Goal: Contribute content: Contribute content

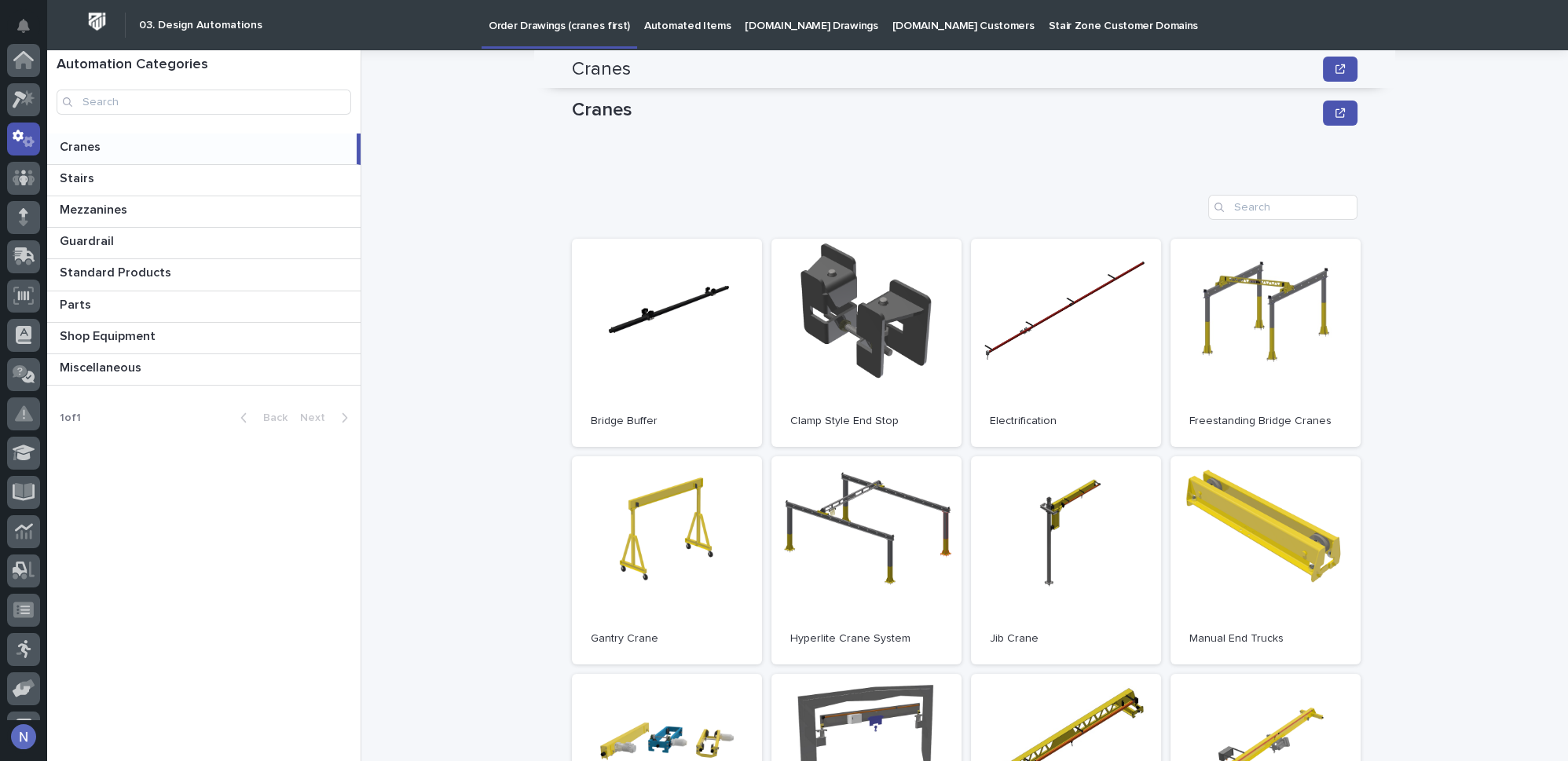
scroll to position [213, 0]
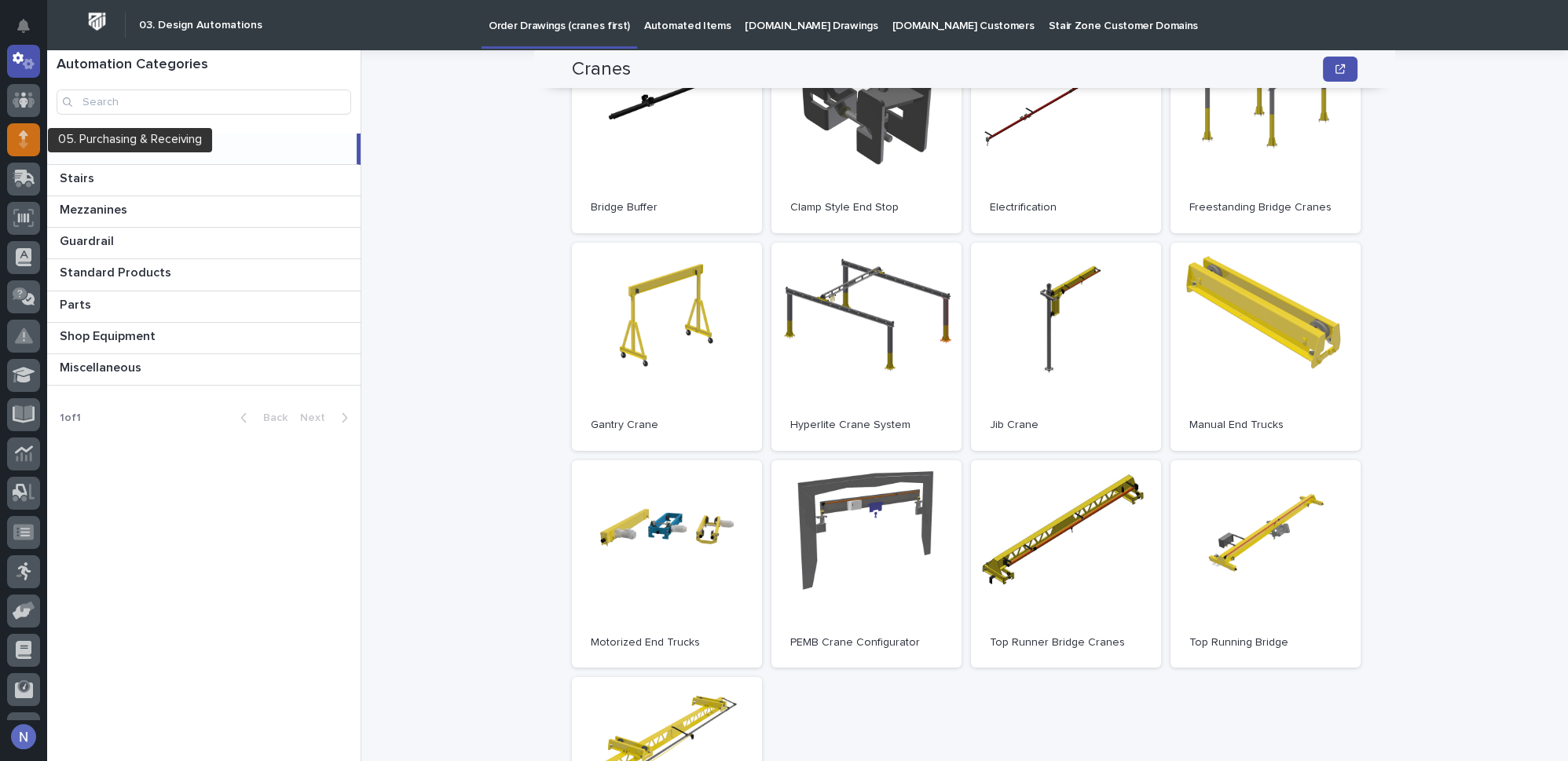
click at [29, 152] on div at bounding box center [23, 139] width 33 height 33
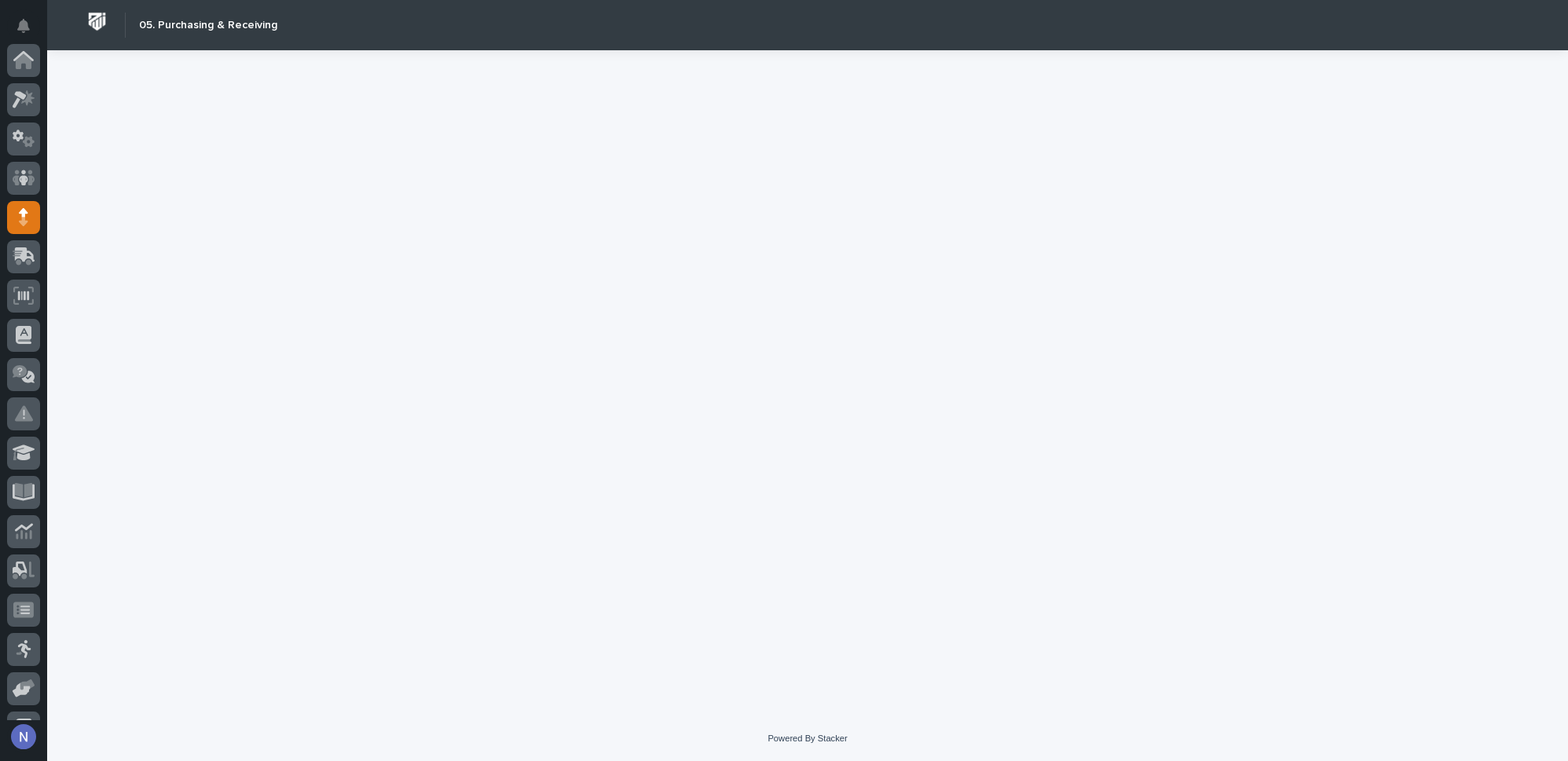
scroll to position [157, 0]
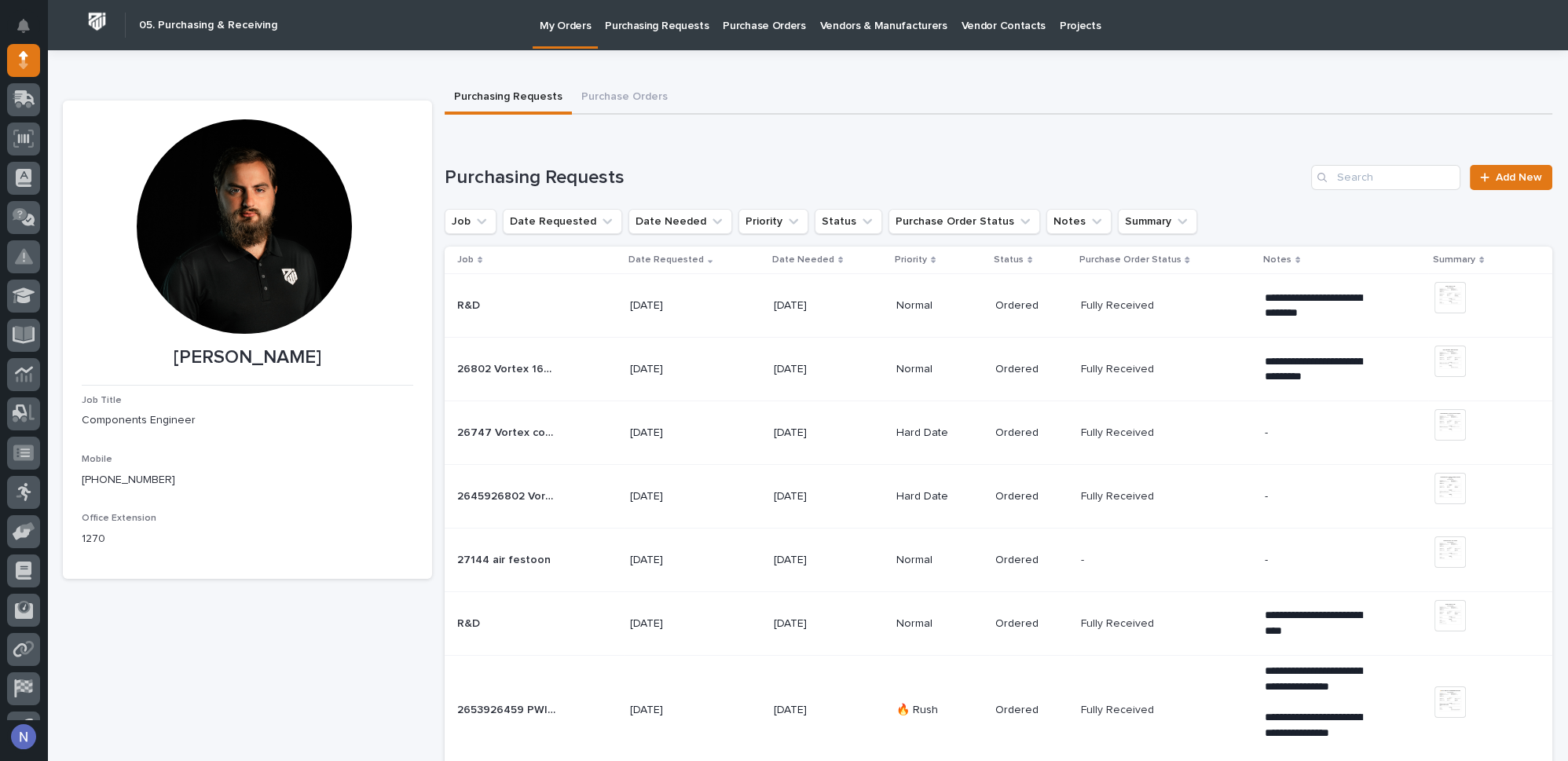
click at [668, 31] on p "Purchasing Requests" at bounding box center [657, 16] width 104 height 33
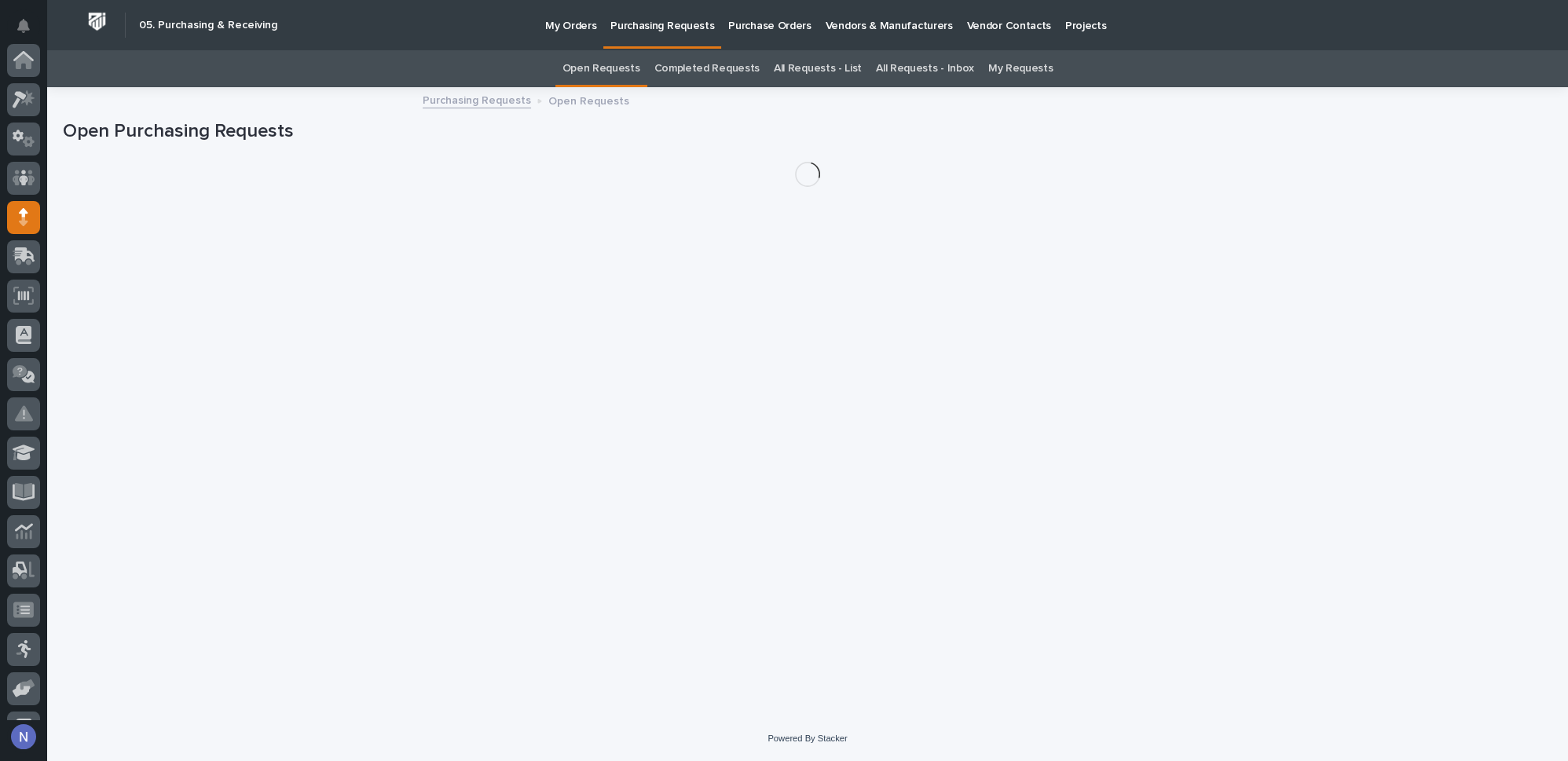
scroll to position [157, 0]
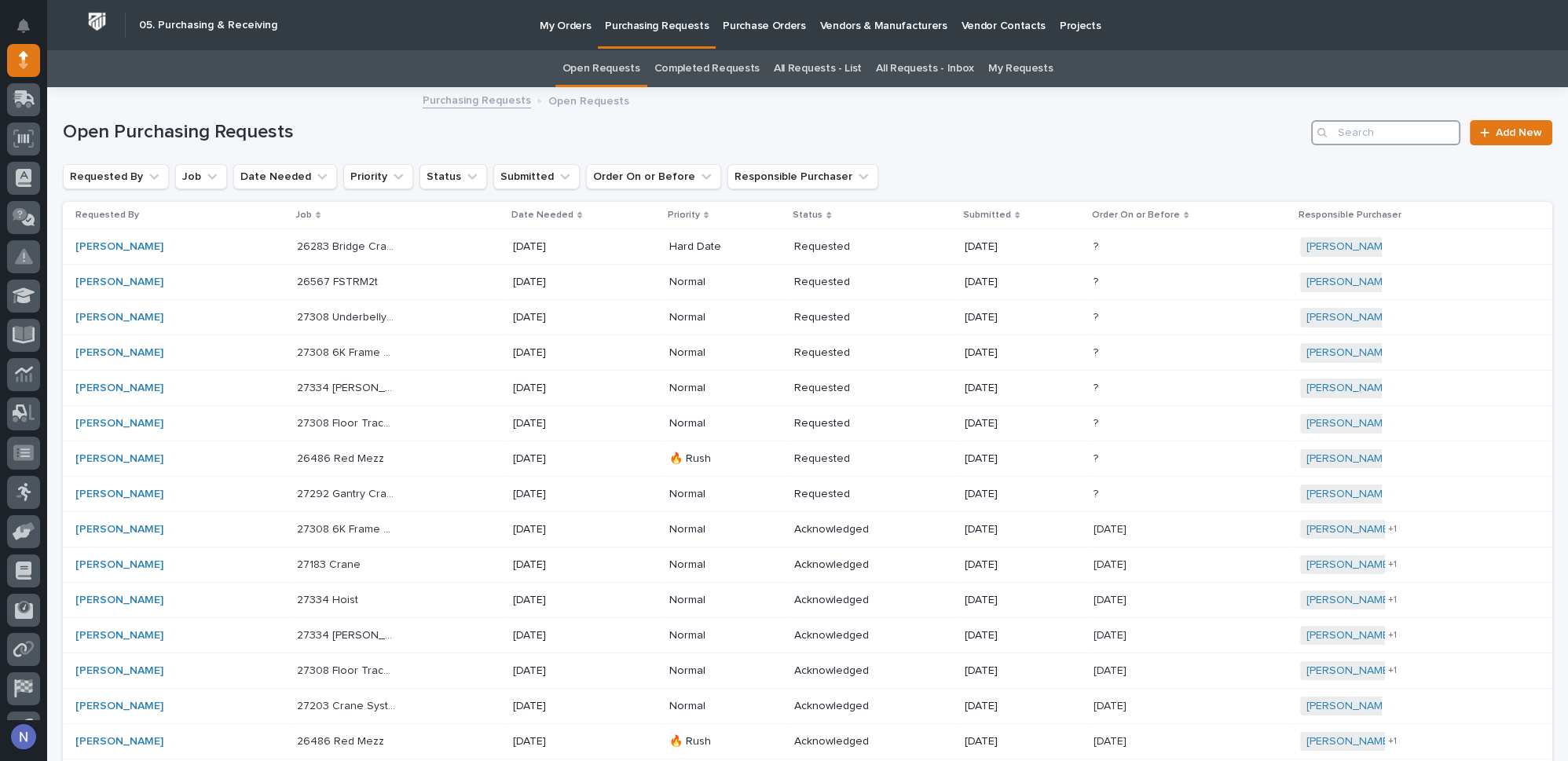
click at [1354, 136] on input "Search" at bounding box center [1385, 132] width 149 height 25
click at [820, 69] on link "All Requests - List" at bounding box center [818, 69] width 88 height 37
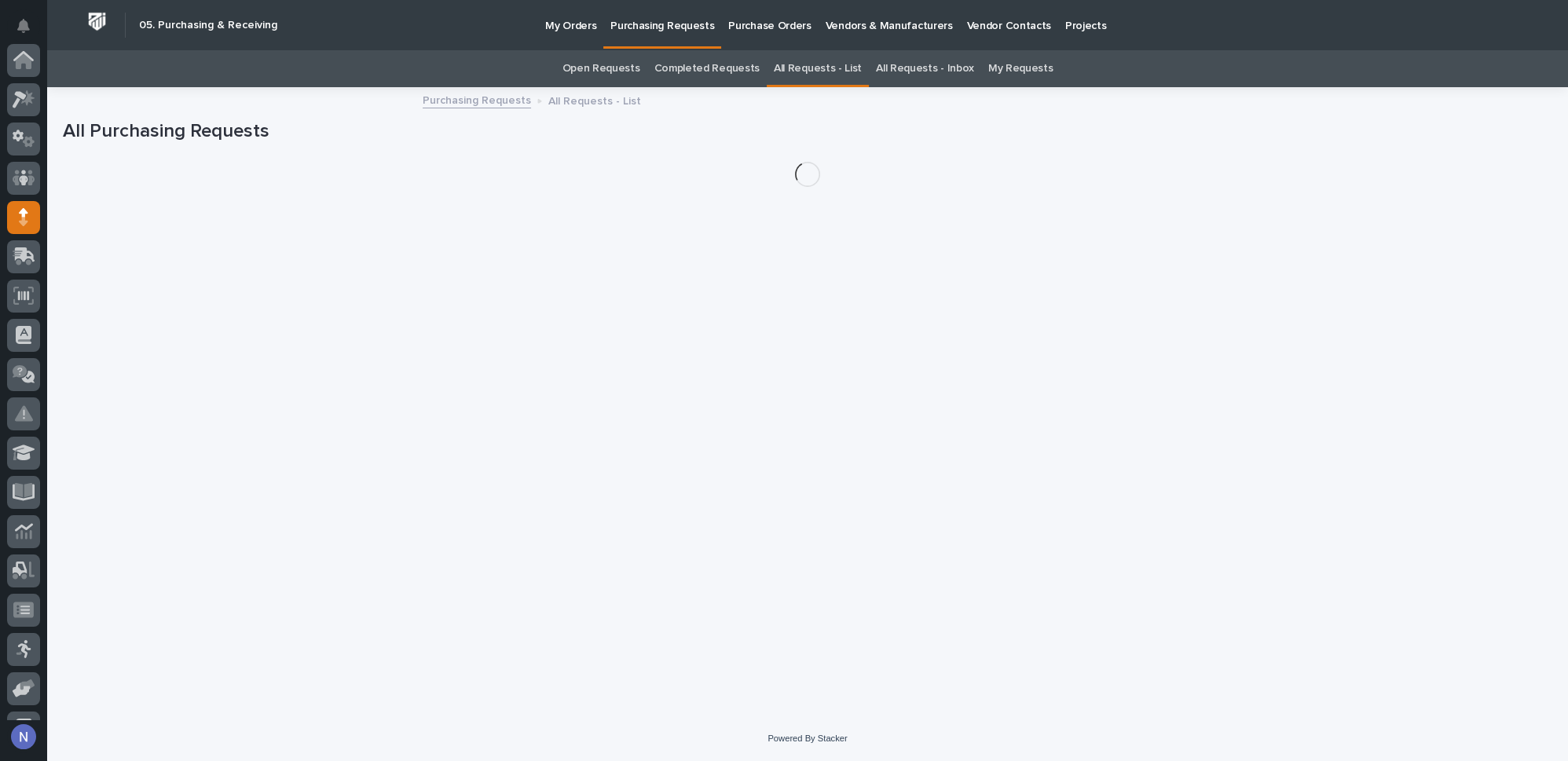
scroll to position [157, 0]
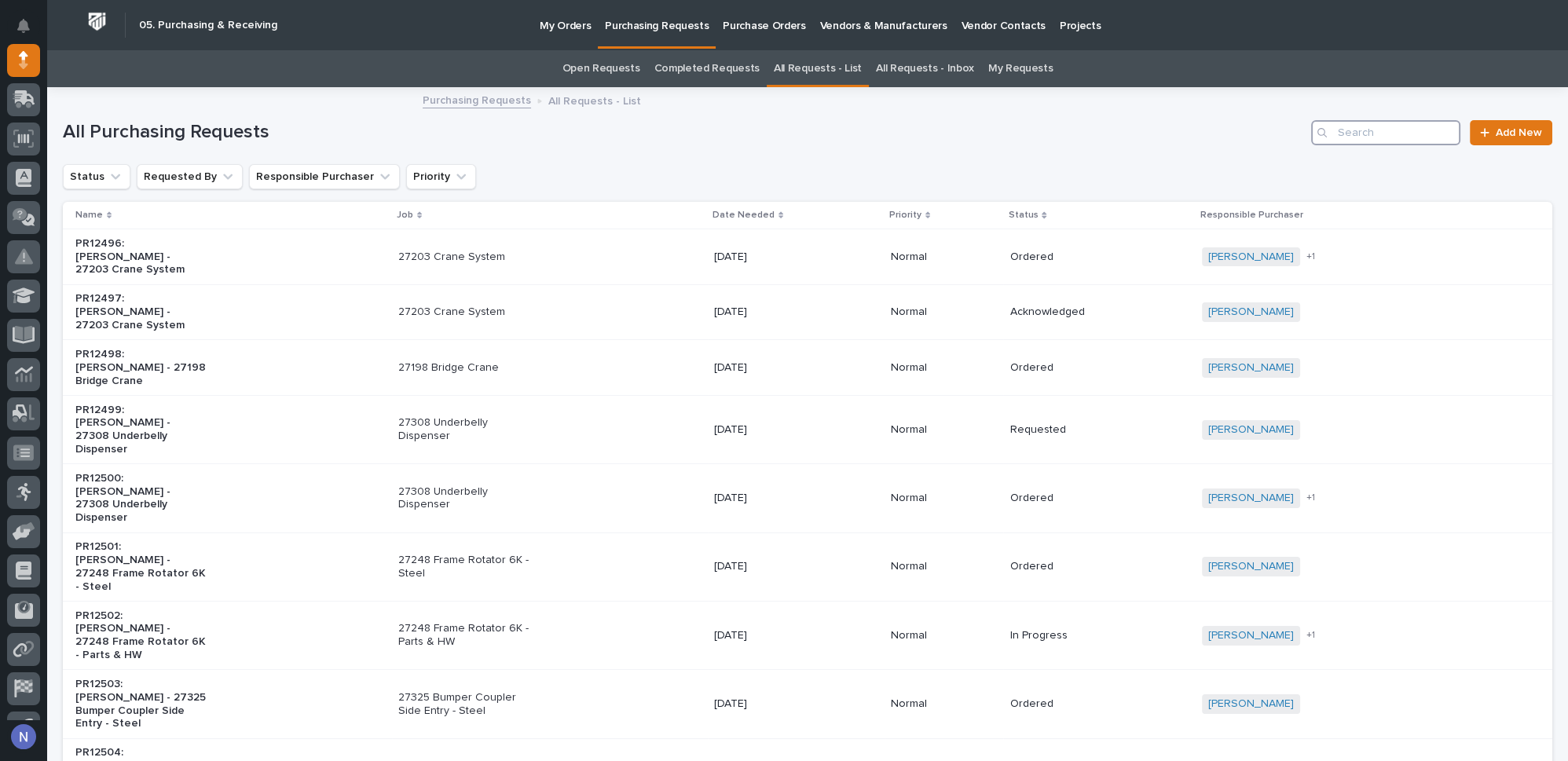
click at [1332, 123] on input "Search" at bounding box center [1385, 132] width 149 height 25
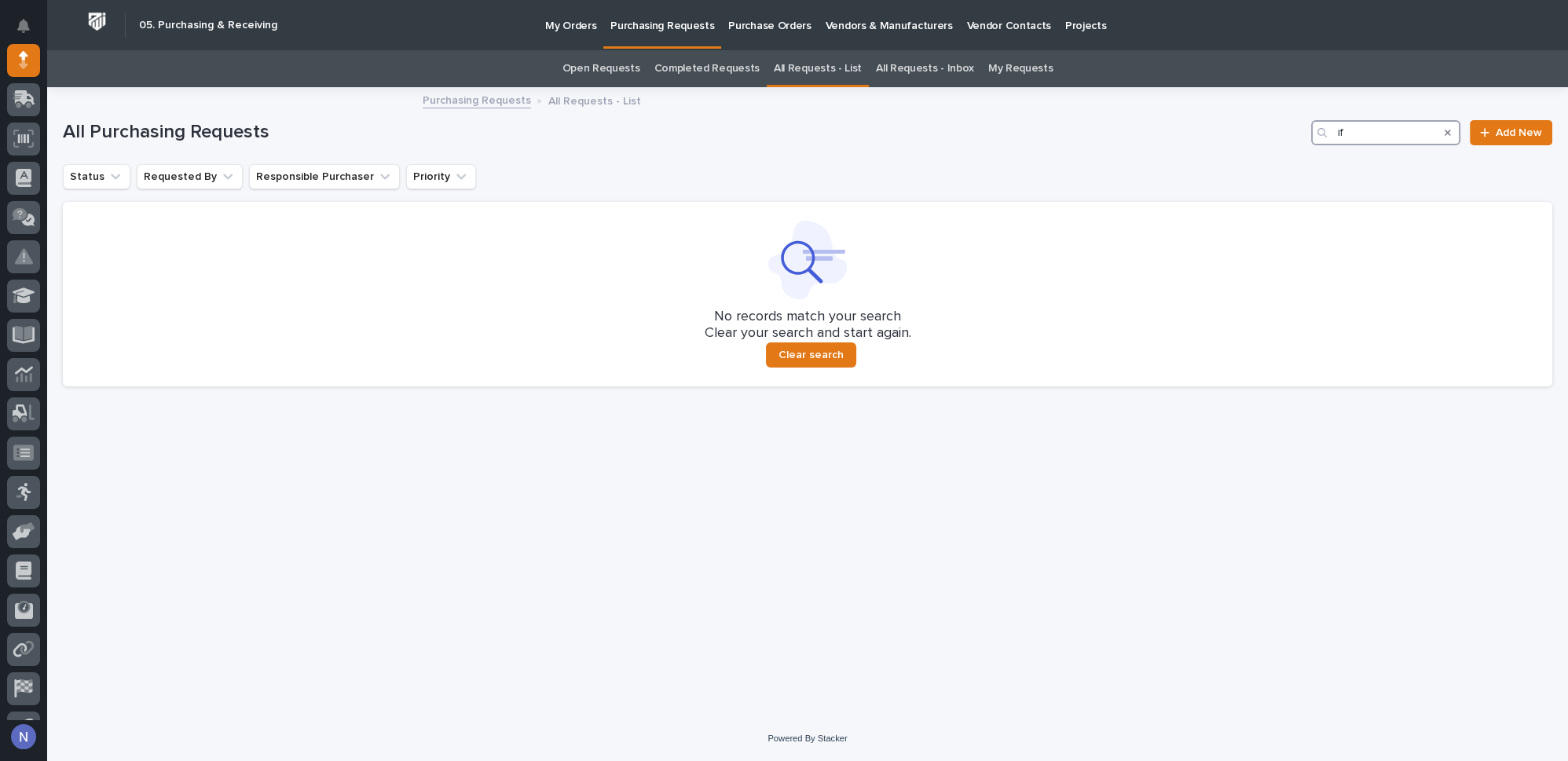
type input "i"
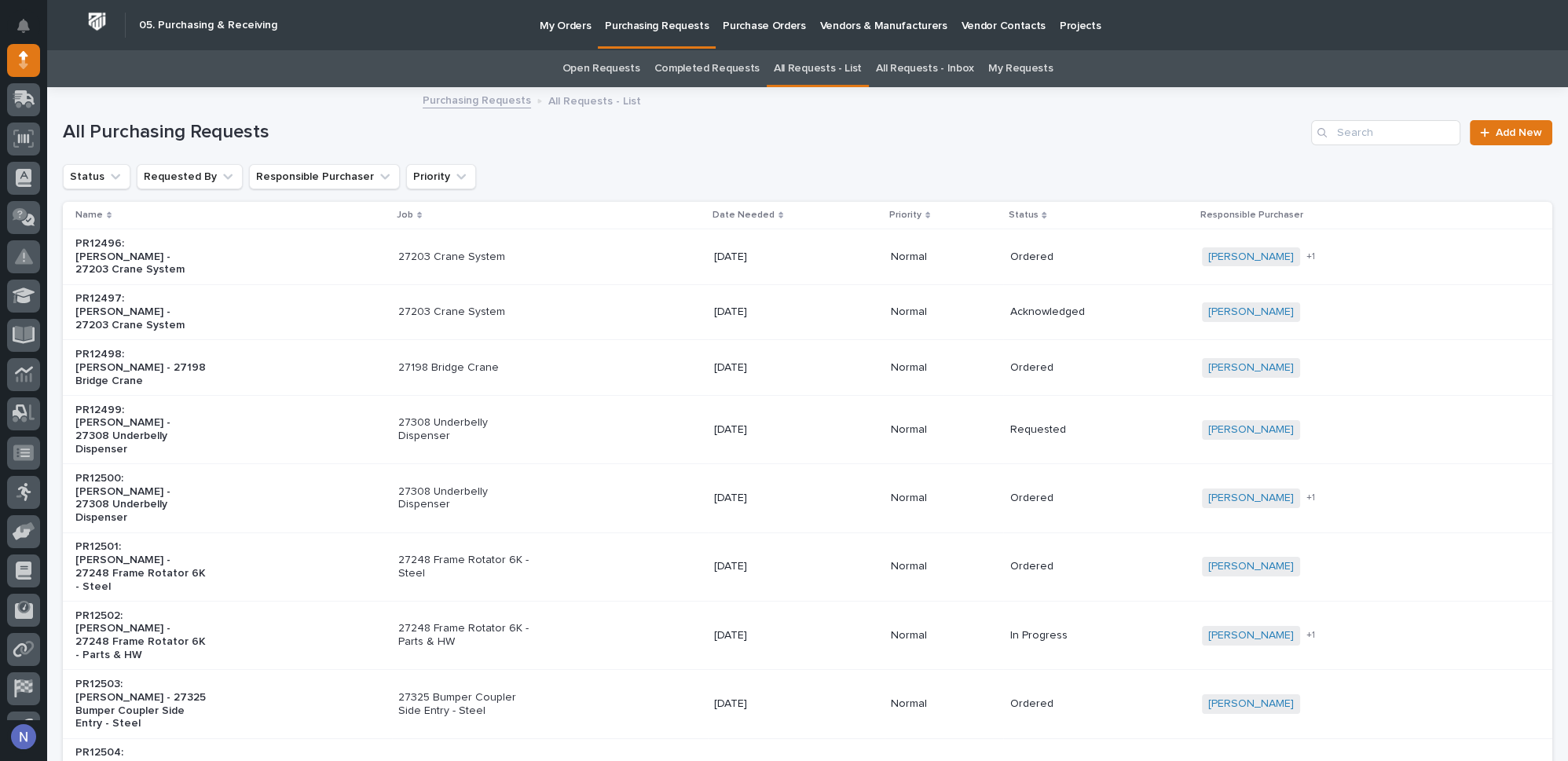
click at [781, 23] on p "Purchase Orders" at bounding box center [764, 16] width 83 height 33
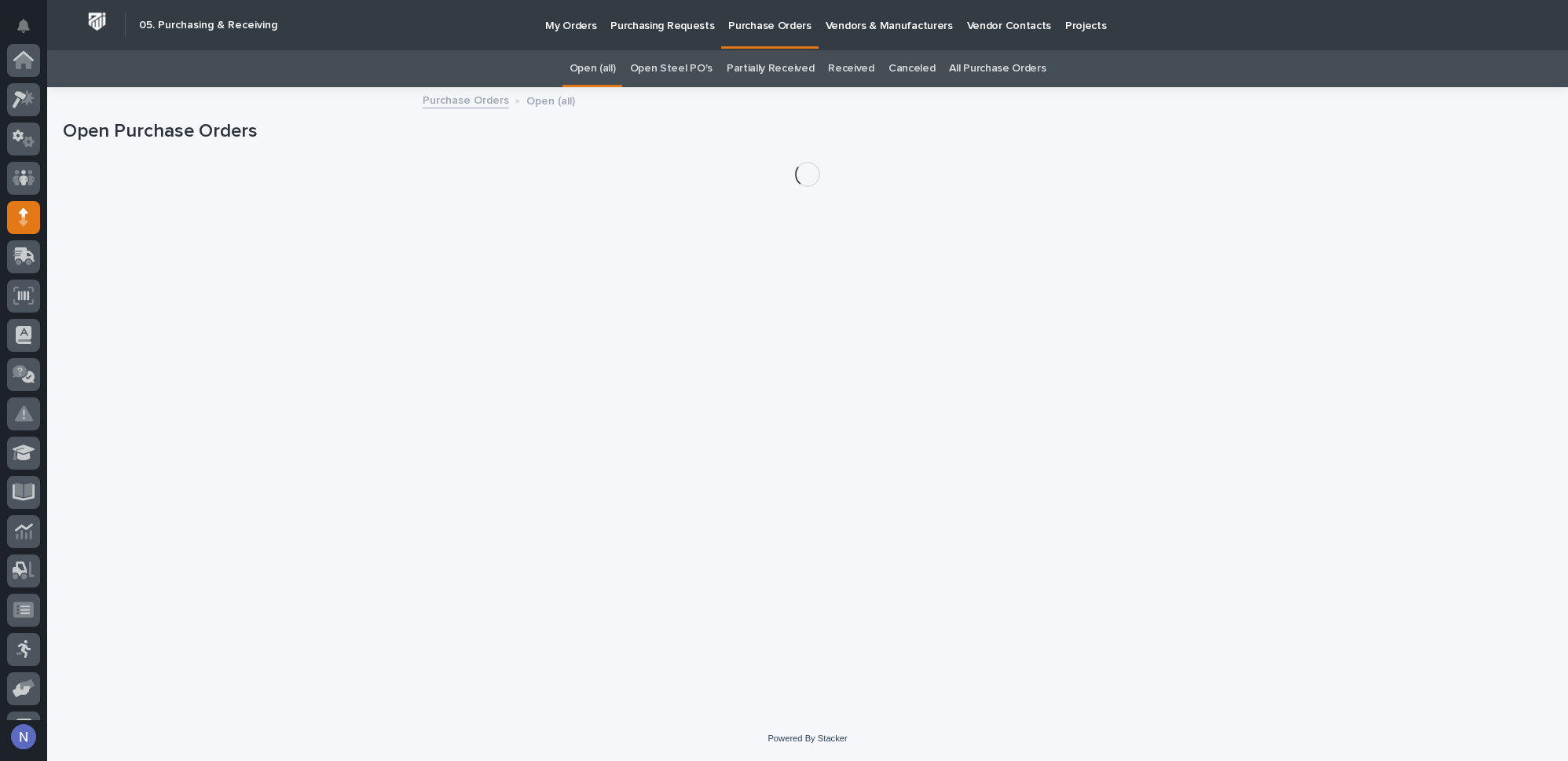
scroll to position [157, 0]
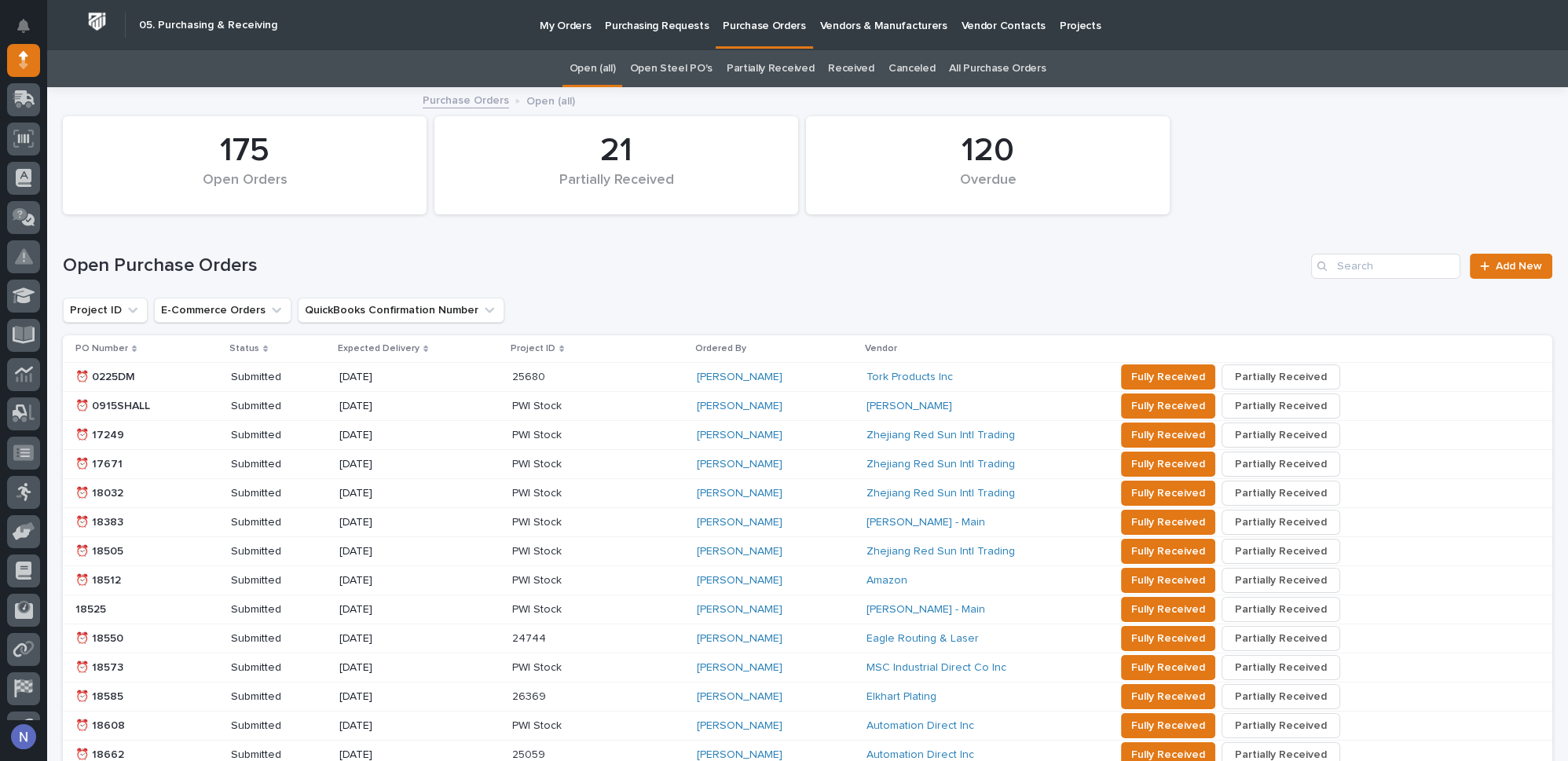
click at [998, 65] on link "All Purchase Orders" at bounding box center [997, 69] width 96 height 37
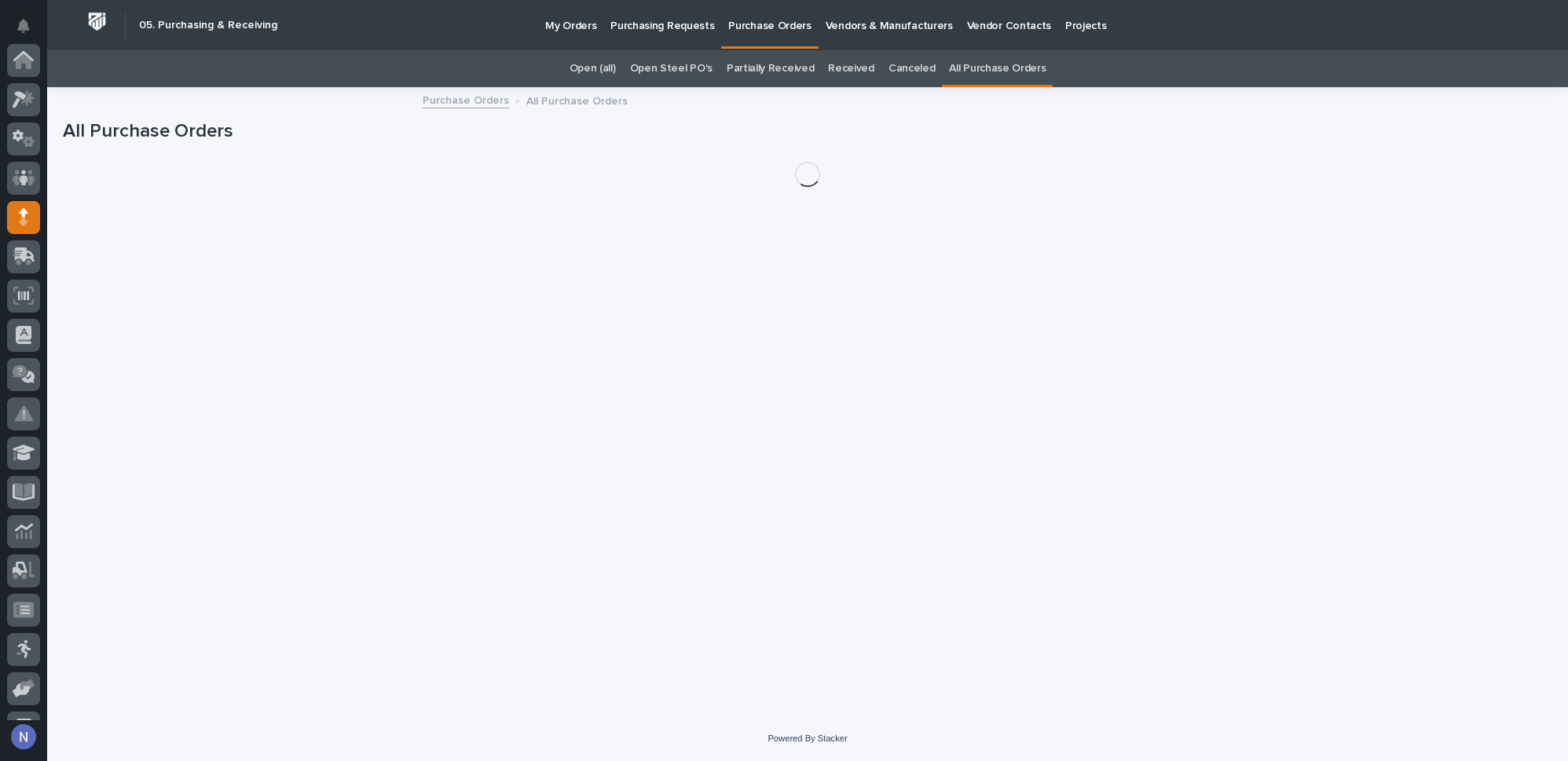
scroll to position [157, 0]
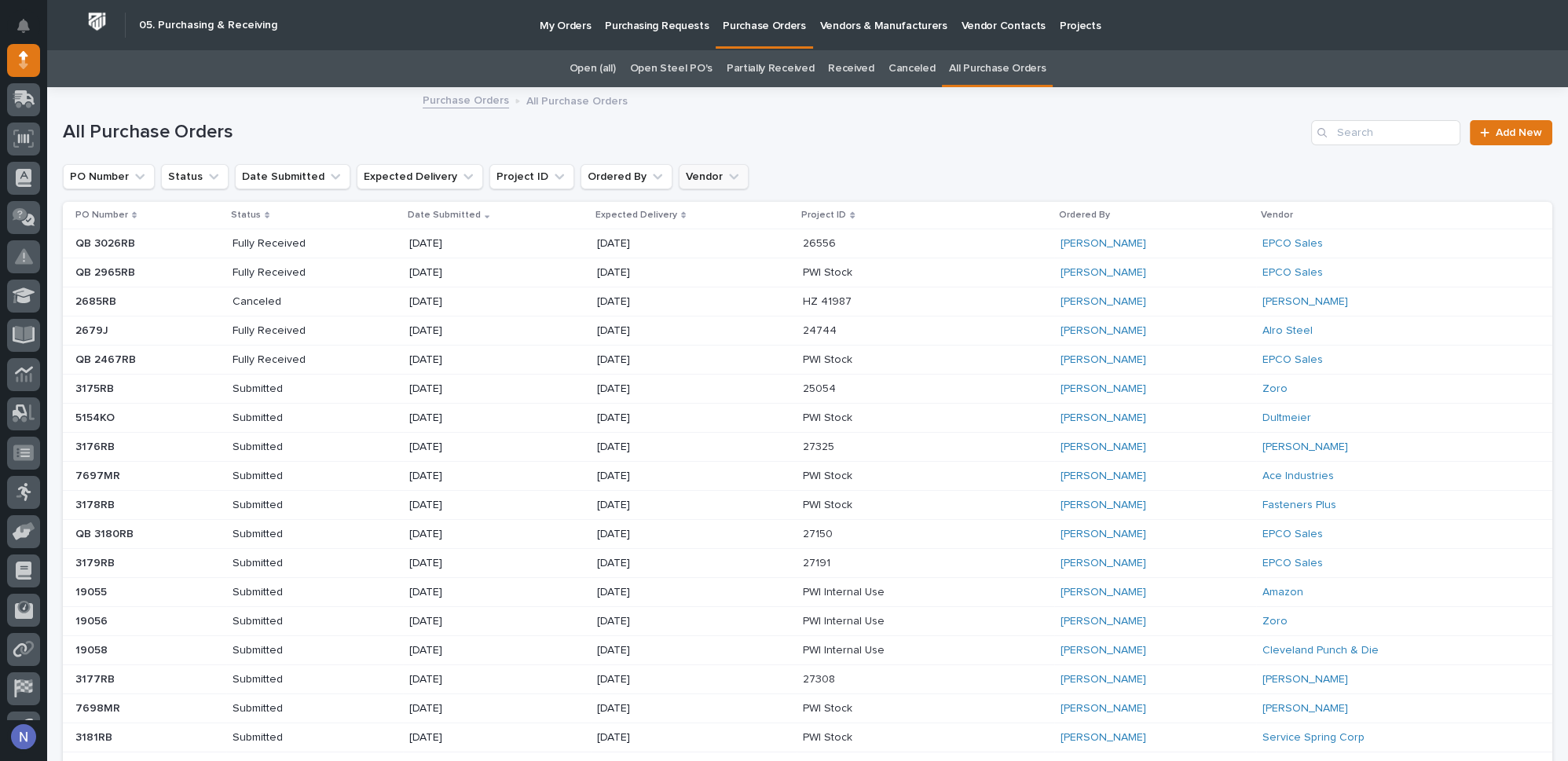
click at [729, 174] on icon "Vendor" at bounding box center [733, 176] width 9 height 6
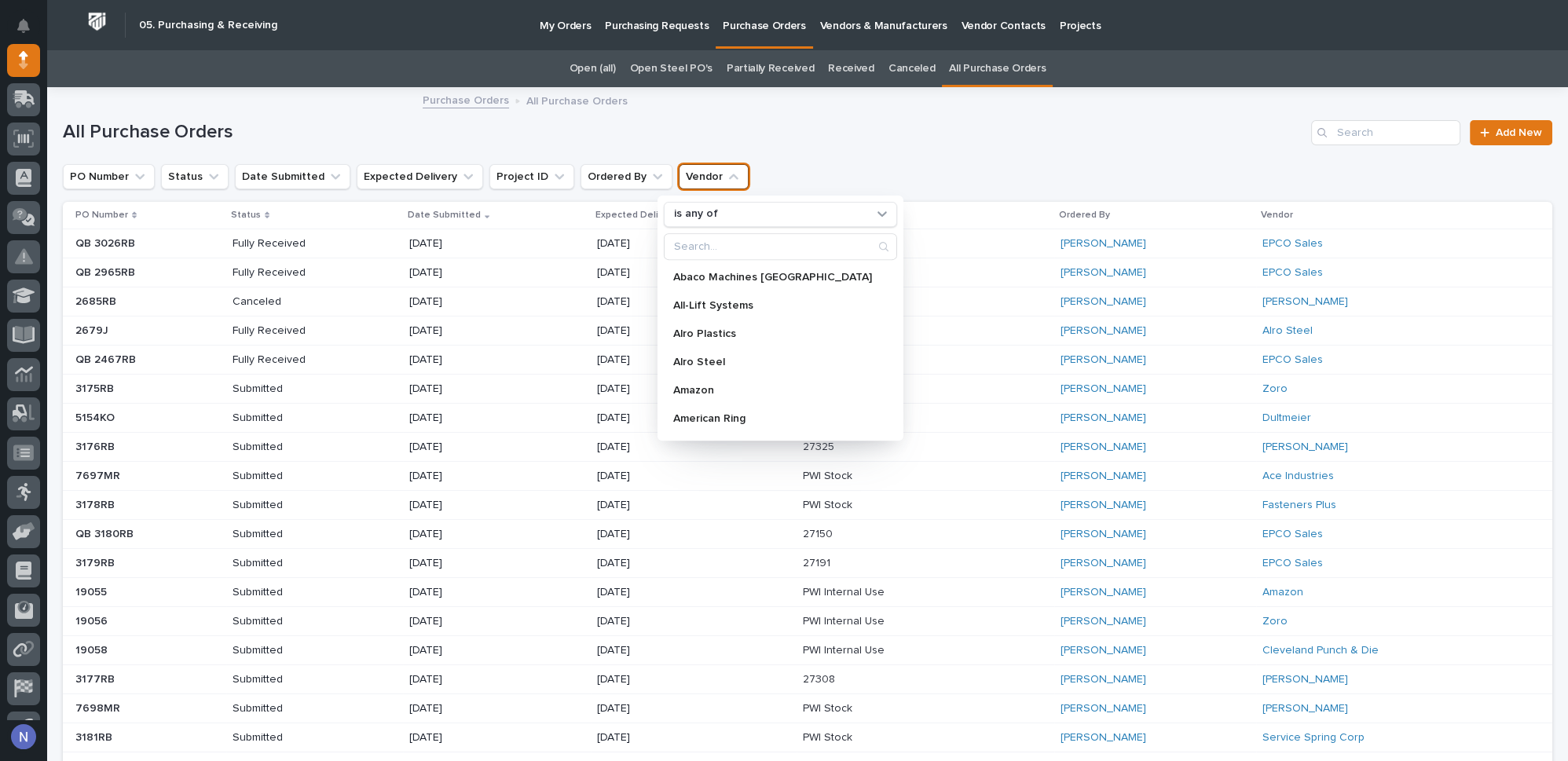
type input "f"
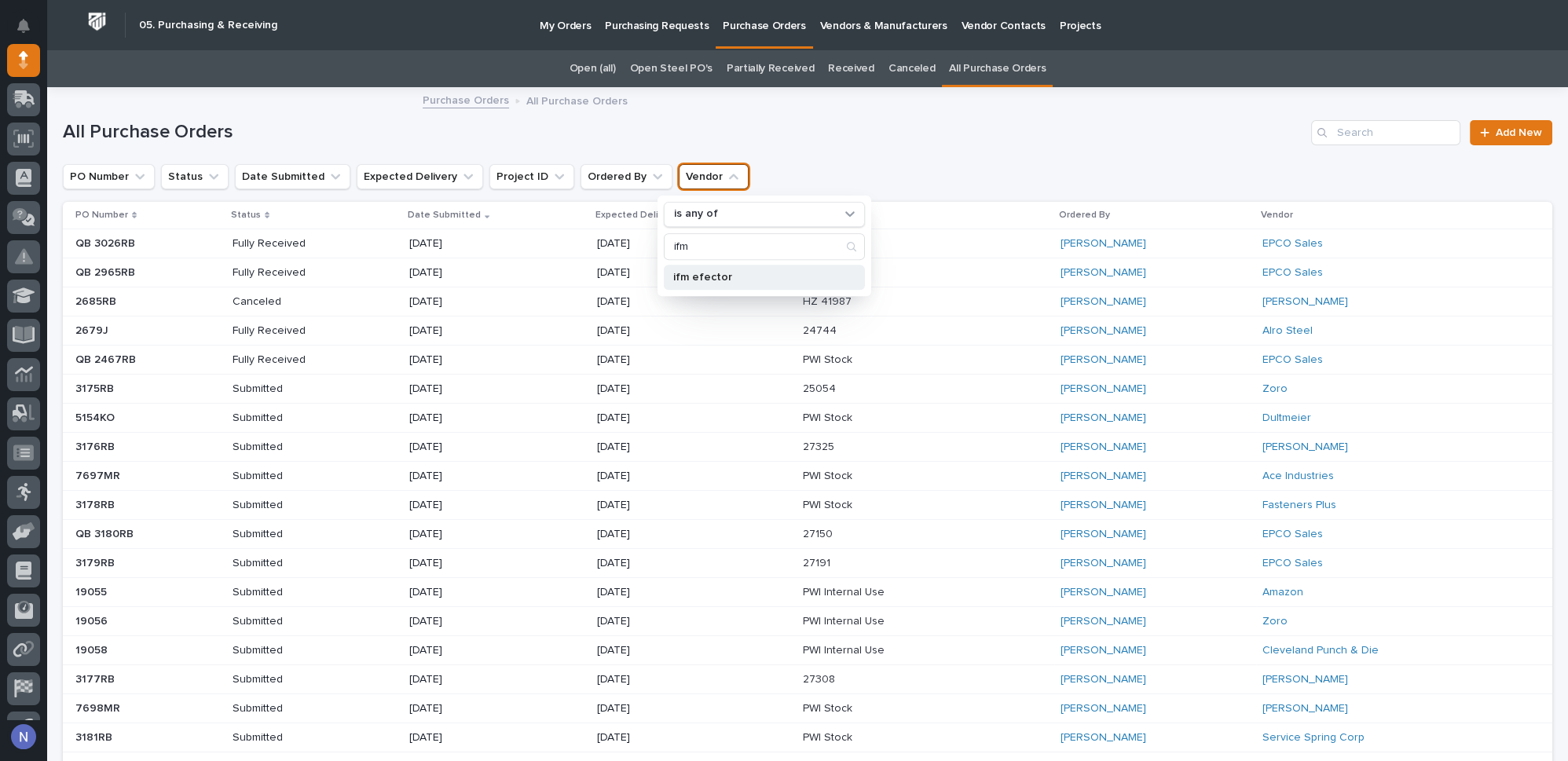
type input "ifm"
click at [707, 277] on p "ifm efector" at bounding box center [756, 277] width 166 height 11
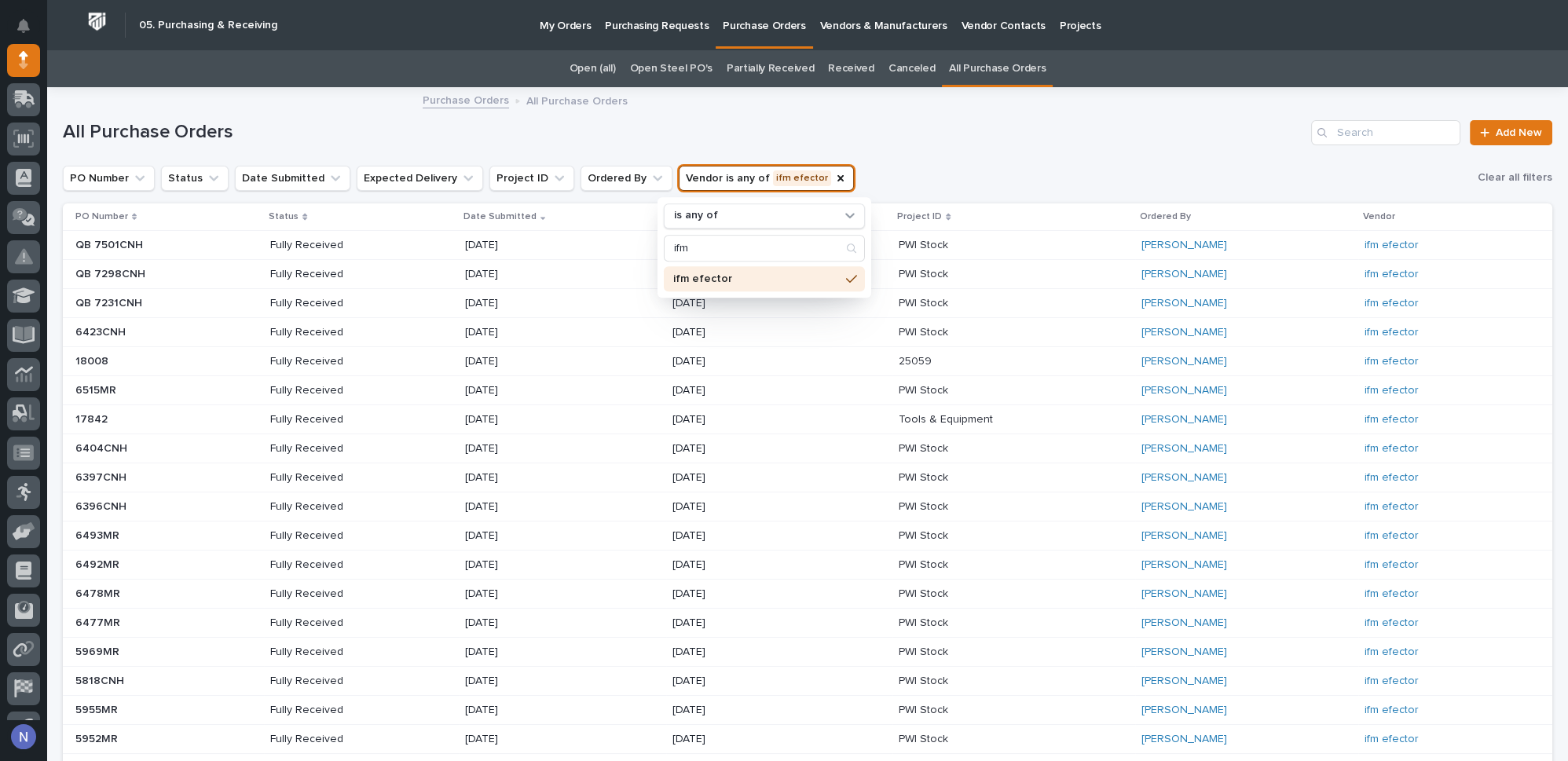
click at [1010, 133] on h1 "All Purchase Orders" at bounding box center [683, 132] width 1241 height 23
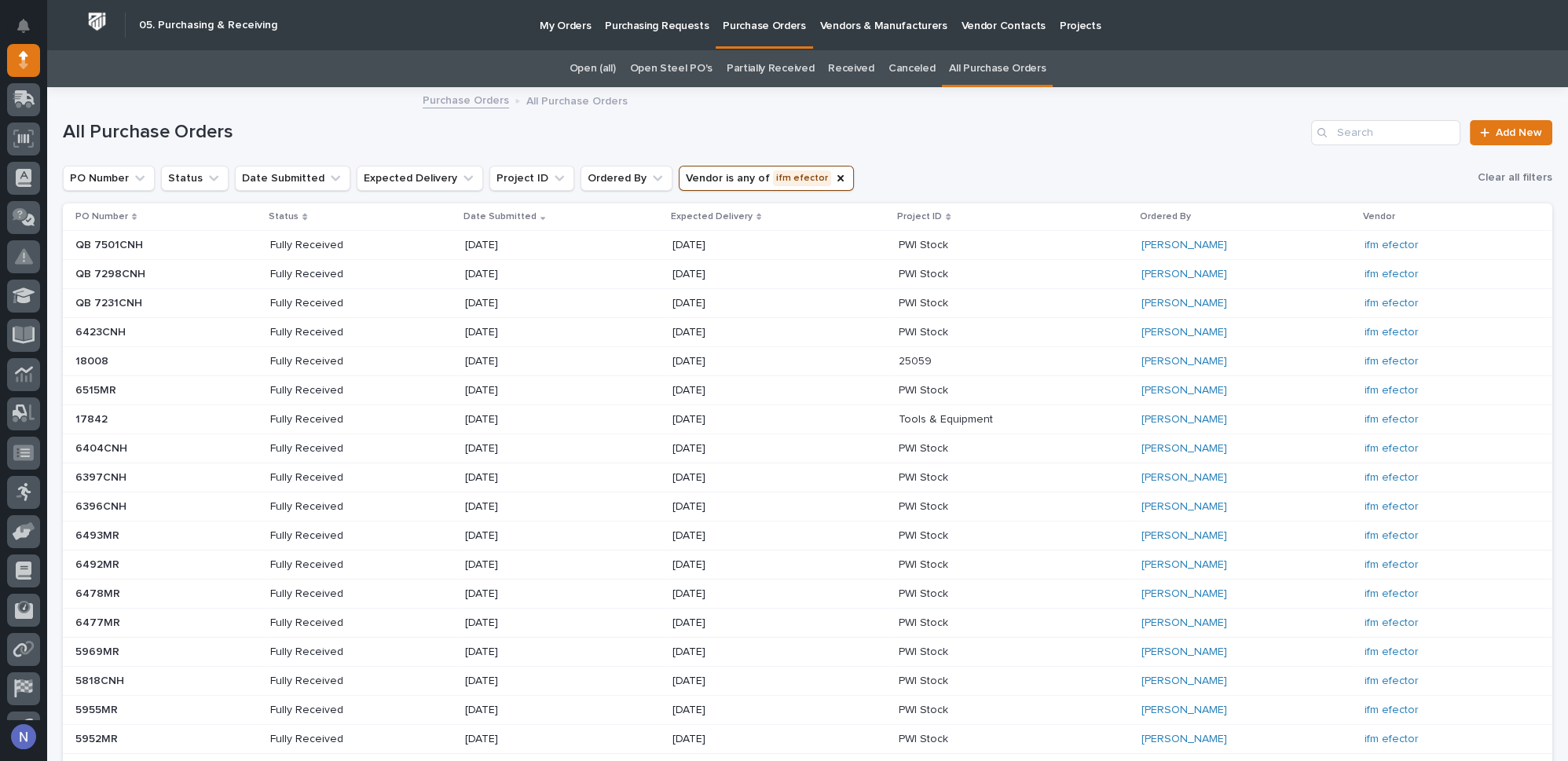
click at [1011, 240] on p at bounding box center [954, 246] width 112 height 13
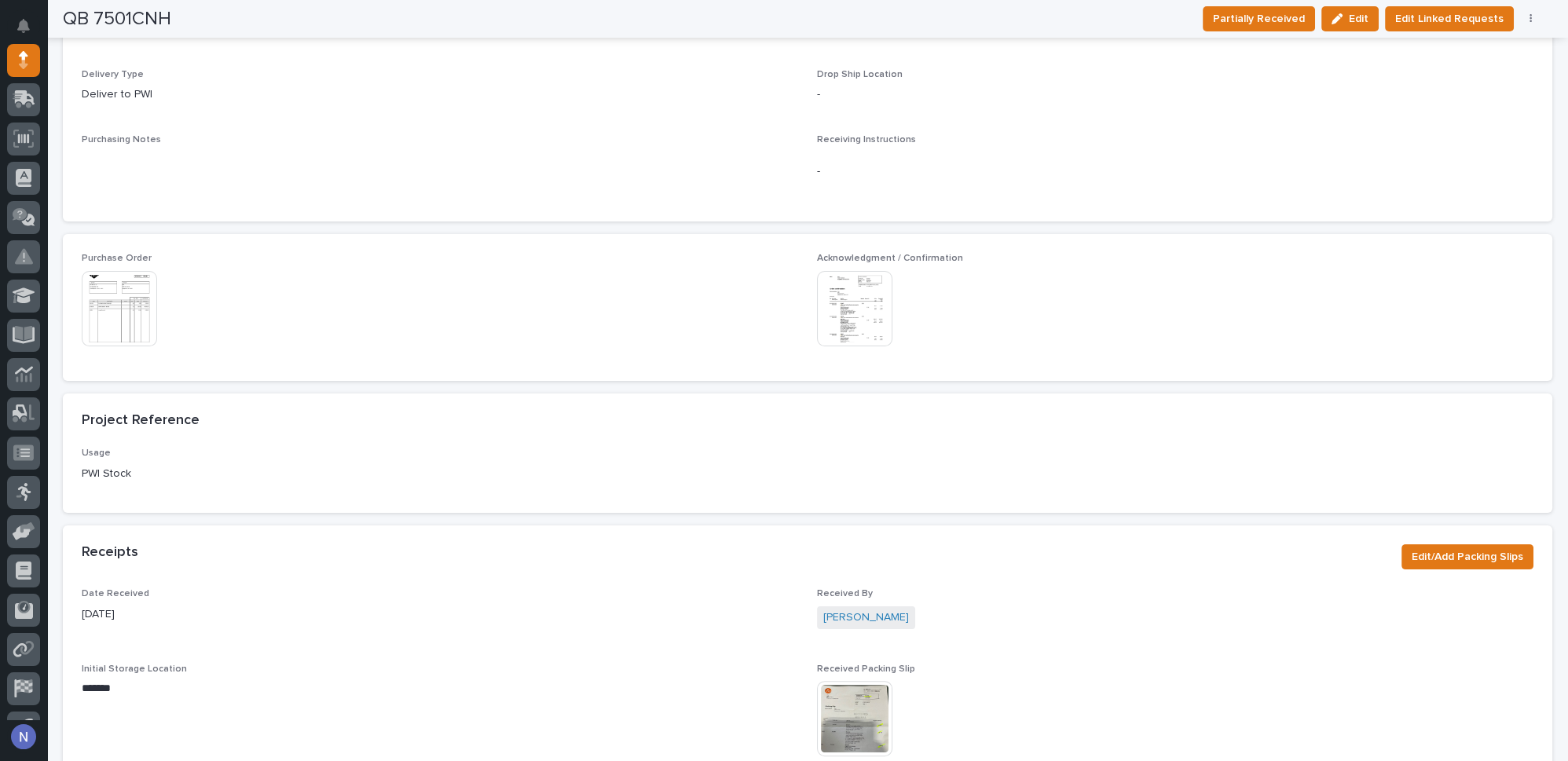
scroll to position [618, 0]
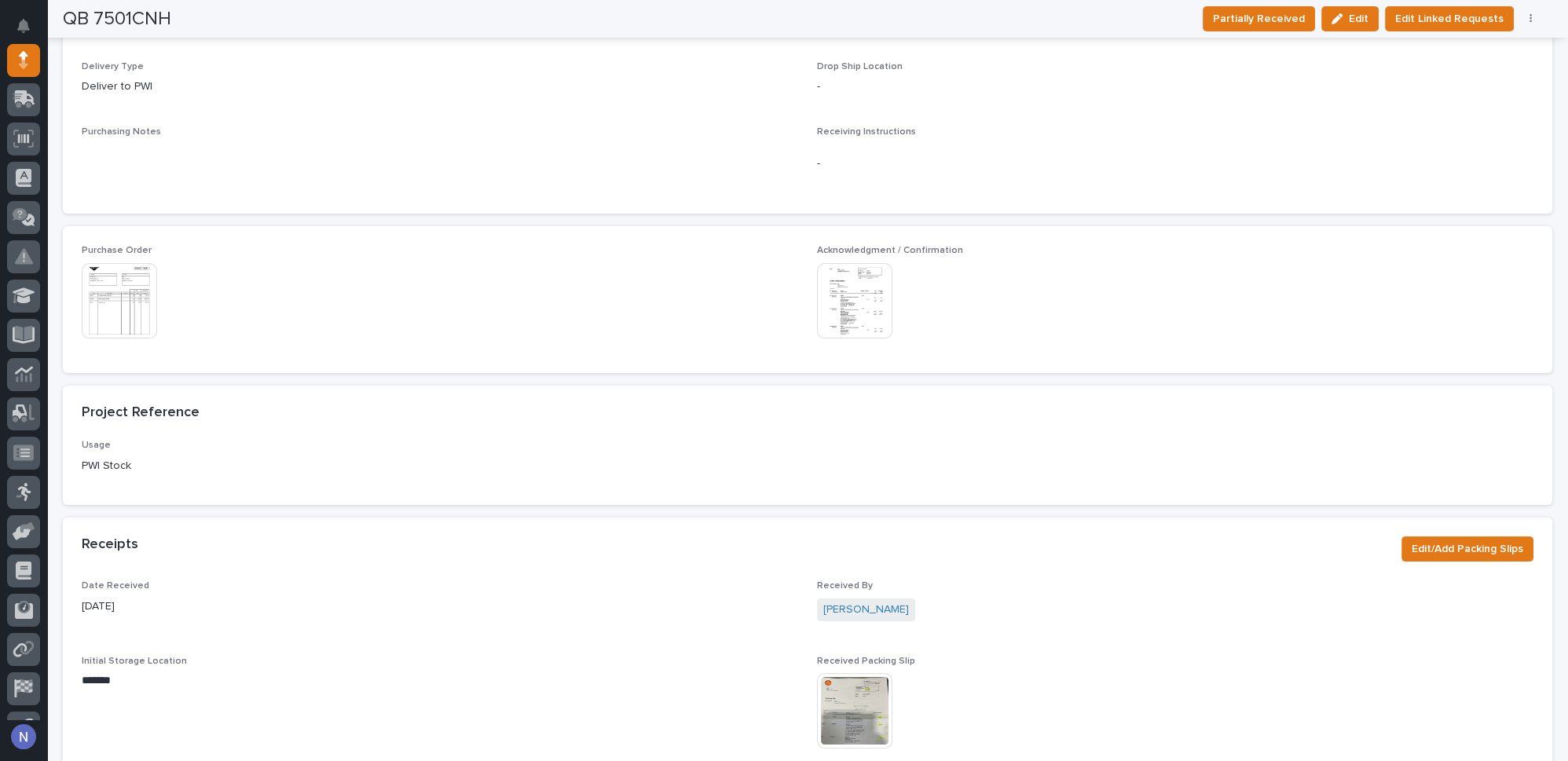
click at [843, 303] on img at bounding box center [854, 300] width 75 height 75
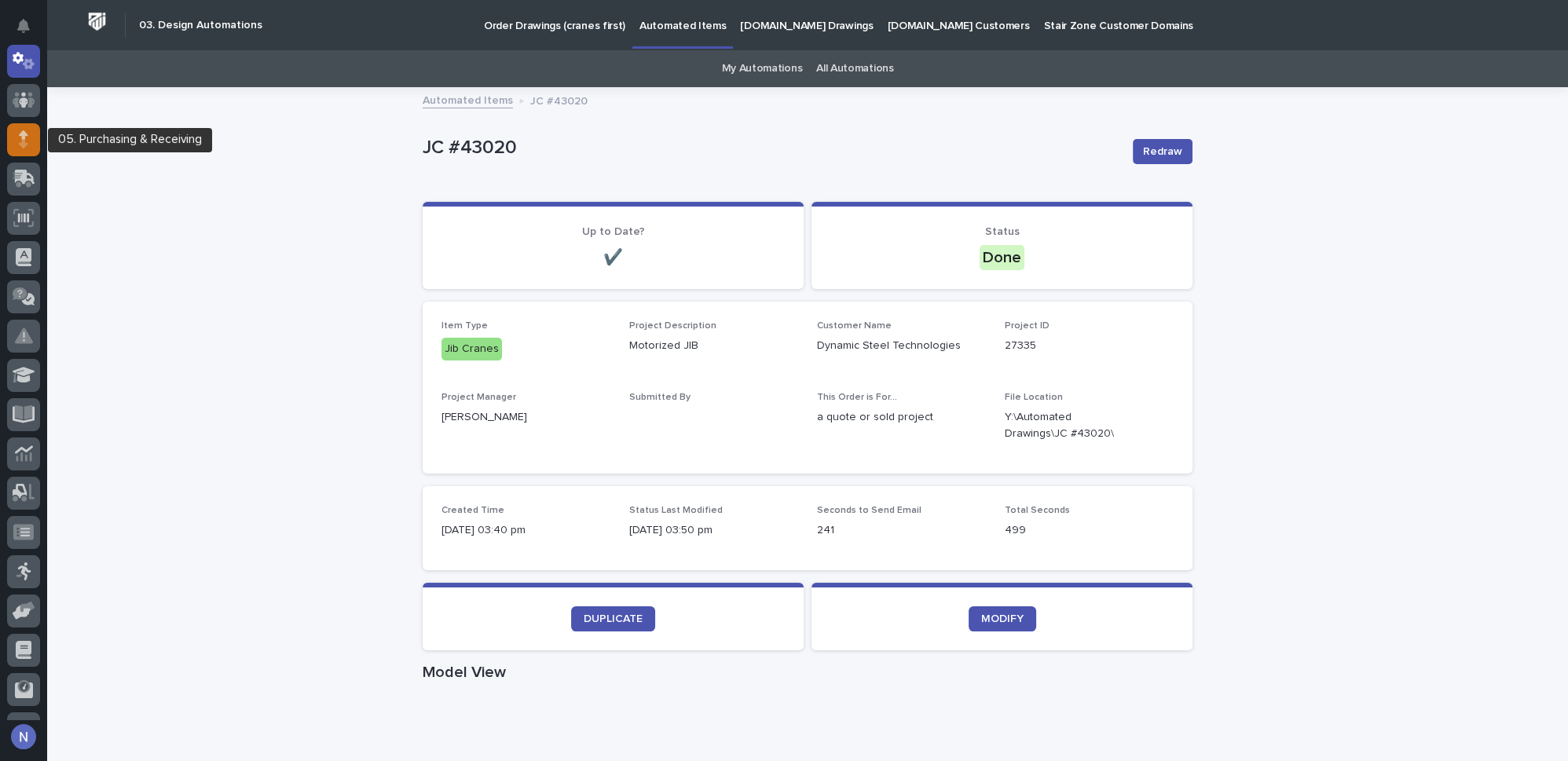
click at [28, 144] on icon at bounding box center [23, 138] width 9 height 18
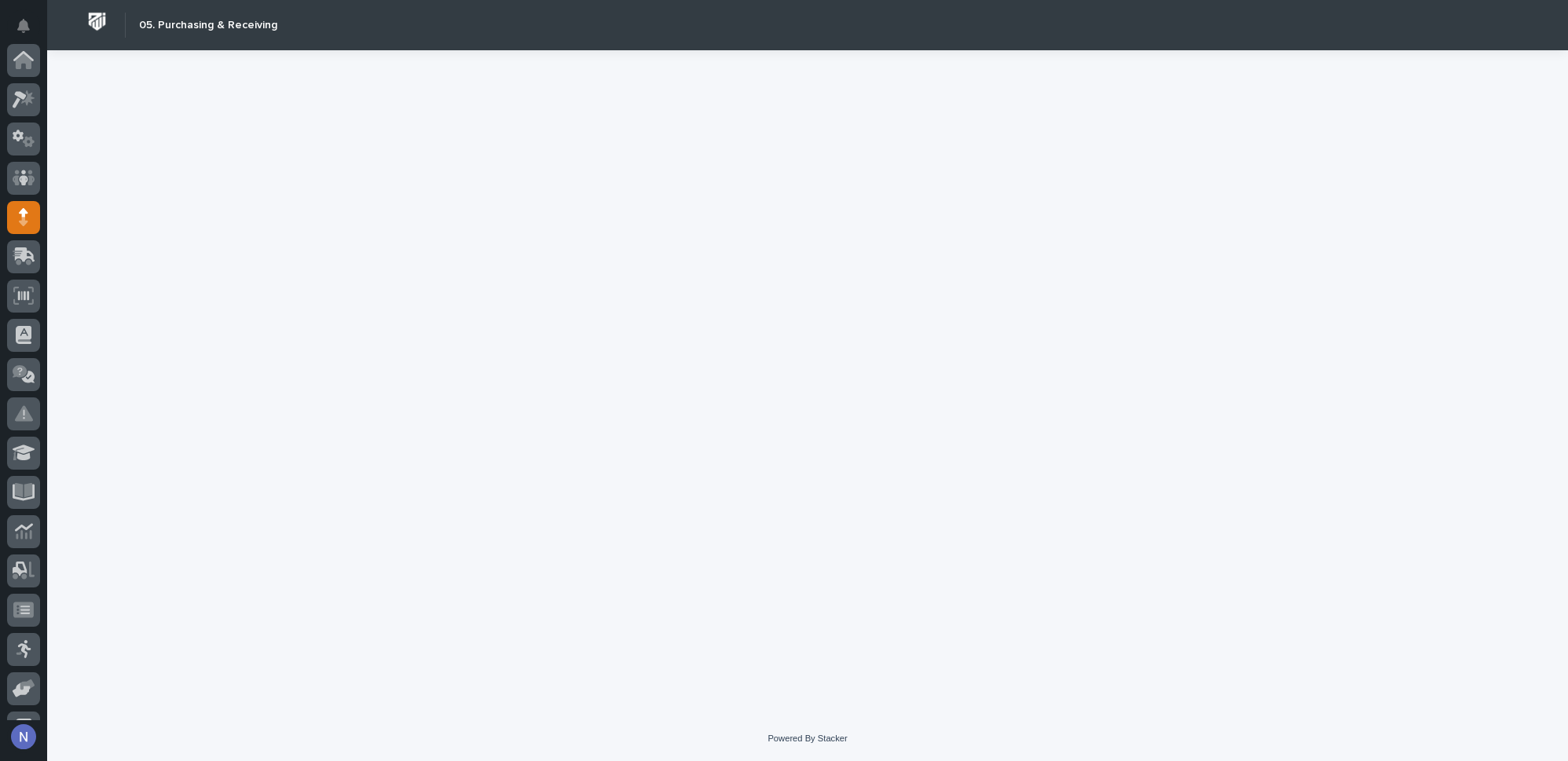
scroll to position [157, 0]
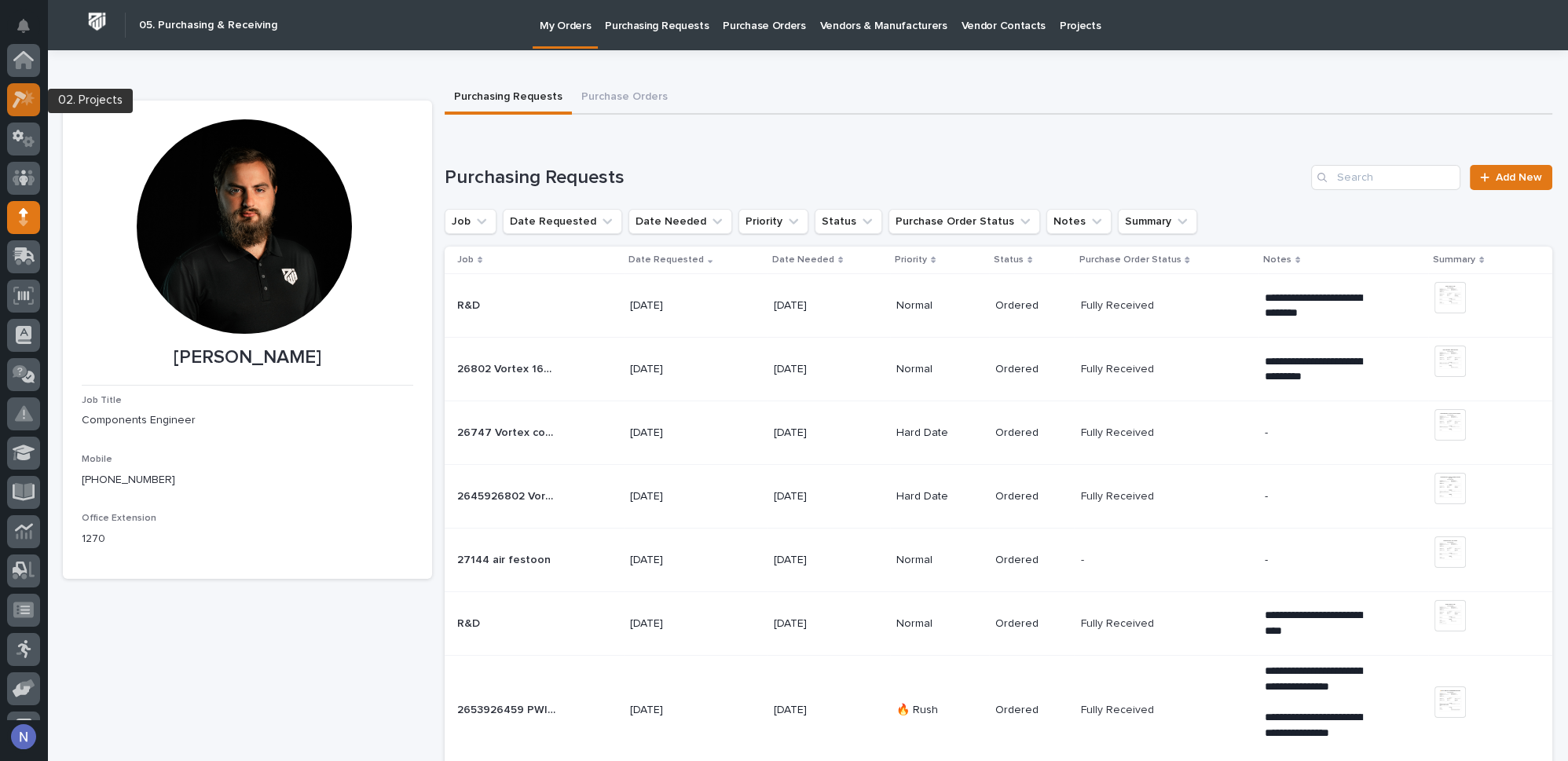
click at [29, 100] on icon at bounding box center [28, 97] width 14 height 16
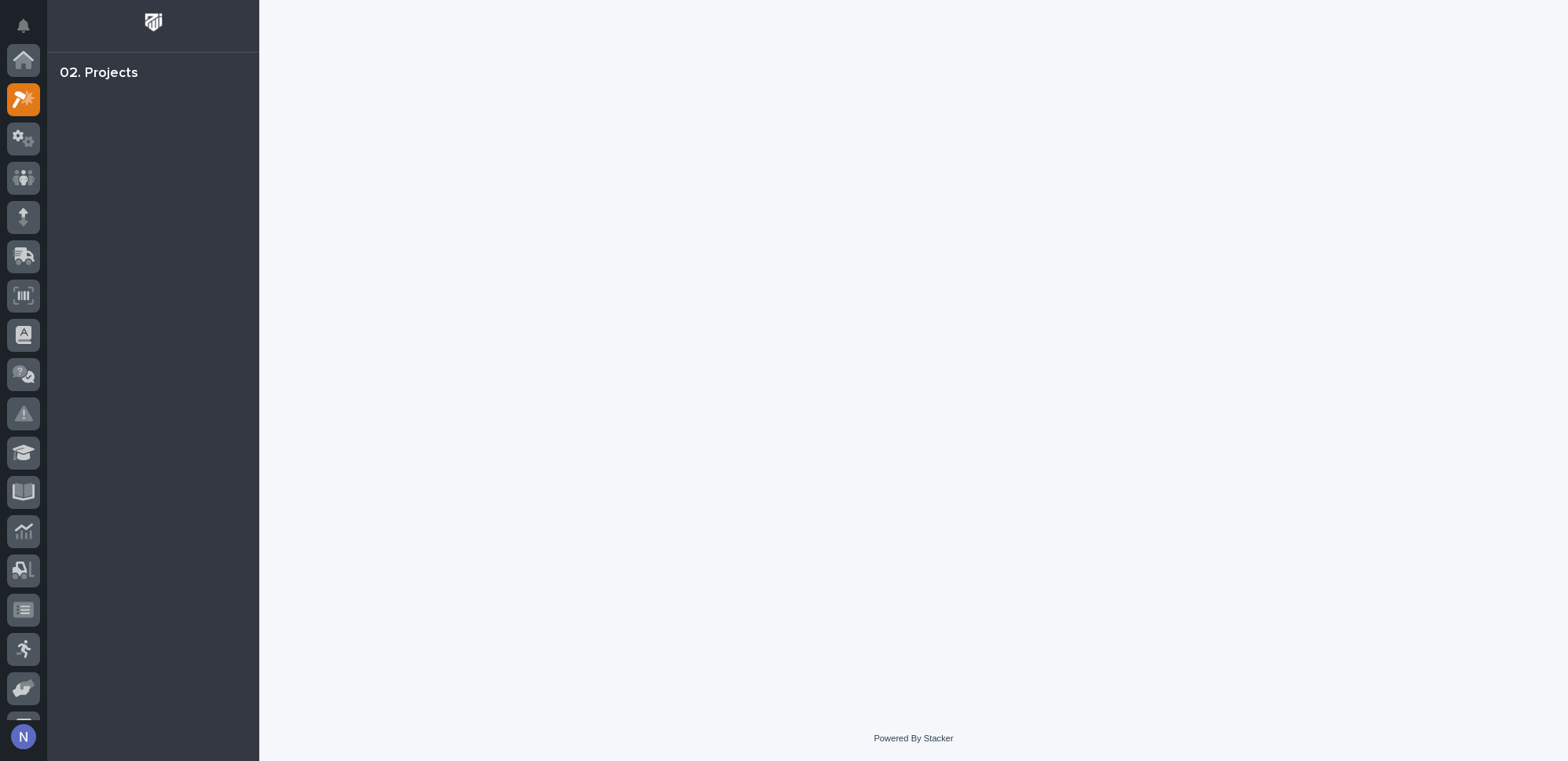
scroll to position [39, 0]
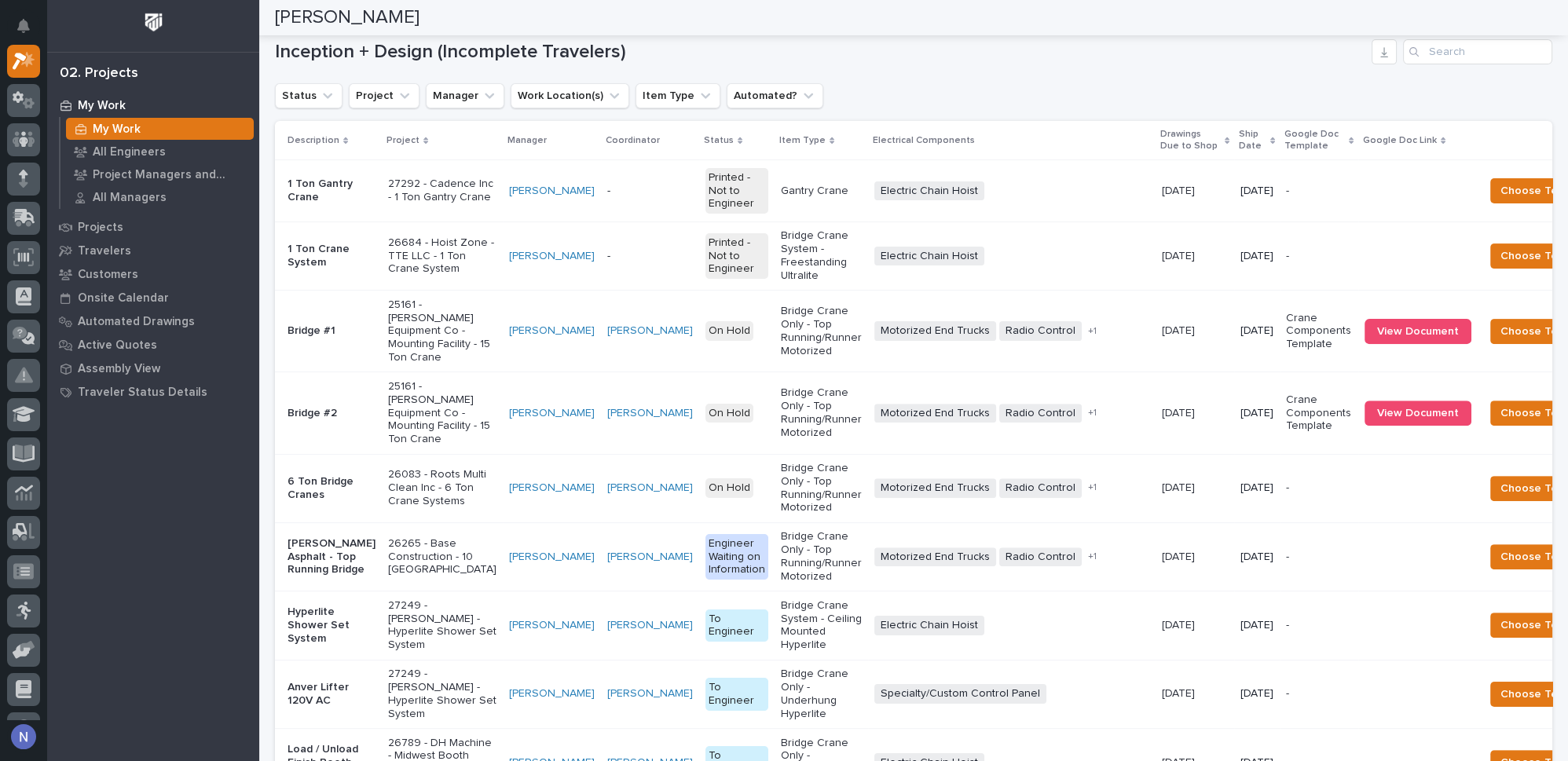
scroll to position [927, 0]
click at [987, 201] on div "Electric Chain Hoist + 0" at bounding box center [1012, 191] width 275 height 19
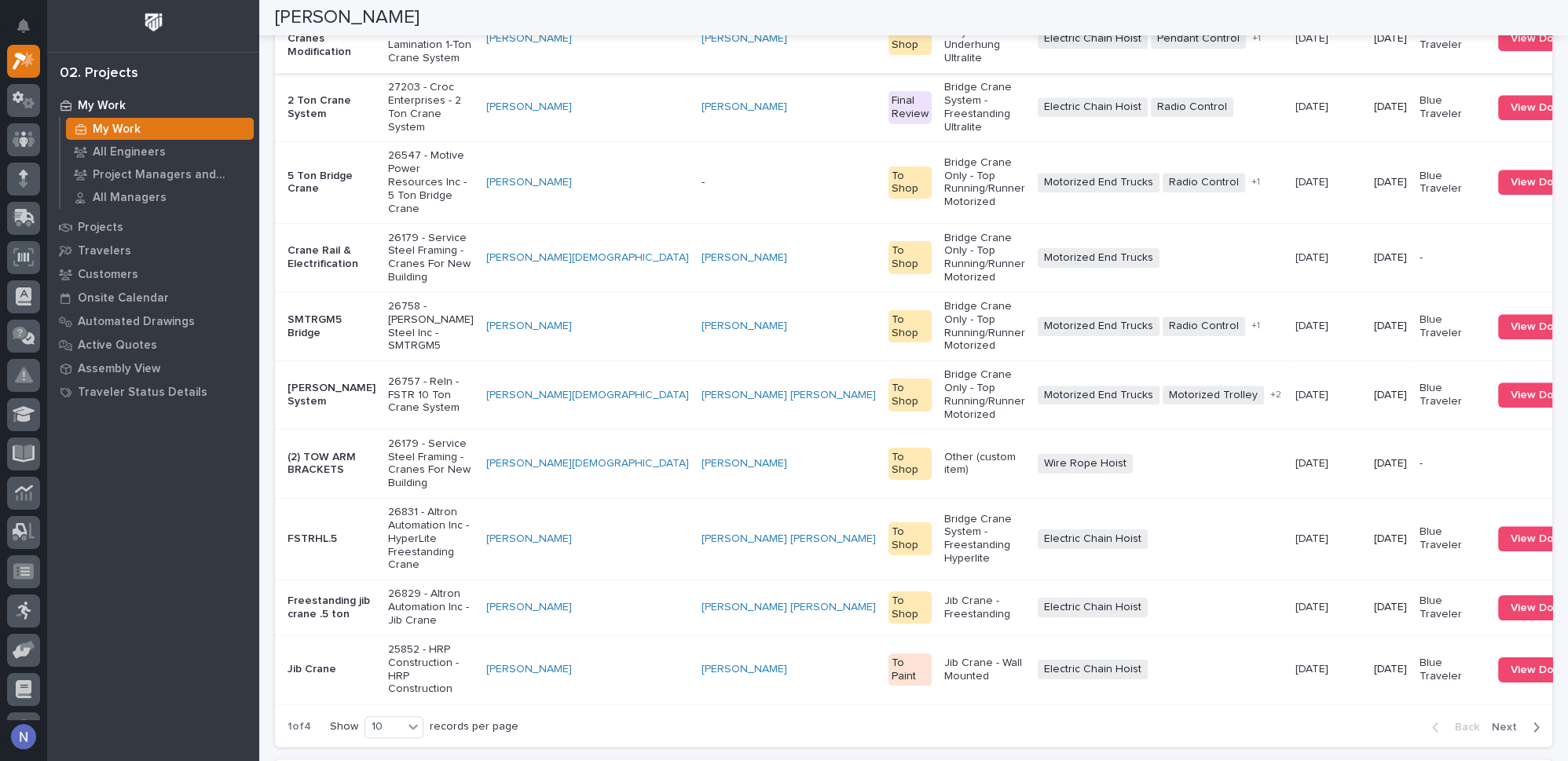
scroll to position [1951, 0]
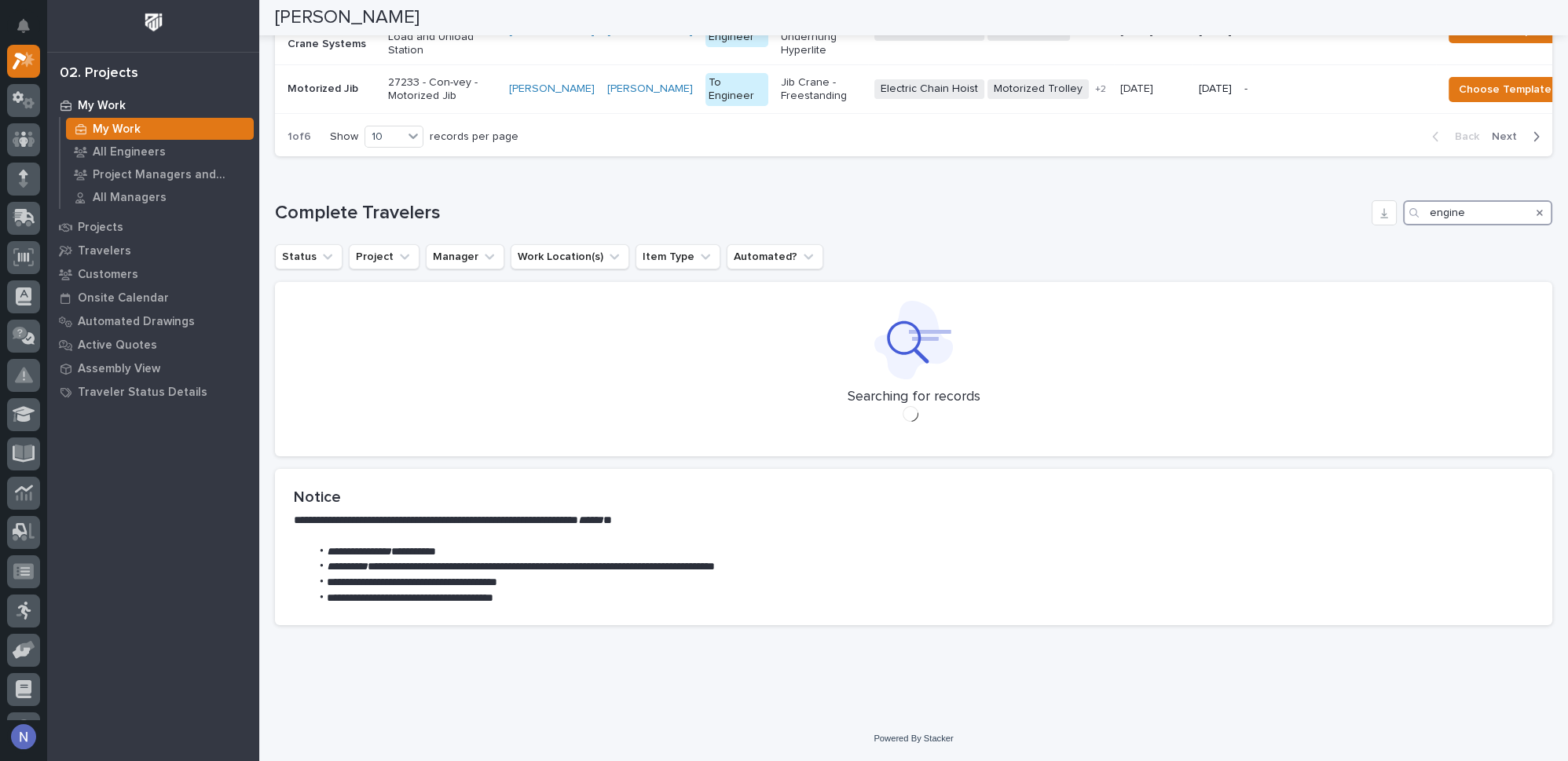
scroll to position [1859, 0]
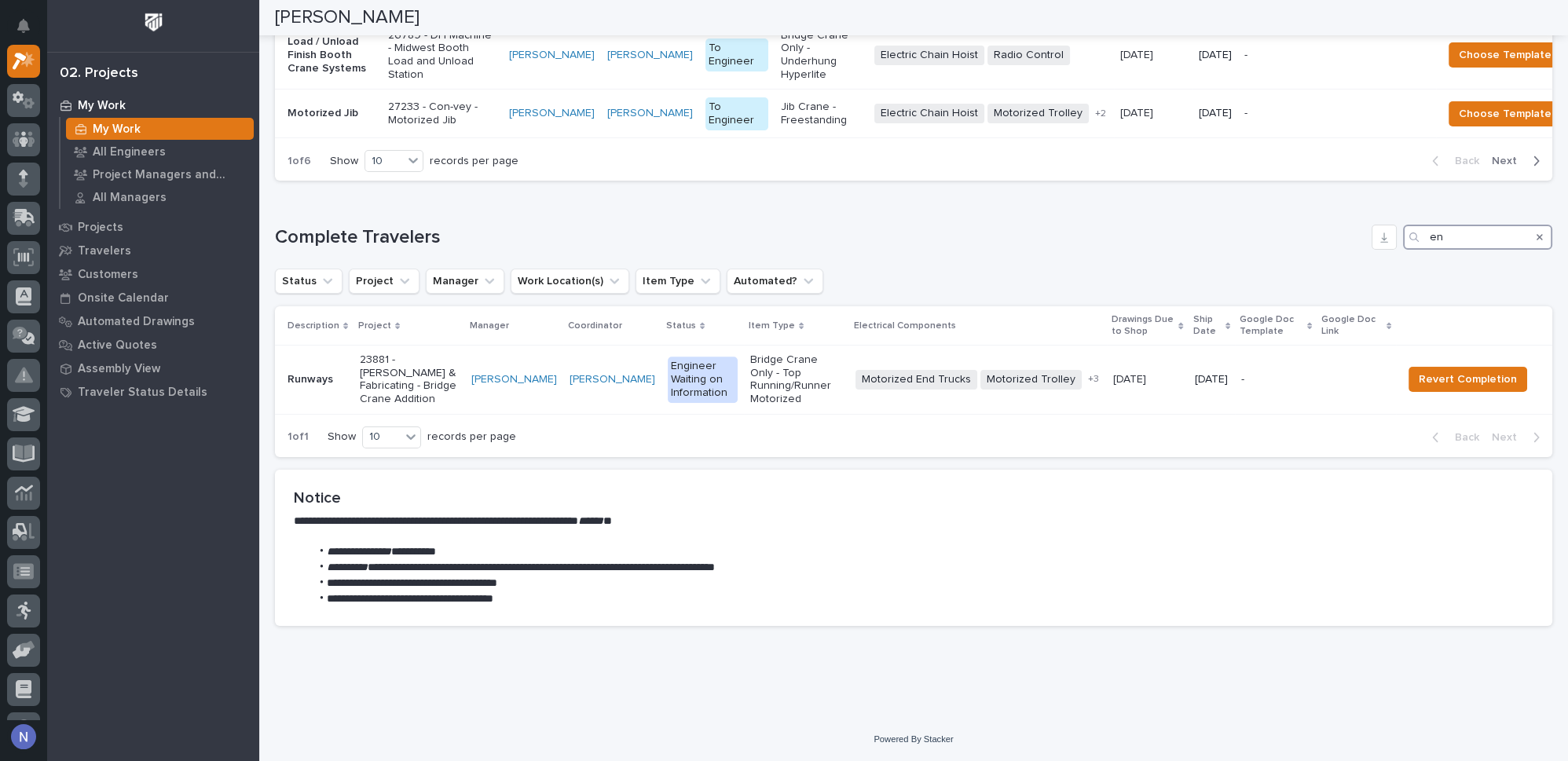
type input "e"
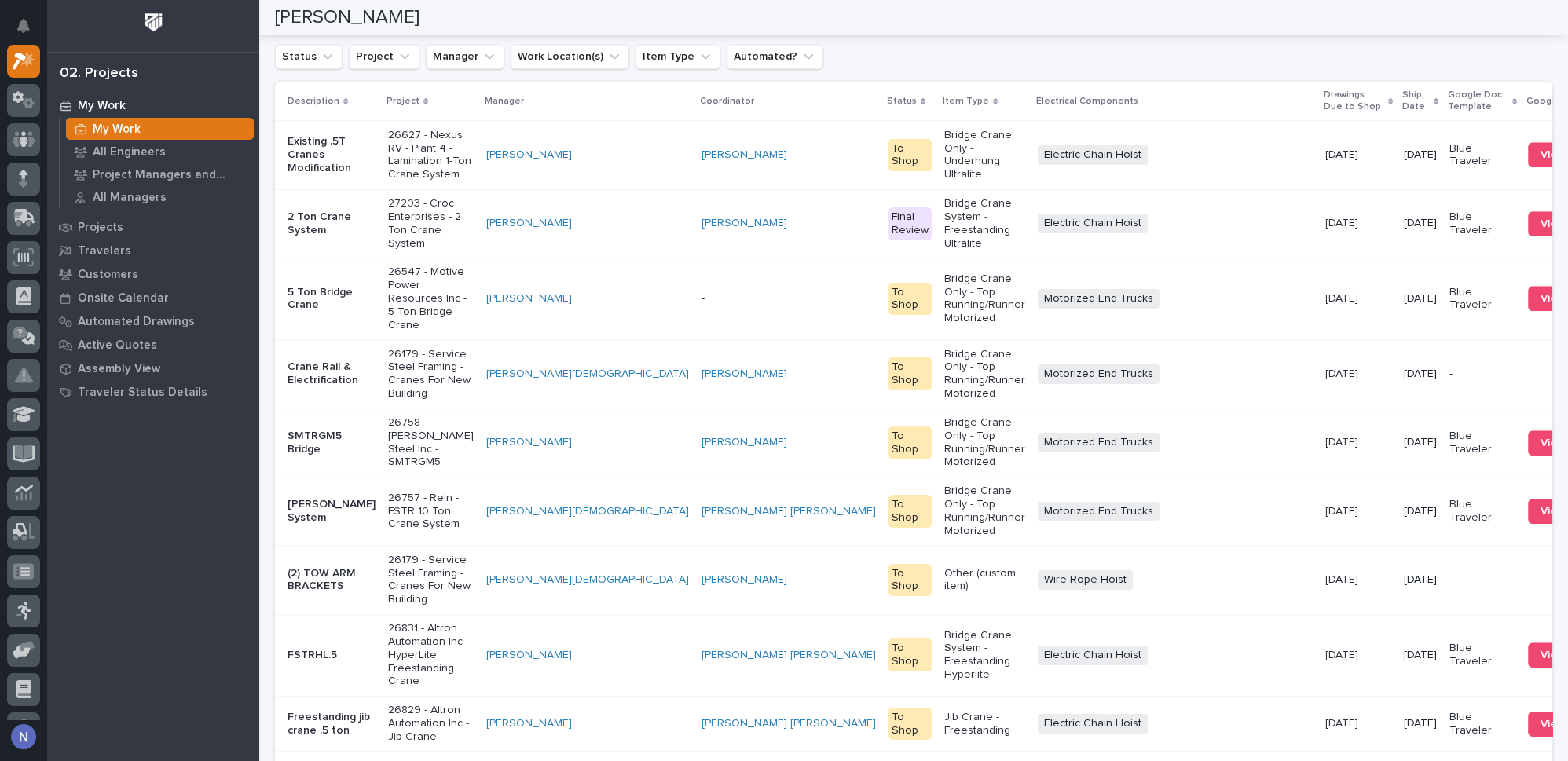
scroll to position [1951, 0]
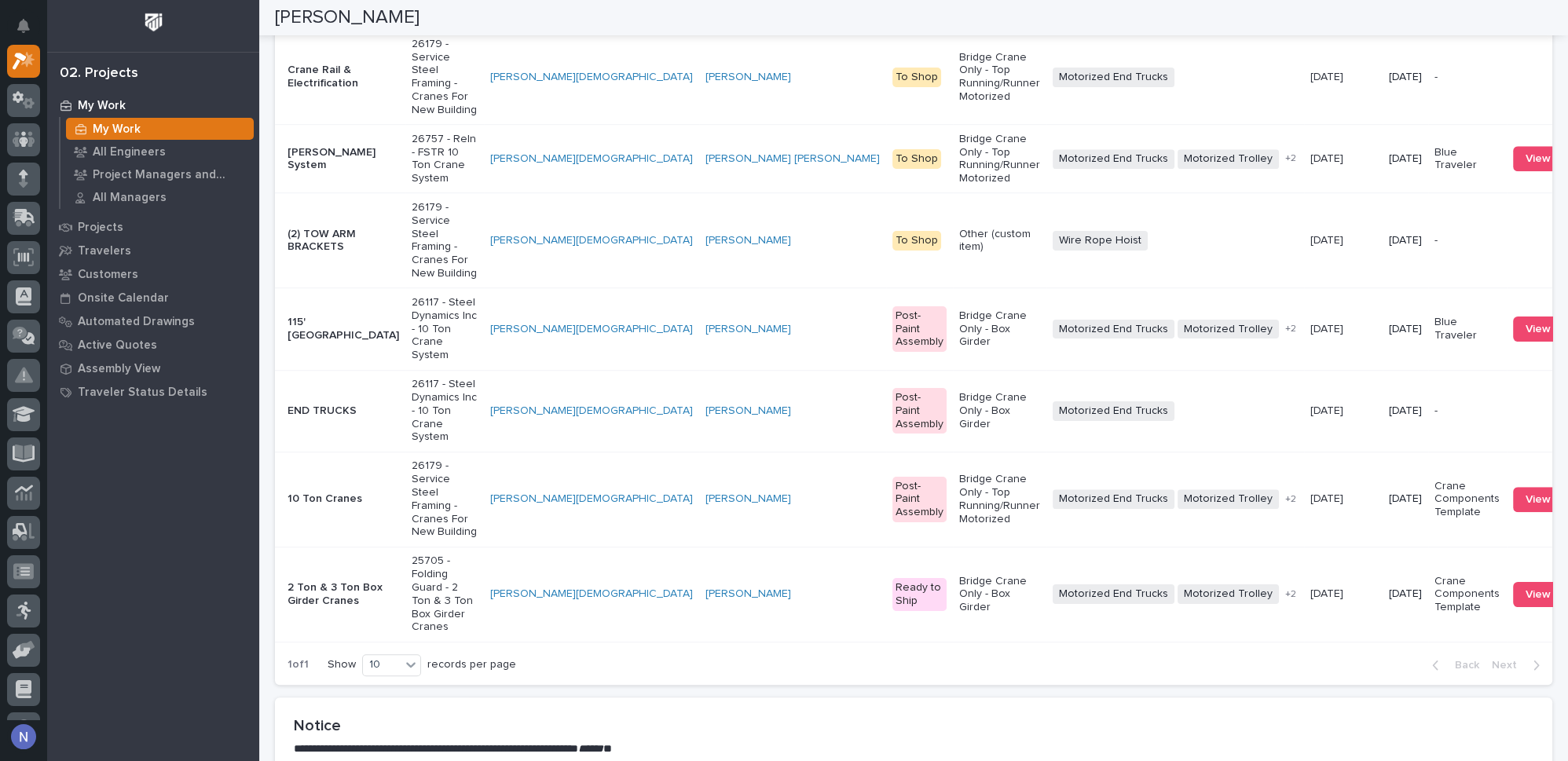
type input "zach gay"
click at [32, 297] on div at bounding box center [23, 296] width 33 height 33
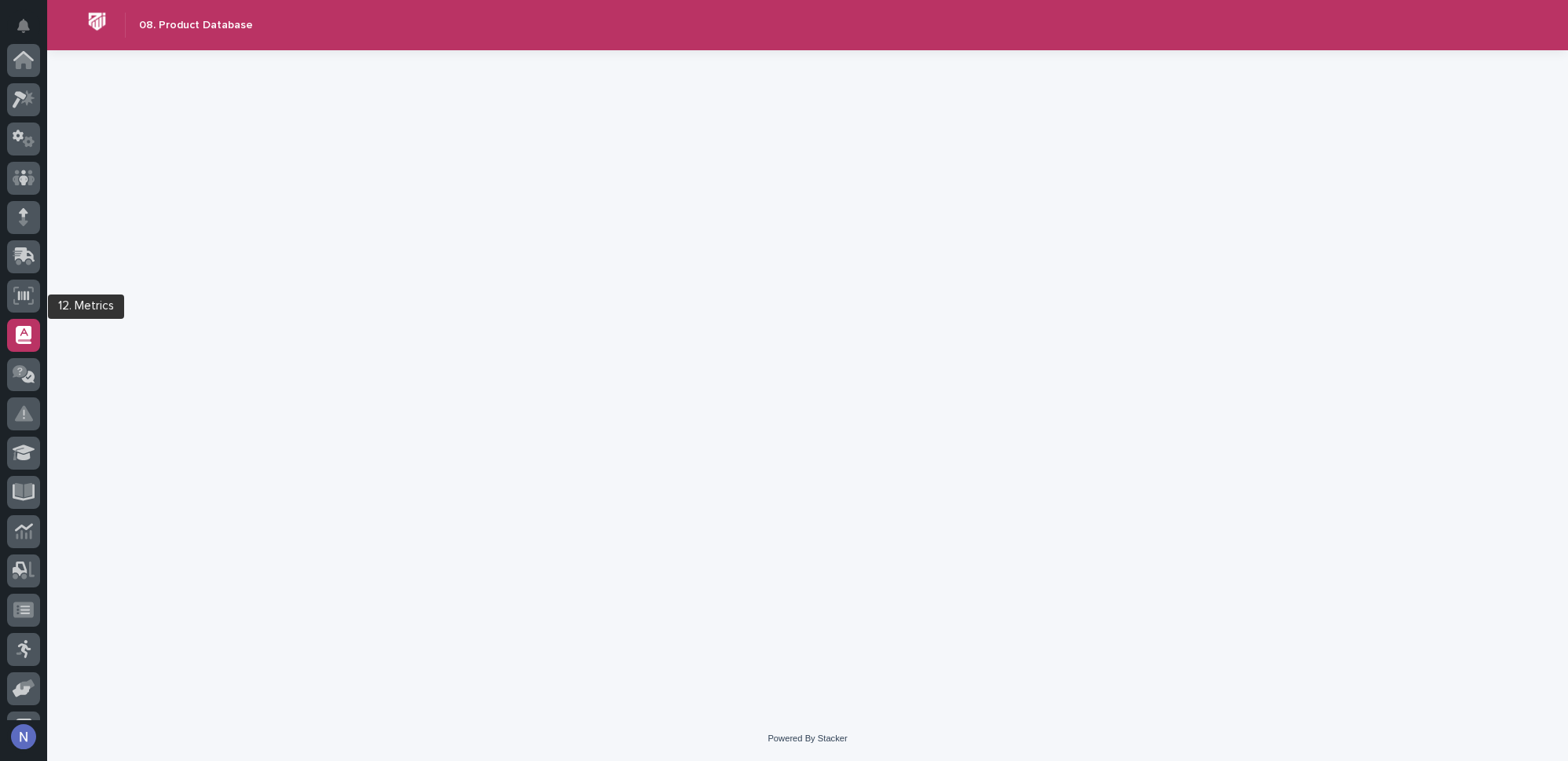
scroll to position [226, 0]
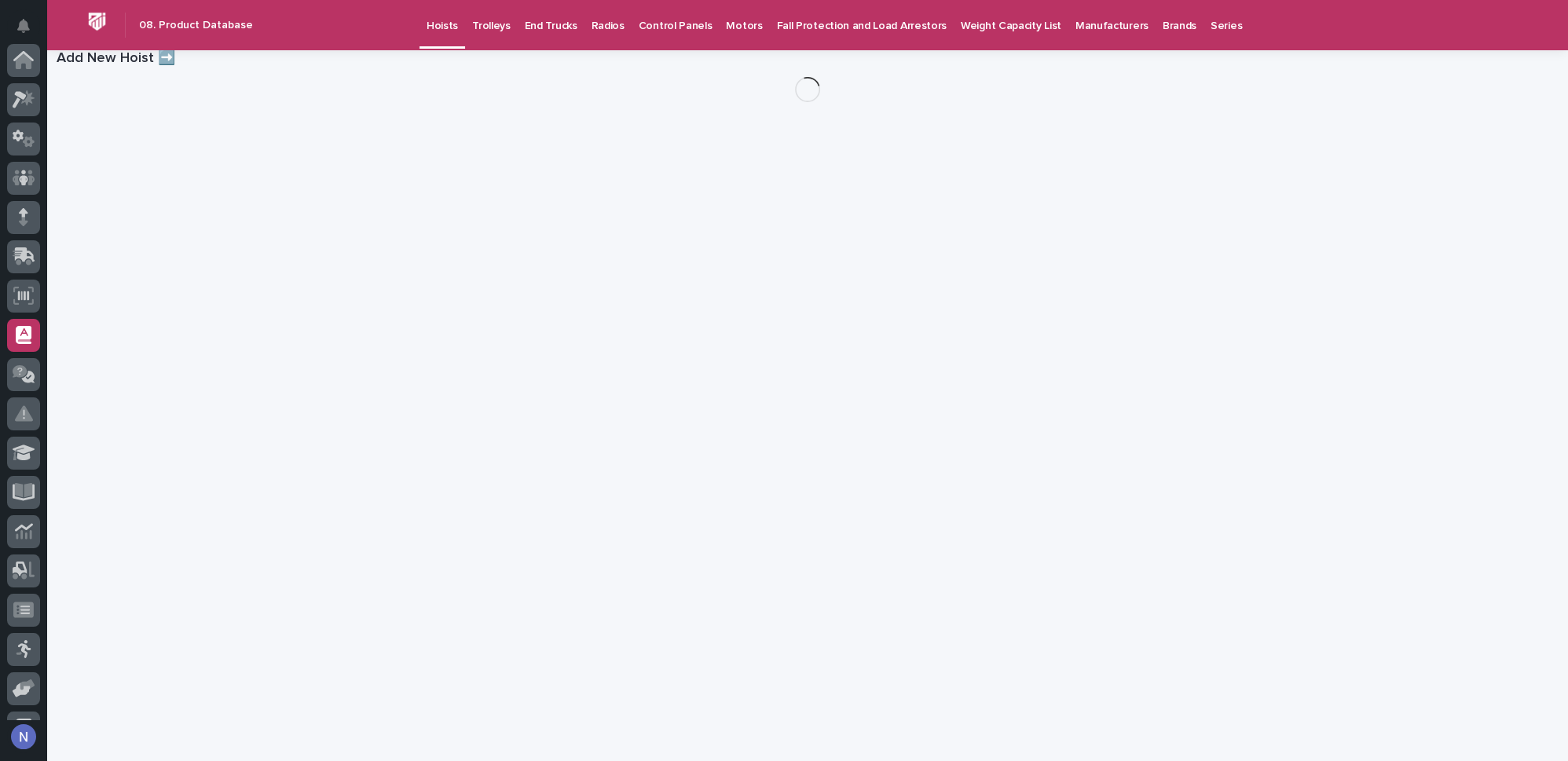
scroll to position [226, 0]
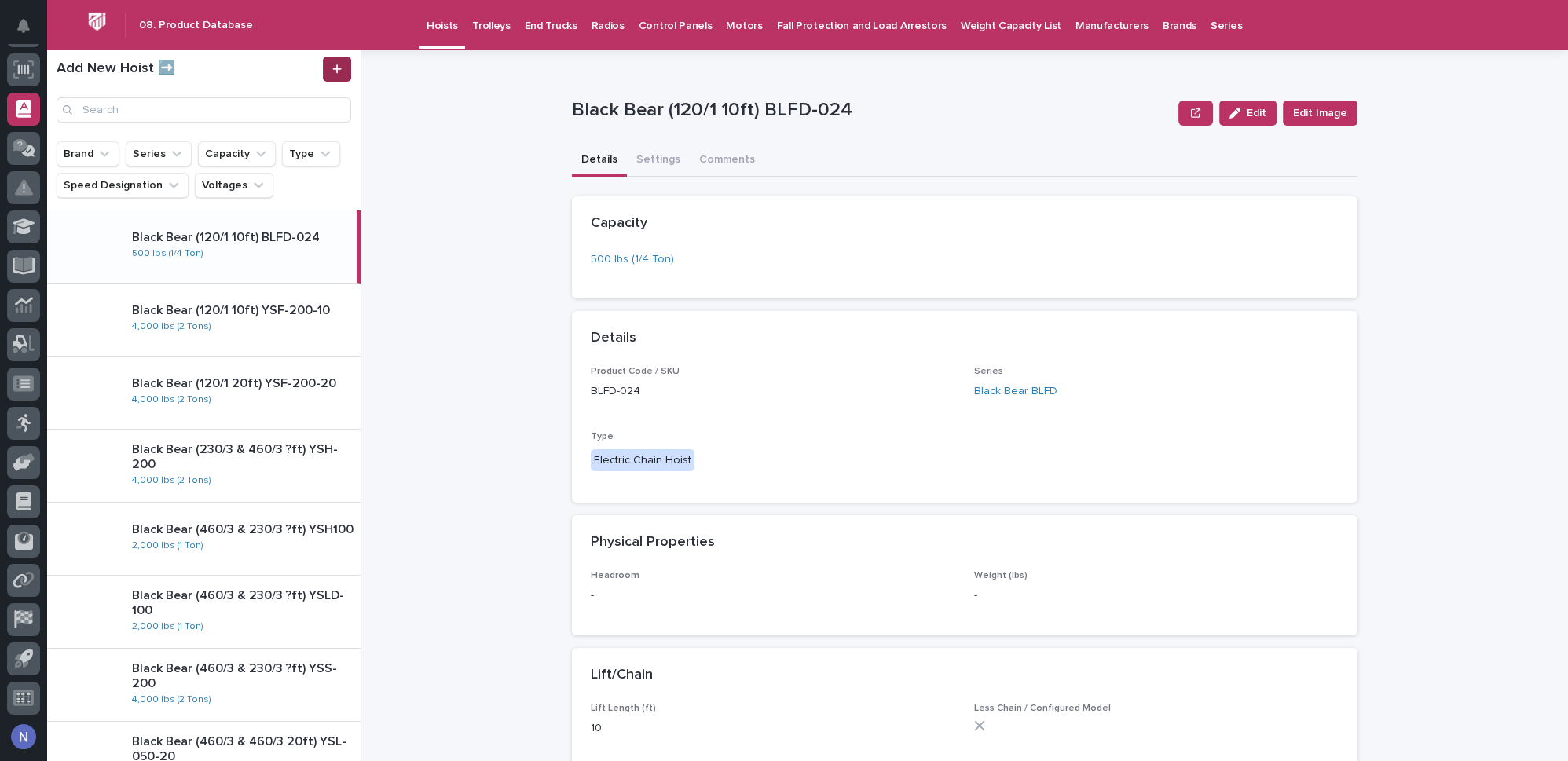
click at [338, 73] on icon at bounding box center [337, 68] width 9 height 11
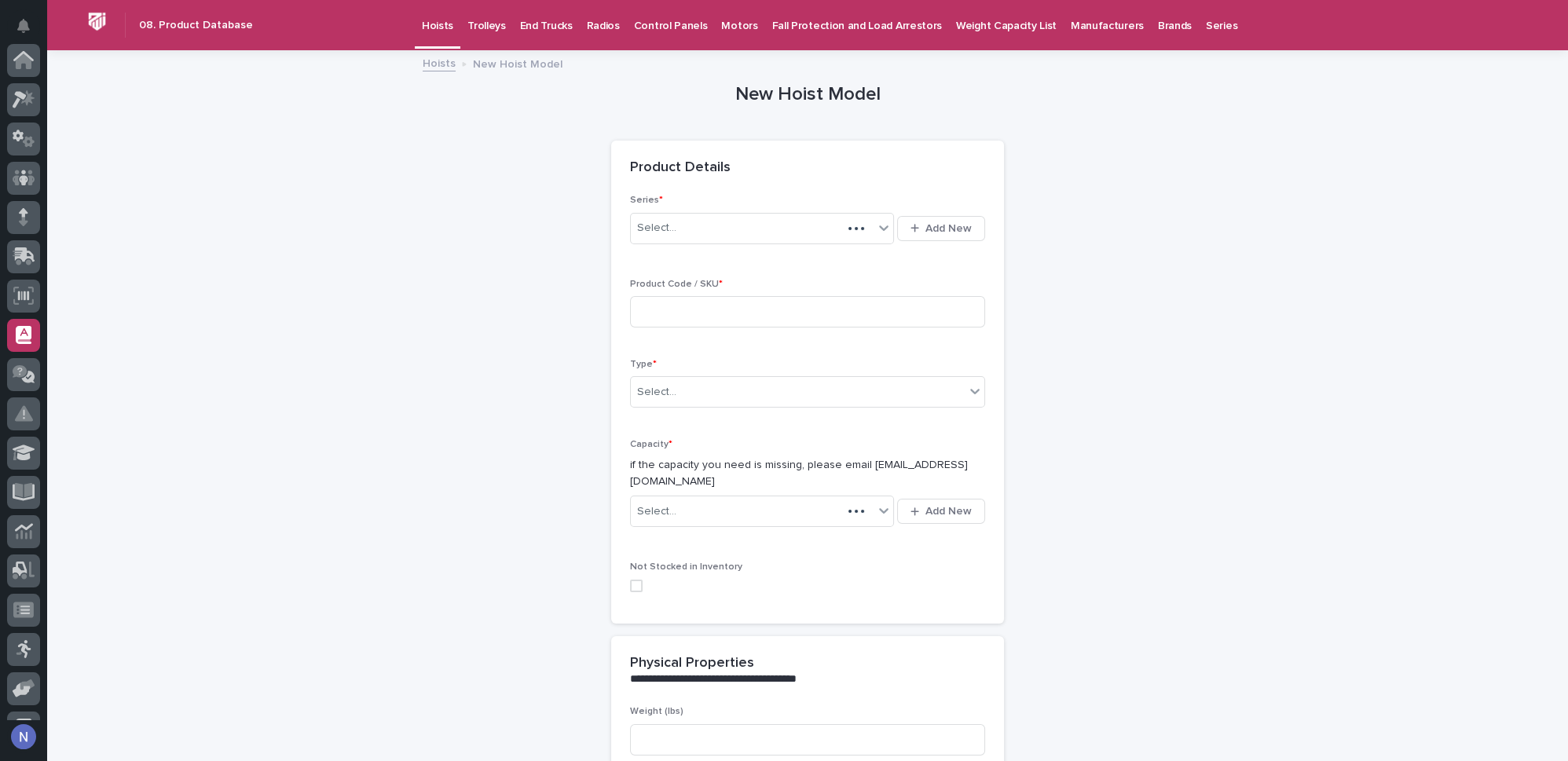
scroll to position [226, 0]
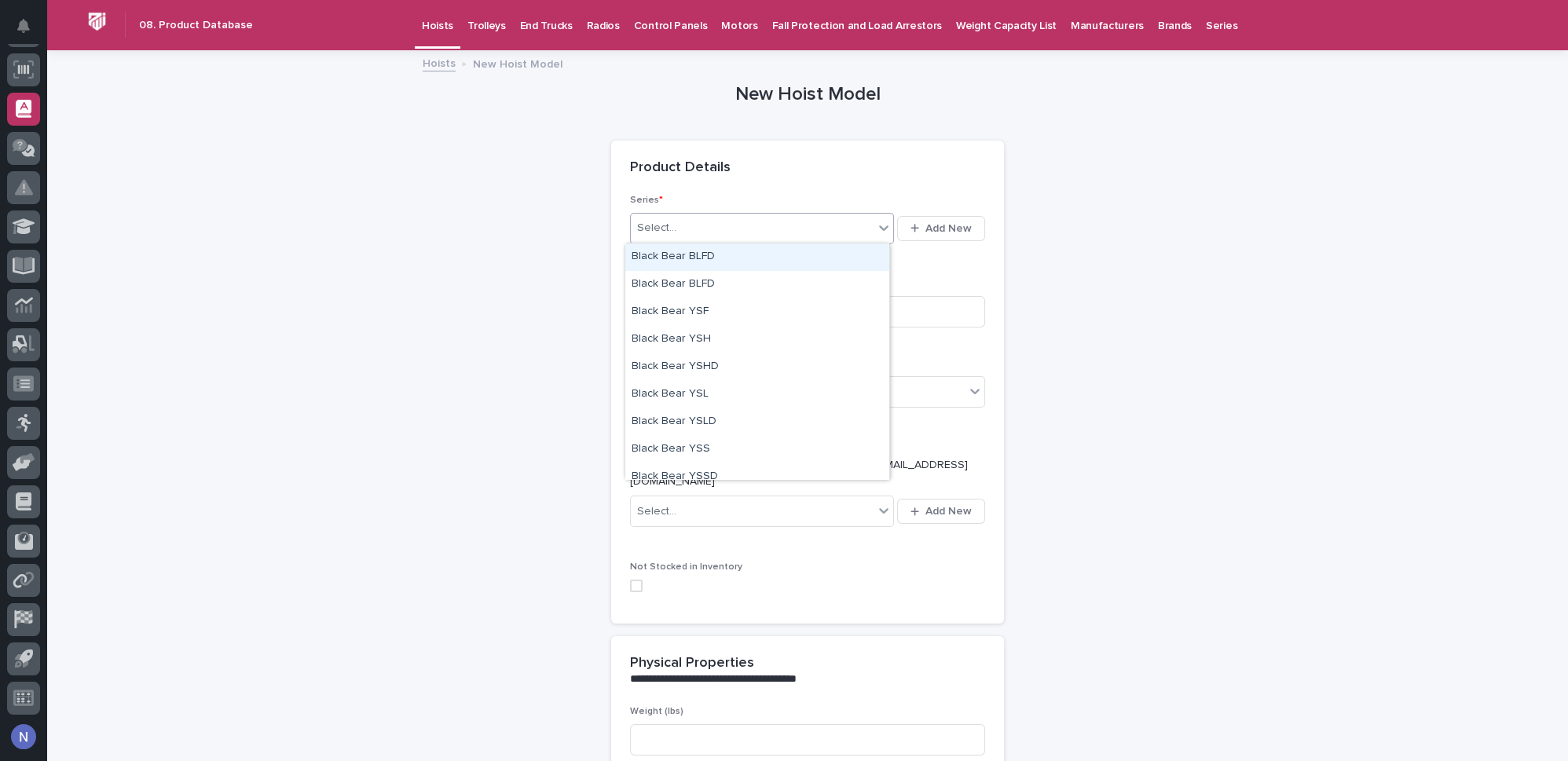
click at [733, 229] on div "Select..." at bounding box center [752, 228] width 243 height 26
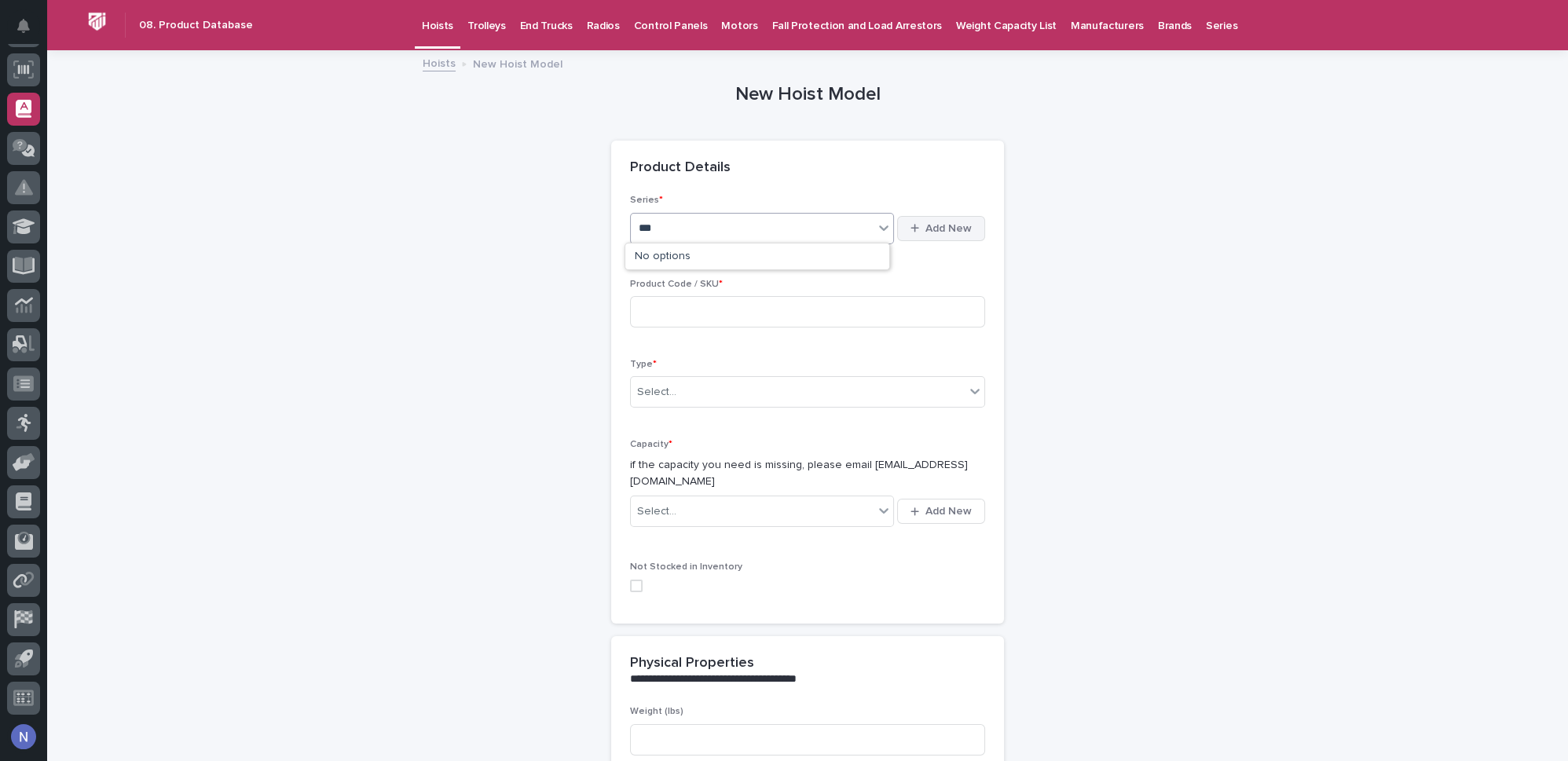
type input "***"
click at [955, 229] on span "Add New" at bounding box center [948, 228] width 46 height 11
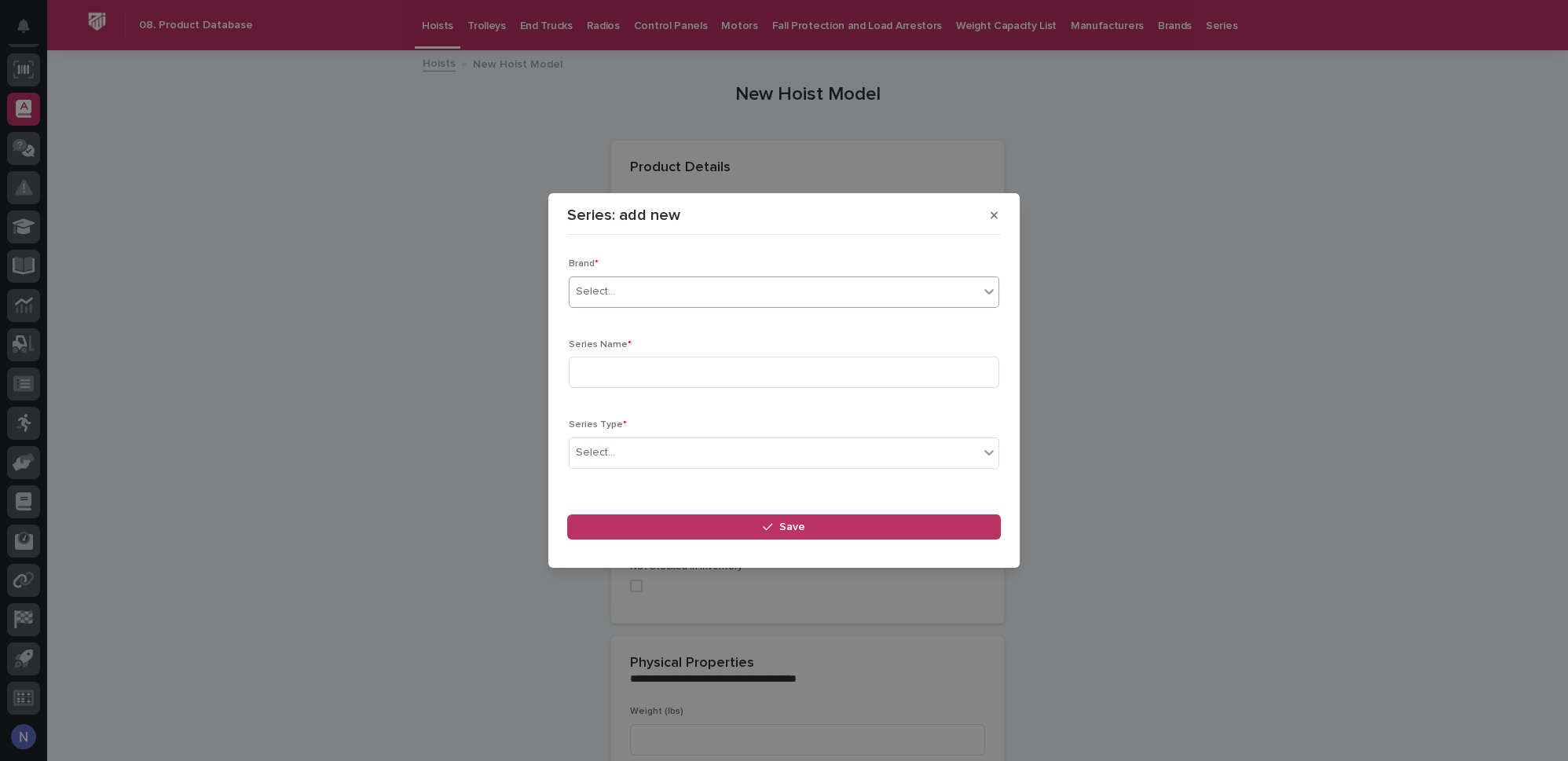
click at [720, 296] on div "Select..." at bounding box center [774, 291] width 409 height 26
type input "***"
click at [992, 213] on icon "button" at bounding box center [994, 215] width 7 height 11
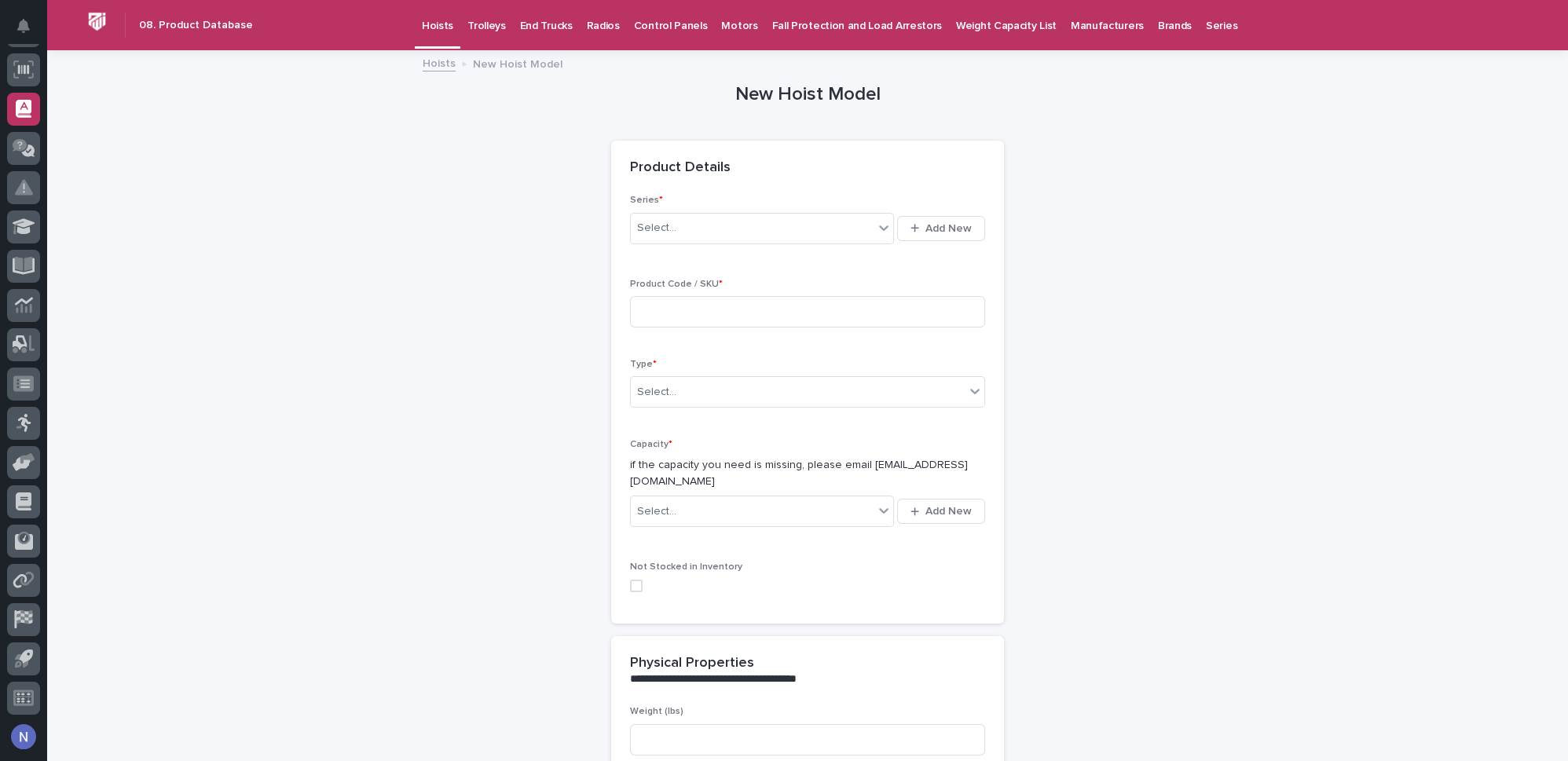
click at [1206, 27] on p "Series" at bounding box center [1221, 16] width 31 height 33
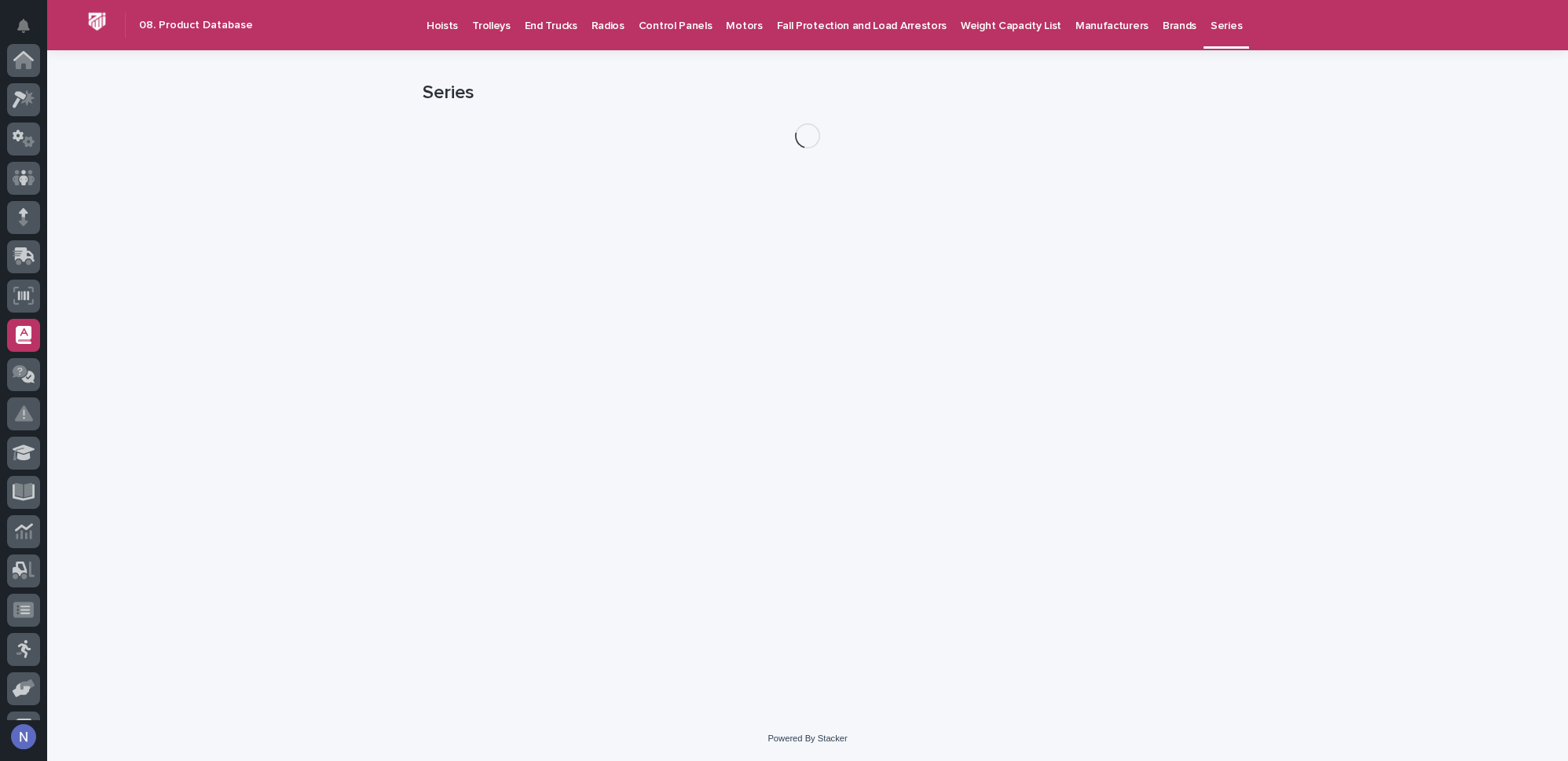
scroll to position [226, 0]
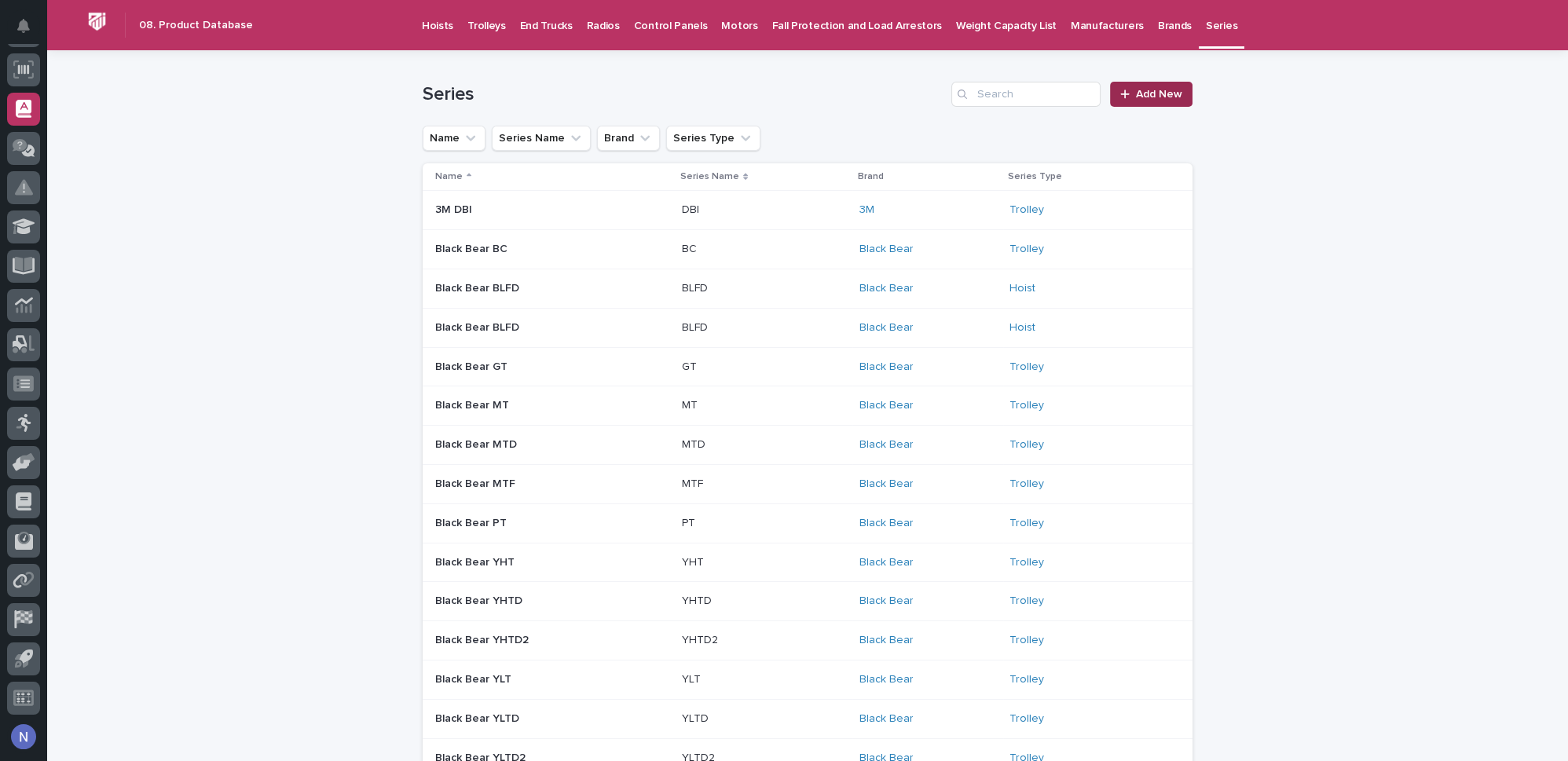
click at [1162, 84] on link "Add New" at bounding box center [1151, 94] width 83 height 25
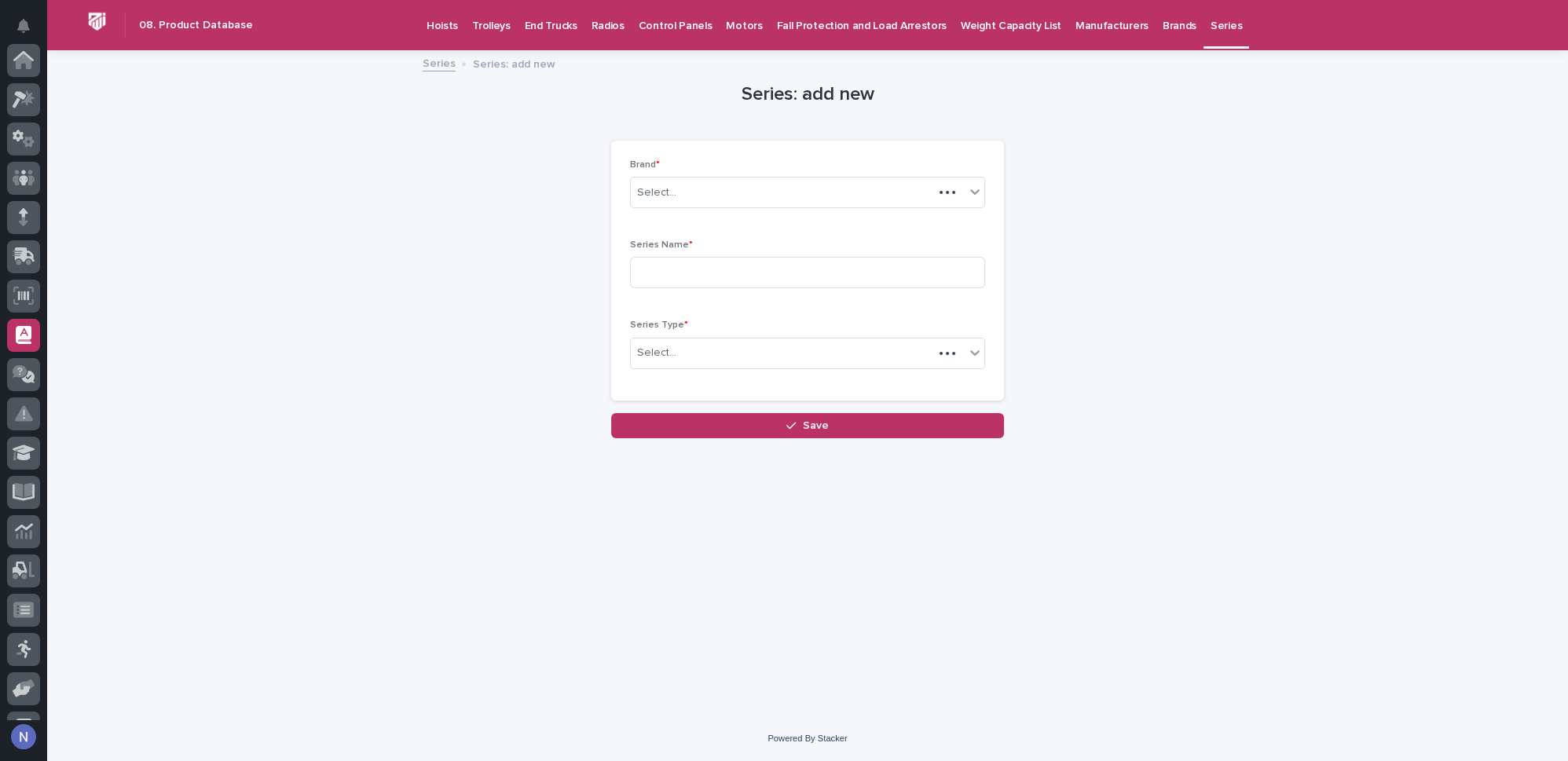
scroll to position [226, 0]
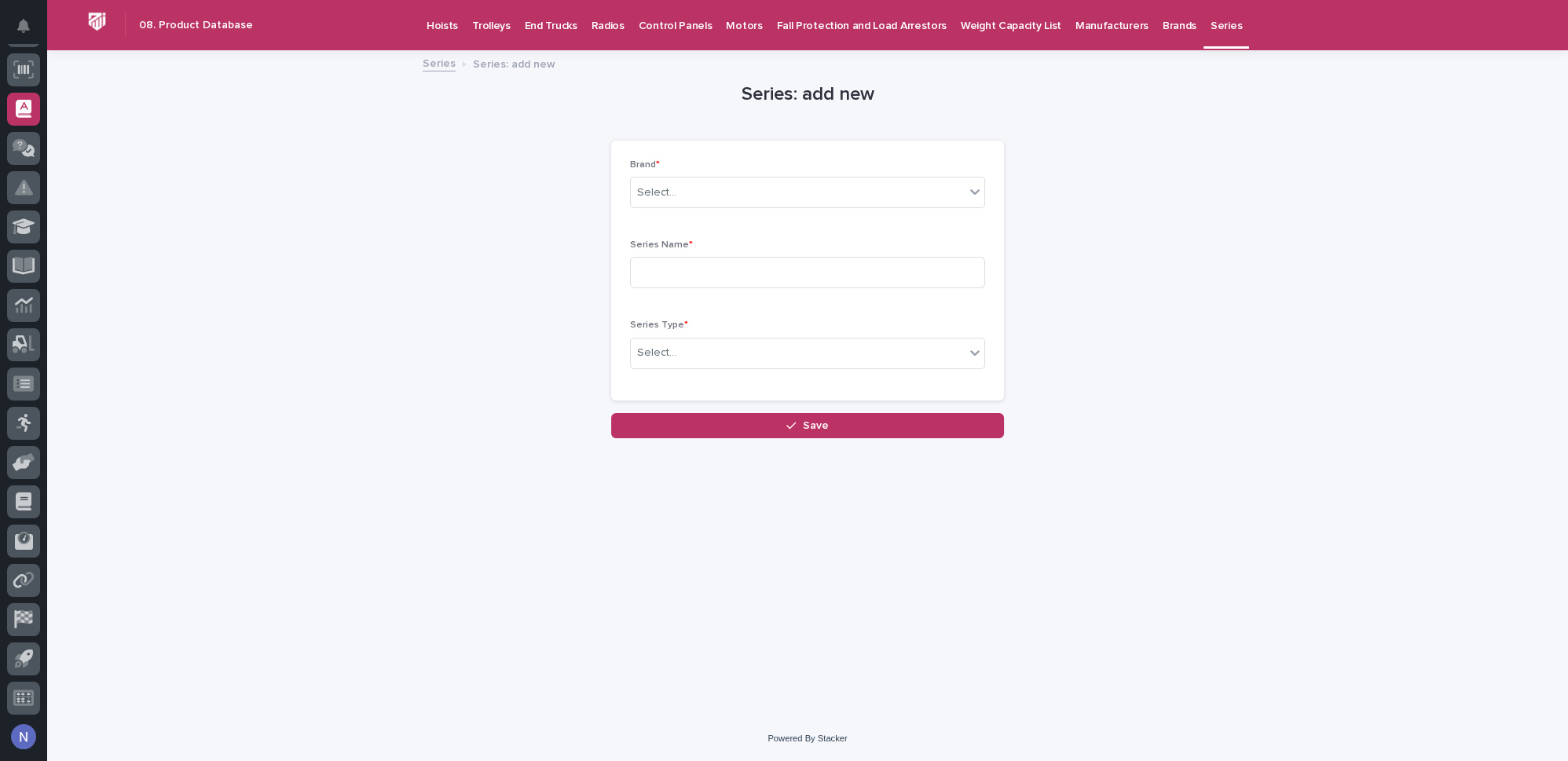
click at [441, 23] on p "Hoists" at bounding box center [441, 16] width 31 height 33
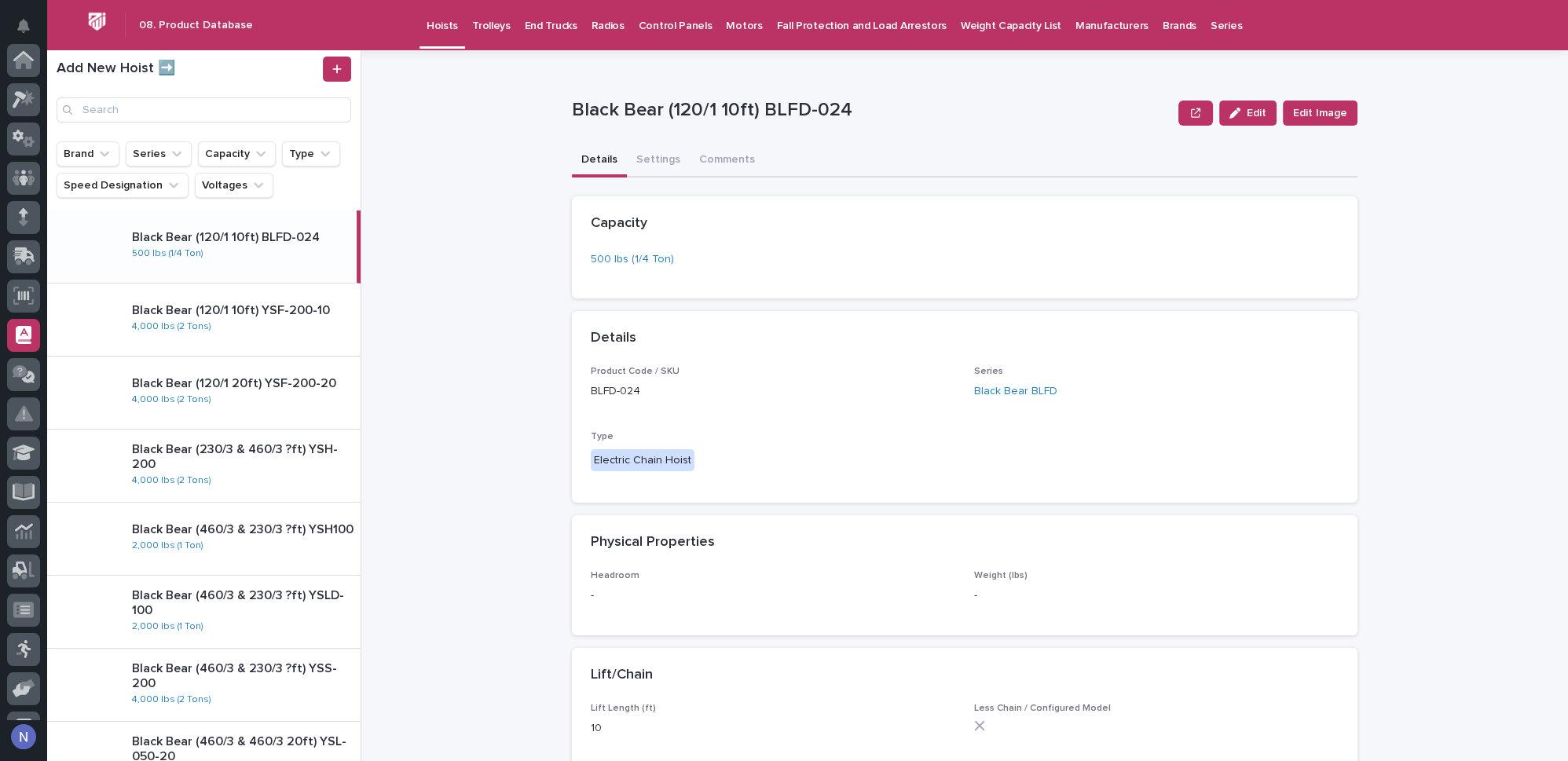
scroll to position [226, 0]
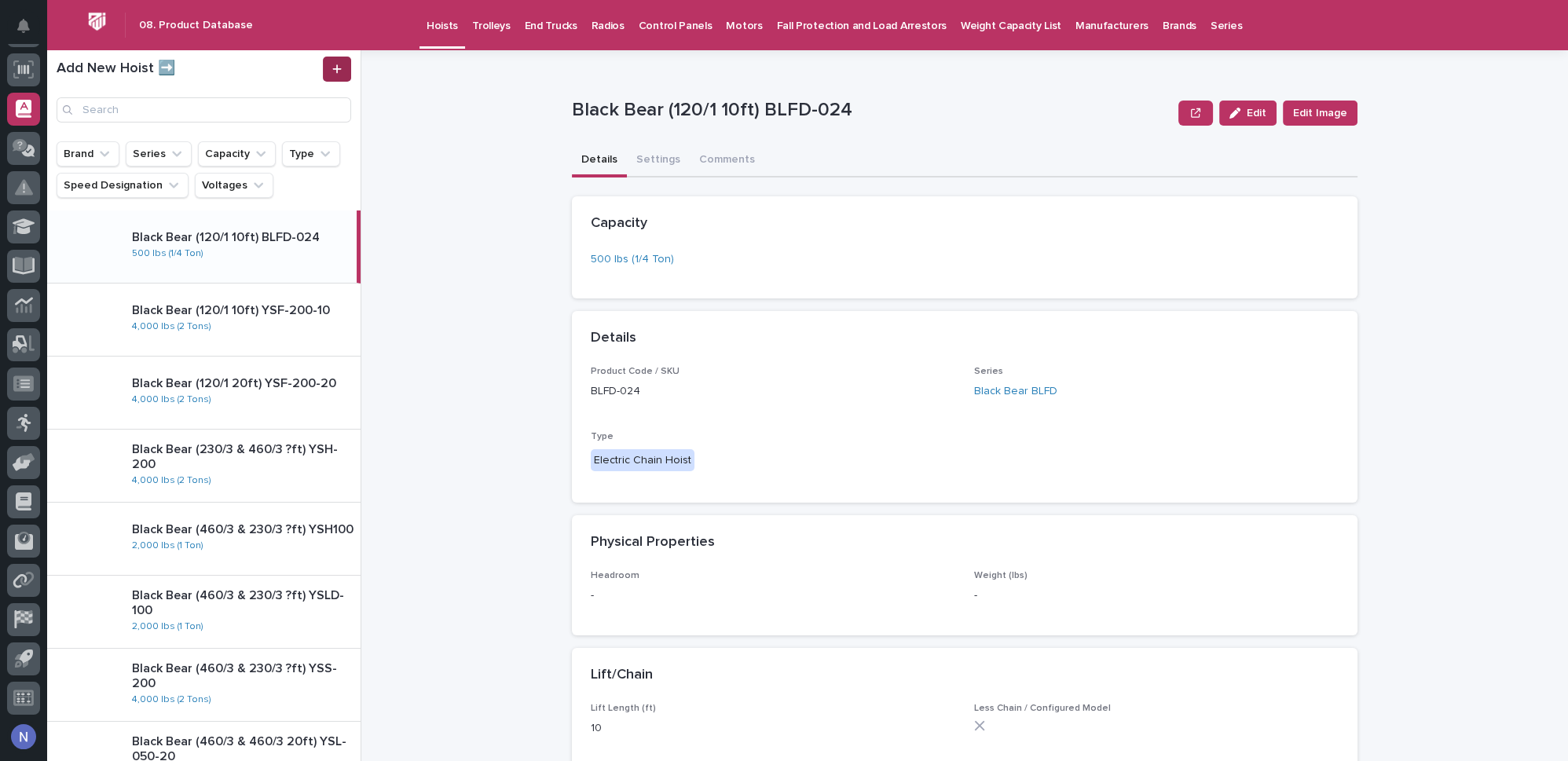
click at [334, 67] on icon at bounding box center [337, 68] width 9 height 11
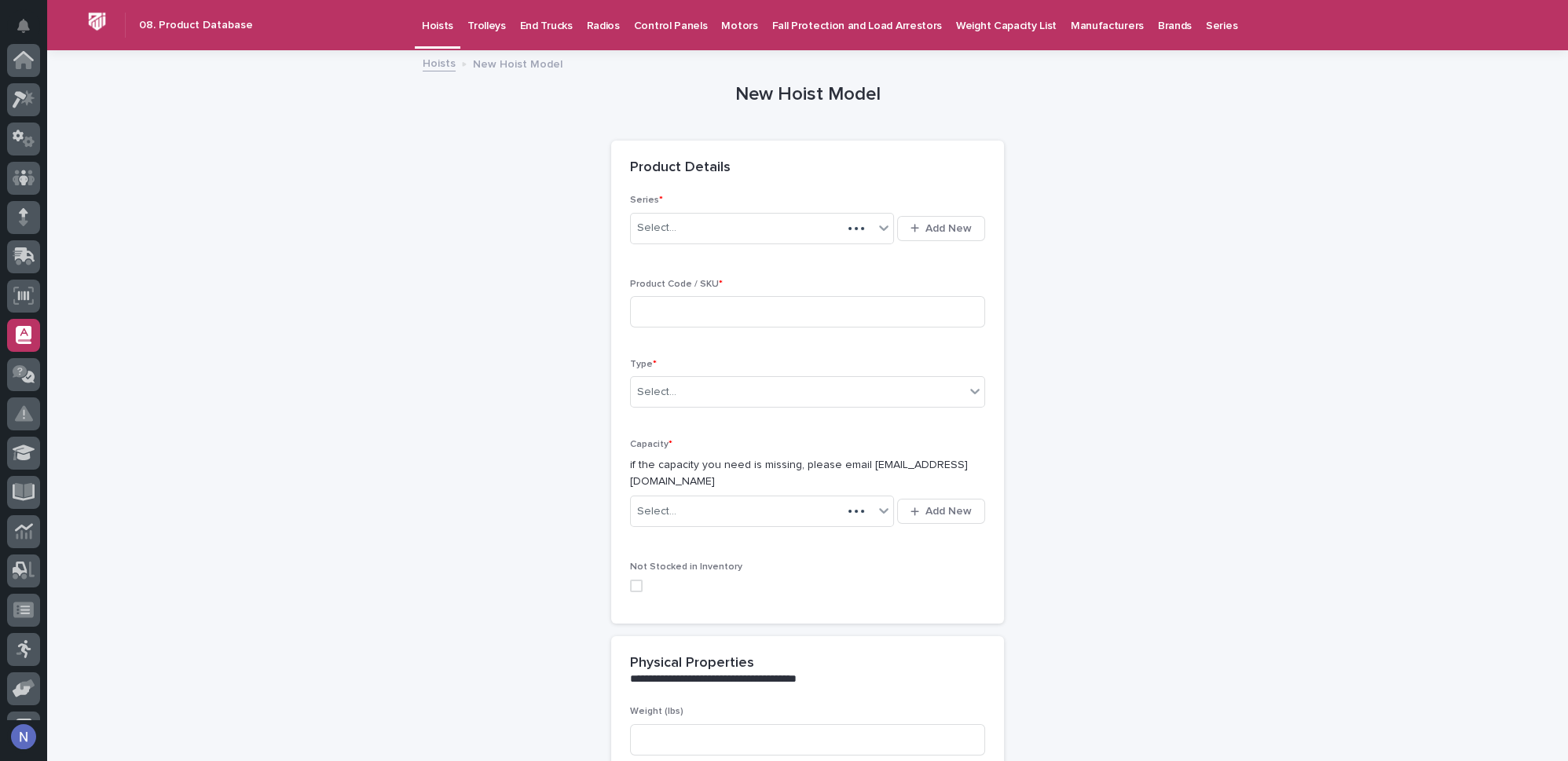
scroll to position [226, 0]
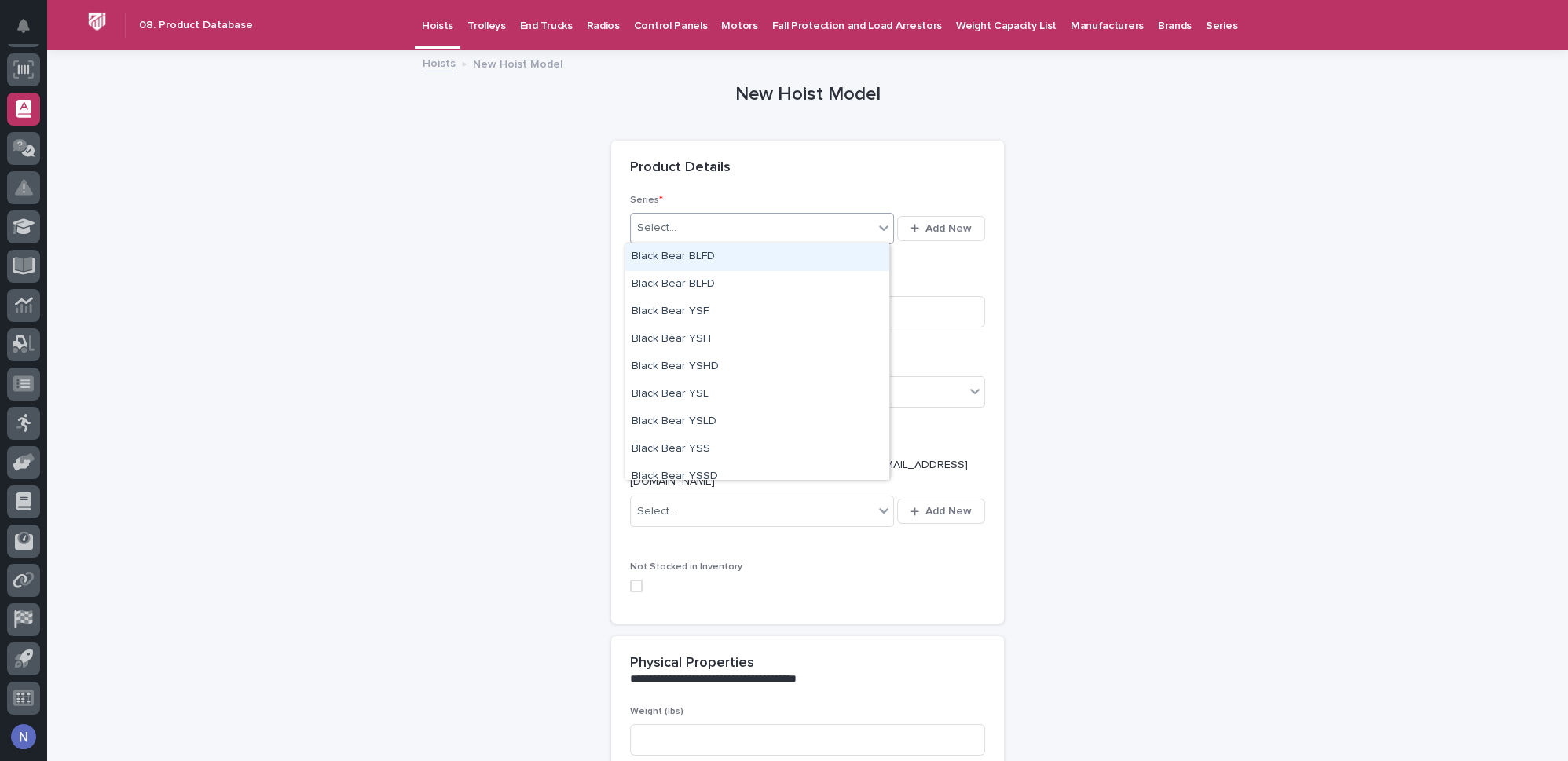
click at [840, 227] on div "Select..." at bounding box center [752, 228] width 243 height 26
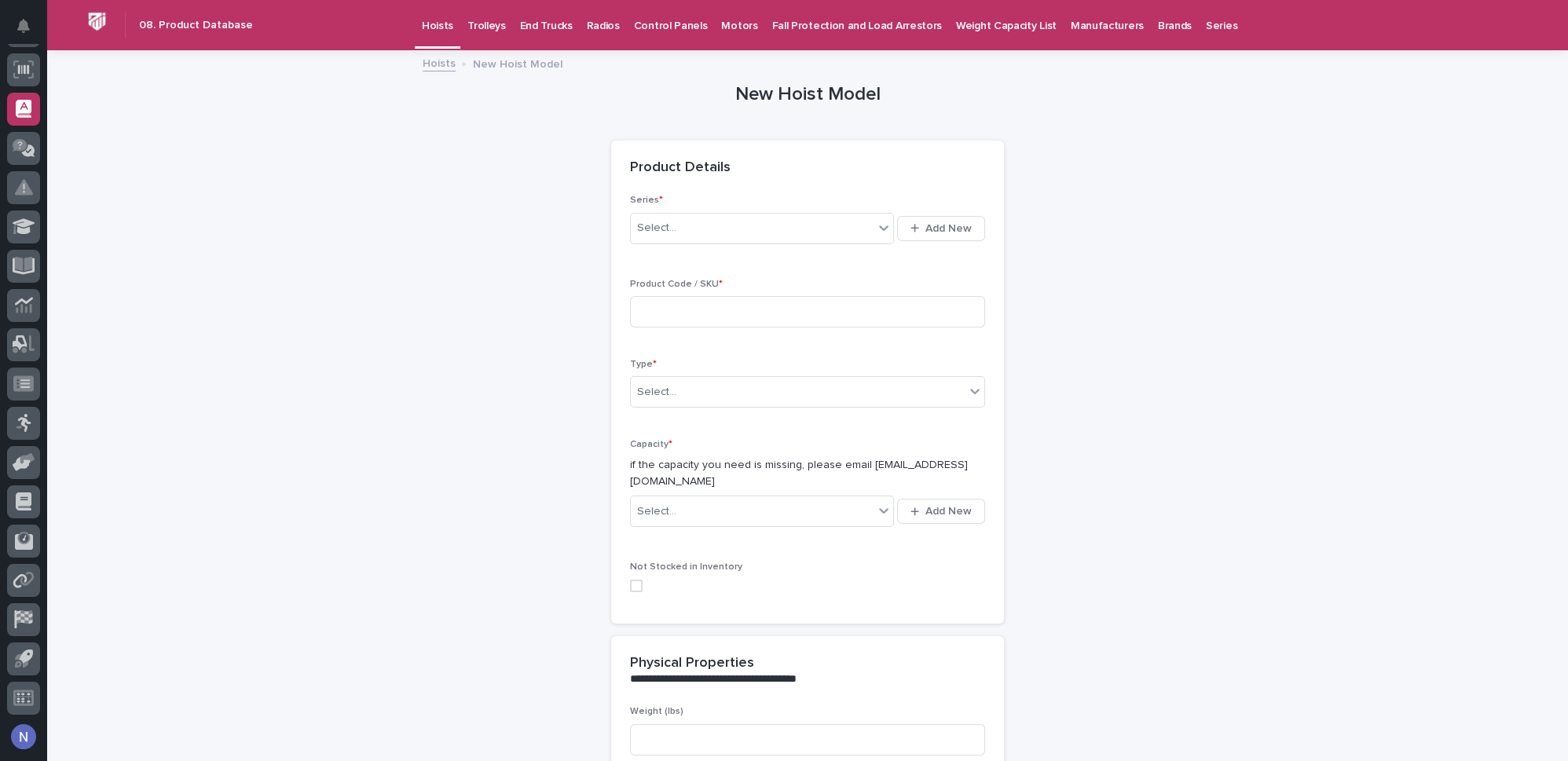
click at [1015, 298] on div "**********" at bounding box center [808, 609] width 770 height 1116
click at [1206, 19] on p "Series" at bounding box center [1221, 16] width 31 height 33
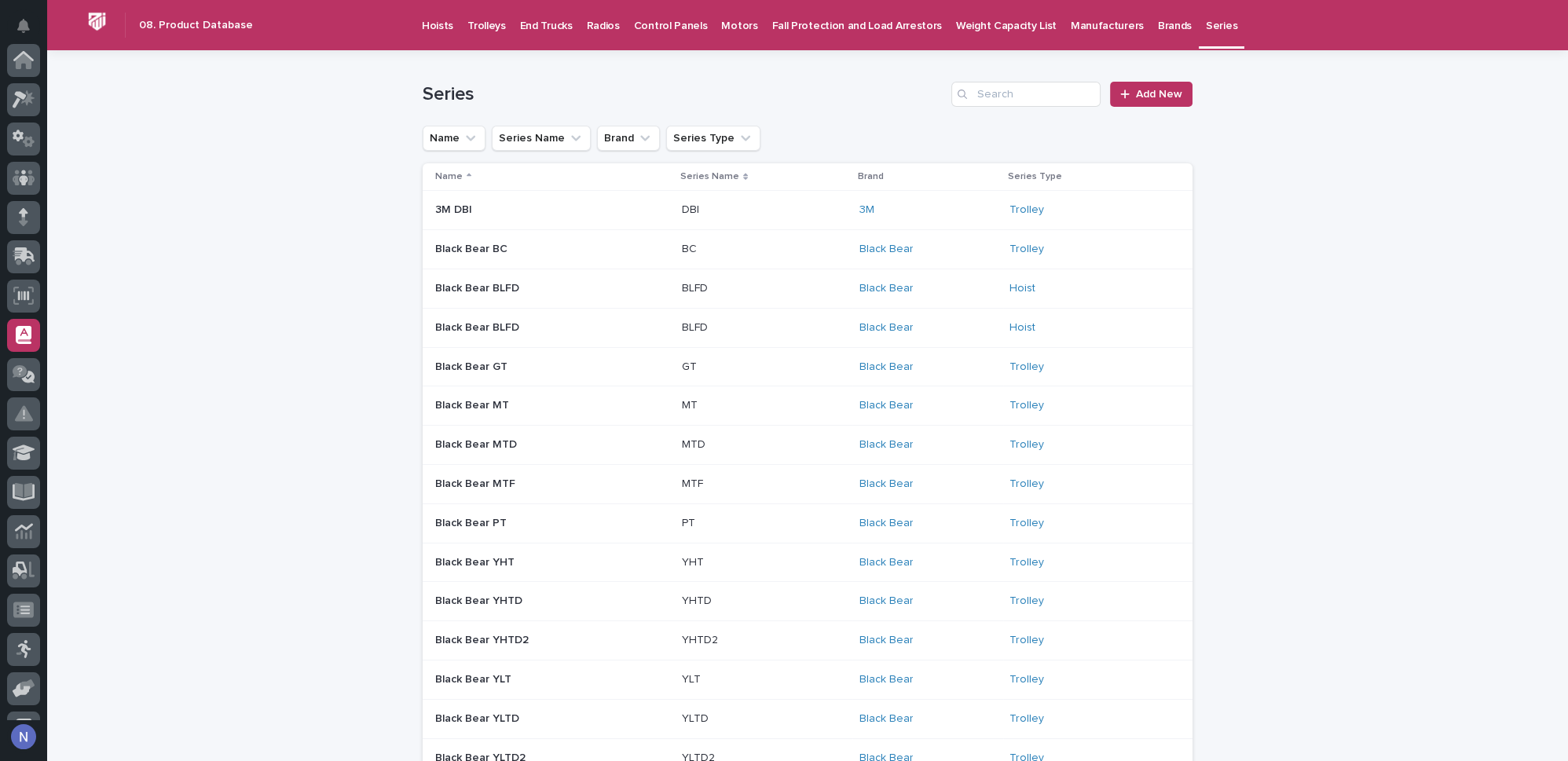
scroll to position [226, 0]
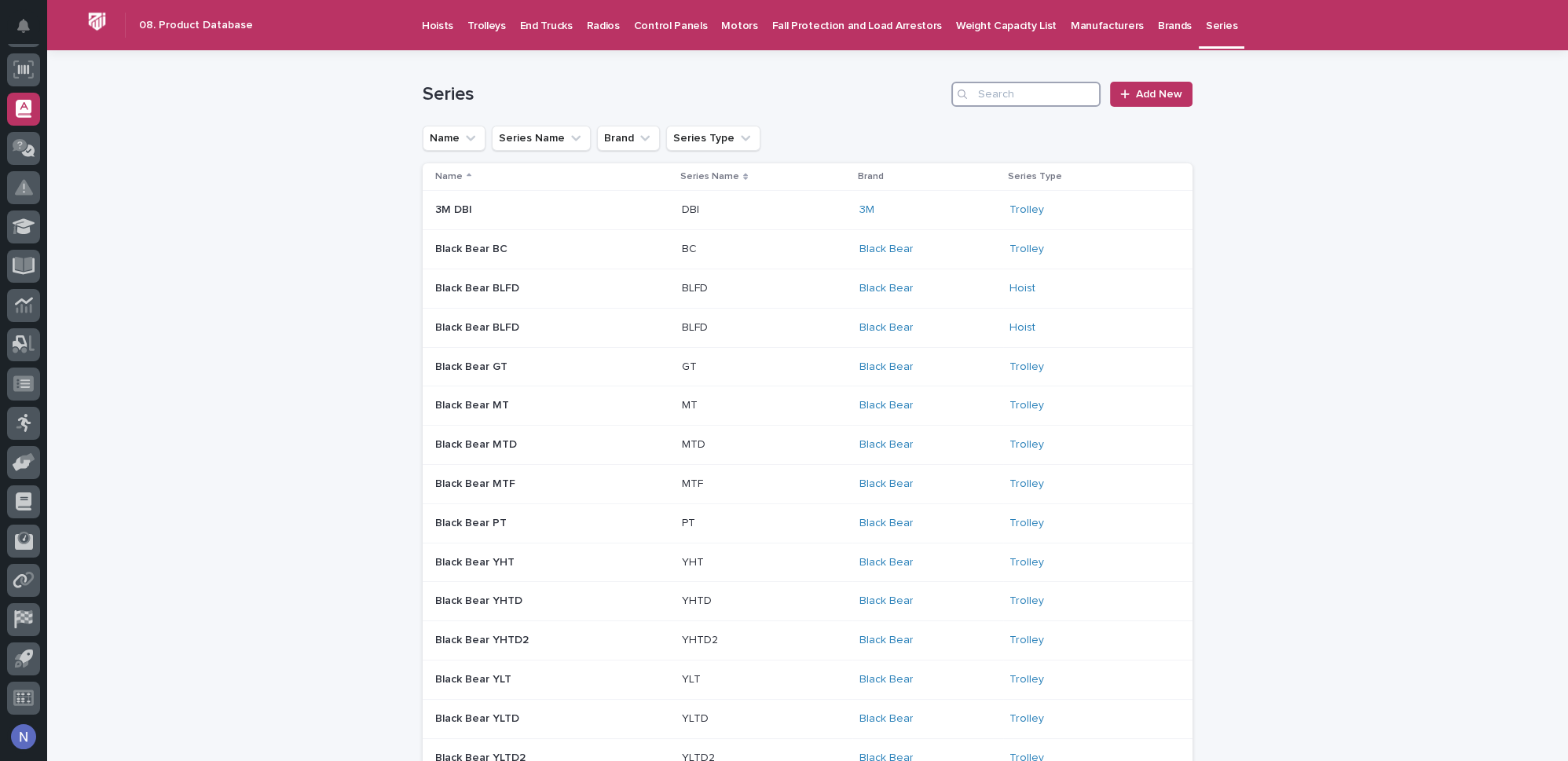
click at [981, 89] on input "Search" at bounding box center [1025, 94] width 149 height 25
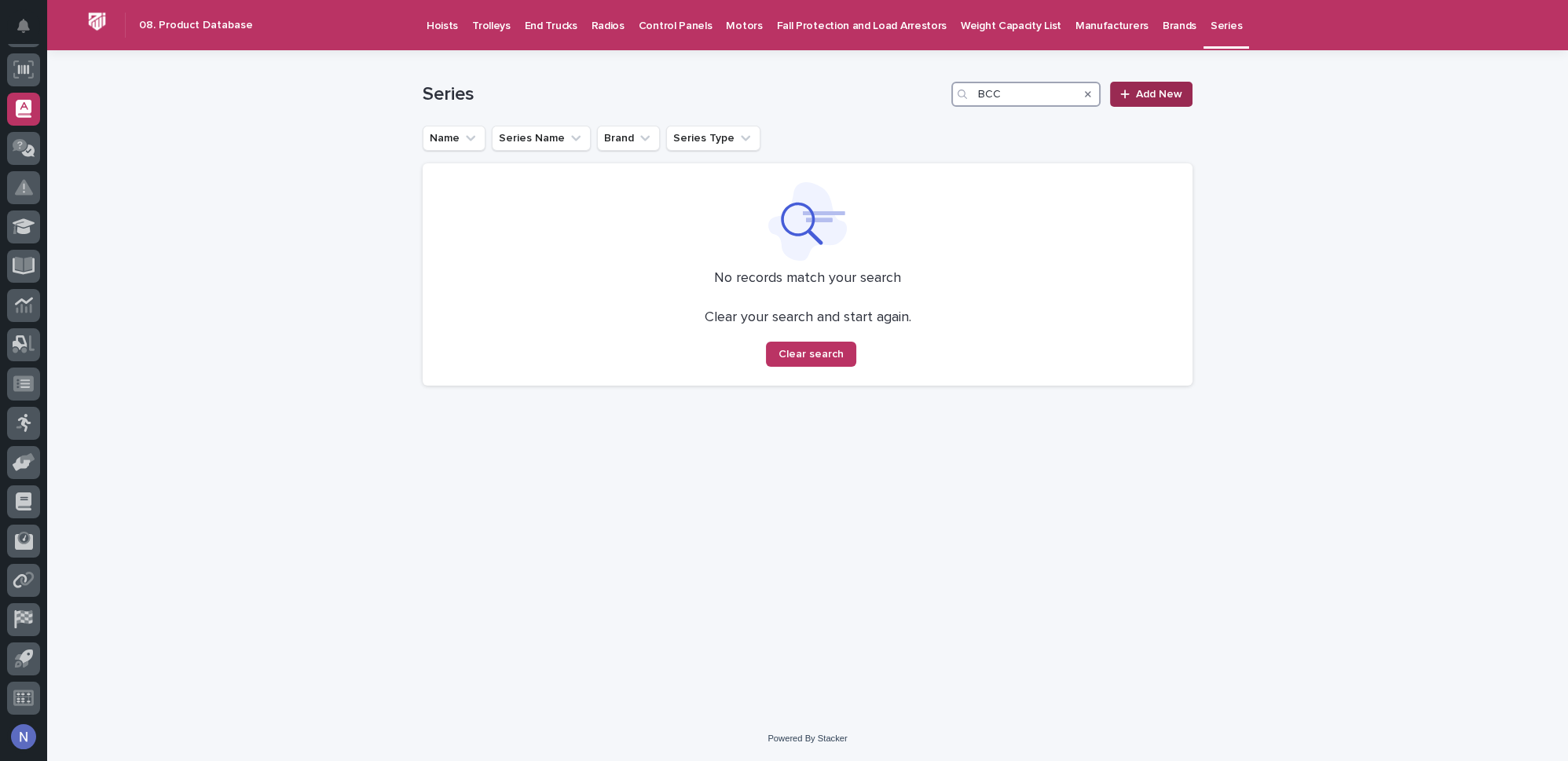
type input "BCC"
click at [1142, 91] on span "Add New" at bounding box center [1159, 94] width 46 height 11
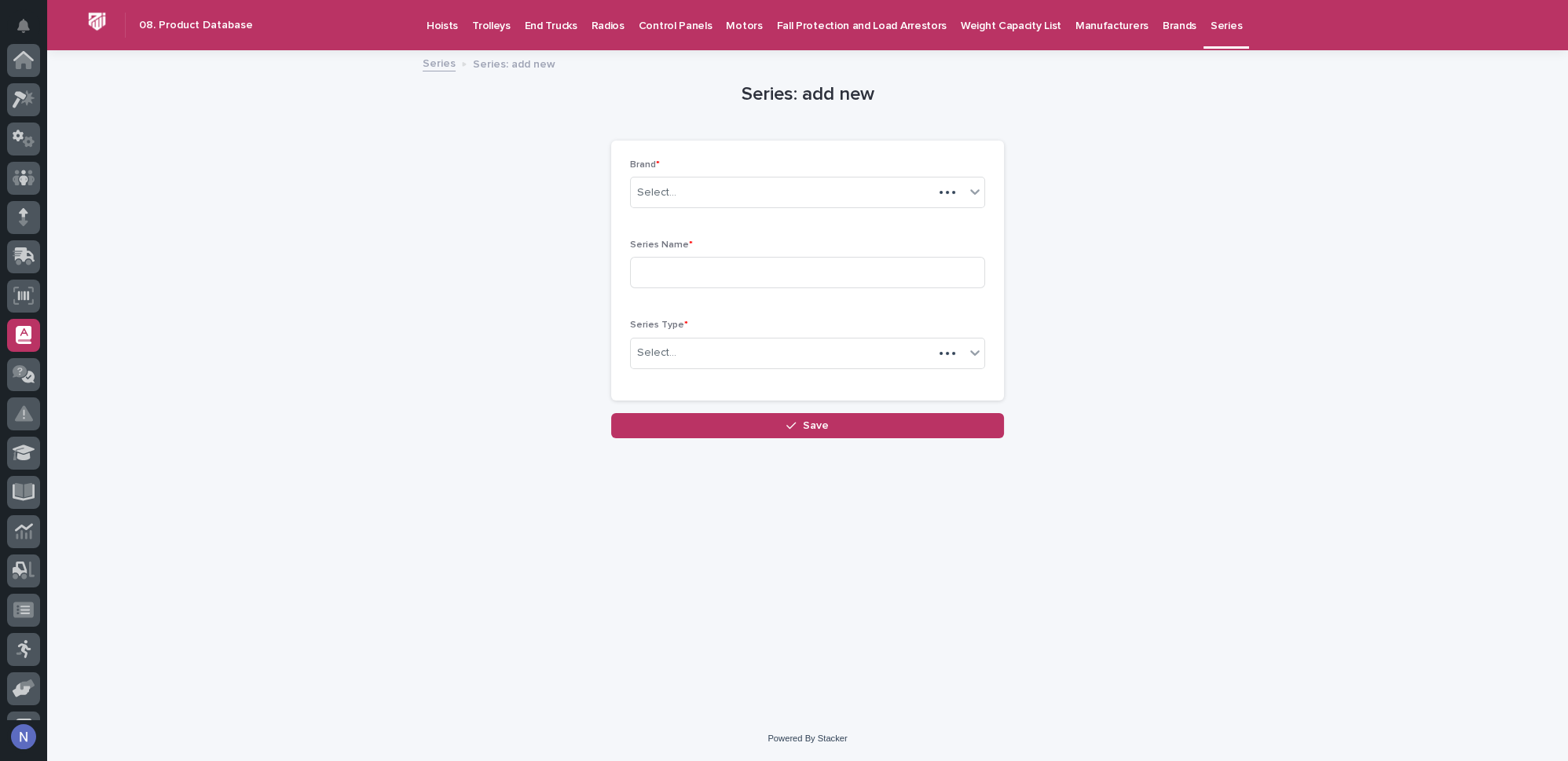
scroll to position [226, 0]
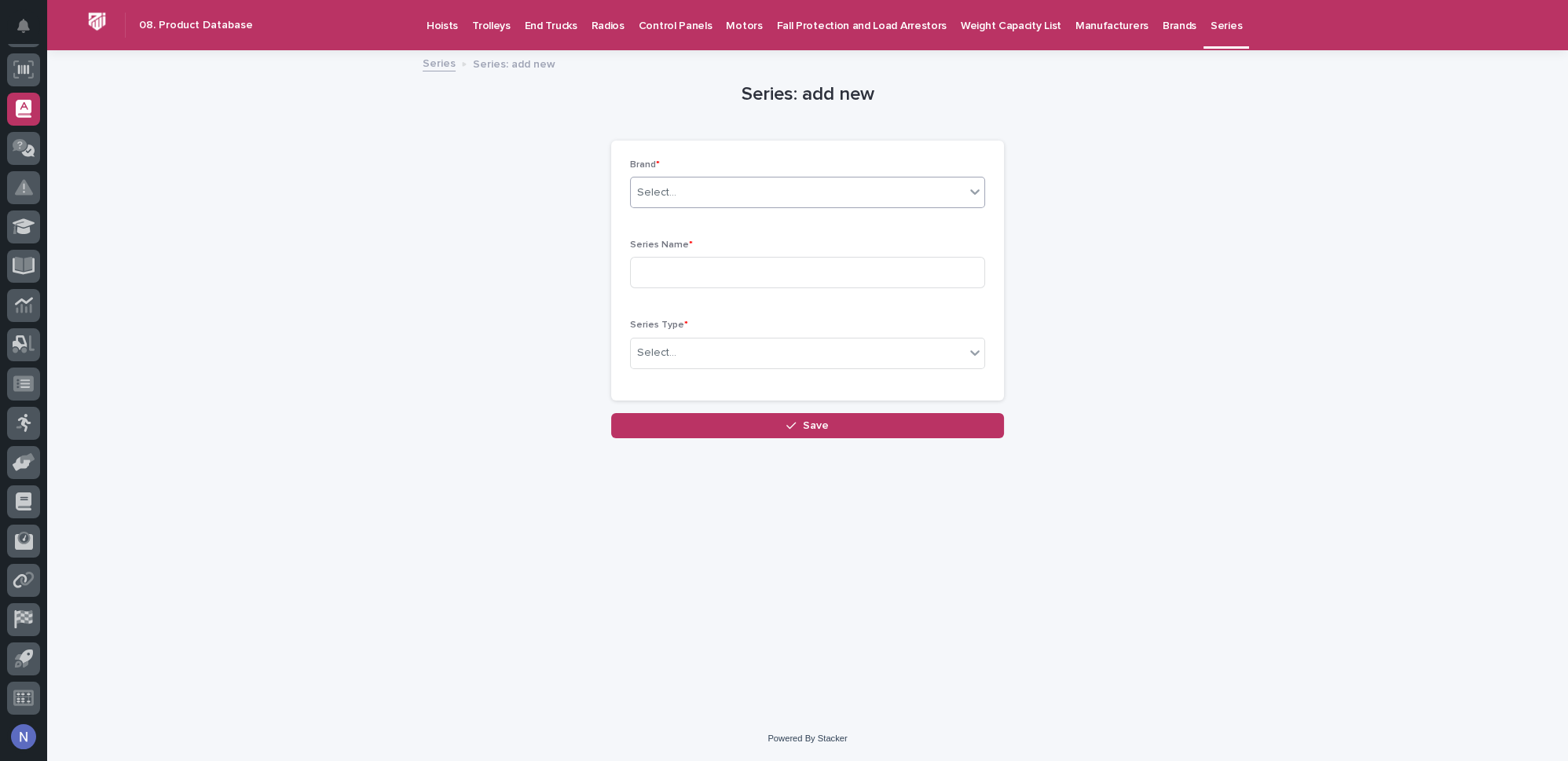
click at [802, 189] on div "Select..." at bounding box center [798, 192] width 334 height 26
type input "**"
click at [754, 219] on div "CM" at bounding box center [807, 222] width 354 height 28
click at [716, 262] on input at bounding box center [807, 272] width 355 height 31
type input "BCC"
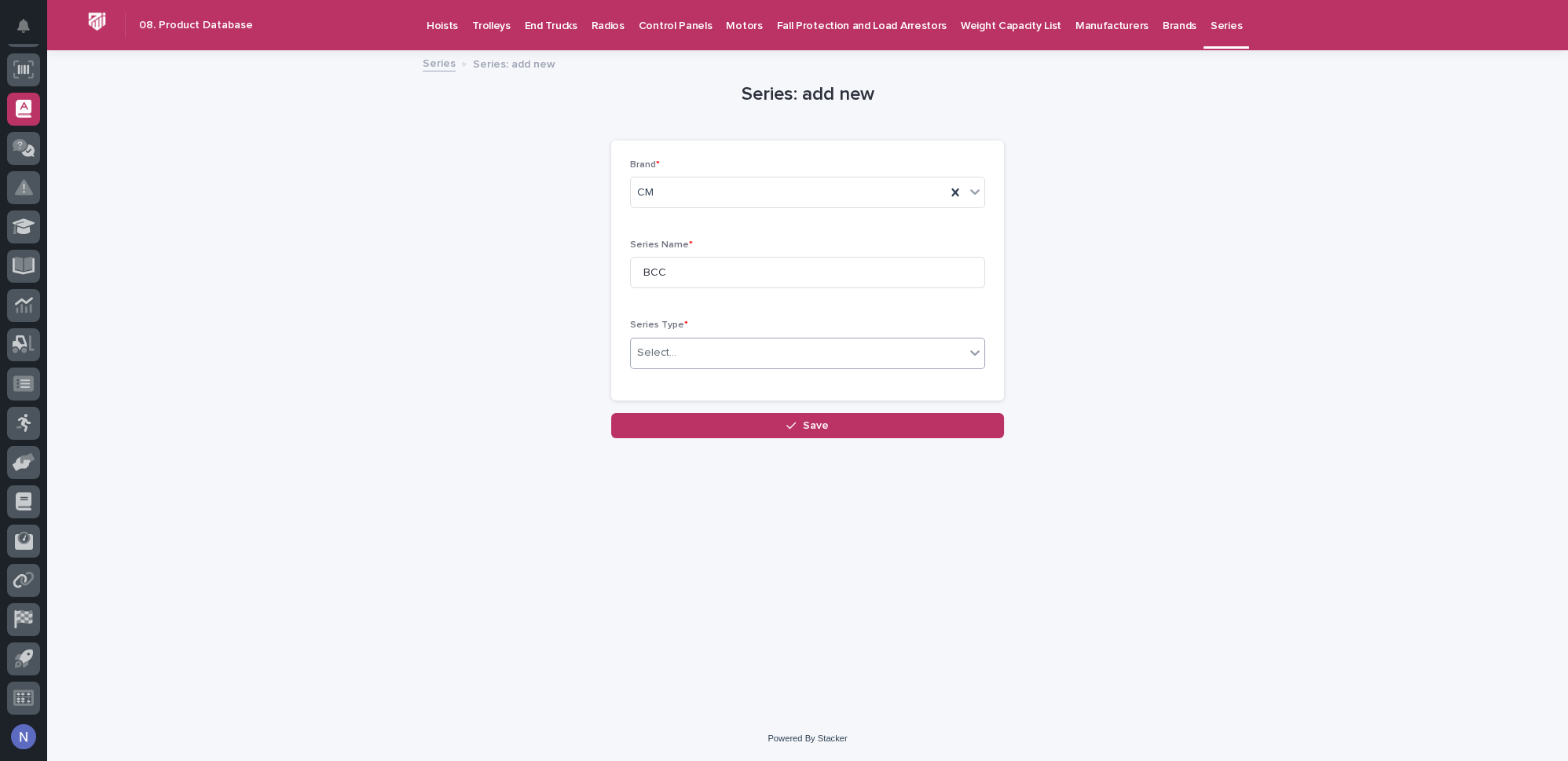
click at [684, 349] on div "Select..." at bounding box center [798, 353] width 334 height 26
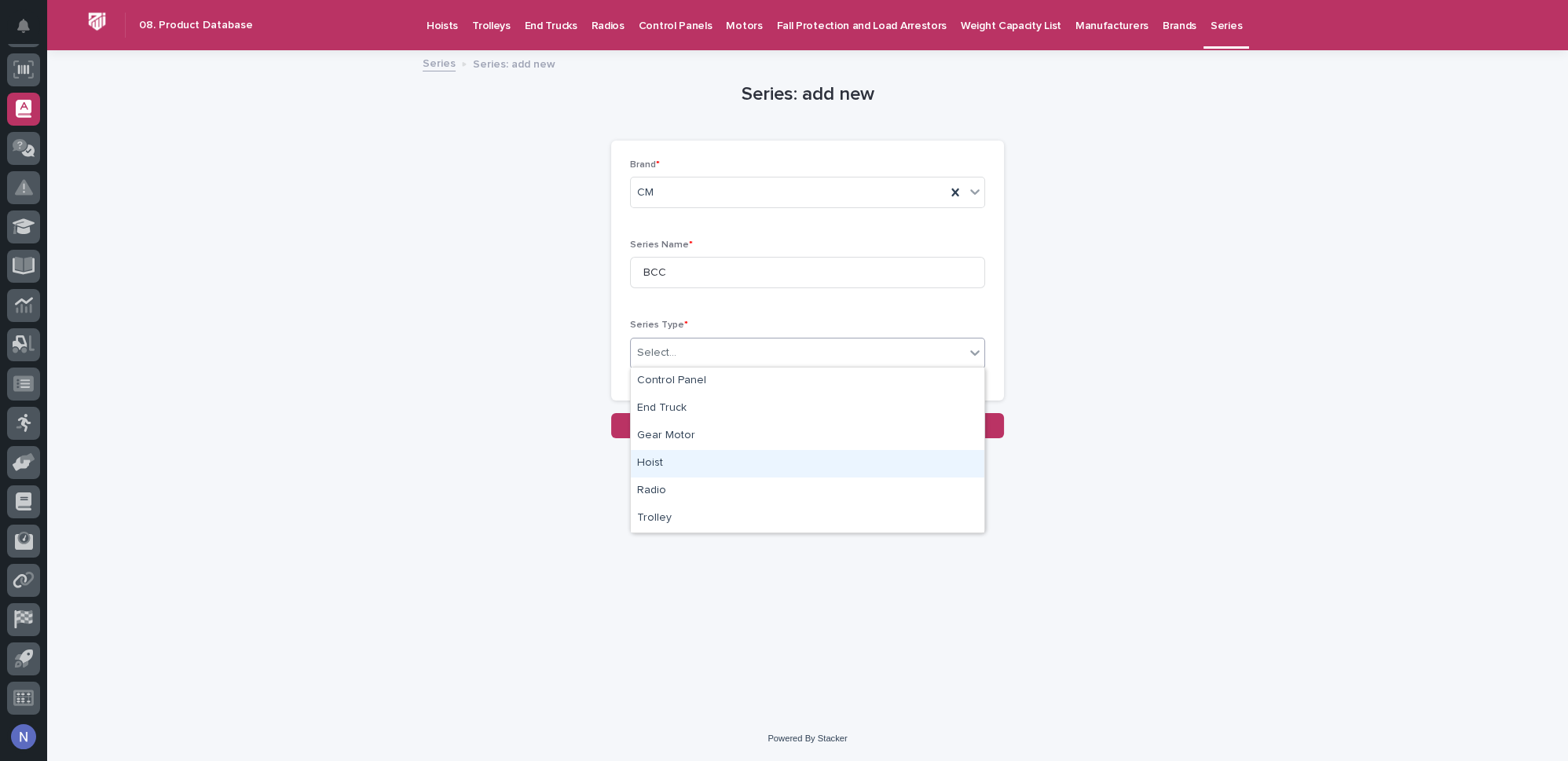
click at [671, 467] on div "Hoist" at bounding box center [807, 463] width 354 height 28
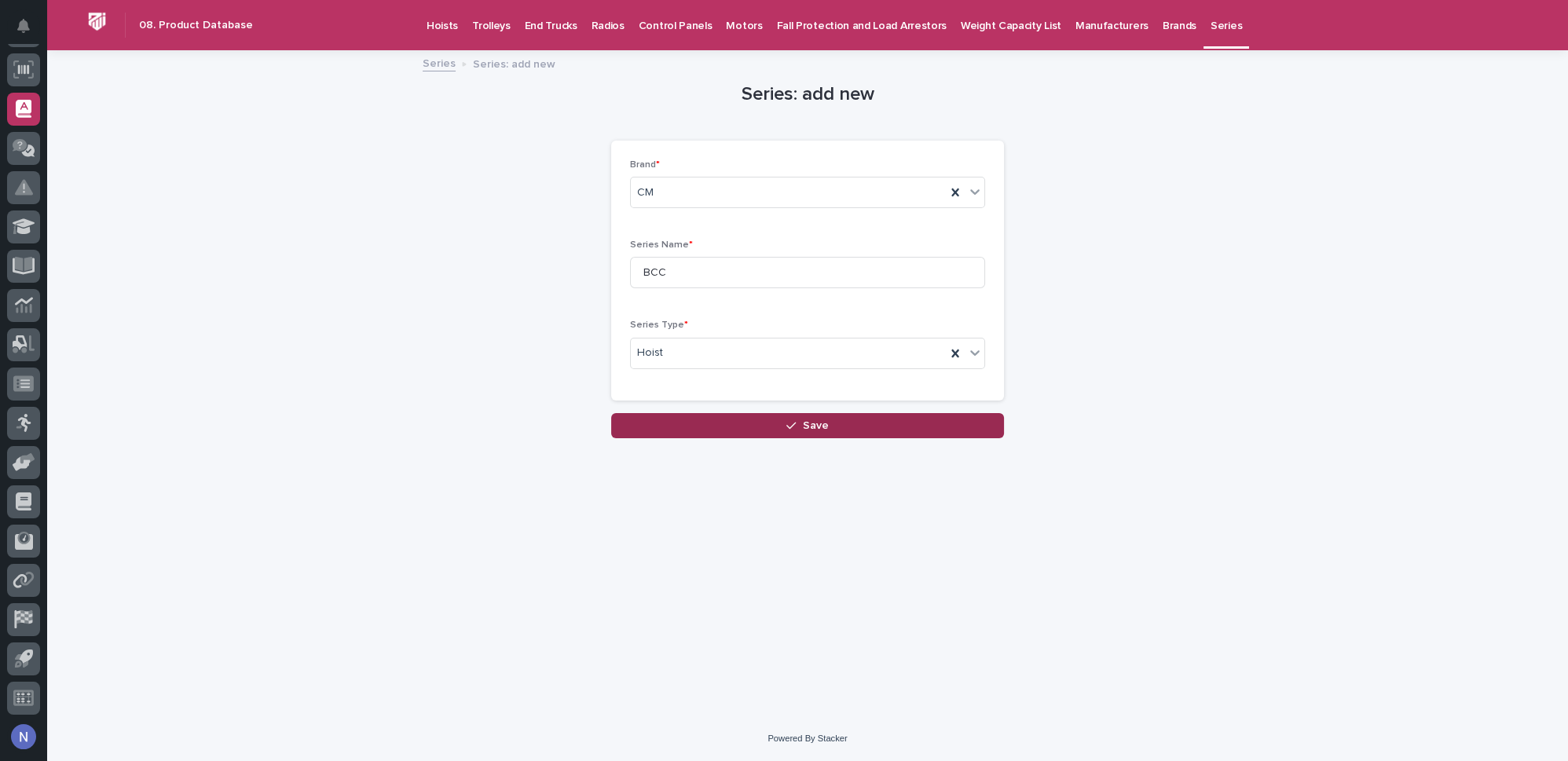
click at [721, 416] on button "Save" at bounding box center [807, 426] width 392 height 25
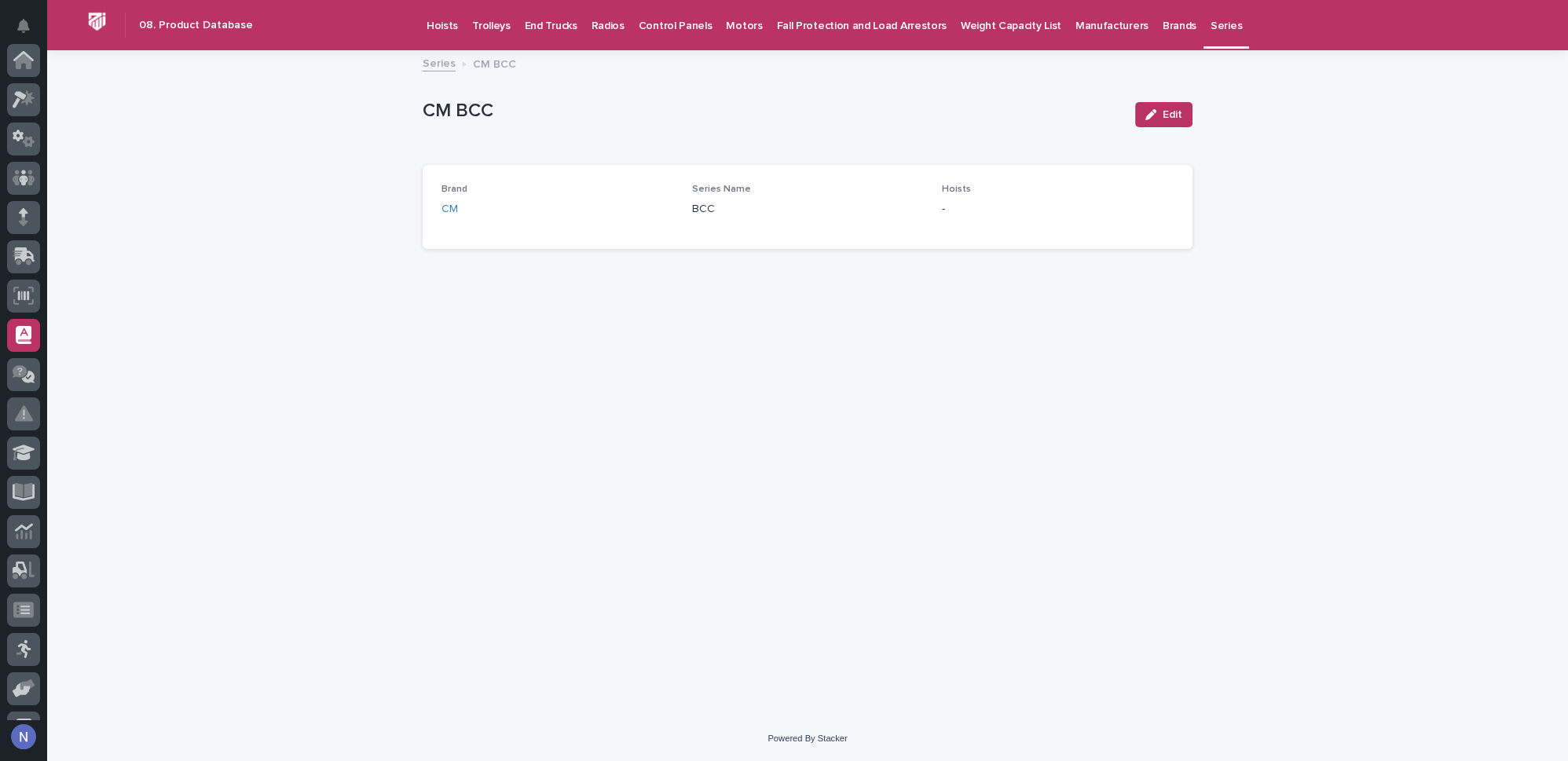
scroll to position [226, 0]
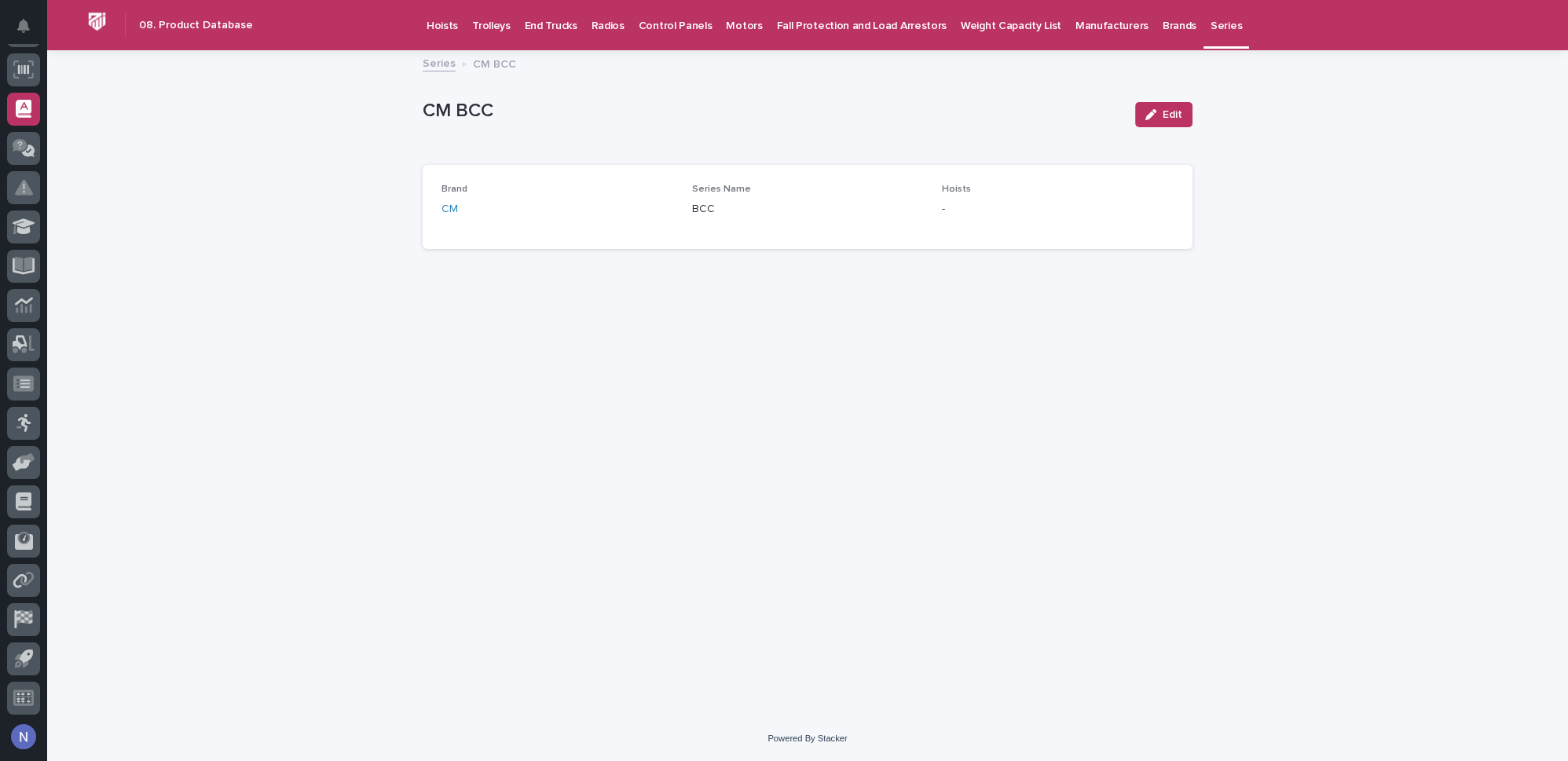
click at [437, 24] on p "Hoists" at bounding box center [441, 16] width 31 height 33
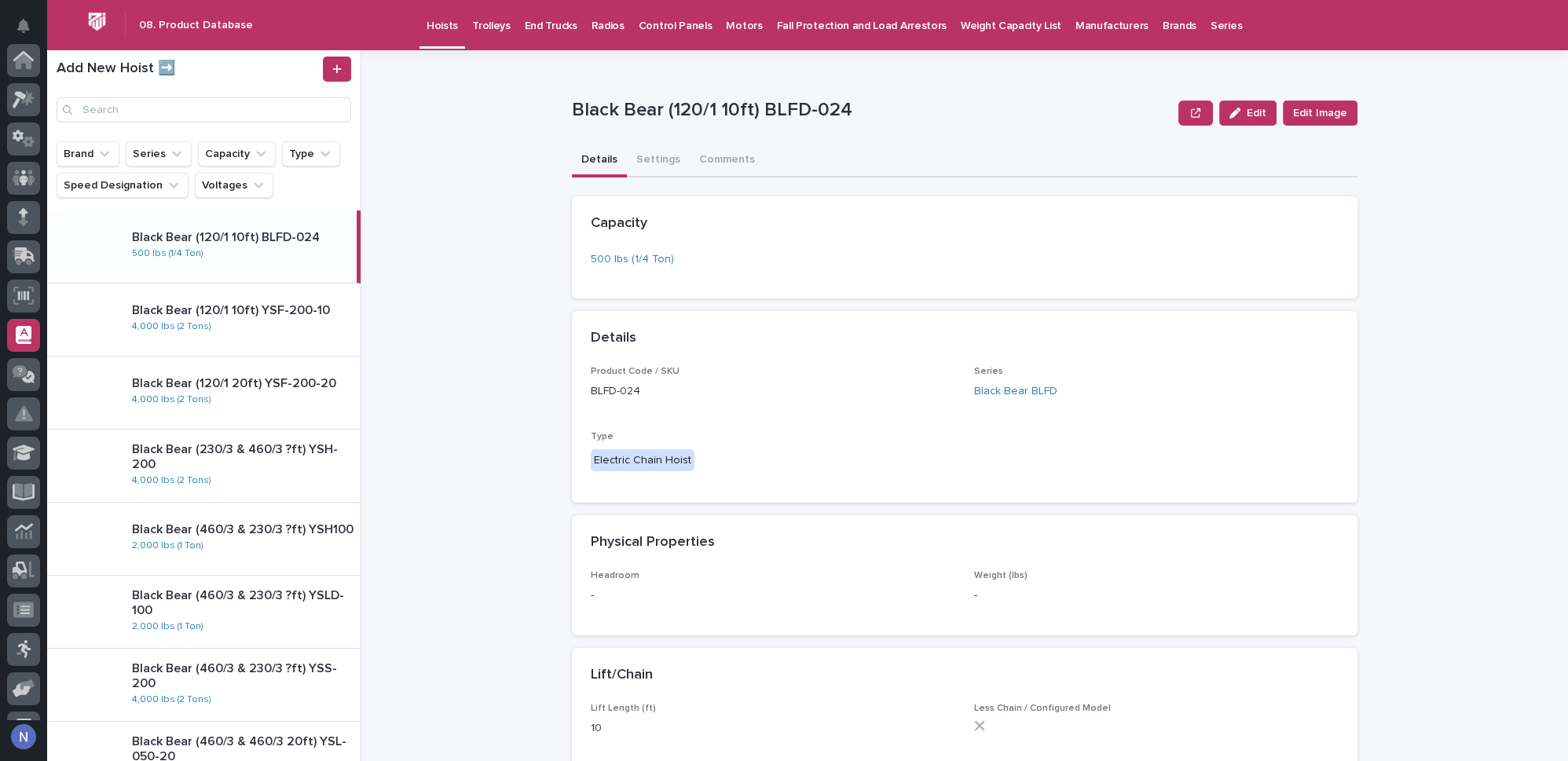
scroll to position [226, 0]
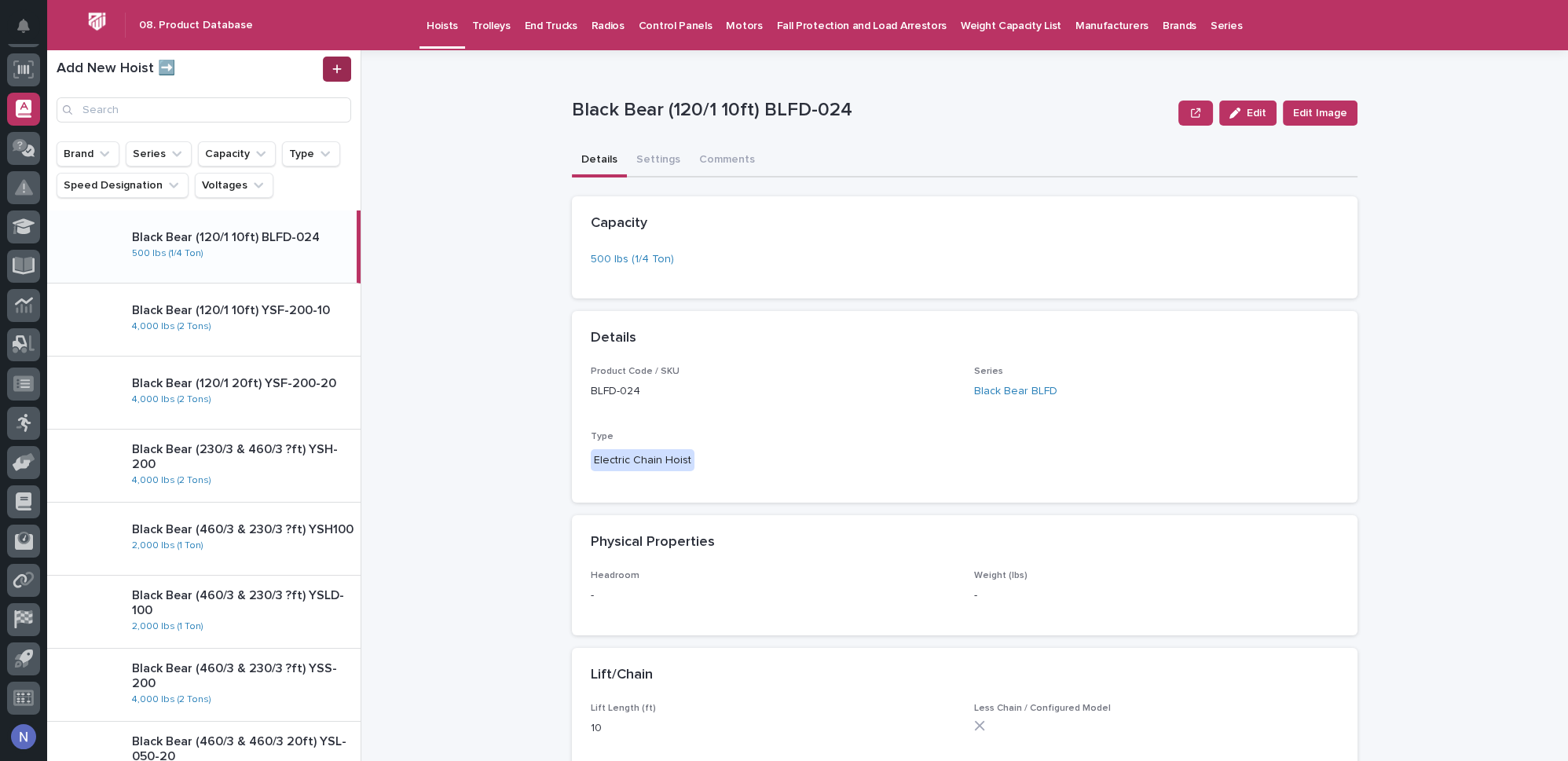
click at [349, 73] on link at bounding box center [338, 69] width 29 height 25
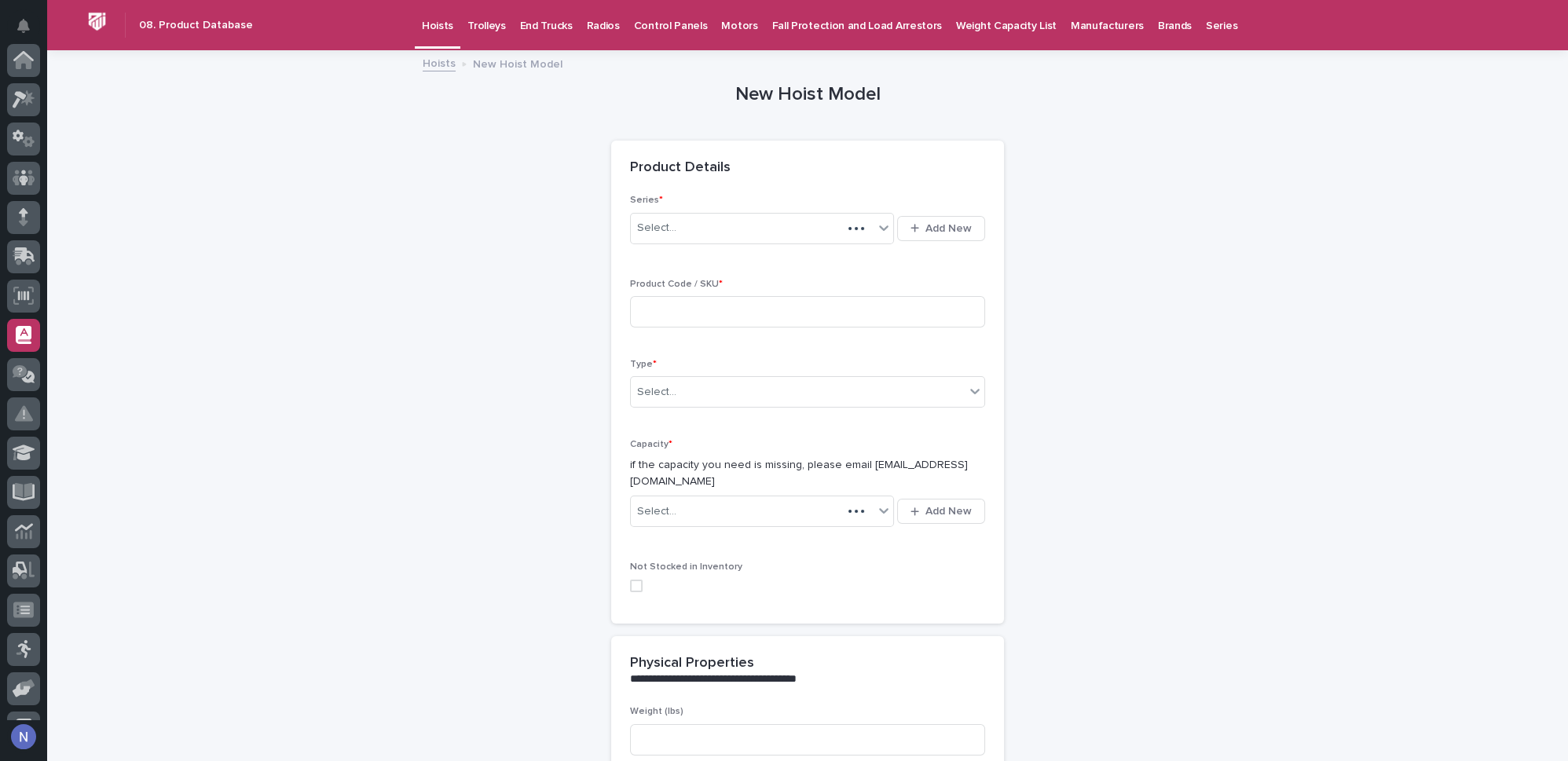
scroll to position [226, 0]
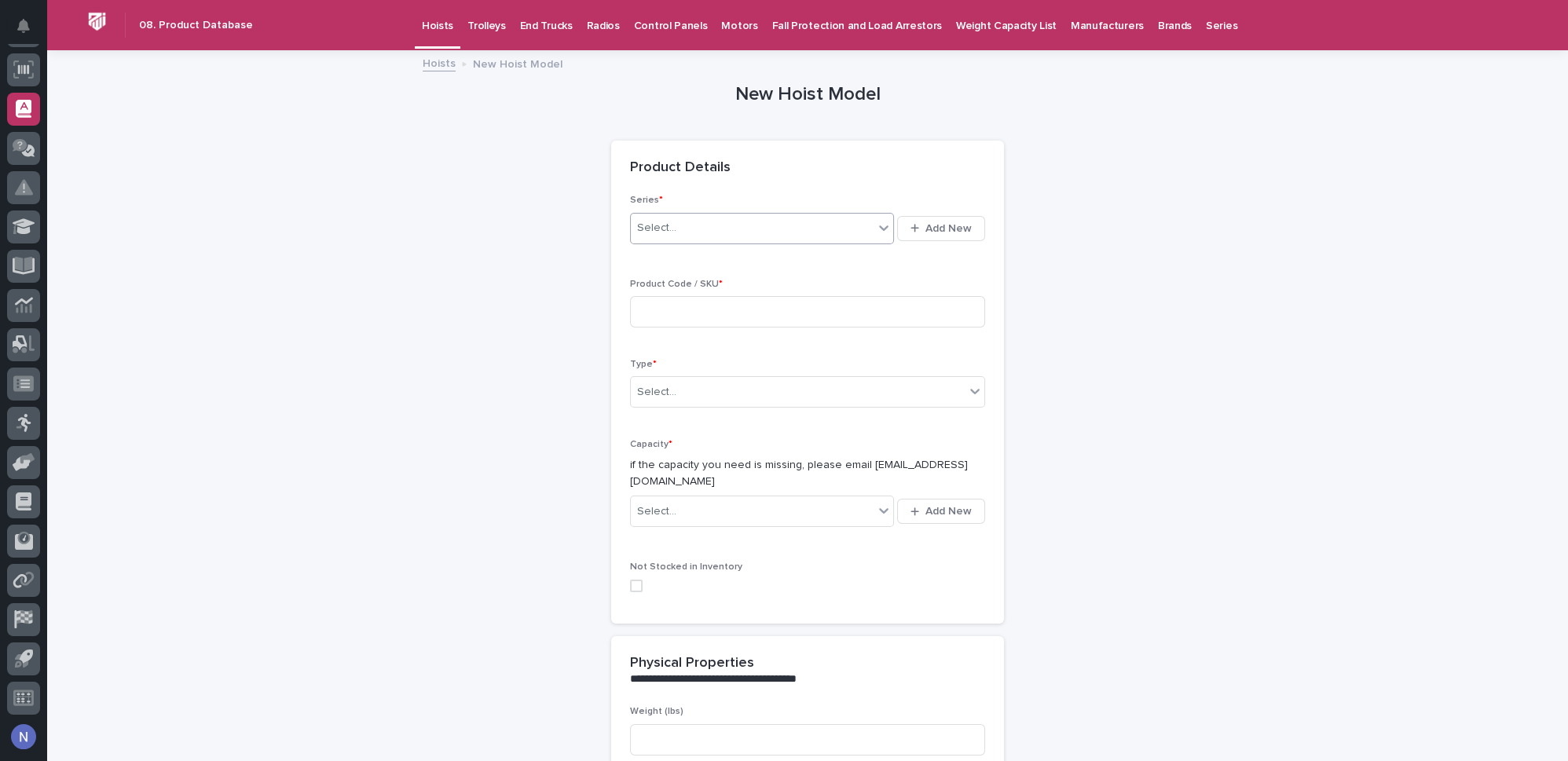
click at [721, 223] on div "Select..." at bounding box center [752, 228] width 243 height 26
type input "***"
click at [713, 254] on div "CM BCC" at bounding box center [757, 257] width 264 height 28
click at [689, 307] on input at bounding box center [807, 311] width 355 height 31
type input "BCC1008"
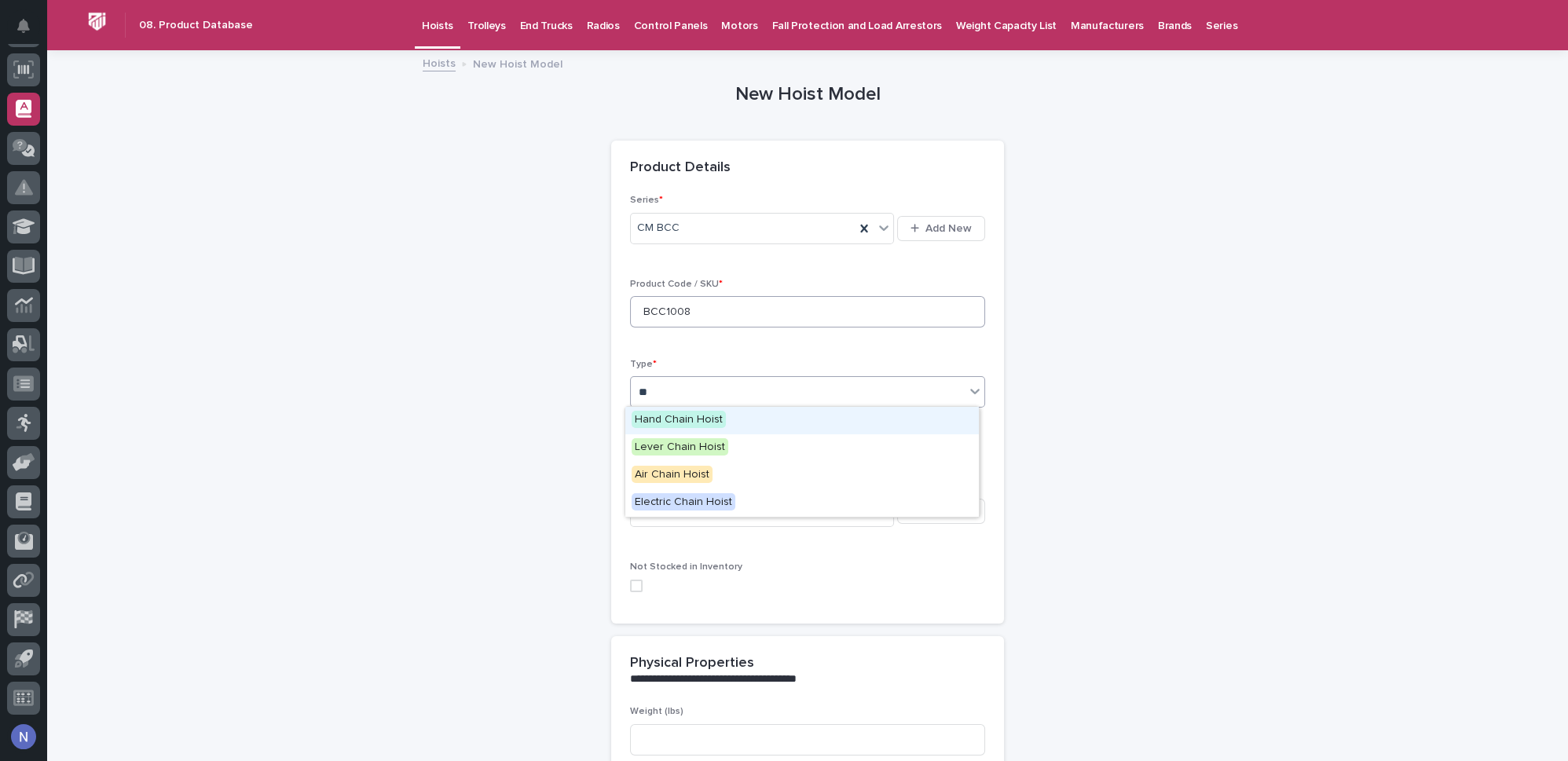
type input "***"
click at [658, 500] on span "Electric Chain Hoist" at bounding box center [683, 501] width 104 height 17
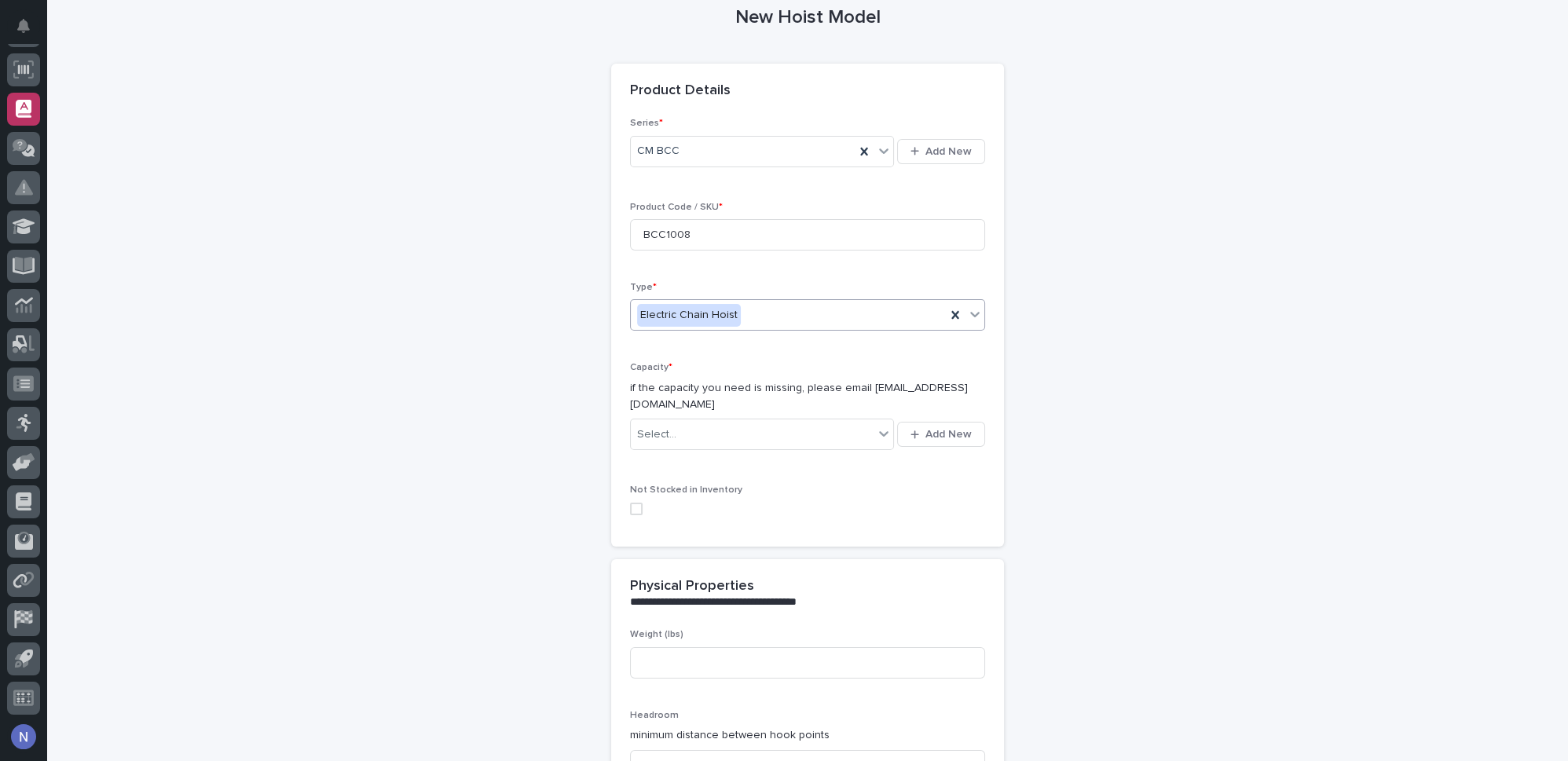
scroll to position [119, 0]
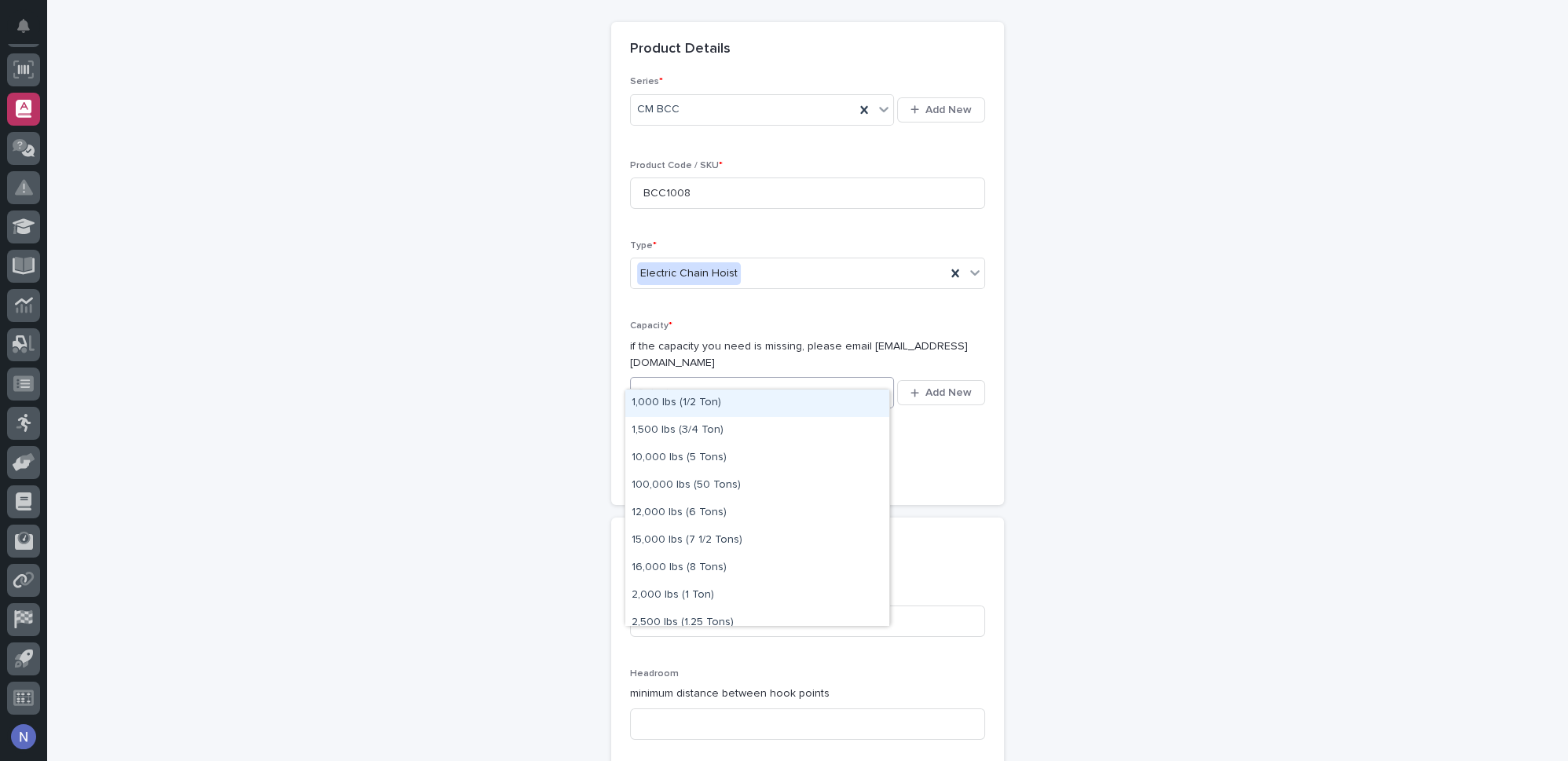
click at [661, 385] on div "Select..." at bounding box center [657, 393] width 40 height 17
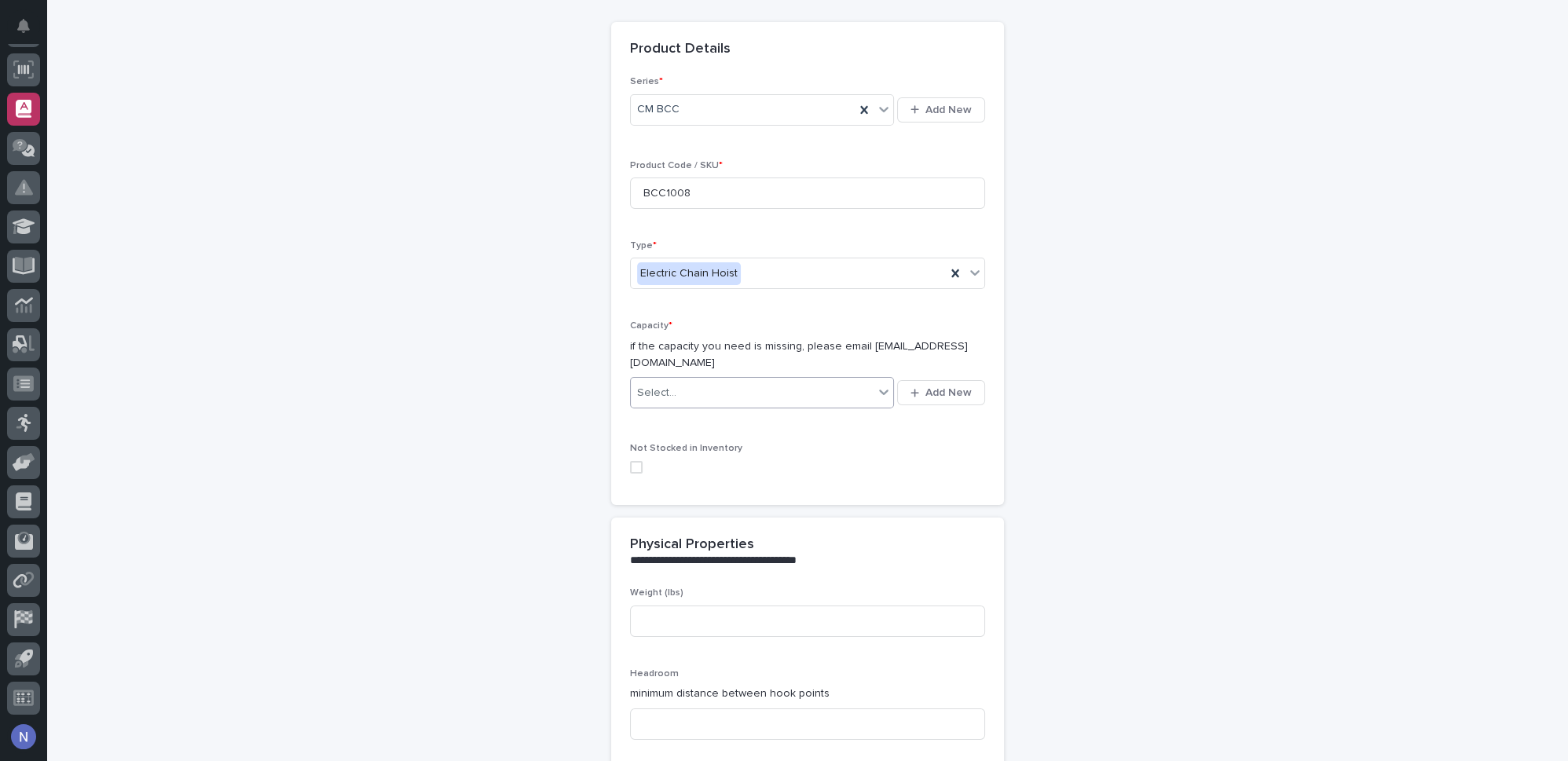
click at [837, 380] on div "Select..." at bounding box center [752, 392] width 243 height 26
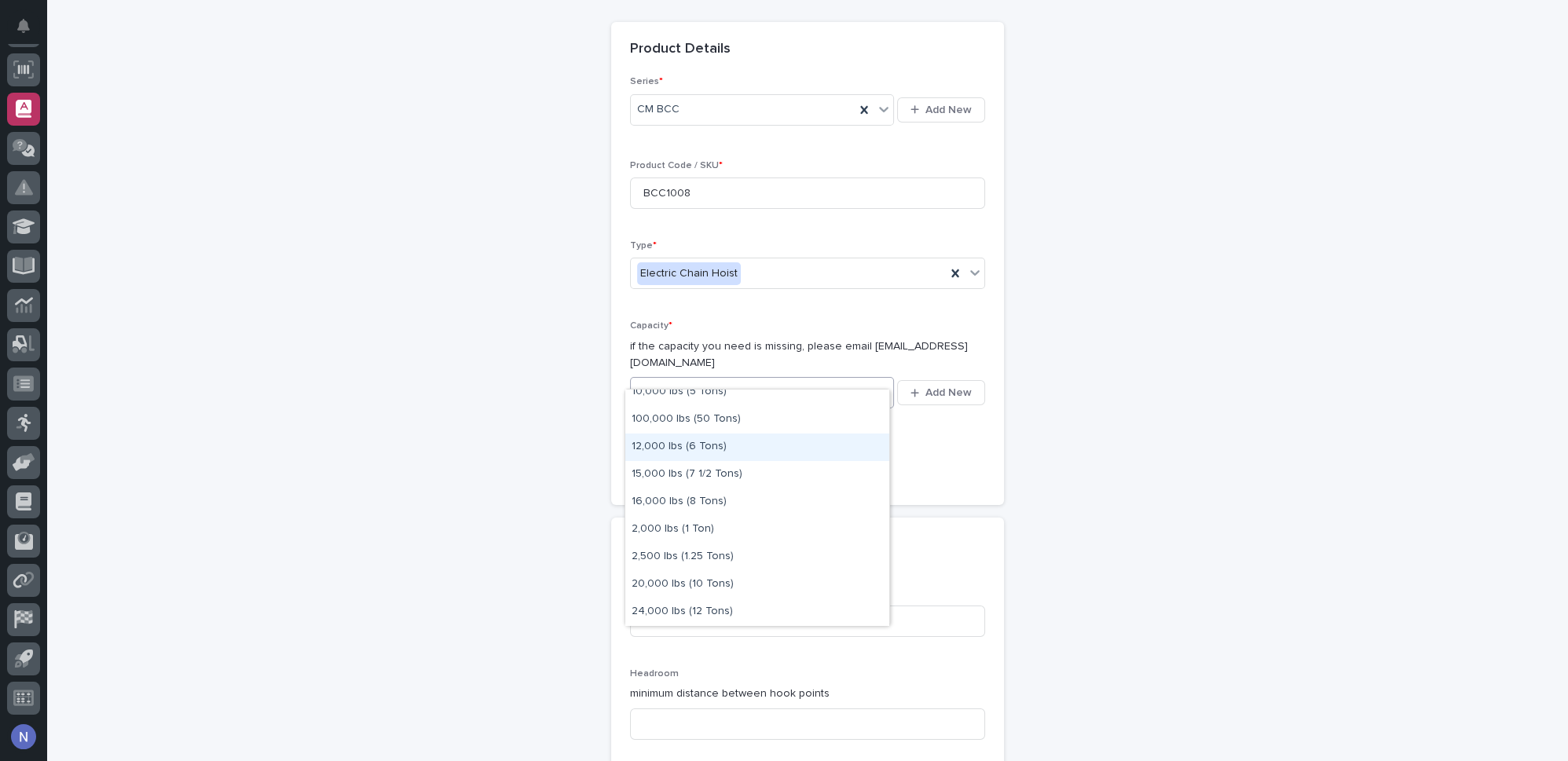
scroll to position [71, 0]
click at [662, 521] on div "2,000 lbs (1 Ton)" at bounding box center [757, 525] width 264 height 28
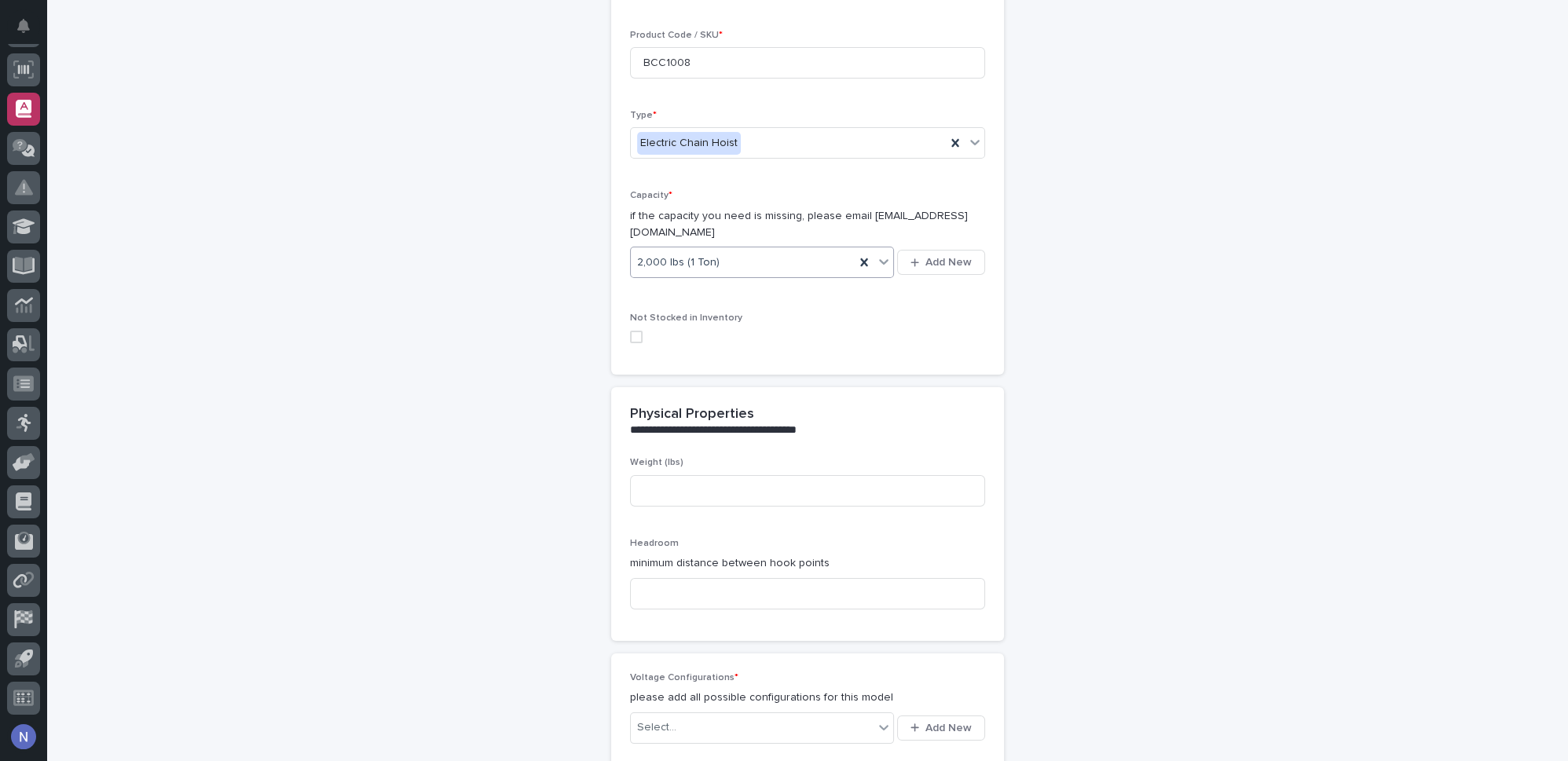
scroll to position [262, 0]
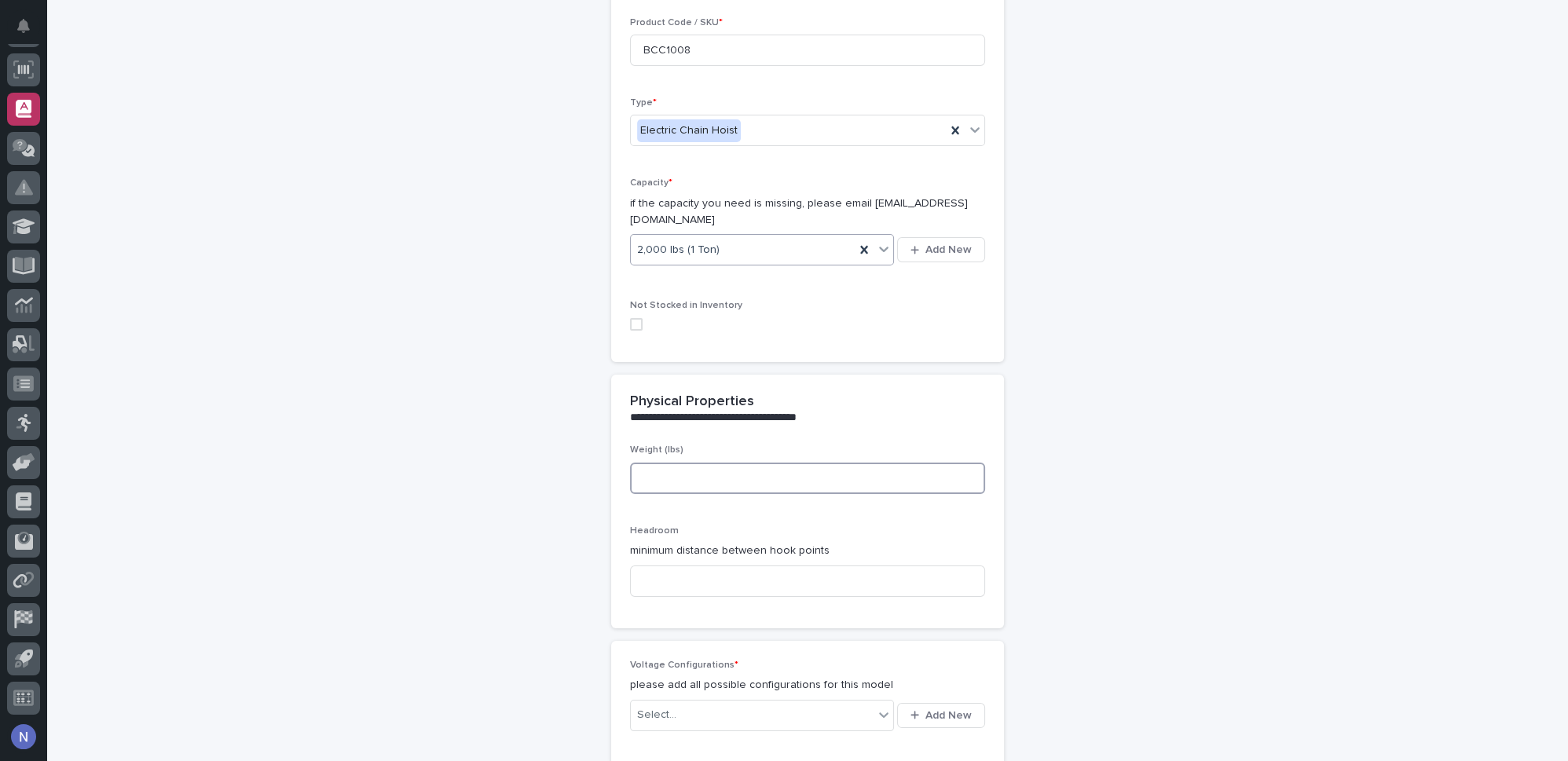
click at [652, 464] on input at bounding box center [807, 478] width 355 height 31
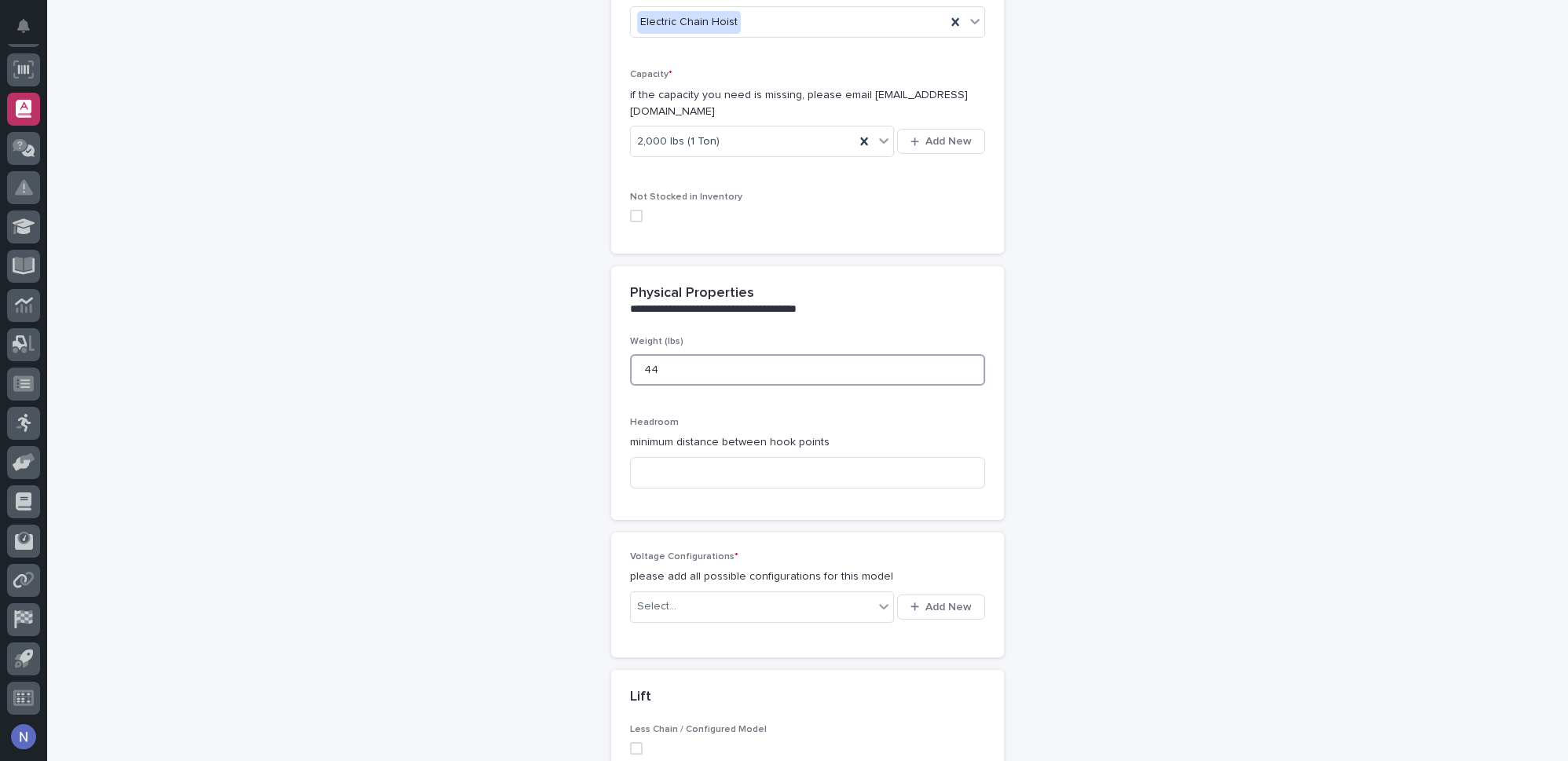
scroll to position [404, 0]
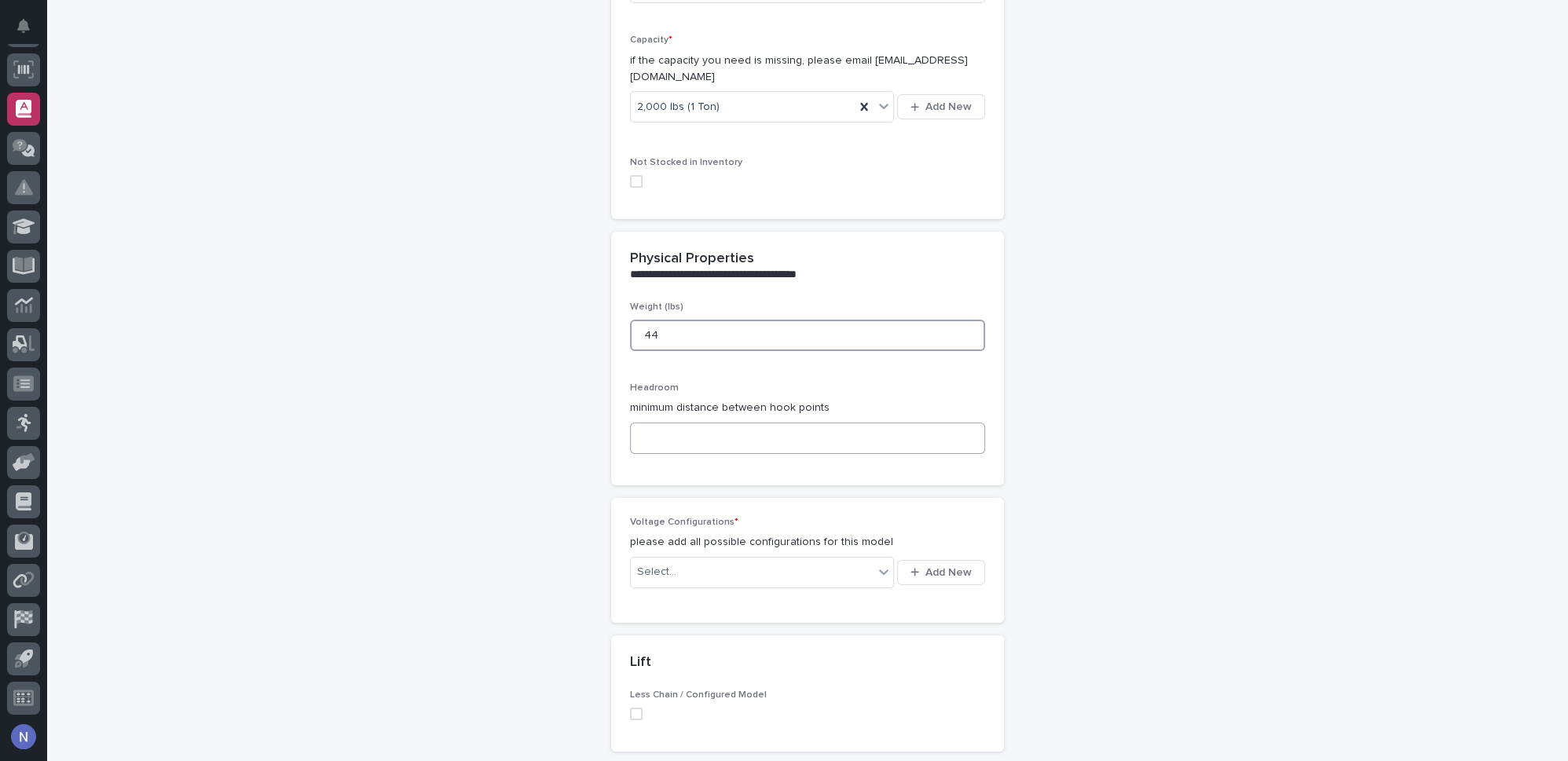
type input "44"
click at [687, 423] on input at bounding box center [807, 438] width 355 height 31
click at [724, 423] on input at bounding box center [807, 438] width 355 height 31
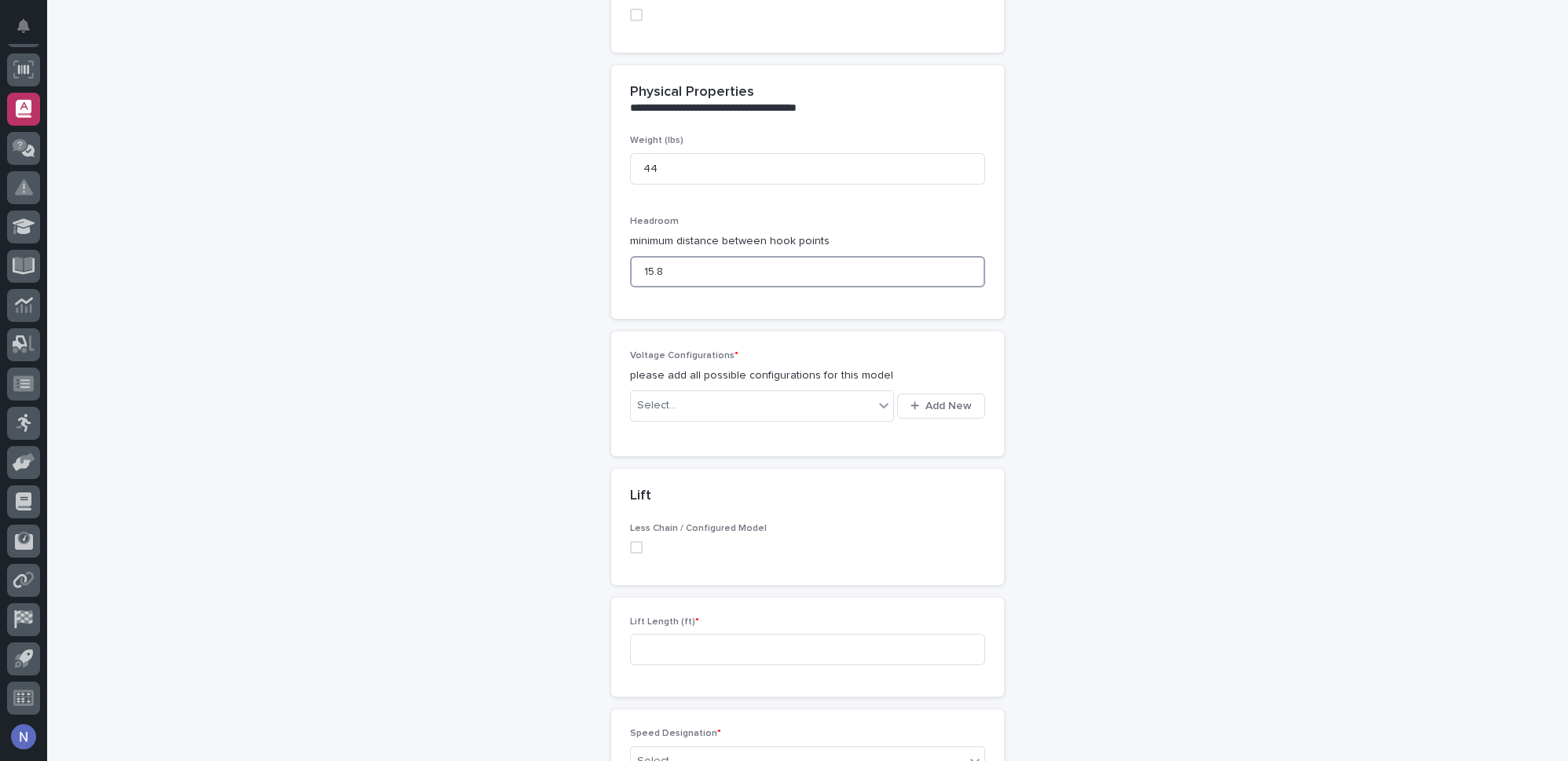
scroll to position [666, 0]
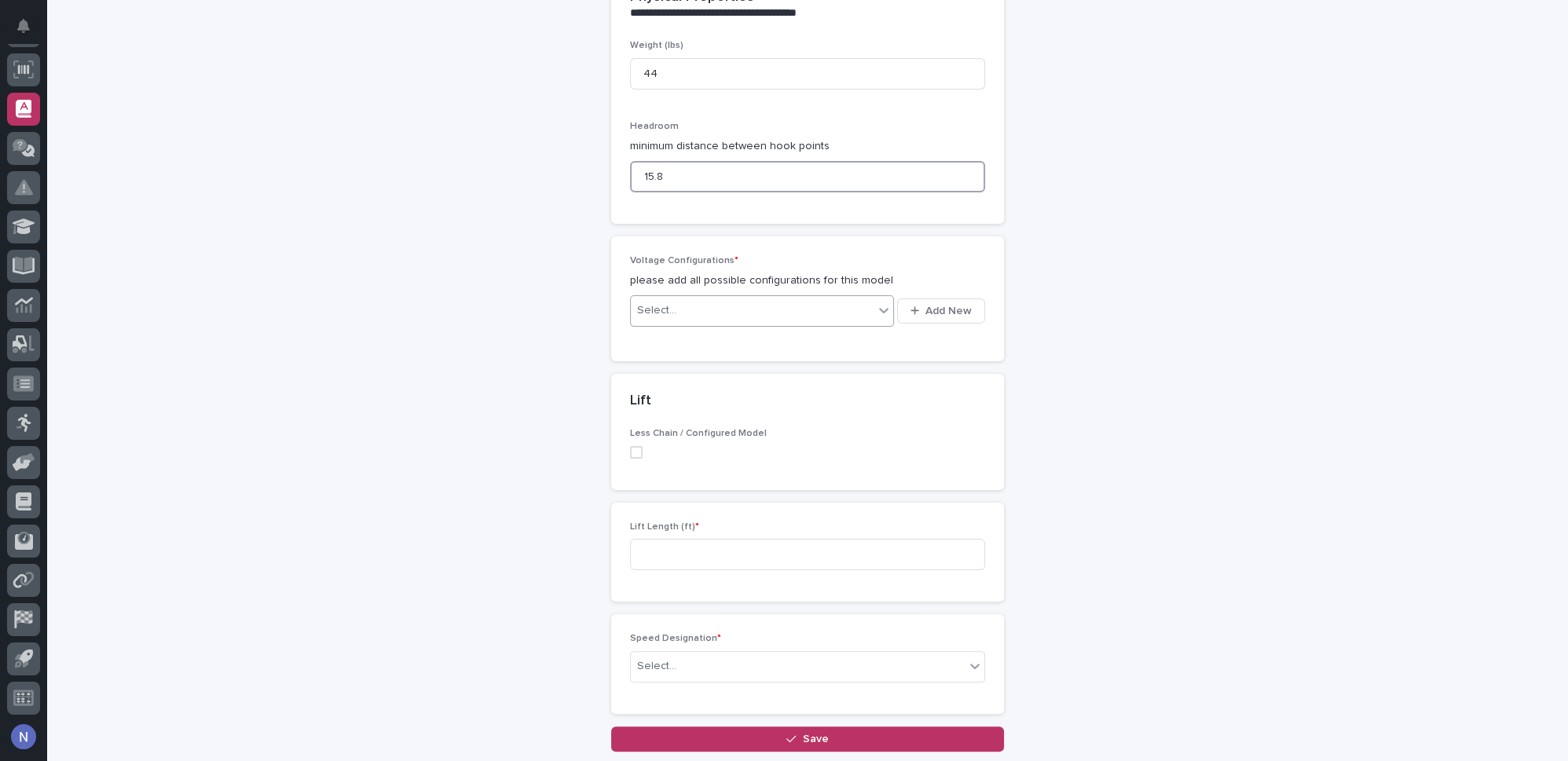
type input "15.8"
click at [868, 298] on div "Select..." at bounding box center [752, 310] width 243 height 26
click at [948, 305] on span "Add New" at bounding box center [948, 310] width 46 height 11
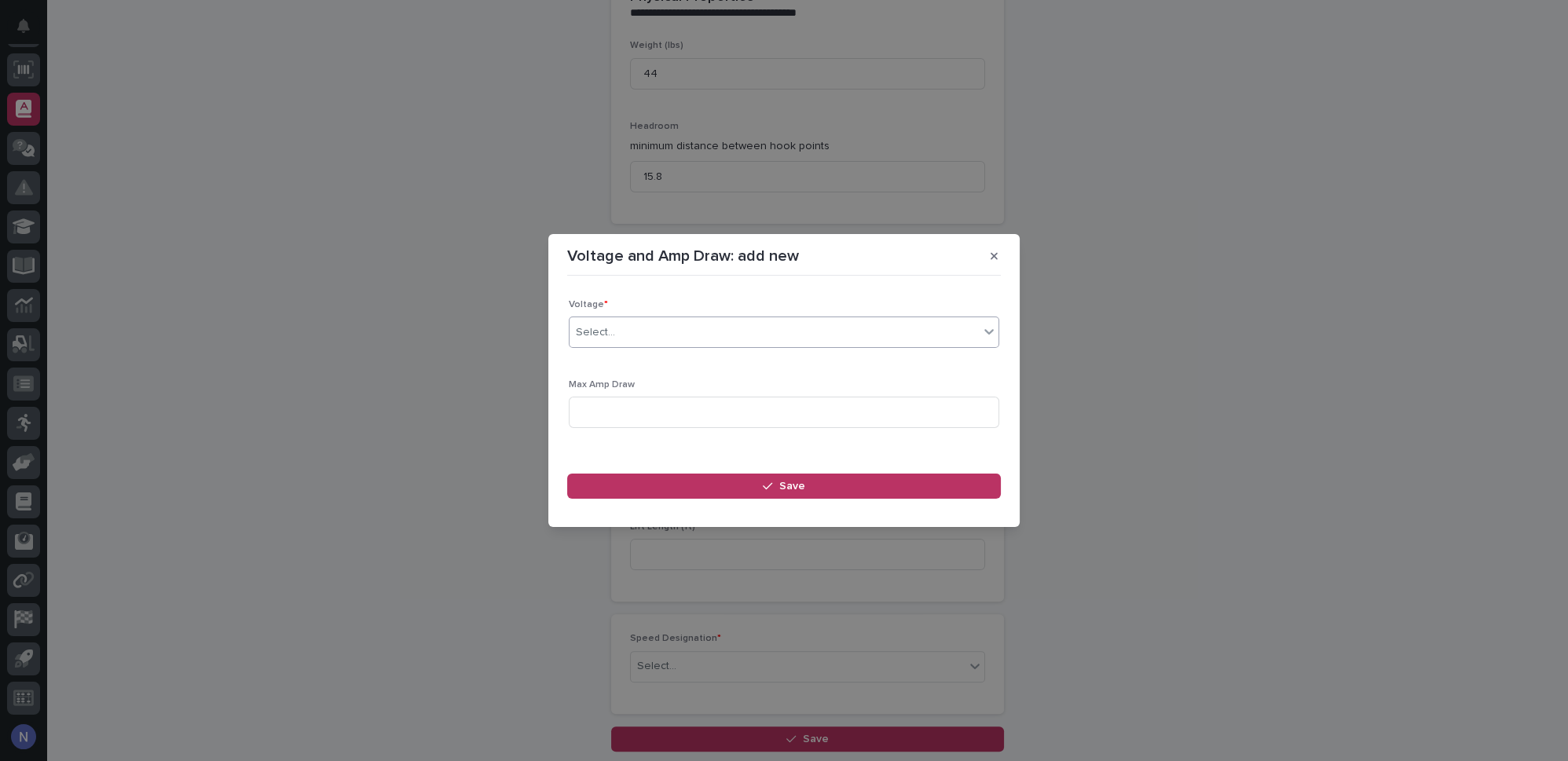
click at [875, 323] on div "Select..." at bounding box center [774, 332] width 409 height 26
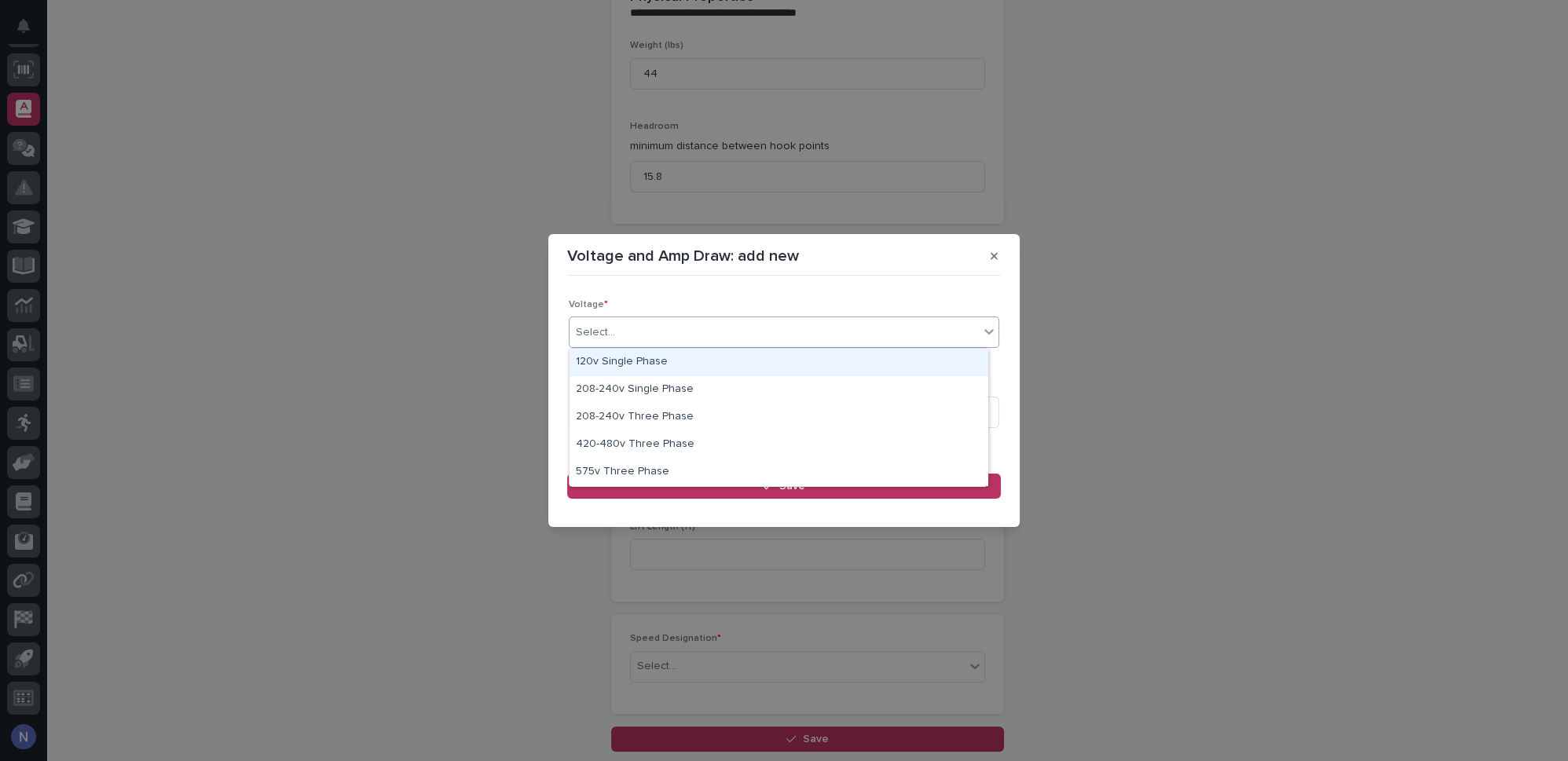
click at [875, 323] on div "Select..." at bounding box center [774, 332] width 409 height 26
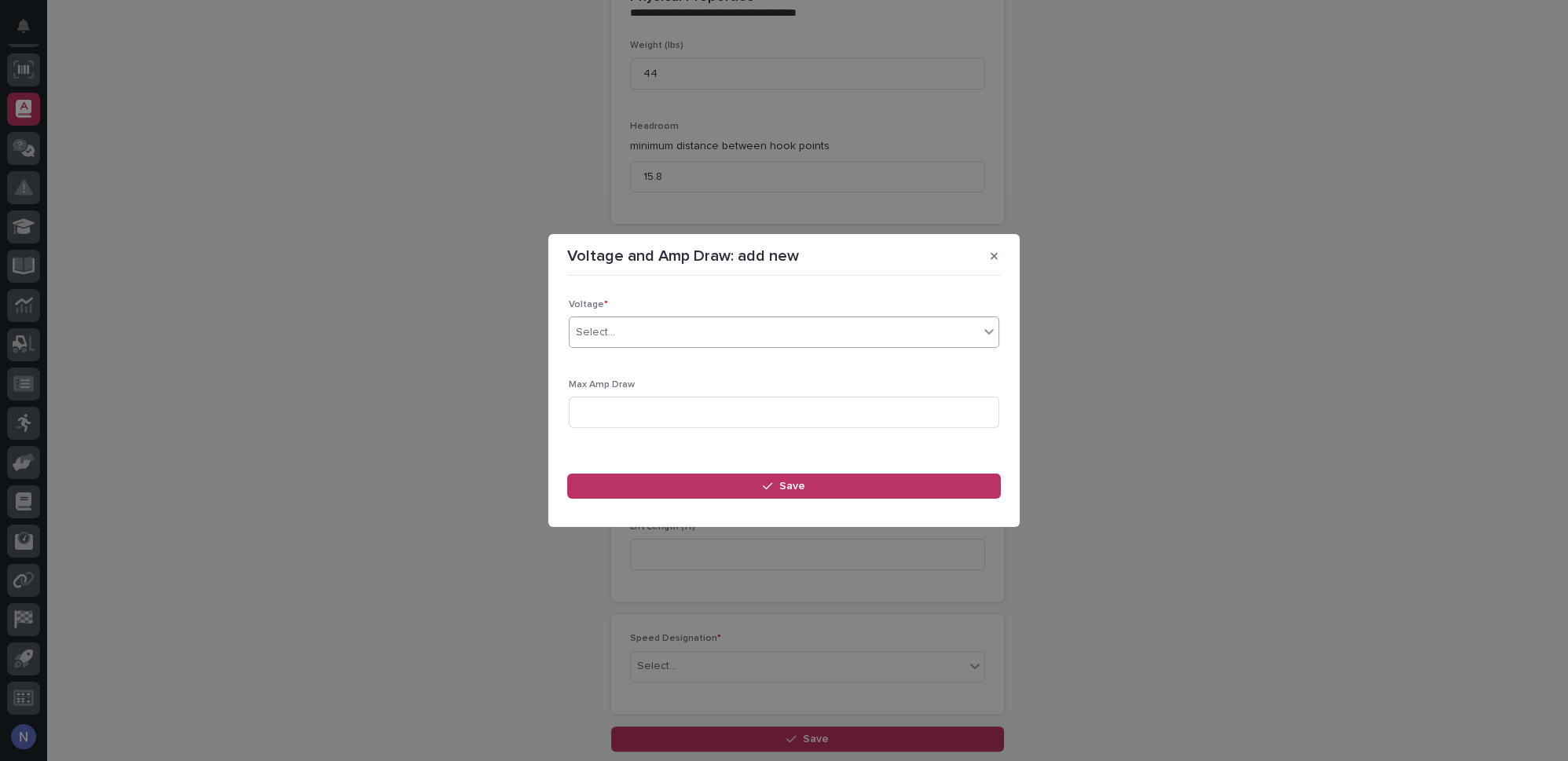
click at [891, 304] on p "Voltage *" at bounding box center [784, 305] width 430 height 11
click at [991, 258] on icon "button" at bounding box center [994, 256] width 7 height 11
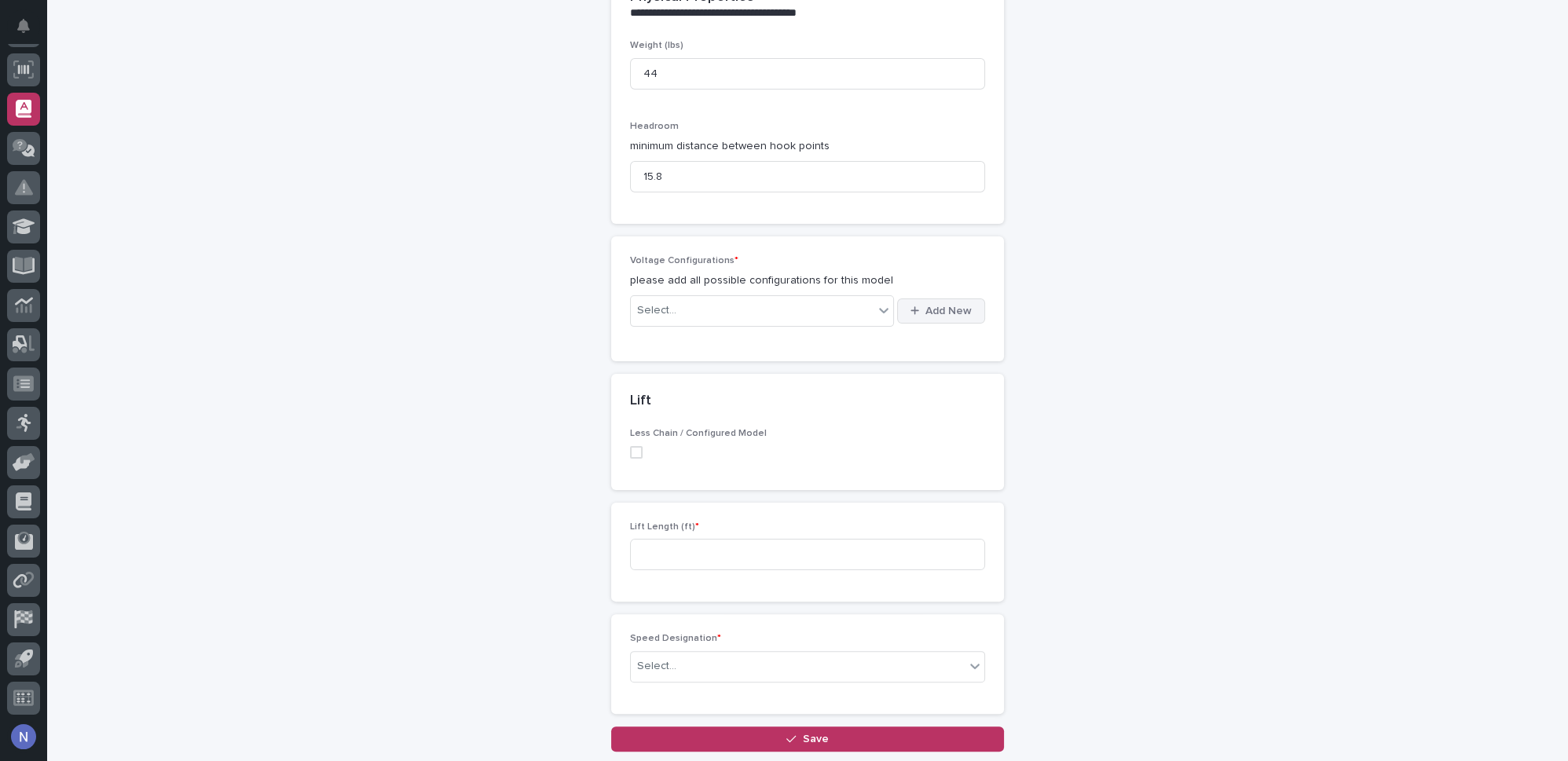
click at [911, 305] on icon "button" at bounding box center [915, 310] width 8 height 10
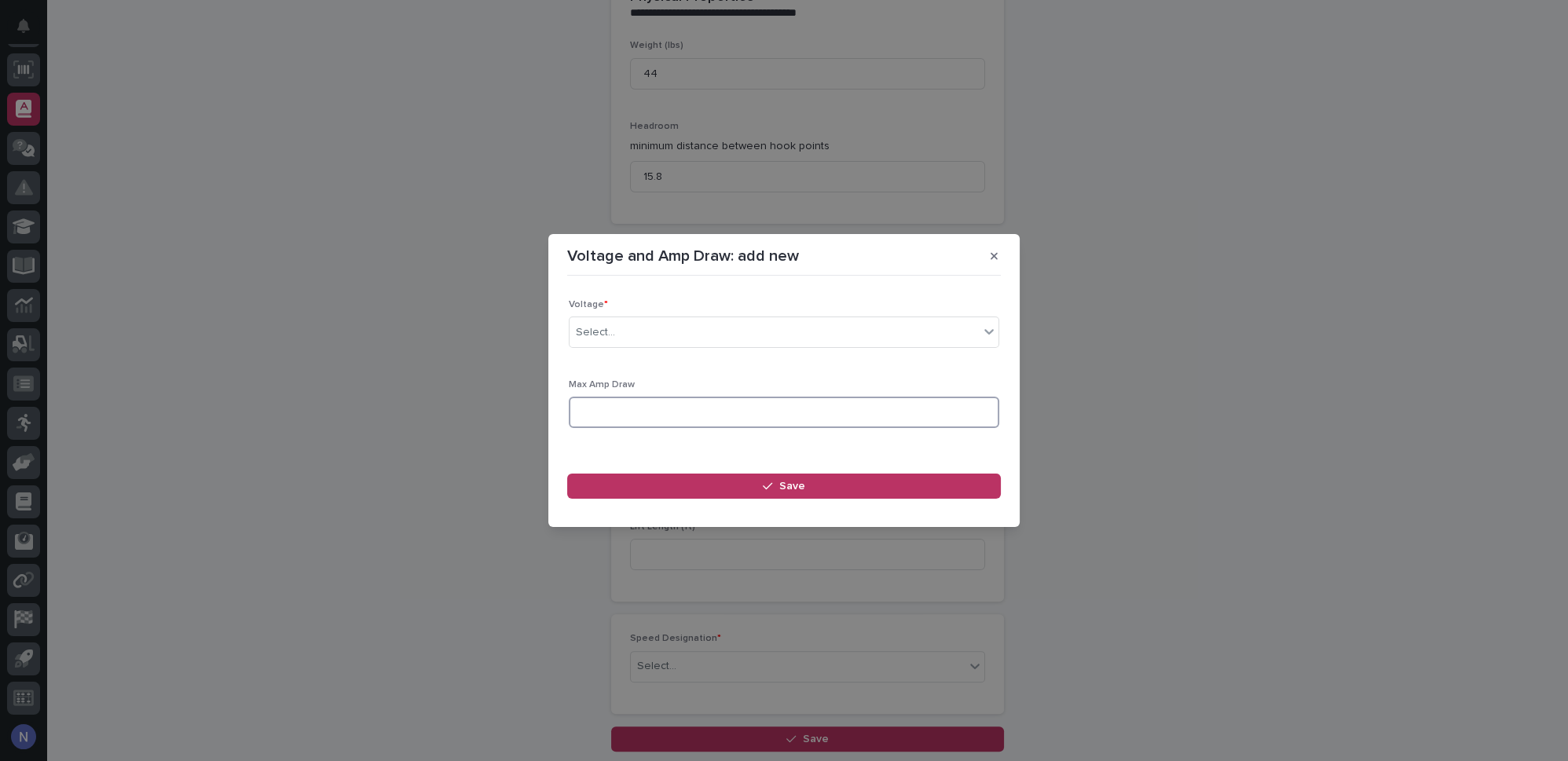
click at [625, 407] on input at bounding box center [784, 412] width 430 height 31
type input "1"
type input "-"
type input "1"
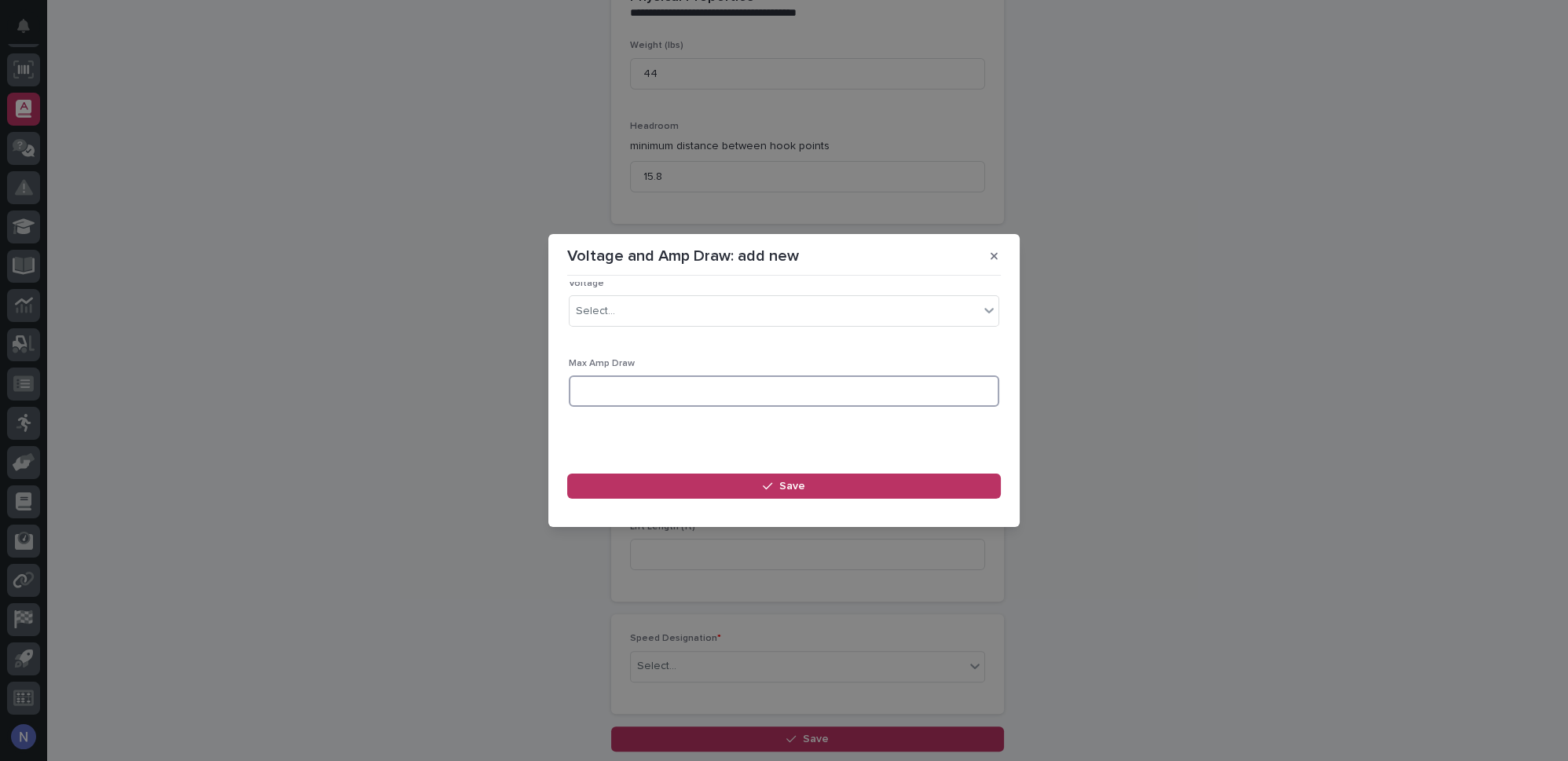
scroll to position [0, 0]
click at [658, 332] on div "Select..." at bounding box center [774, 332] width 409 height 26
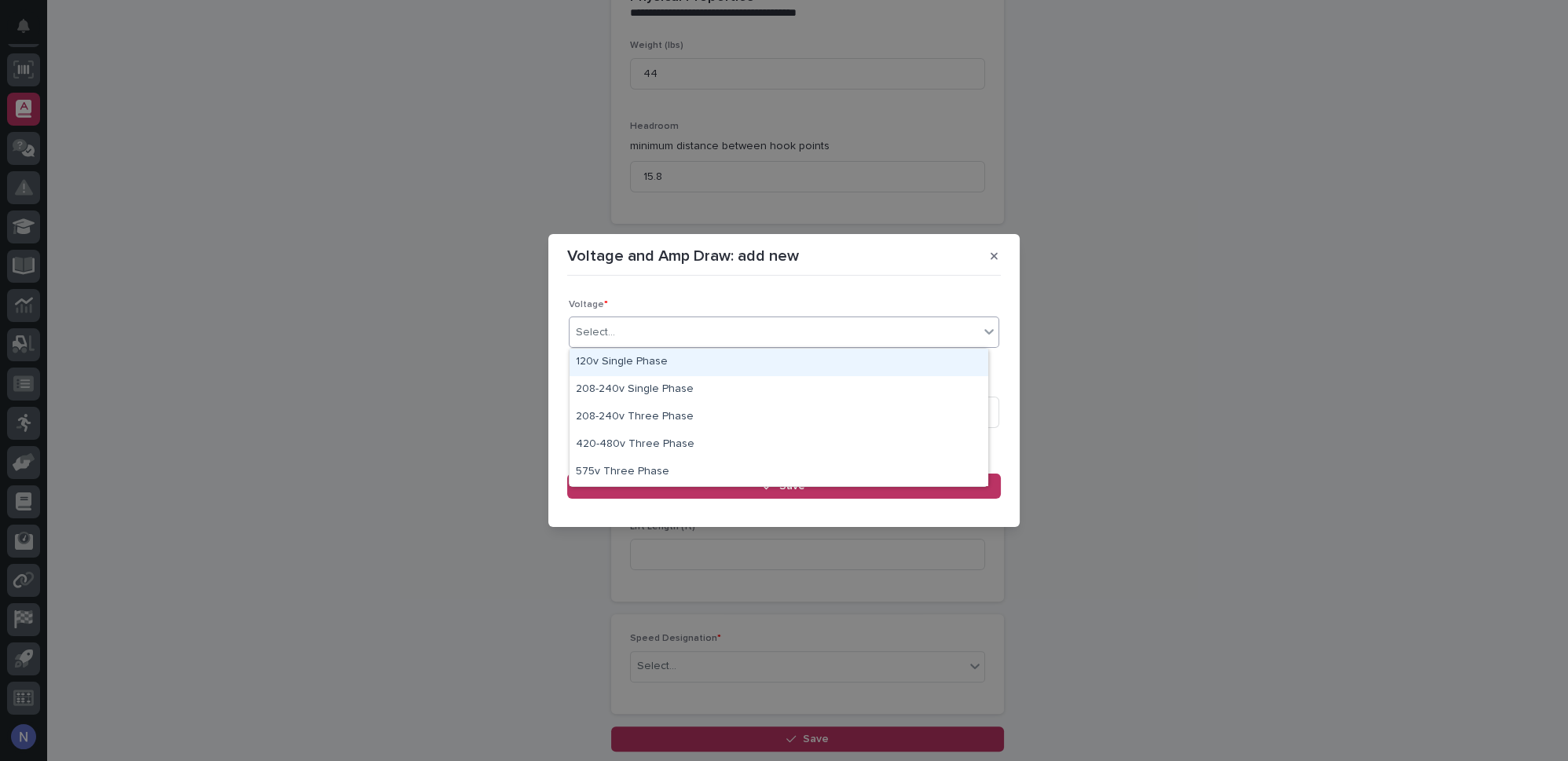
click at [653, 357] on div "120v Single Phase" at bounding box center [779, 362] width 419 height 28
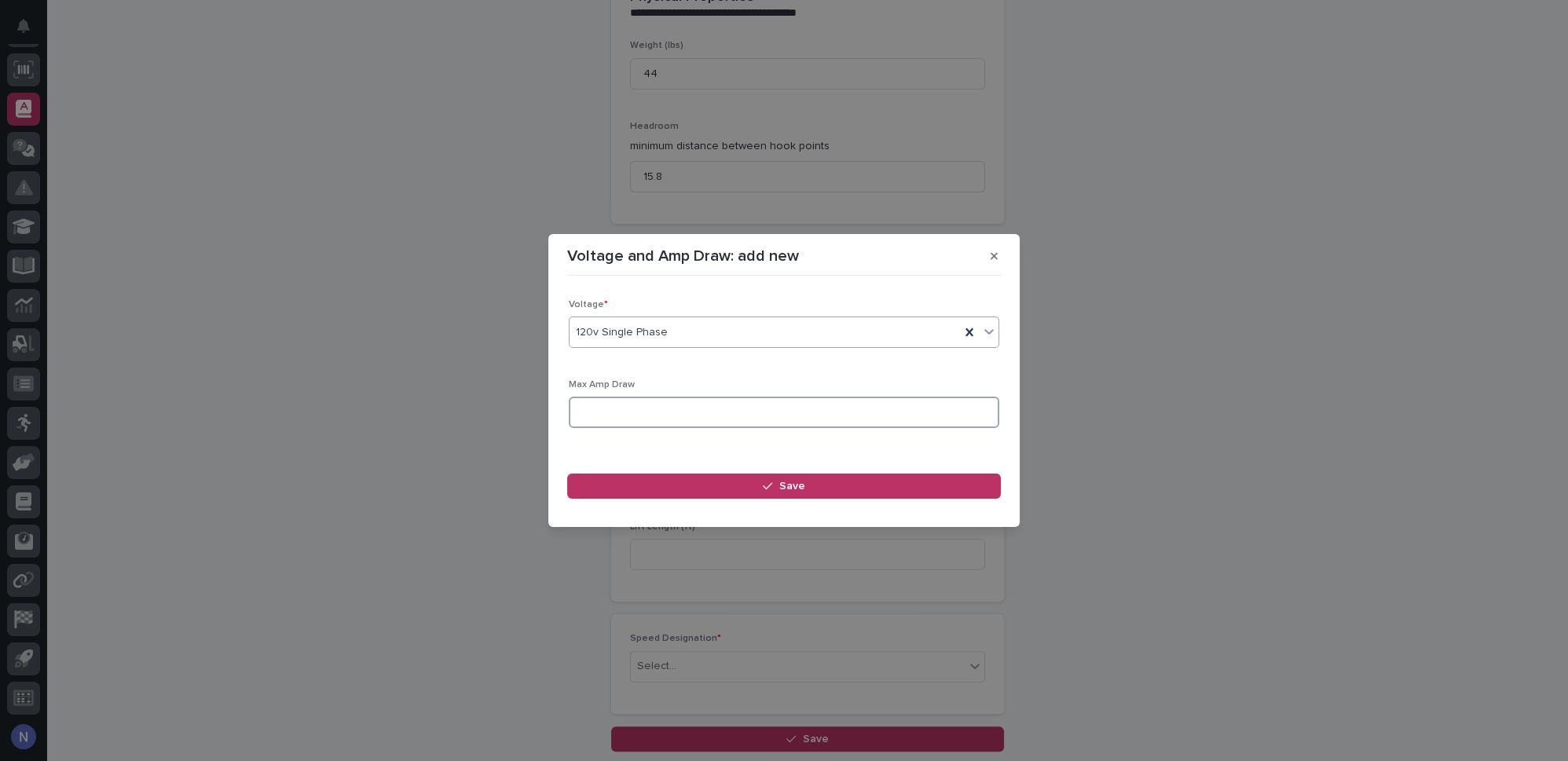
click at [865, 424] on input at bounding box center [784, 412] width 430 height 31
click at [982, 254] on button "button" at bounding box center [993, 256] width 26 height 25
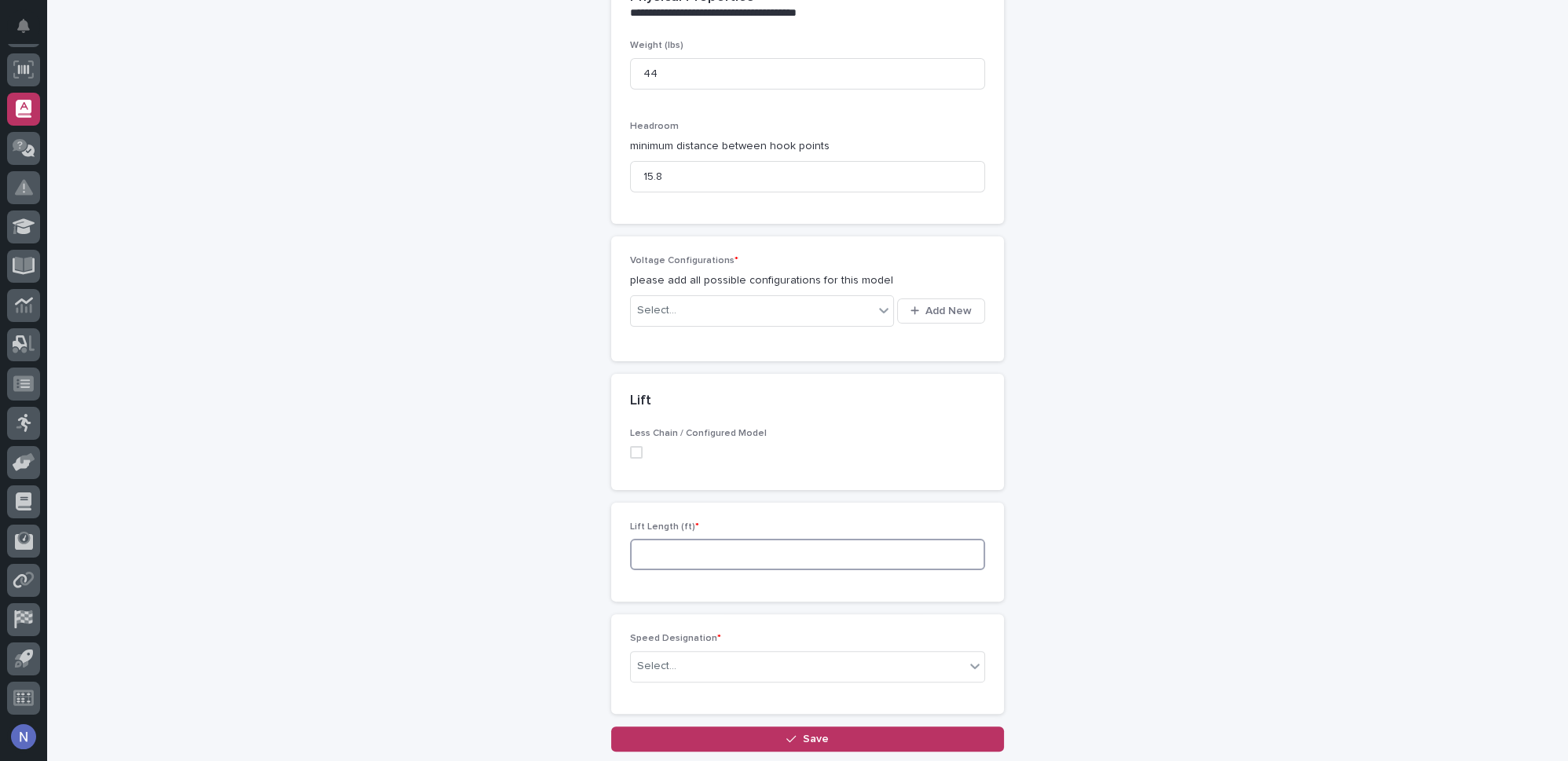
click at [683, 538] on input at bounding box center [807, 553] width 355 height 31
click at [804, 298] on div "Select..." at bounding box center [752, 310] width 243 height 26
click at [920, 305] on div "button" at bounding box center [918, 310] width 15 height 10
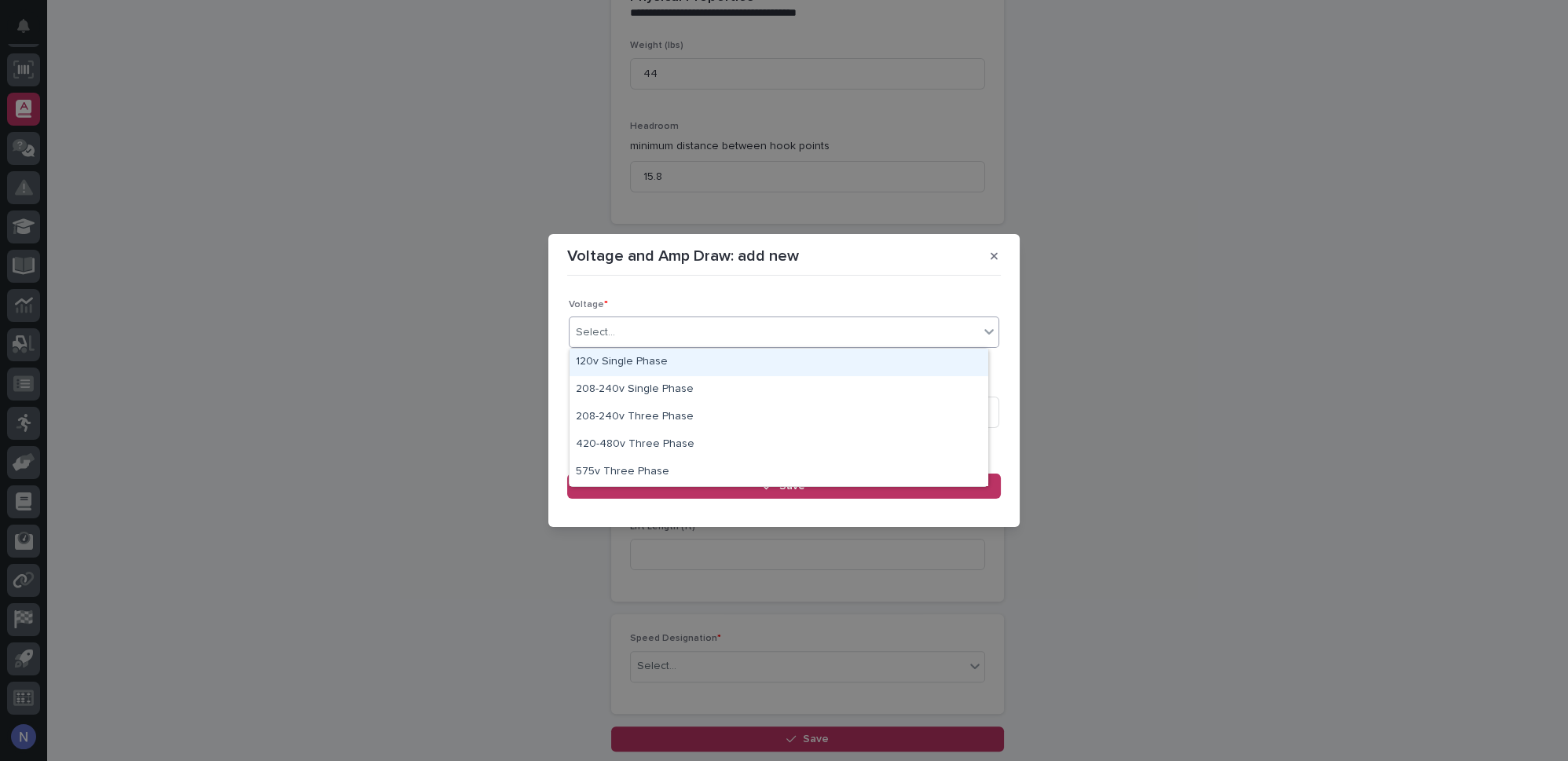
click at [747, 323] on div "Select..." at bounding box center [774, 332] width 409 height 26
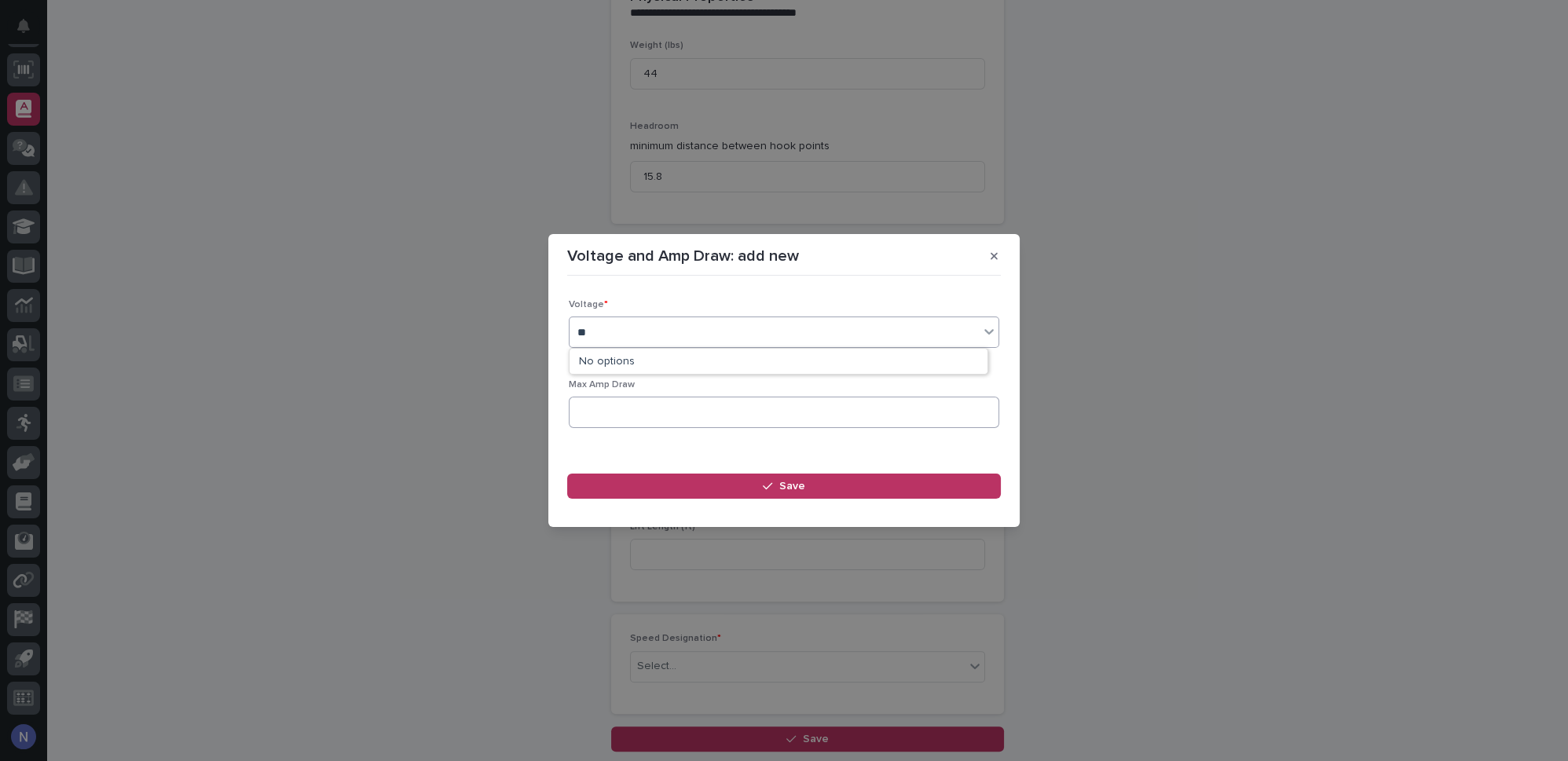
type input "**"
click at [677, 409] on input at bounding box center [784, 412] width 430 height 31
click at [698, 305] on p "Voltage *" at bounding box center [784, 305] width 430 height 11
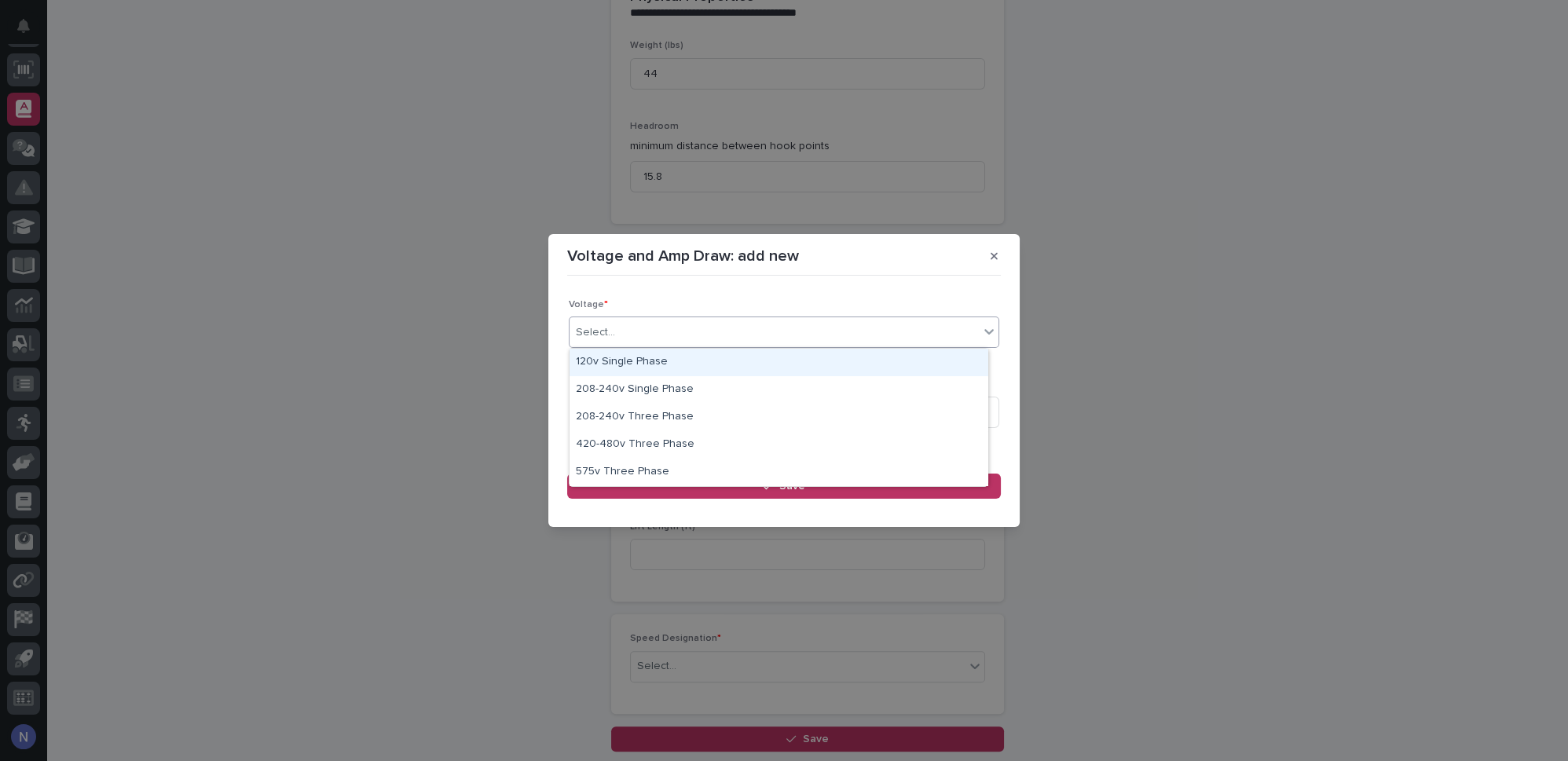
click at [669, 328] on div "Select..." at bounding box center [774, 332] width 409 height 26
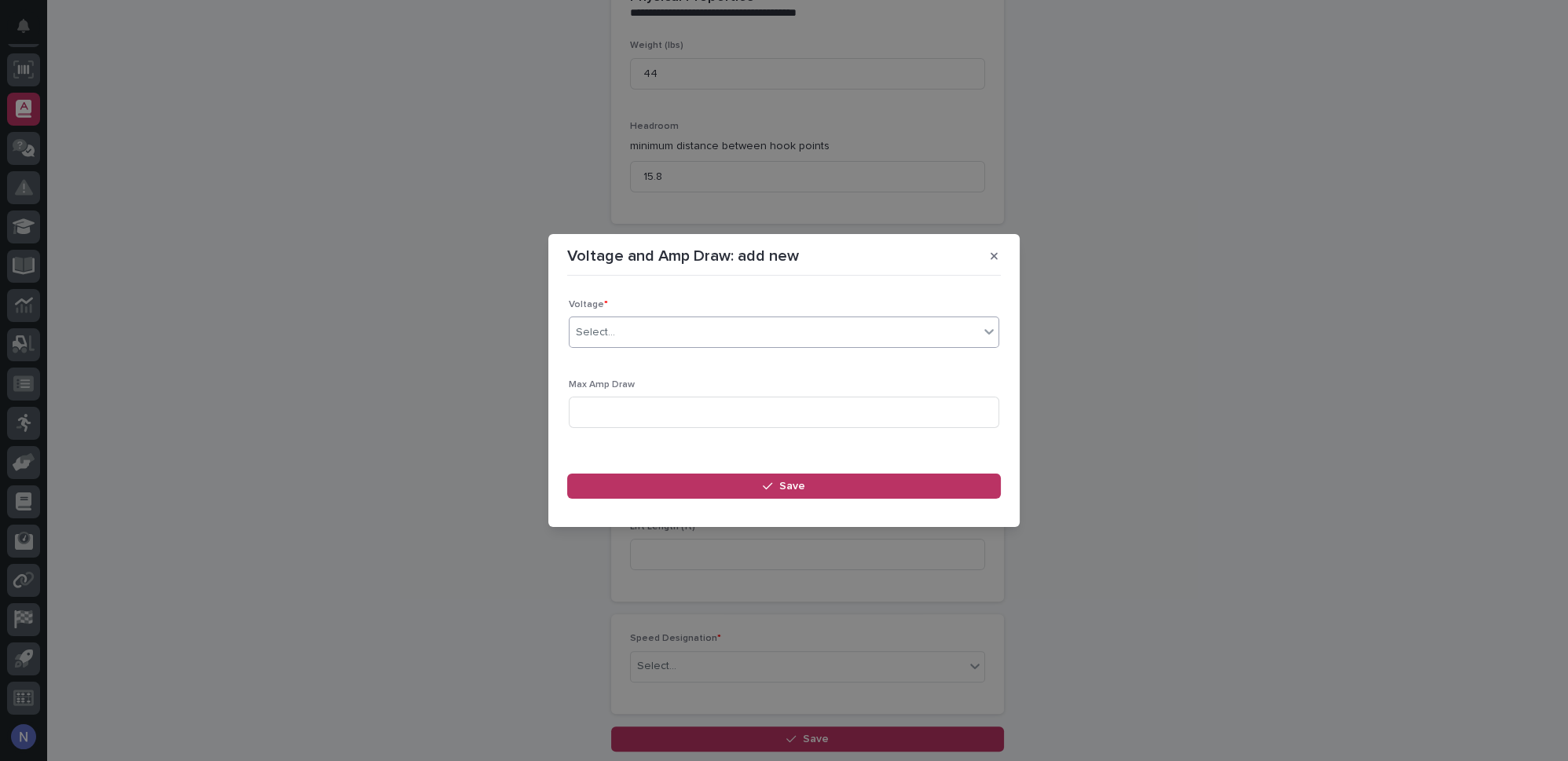
click at [669, 328] on div "Select..." at bounding box center [774, 332] width 409 height 26
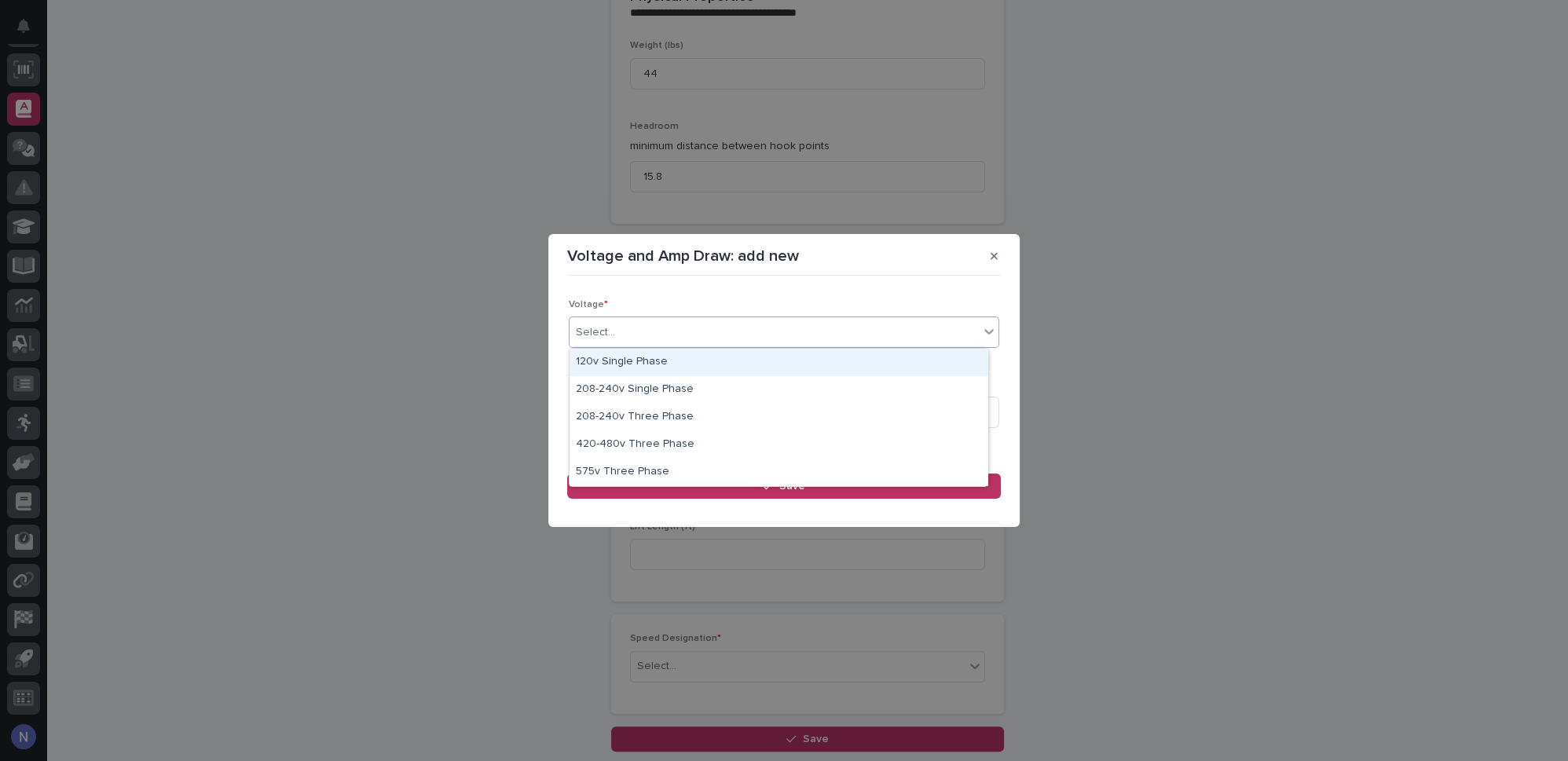
click at [677, 297] on div "Loading... Saving… Loading... Saving… Voltage * option 120v Single Phase focuse…" at bounding box center [784, 369] width 430 height 170
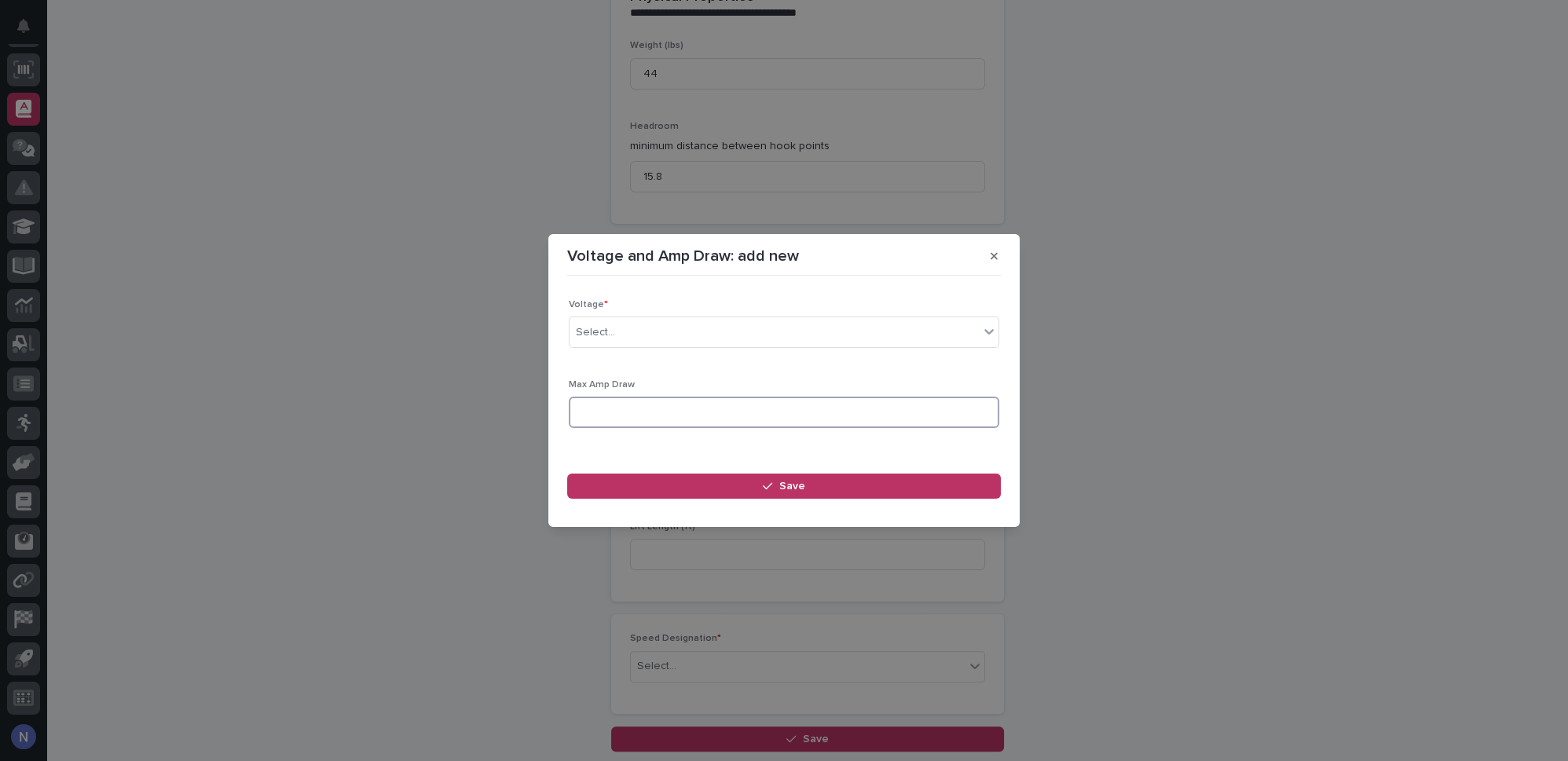
click at [646, 407] on input at bounding box center [784, 412] width 430 height 31
click at [656, 346] on div "Select..." at bounding box center [784, 332] width 430 height 31
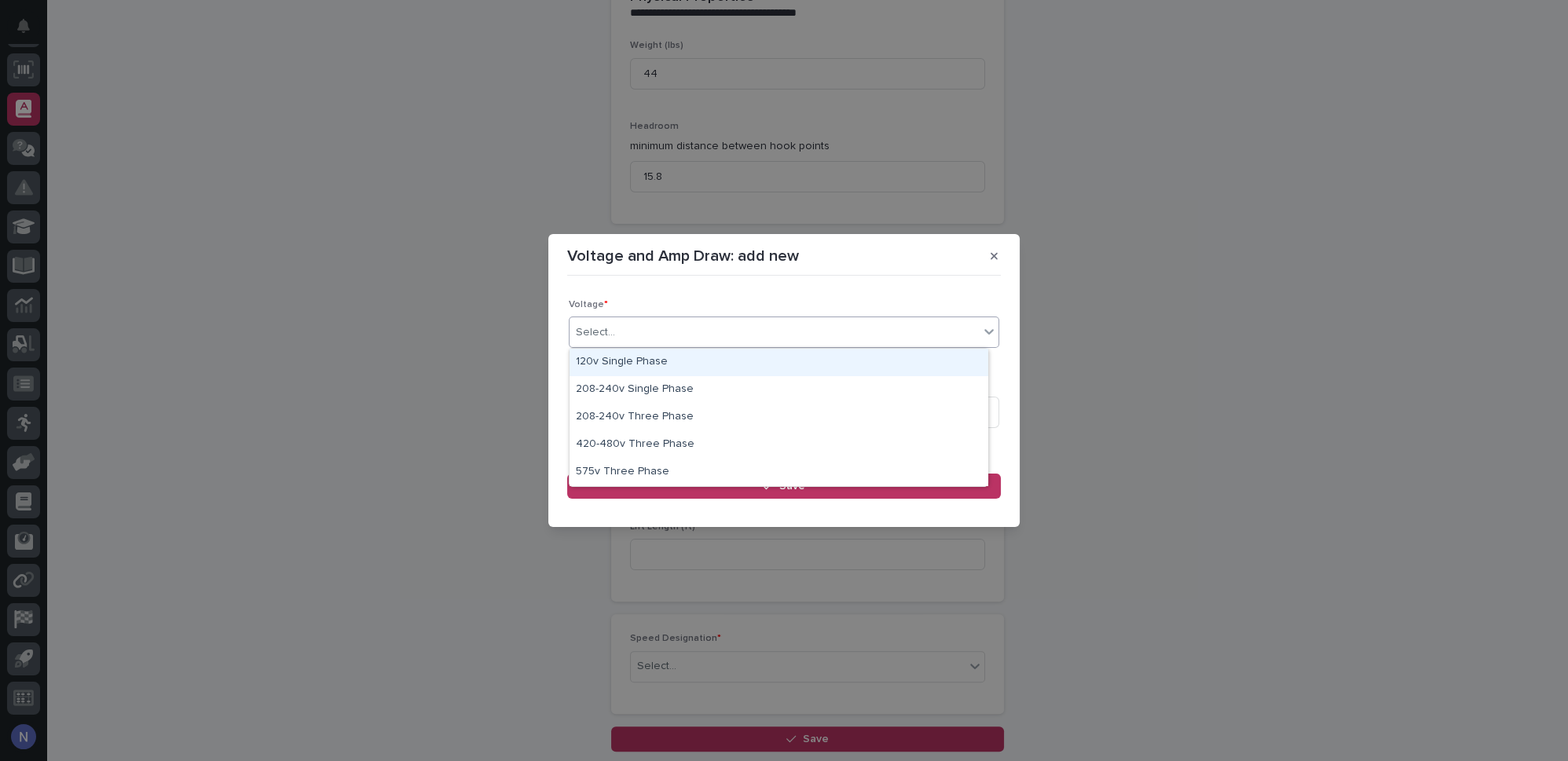
click at [636, 357] on div "120v Single Phase" at bounding box center [779, 362] width 419 height 28
drag, startPoint x: 636, startPoint y: 357, endPoint x: 644, endPoint y: 407, distance: 50.6
click at [636, 358] on div "Voltage * option 120v Single Phase focused, 1 of 5. 5 results available. Use Up…" at bounding box center [784, 330] width 430 height 62
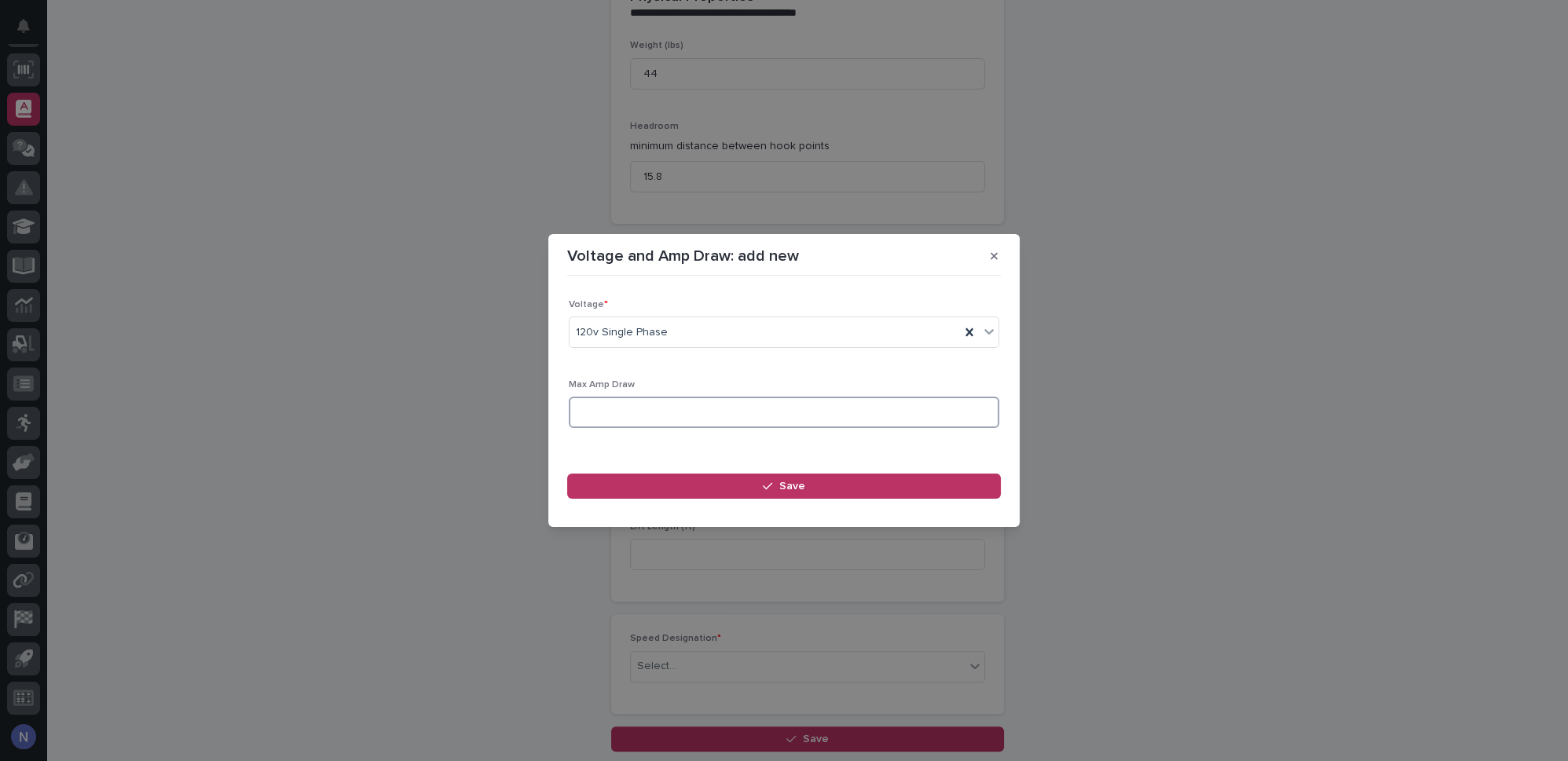
click at [644, 411] on input at bounding box center [784, 412] width 430 height 31
type input "-"
click at [773, 478] on button "Save" at bounding box center [784, 486] width 434 height 25
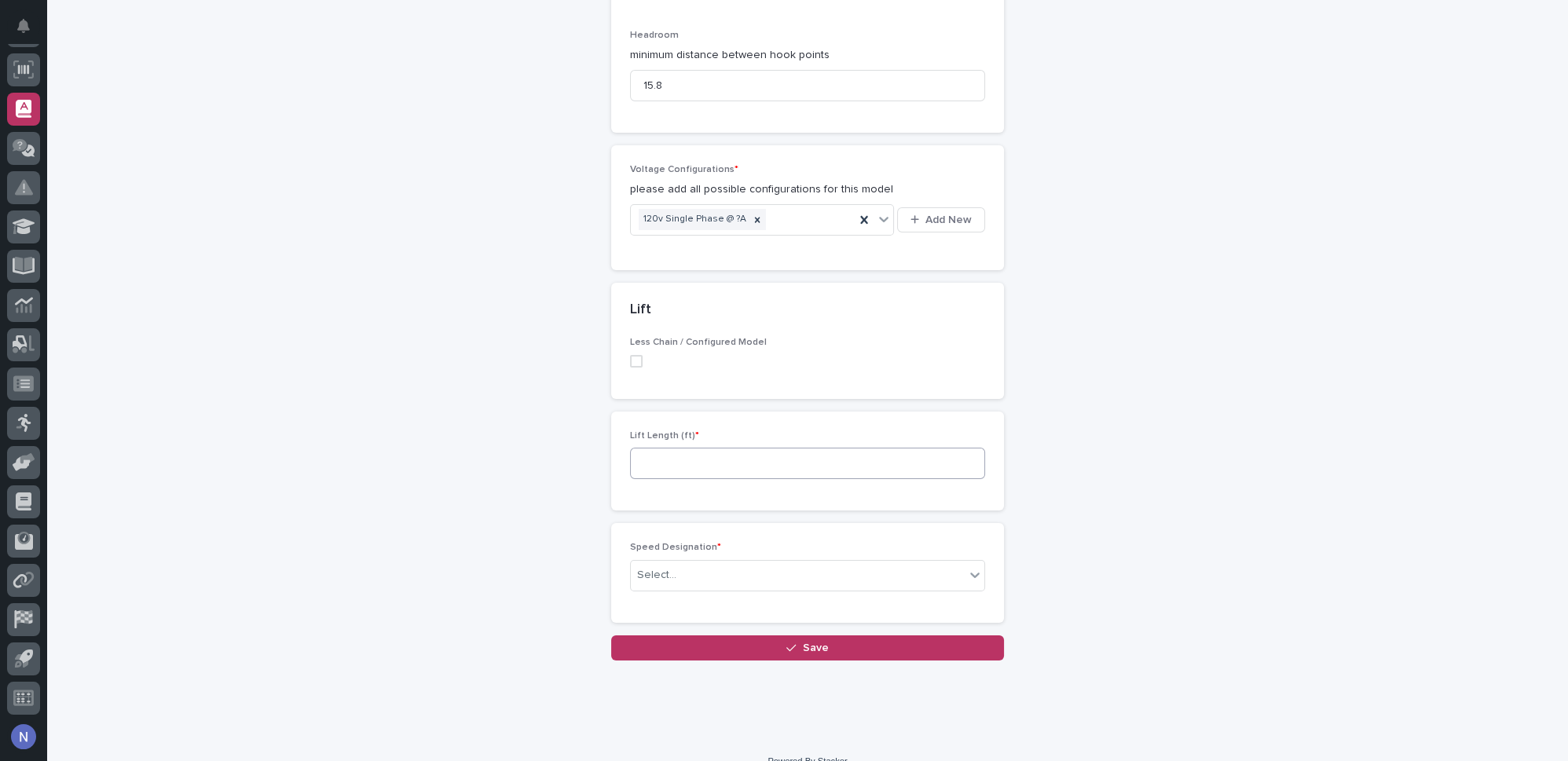
scroll to position [758, 0]
click at [781, 447] on input at bounding box center [807, 462] width 355 height 31
click at [663, 447] on input at bounding box center [807, 462] width 355 height 31
click at [702, 451] on input at bounding box center [807, 462] width 355 height 31
click at [701, 451] on input at bounding box center [807, 462] width 355 height 31
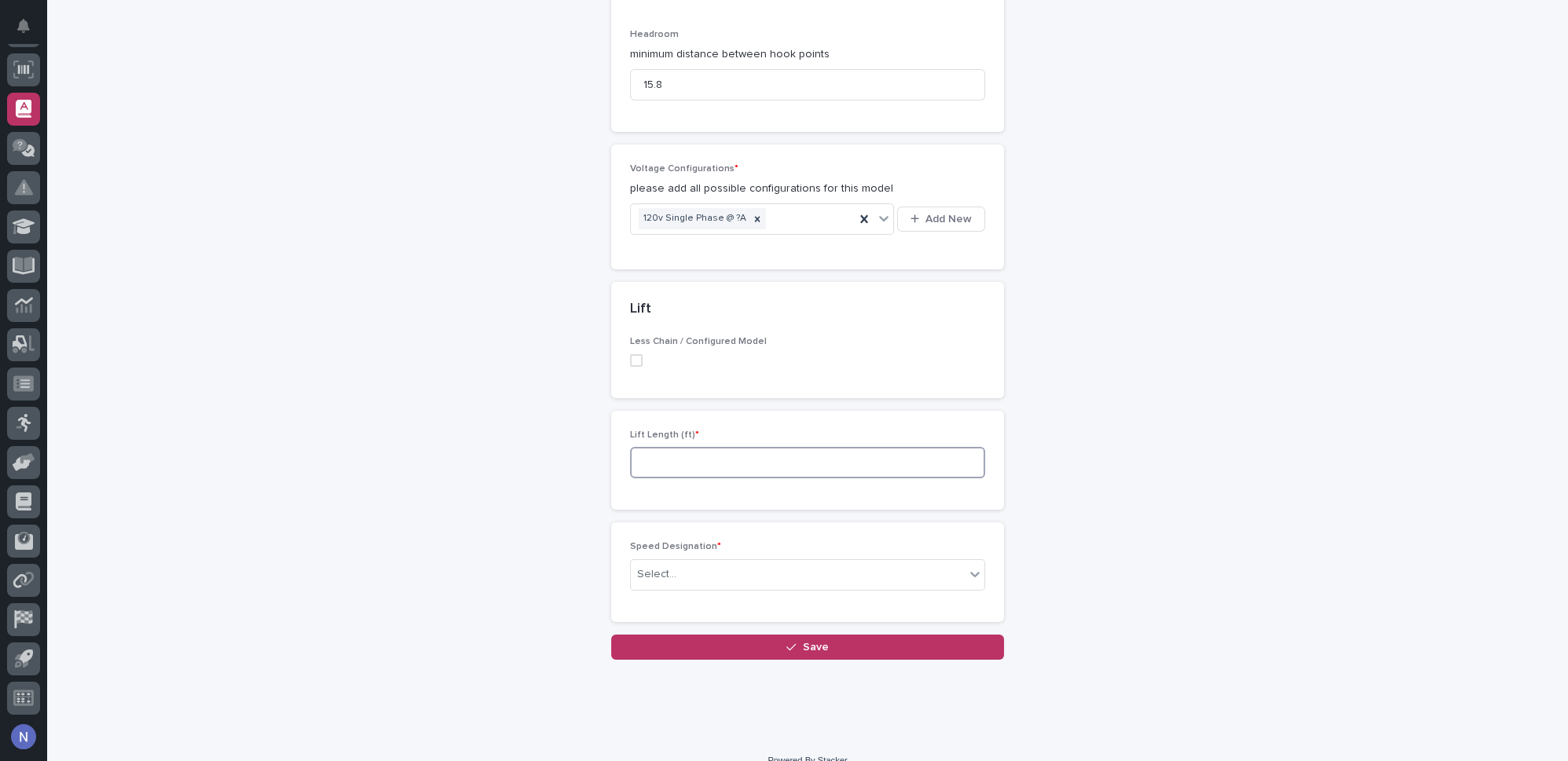
click at [701, 451] on input at bounding box center [807, 462] width 355 height 31
type input "20"
click at [669, 564] on div "Select..." at bounding box center [798, 574] width 334 height 26
click at [700, 561] on div "Select..." at bounding box center [798, 574] width 334 height 26
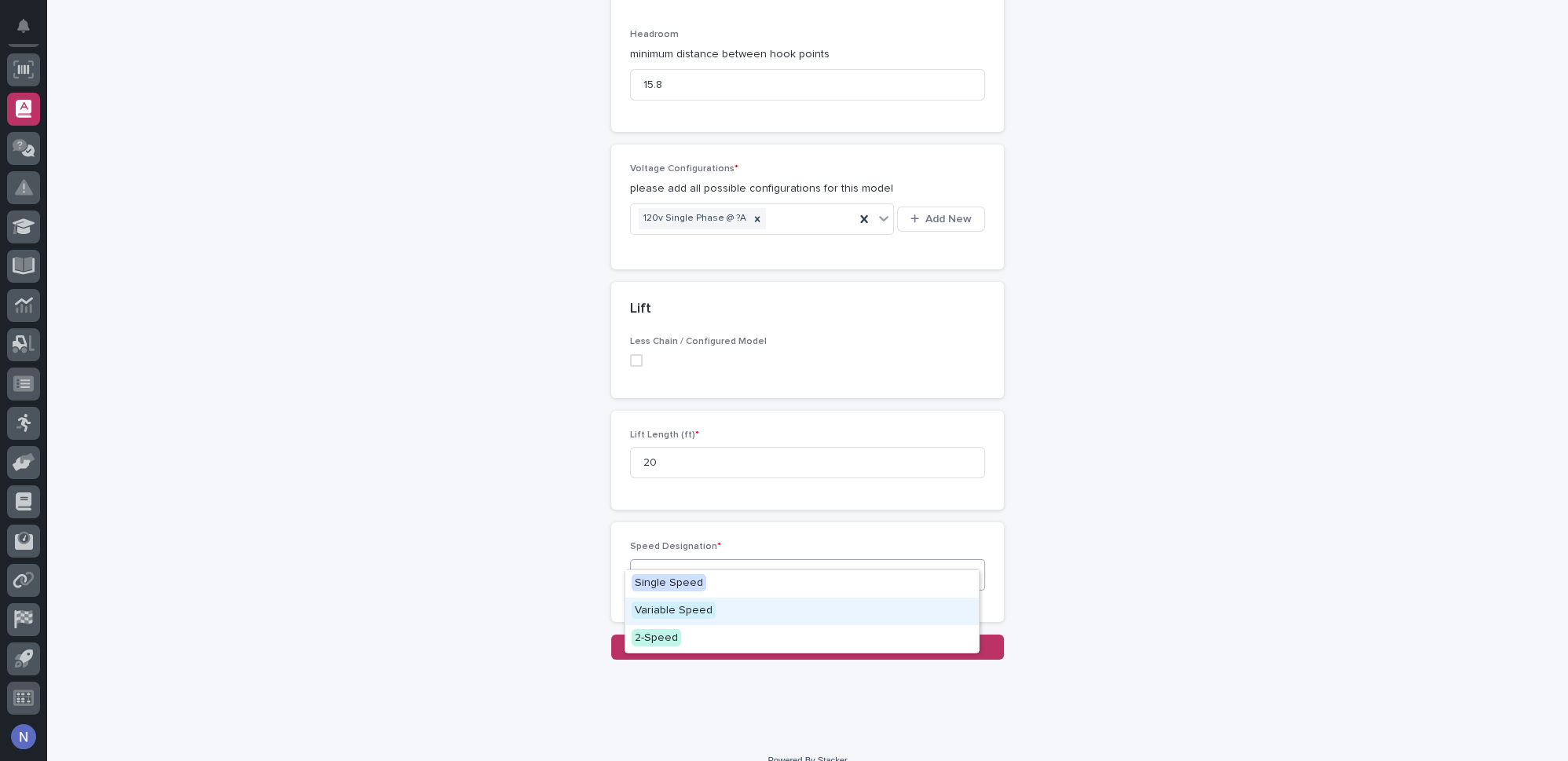
click at [679, 614] on span "Variable Speed" at bounding box center [673, 610] width 84 height 17
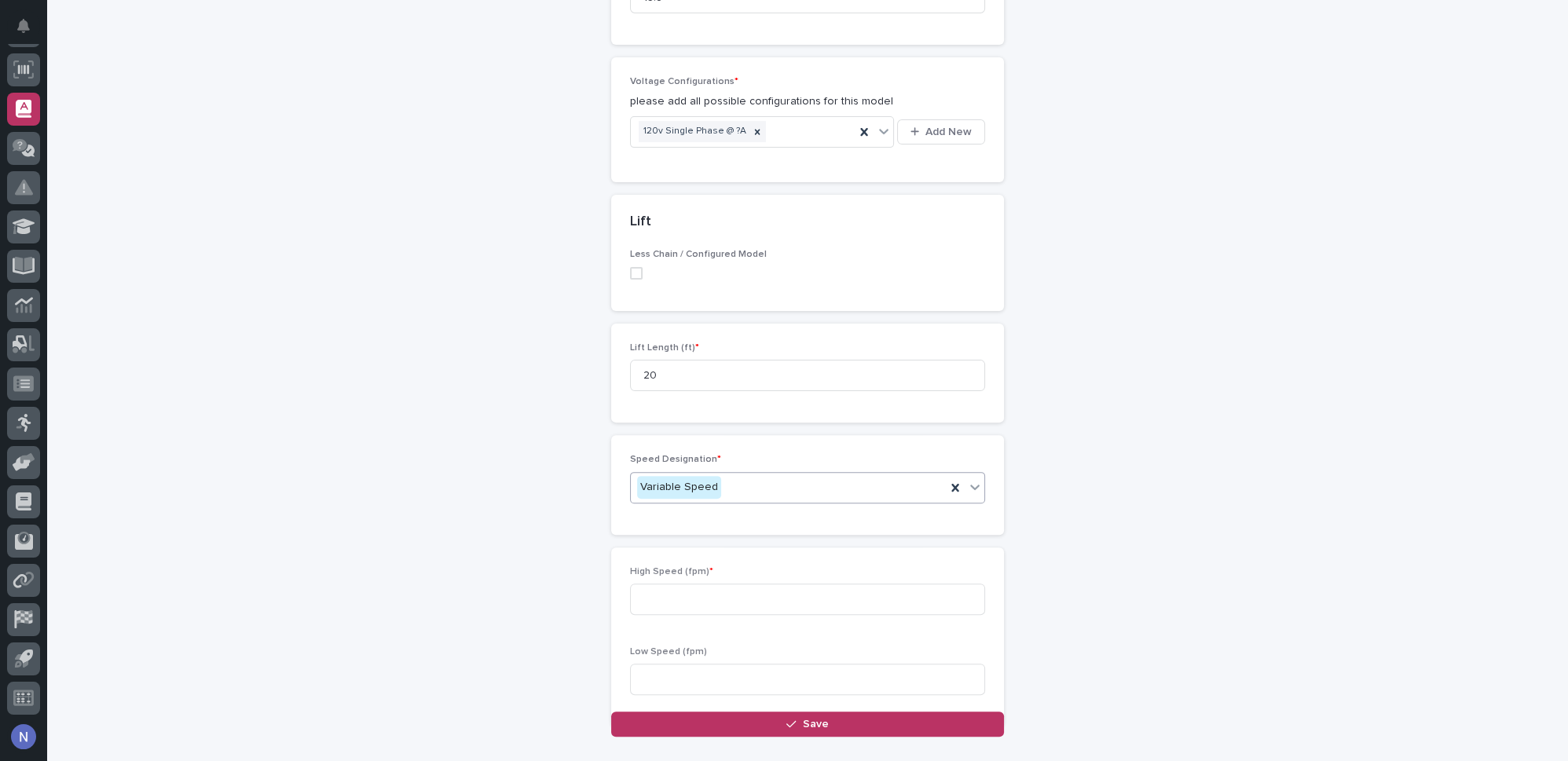
scroll to position [854, 0]
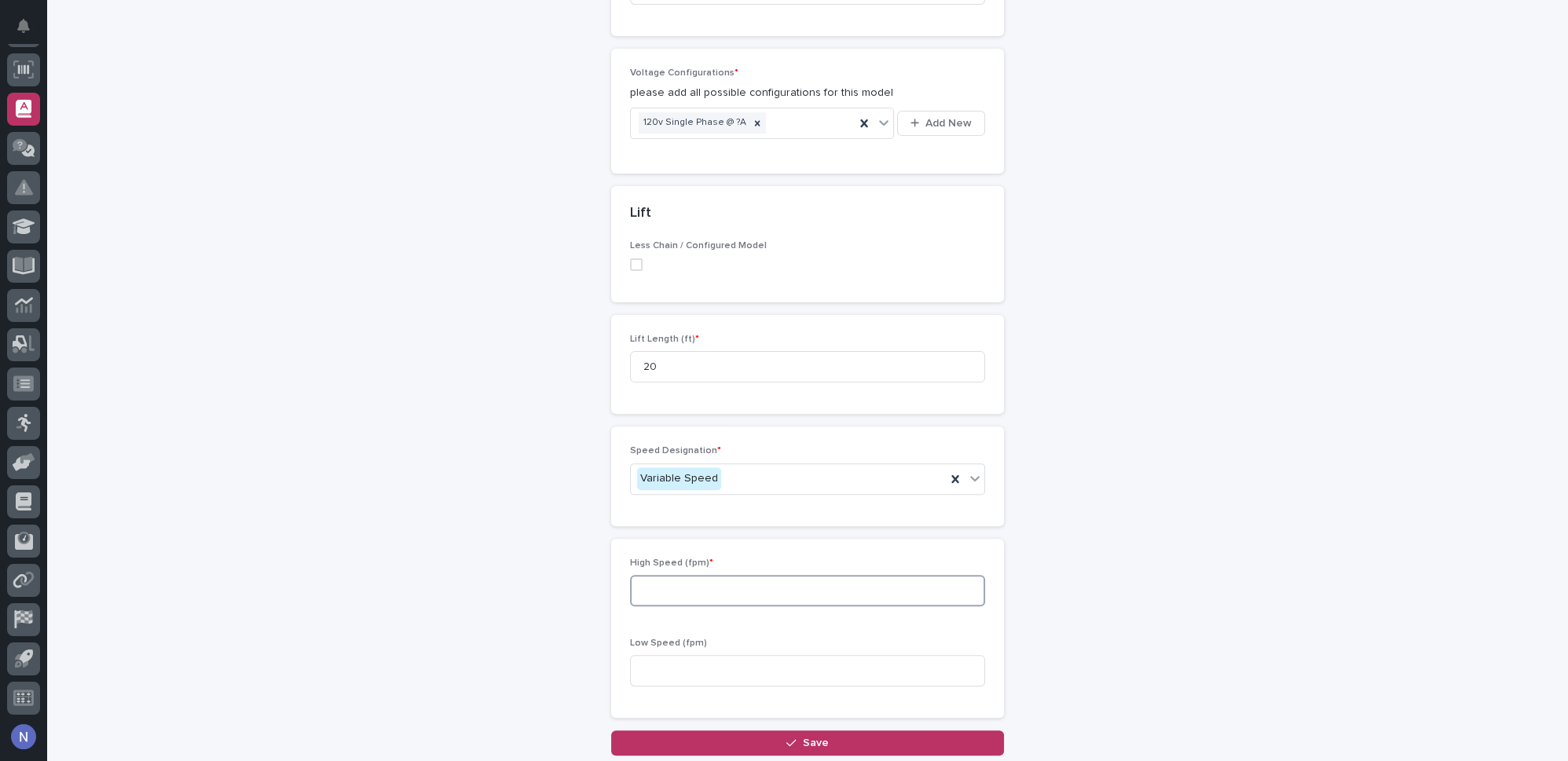
click at [664, 575] on input at bounding box center [807, 590] width 355 height 31
type input "8"
click at [674, 658] on input at bounding box center [807, 670] width 355 height 31
type input "2"
click at [739, 731] on button "Save" at bounding box center [807, 743] width 392 height 25
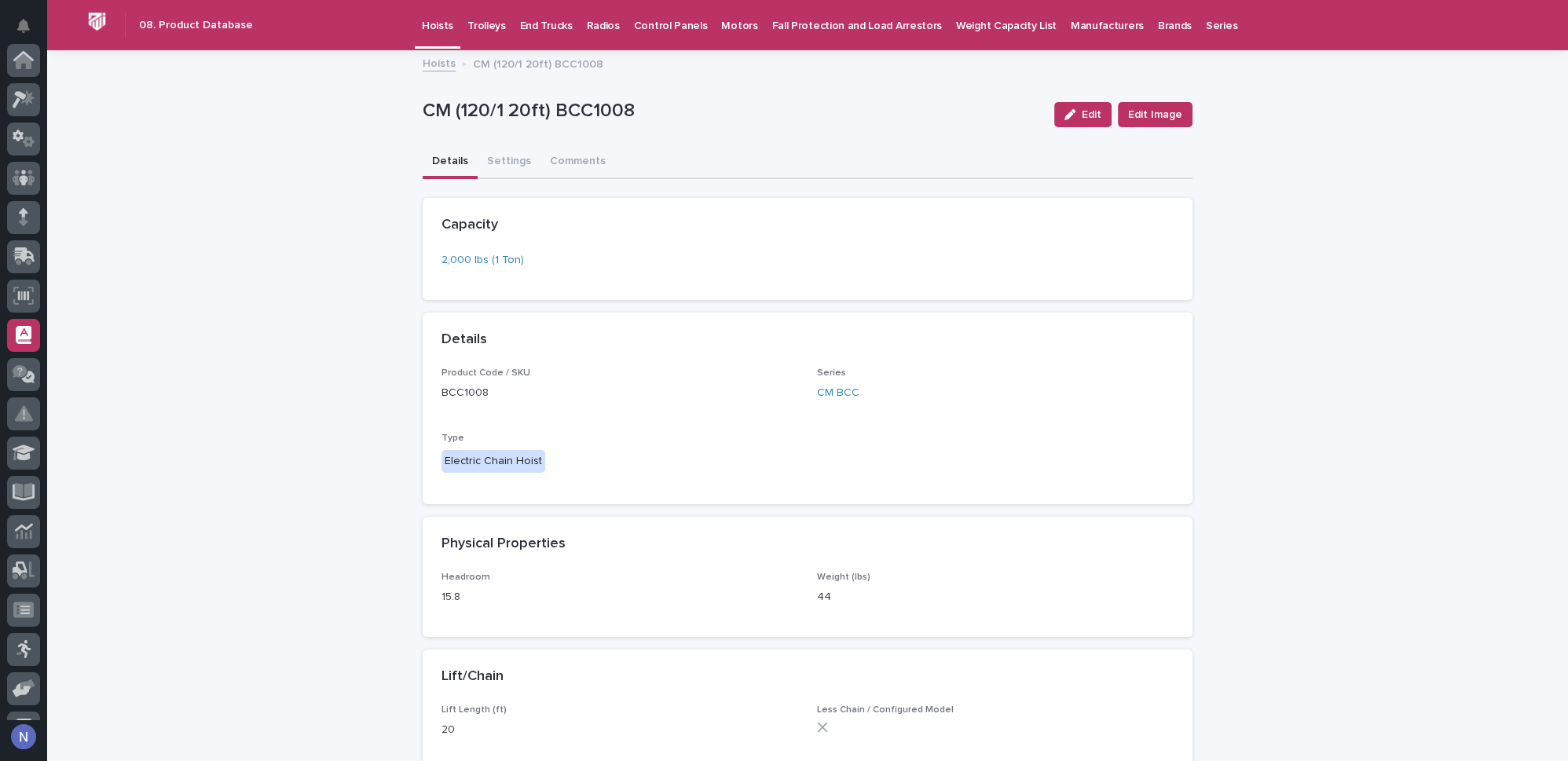
scroll to position [226, 0]
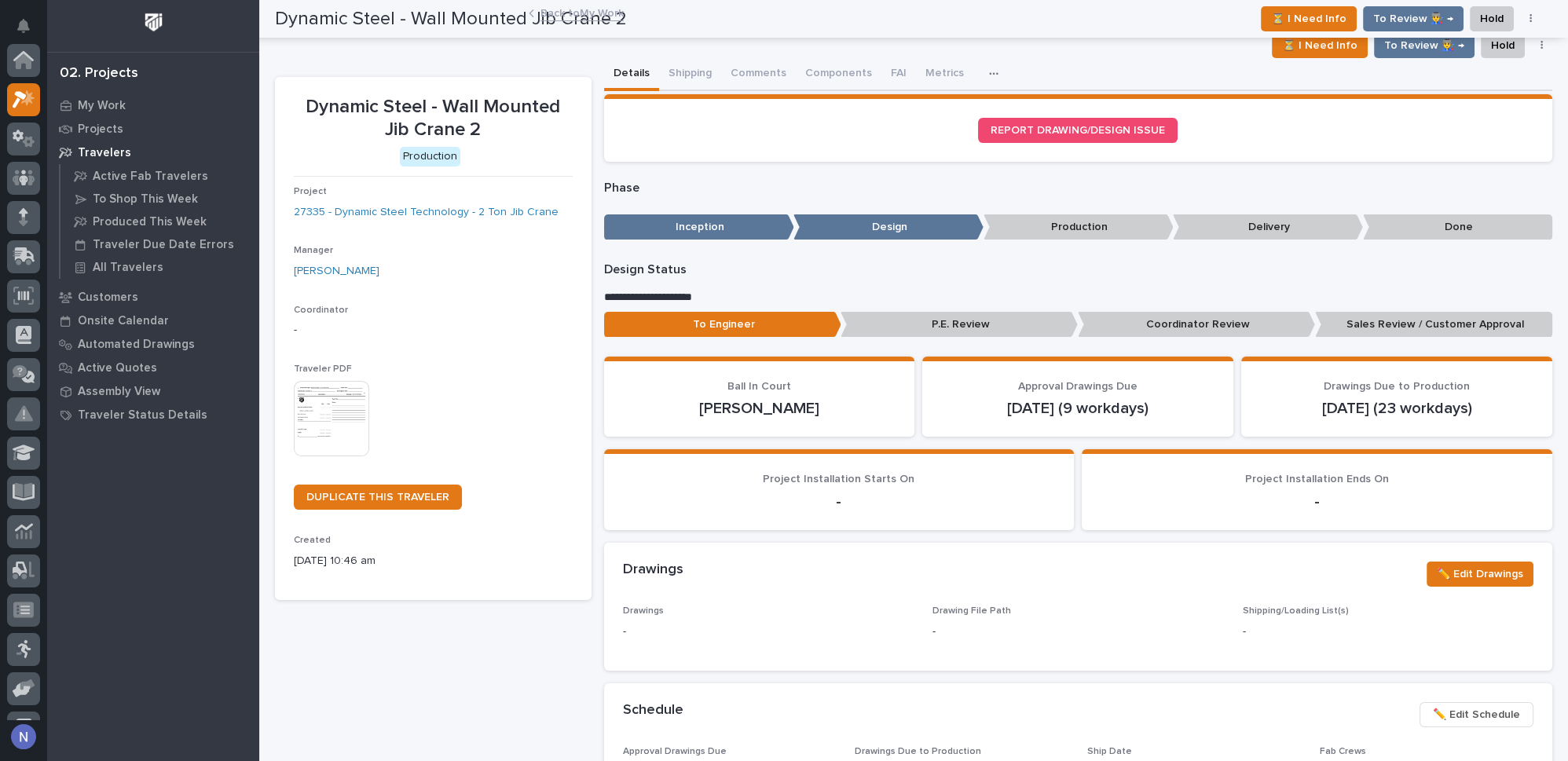
scroll to position [39, 0]
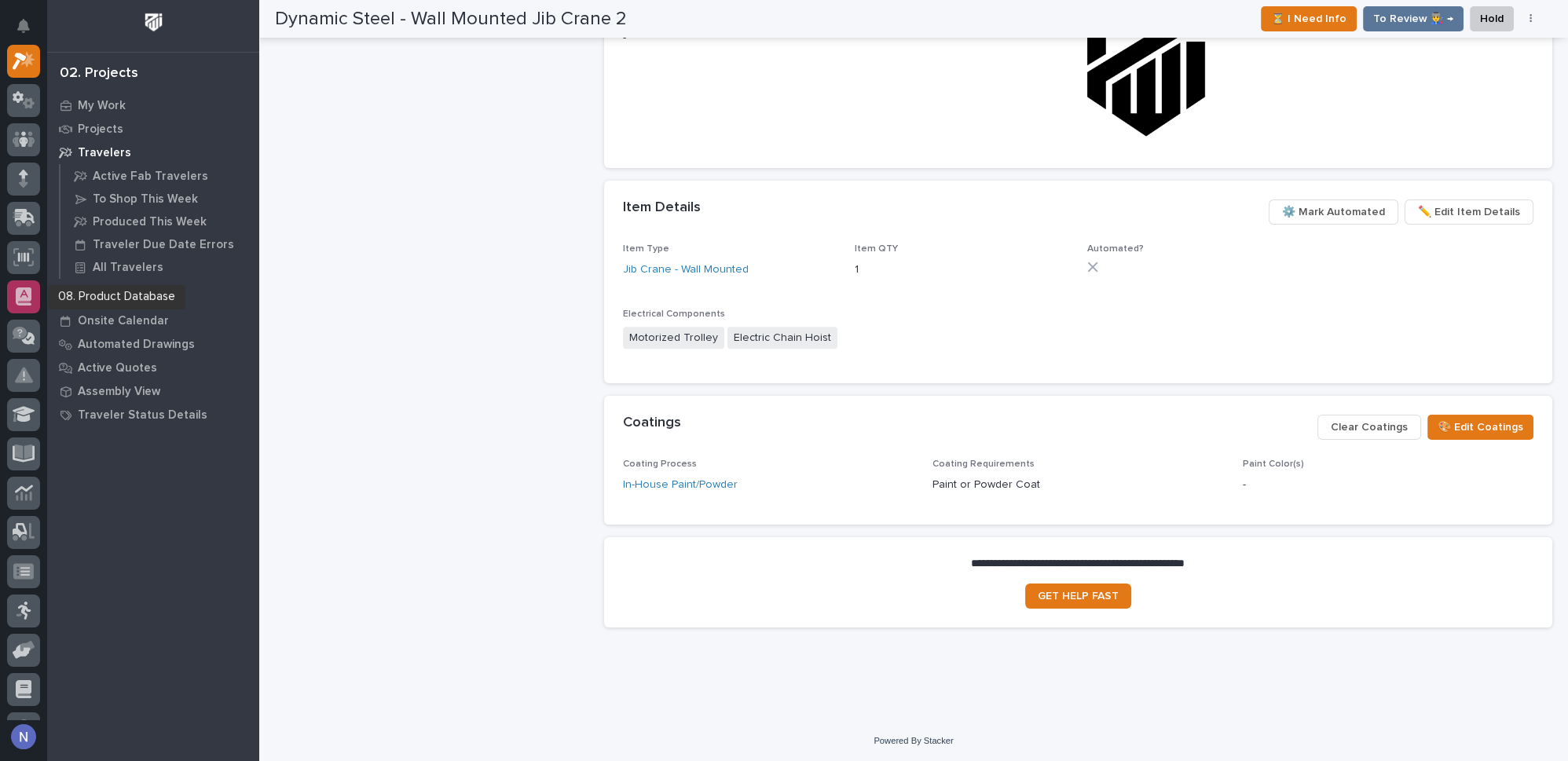
click at [39, 300] on div at bounding box center [23, 296] width 33 height 33
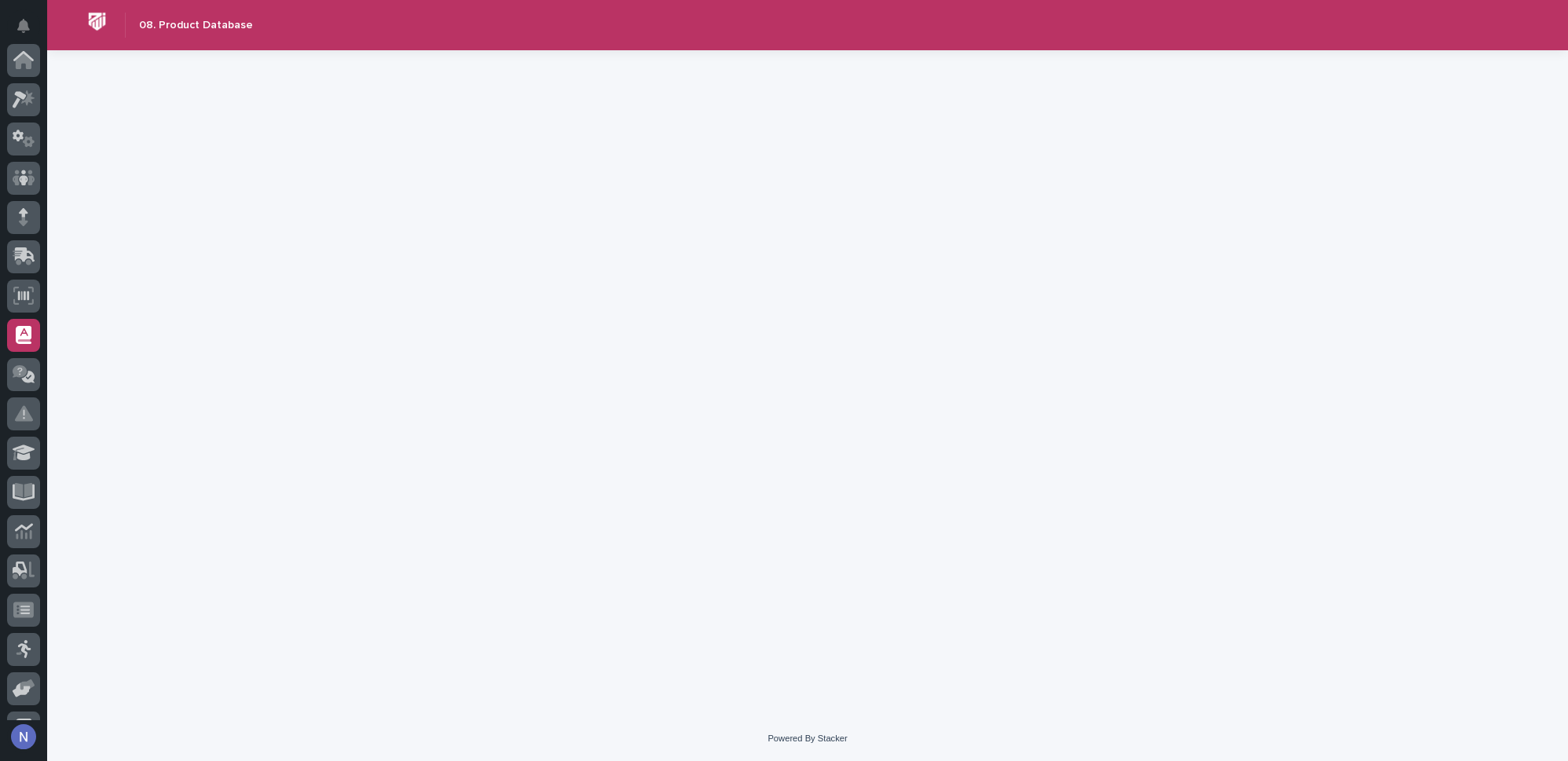
scroll to position [226, 0]
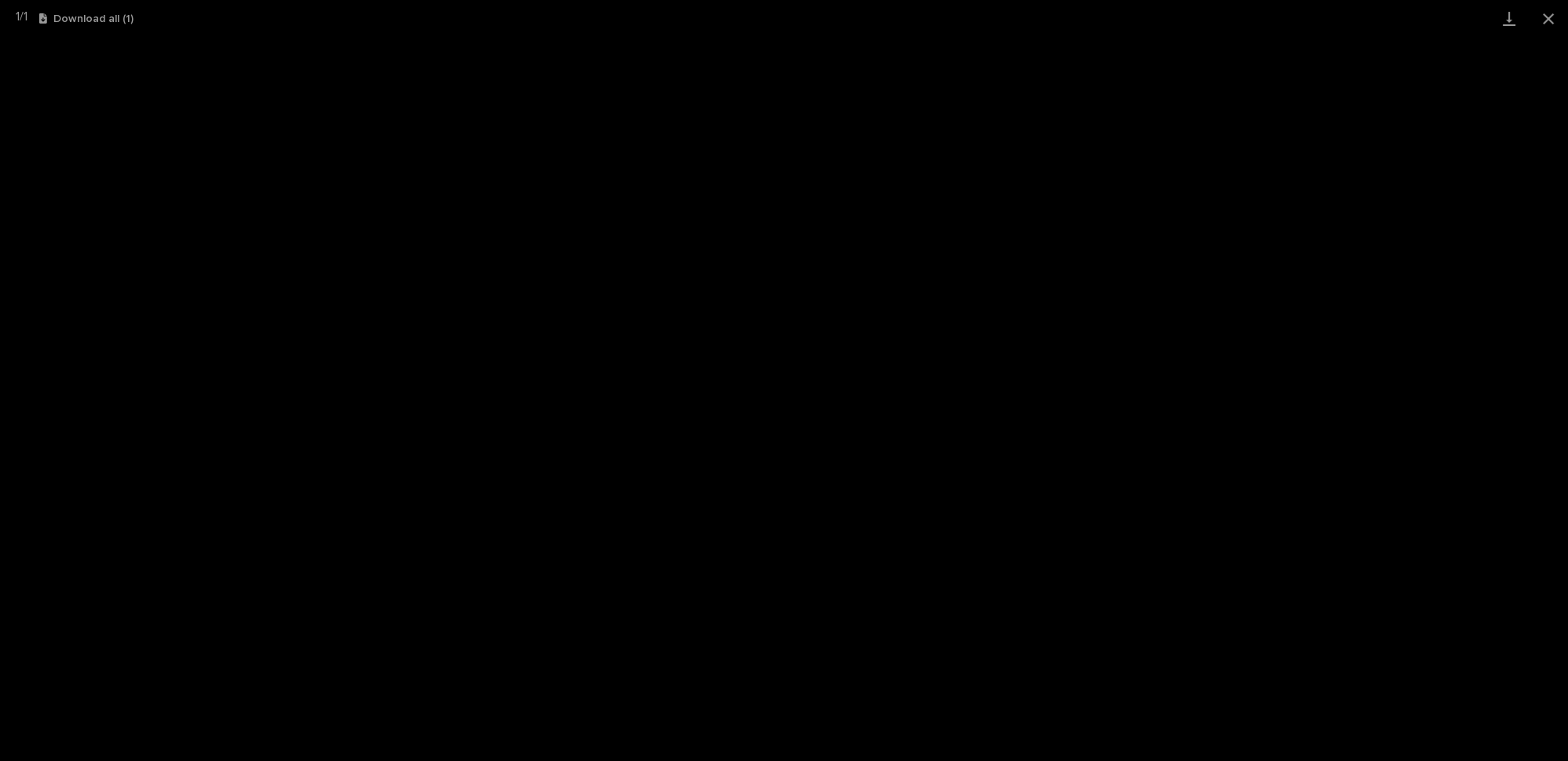
scroll to position [157, 0]
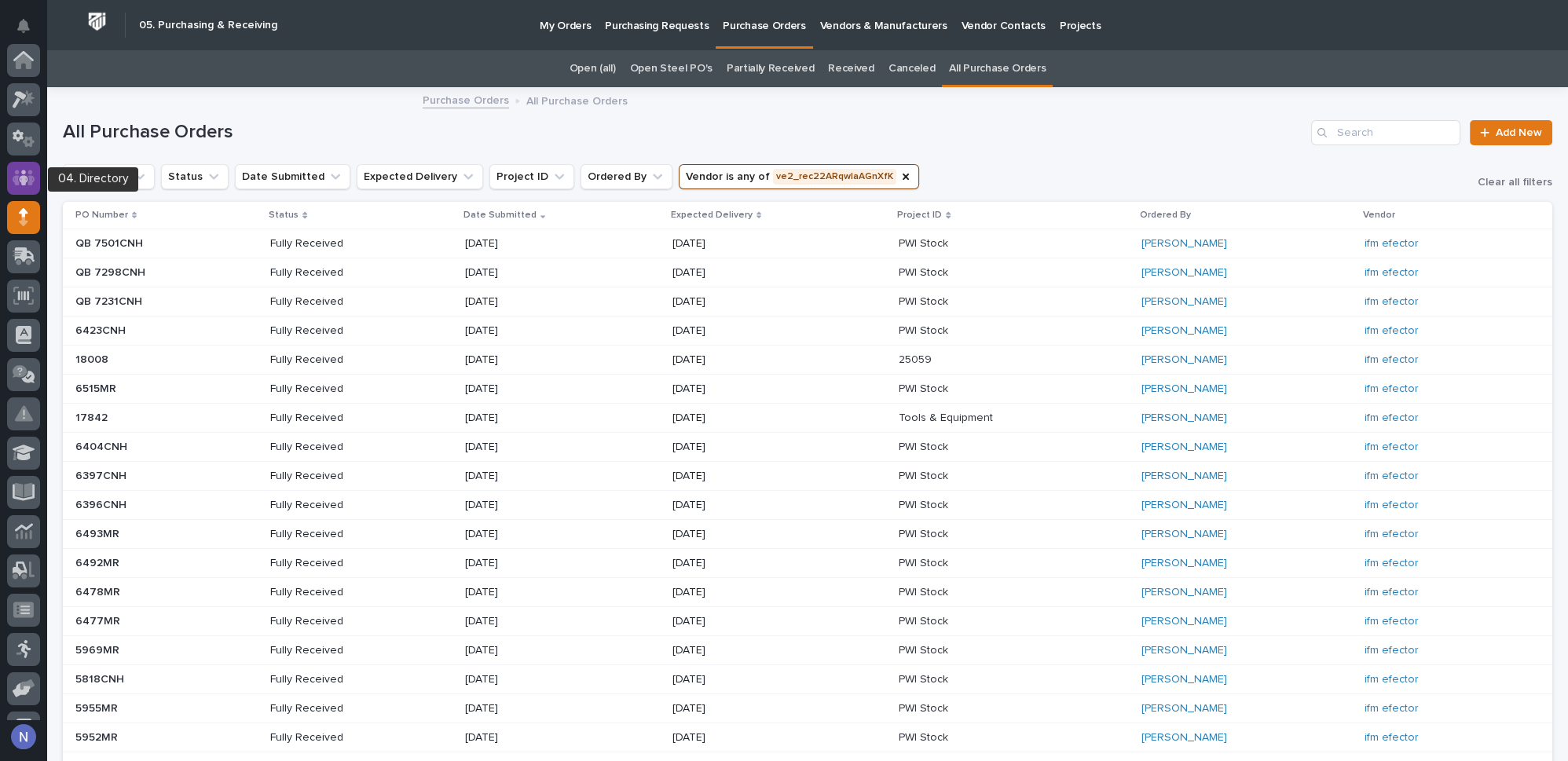
click at [19, 170] on icon at bounding box center [24, 177] width 23 height 18
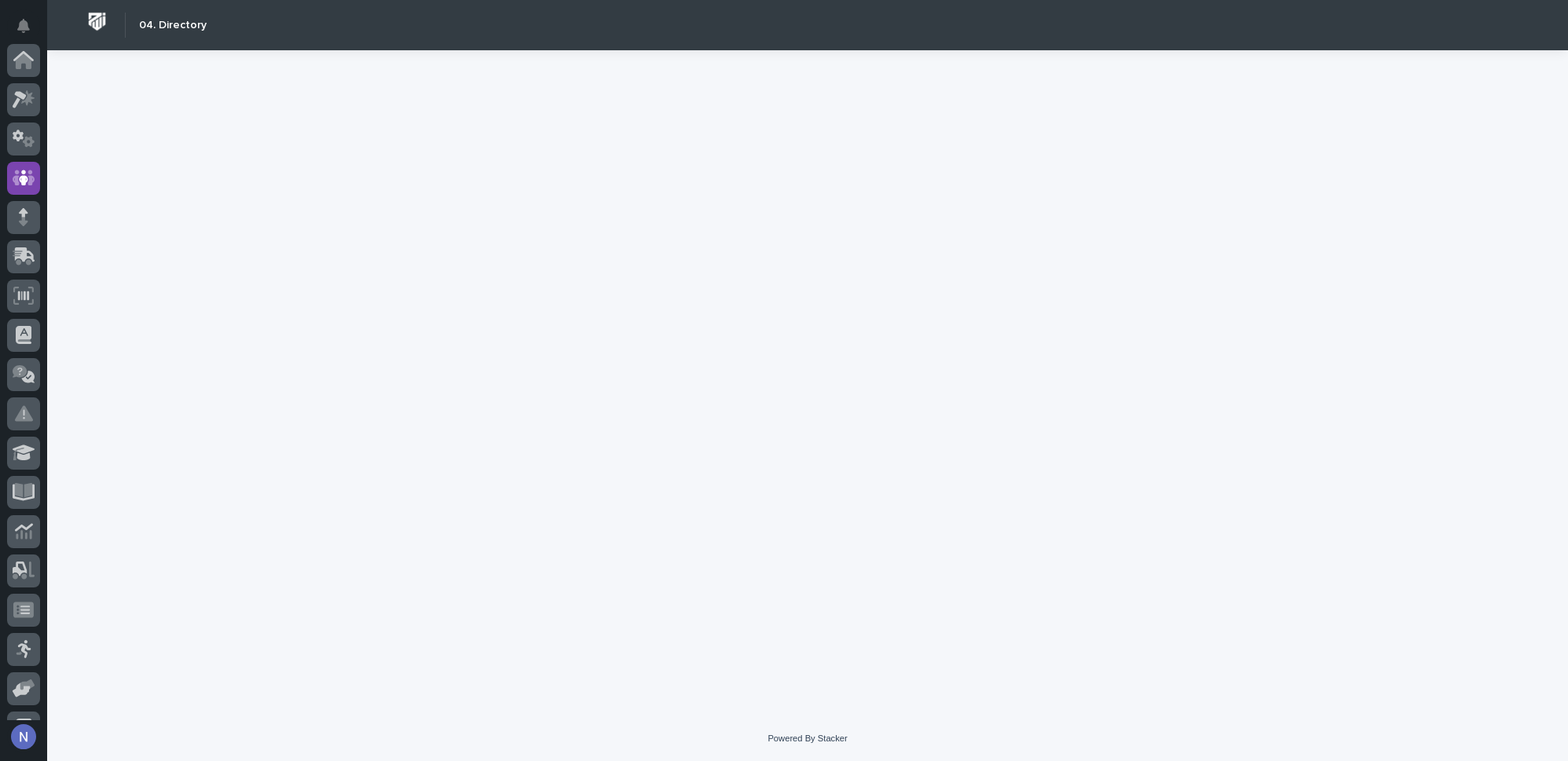
scroll to position [118, 0]
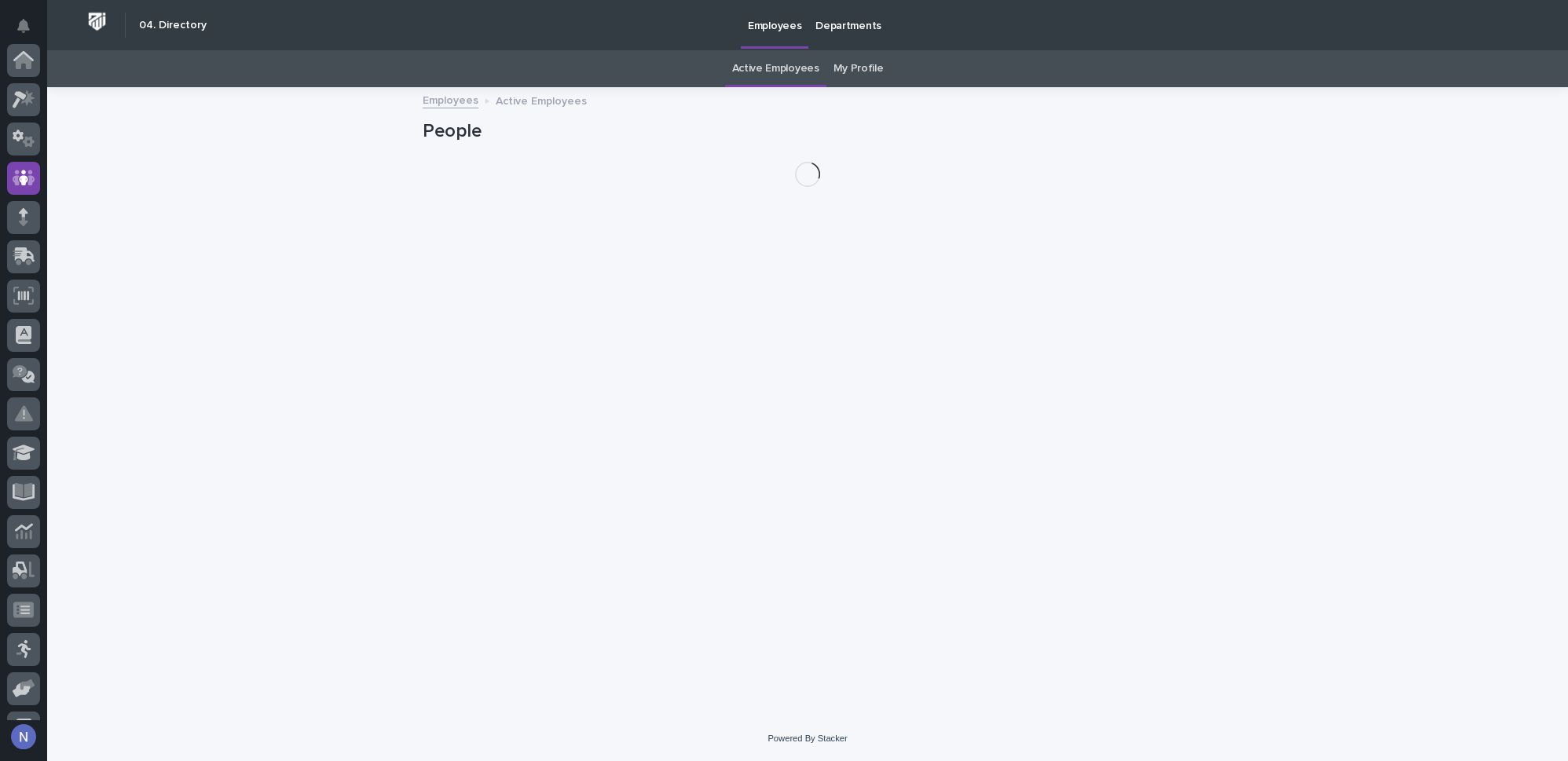
scroll to position [118, 0]
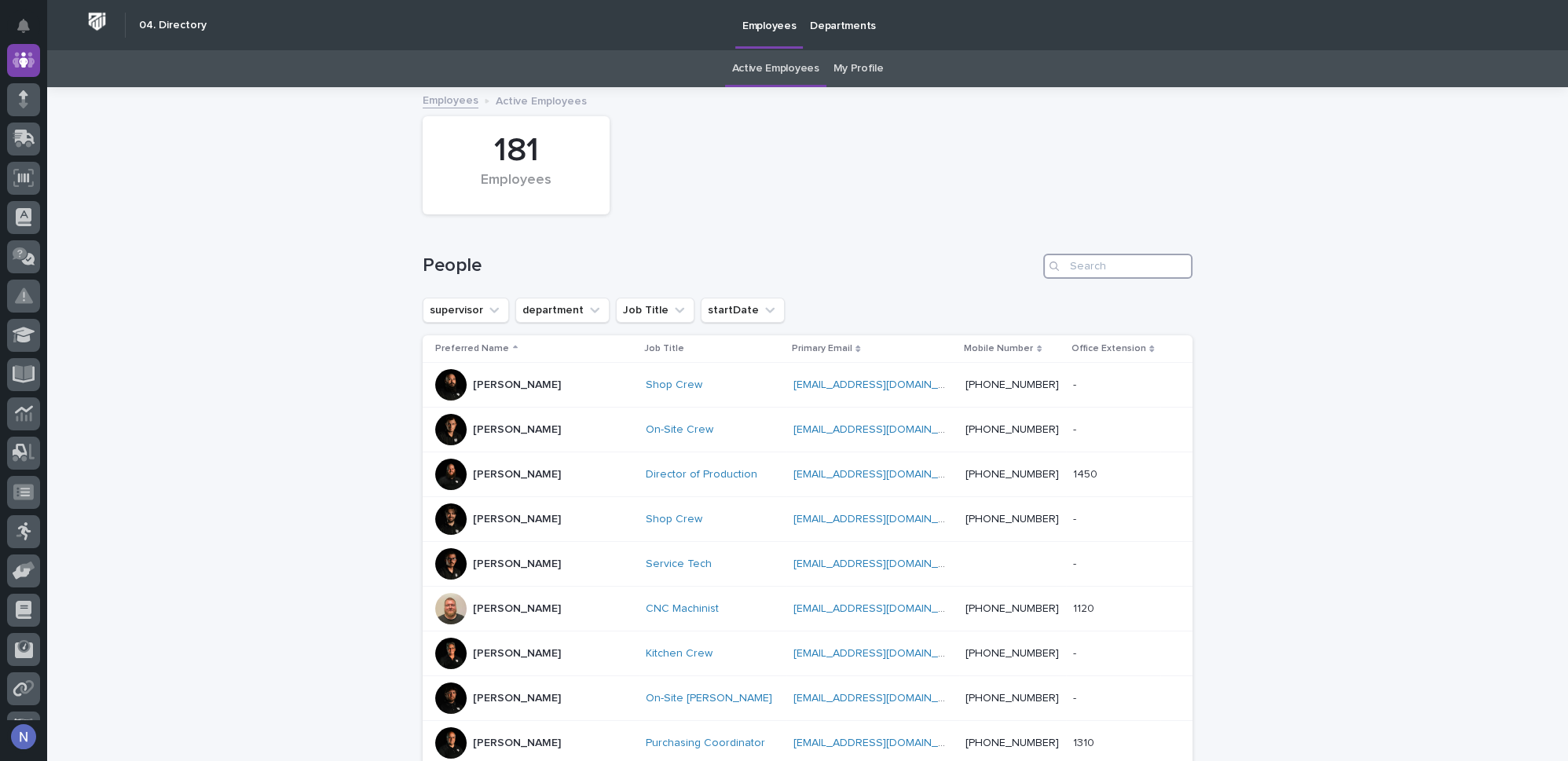
click at [1104, 256] on input "Search" at bounding box center [1117, 267] width 149 height 25
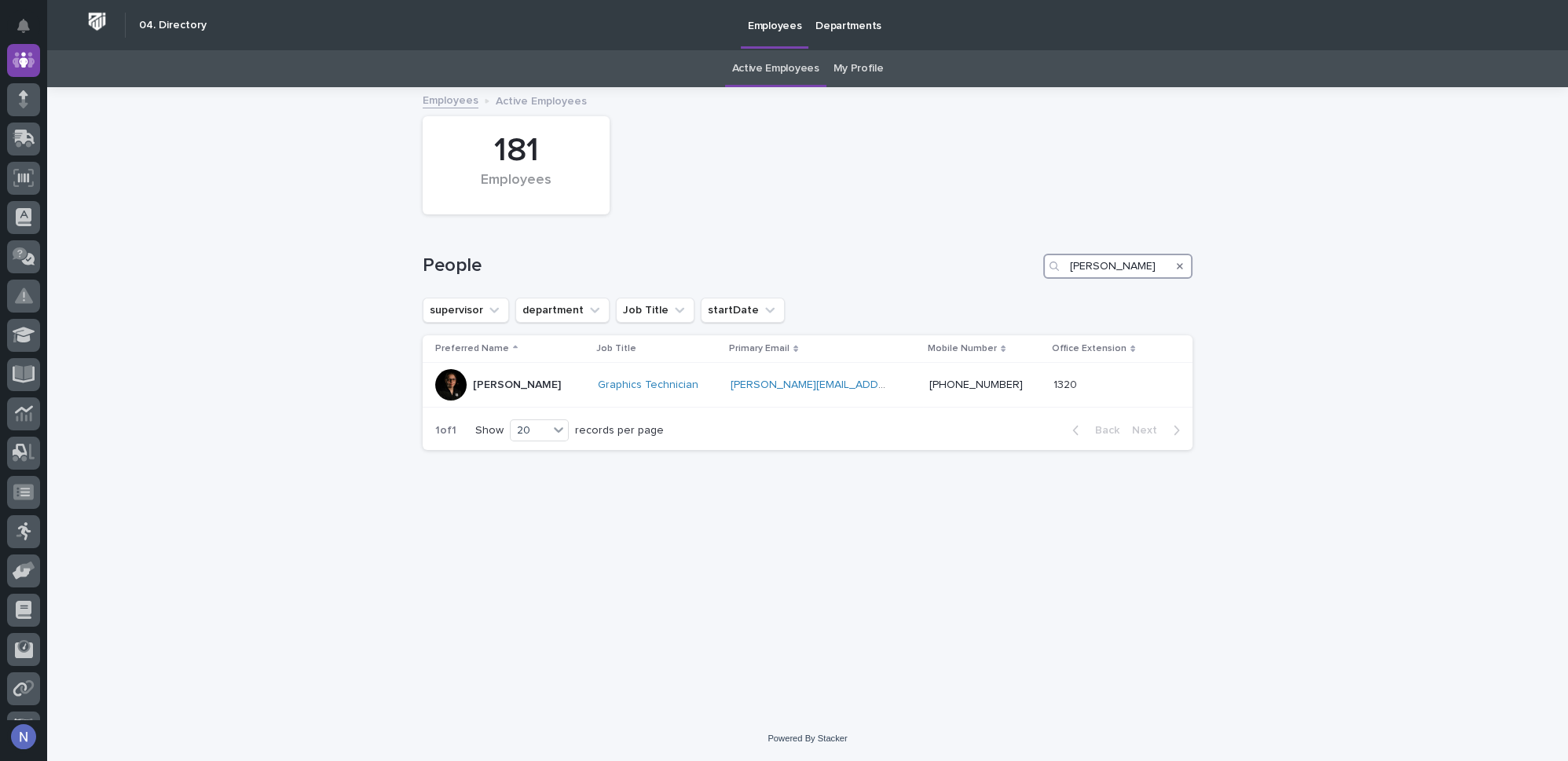
type input "sarah"
click at [30, 107] on icon at bounding box center [24, 99] width 23 height 18
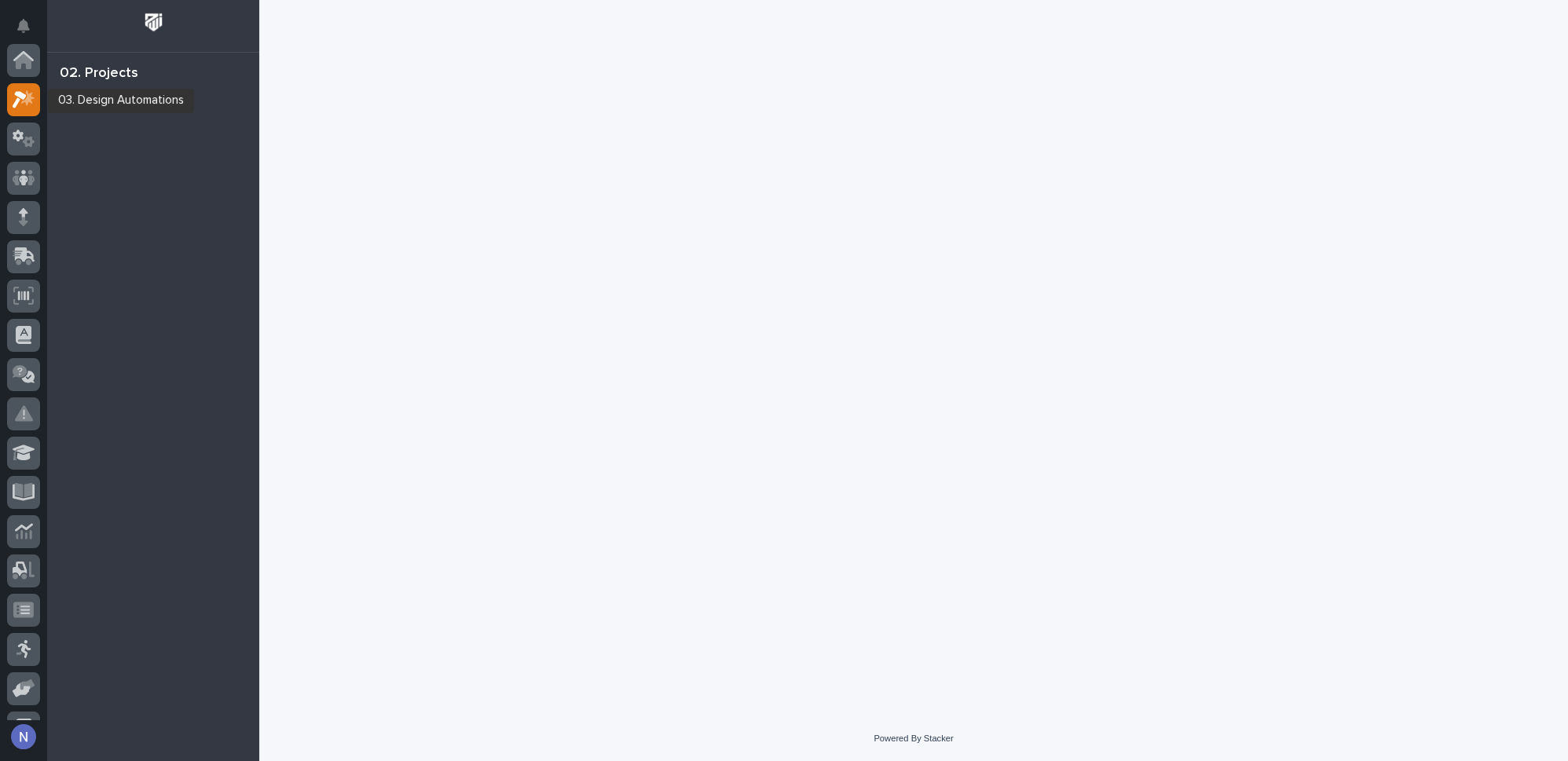
scroll to position [39, 0]
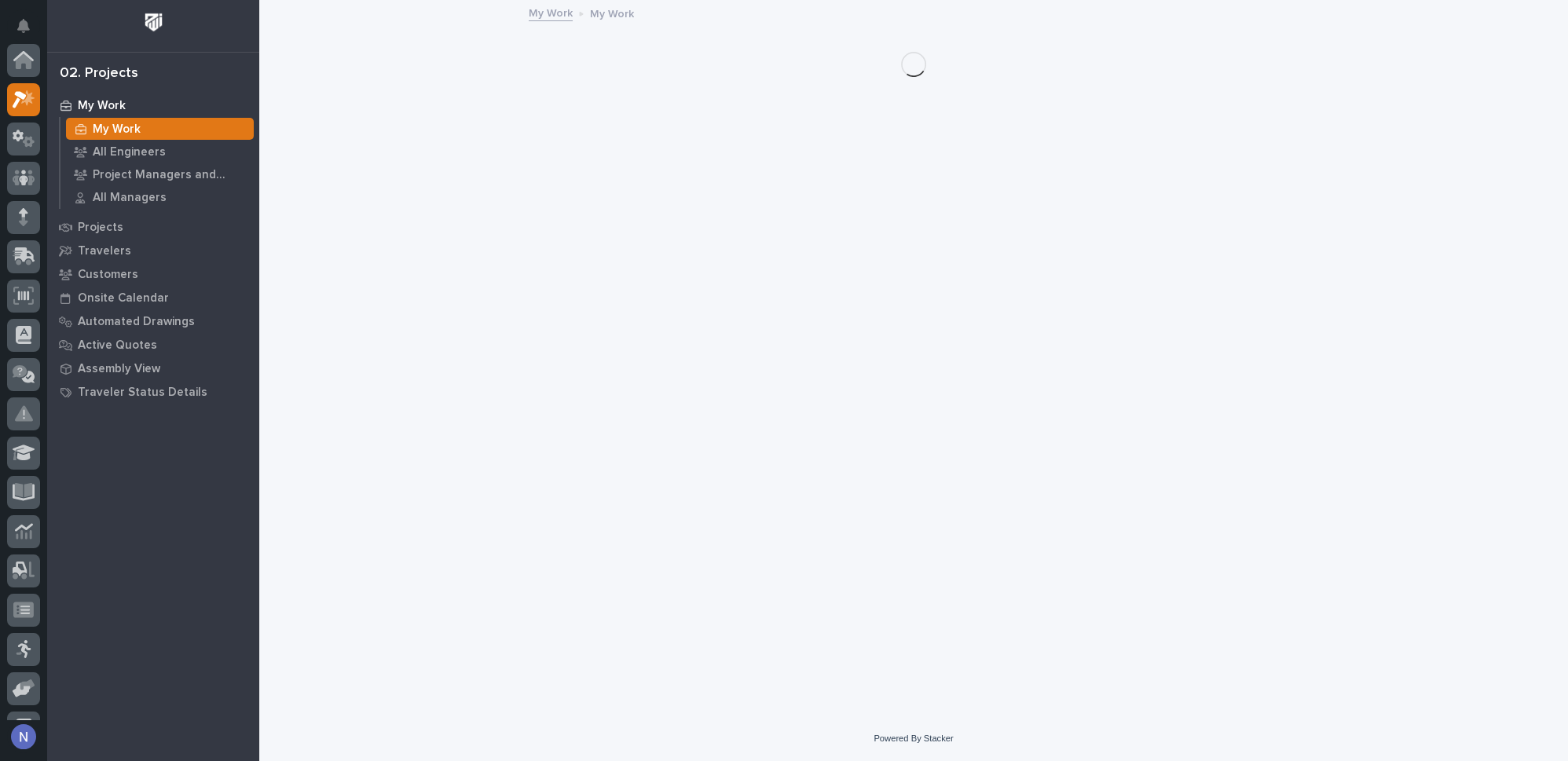
scroll to position [39, 0]
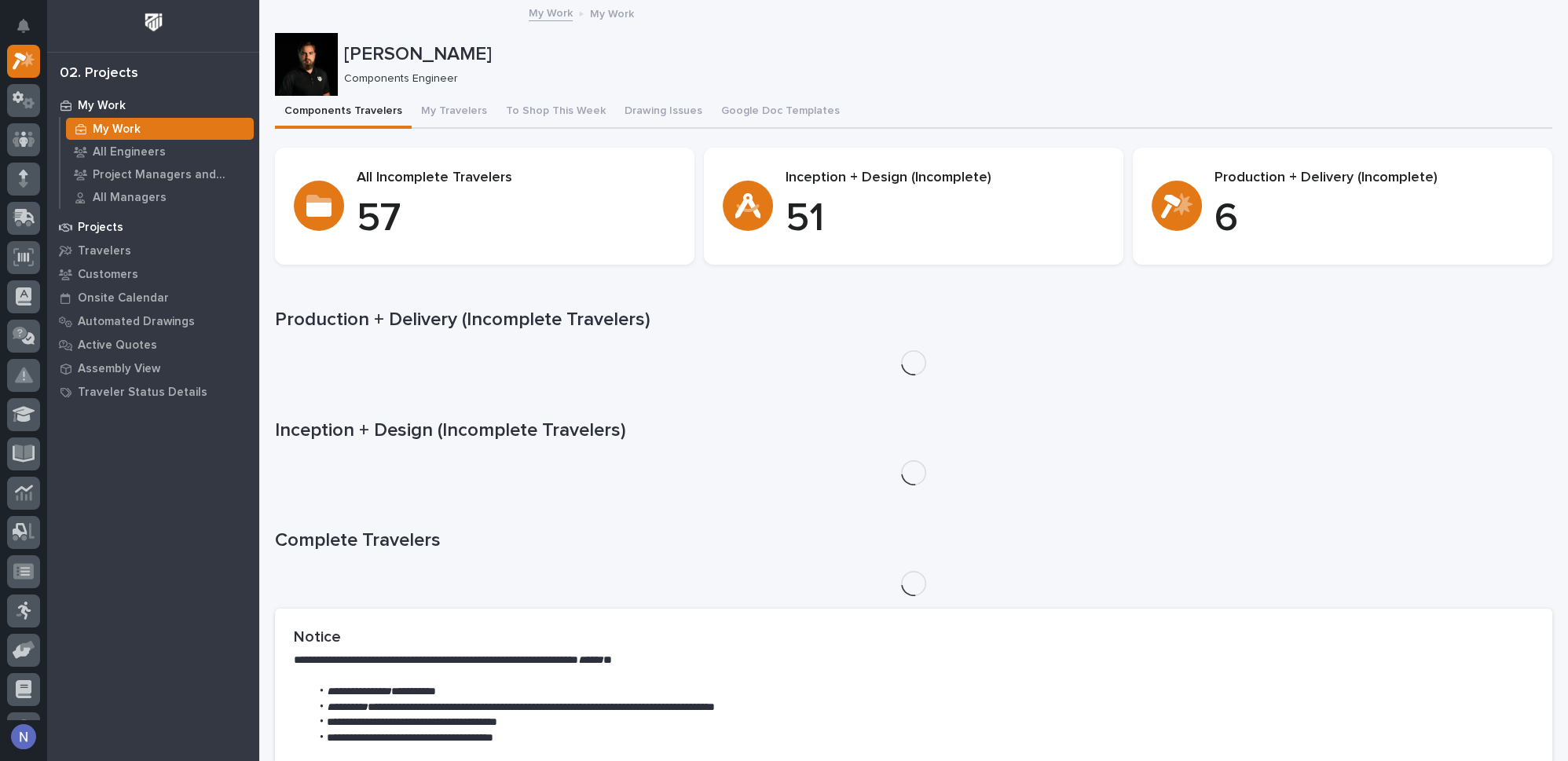
click at [93, 233] on p "Projects" at bounding box center [100, 228] width 46 height 14
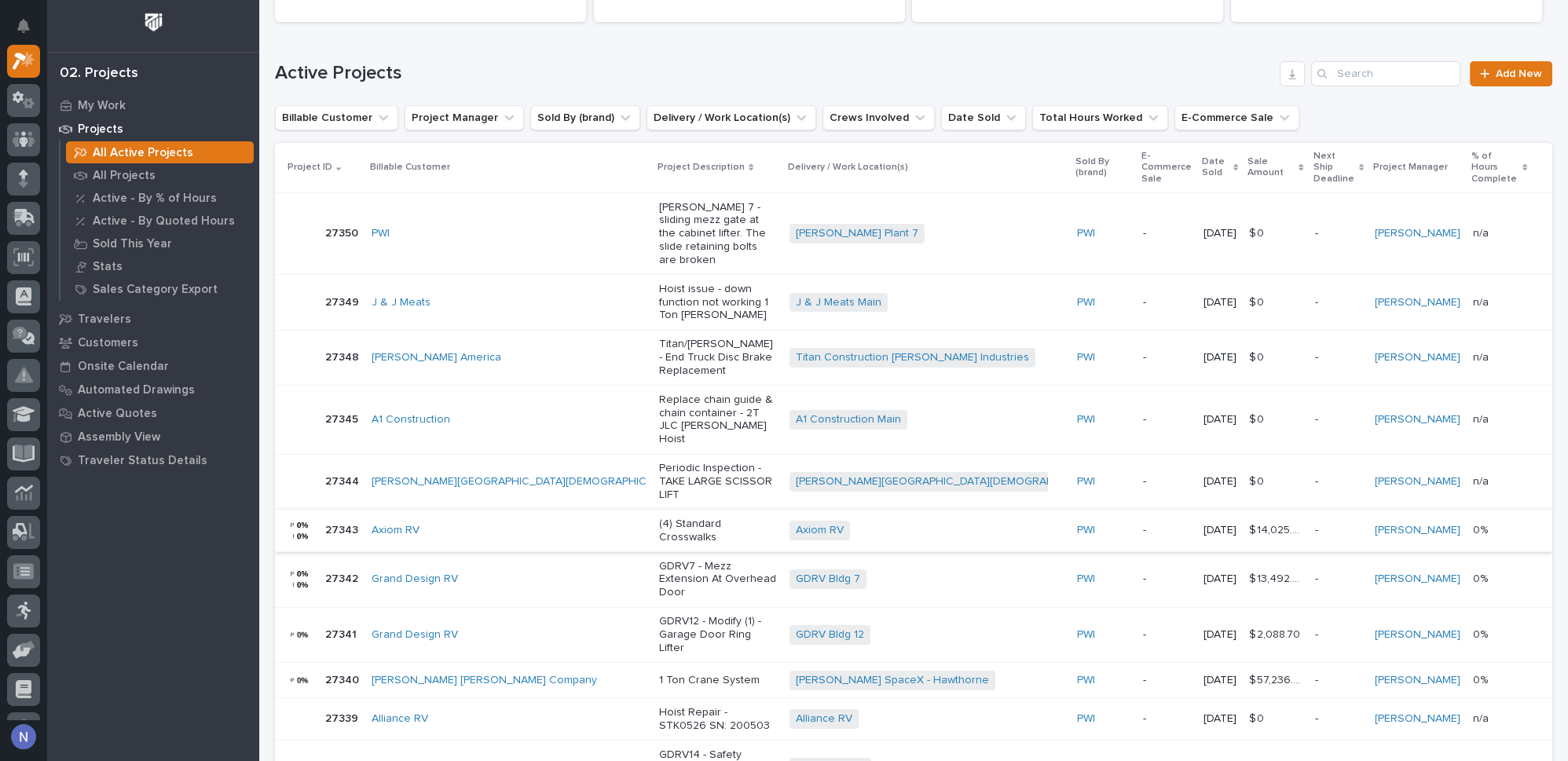
scroll to position [119, 0]
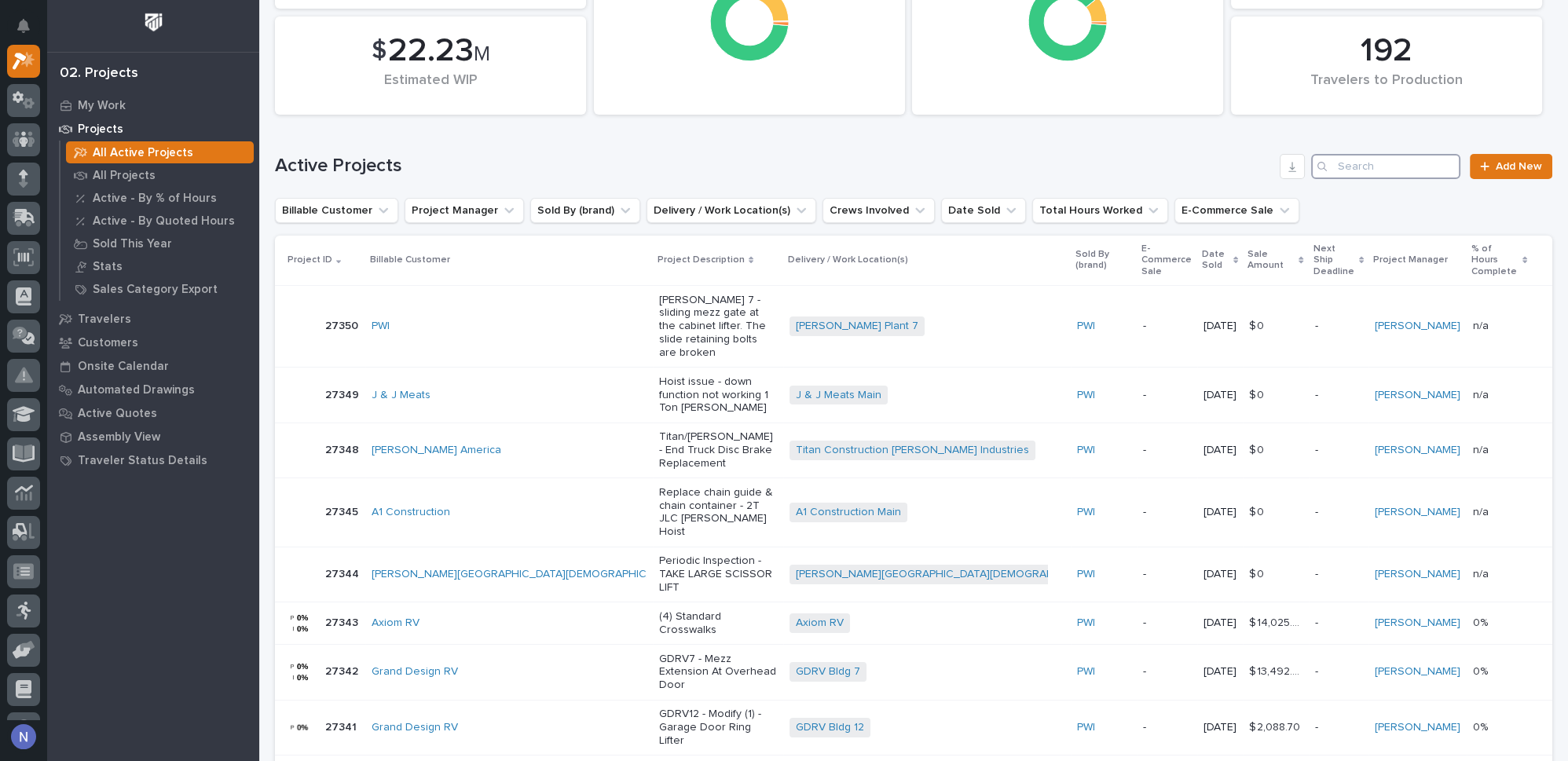
click at [1351, 164] on input "Search" at bounding box center [1385, 166] width 149 height 25
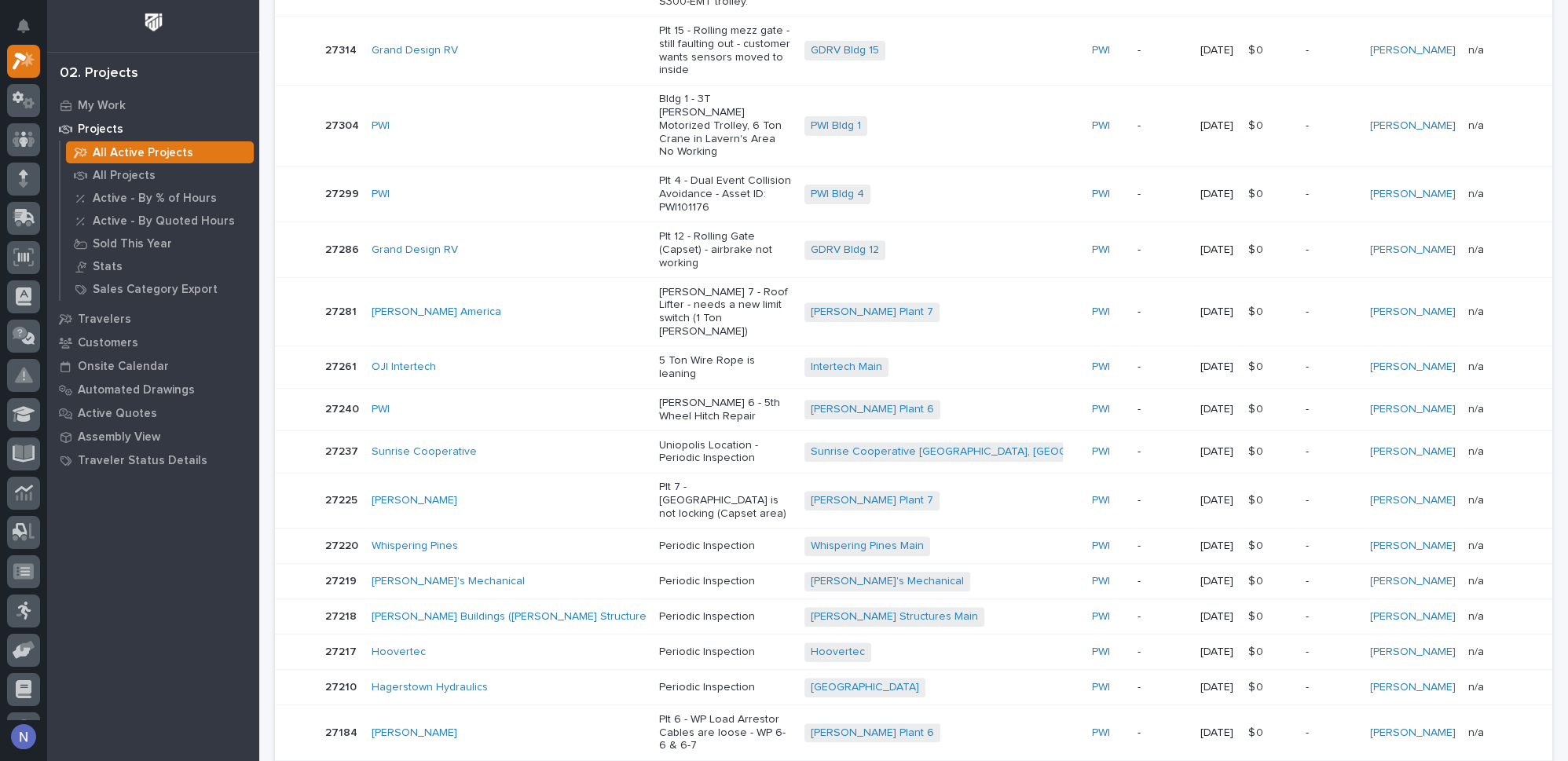
scroll to position [1028, 0]
type input "josh"
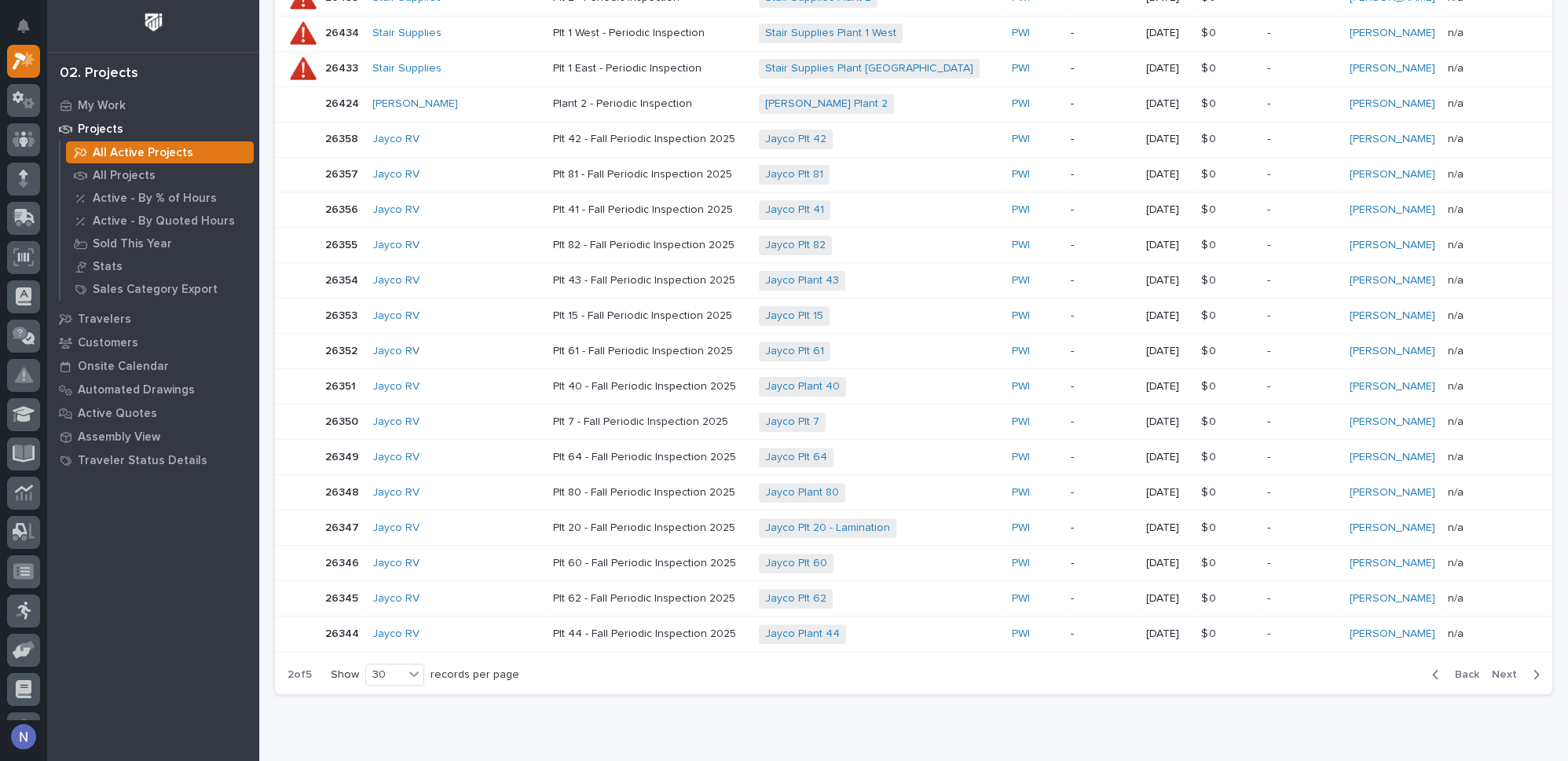
scroll to position [885, 0]
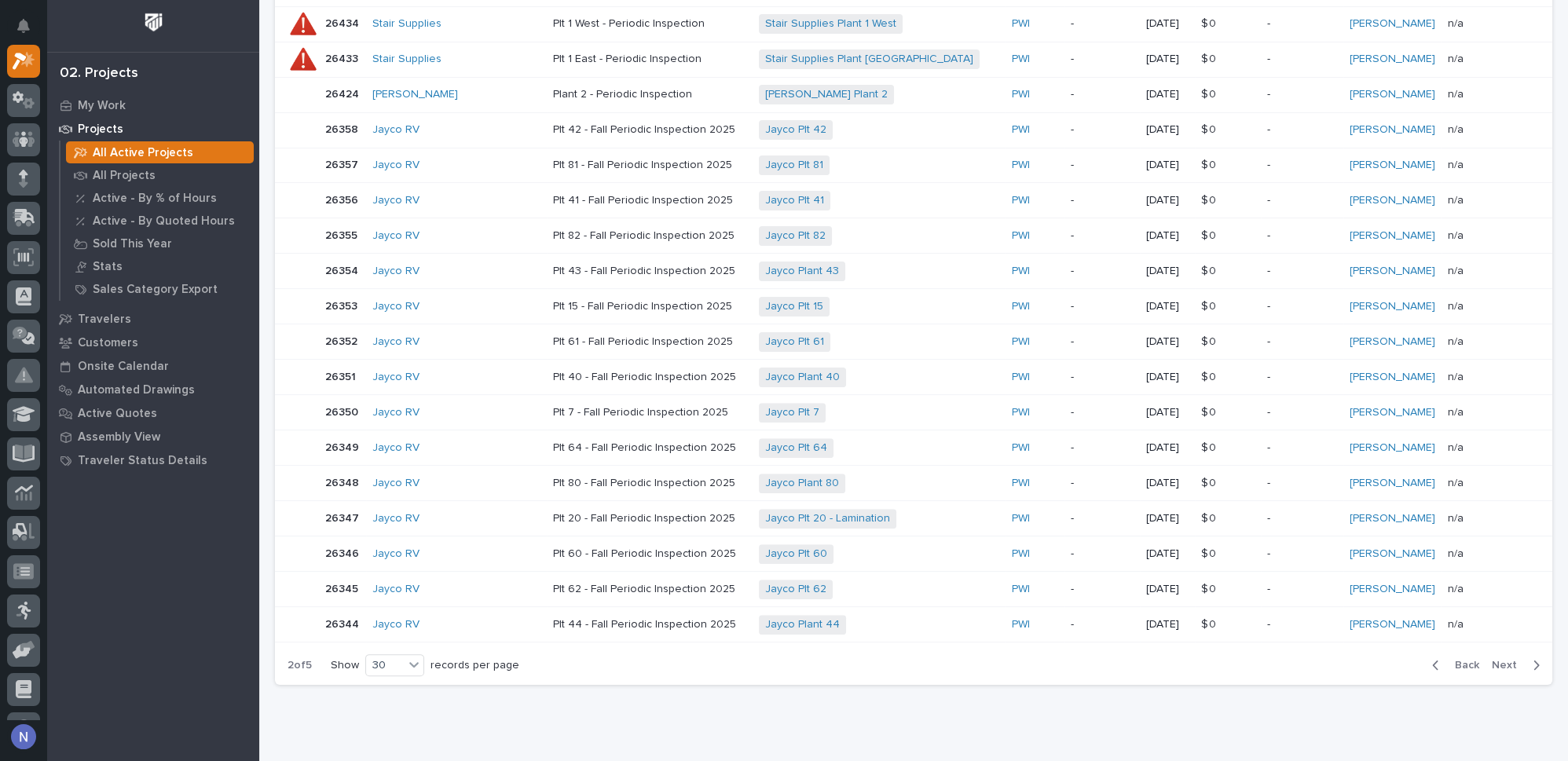
click at [1494, 658] on span "Next" at bounding box center [1508, 665] width 35 height 14
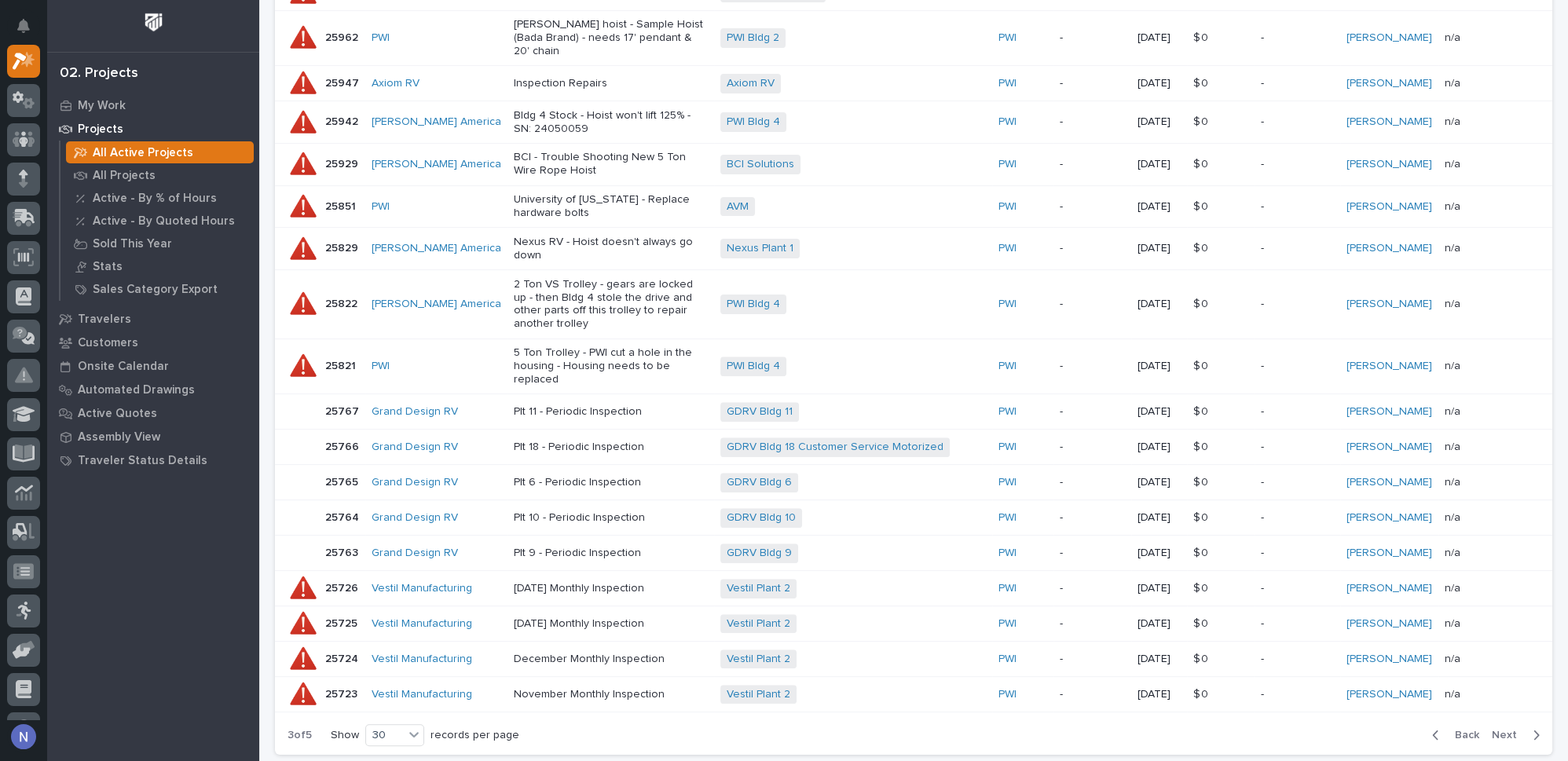
scroll to position [933, 0]
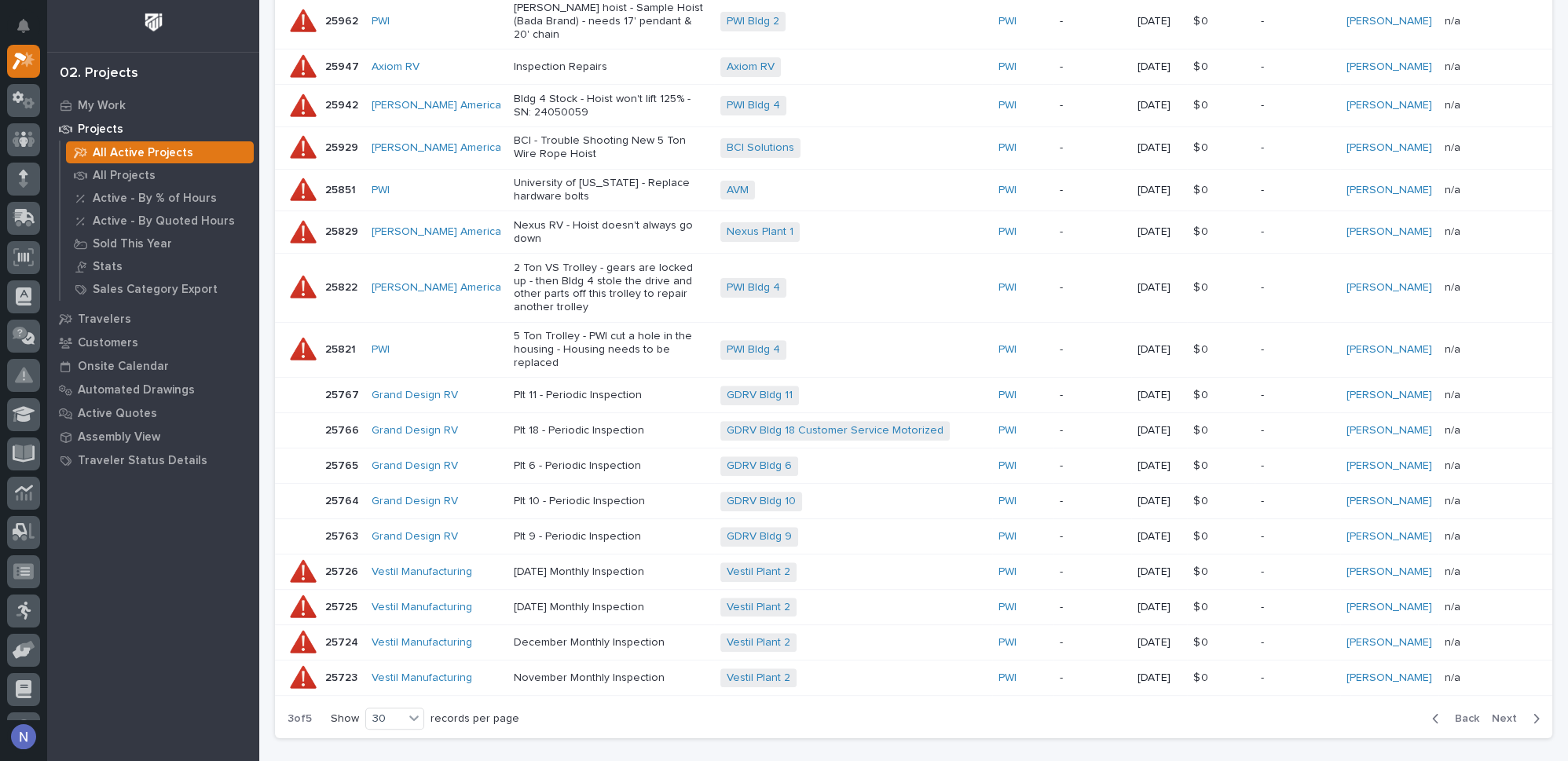
click at [1496, 711] on span "Next" at bounding box center [1508, 718] width 35 height 14
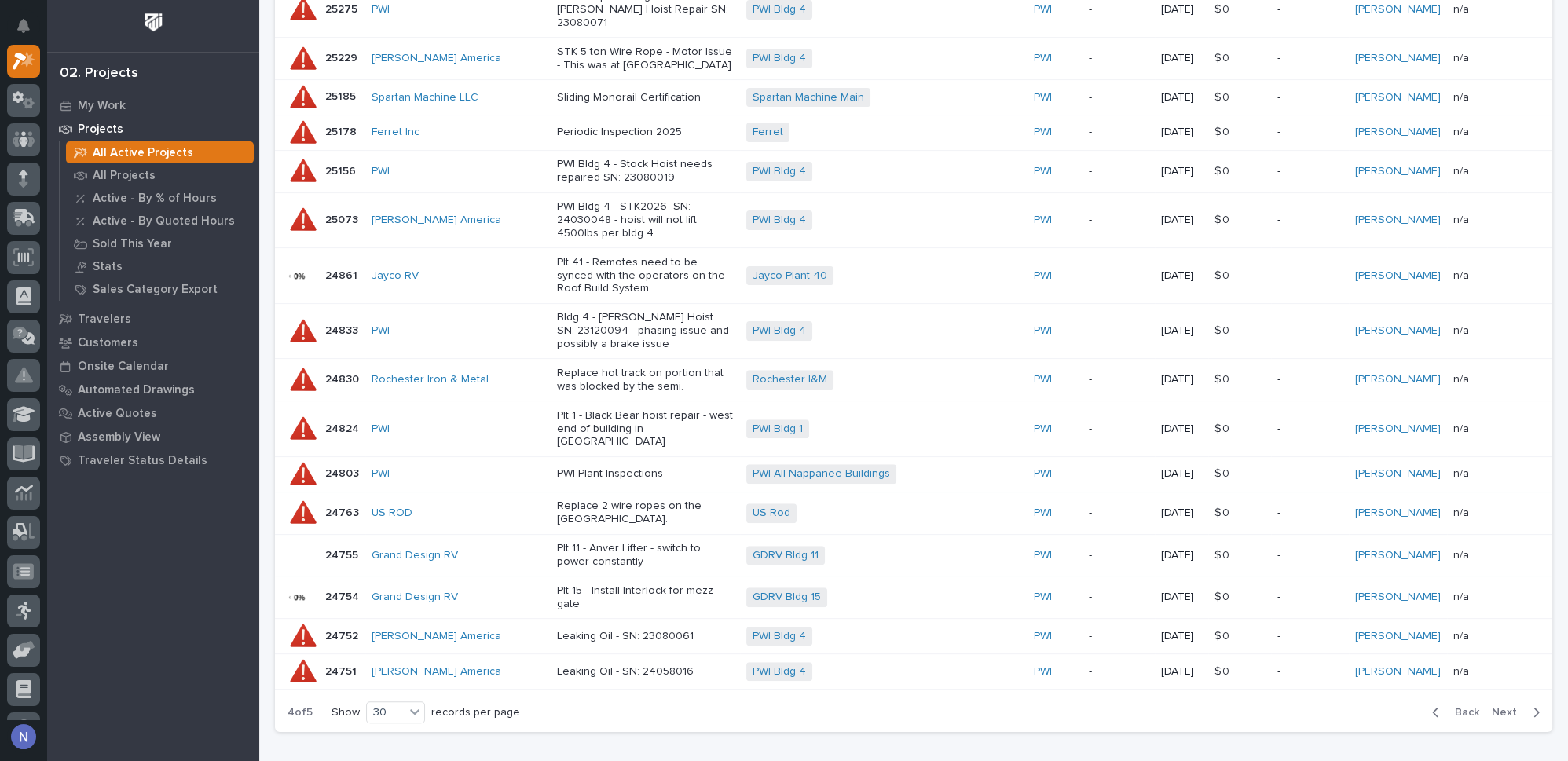
click at [1499, 705] on span "Next" at bounding box center [1508, 712] width 35 height 14
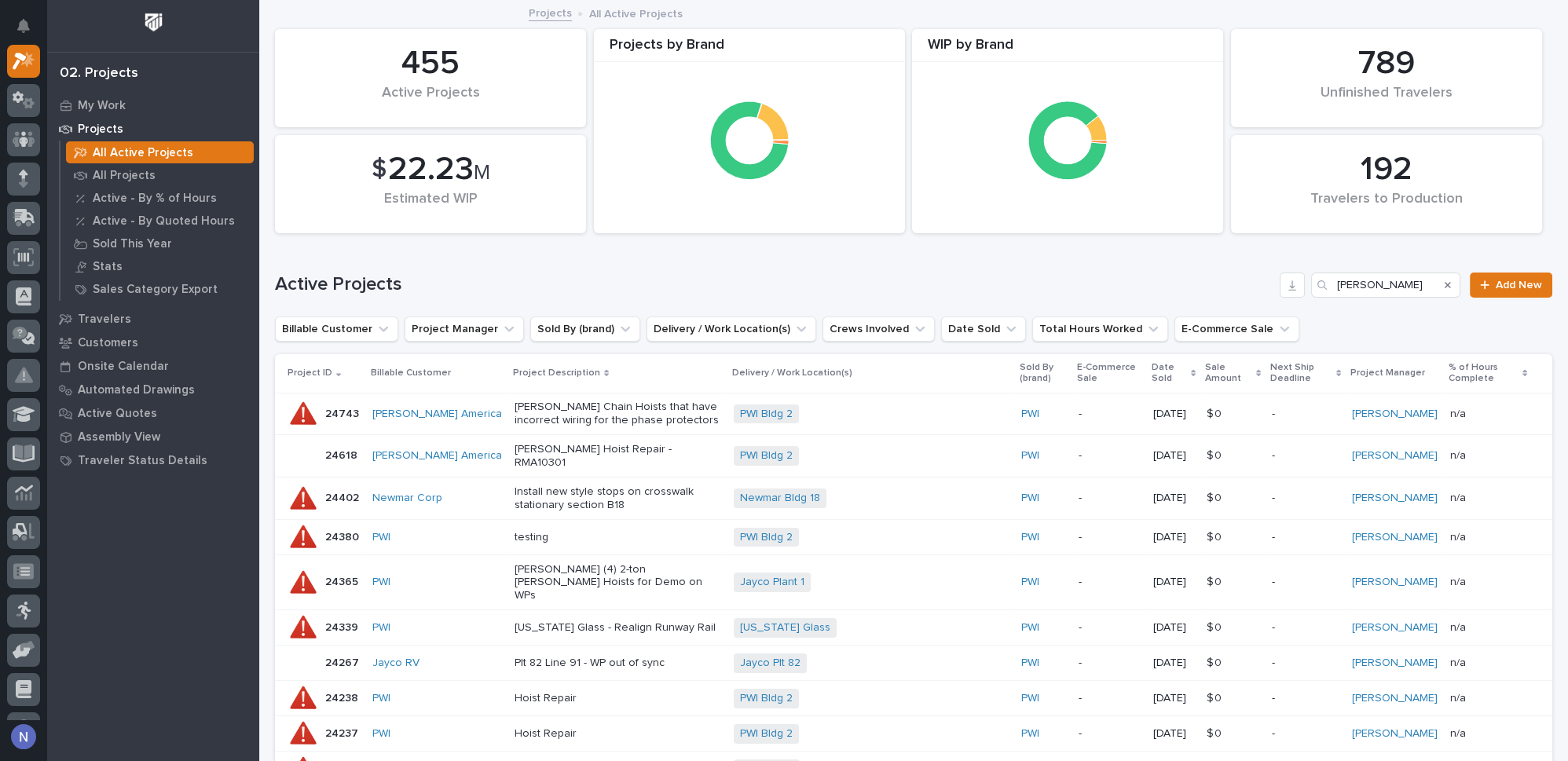
click at [895, 413] on div "PWI Bldg 2 + 0" at bounding box center [871, 413] width 275 height 19
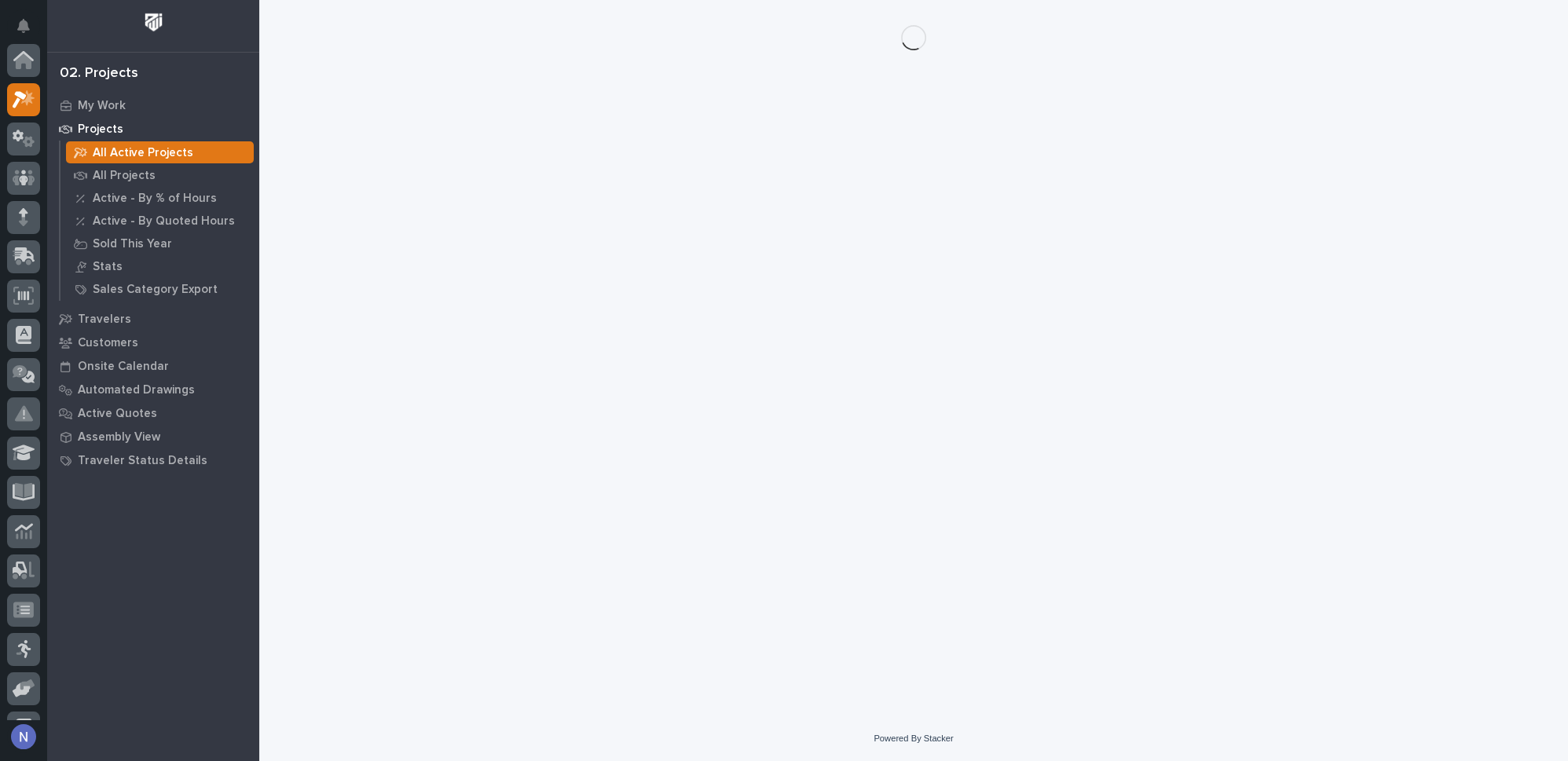
scroll to position [39, 0]
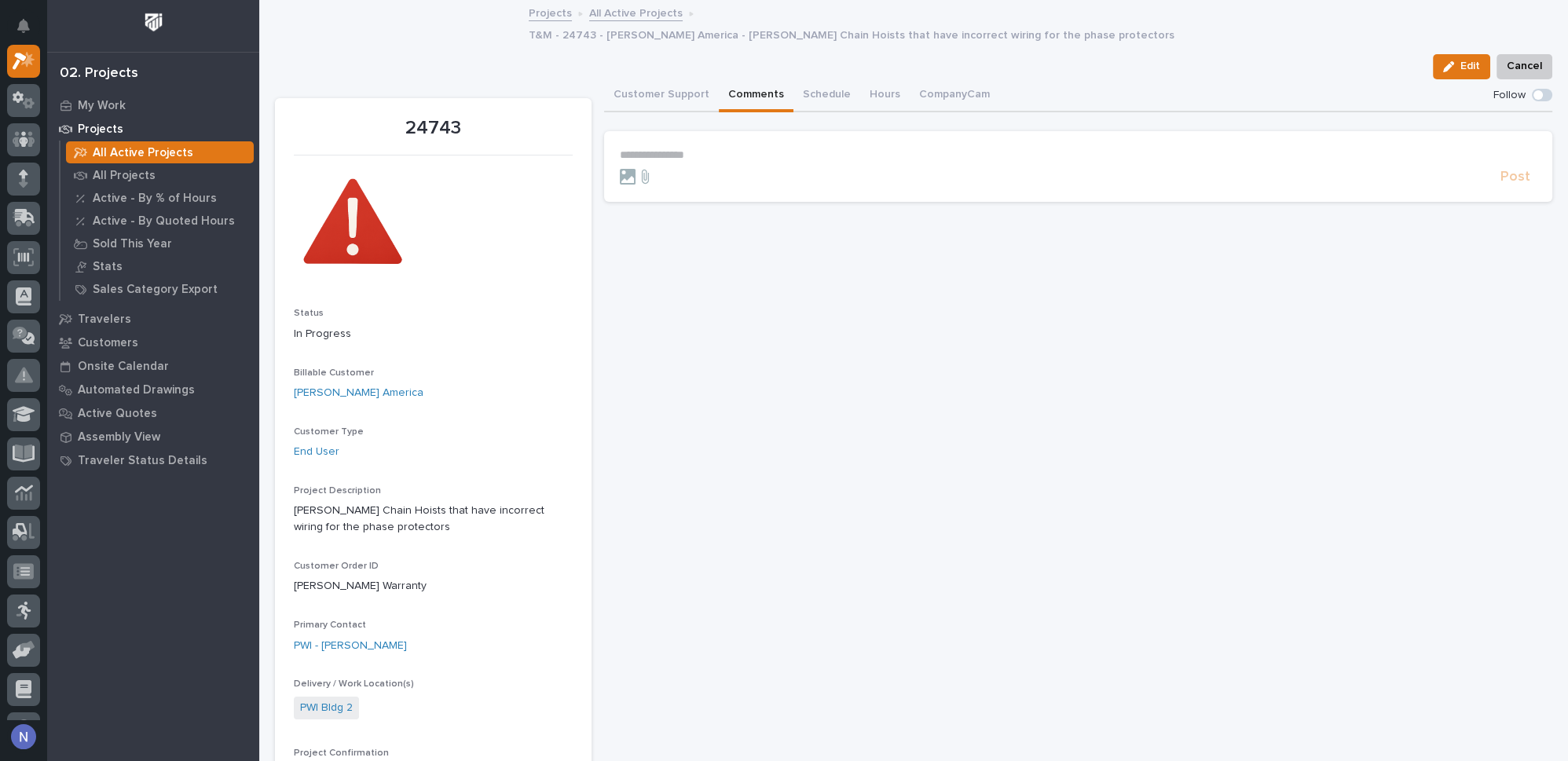
click at [752, 79] on button "Comments" at bounding box center [756, 95] width 74 height 33
click at [690, 79] on button "Customer Support" at bounding box center [662, 95] width 115 height 33
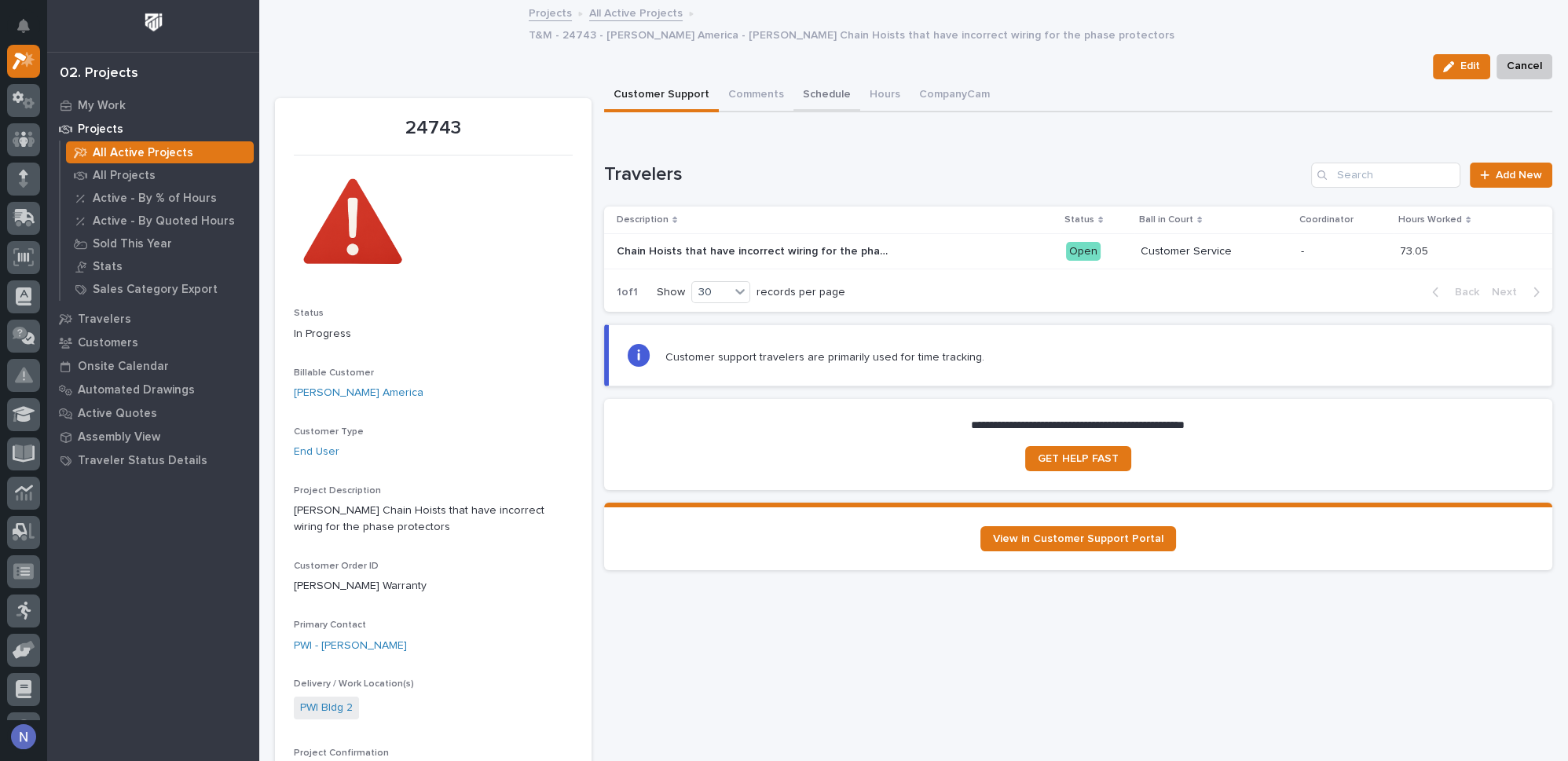
drag, startPoint x: 743, startPoint y: 67, endPoint x: 784, endPoint y: 64, distance: 41.1
click at [743, 79] on button "Comments" at bounding box center [756, 95] width 74 height 33
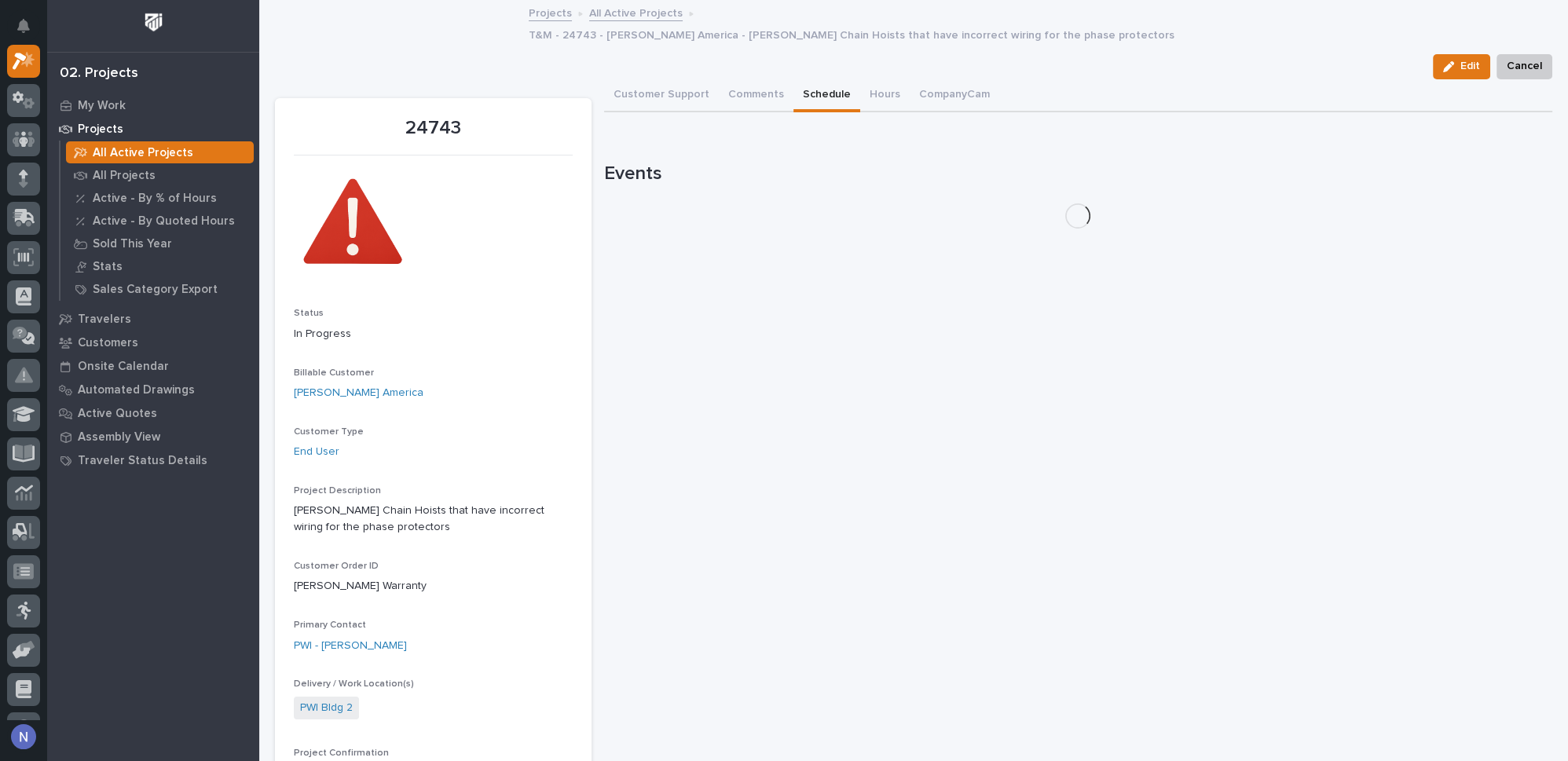
click at [836, 79] on button "Schedule" at bounding box center [826, 95] width 67 height 33
click at [911, 79] on button "CompanyCam" at bounding box center [954, 95] width 89 height 33
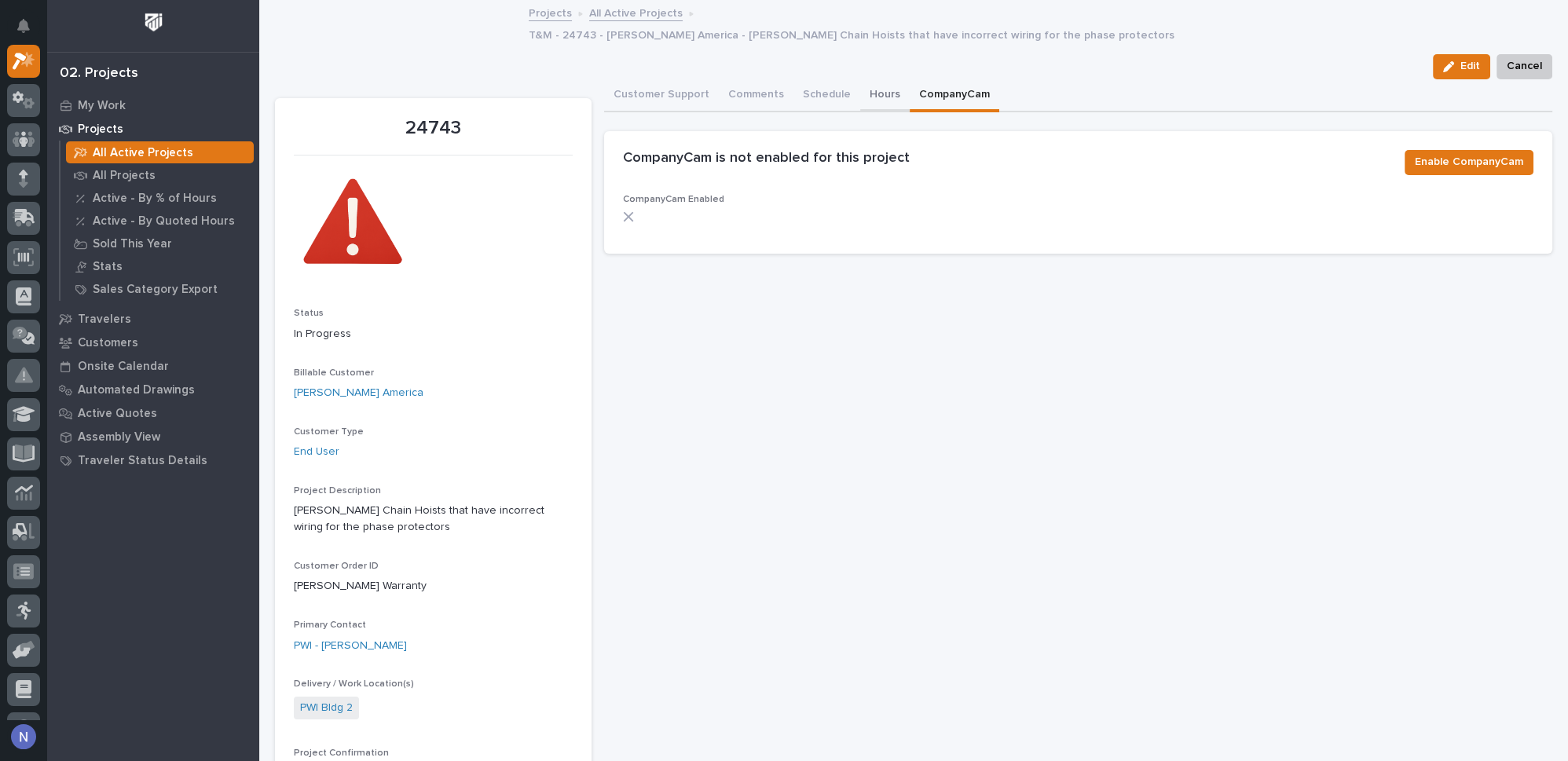
click at [879, 79] on button "Hours" at bounding box center [884, 95] width 50 height 33
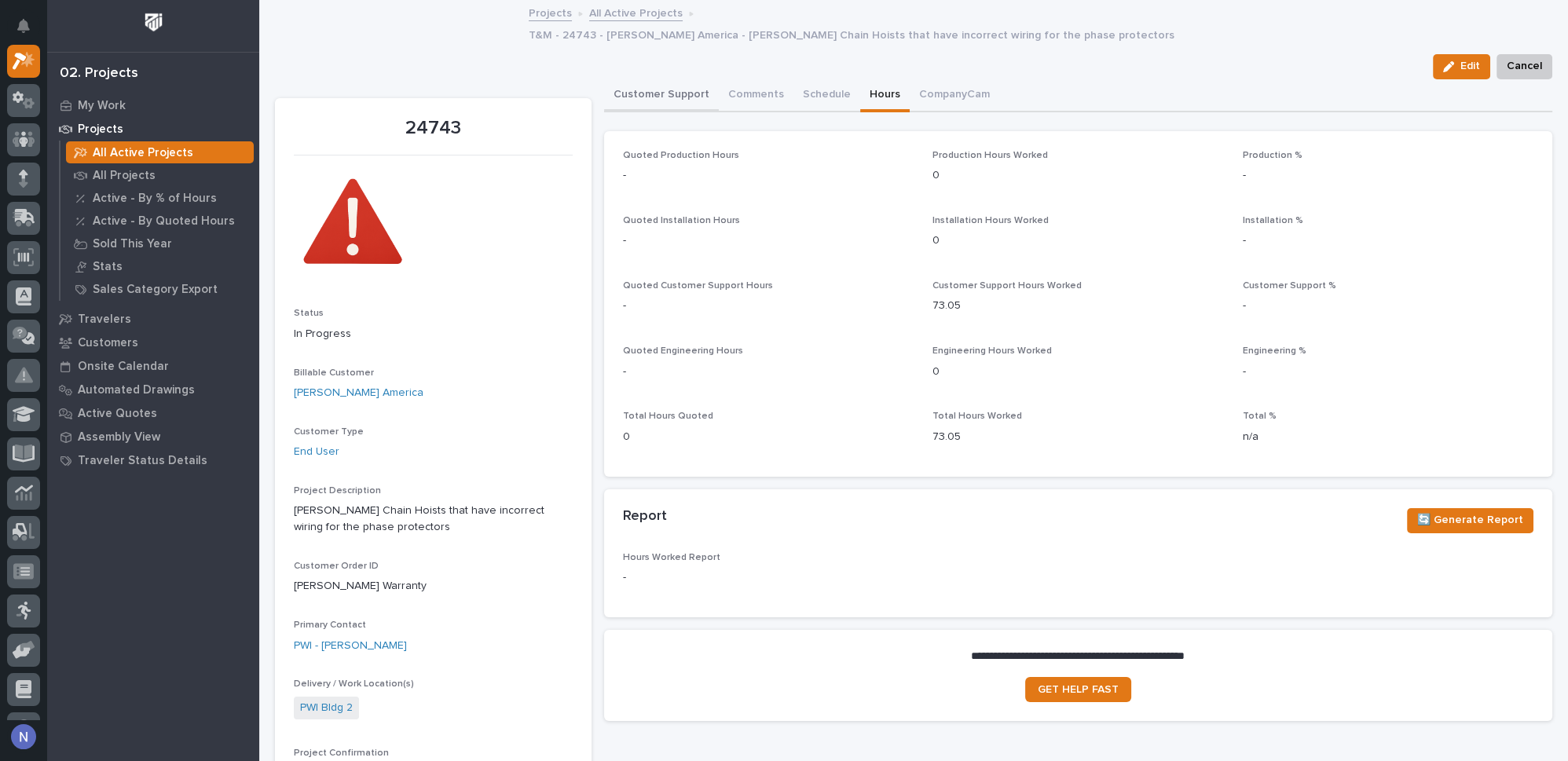
click at [618, 79] on button "Customer Support" at bounding box center [662, 95] width 115 height 33
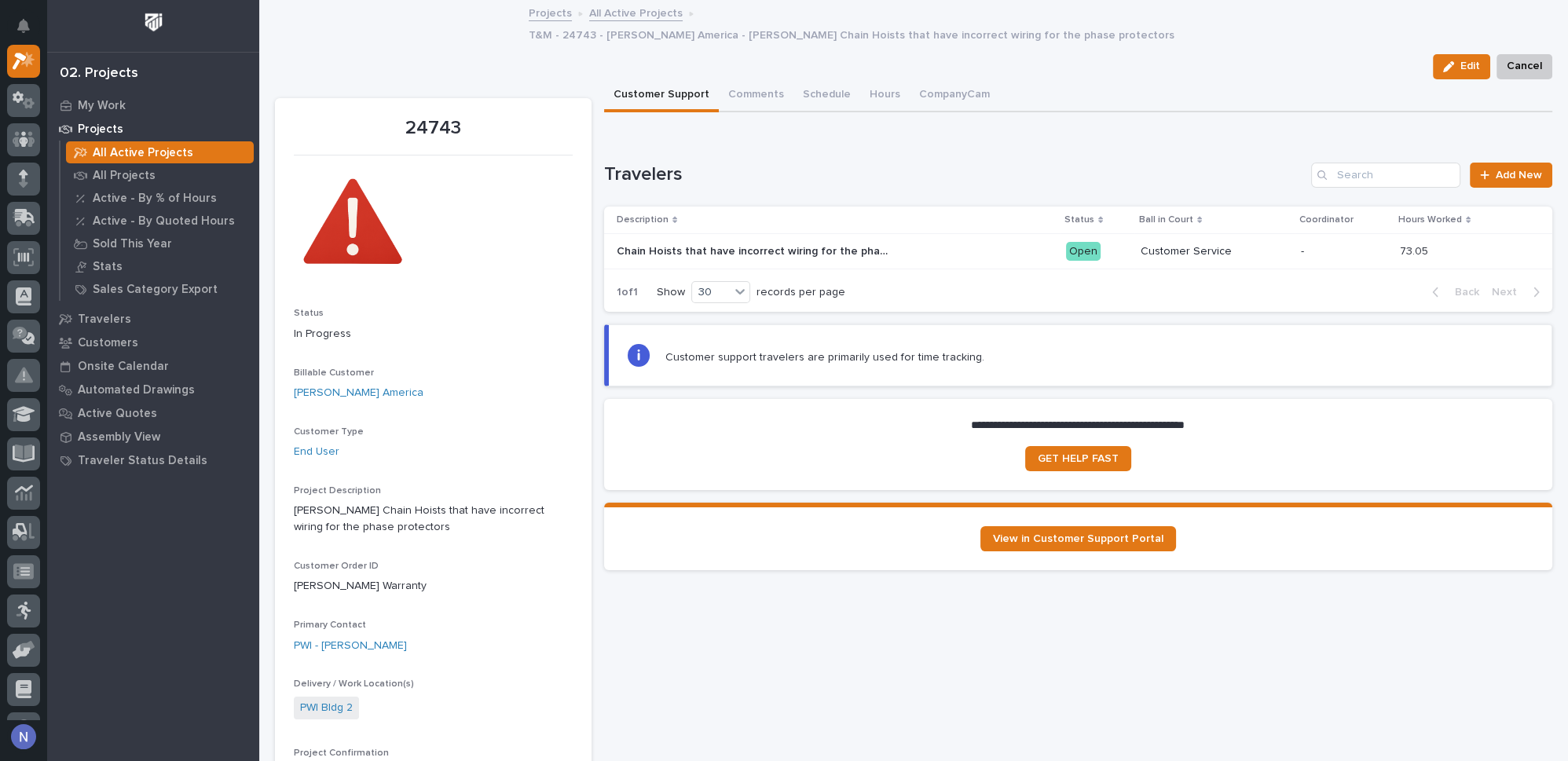
click at [992, 164] on h1 "Travelers" at bounding box center [954, 175] width 700 height 23
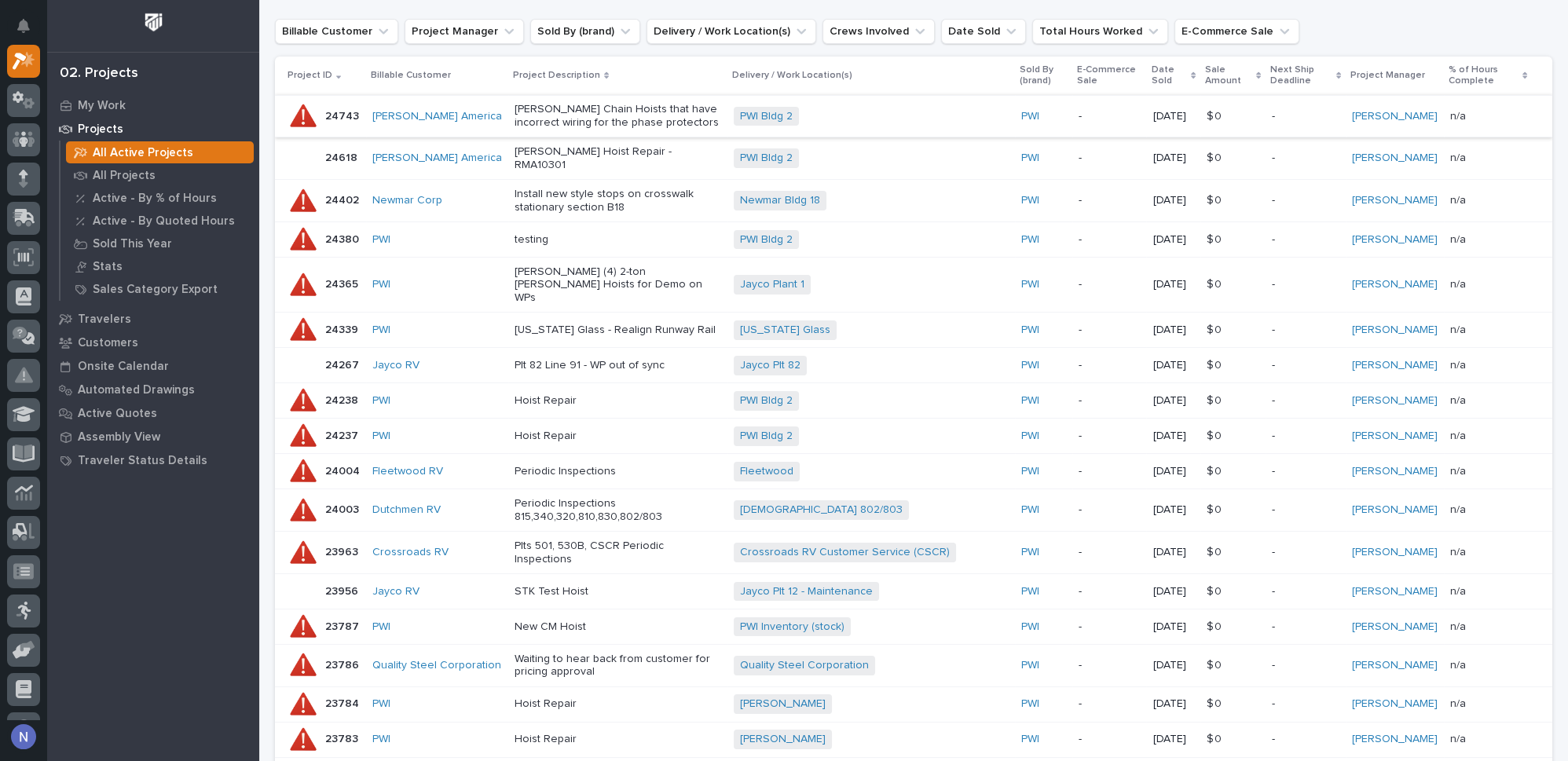
scroll to position [309, 0]
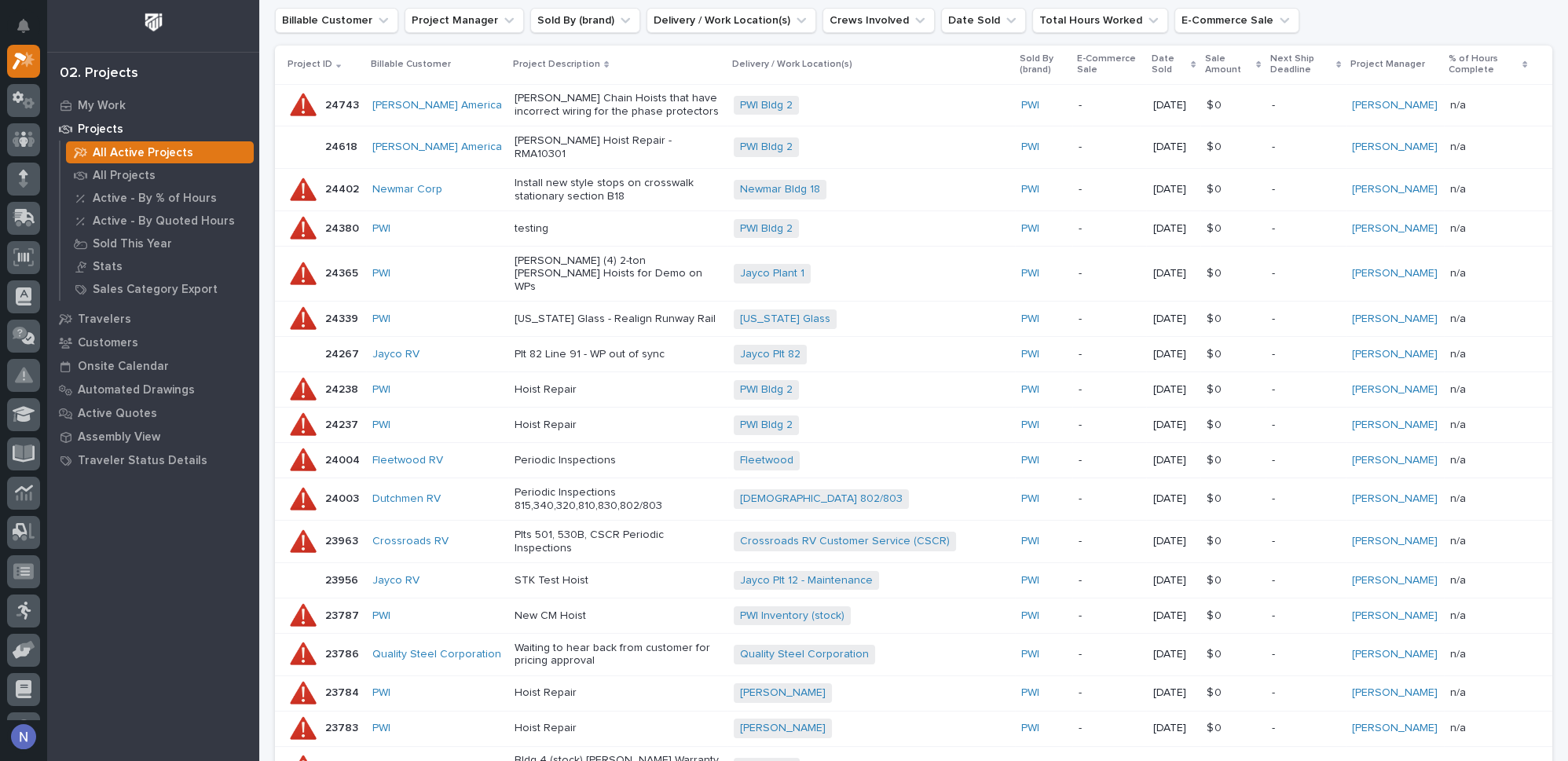
click at [546, 486] on p "Periodic Inspections 815,340,320,810,830,802/803" at bounding box center [618, 499] width 207 height 27
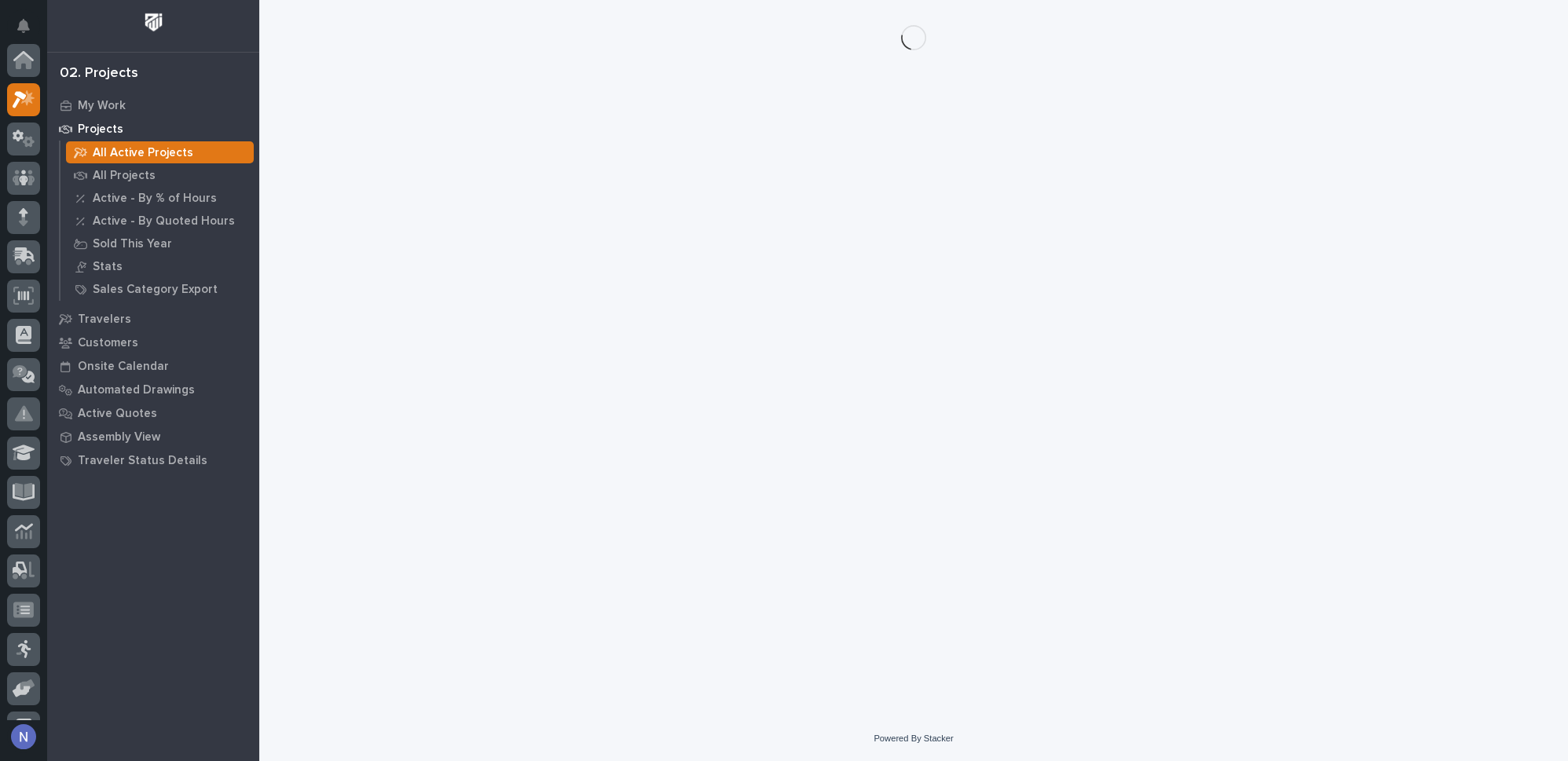
scroll to position [39, 0]
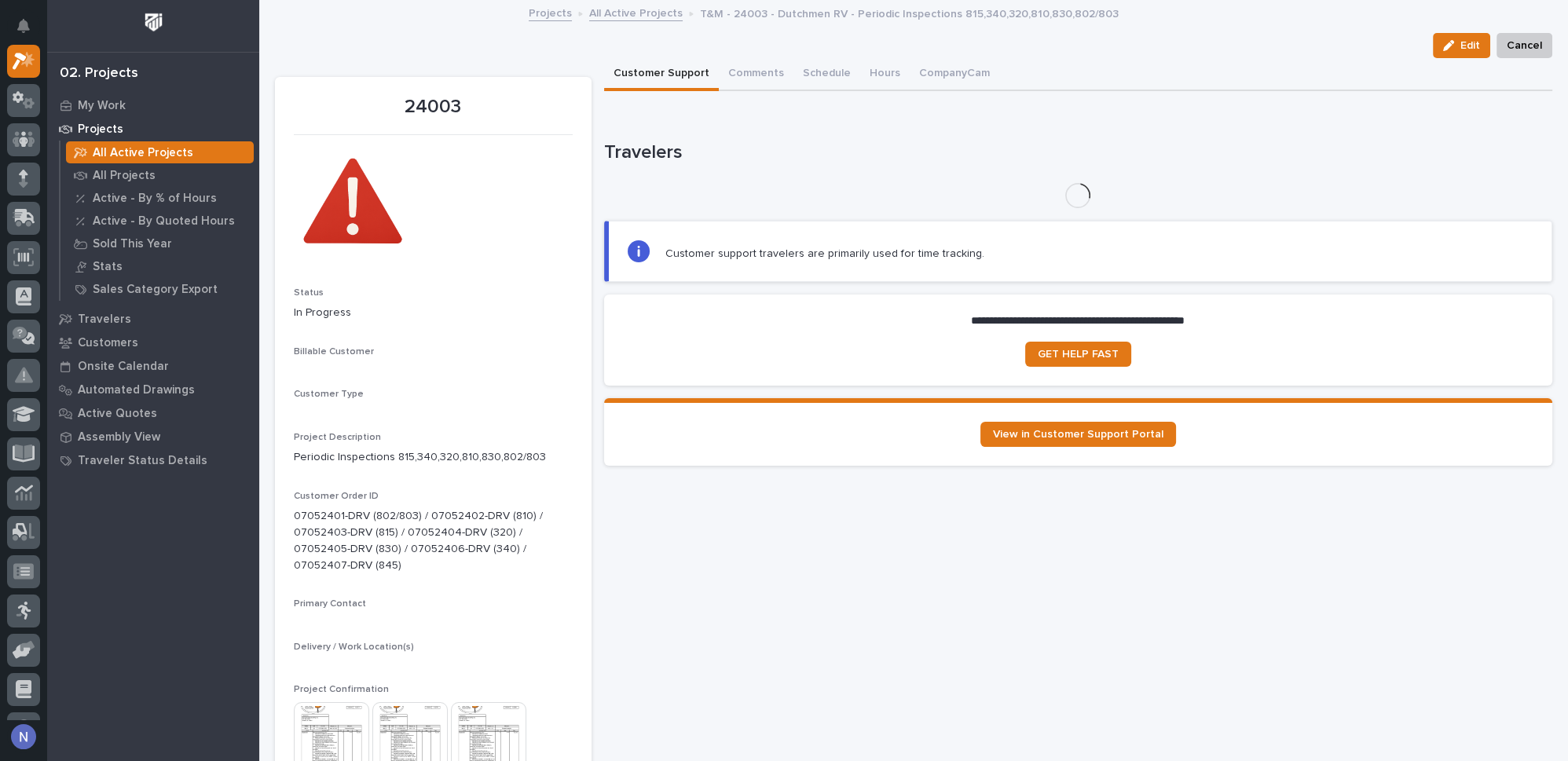
click at [962, 386] on div "**********" at bounding box center [1079, 346] width 949 height 104
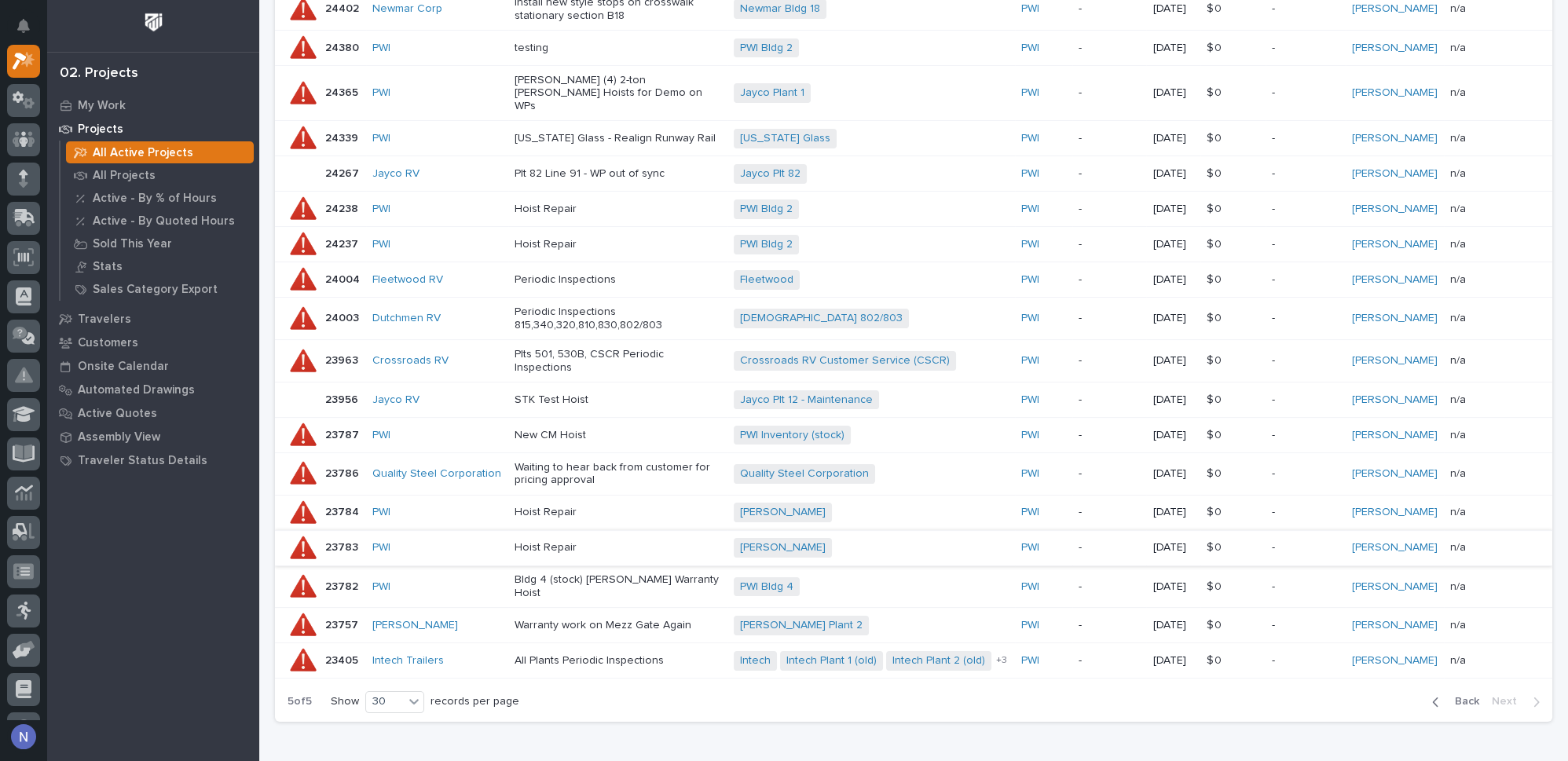
scroll to position [542, 0]
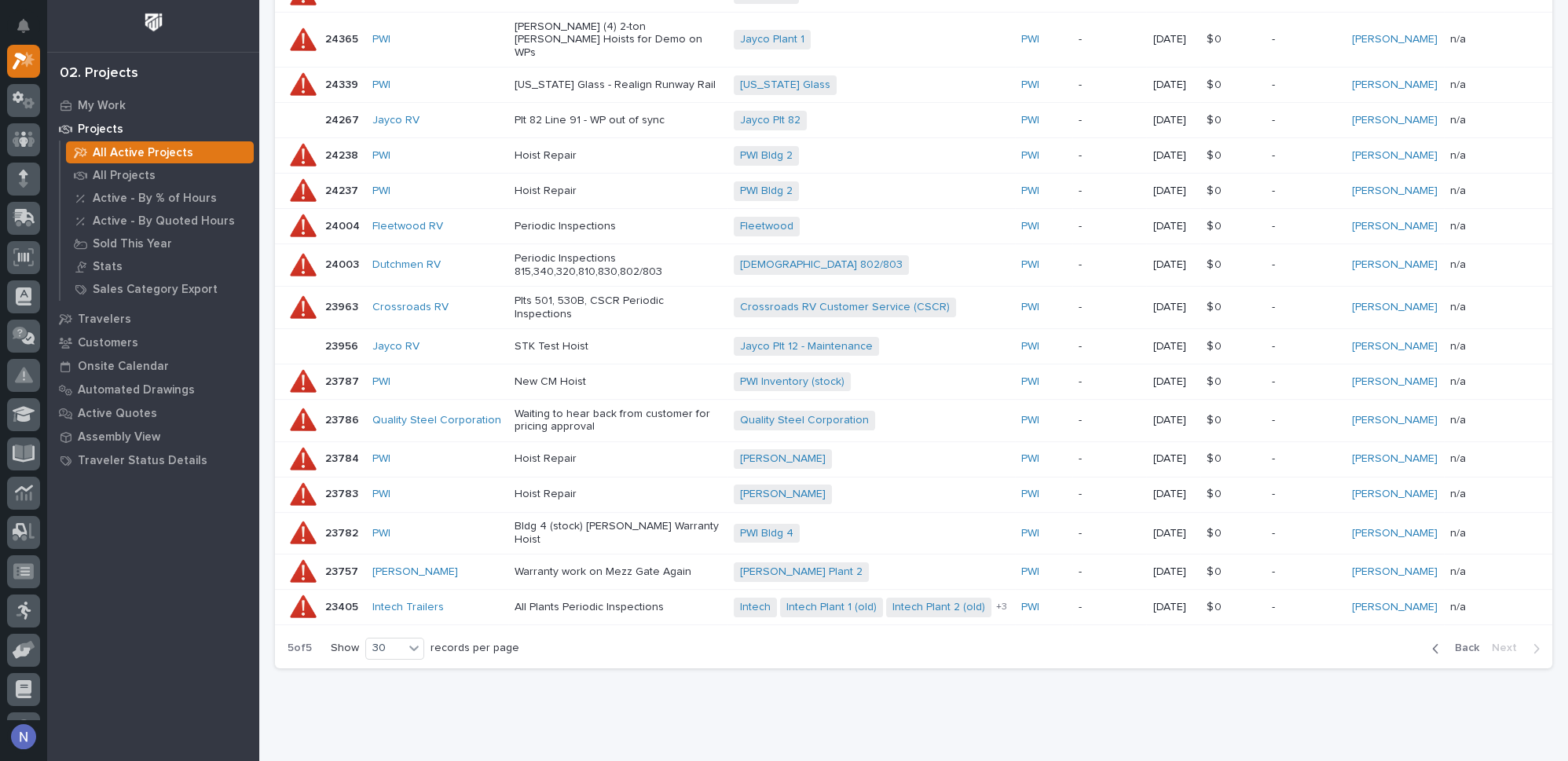
click at [1458, 640] on span "Back" at bounding box center [1463, 647] width 34 height 14
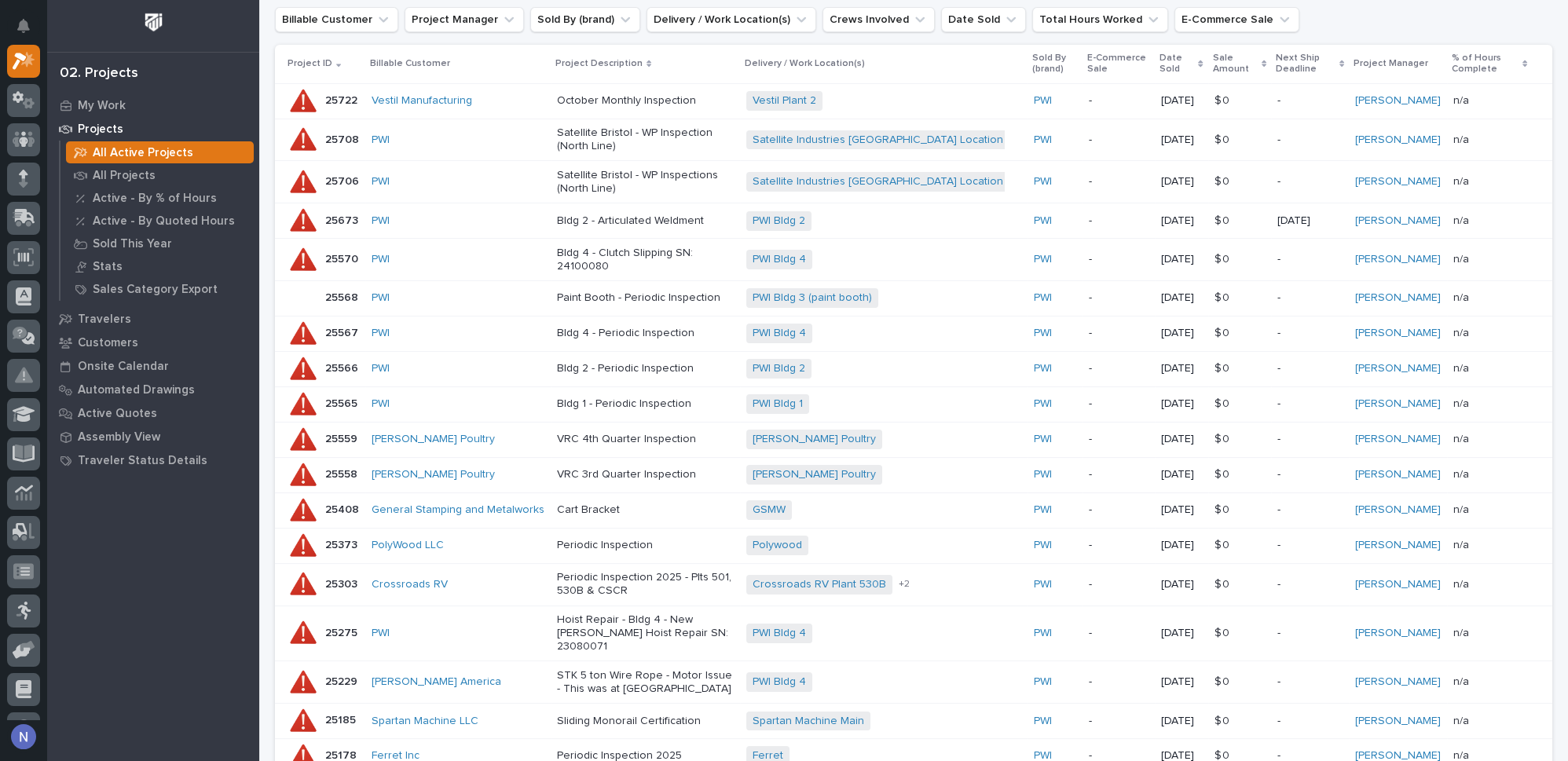
scroll to position [143, 0]
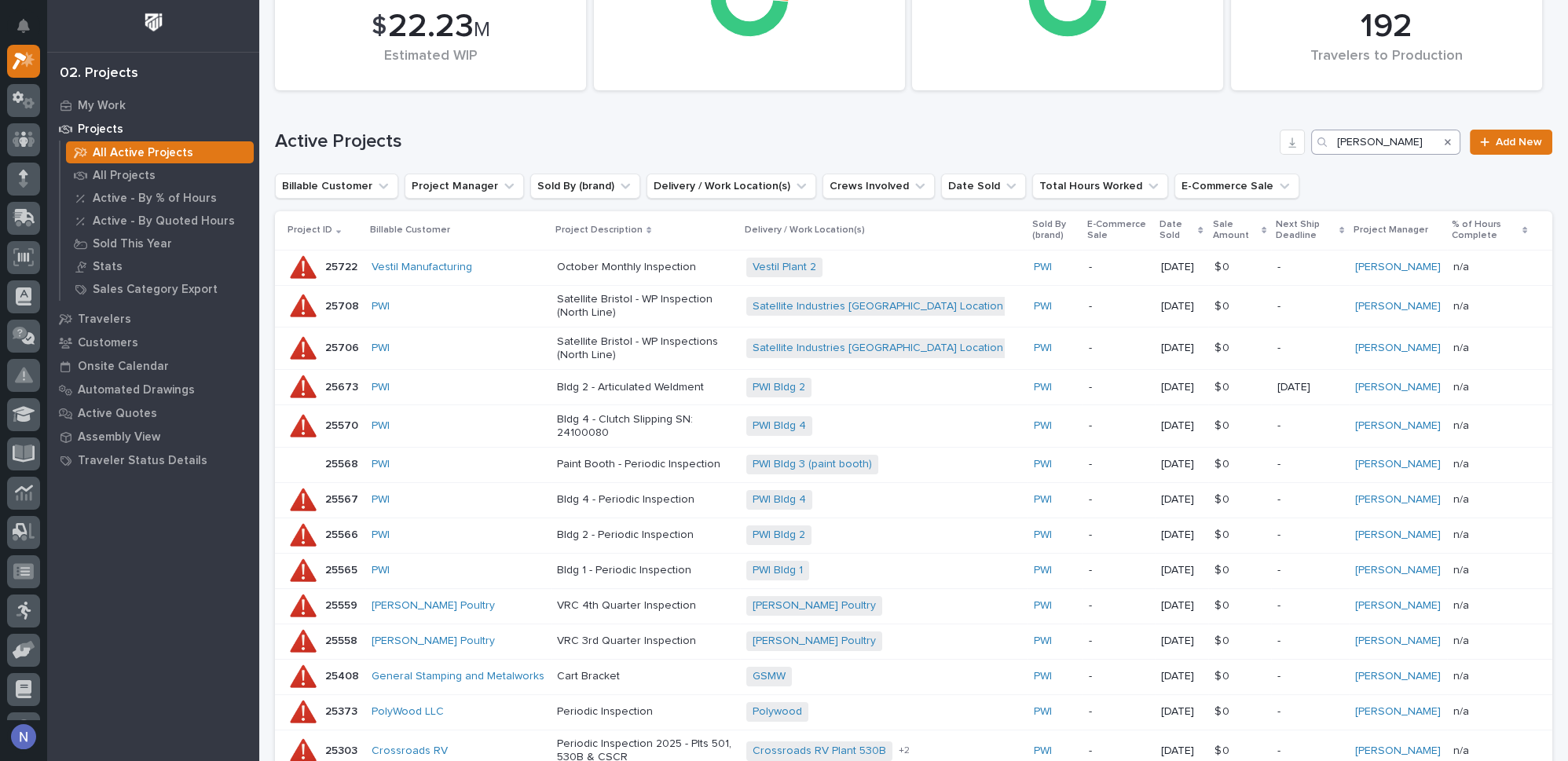
drag, startPoint x: 1437, startPoint y: 141, endPoint x: 1365, endPoint y: 148, distance: 72.3
click at [1445, 141] on icon "Search" at bounding box center [1447, 142] width 6 height 6
click at [1364, 148] on input "Search" at bounding box center [1385, 143] width 149 height 25
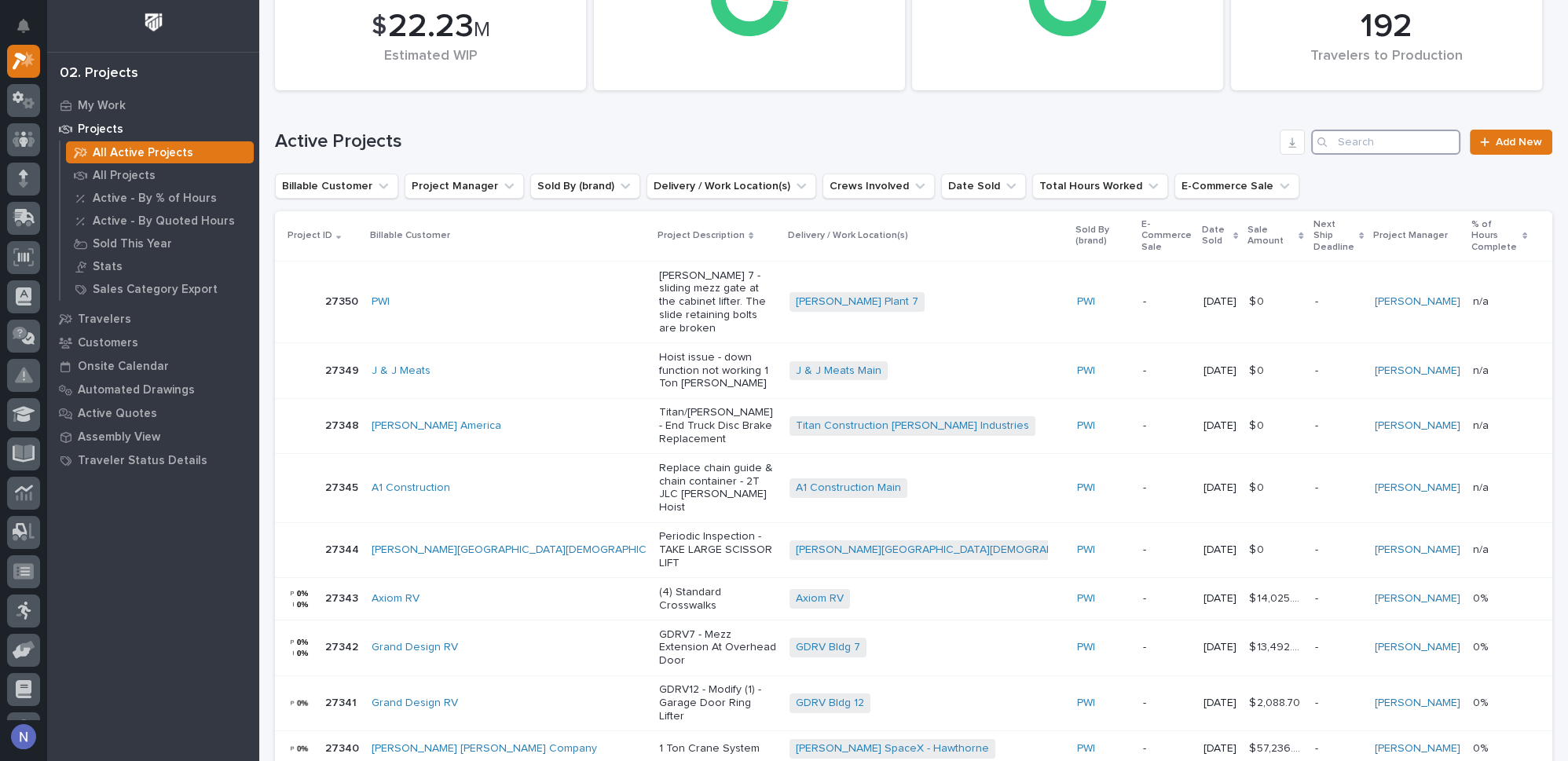
scroll to position [145, 0]
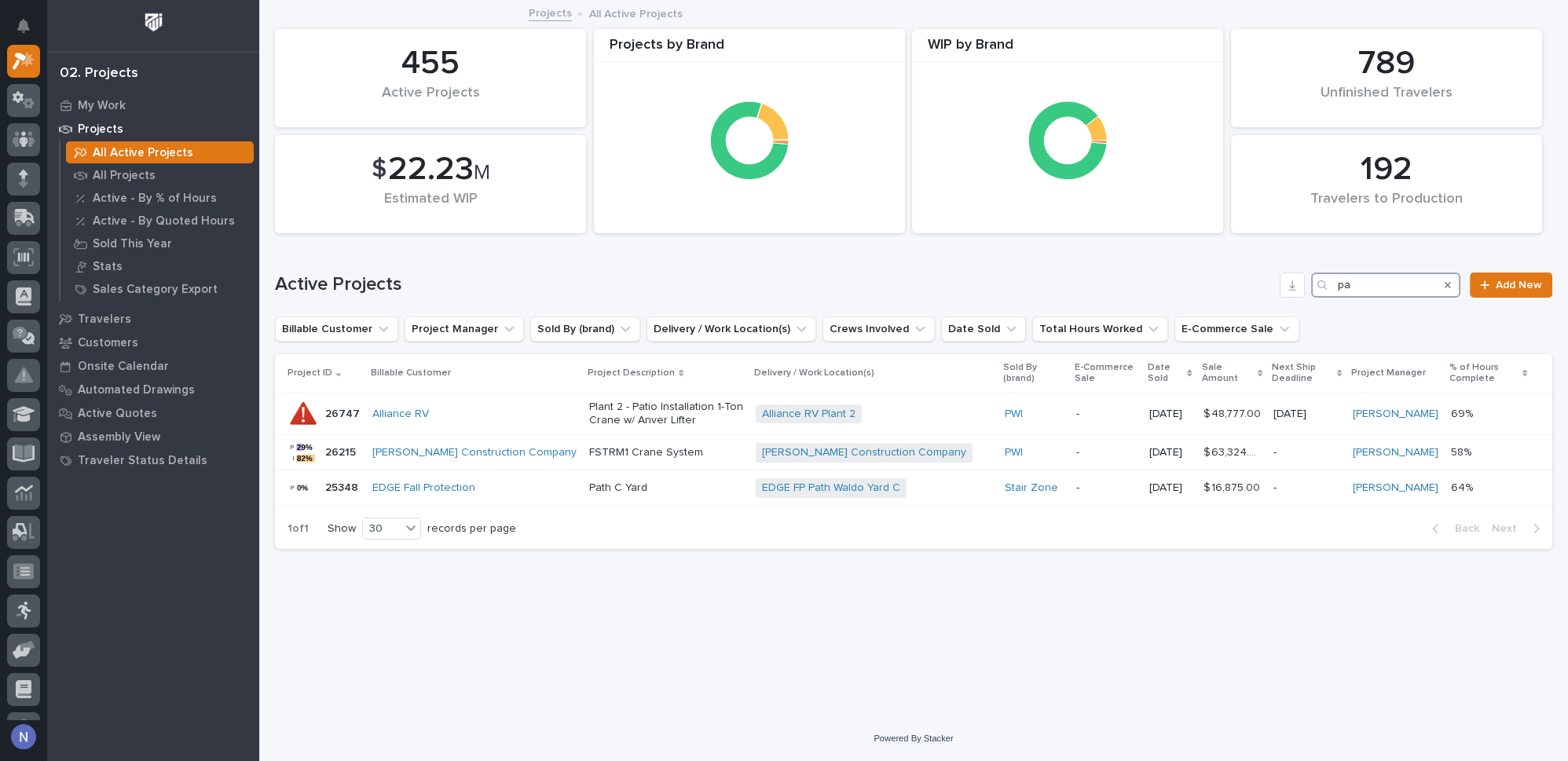
type input "p"
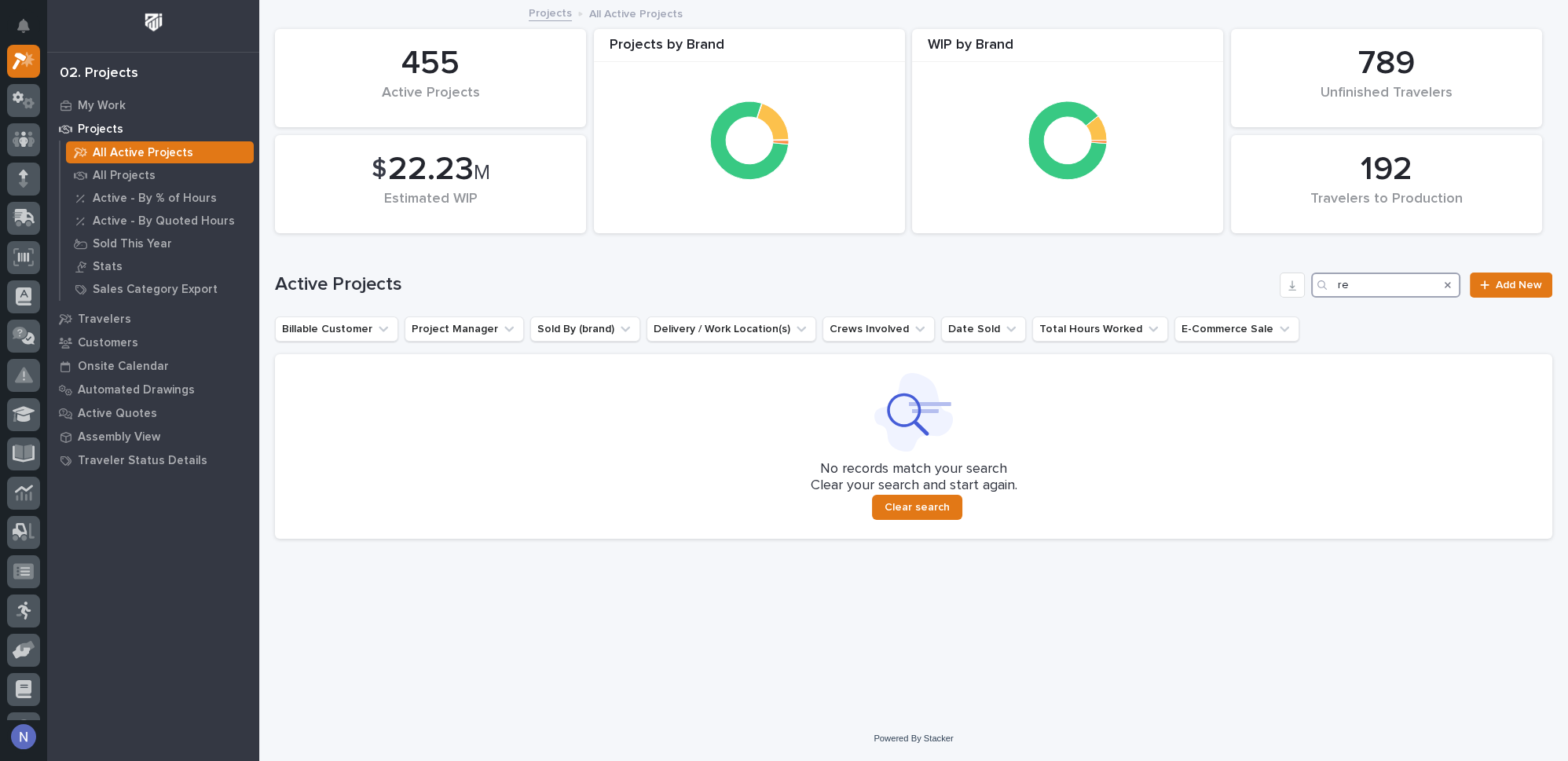
type input "r"
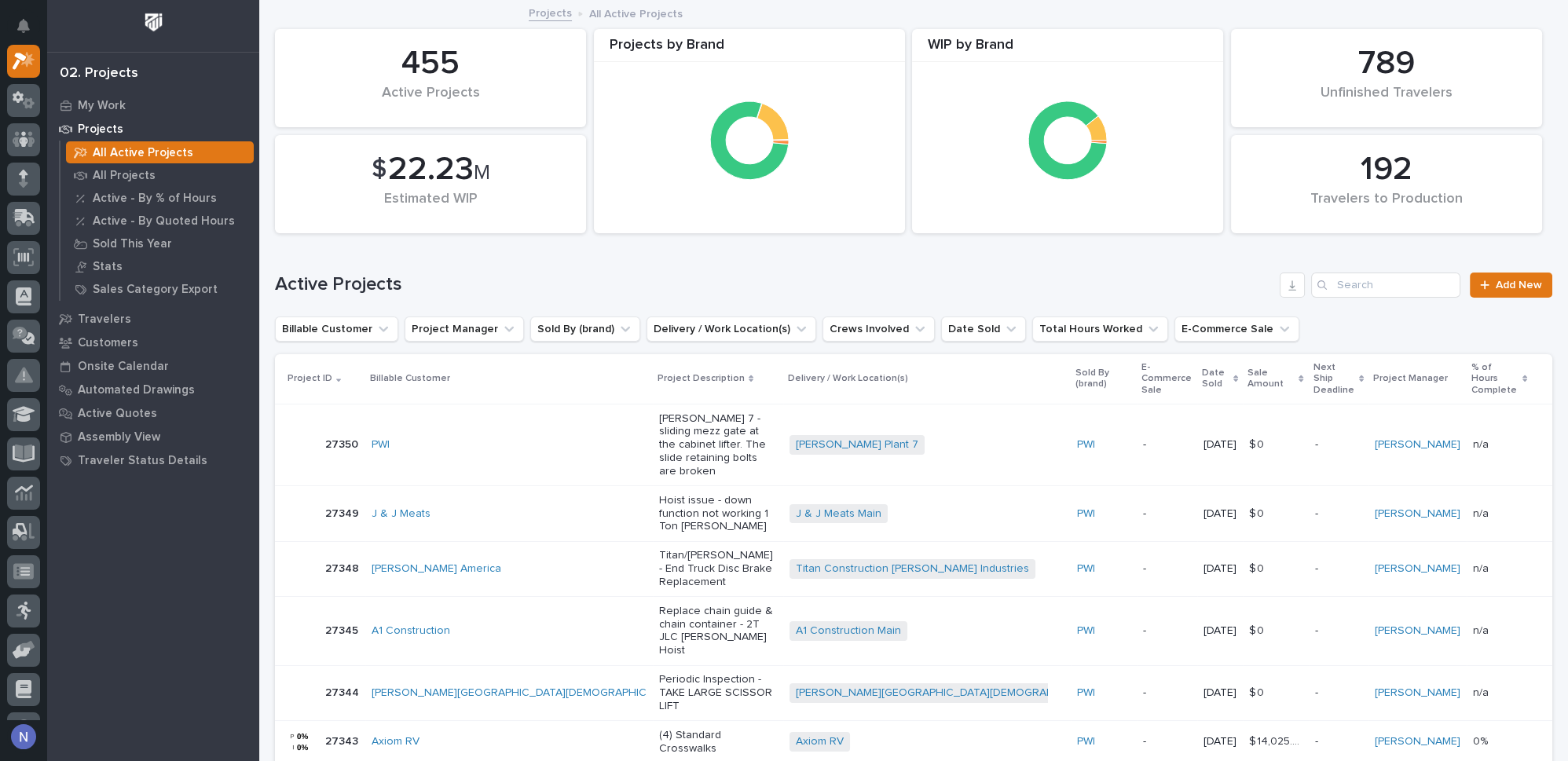
click at [1316, 432] on div "-" at bounding box center [1338, 445] width 48 height 26
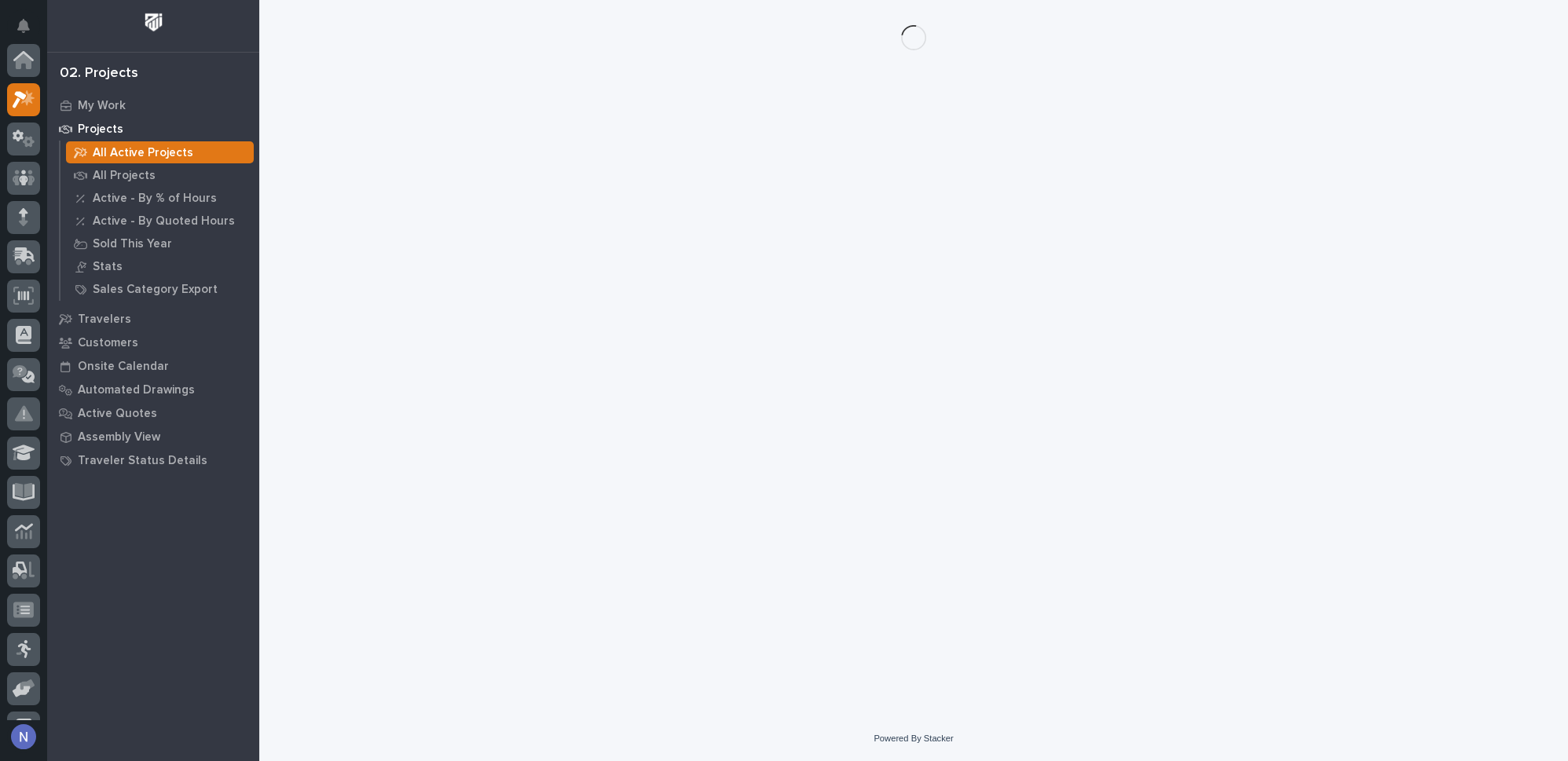
scroll to position [39, 0]
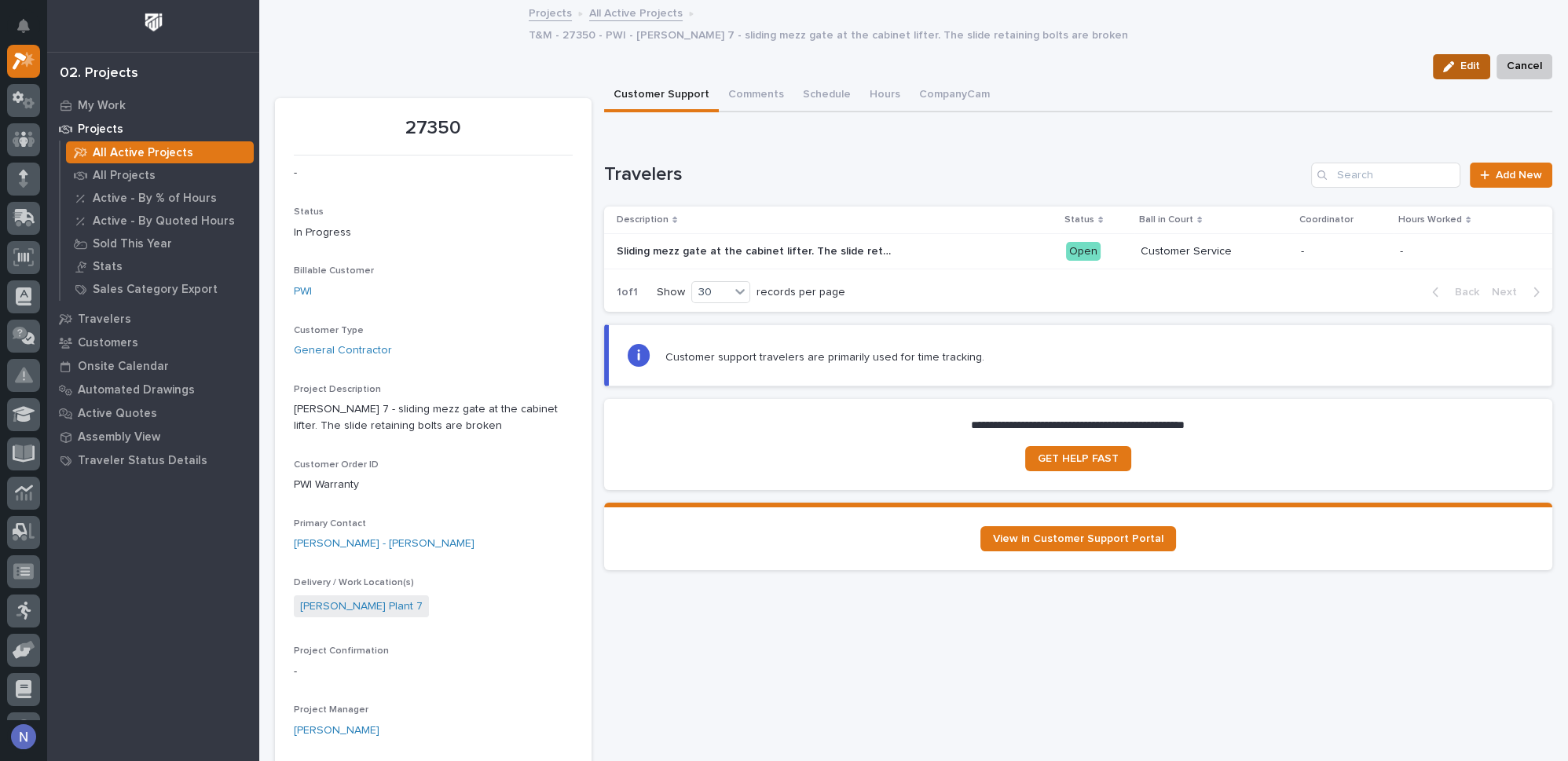
click at [1460, 59] on span "Edit" at bounding box center [1469, 66] width 19 height 14
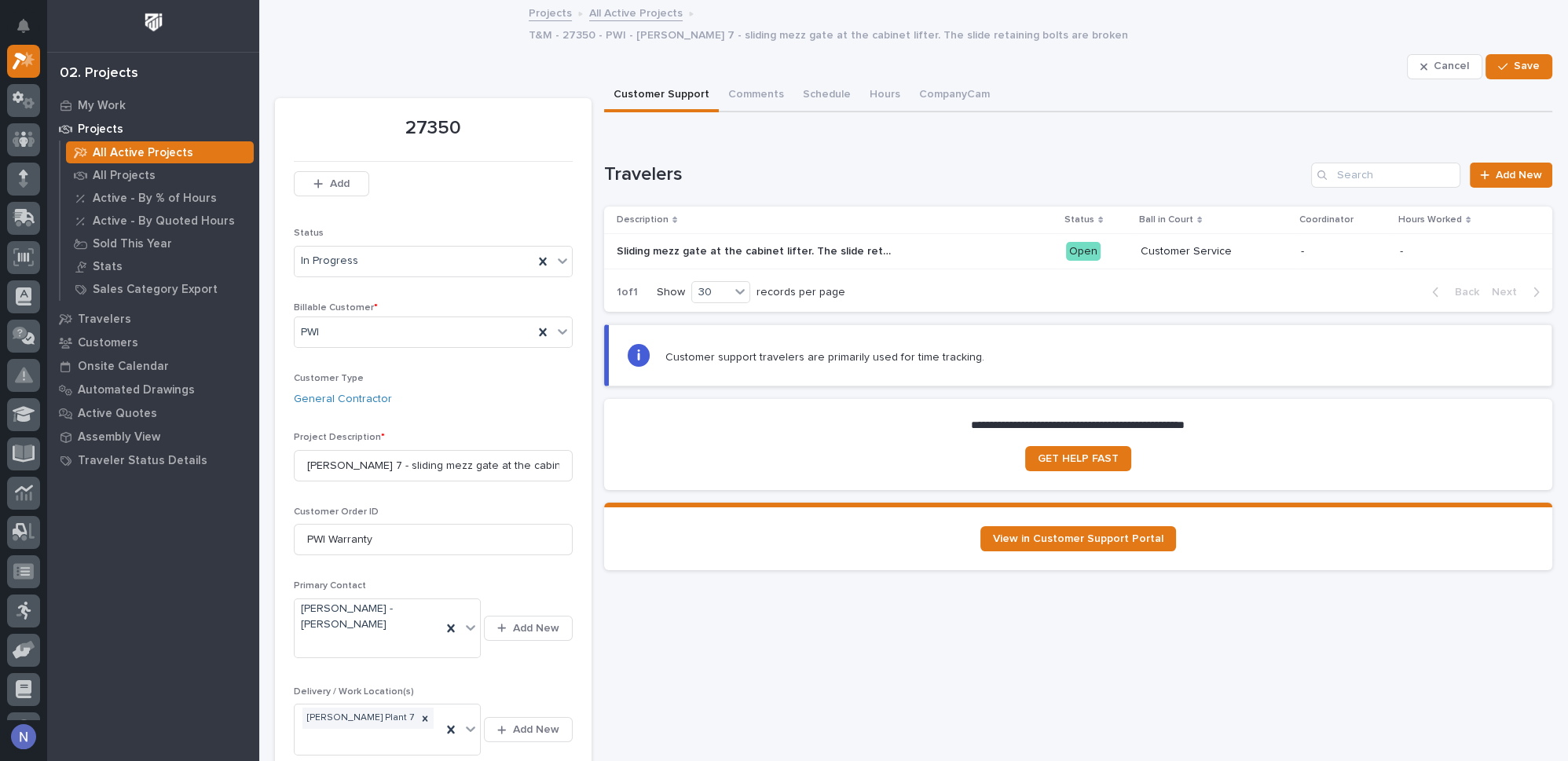
click at [497, 391] on div "General Contractor" at bounding box center [433, 399] width 278 height 17
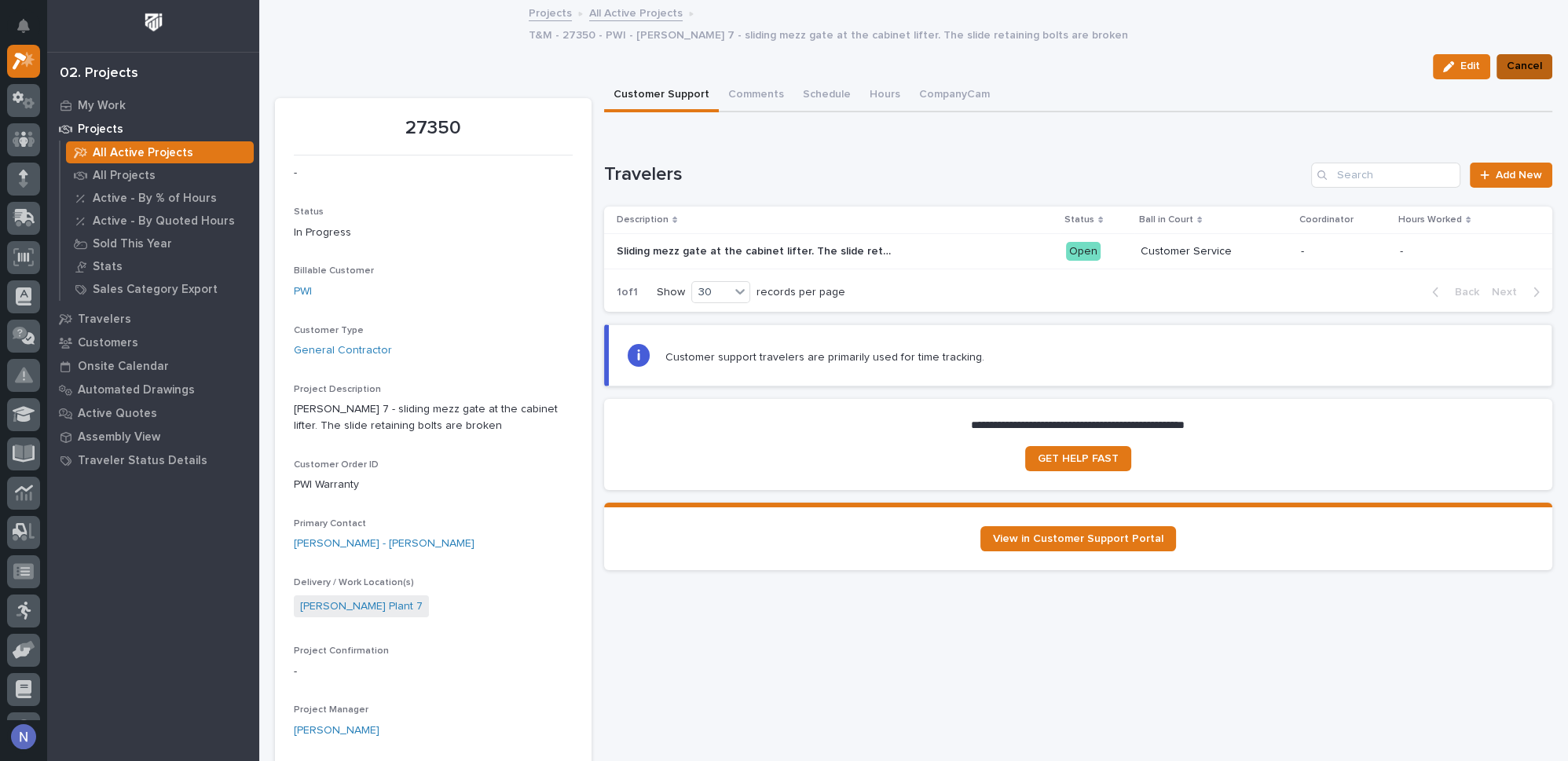
click at [1509, 57] on span "Cancel" at bounding box center [1524, 66] width 35 height 19
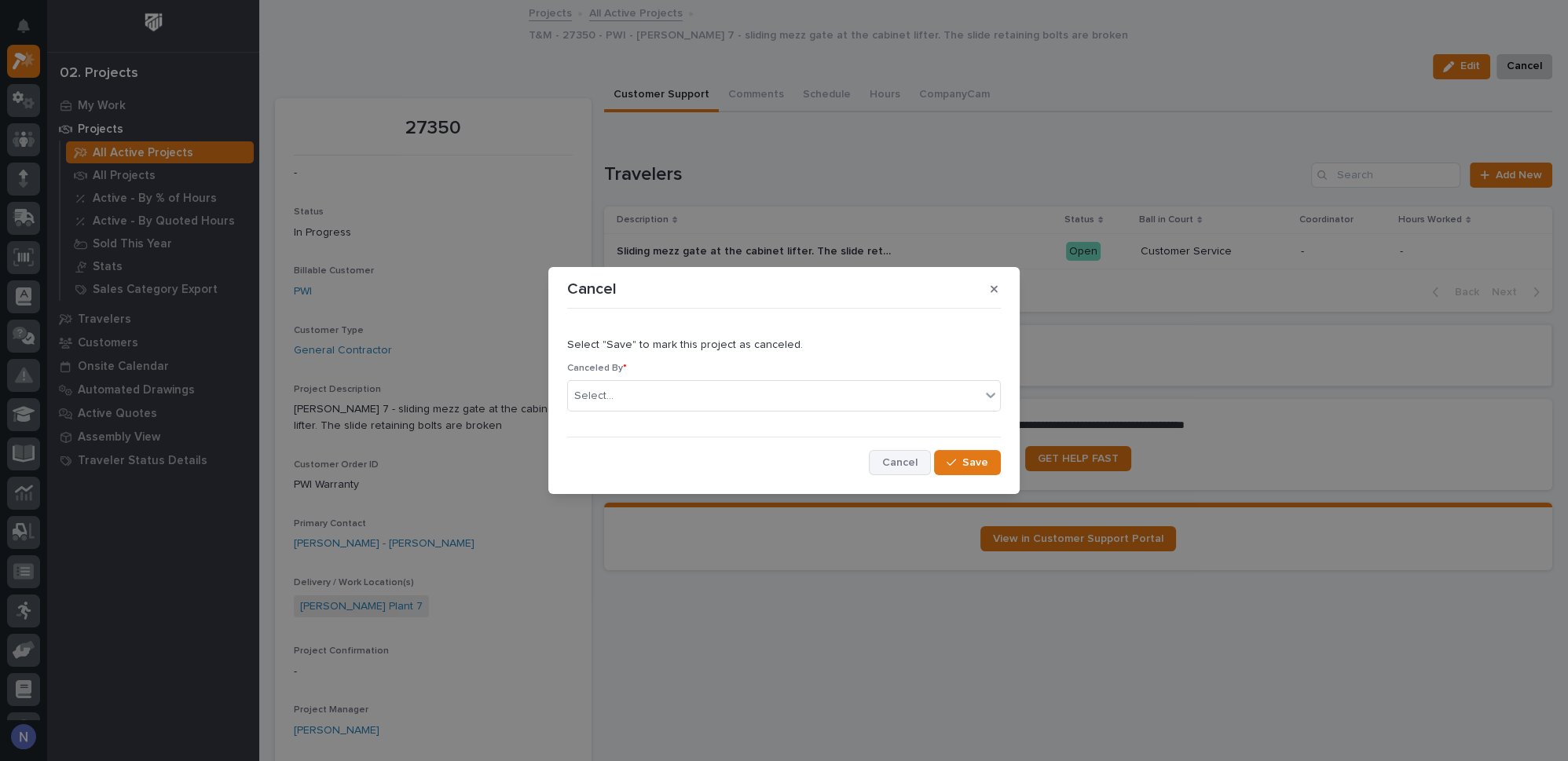
click at [899, 465] on span "Cancel" at bounding box center [900, 462] width 35 height 14
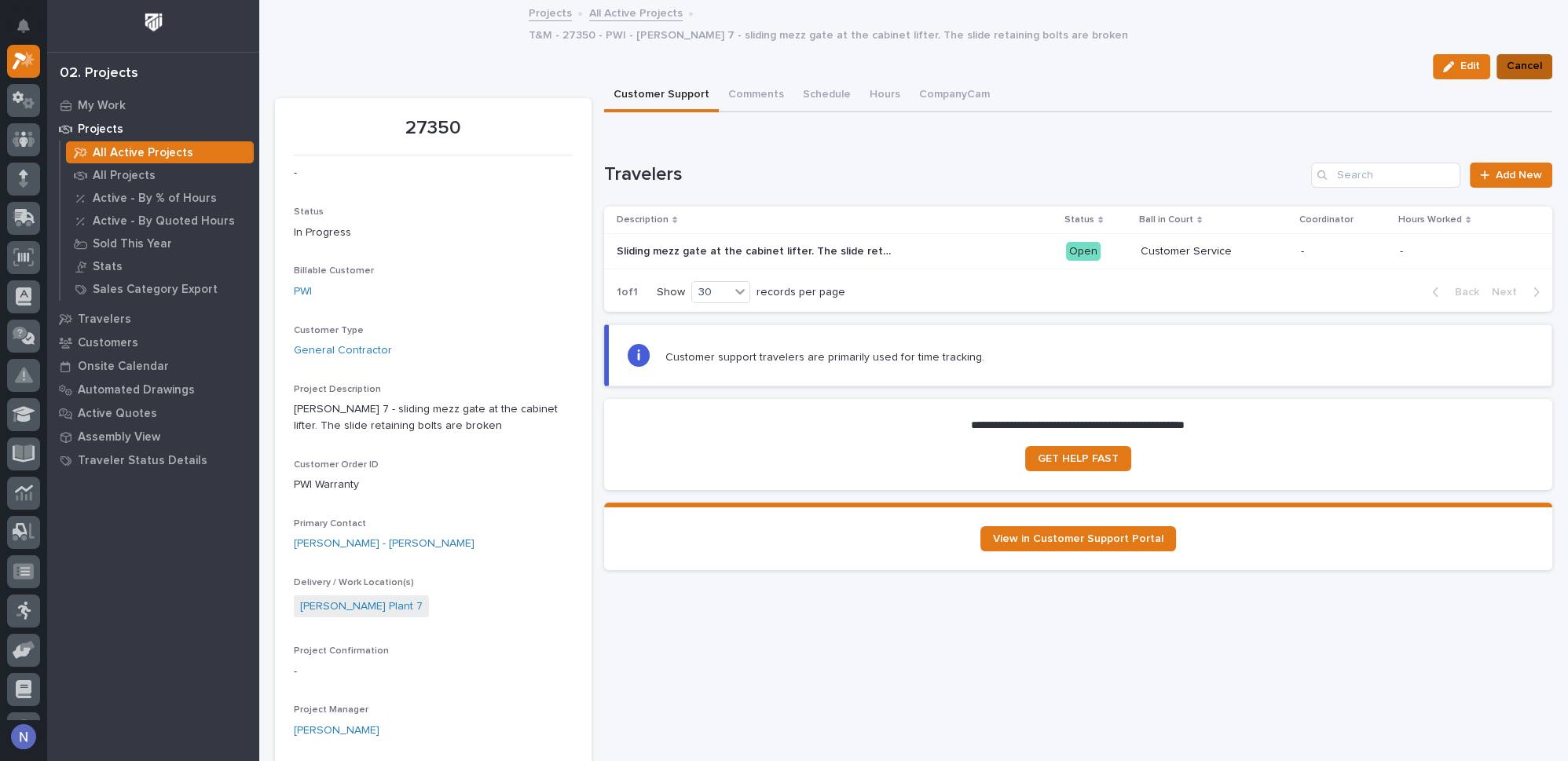
click at [1506, 57] on span "Cancel" at bounding box center [1524, 66] width 35 height 19
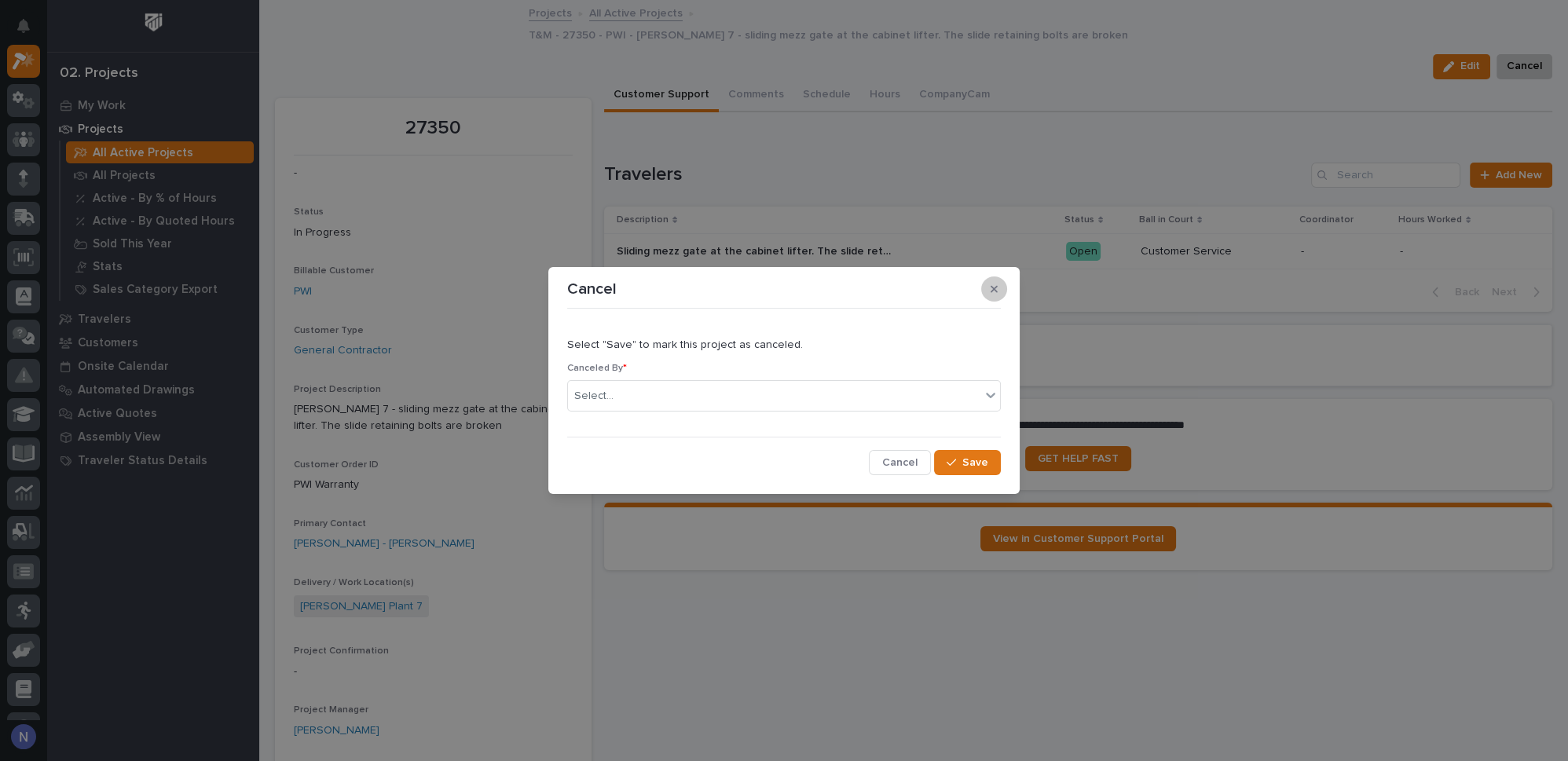
click at [997, 292] on icon "button" at bounding box center [994, 289] width 7 height 7
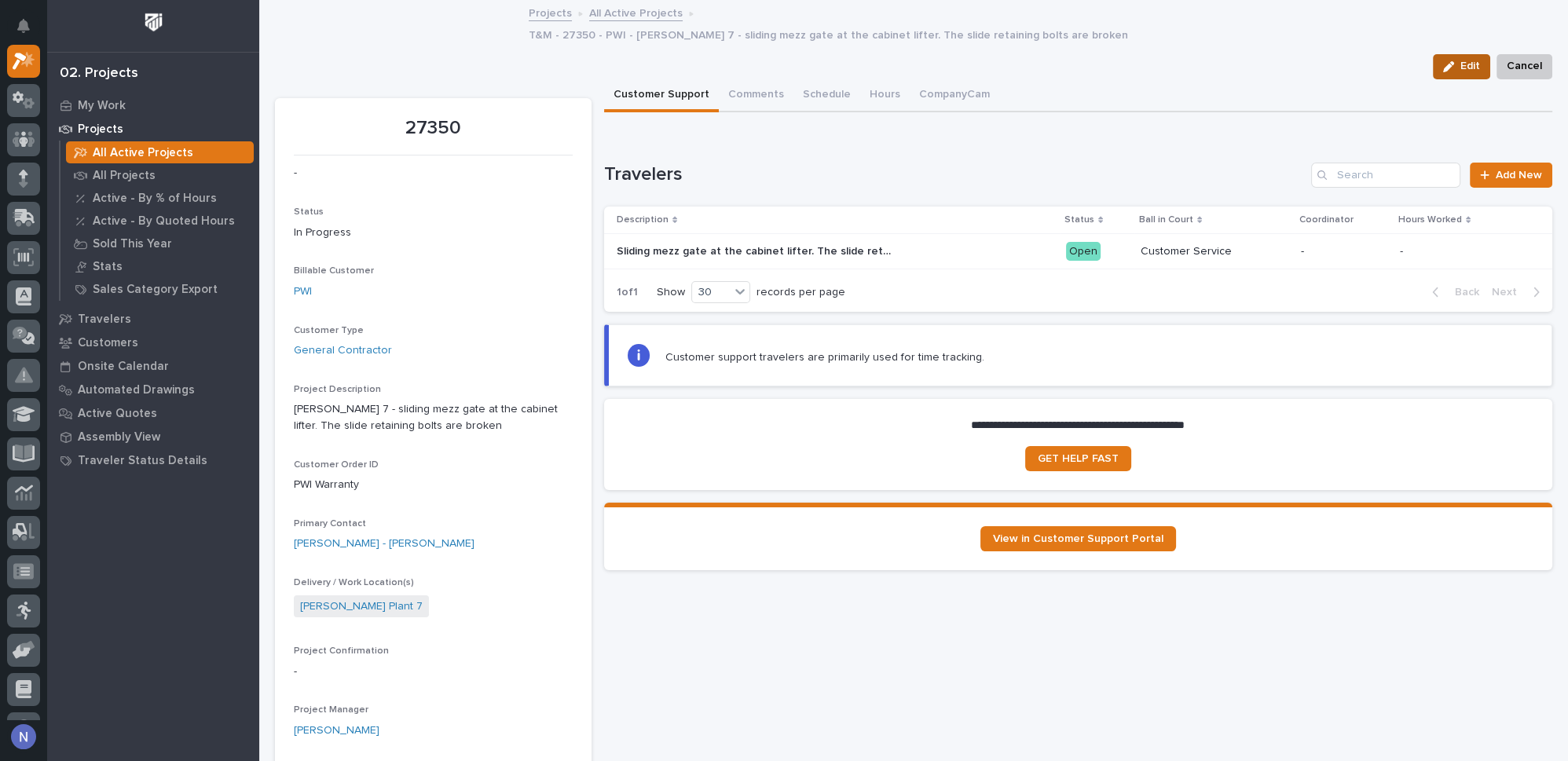
click at [1448, 54] on button "Edit" at bounding box center [1462, 67] width 57 height 25
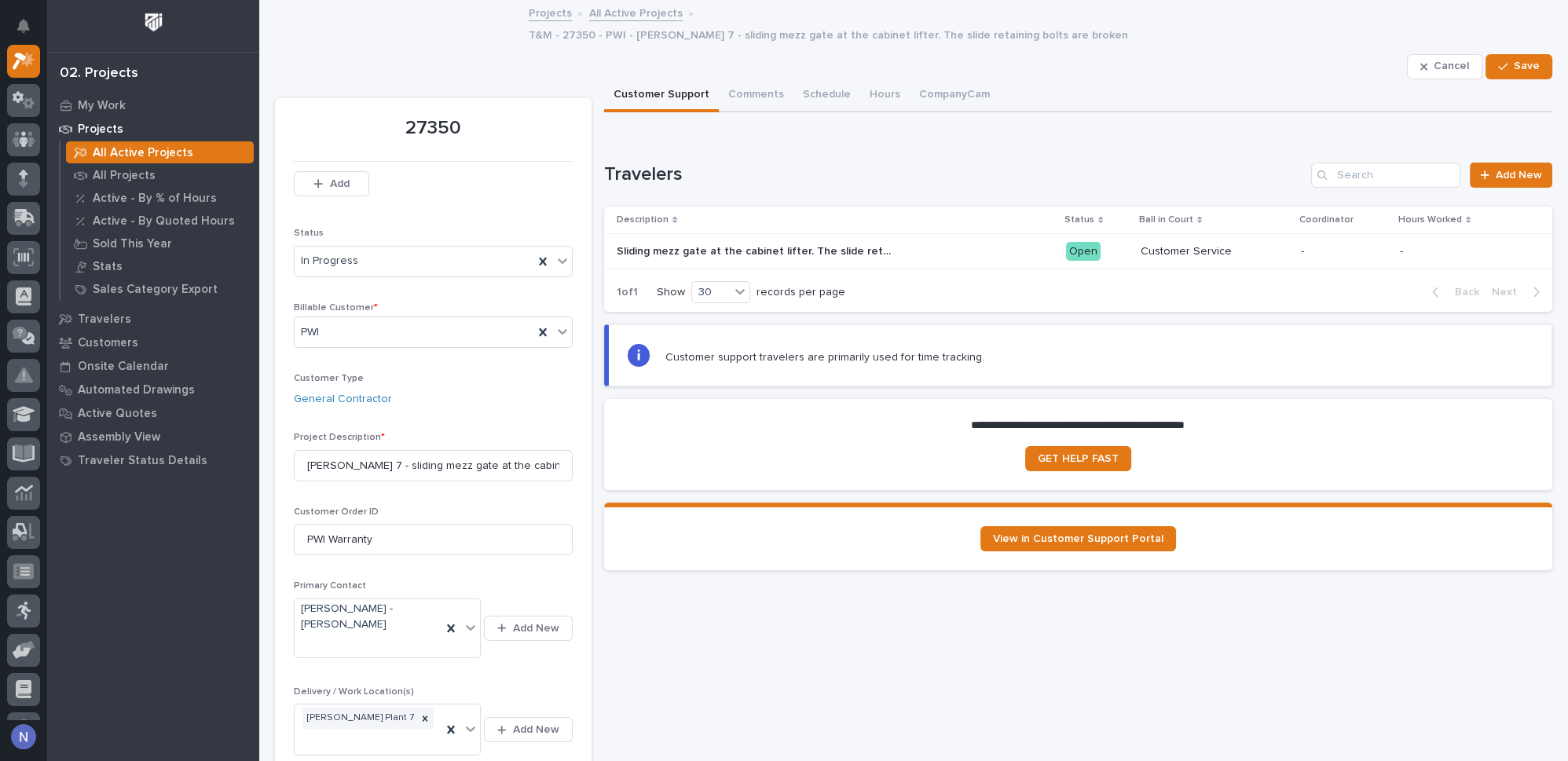
click at [1448, 54] on button "Cancel" at bounding box center [1444, 67] width 75 height 25
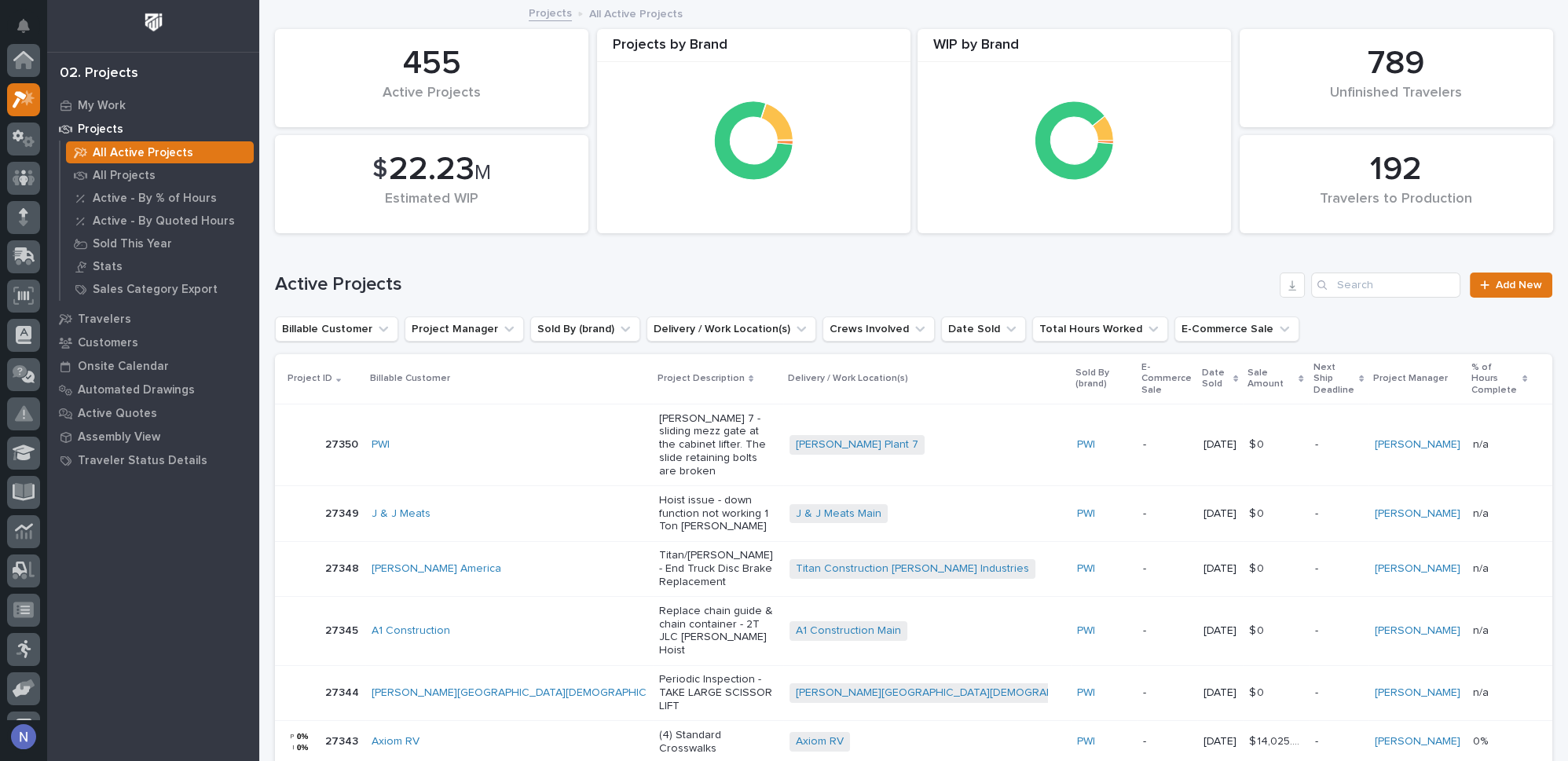
scroll to position [39, 0]
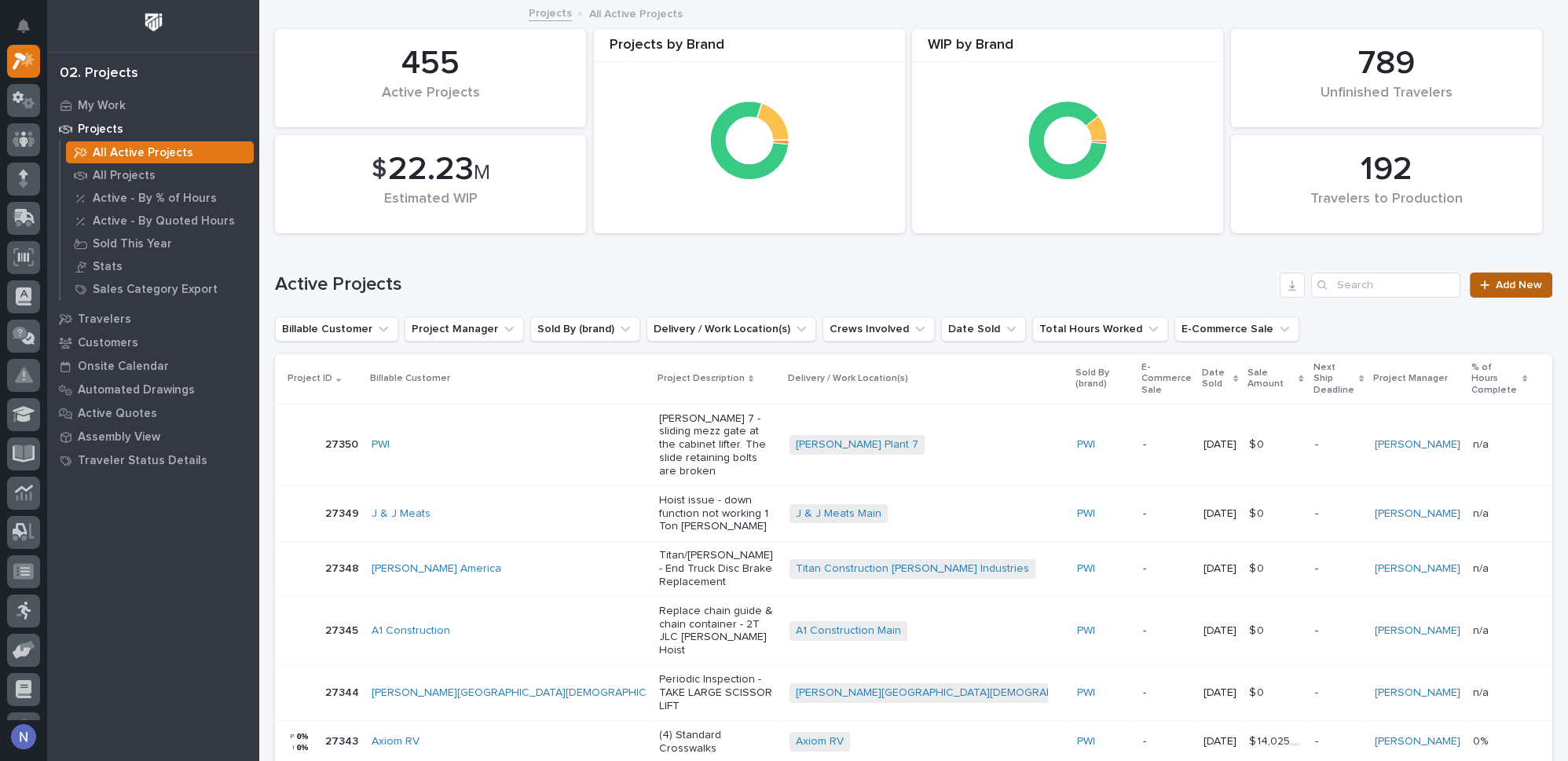
click at [1502, 280] on span "Add New" at bounding box center [1518, 284] width 46 height 11
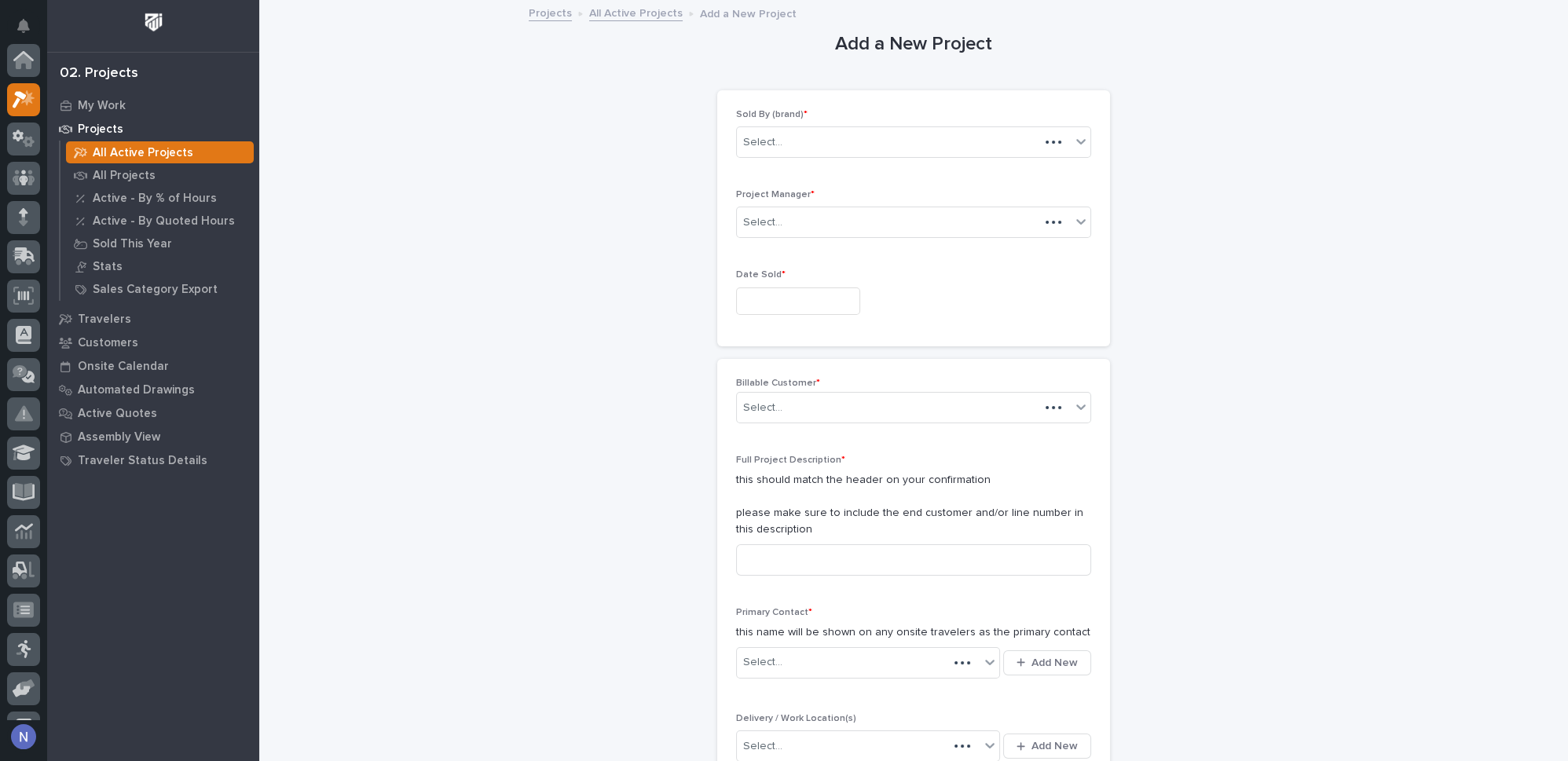
scroll to position [39, 0]
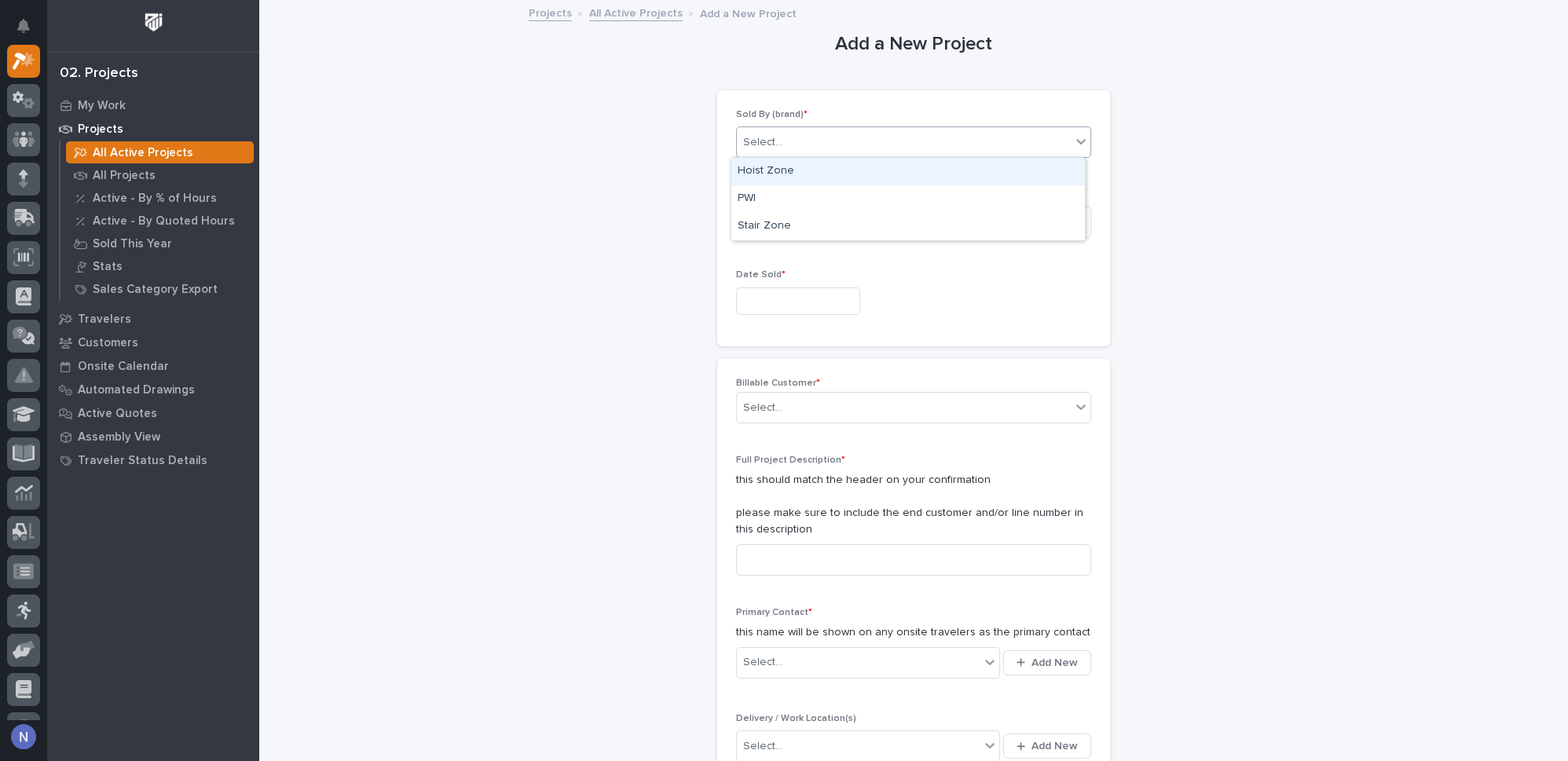
click at [854, 134] on div "Select..." at bounding box center [904, 143] width 334 height 26
click at [818, 202] on div "PWI" at bounding box center [908, 199] width 354 height 28
click at [800, 290] on input "text" at bounding box center [798, 301] width 124 height 28
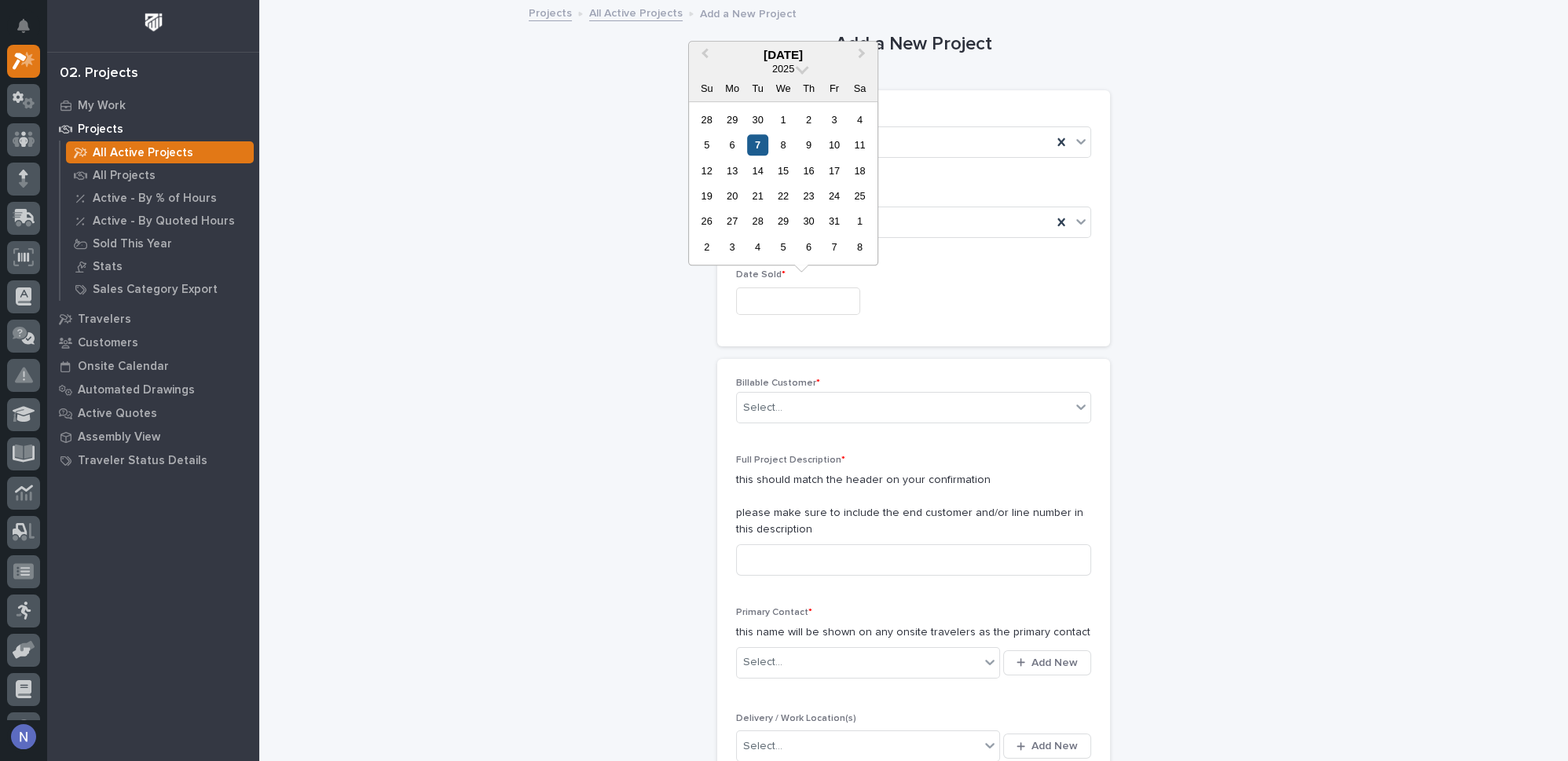
click at [760, 142] on div "7" at bounding box center [757, 144] width 21 height 21
type input "**********"
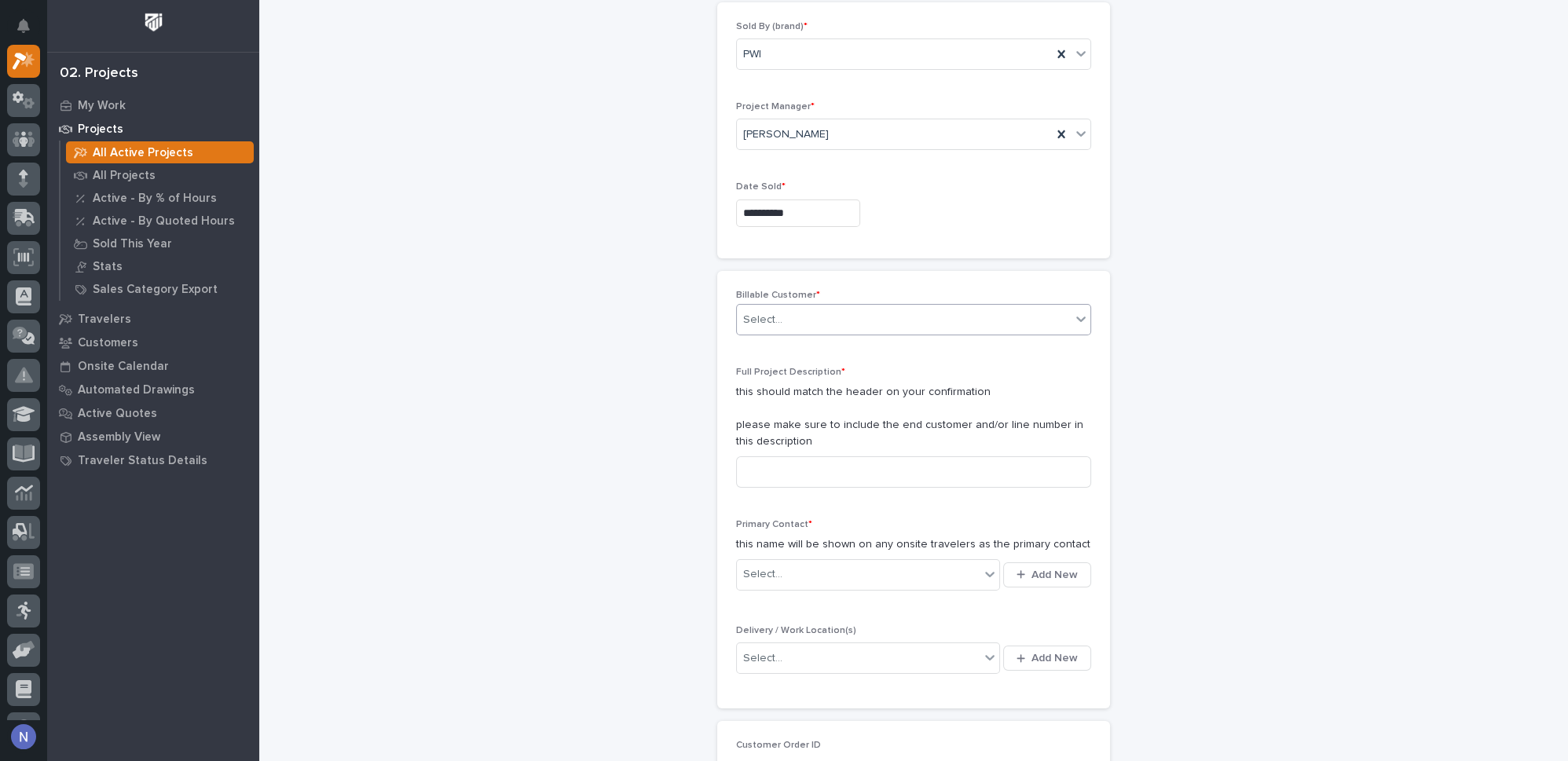
scroll to position [95, 0]
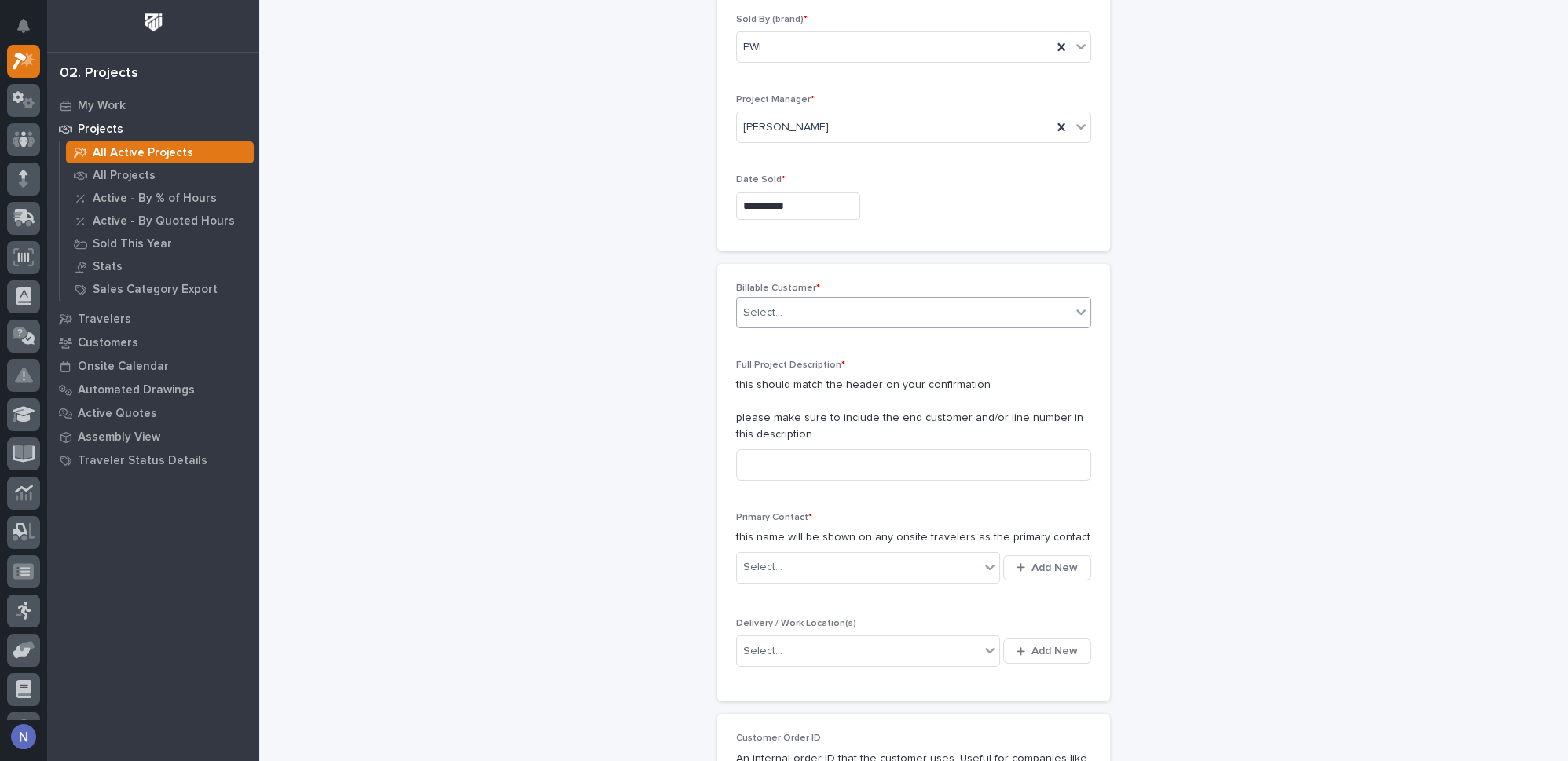
click at [789, 310] on div "Select..." at bounding box center [904, 313] width 334 height 26
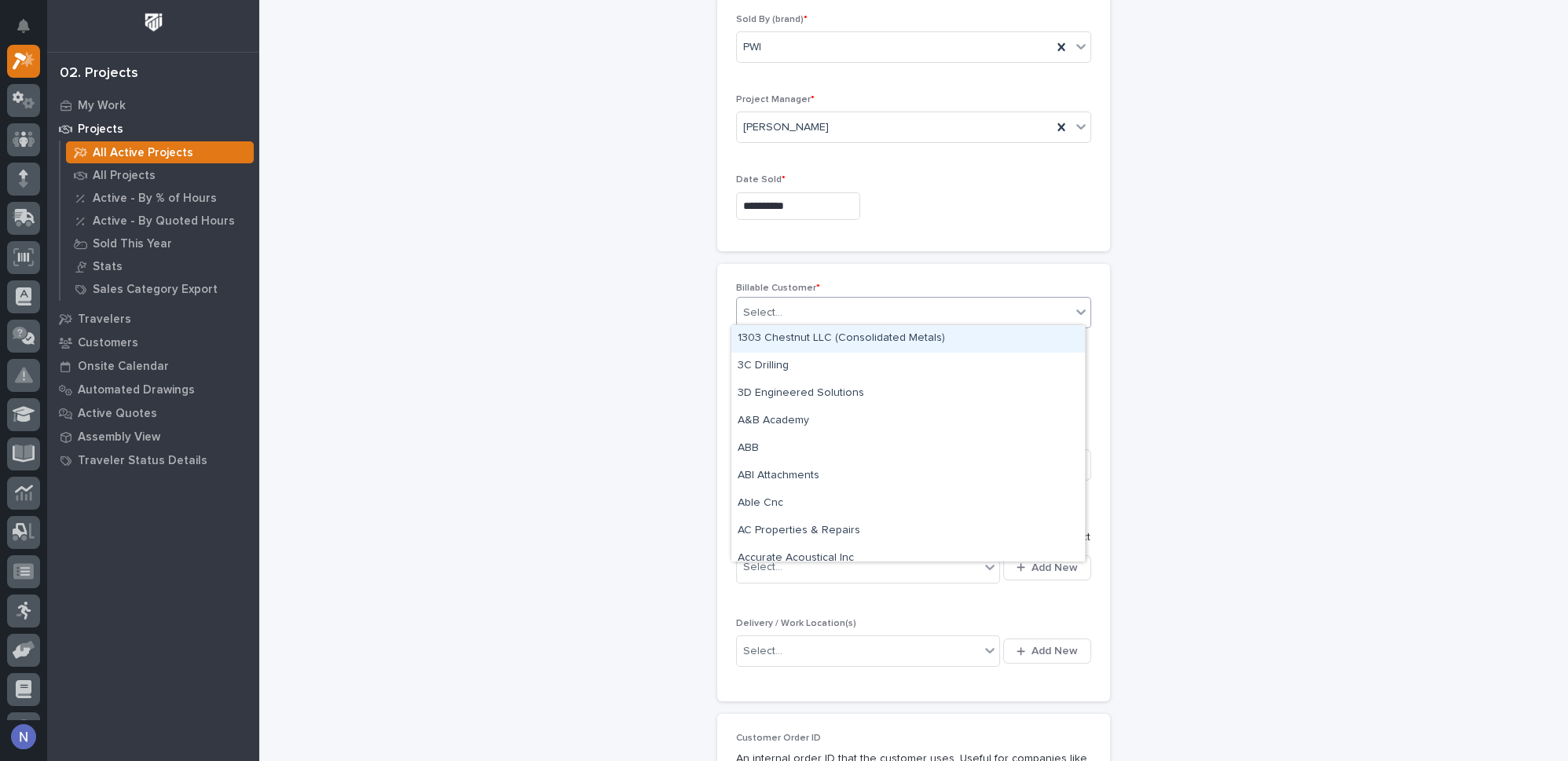
type input "*"
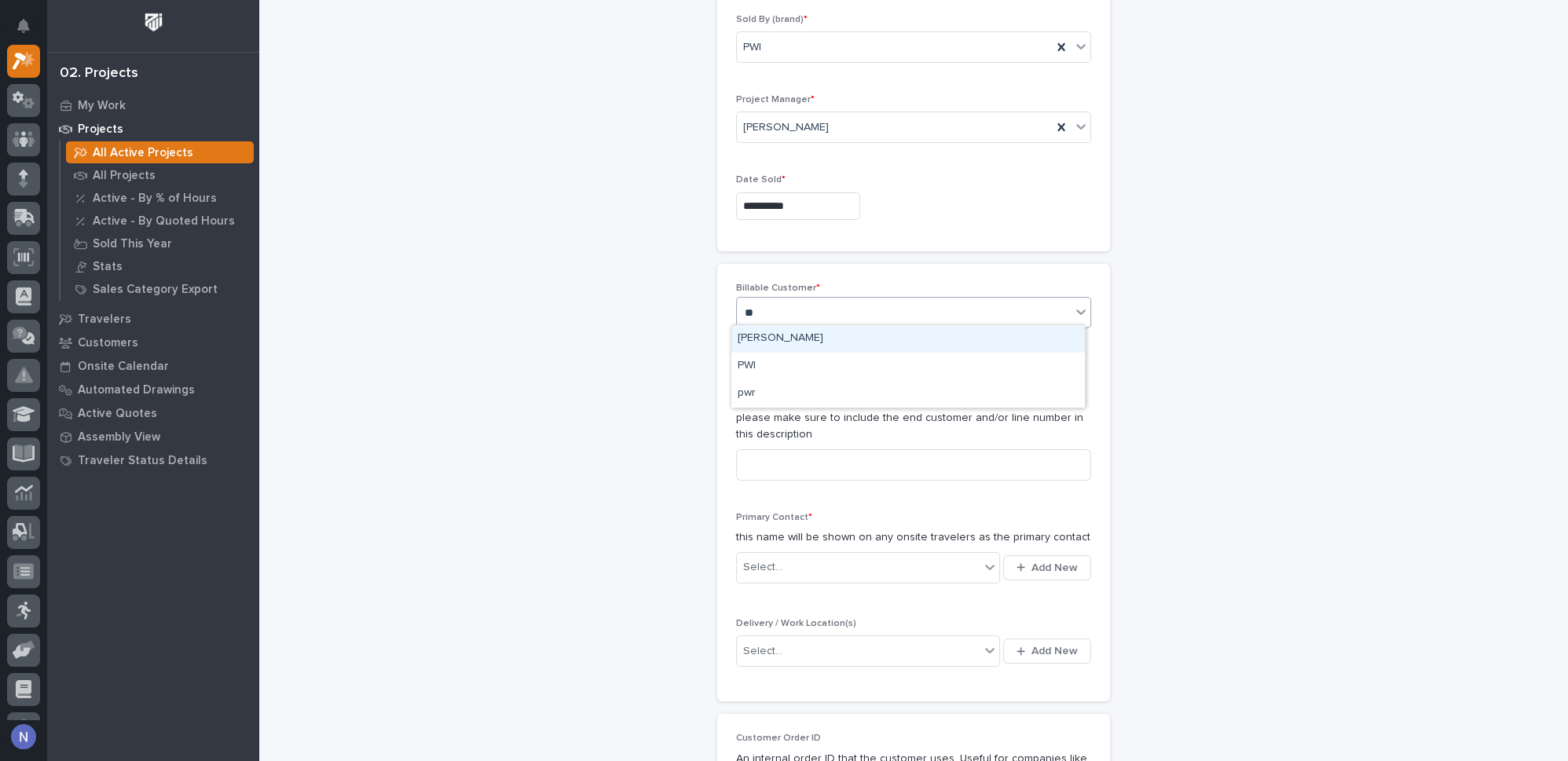
type input "***"
click at [790, 332] on div "PWI" at bounding box center [908, 338] width 354 height 28
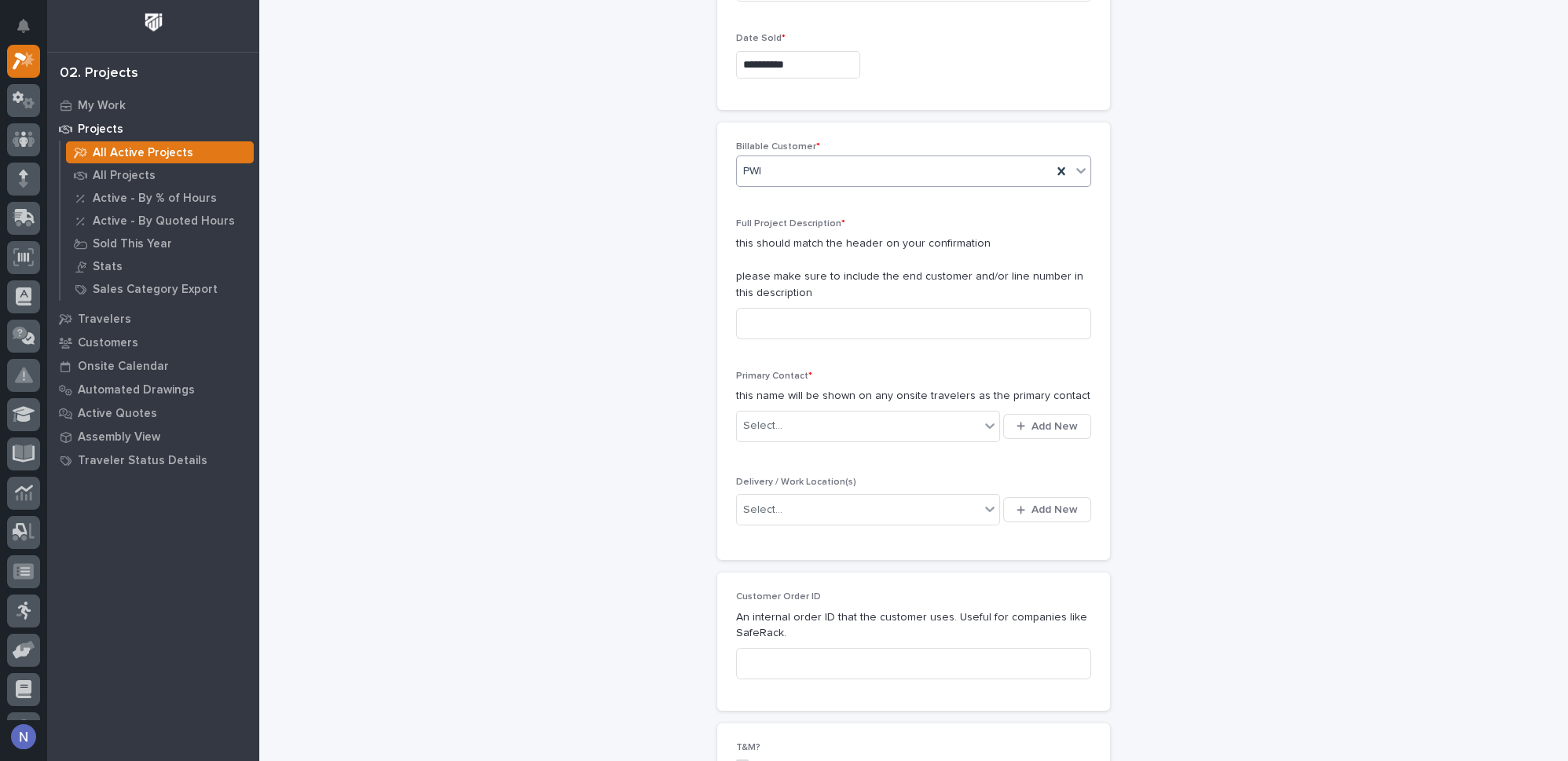
scroll to position [237, 0]
click at [798, 316] on input at bounding box center [913, 322] width 355 height 31
type input "P"
type input "MISC Parts + Service,"
type input "*"
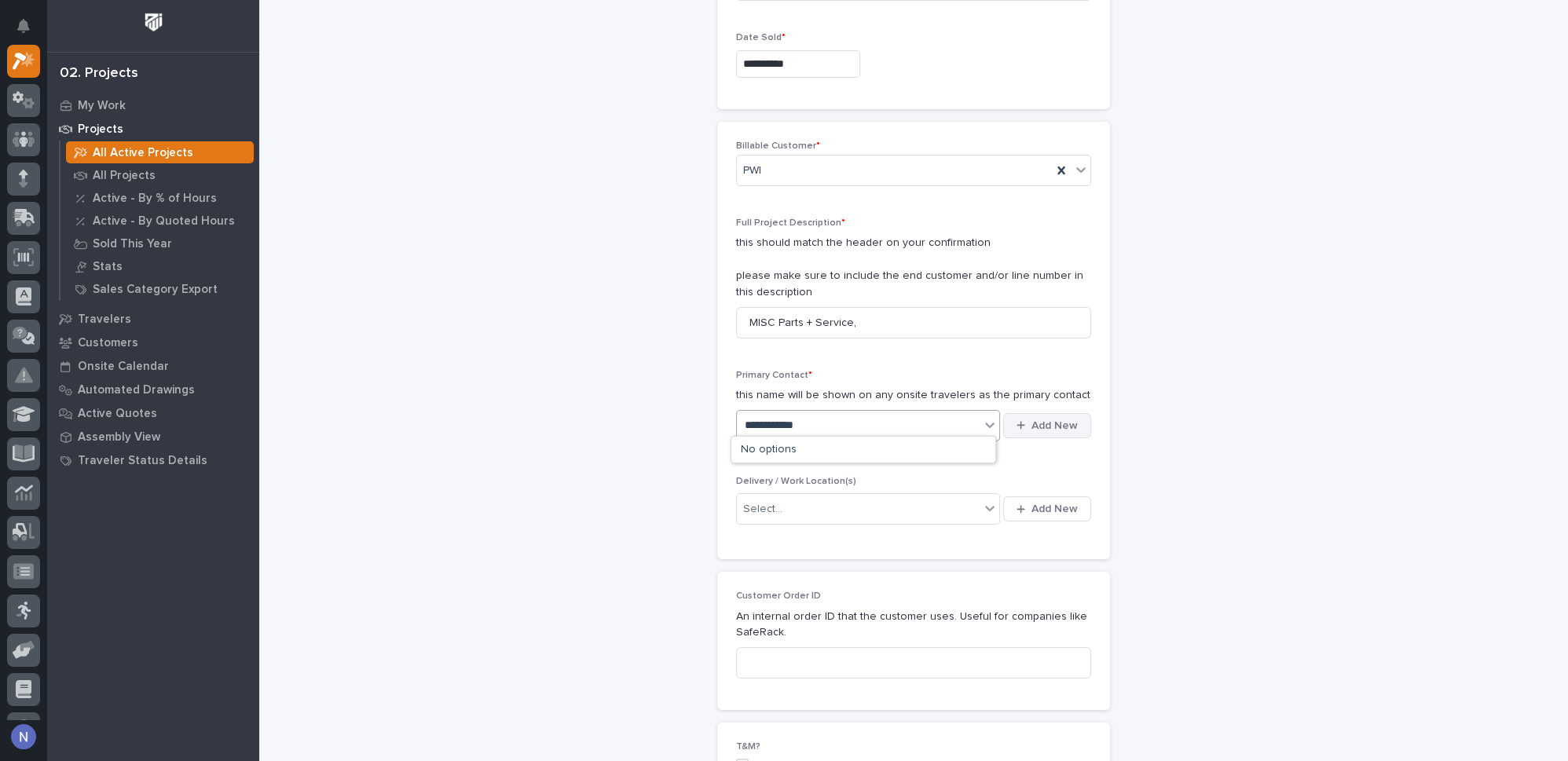
type input "**********"
click at [1041, 419] on span "Add New" at bounding box center [1054, 425] width 46 height 14
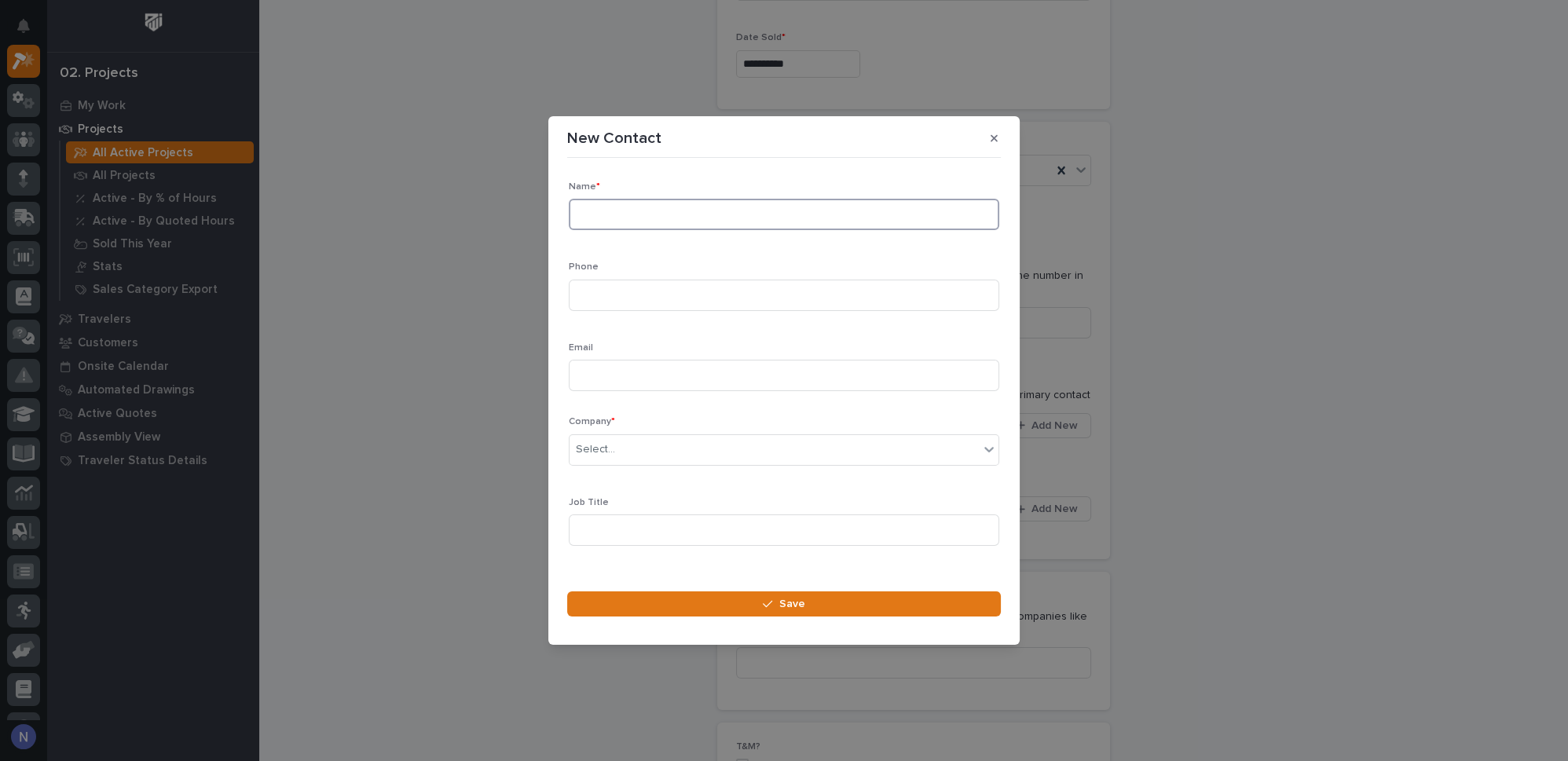
click at [678, 218] on input at bounding box center [784, 213] width 430 height 31
type input "[PERSON_NAME]"
type input "ngross@pwiworks.com"
click at [720, 454] on div "Select..." at bounding box center [774, 449] width 409 height 26
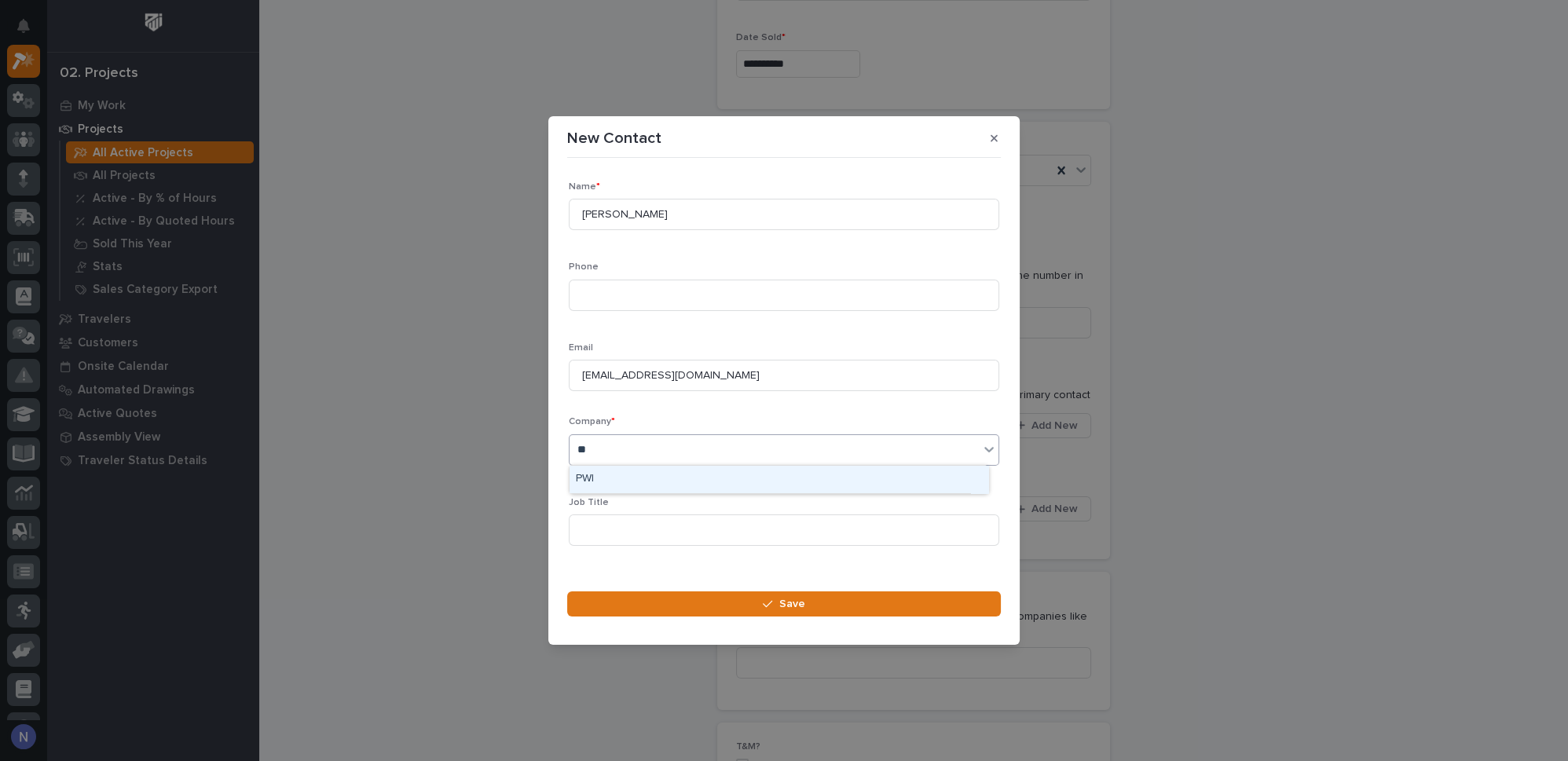
type input "***"
click at [712, 478] on div "PWI" at bounding box center [779, 479] width 419 height 28
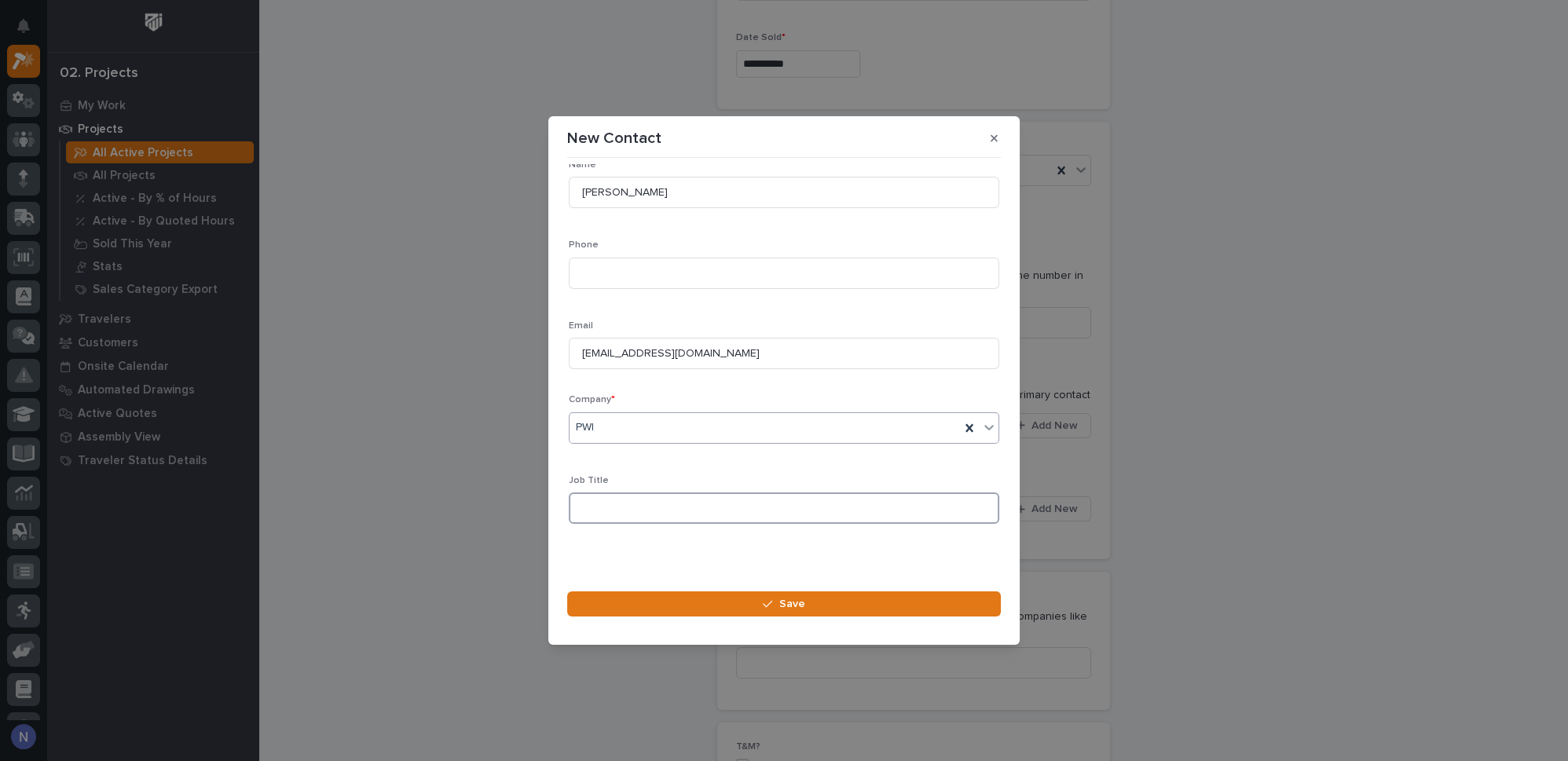
click at [765, 511] on input at bounding box center [784, 508] width 430 height 31
type input "Component Engineer"
click at [799, 607] on span "Save" at bounding box center [792, 603] width 26 height 14
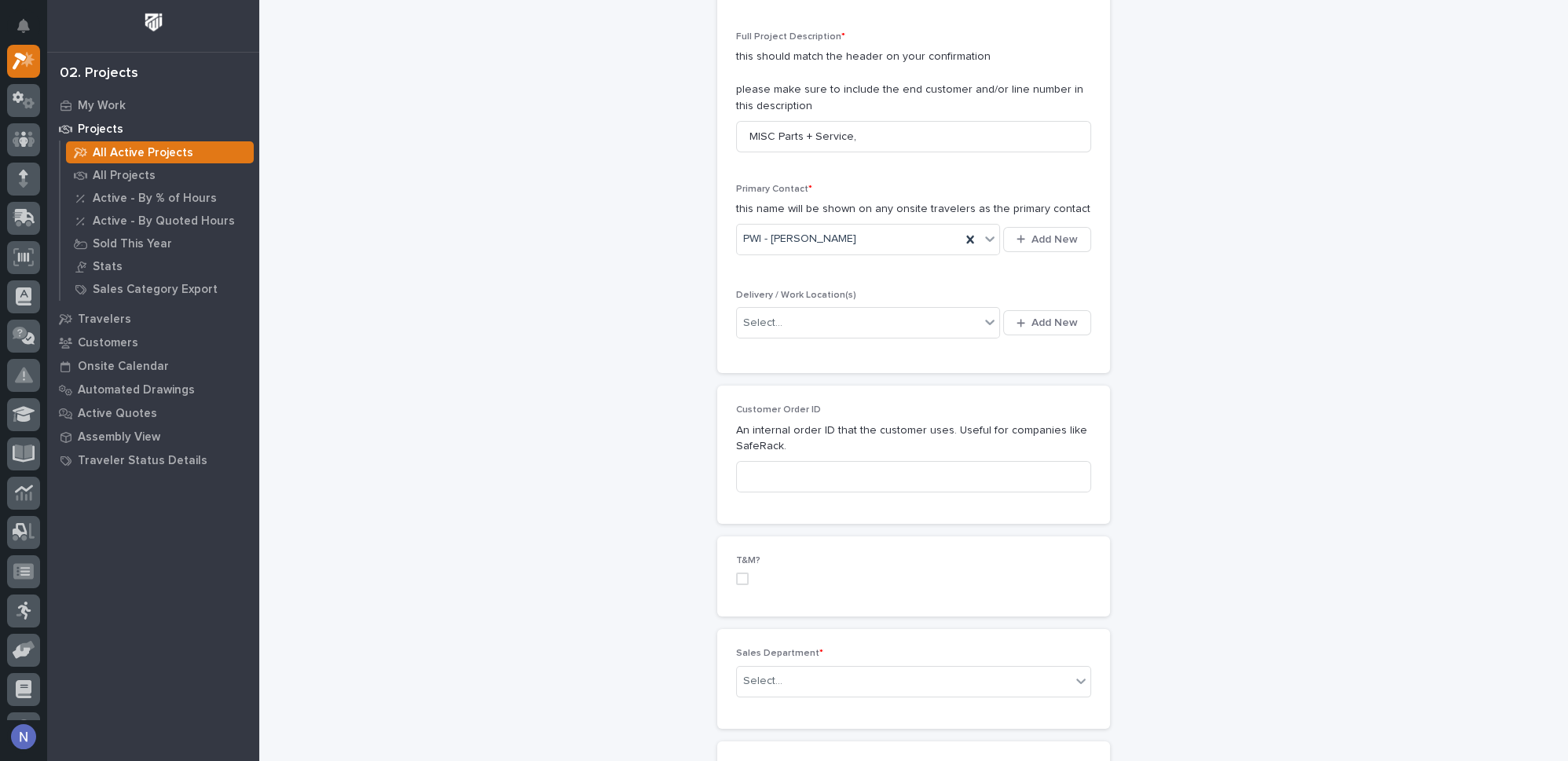
scroll to position [428, 0]
click at [905, 305] on div "Select..." at bounding box center [858, 318] width 243 height 26
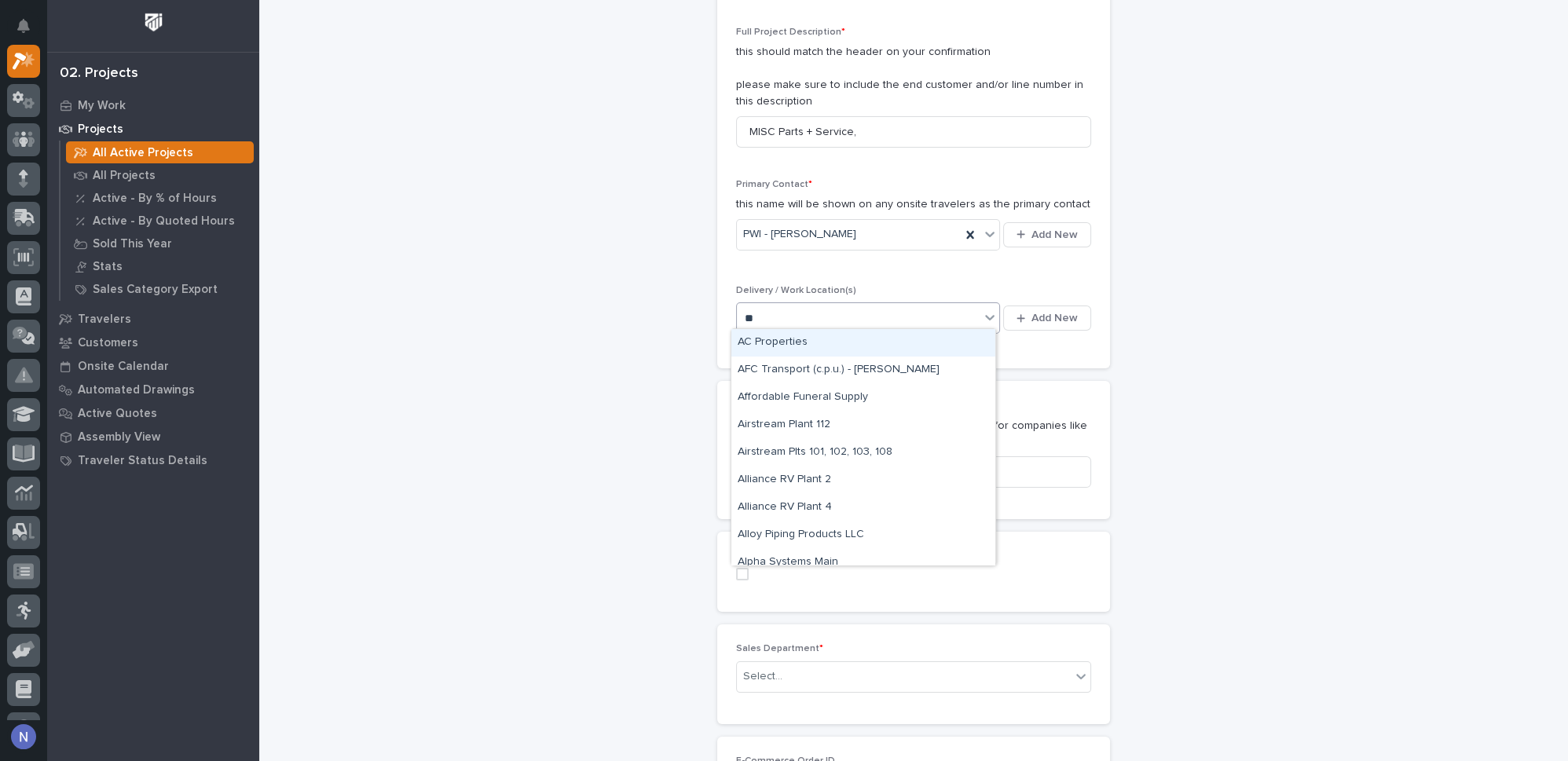
type input "***"
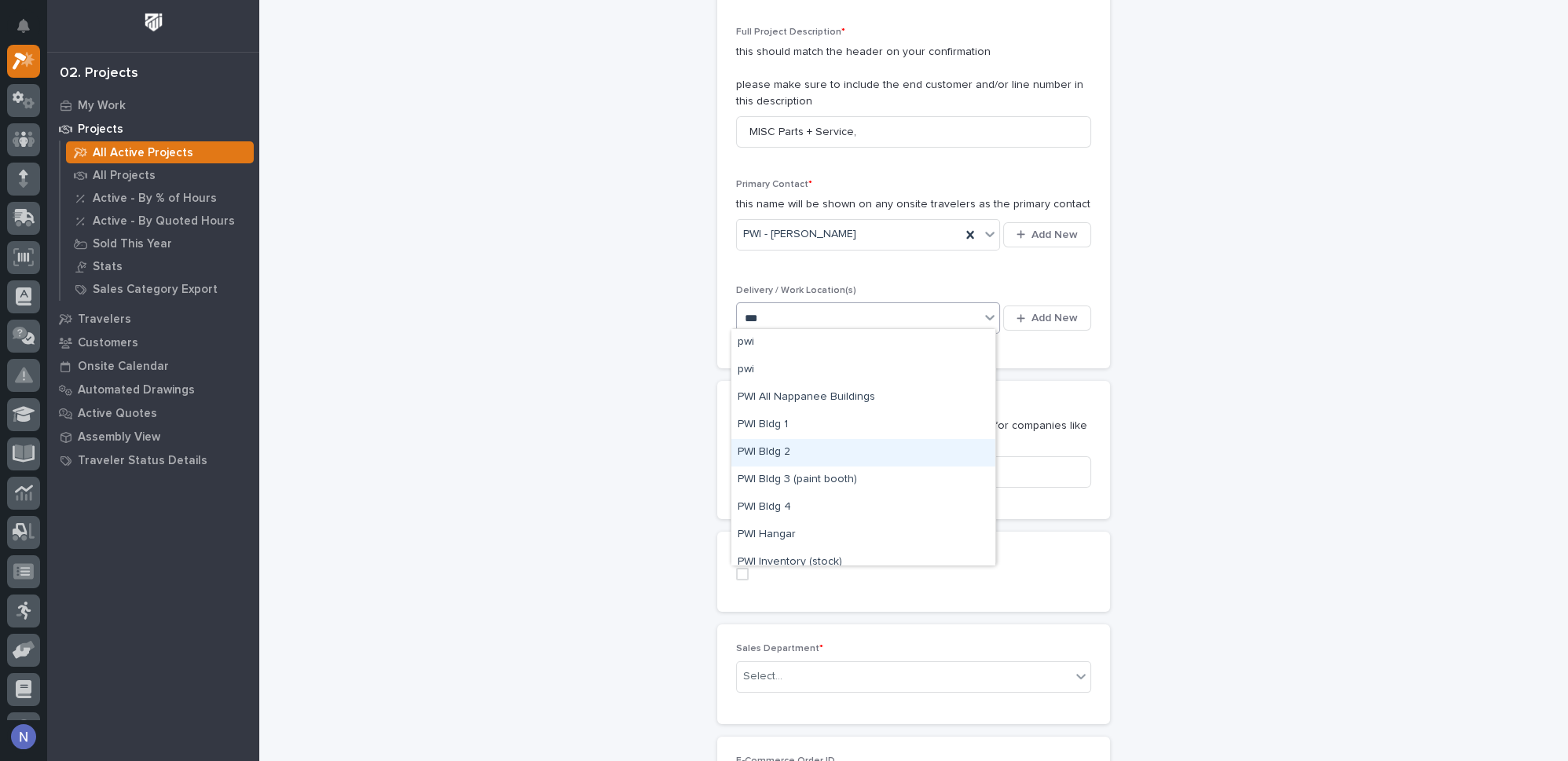
click at [826, 453] on div "PWI Bldg 2" at bounding box center [863, 452] width 264 height 28
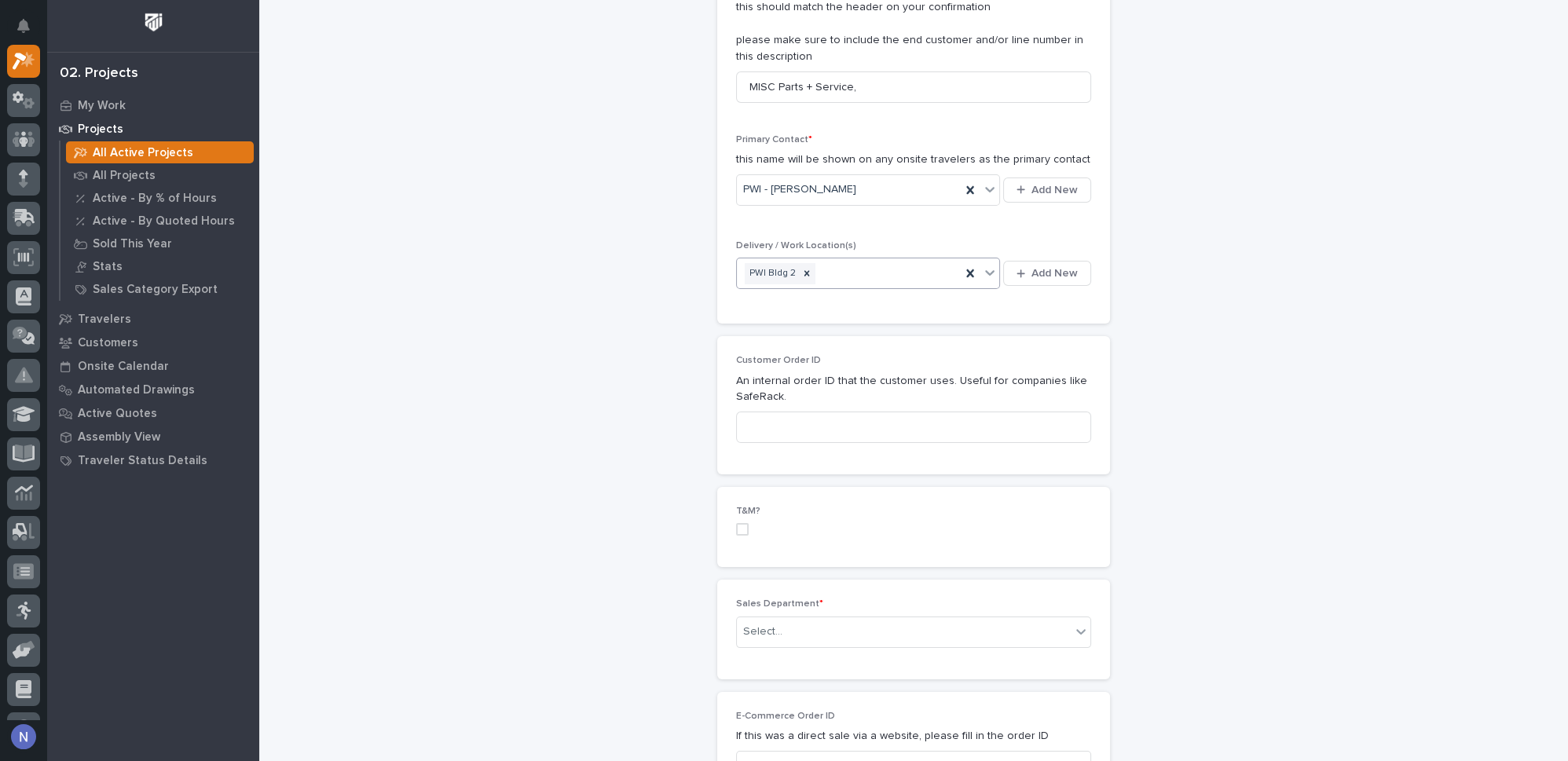
scroll to position [476, 0]
click at [856, 420] on input at bounding box center [913, 424] width 355 height 31
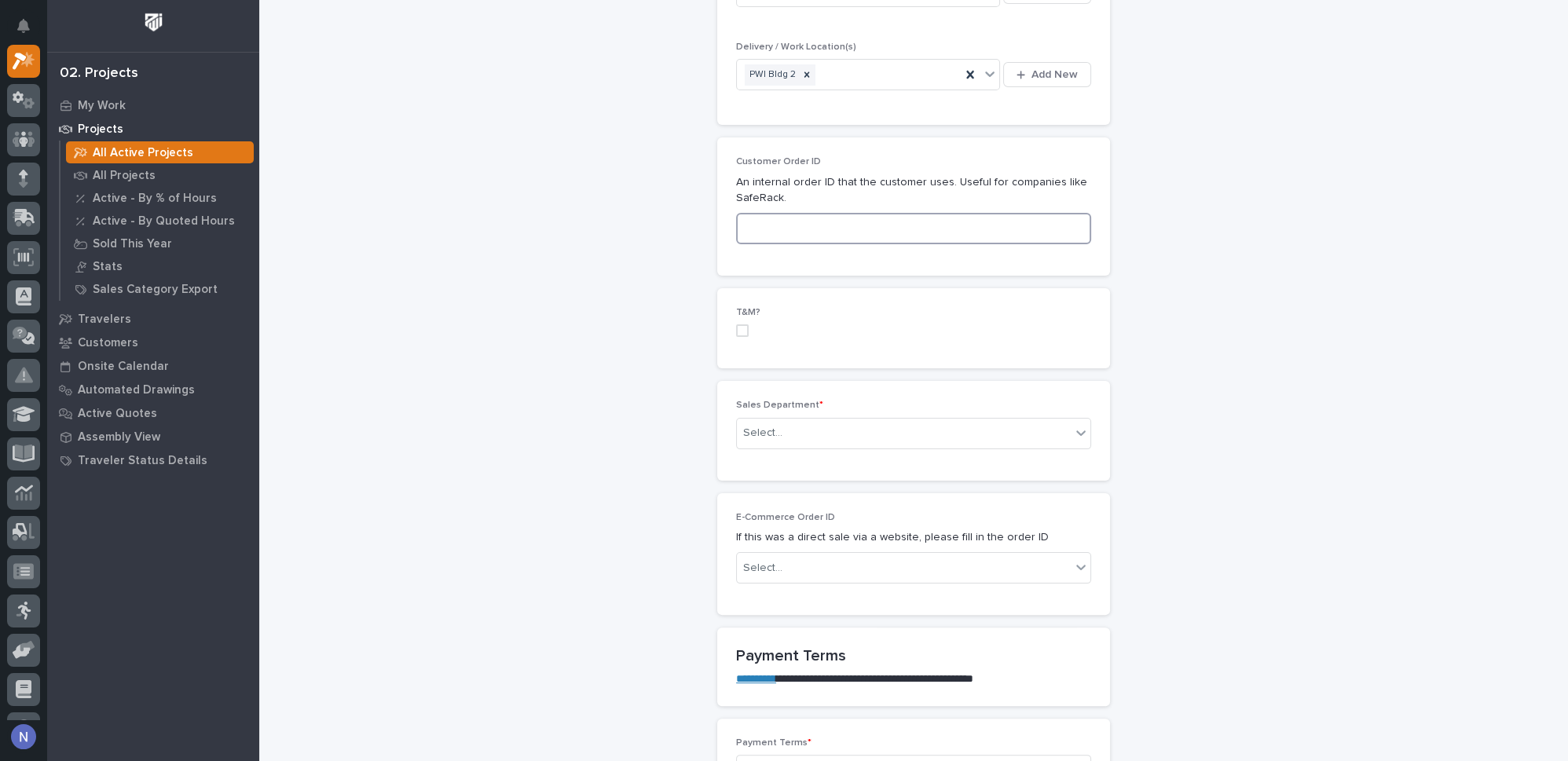
scroll to position [714, 0]
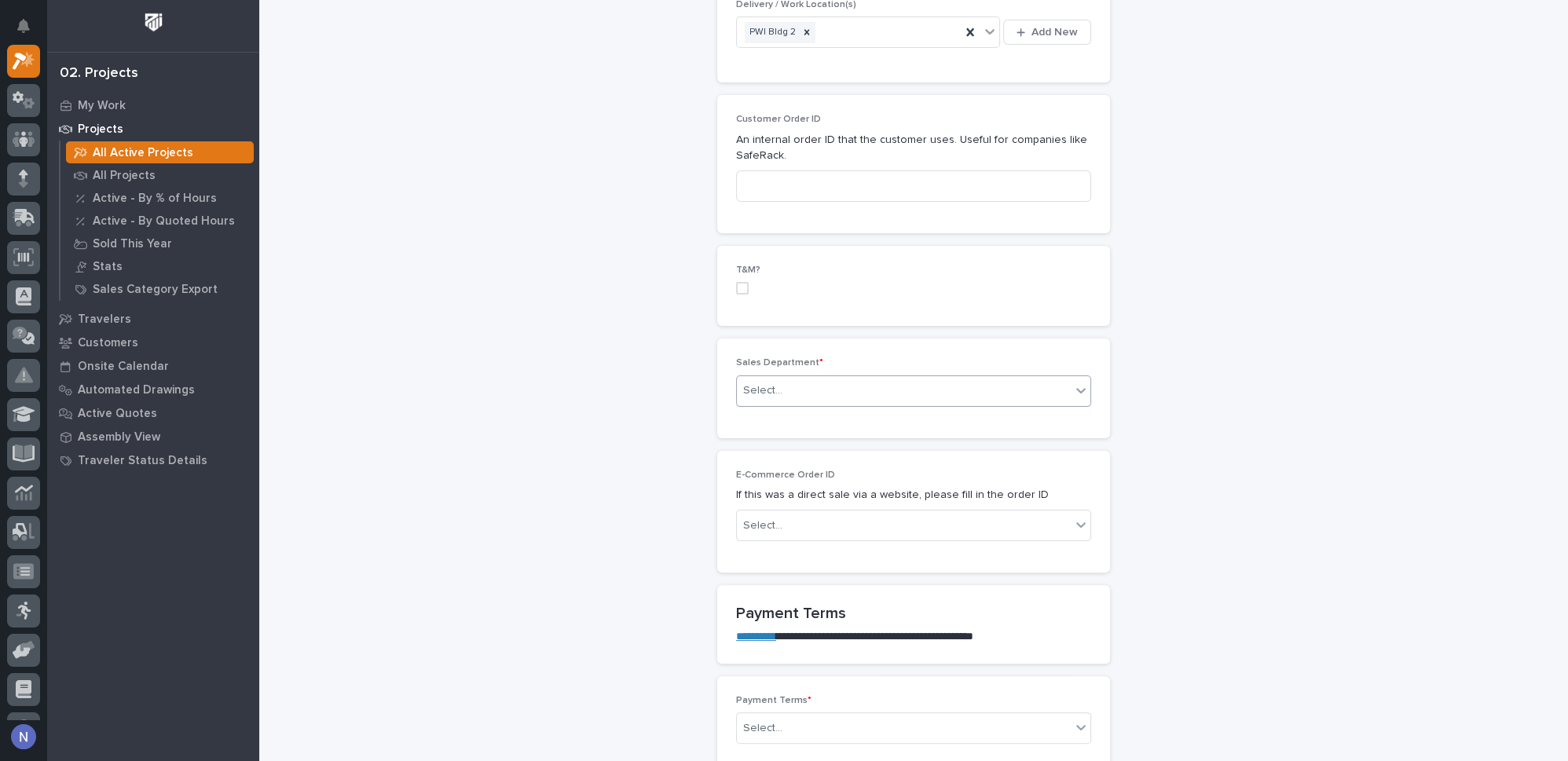
click at [856, 383] on div "Select..." at bounding box center [904, 391] width 334 height 26
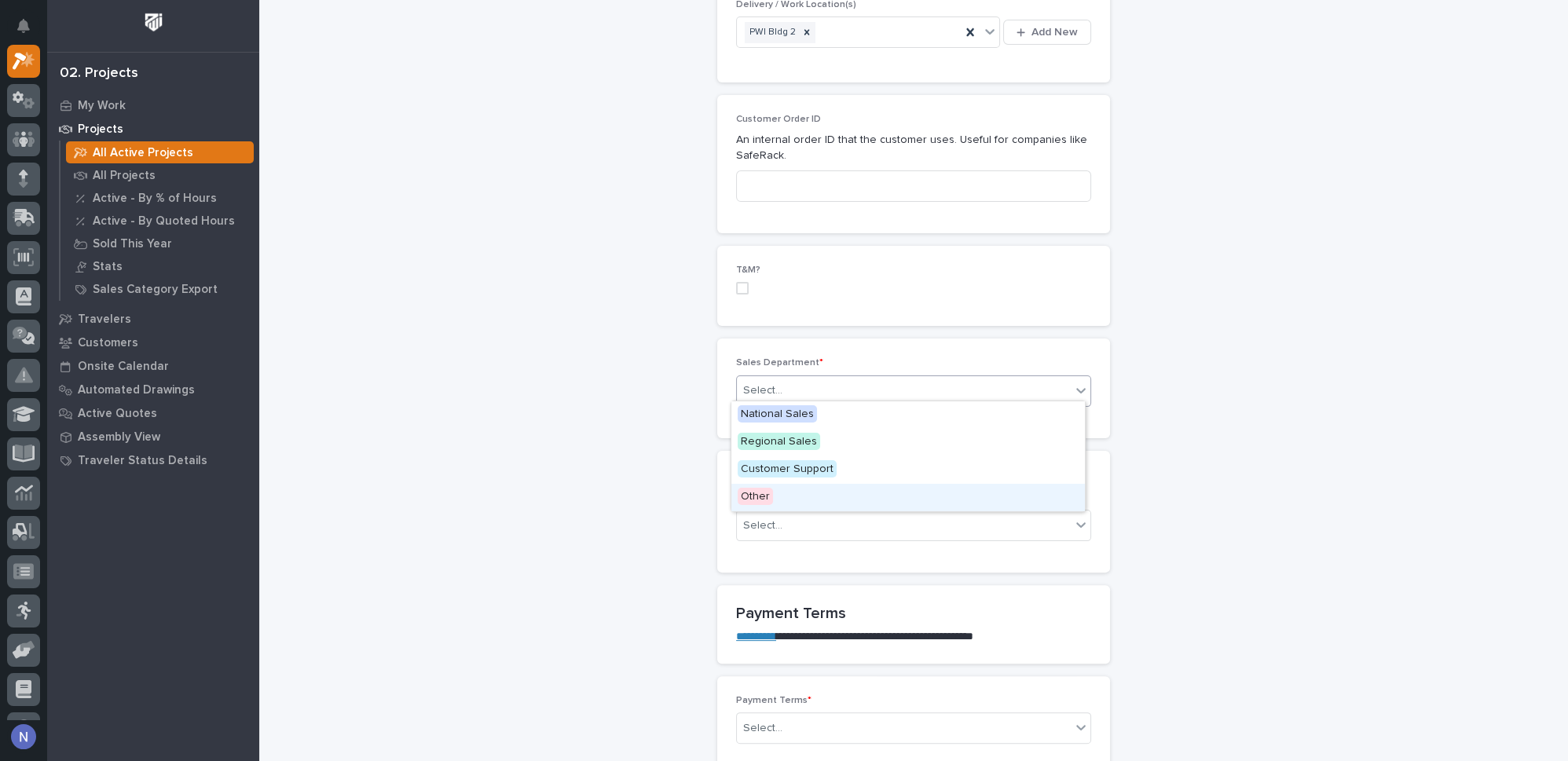
click at [827, 500] on div "Other" at bounding box center [908, 497] width 354 height 28
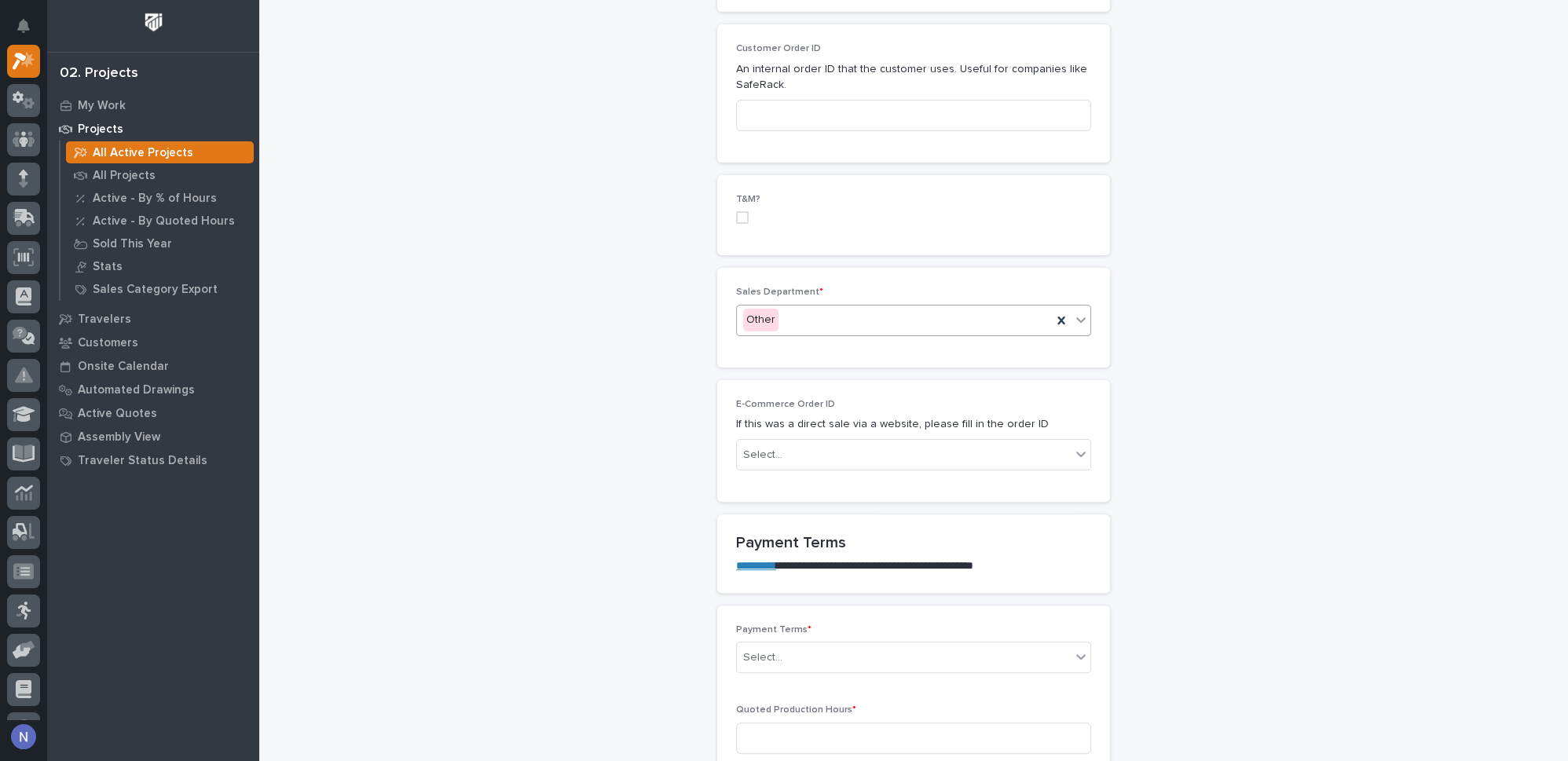
scroll to position [809, 0]
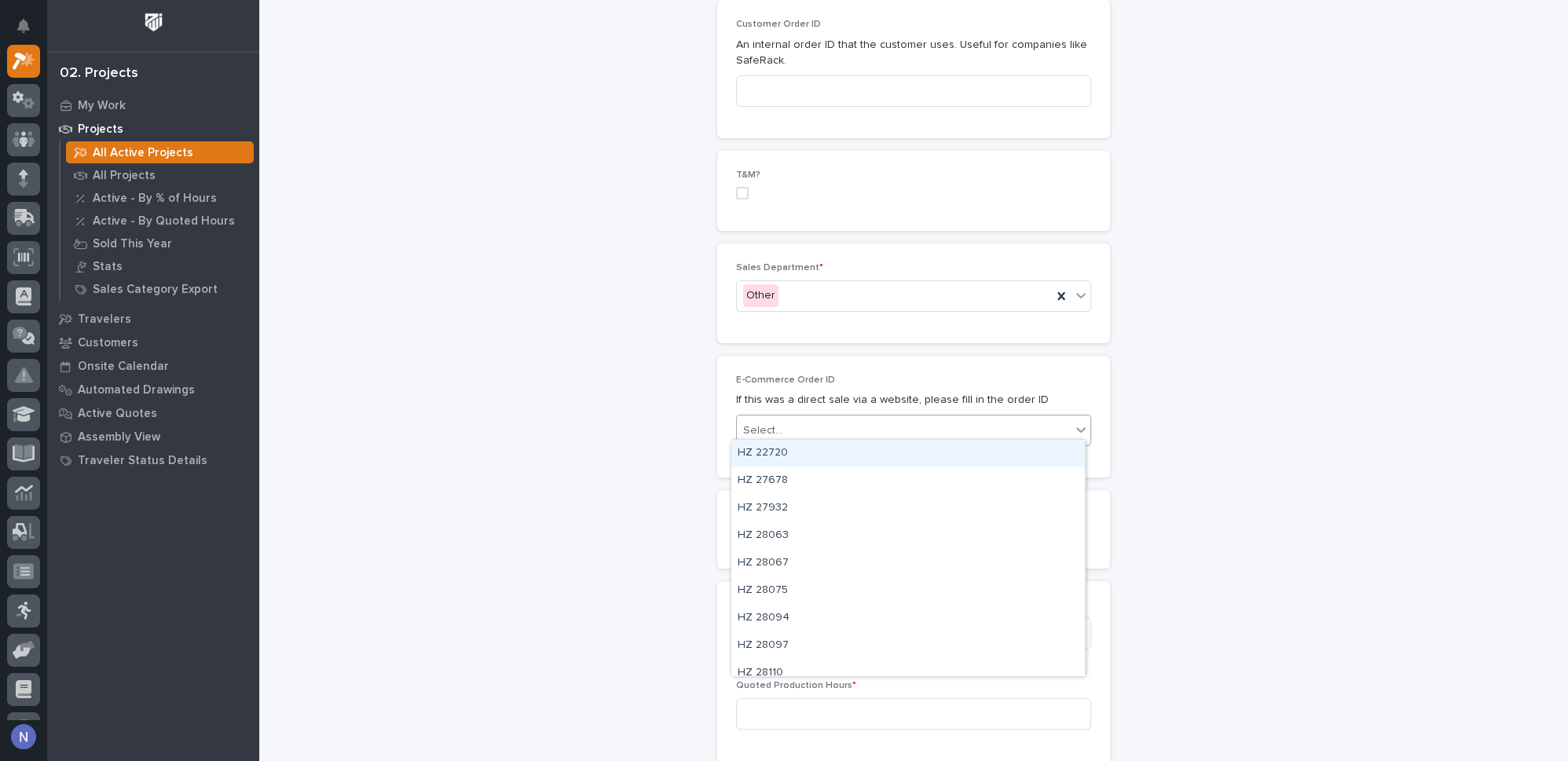
click at [813, 418] on div "Select..." at bounding box center [904, 430] width 334 height 26
click at [625, 406] on div "**********" at bounding box center [913, 766] width 1277 height 3148
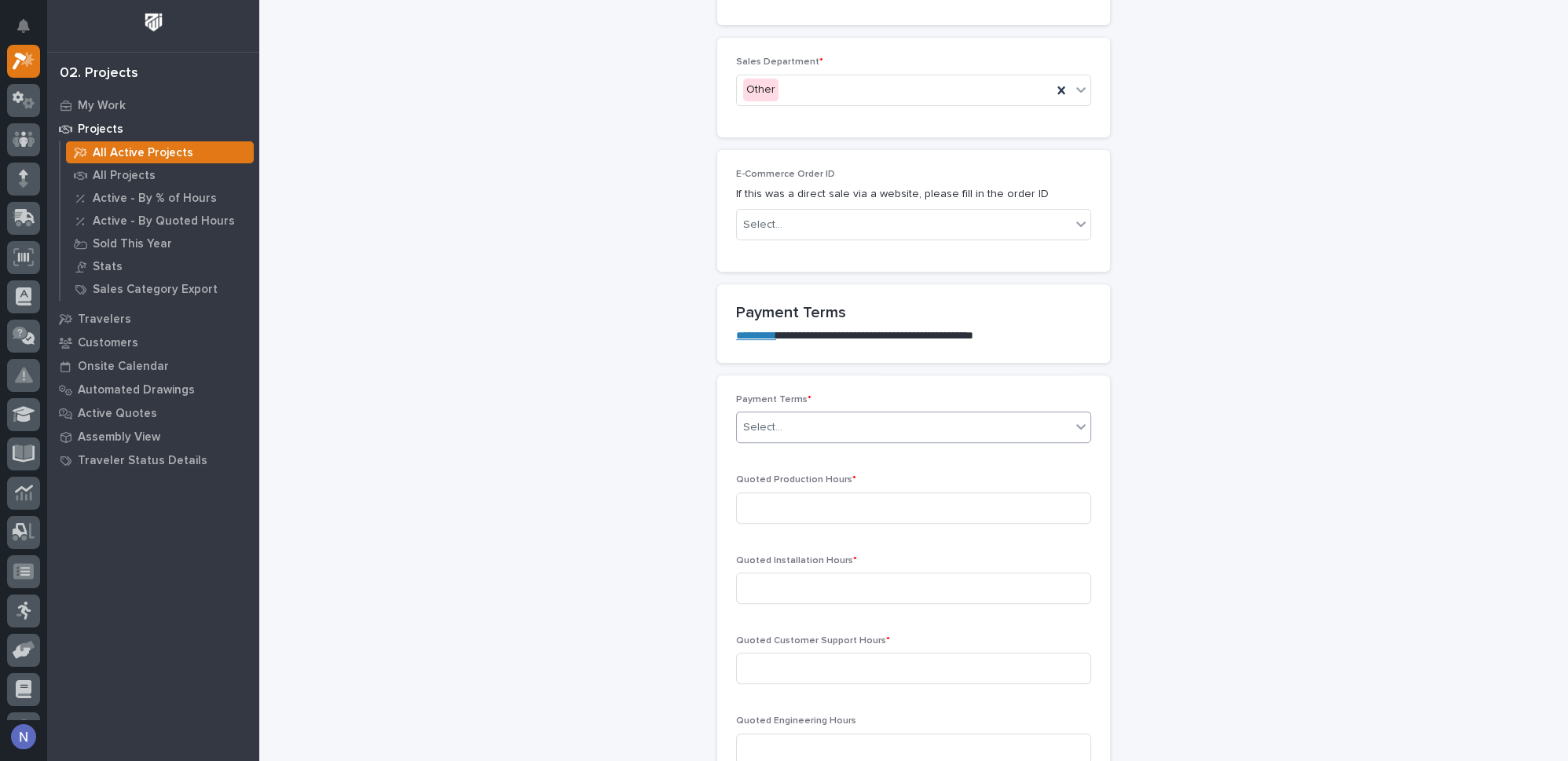
scroll to position [1023, 0]
click at [825, 430] on div "Payment Terms * Select..." at bounding box center [913, 417] width 355 height 62
click at [836, 410] on div "Select..." at bounding box center [904, 419] width 334 height 26
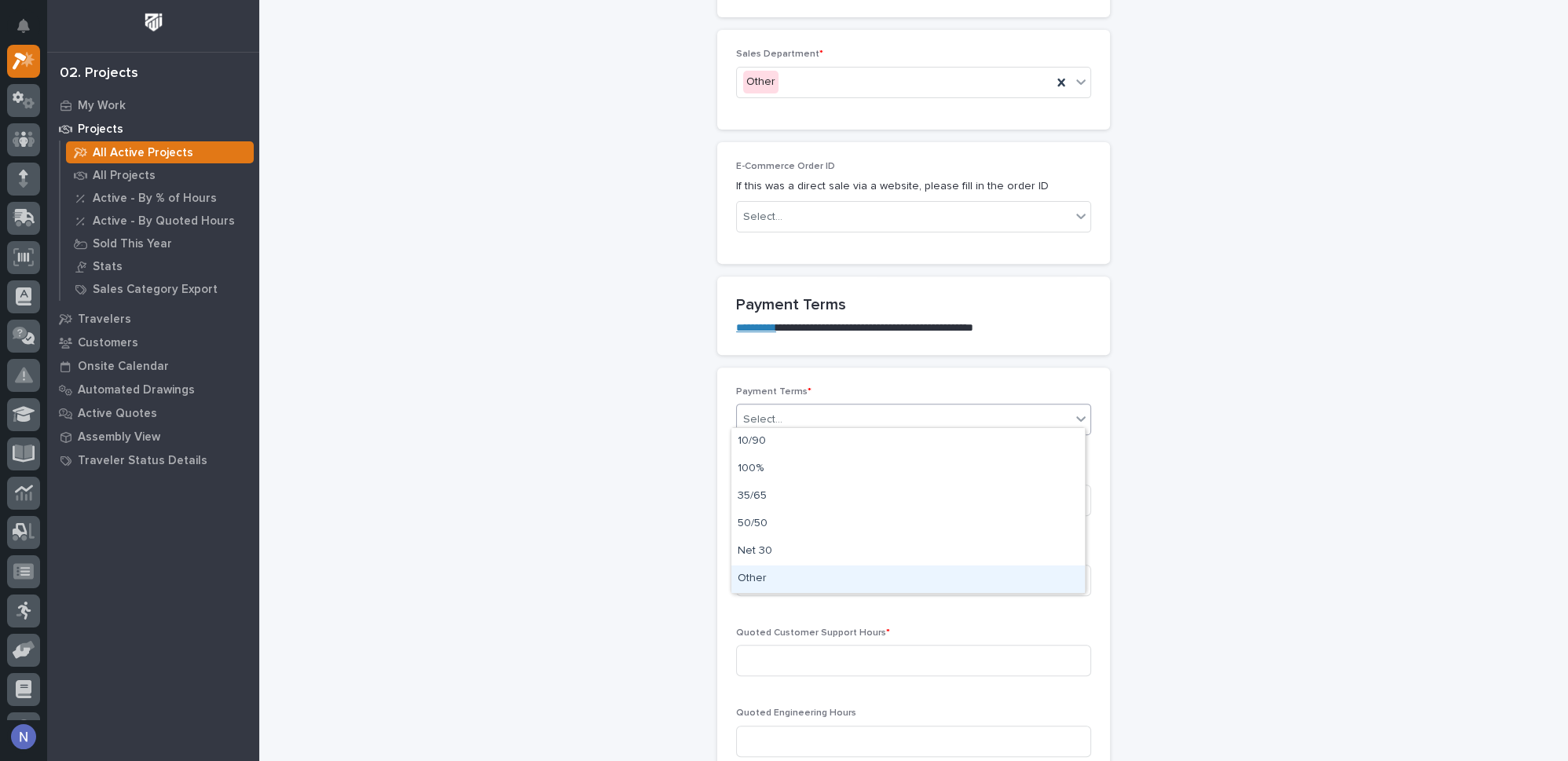
click at [824, 580] on div "Other" at bounding box center [908, 579] width 354 height 28
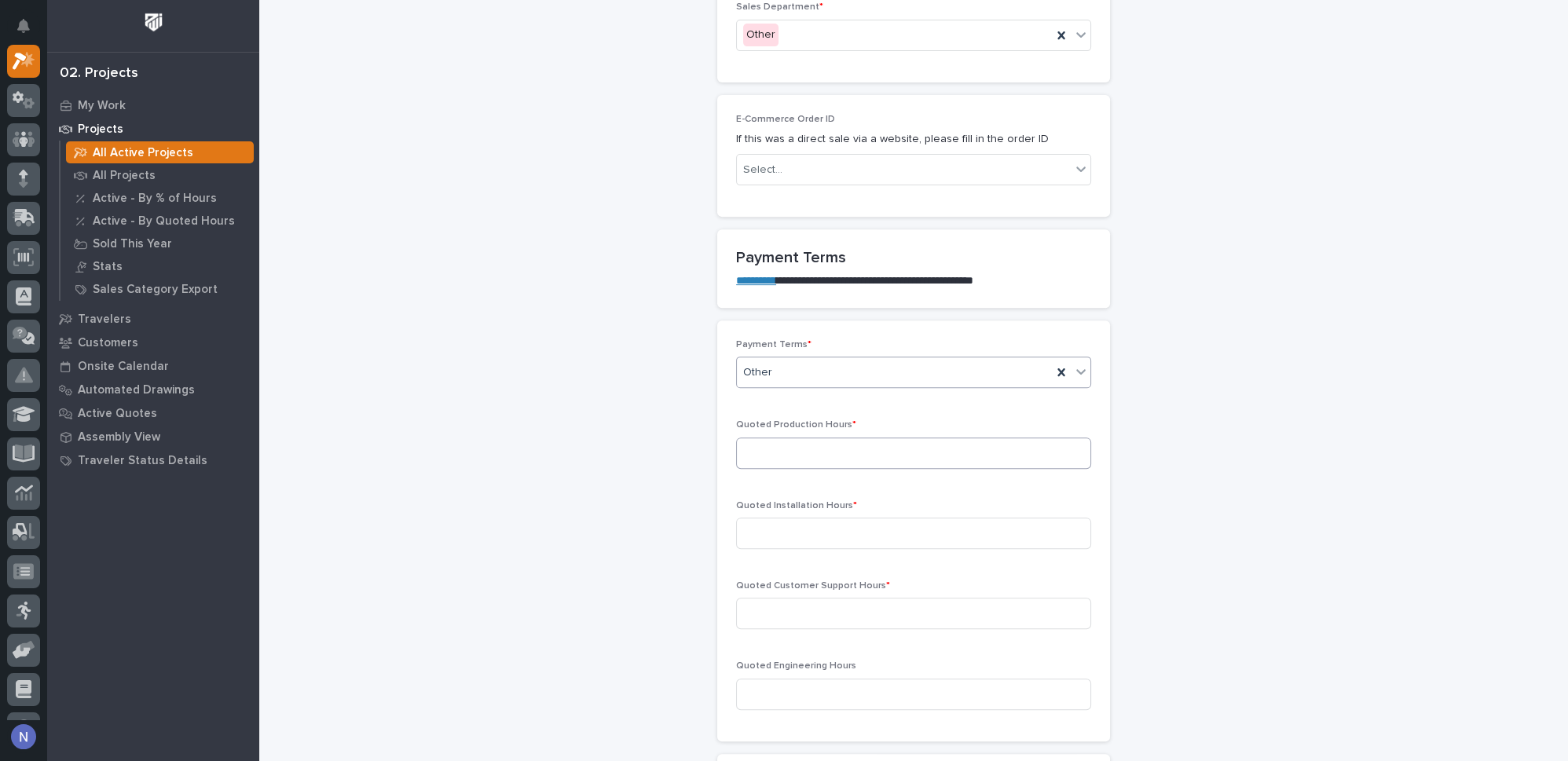
scroll to position [1071, 0]
click at [830, 445] on input at bounding box center [913, 451] width 355 height 31
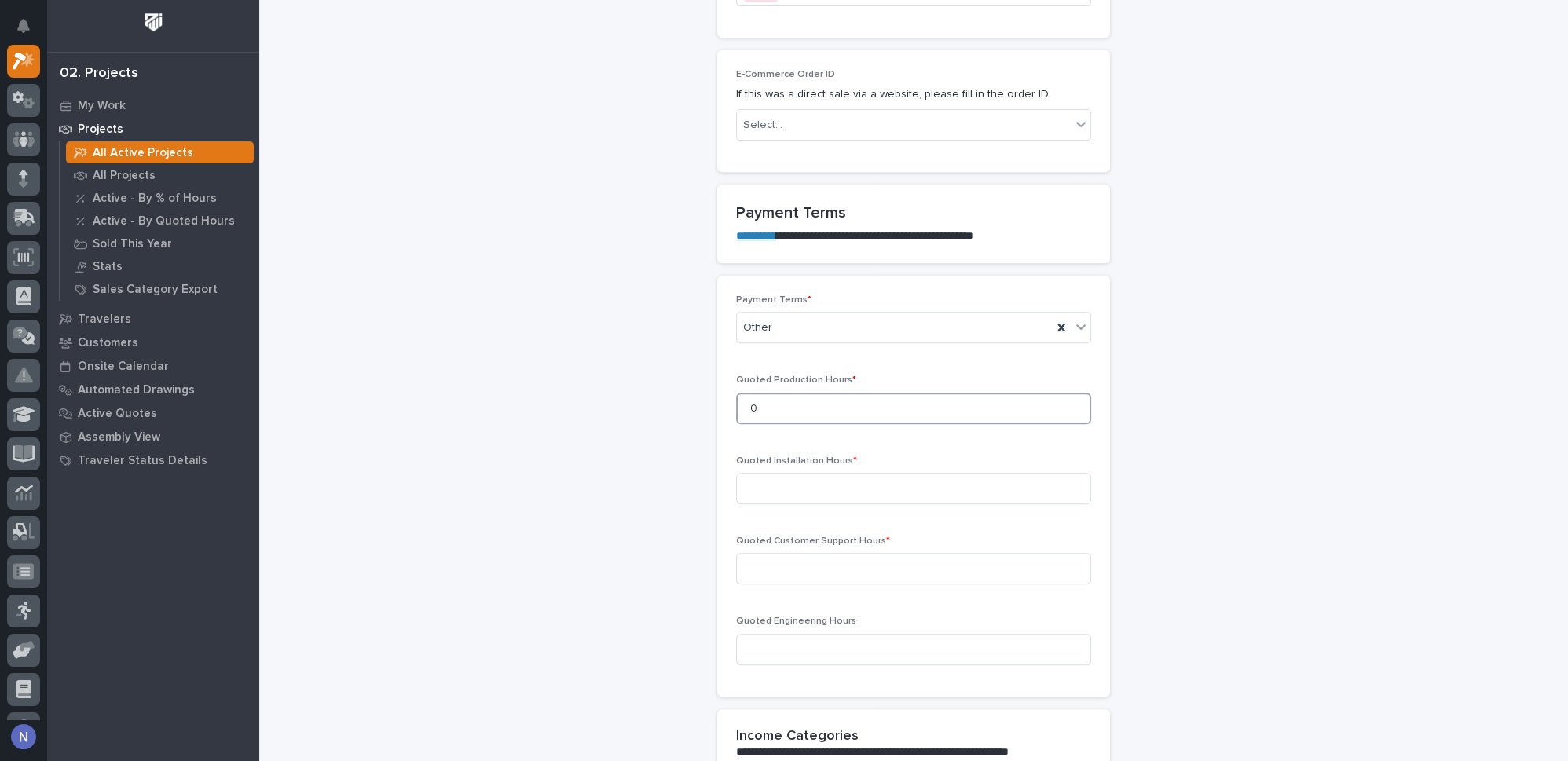
scroll to position [1142, 0]
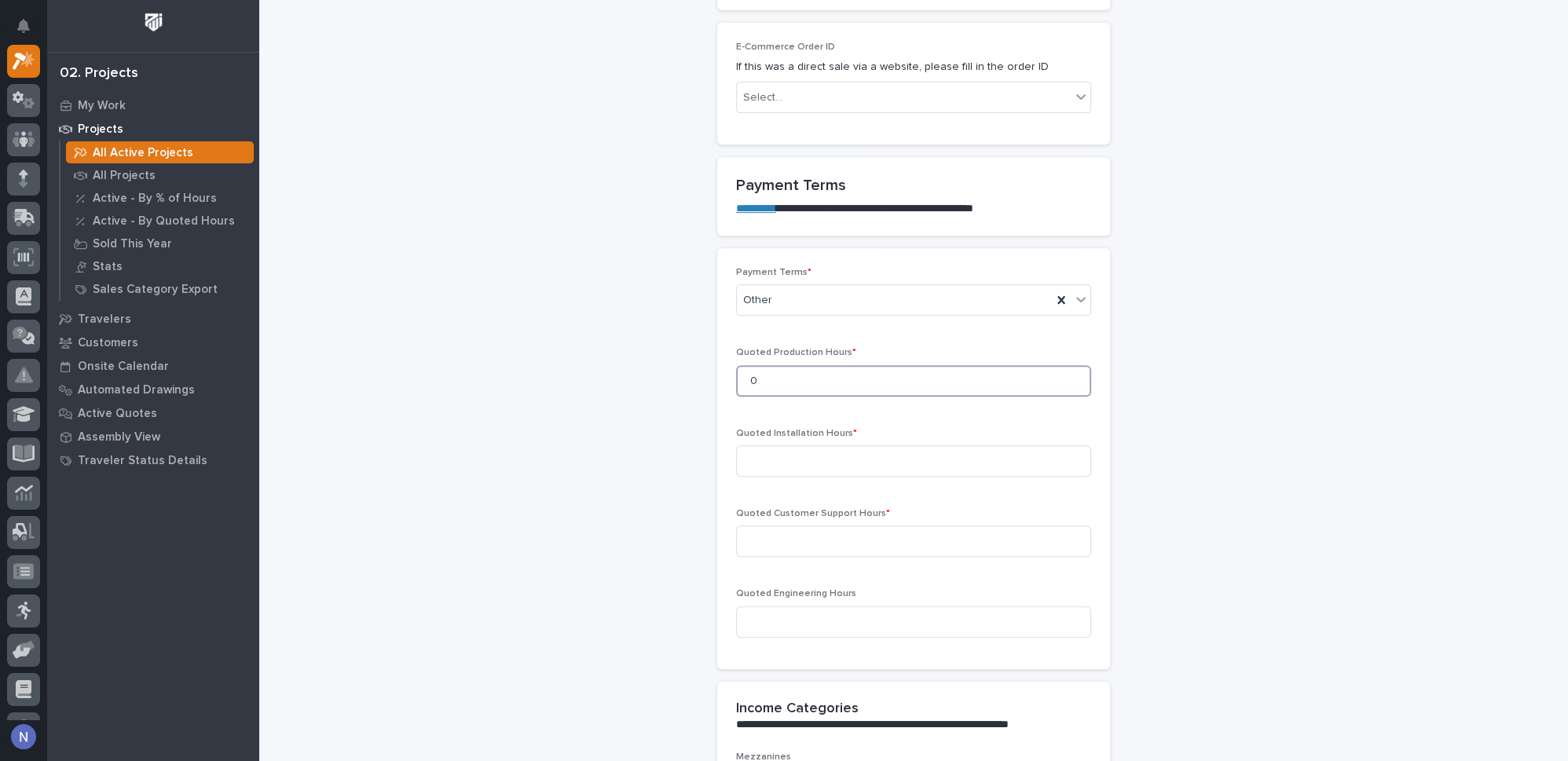
type input "0"
click at [830, 445] on input at bounding box center [913, 461] width 355 height 31
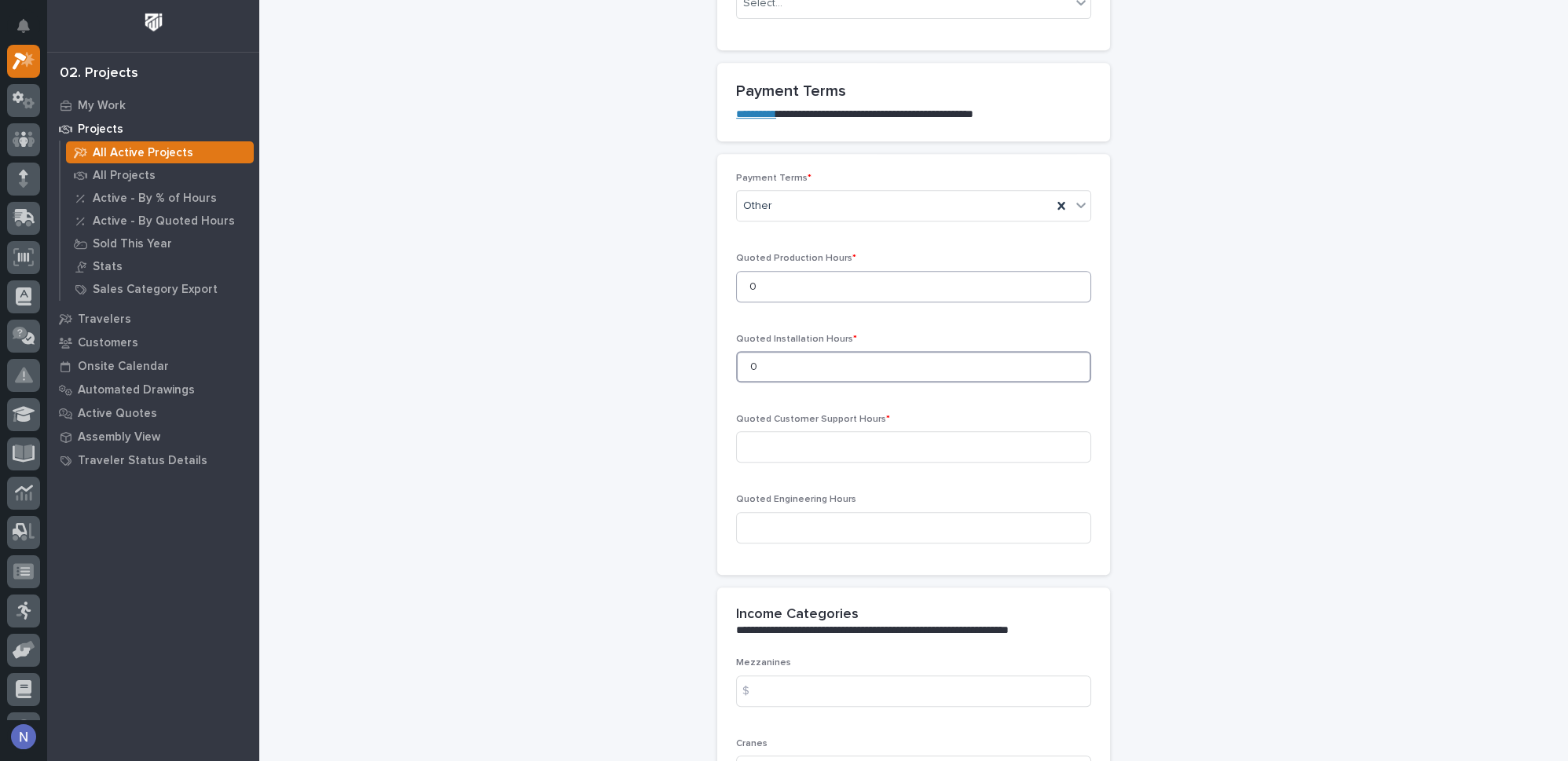
scroll to position [1237, 0]
type input "0"
click at [830, 445] on input at bounding box center [913, 445] width 355 height 31
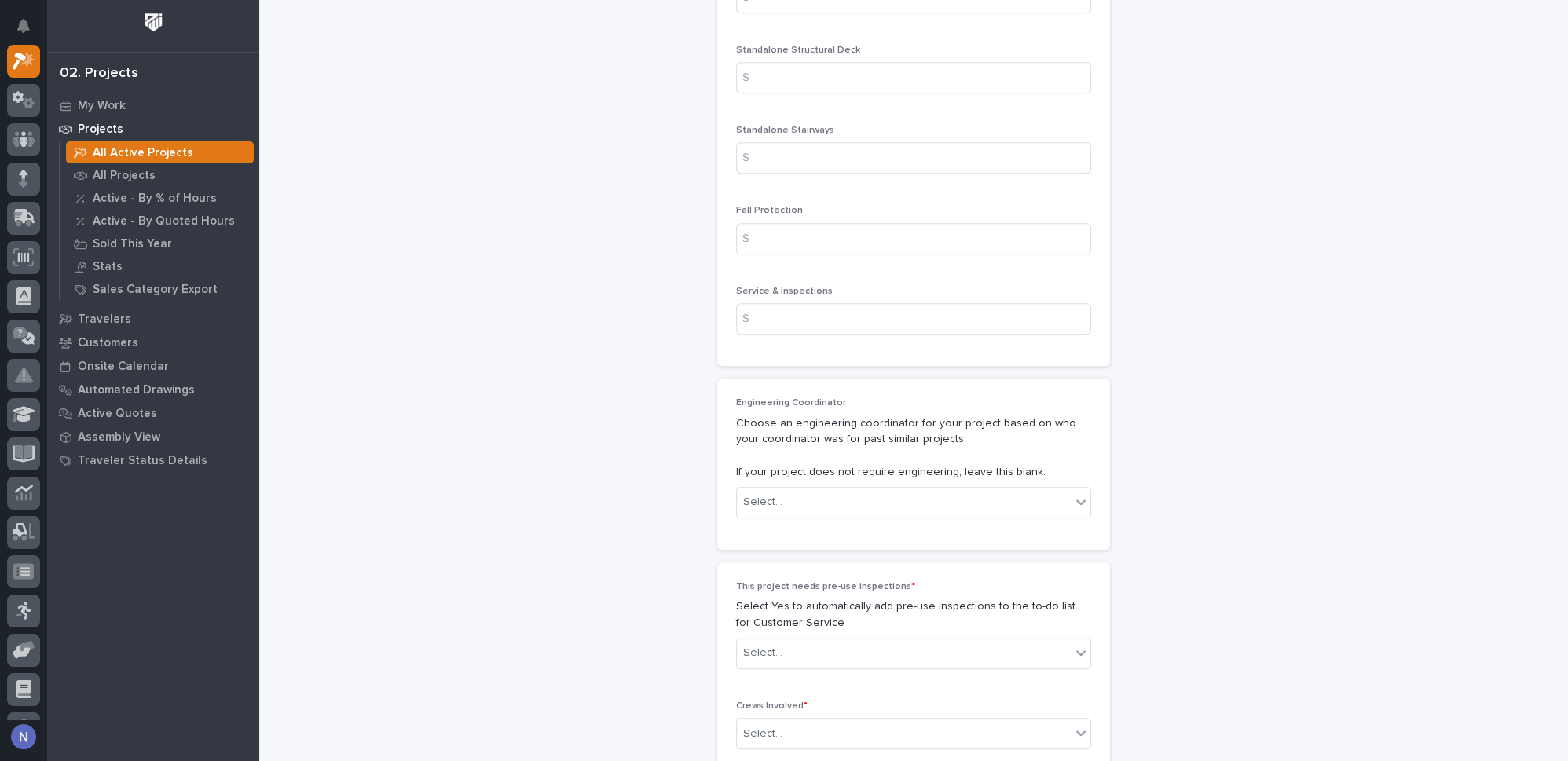
scroll to position [2451, 0]
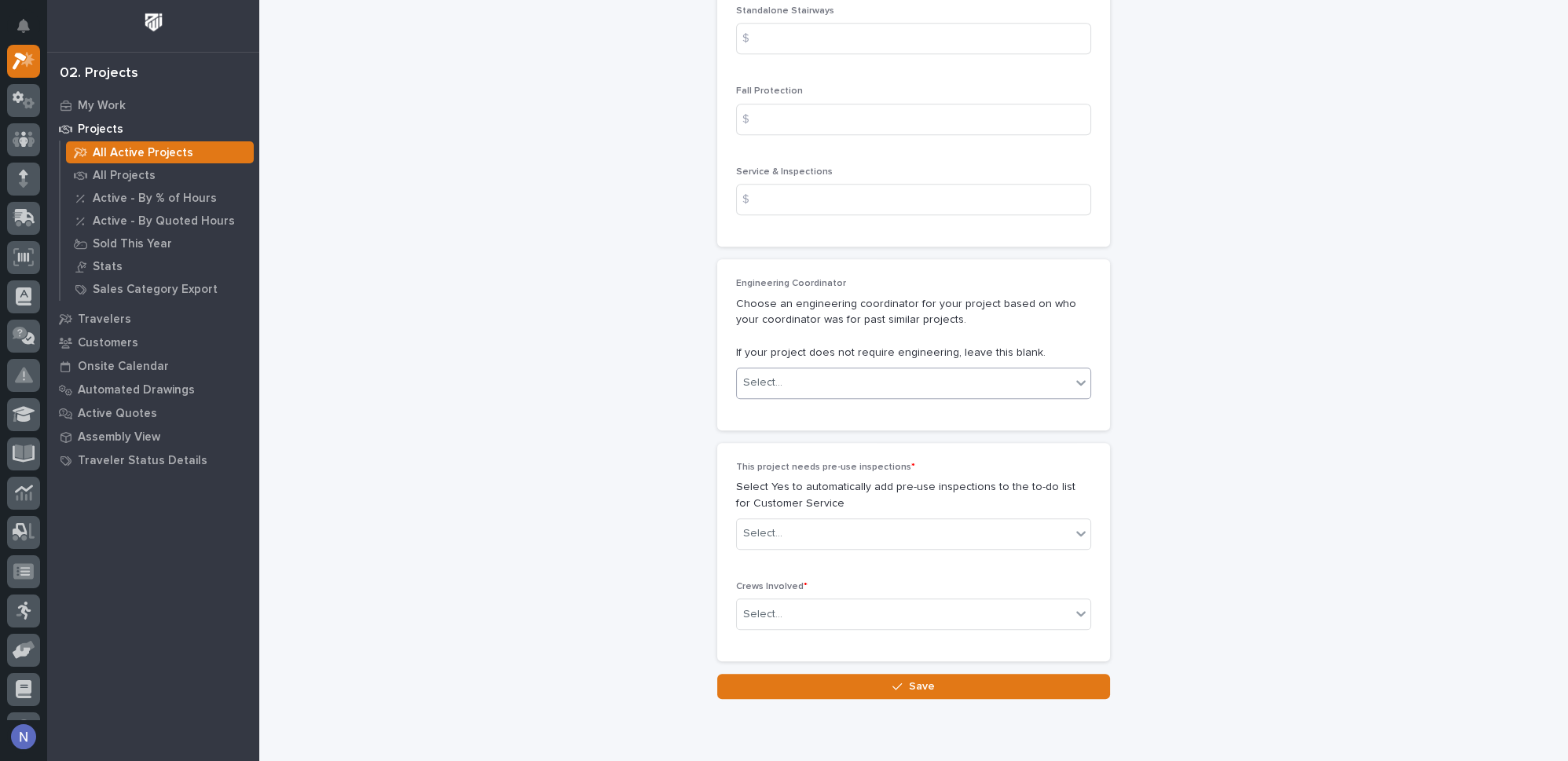
type input "0"
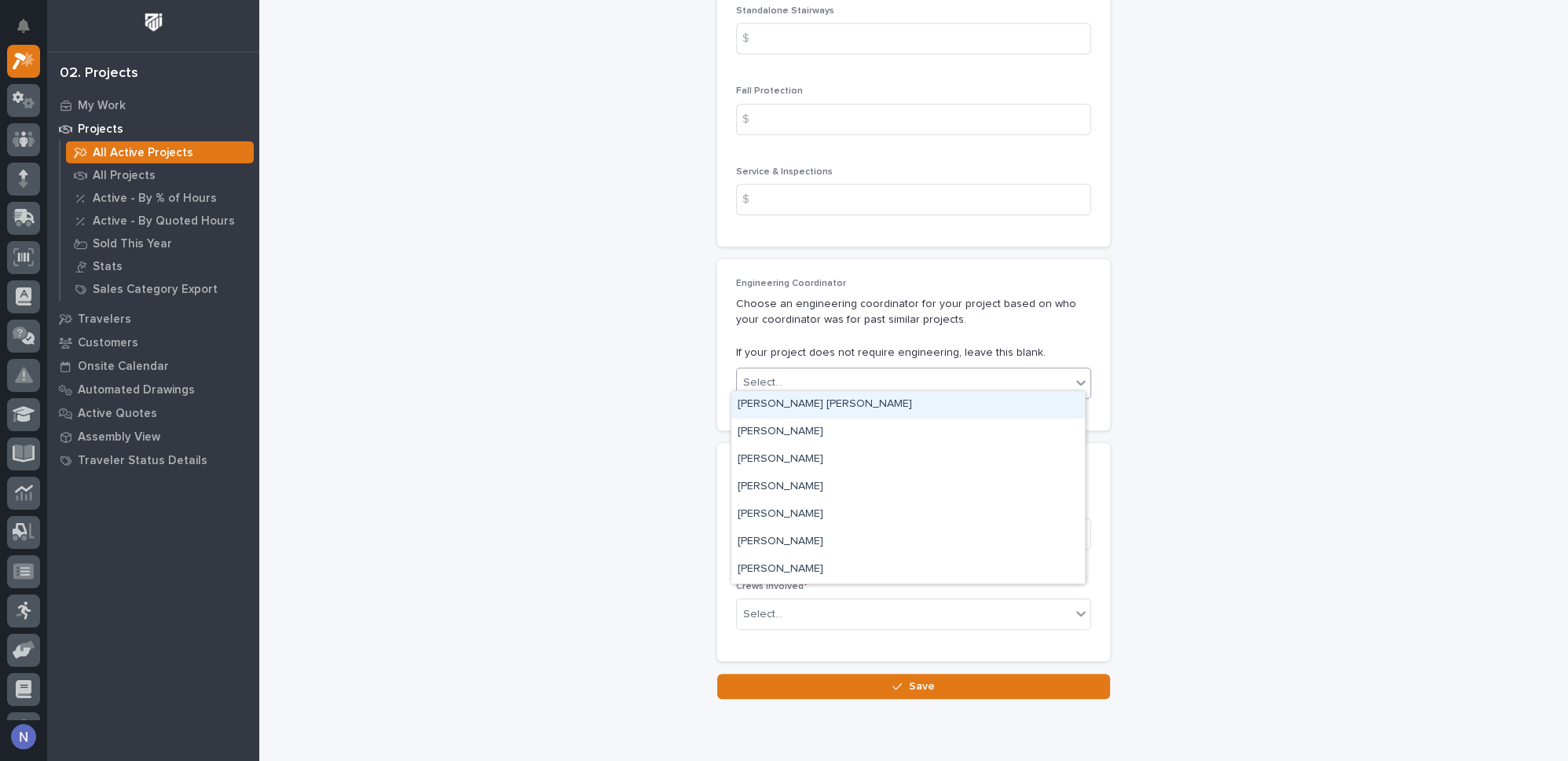
click at [845, 376] on div "Select..." at bounding box center [904, 382] width 334 height 26
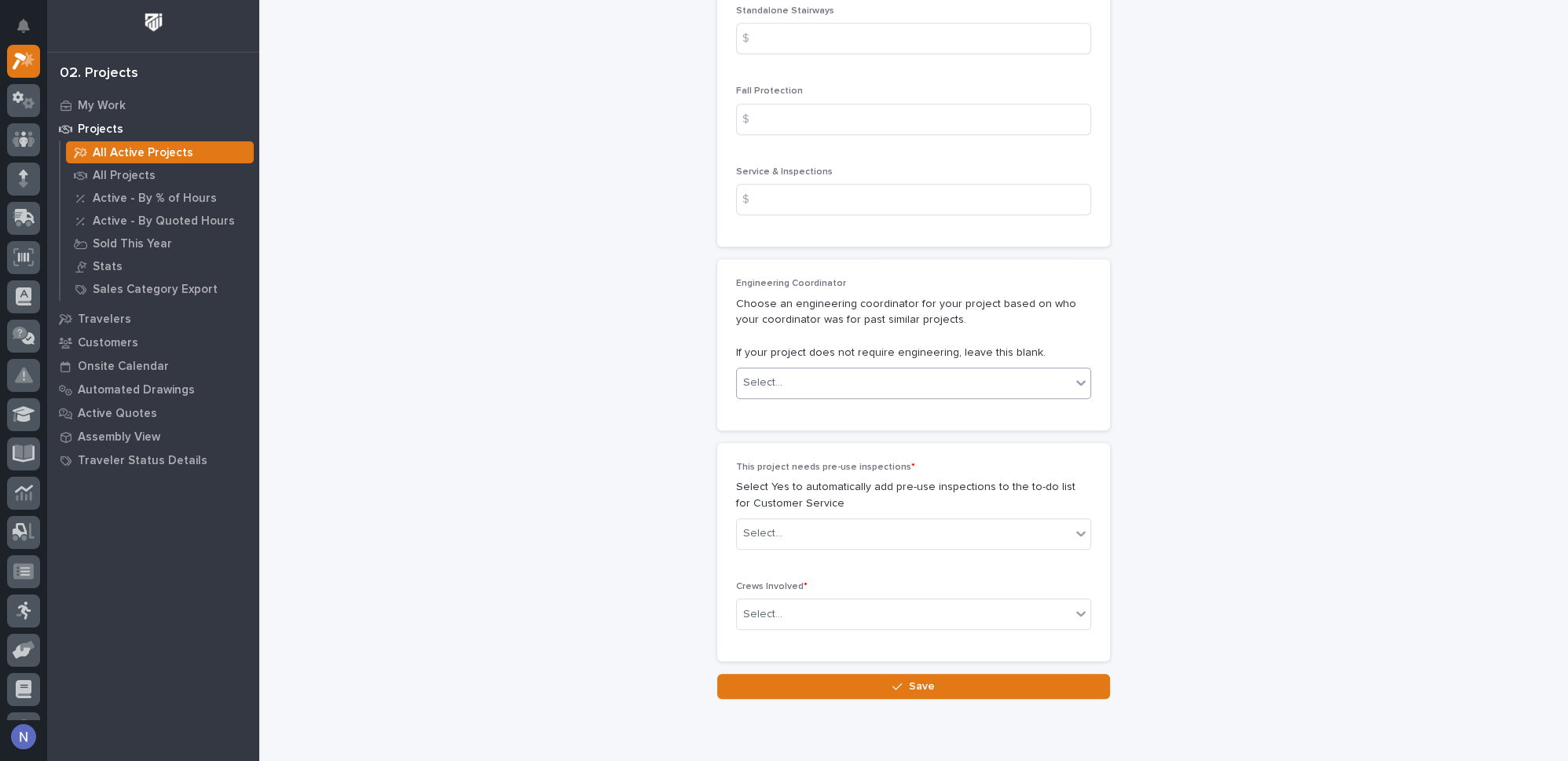
click at [819, 376] on div "Select..." at bounding box center [904, 382] width 334 height 26
click at [859, 521] on div "Select..." at bounding box center [904, 533] width 334 height 26
click at [811, 586] on div "No" at bounding box center [908, 582] width 354 height 28
drag, startPoint x: 833, startPoint y: 554, endPoint x: 811, endPoint y: 586, distance: 38.8
click at [811, 586] on div "Crews Involved * Select..." at bounding box center [913, 612] width 355 height 62
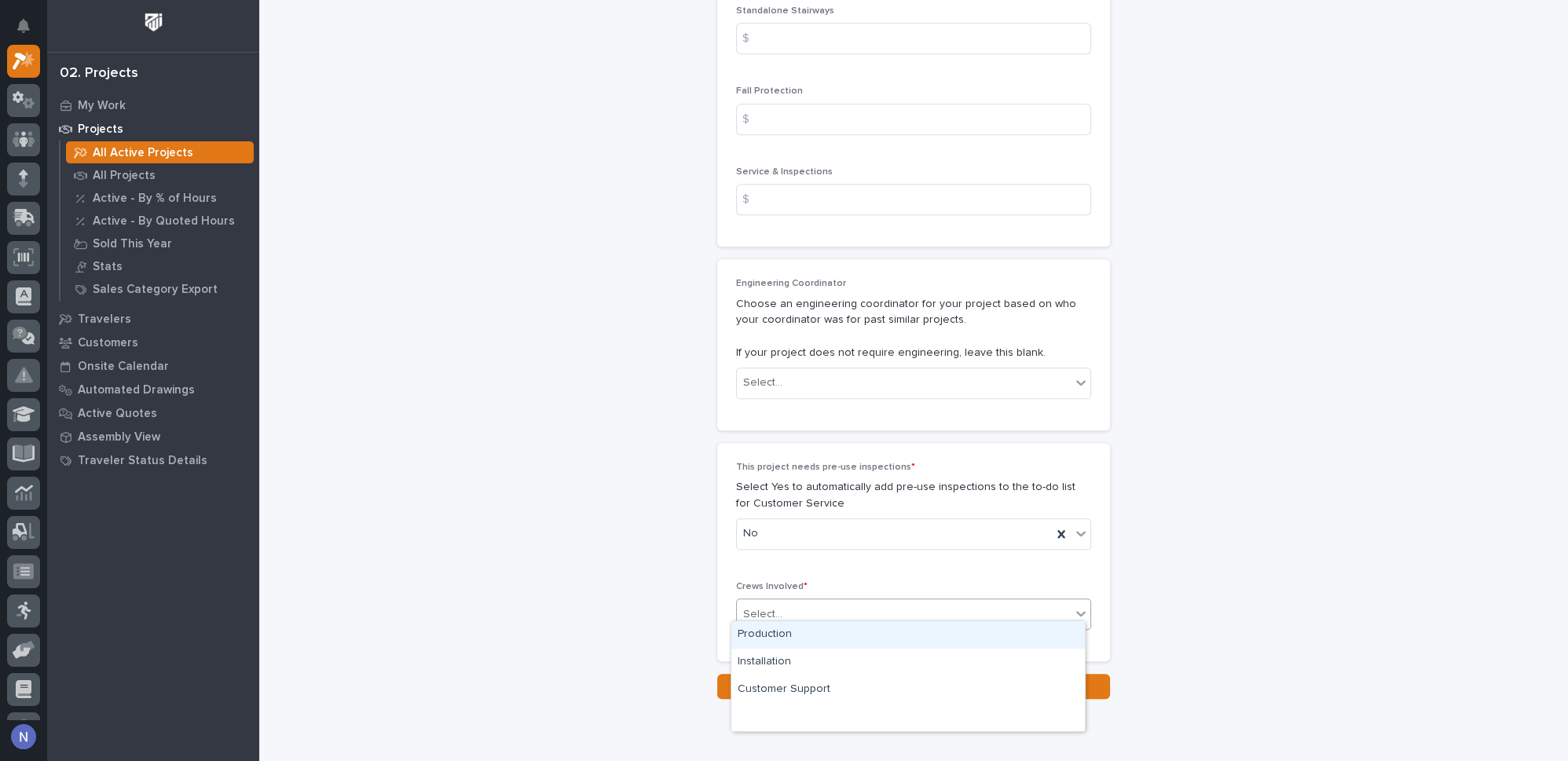
click at [808, 605] on div "Select..." at bounding box center [904, 614] width 334 height 26
click at [803, 634] on div "Production" at bounding box center [908, 634] width 354 height 28
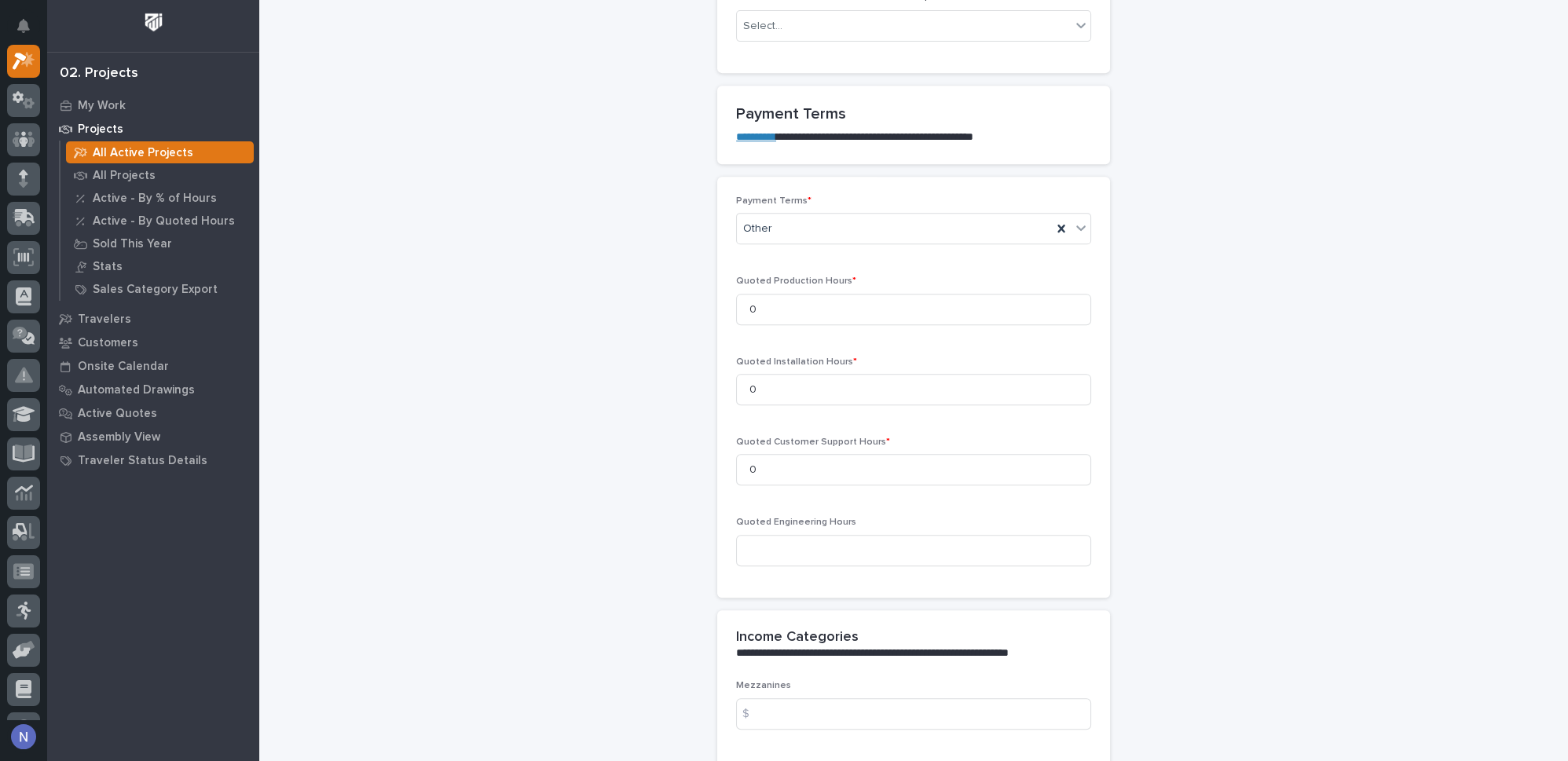
scroll to position [1213, 0]
drag, startPoint x: 845, startPoint y: 295, endPoint x: 706, endPoint y: 297, distance: 139.0
click at [706, 297] on div "**********" at bounding box center [913, 429] width 1277 height 3282
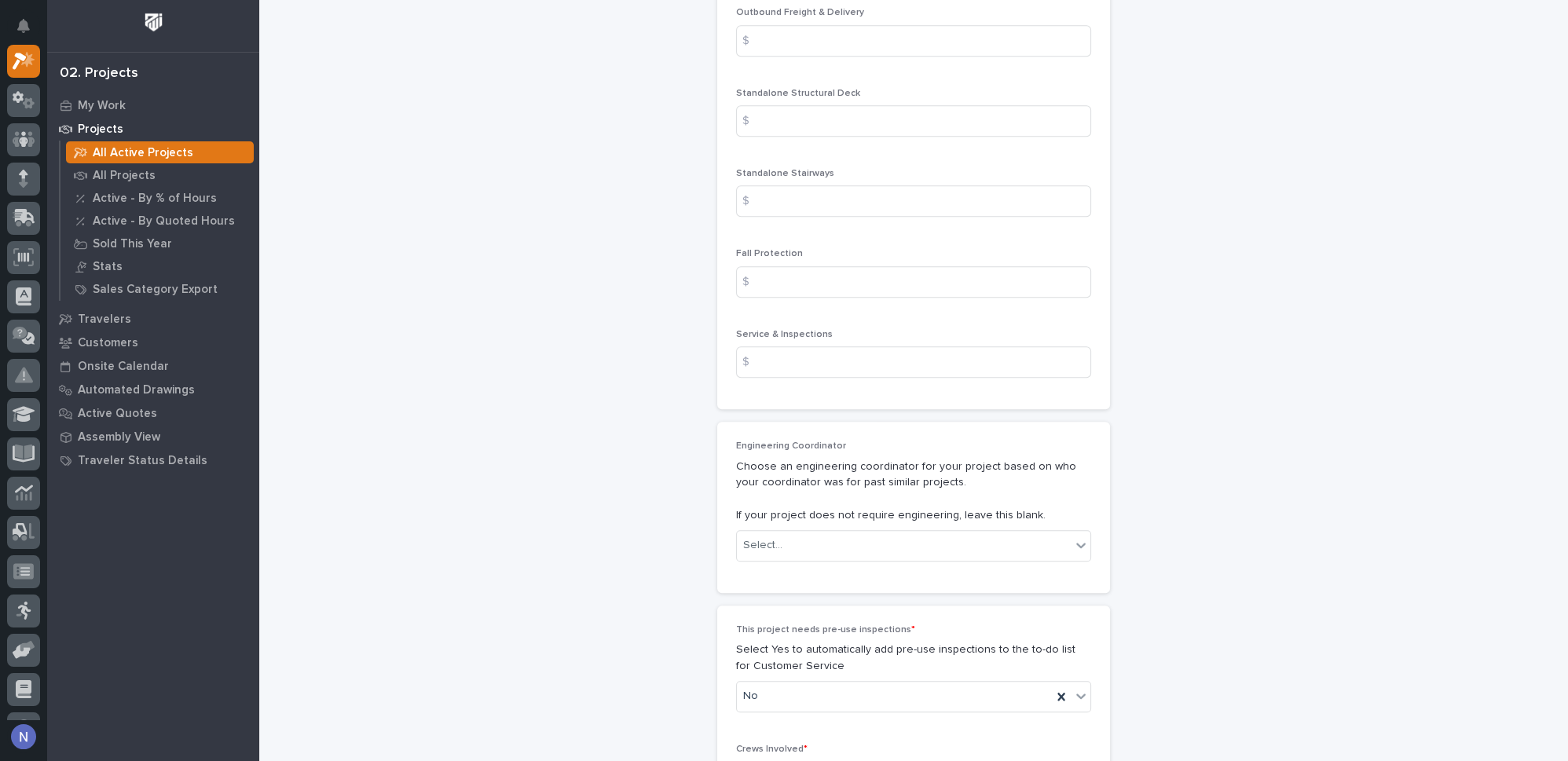
scroll to position [2289, 0]
type input "100"
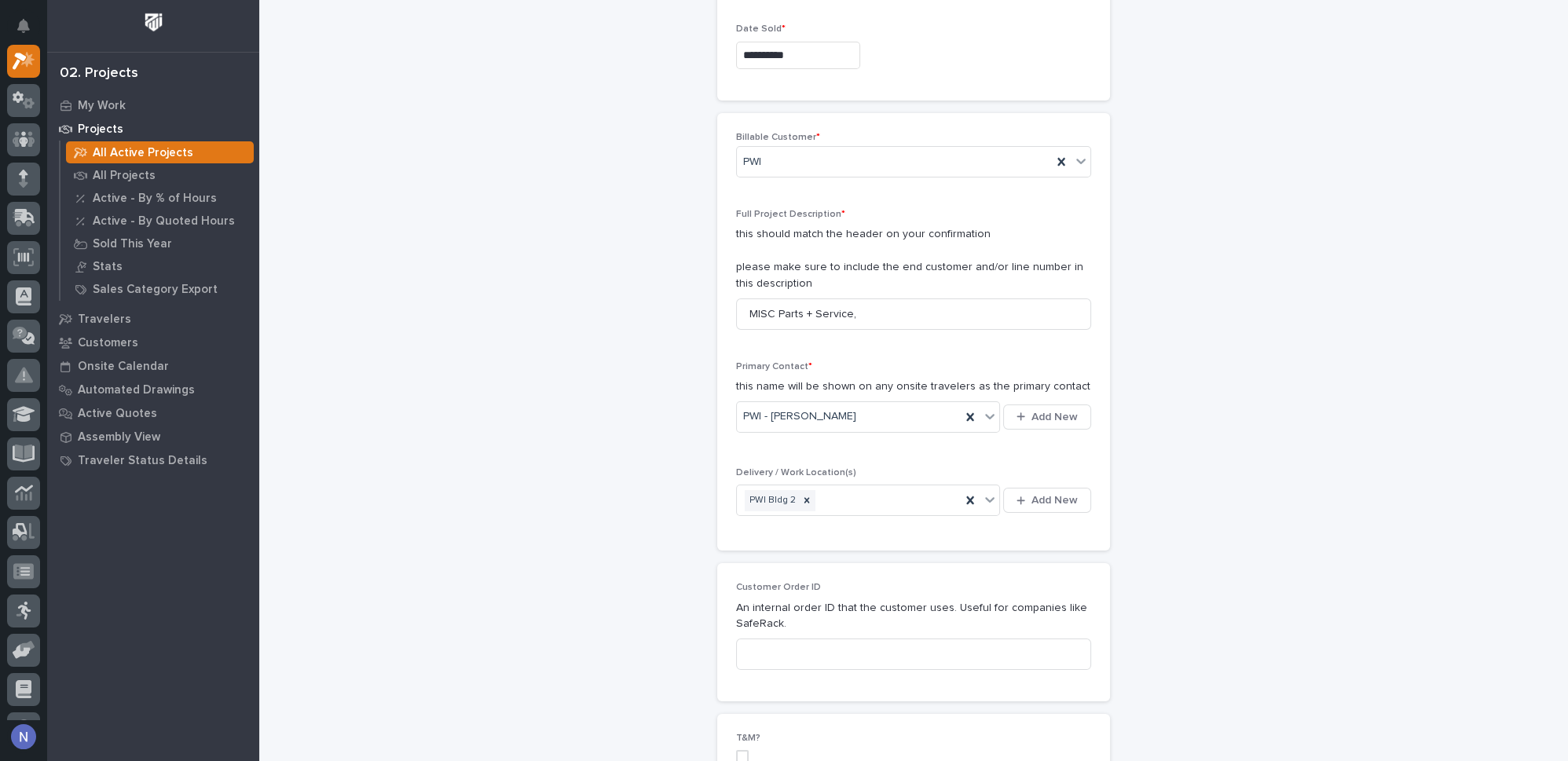
scroll to position [241, 0]
click at [803, 311] on input "MISC Parts + Service," at bounding box center [913, 318] width 355 height 31
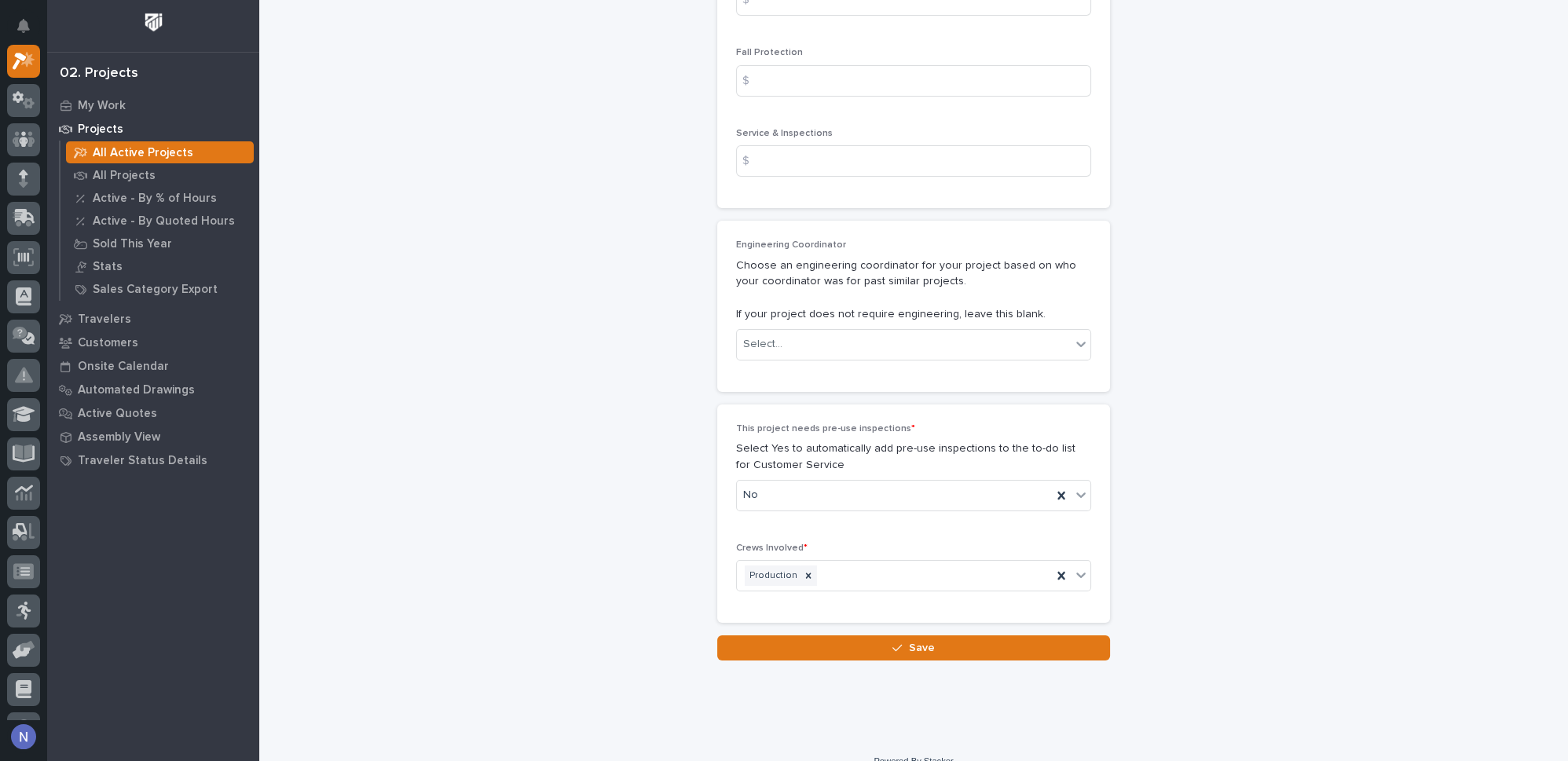
scroll to position [2501, 0]
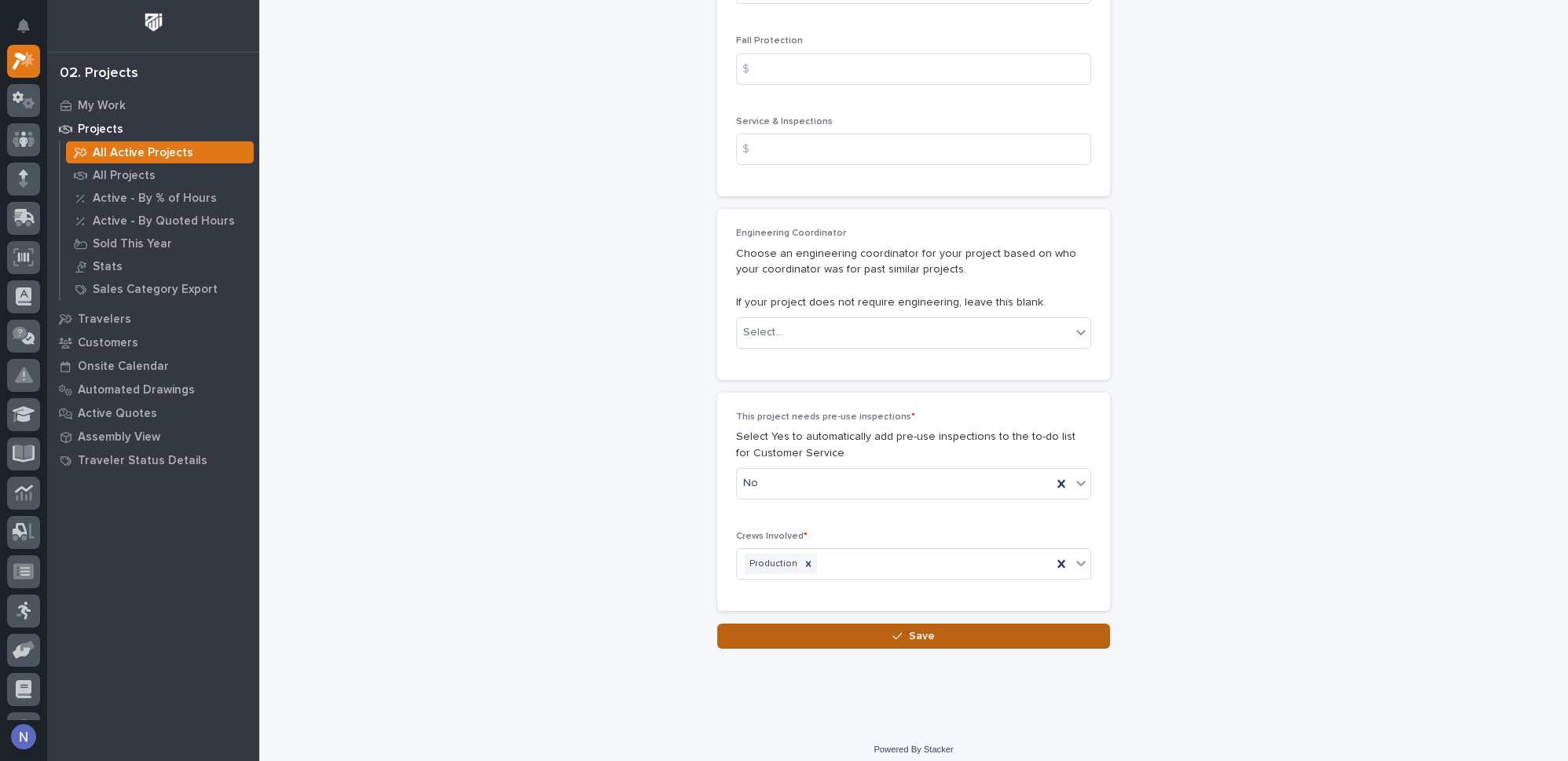
type input "MISC Parts & Service,"
click at [929, 623] on button "Save" at bounding box center [913, 636] width 392 height 25
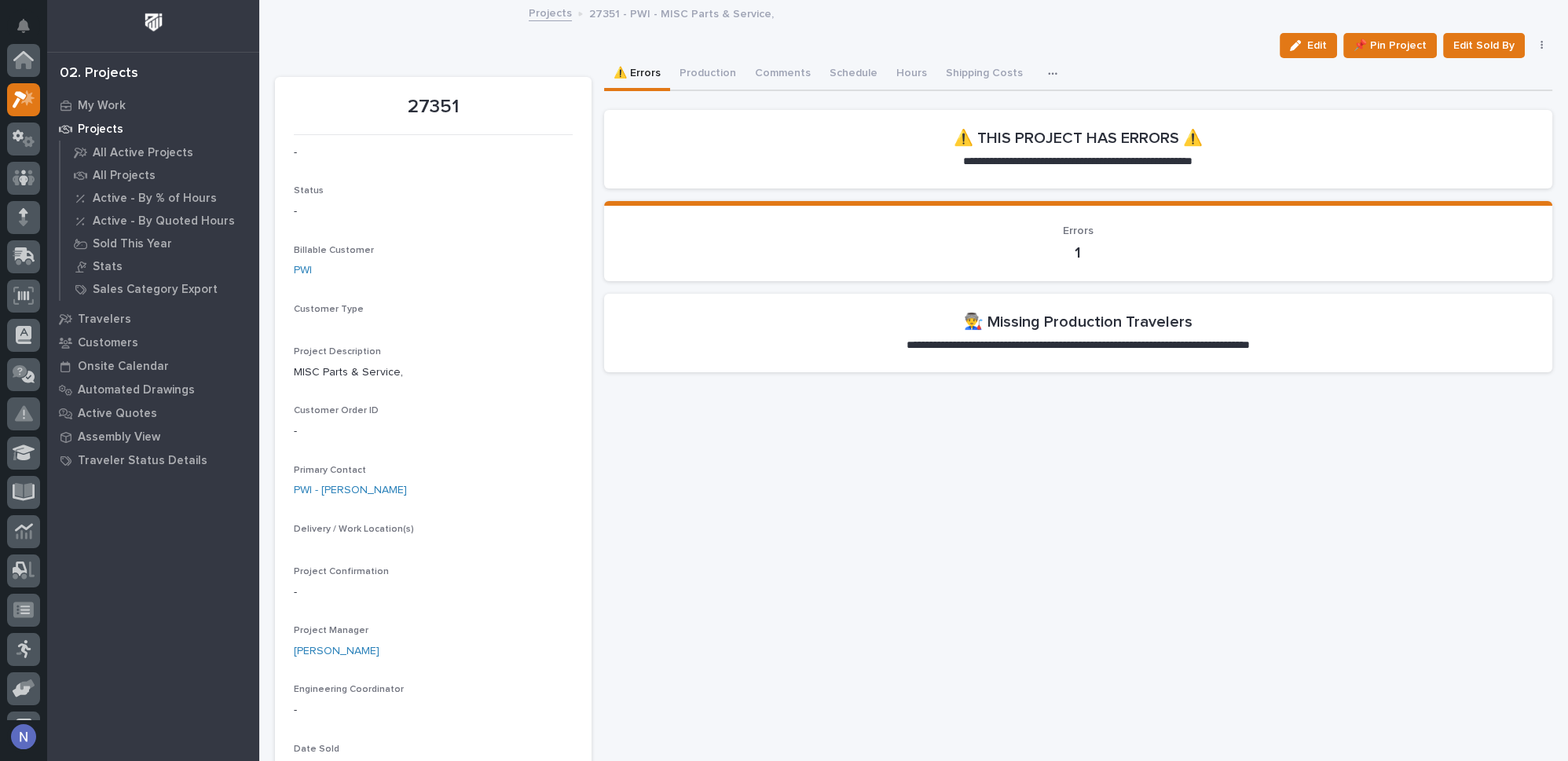
scroll to position [39, 0]
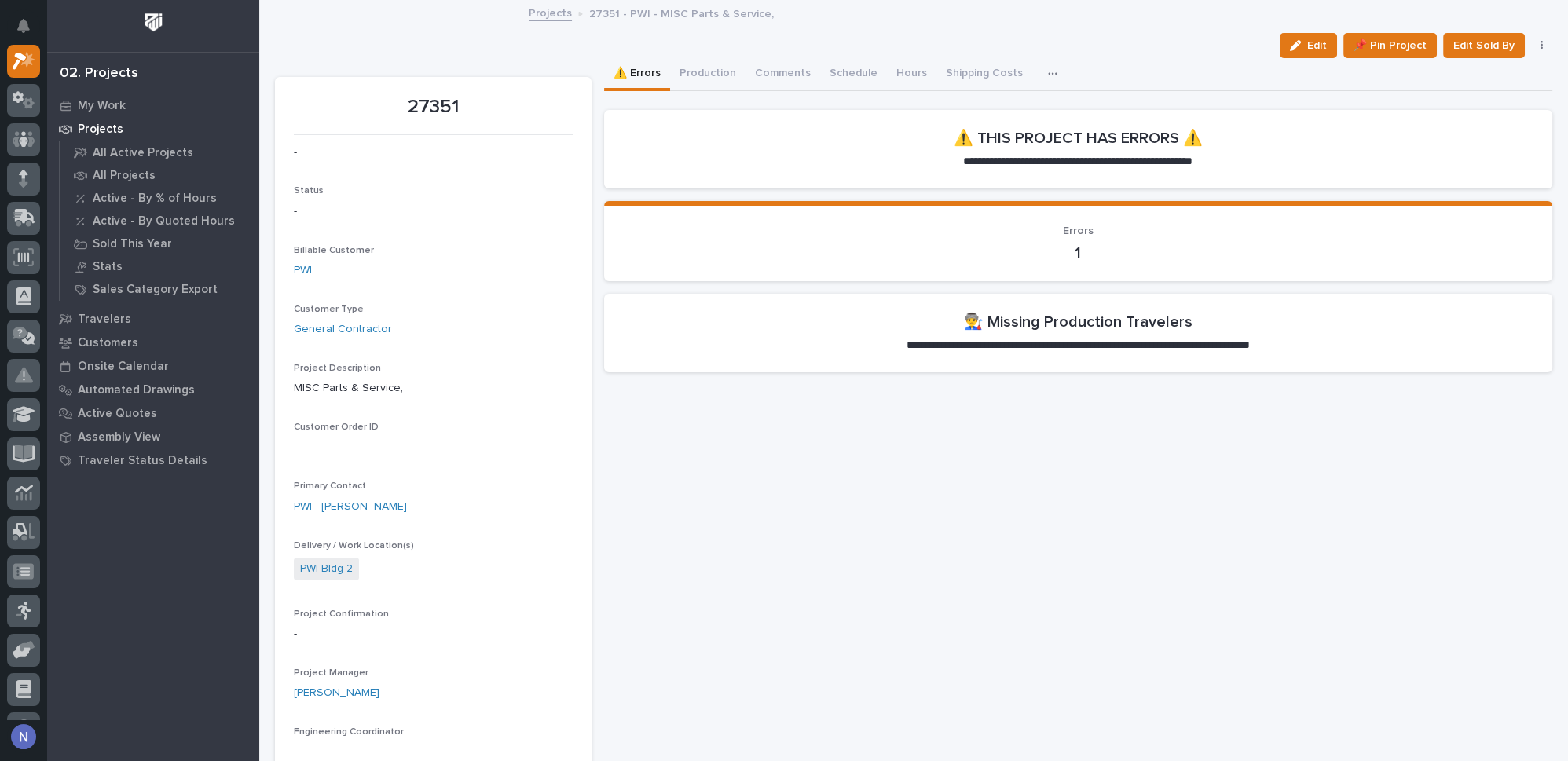
drag, startPoint x: 1288, startPoint y: 47, endPoint x: 661, endPoint y: 288, distance: 671.7
click at [1290, 47] on icon "button" at bounding box center [1295, 45] width 11 height 11
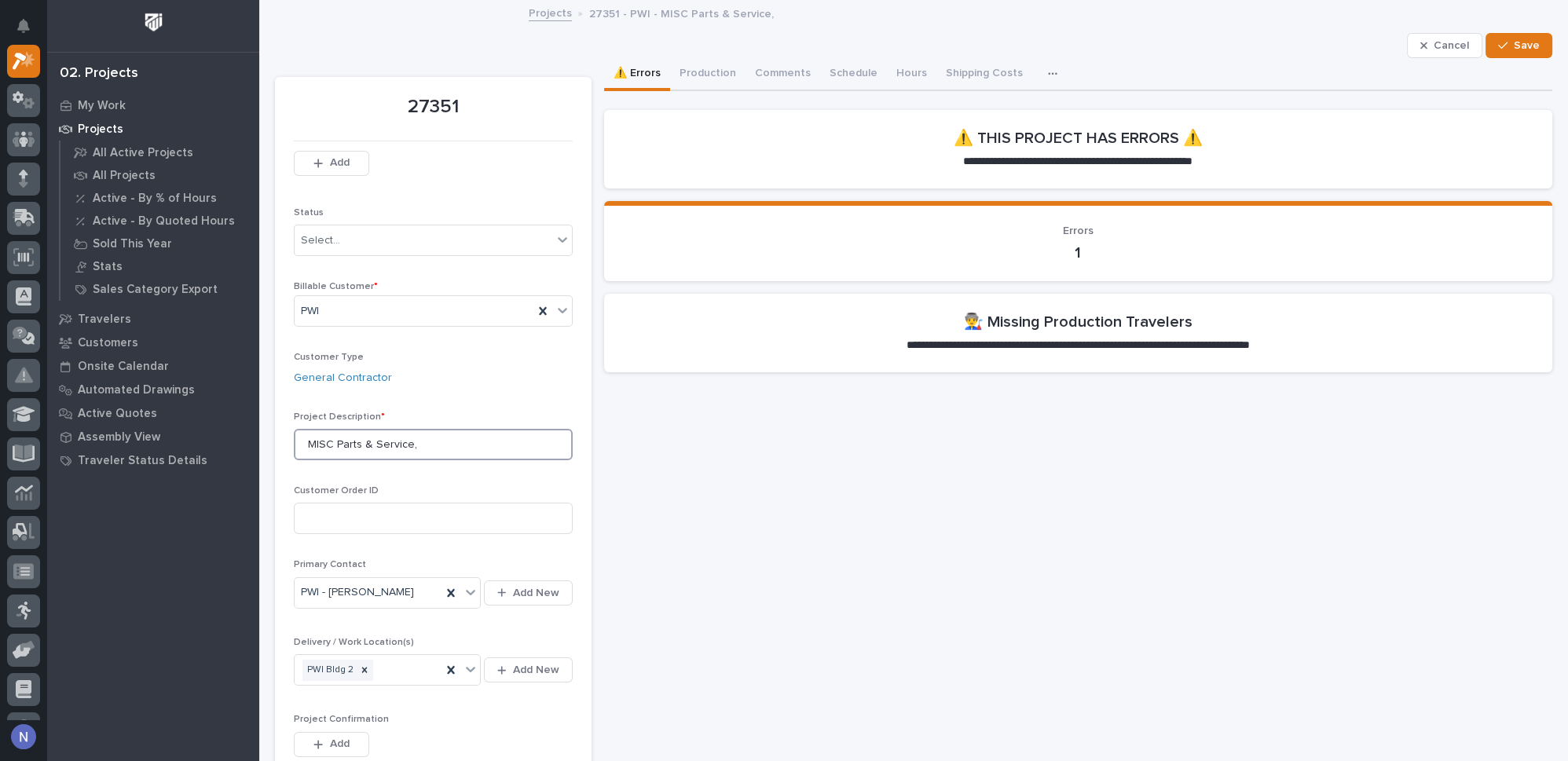
drag, startPoint x: 335, startPoint y: 445, endPoint x: 307, endPoint y: 445, distance: 28.0
click at [307, 445] on input "MISC Parts & Service," at bounding box center [433, 444] width 278 height 31
click at [403, 440] on input "Parts & Service," at bounding box center [433, 444] width 278 height 31
paste input "MISC"
type input "Parts & Service, MISC"
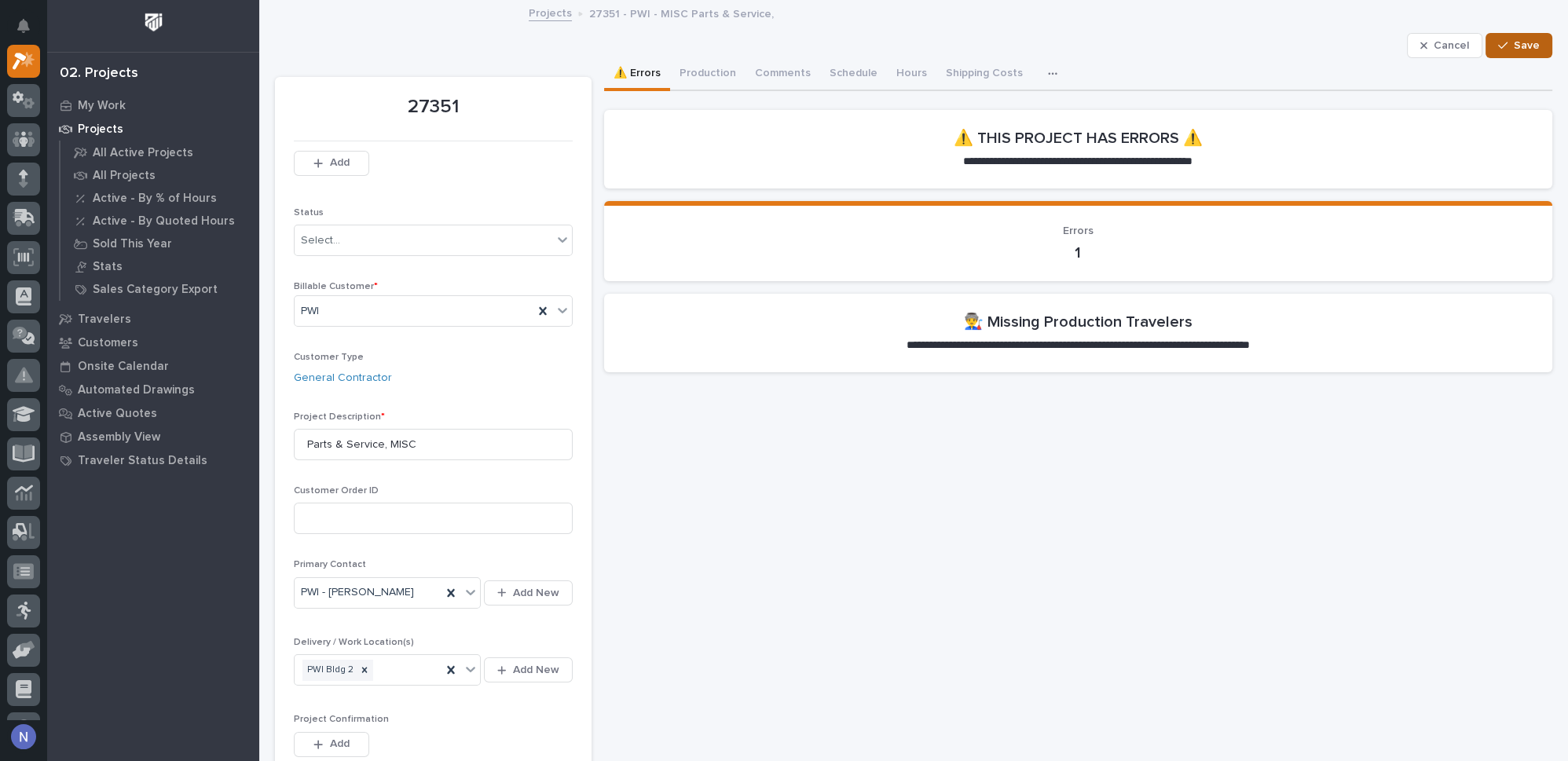
click at [1501, 51] on button "Save" at bounding box center [1518, 46] width 67 height 25
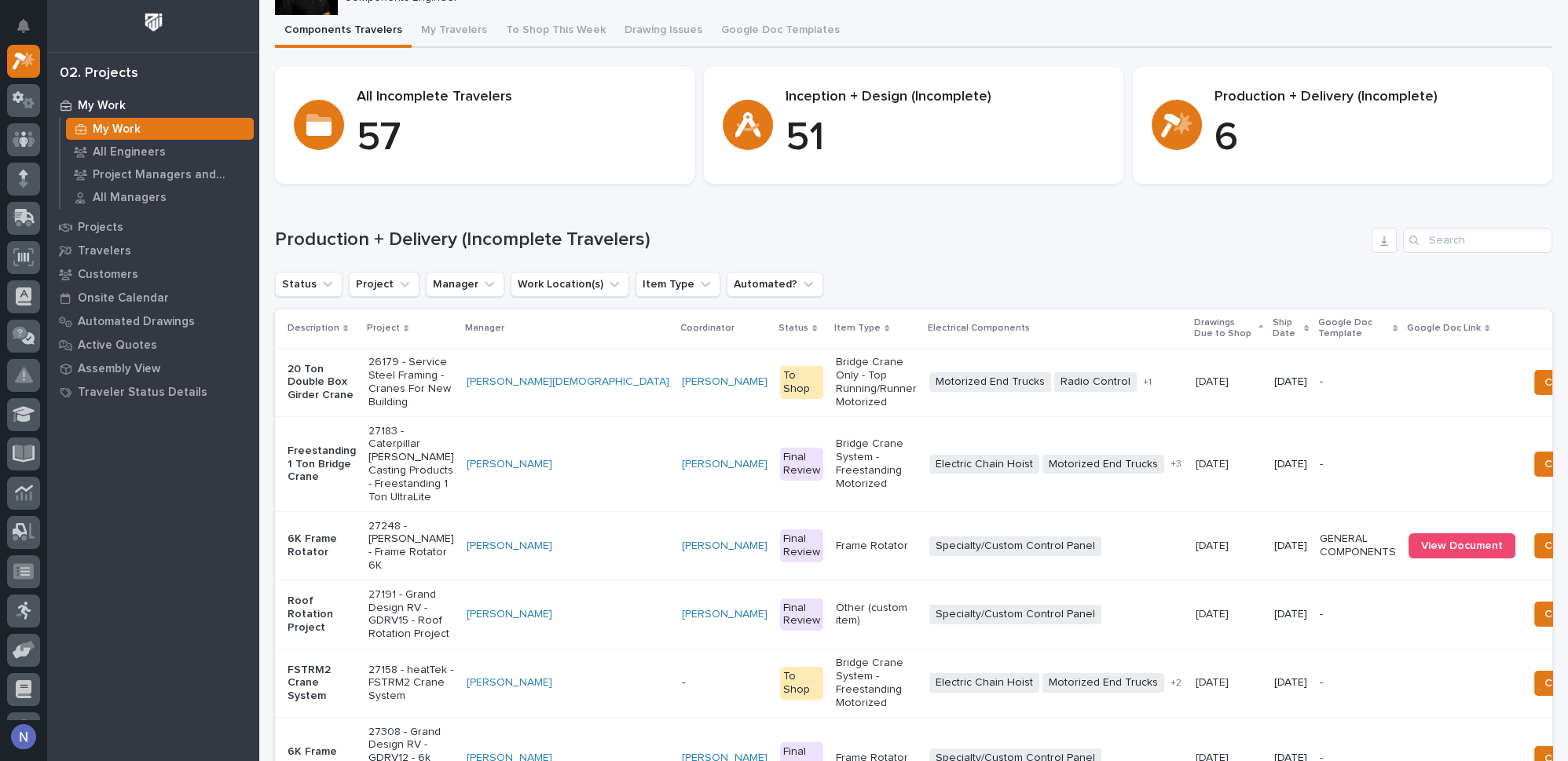
scroll to position [165, 0]
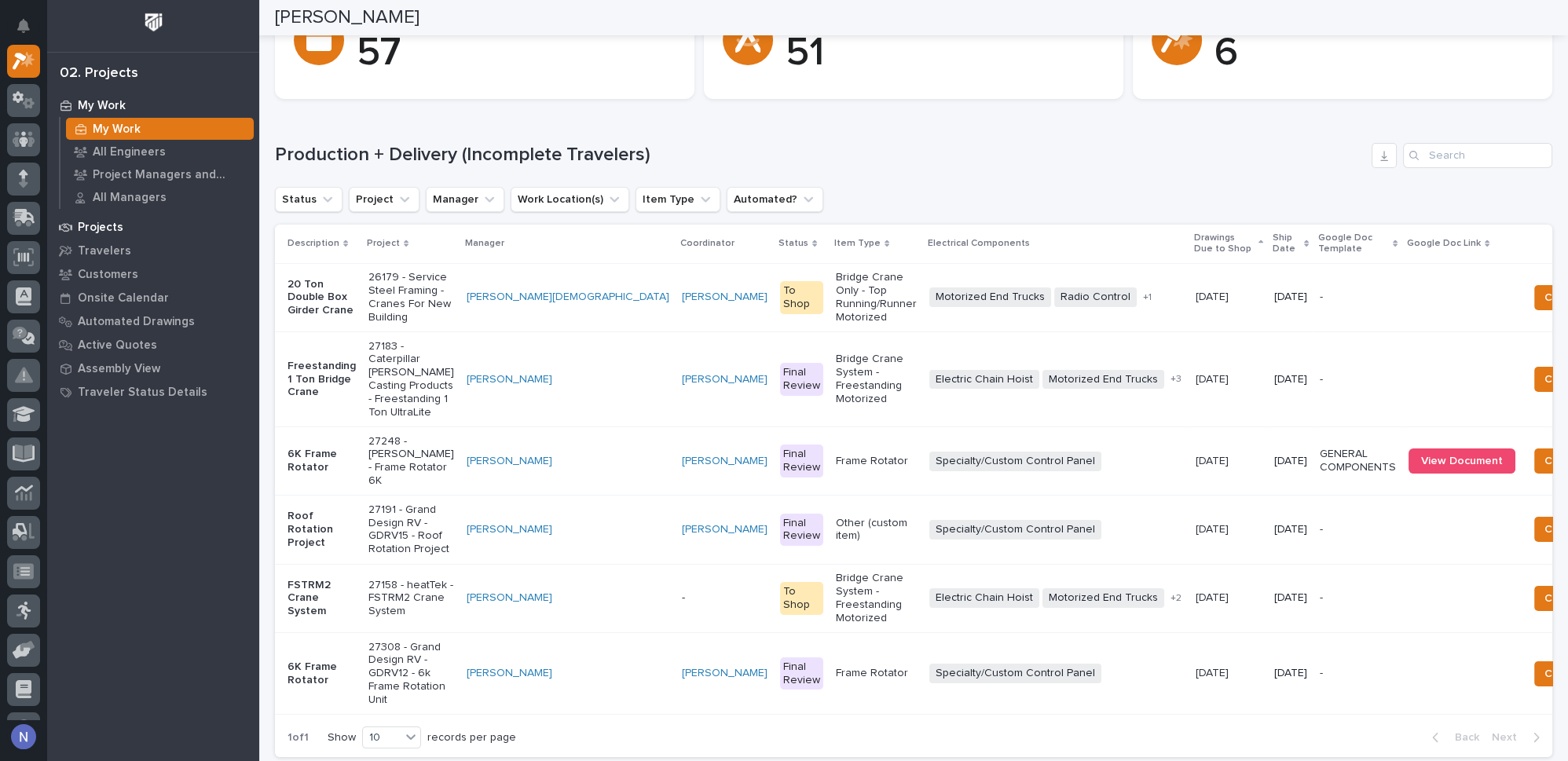
click at [99, 231] on p "Projects" at bounding box center [100, 228] width 46 height 14
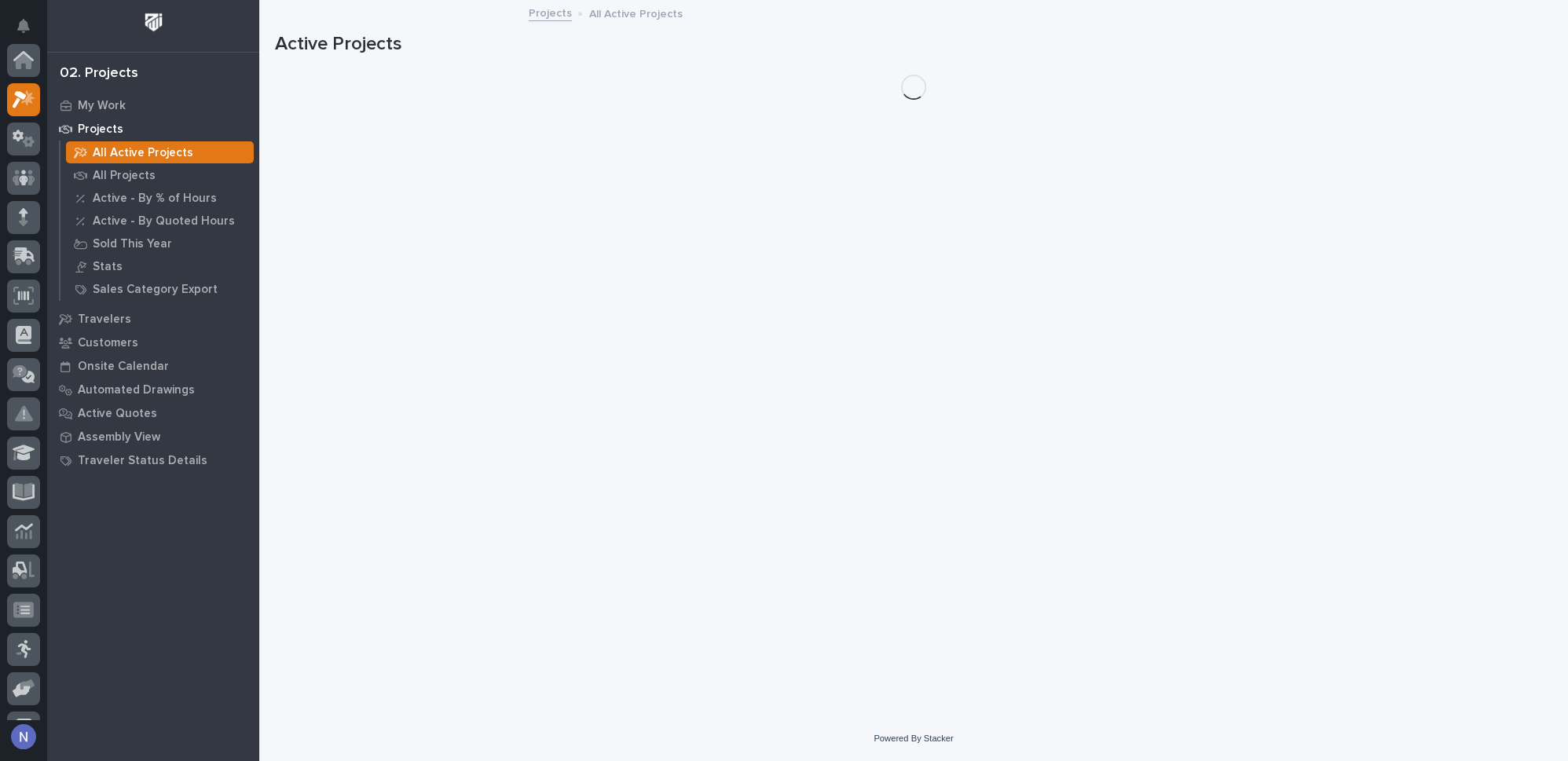
scroll to position [39, 0]
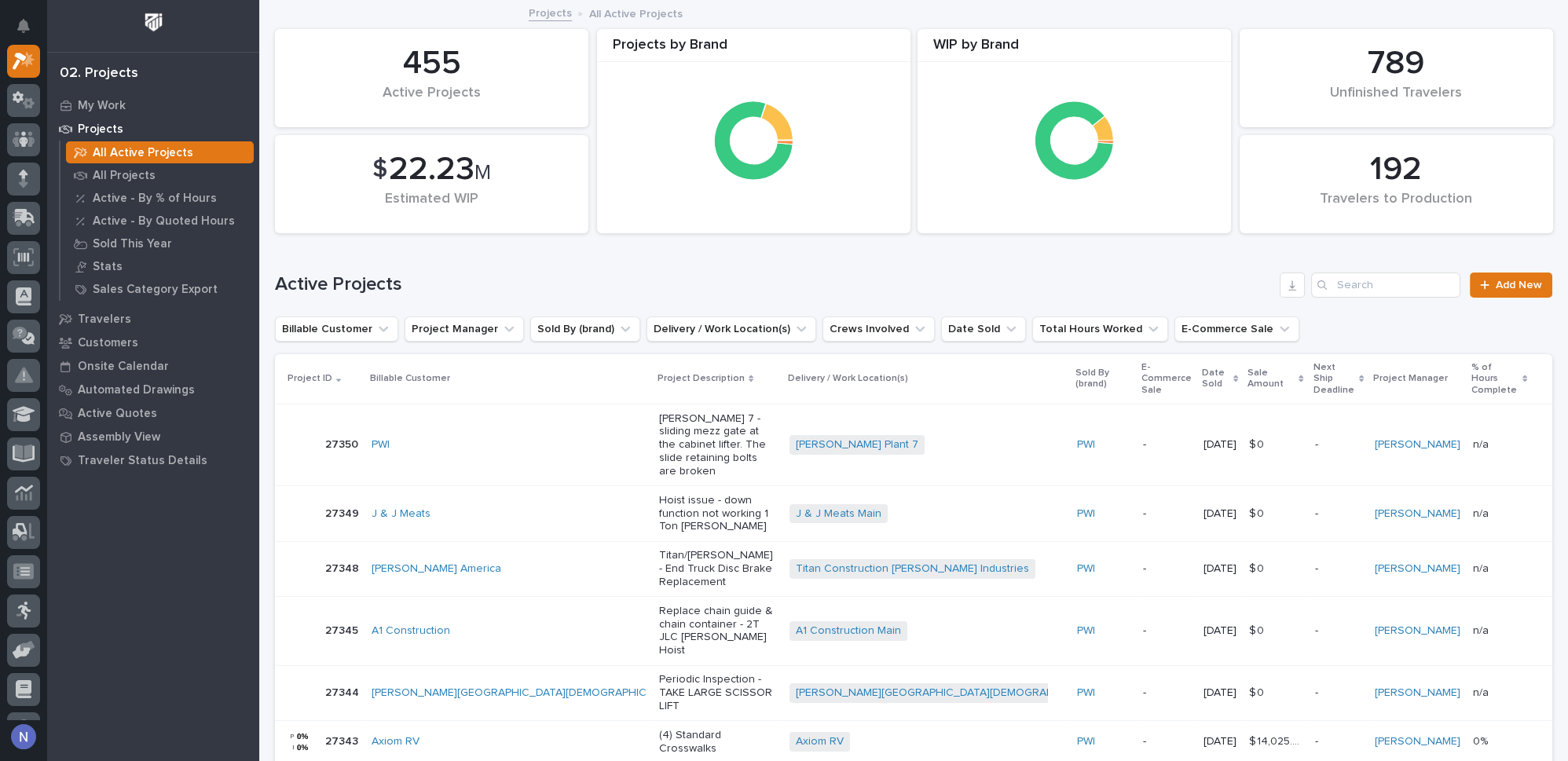
click at [1315, 438] on p "-" at bounding box center [1338, 445] width 48 height 13
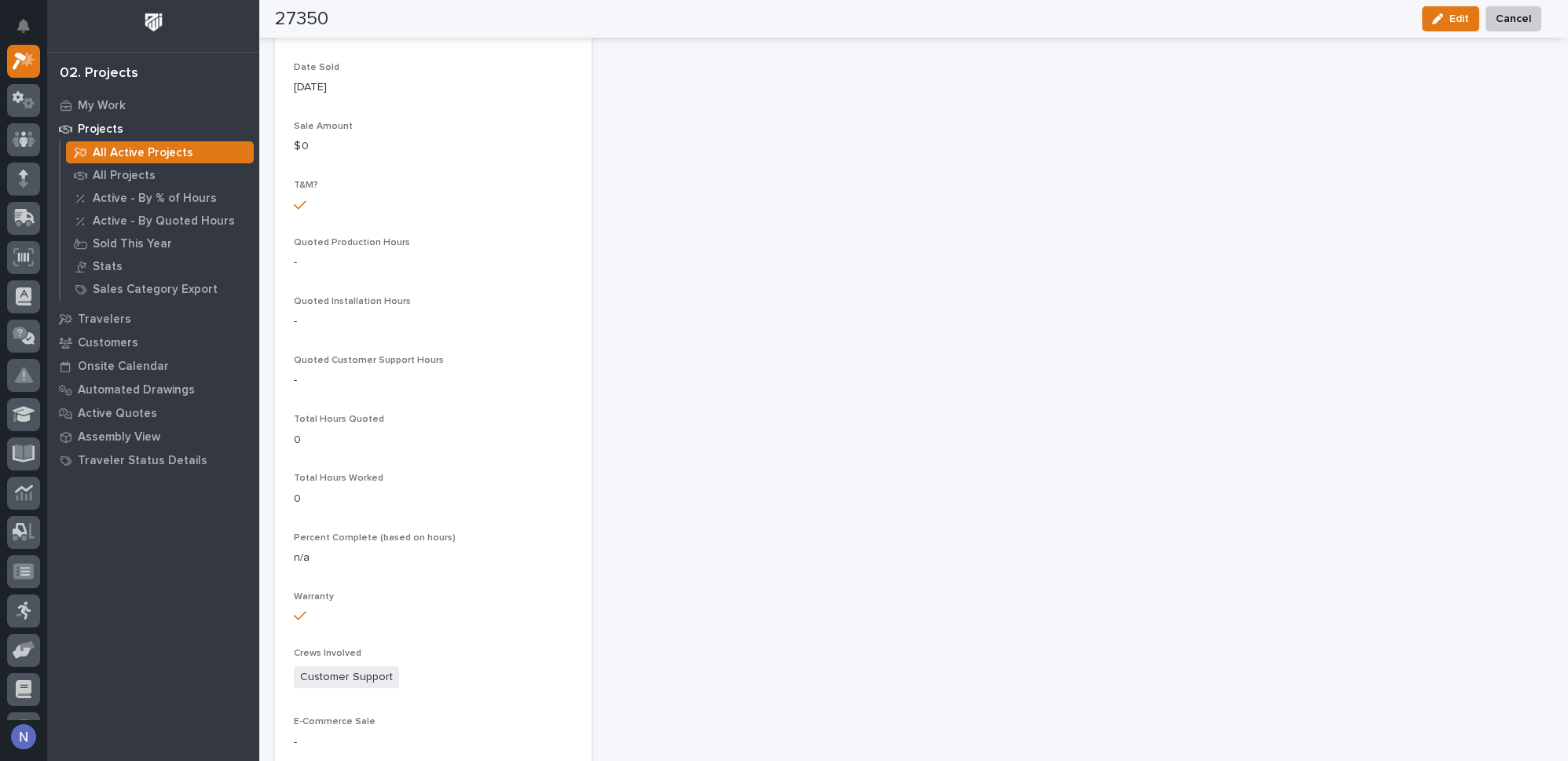
scroll to position [706, 0]
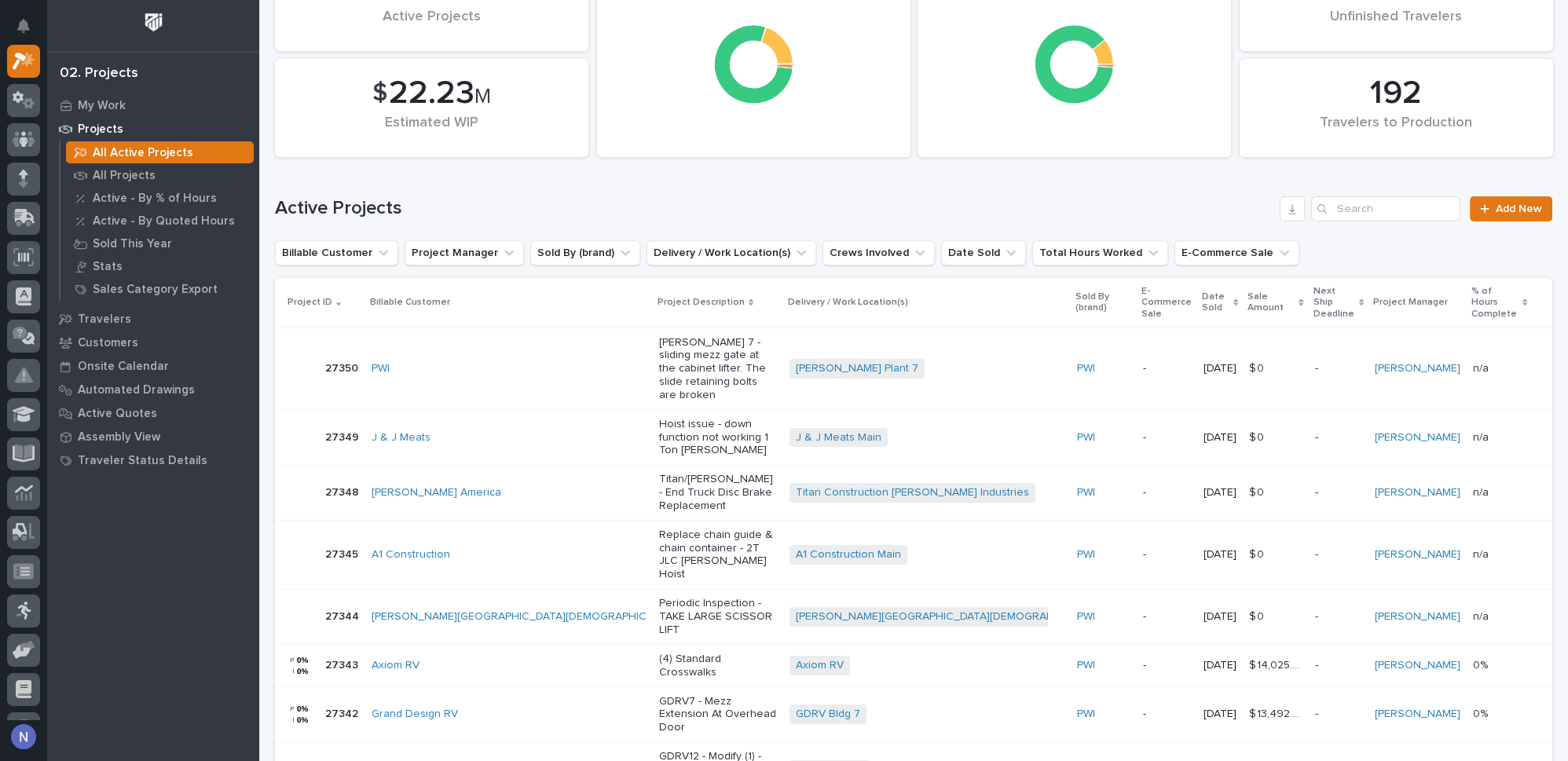
scroll to position [142, 0]
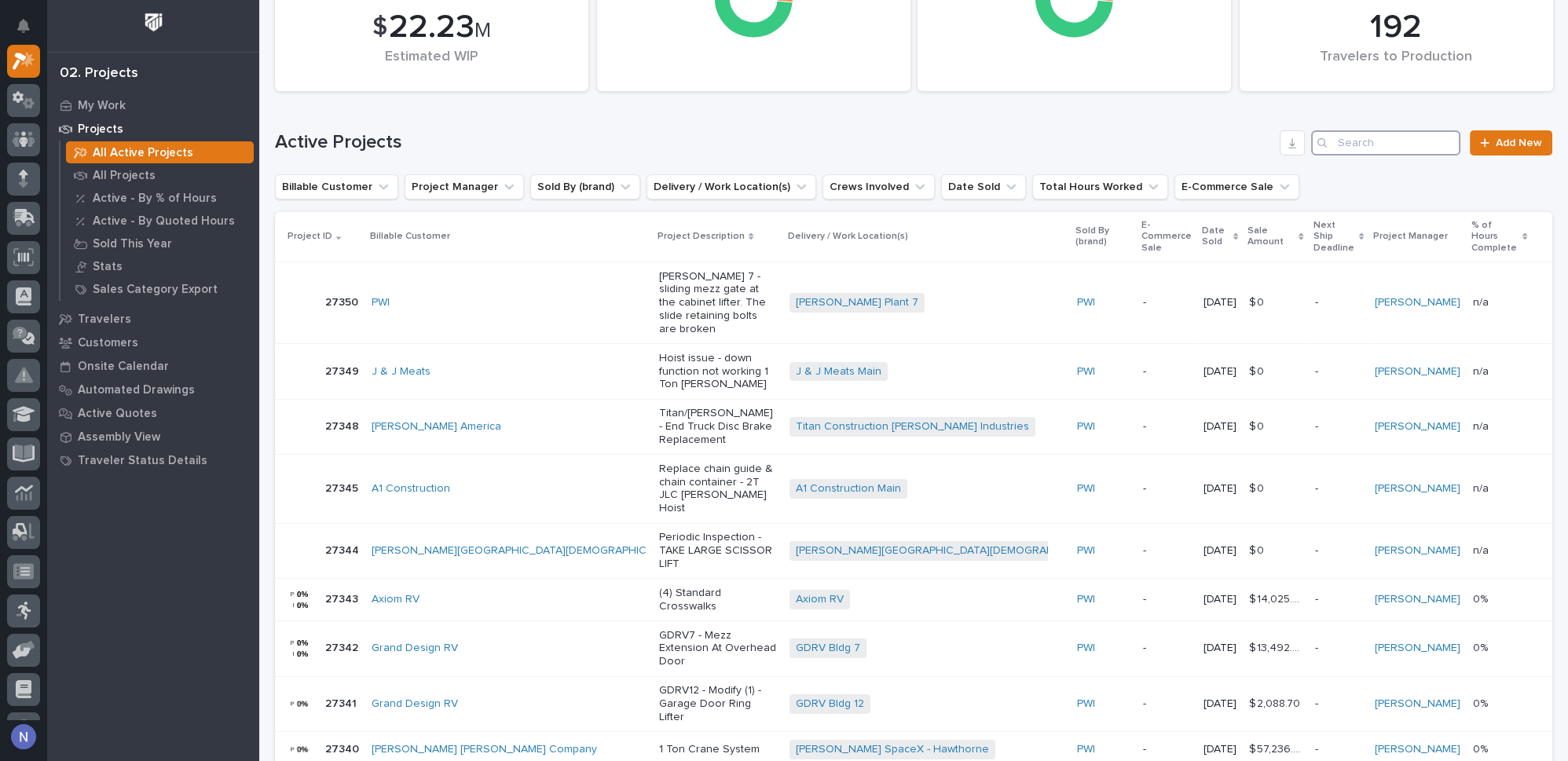
click at [1376, 139] on input "Search" at bounding box center [1385, 143] width 149 height 25
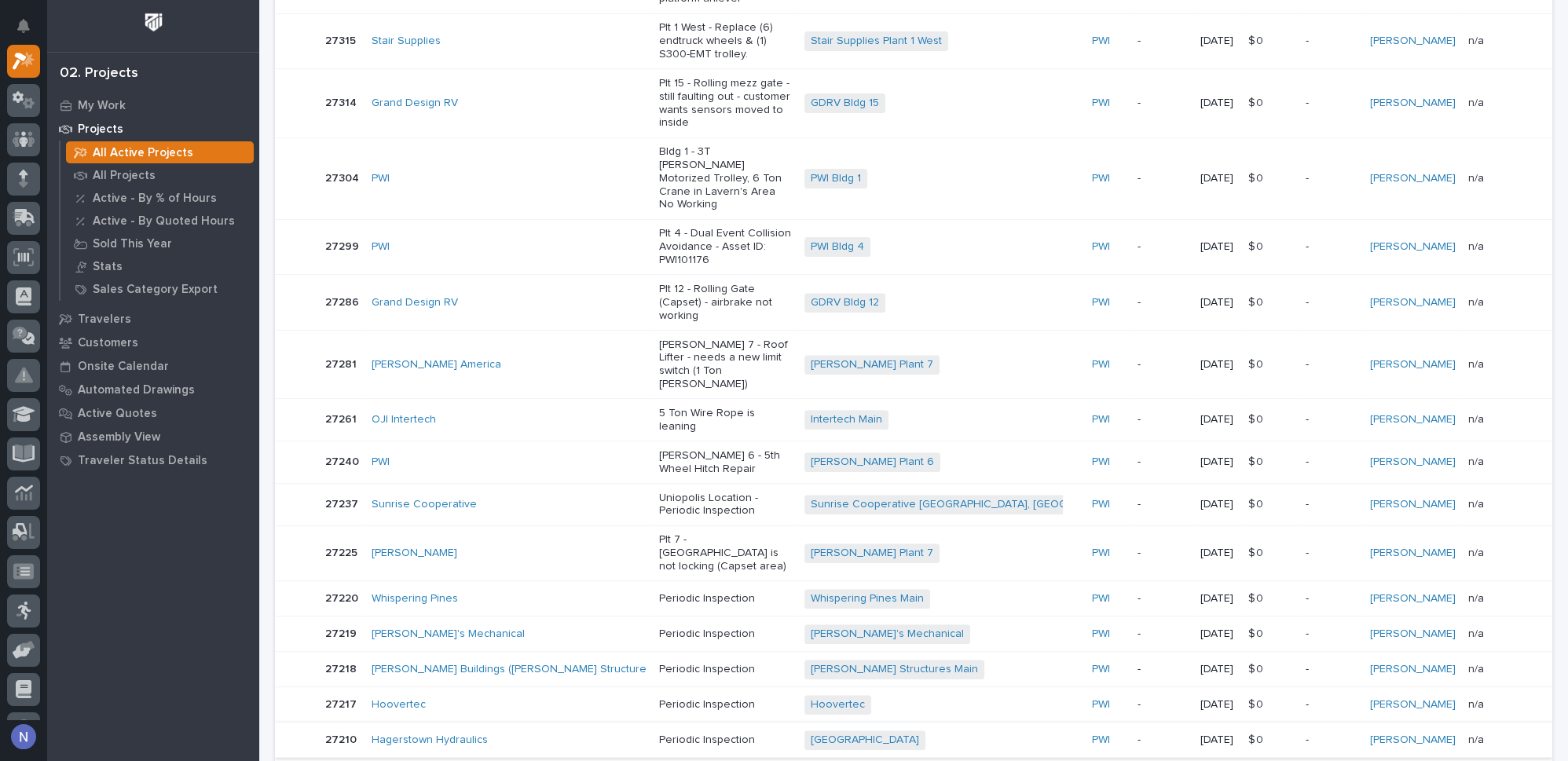
scroll to position [1028, 0]
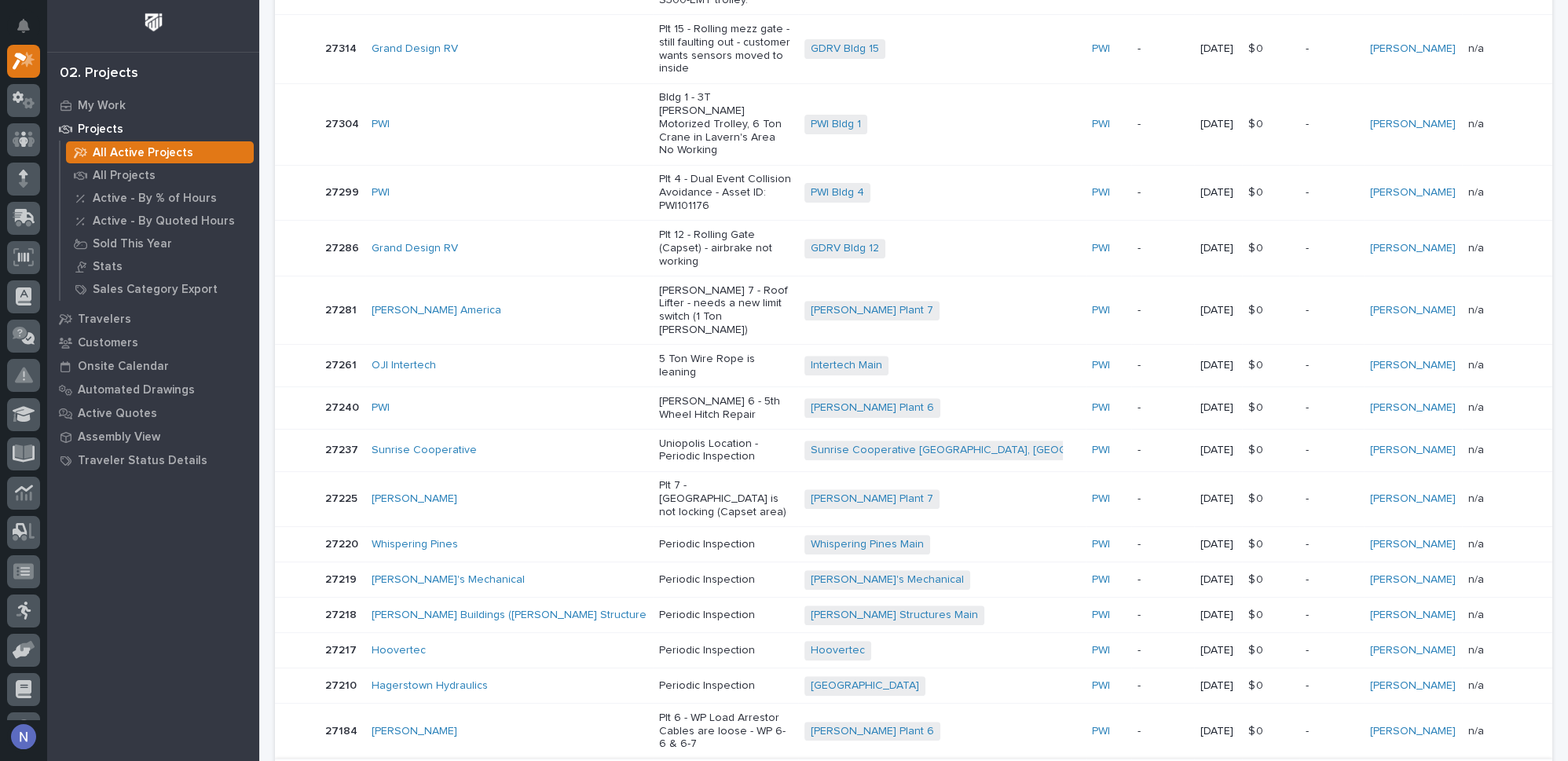
type input "josh"
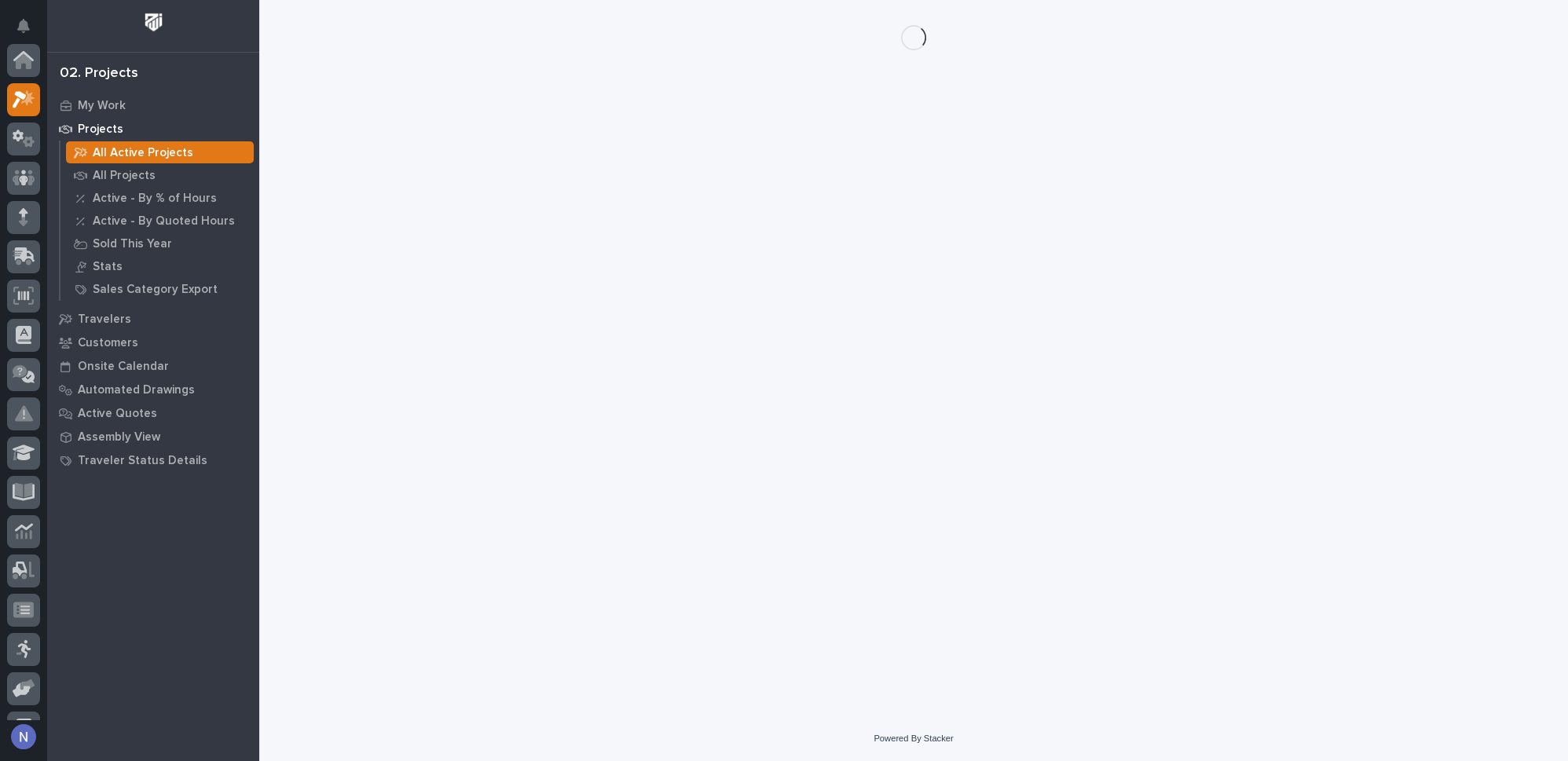
scroll to position [39, 0]
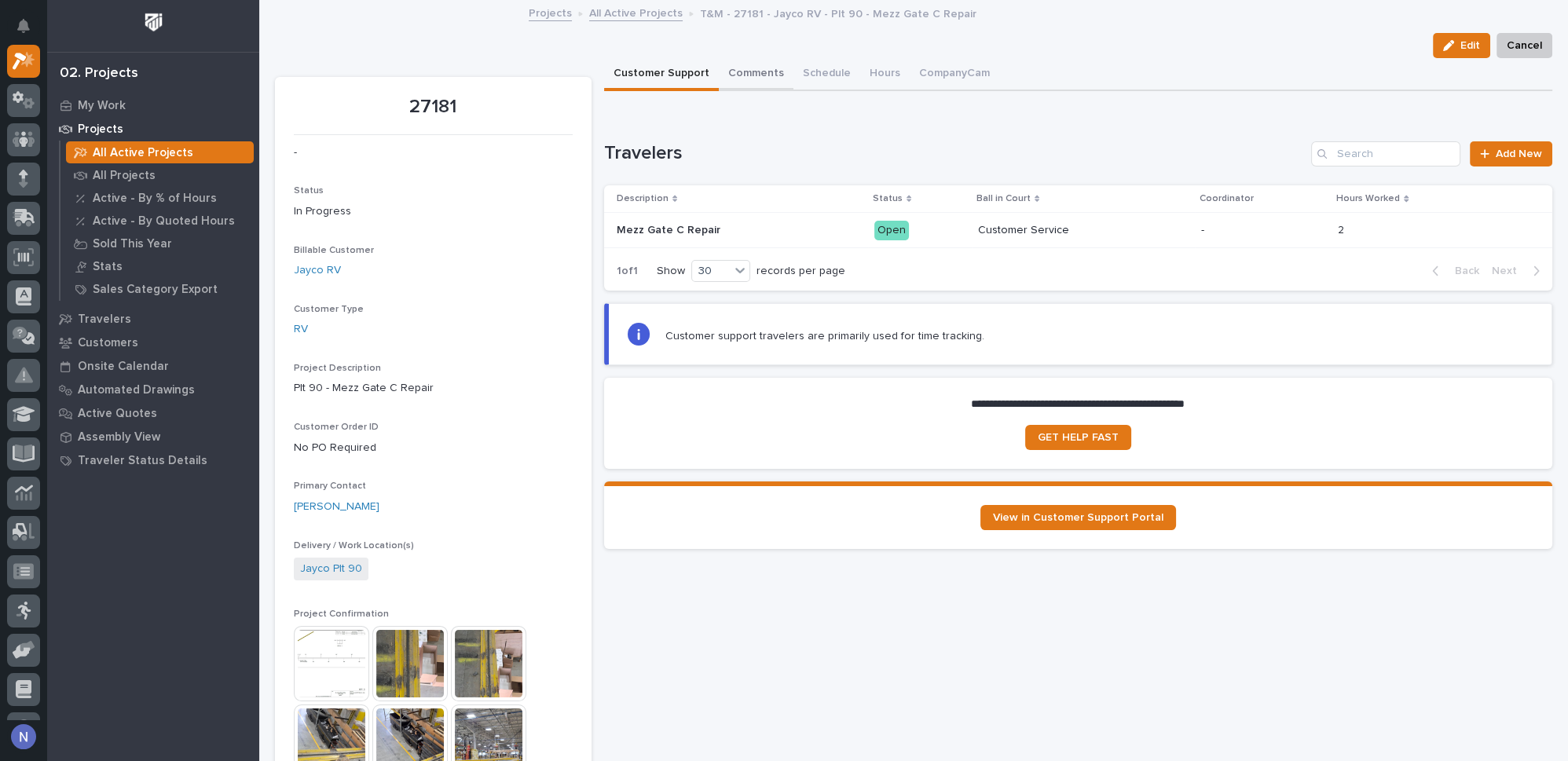
click at [748, 74] on button "Comments" at bounding box center [756, 74] width 74 height 33
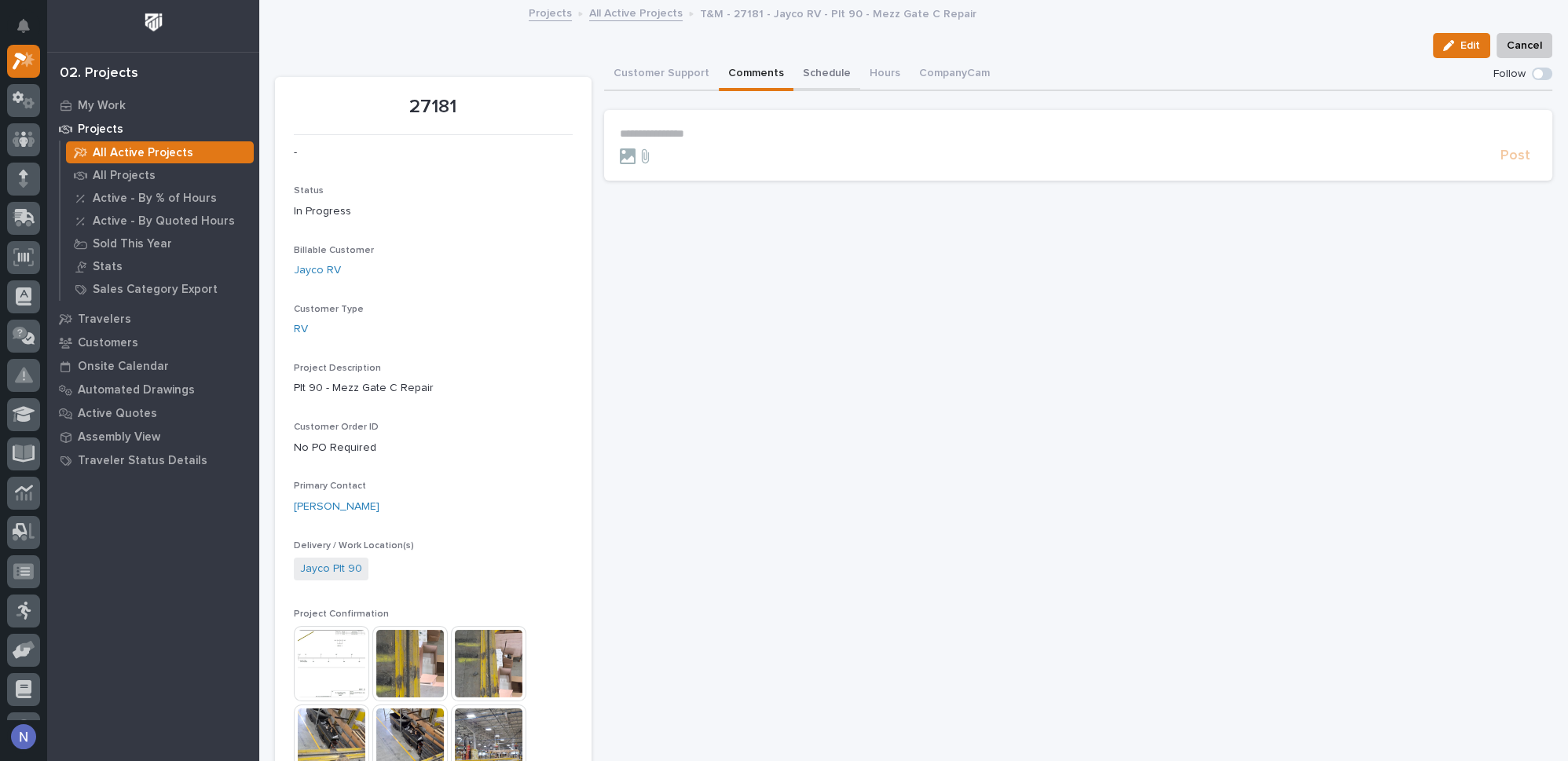
drag, startPoint x: 818, startPoint y: 73, endPoint x: 885, endPoint y: 63, distance: 67.7
click at [822, 73] on button "Schedule" at bounding box center [826, 74] width 67 height 33
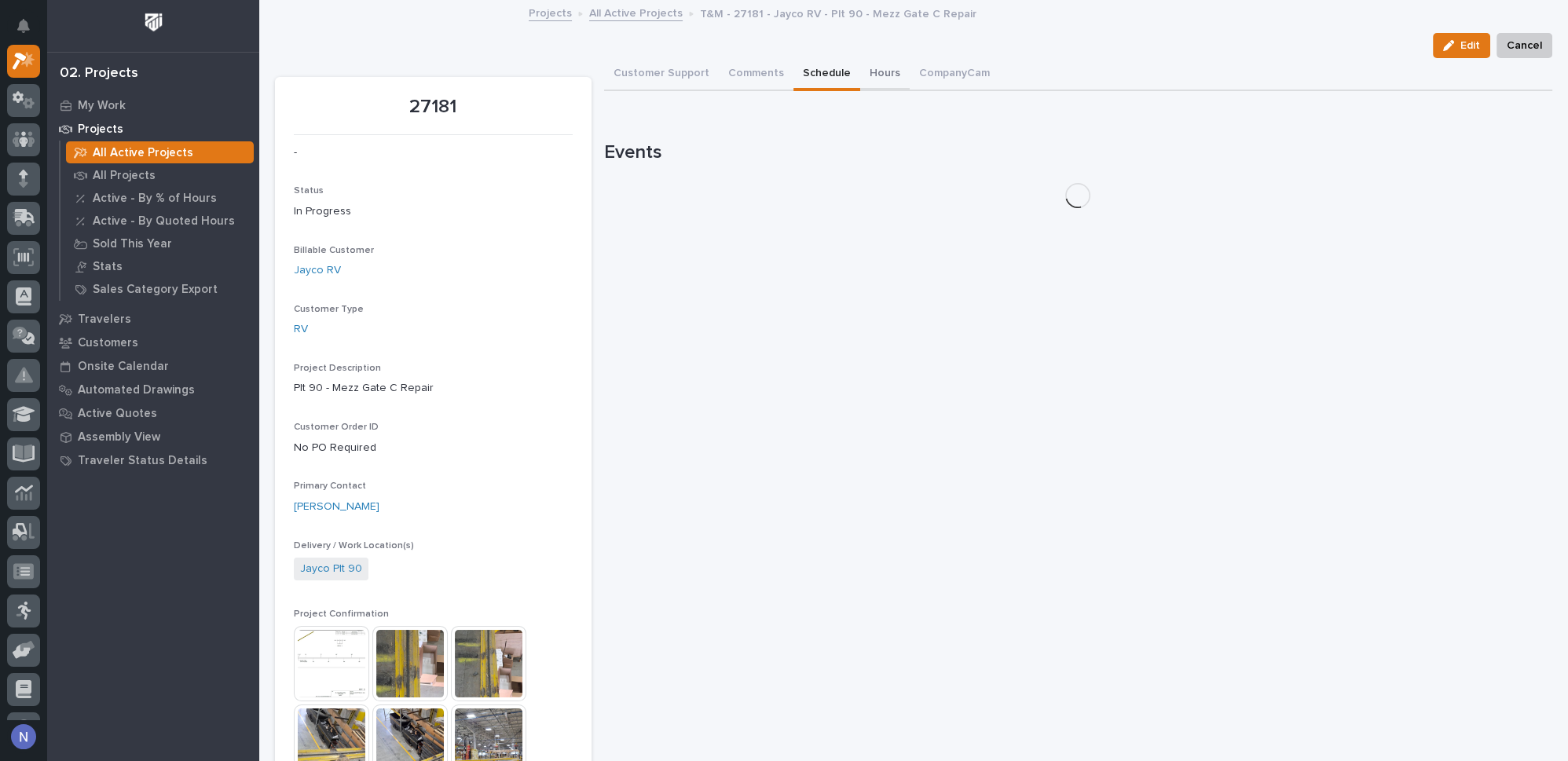
click at [893, 63] on button "Hours" at bounding box center [884, 74] width 50 height 33
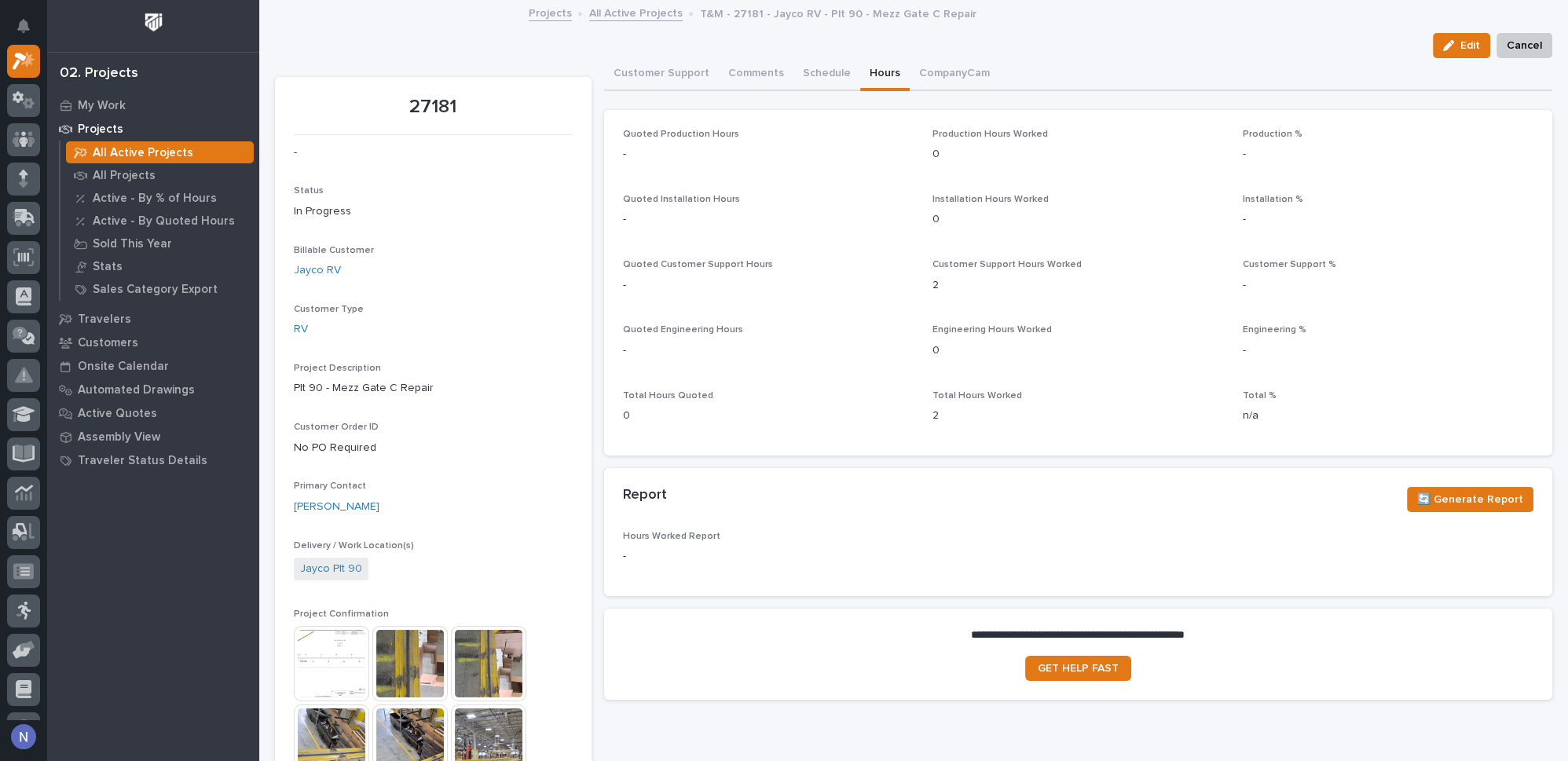
click at [991, 78] on div "Customer Support Comments Schedule Hours CompanyCam" at bounding box center [1079, 74] width 949 height 33
click at [629, 65] on button "Customer Support" at bounding box center [662, 74] width 115 height 33
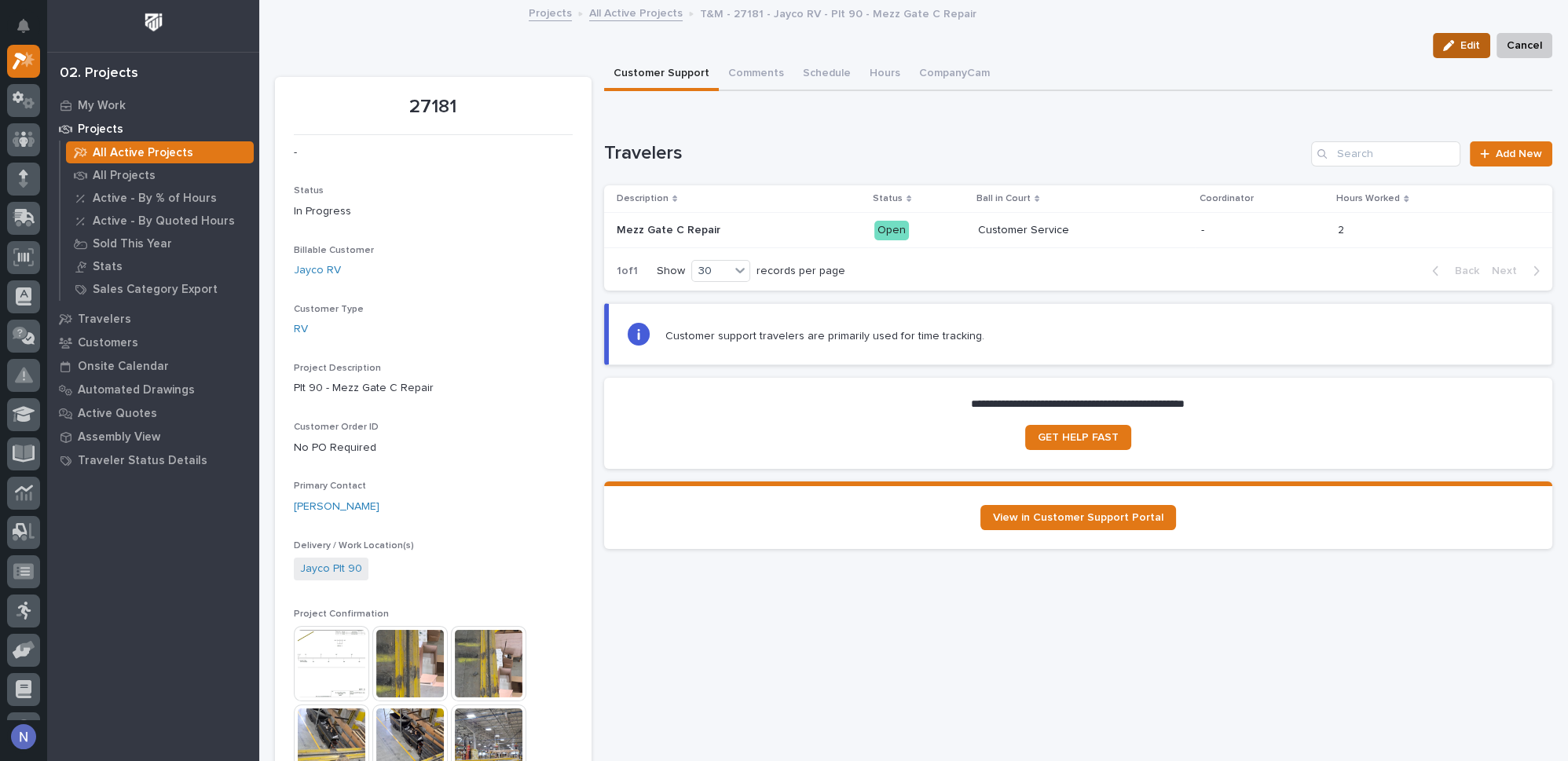
click at [1460, 48] on span "Edit" at bounding box center [1469, 46] width 19 height 14
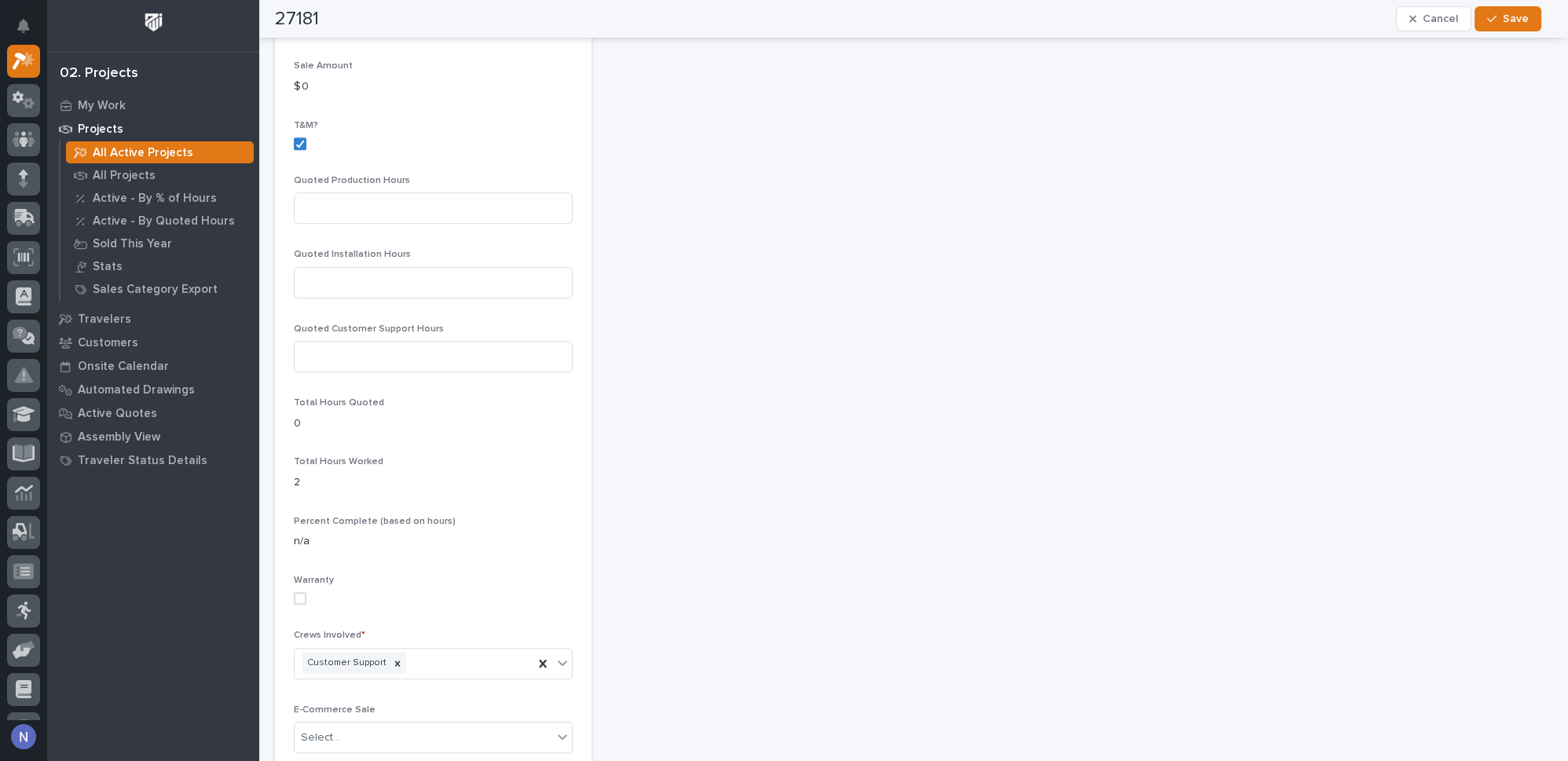
scroll to position [1356, 0]
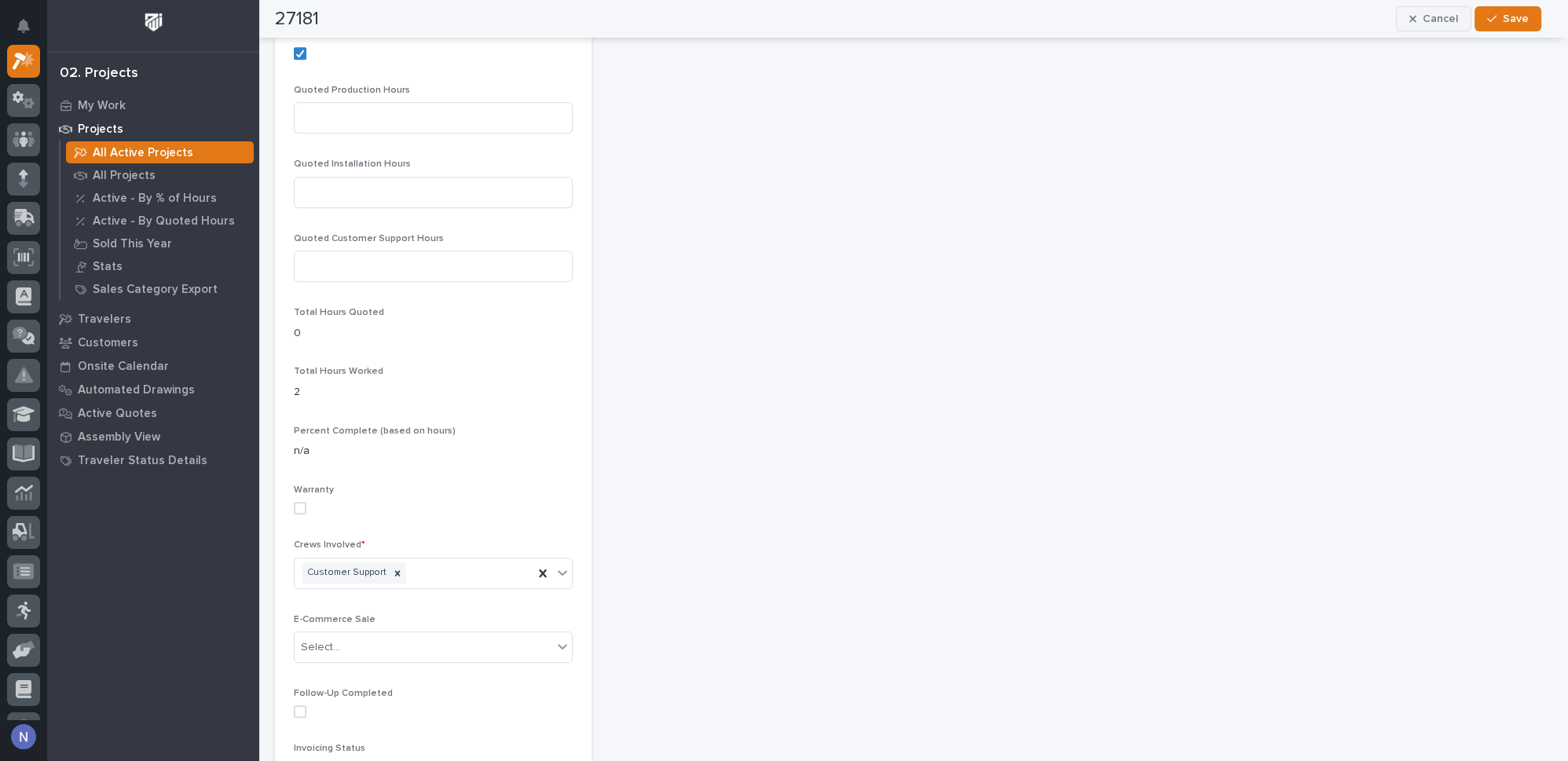
click at [1440, 13] on span "Cancel" at bounding box center [1441, 19] width 35 height 14
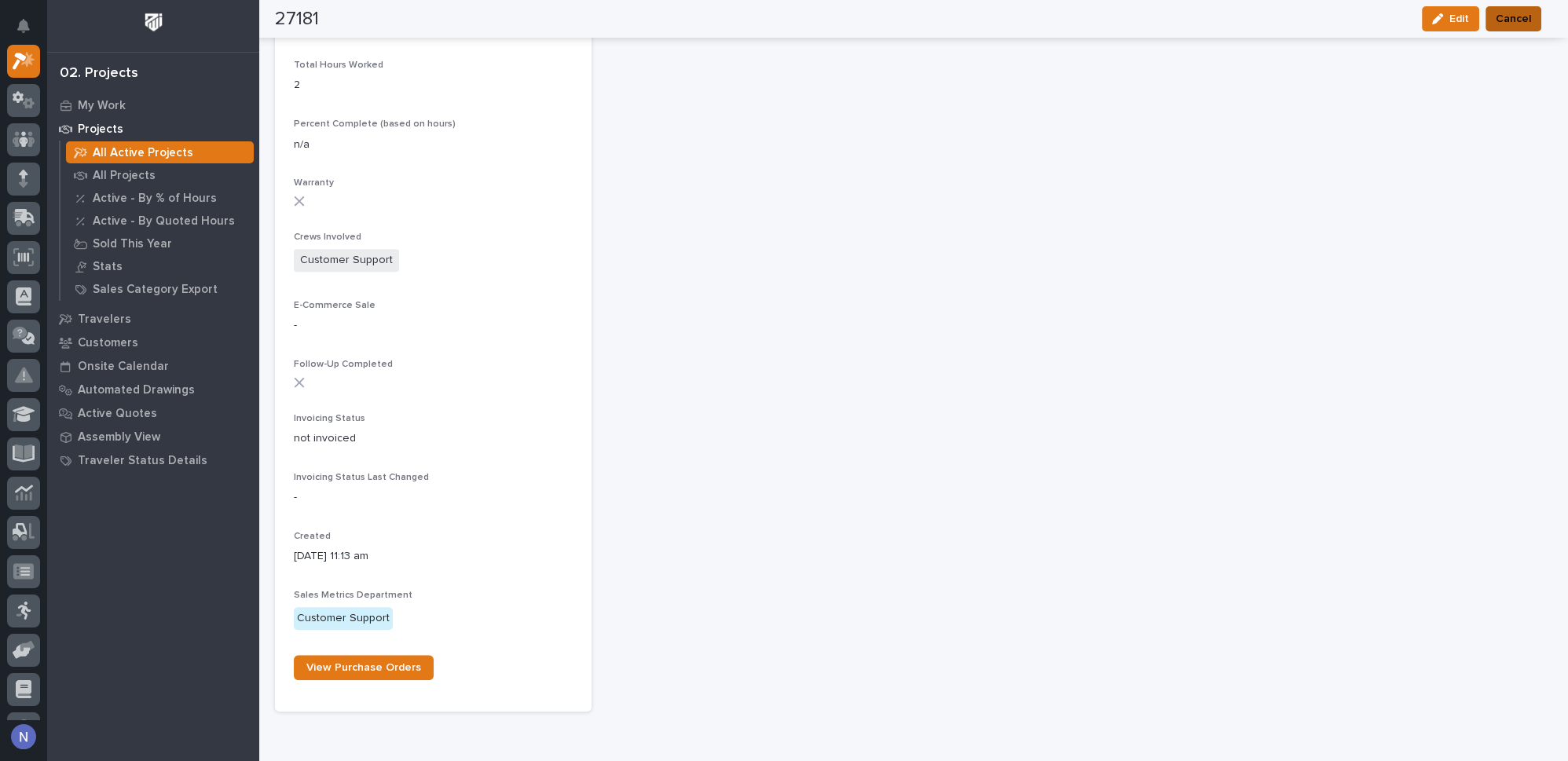
click at [1510, 17] on span "Cancel" at bounding box center [1513, 19] width 35 height 19
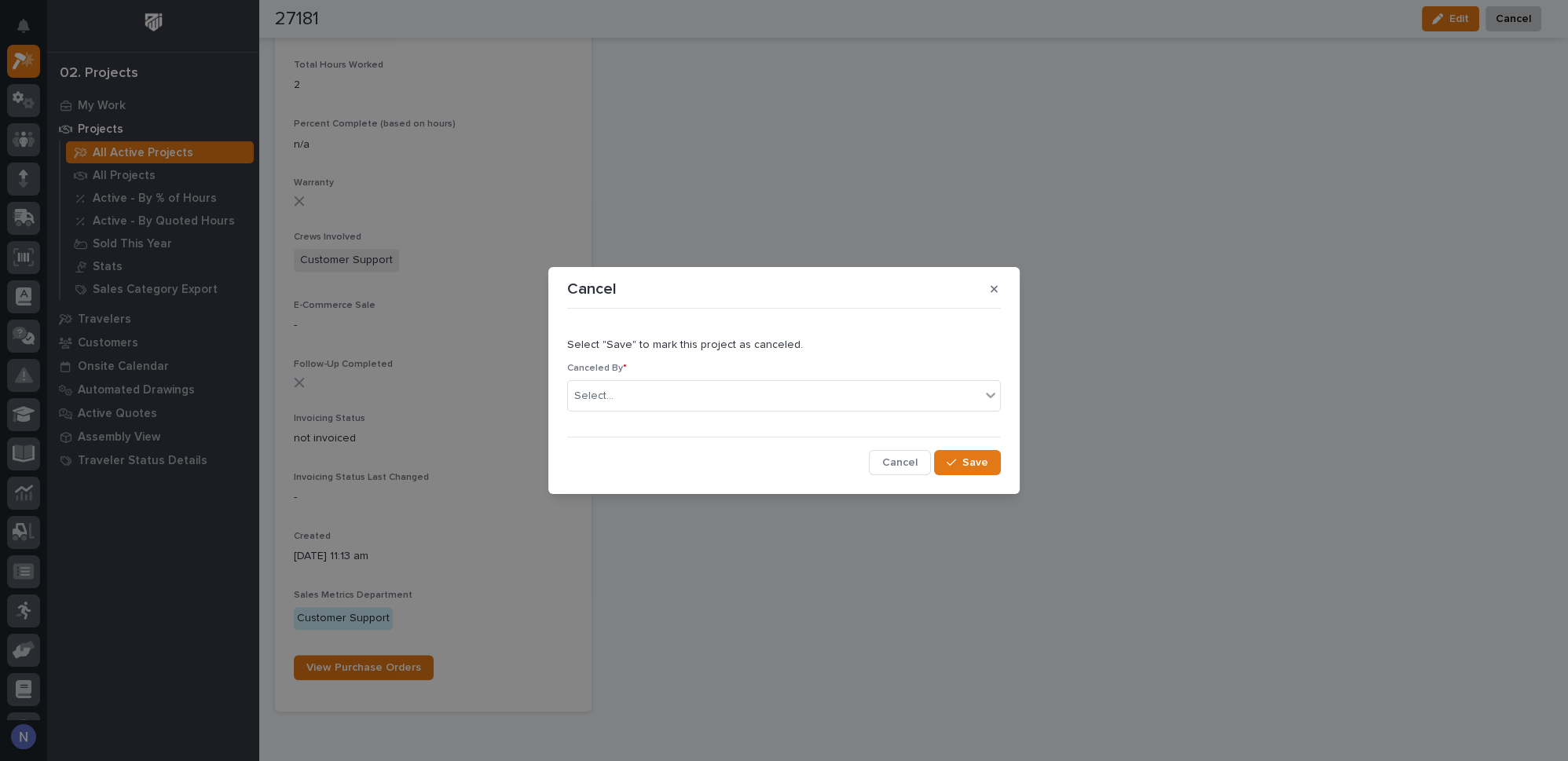
drag, startPoint x: 918, startPoint y: 465, endPoint x: 1126, endPoint y: 367, distance: 229.9
click at [917, 464] on span "Cancel" at bounding box center [900, 462] width 35 height 14
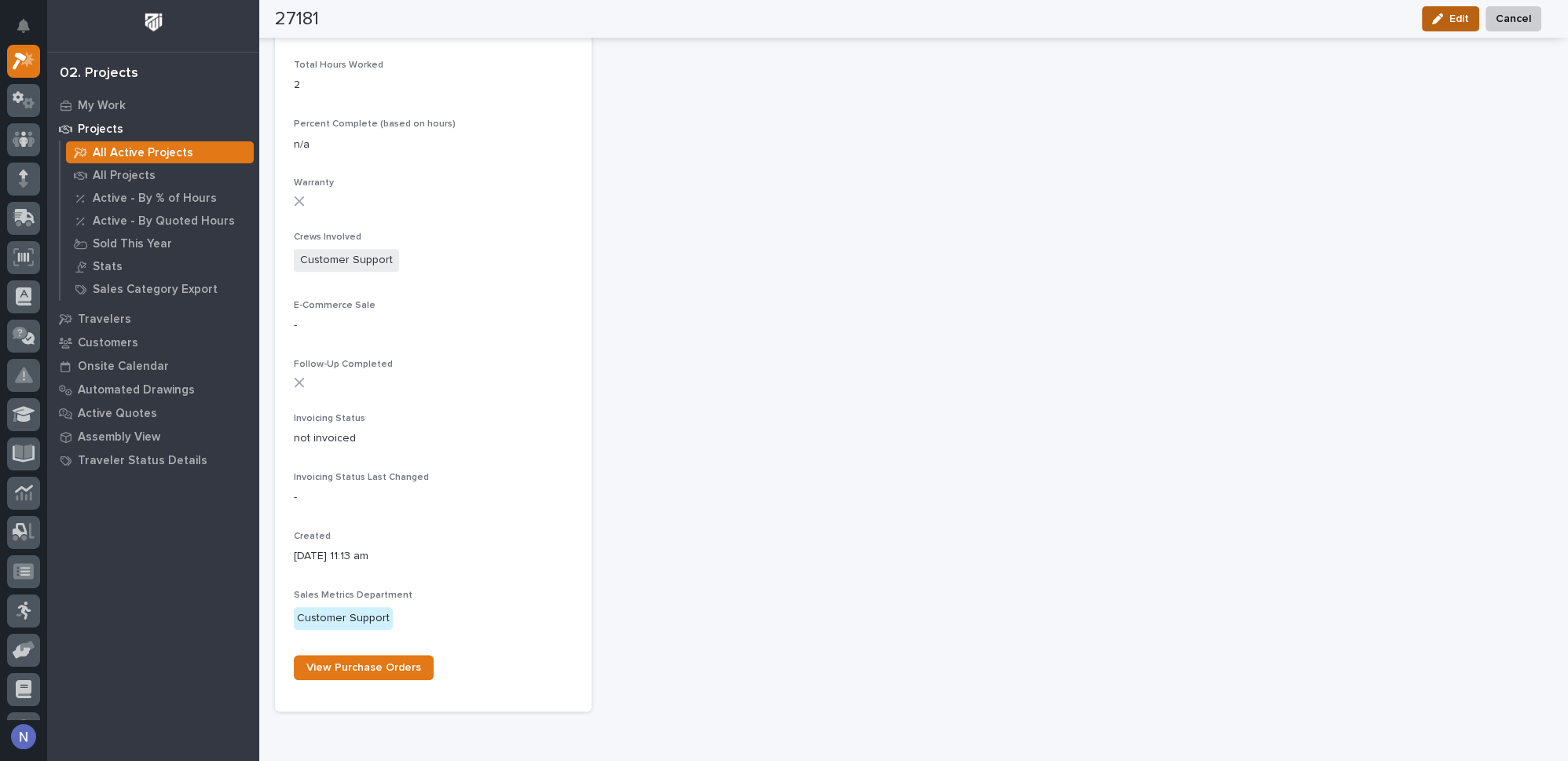
click at [1449, 29] on button "Edit" at bounding box center [1451, 19] width 57 height 25
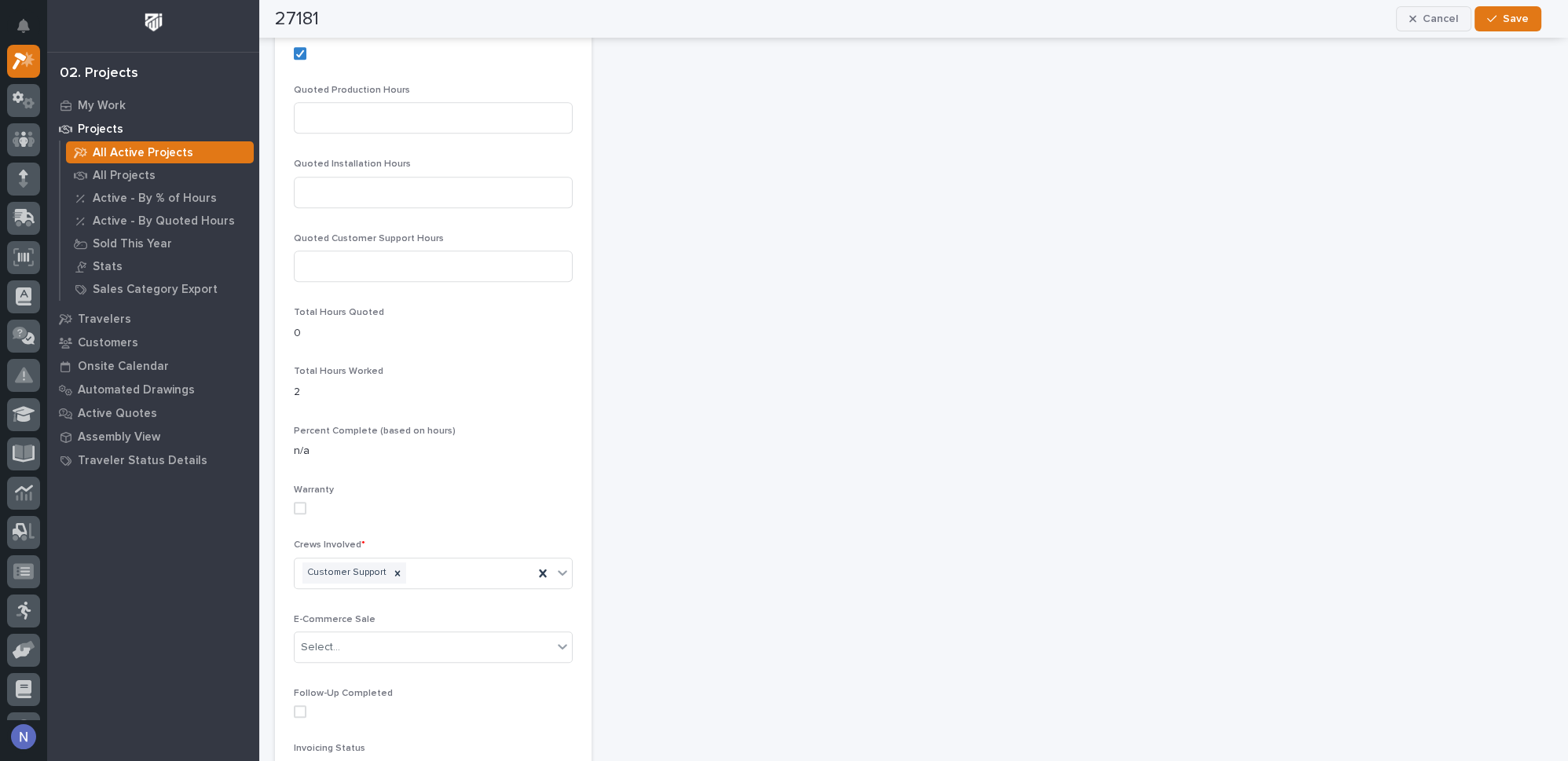
click at [1445, 21] on span "Cancel" at bounding box center [1441, 19] width 35 height 14
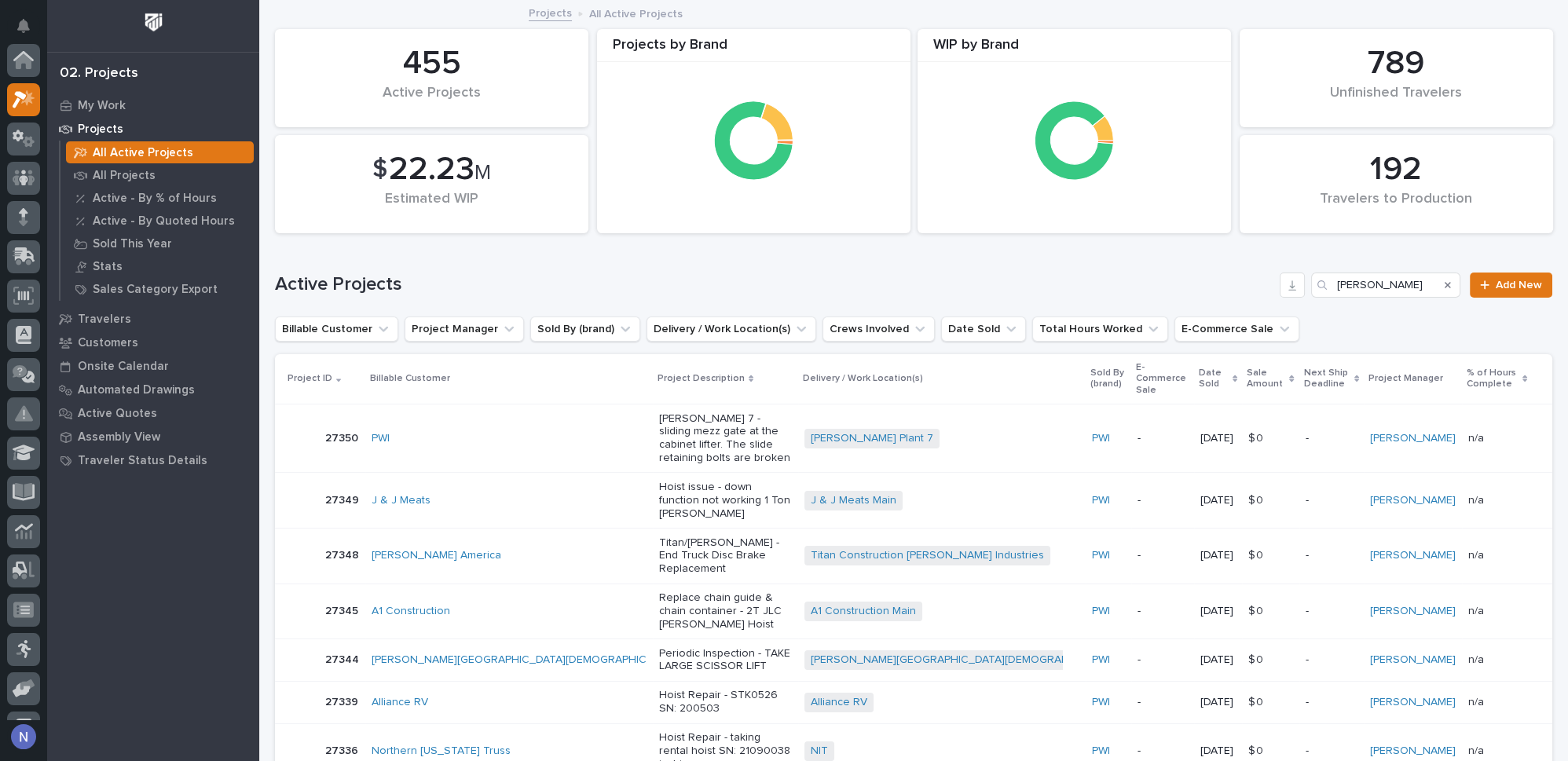
scroll to position [39, 0]
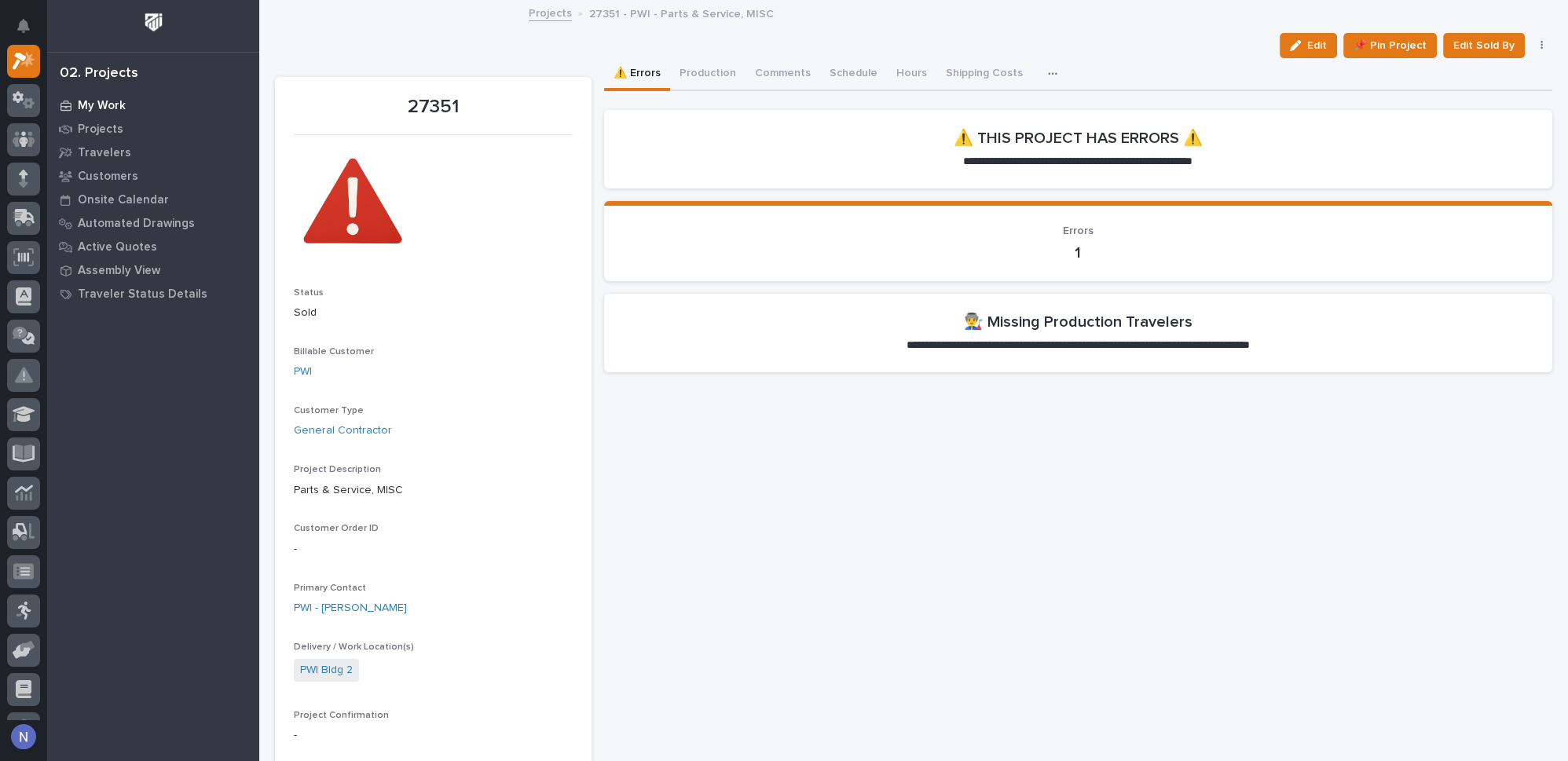
click at [103, 103] on p "My Work" at bounding box center [101, 105] width 48 height 14
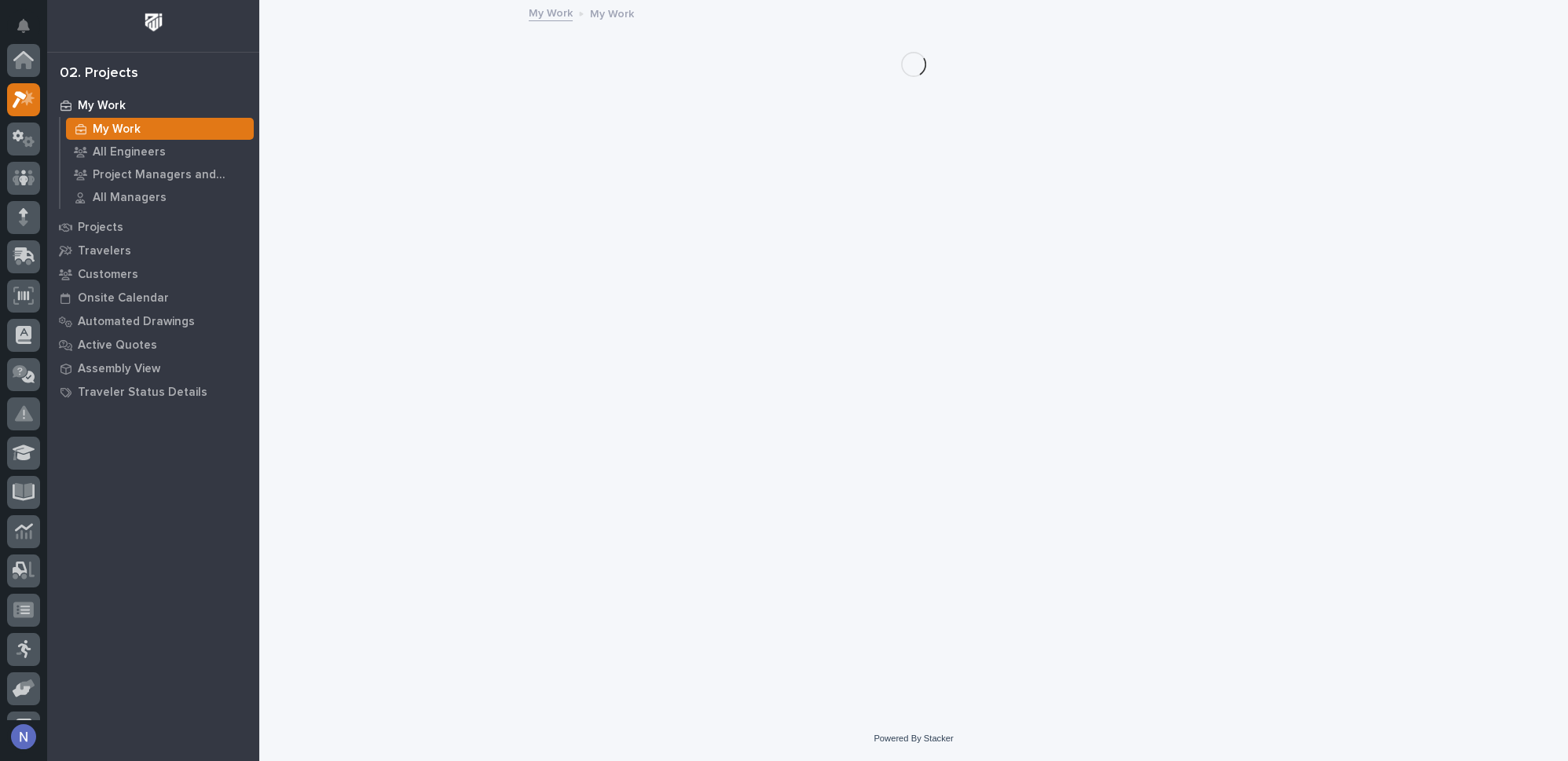
scroll to position [39, 0]
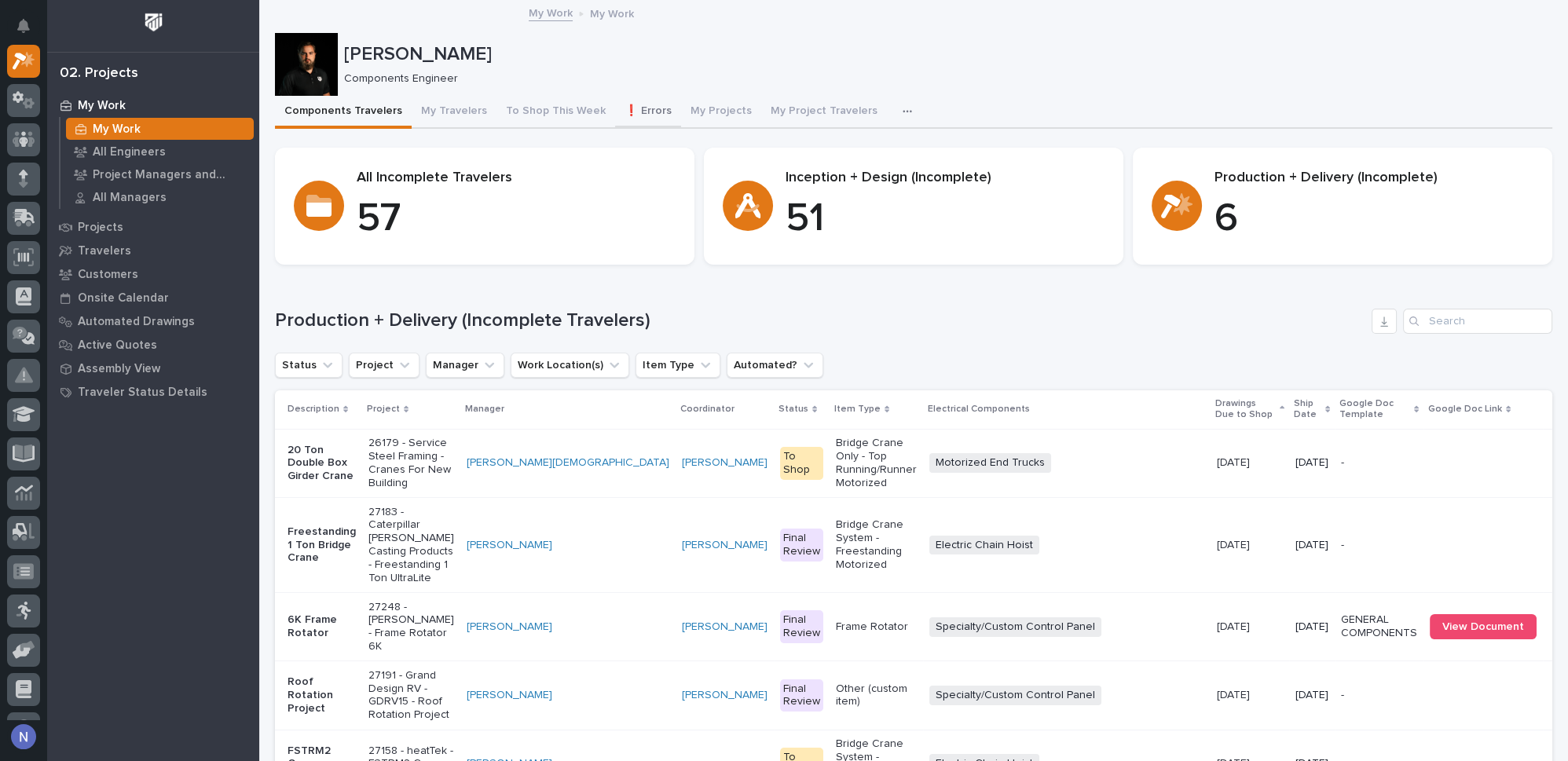
click at [643, 107] on button "❗ Errors" at bounding box center [648, 112] width 66 height 33
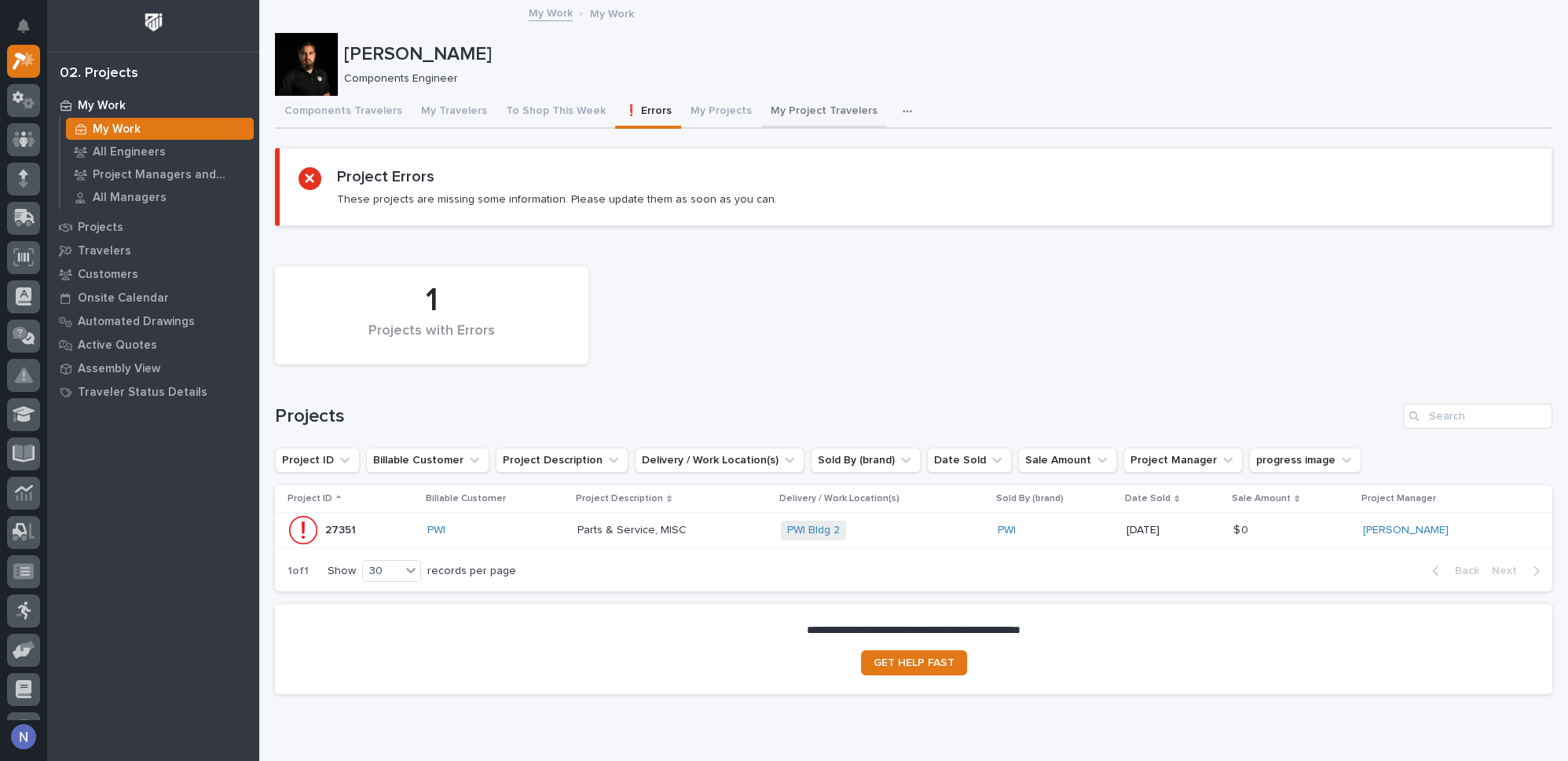
click at [814, 107] on button "My Project Travelers" at bounding box center [824, 112] width 126 height 33
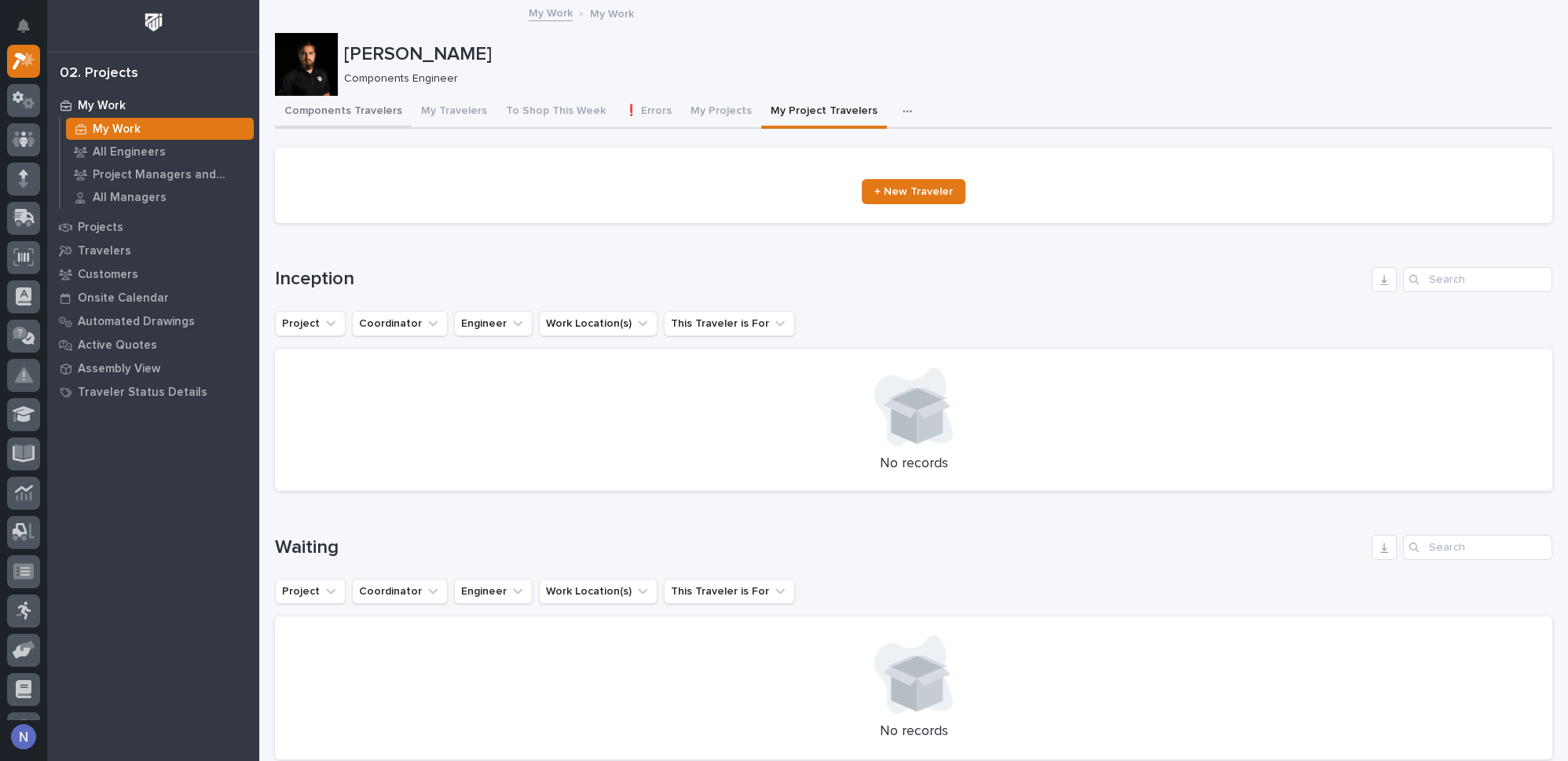
click at [334, 113] on button "Components Travelers" at bounding box center [343, 112] width 137 height 33
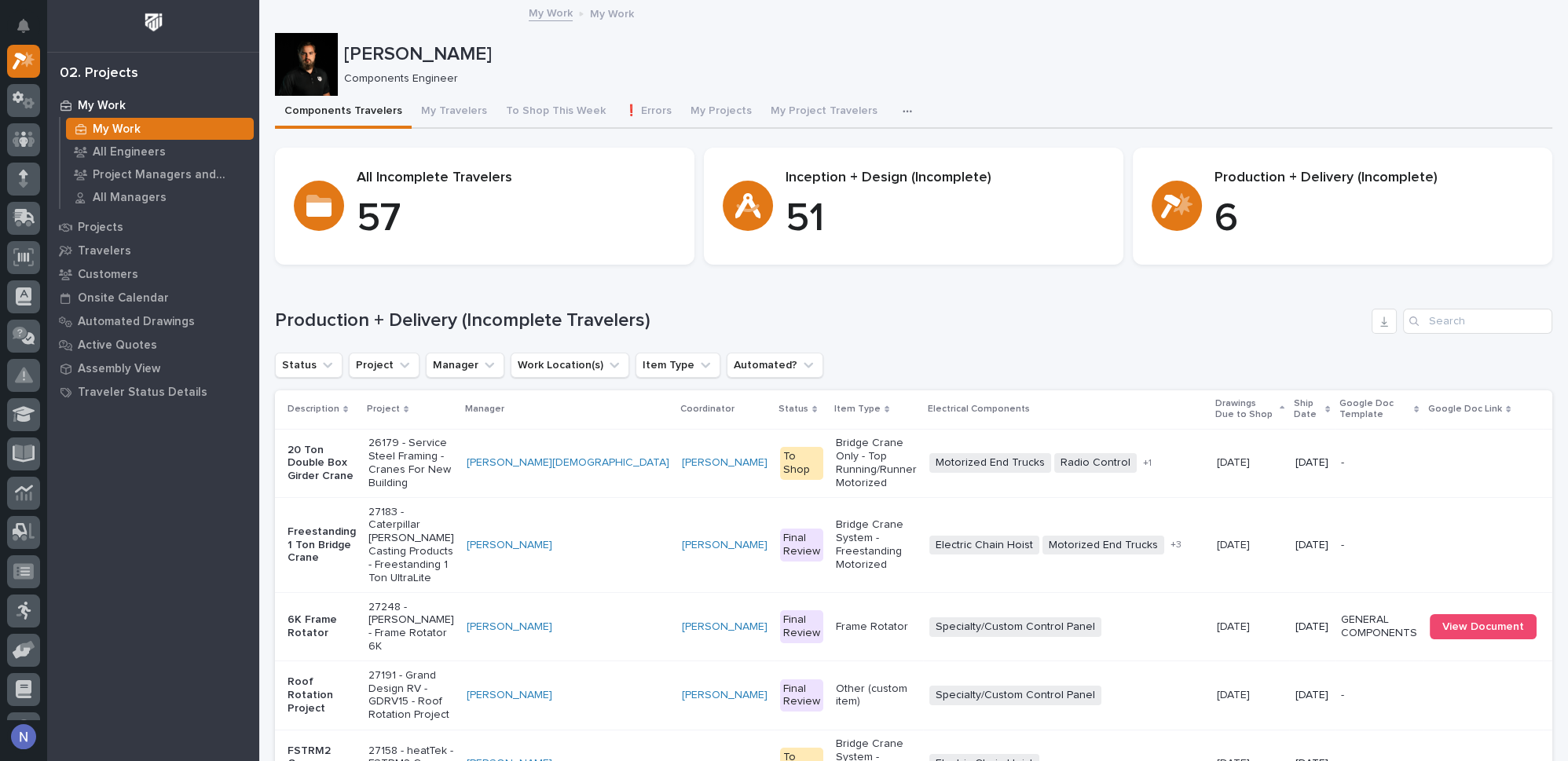
click at [902, 111] on div "button" at bounding box center [910, 111] width 16 height 11
click at [840, 205] on span "Google Doc Templates" at bounding box center [839, 207] width 116 height 14
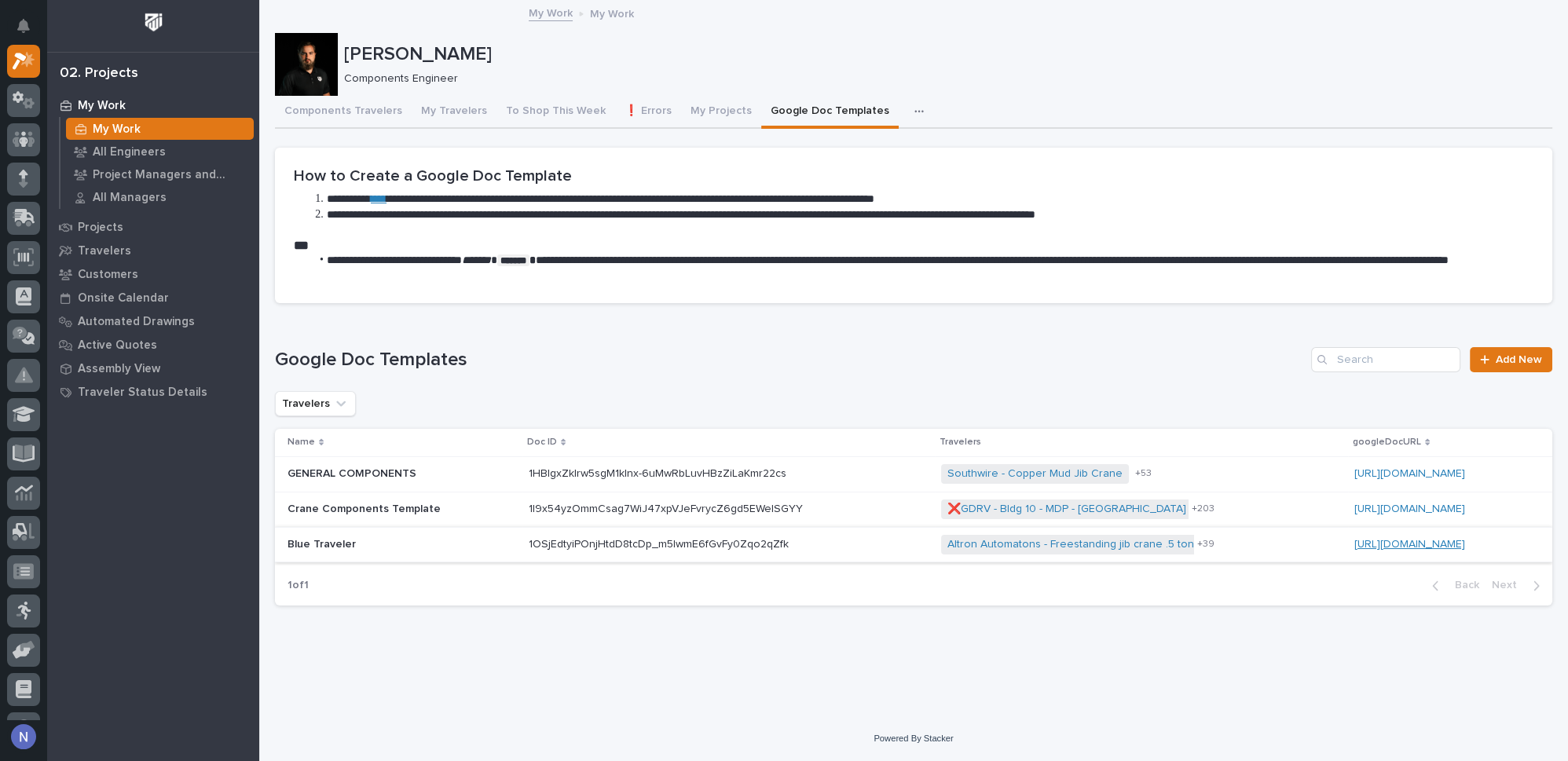
click at [1354, 538] on link "https://docs.google.com/document/d/1OSjEdtyiPOnjHtdD8tcDp_m5IwmE6fGvFy0Zqo2qZfk…" at bounding box center [1409, 543] width 111 height 11
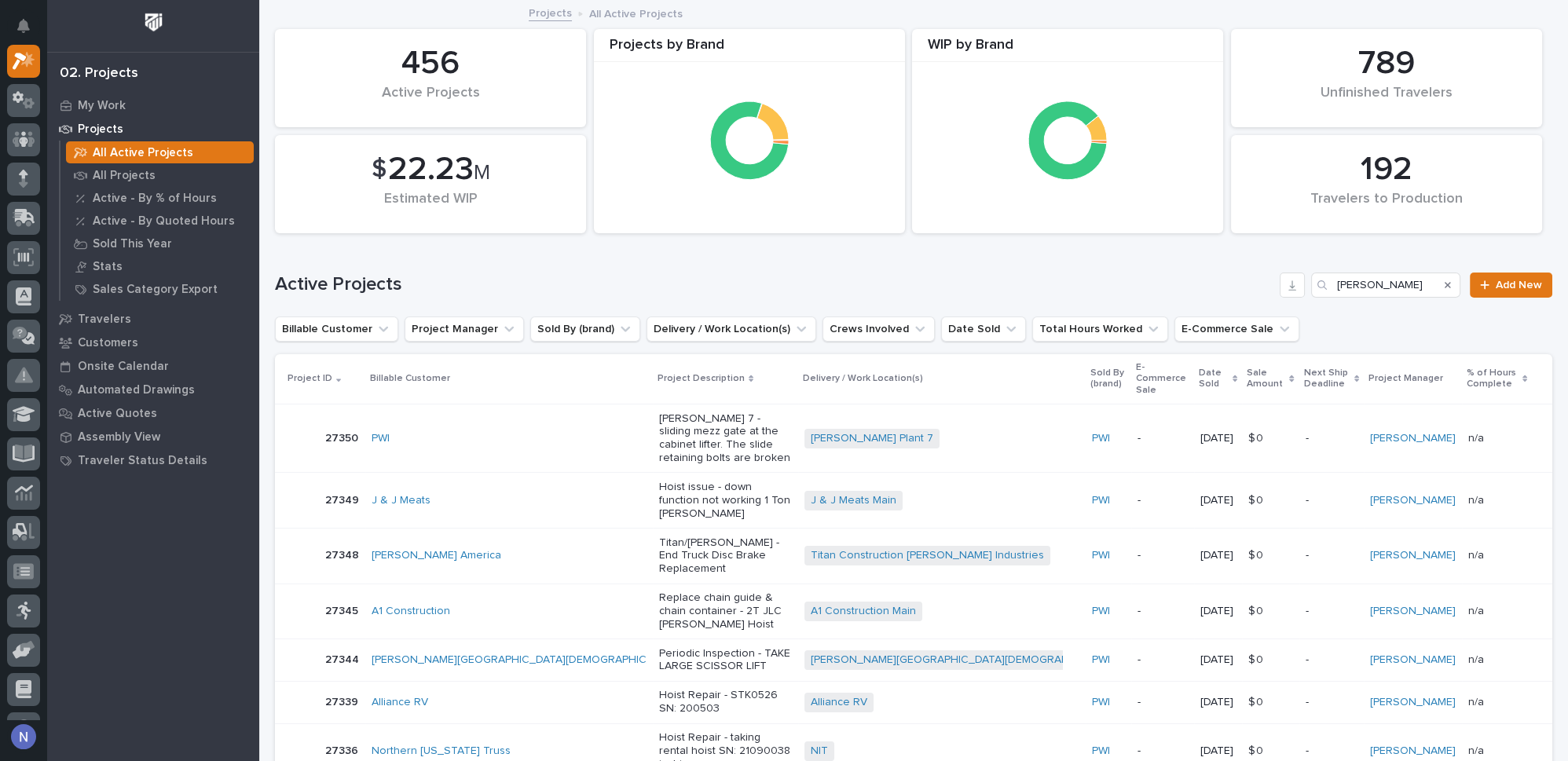
click at [1435, 285] on div "Search" at bounding box center [1447, 285] width 25 height 25
click at [1445, 284] on icon "Search" at bounding box center [1447, 284] width 6 height 9
click at [1419, 285] on input "Search" at bounding box center [1385, 285] width 149 height 25
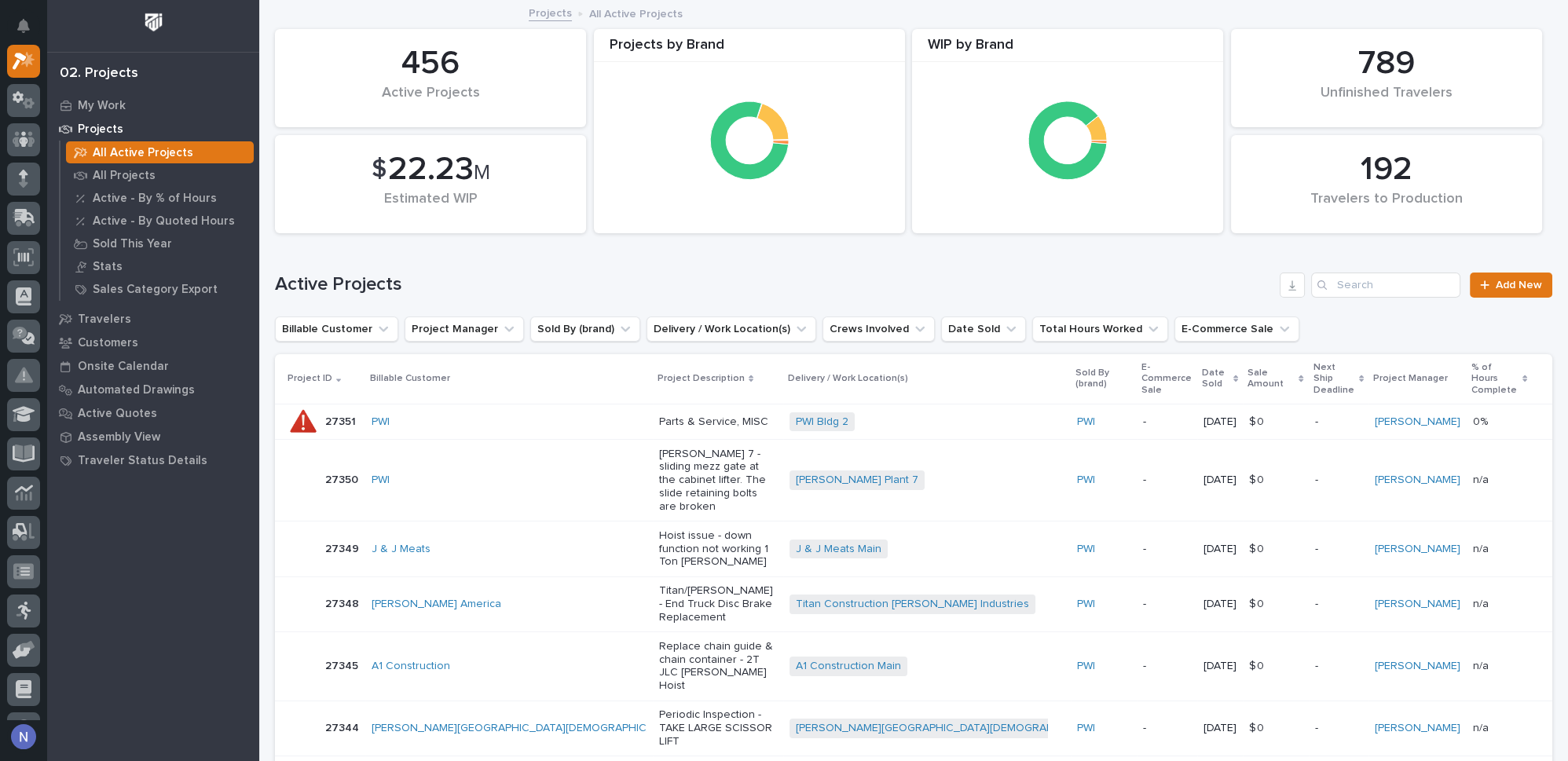
click at [501, 410] on td "PWI" at bounding box center [509, 421] width 288 height 35
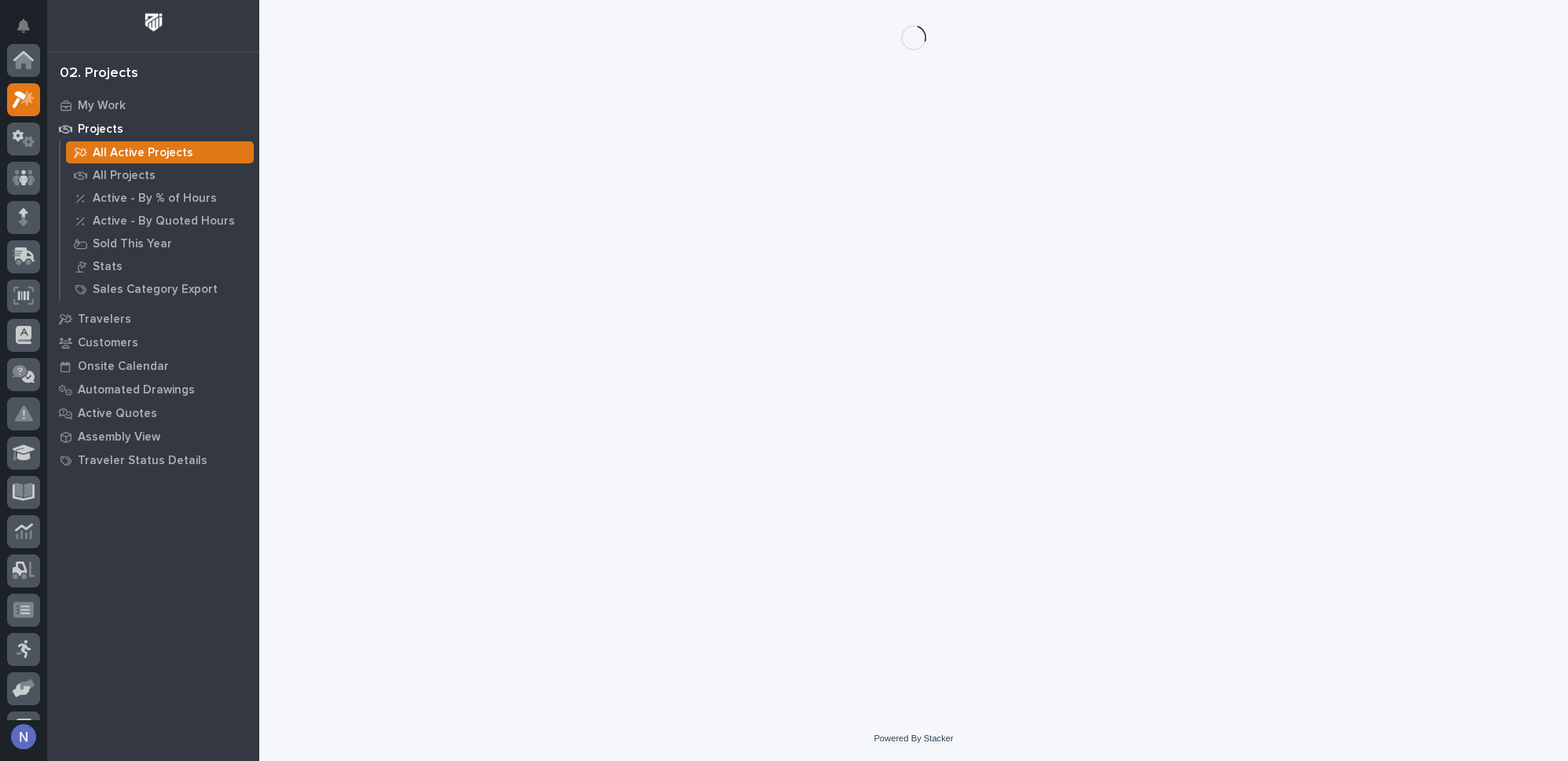
scroll to position [39, 0]
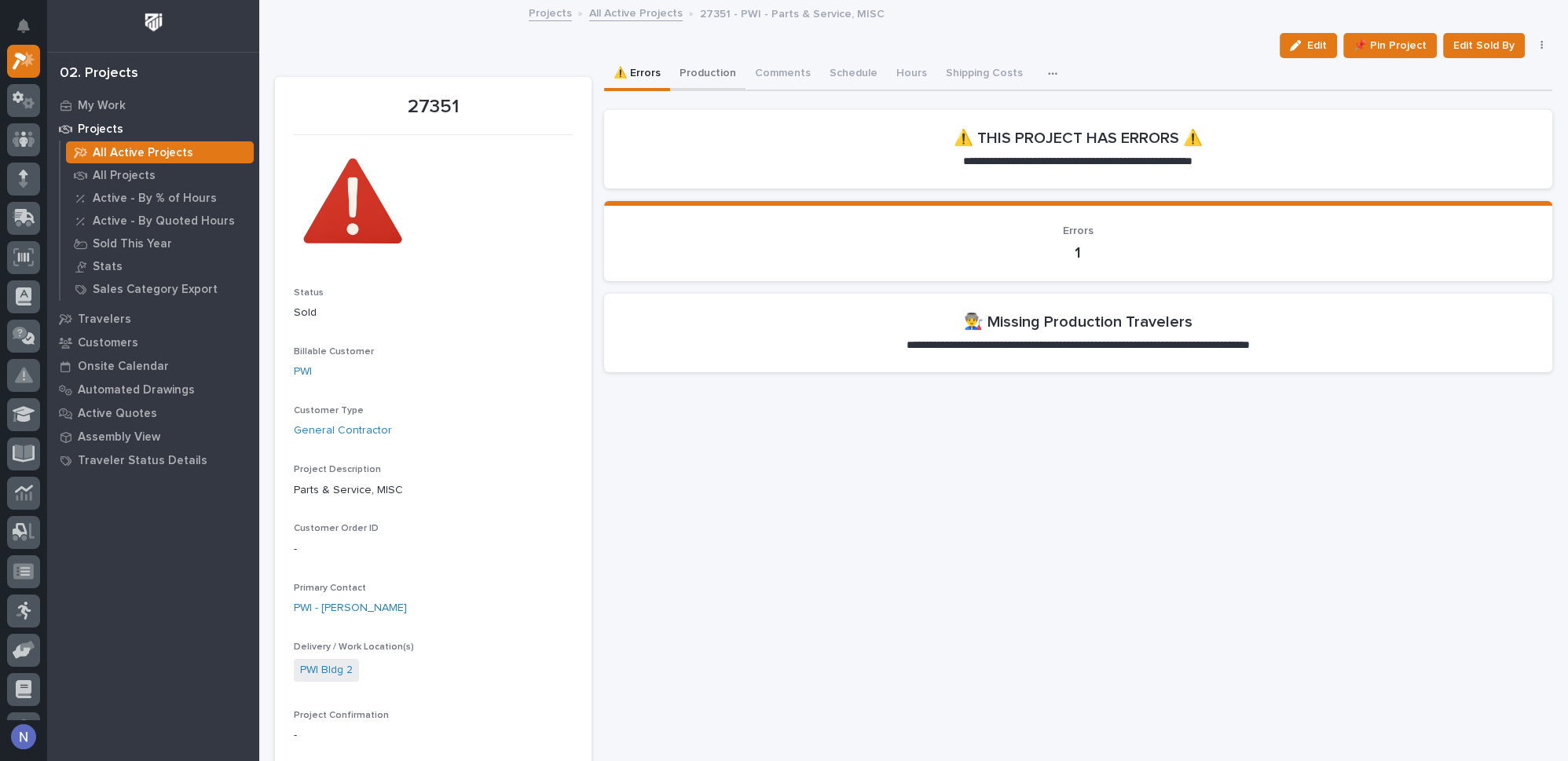
click at [695, 75] on button "Production" at bounding box center [707, 74] width 75 height 33
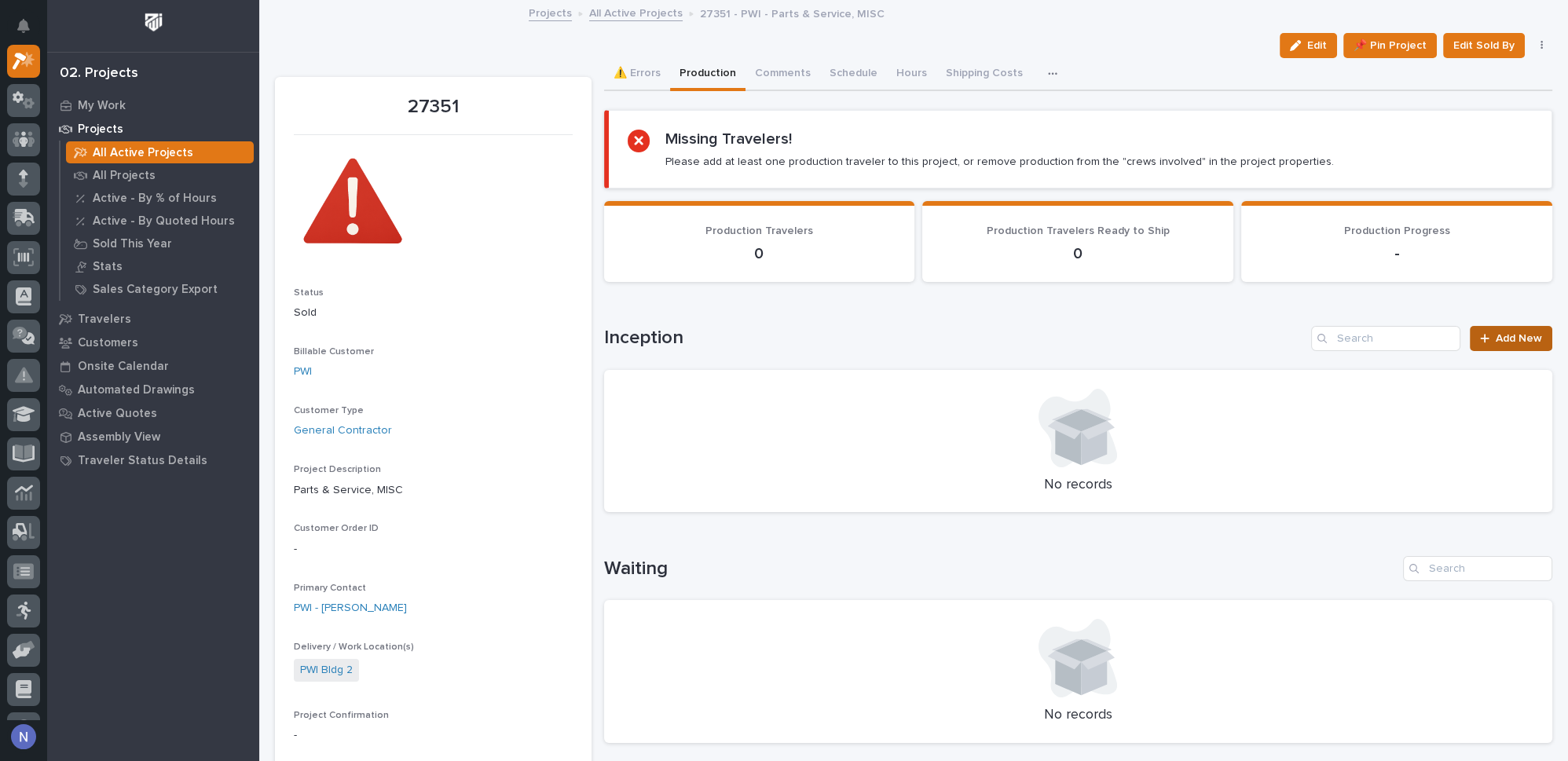
click at [1499, 335] on span "Add New" at bounding box center [1518, 338] width 46 height 11
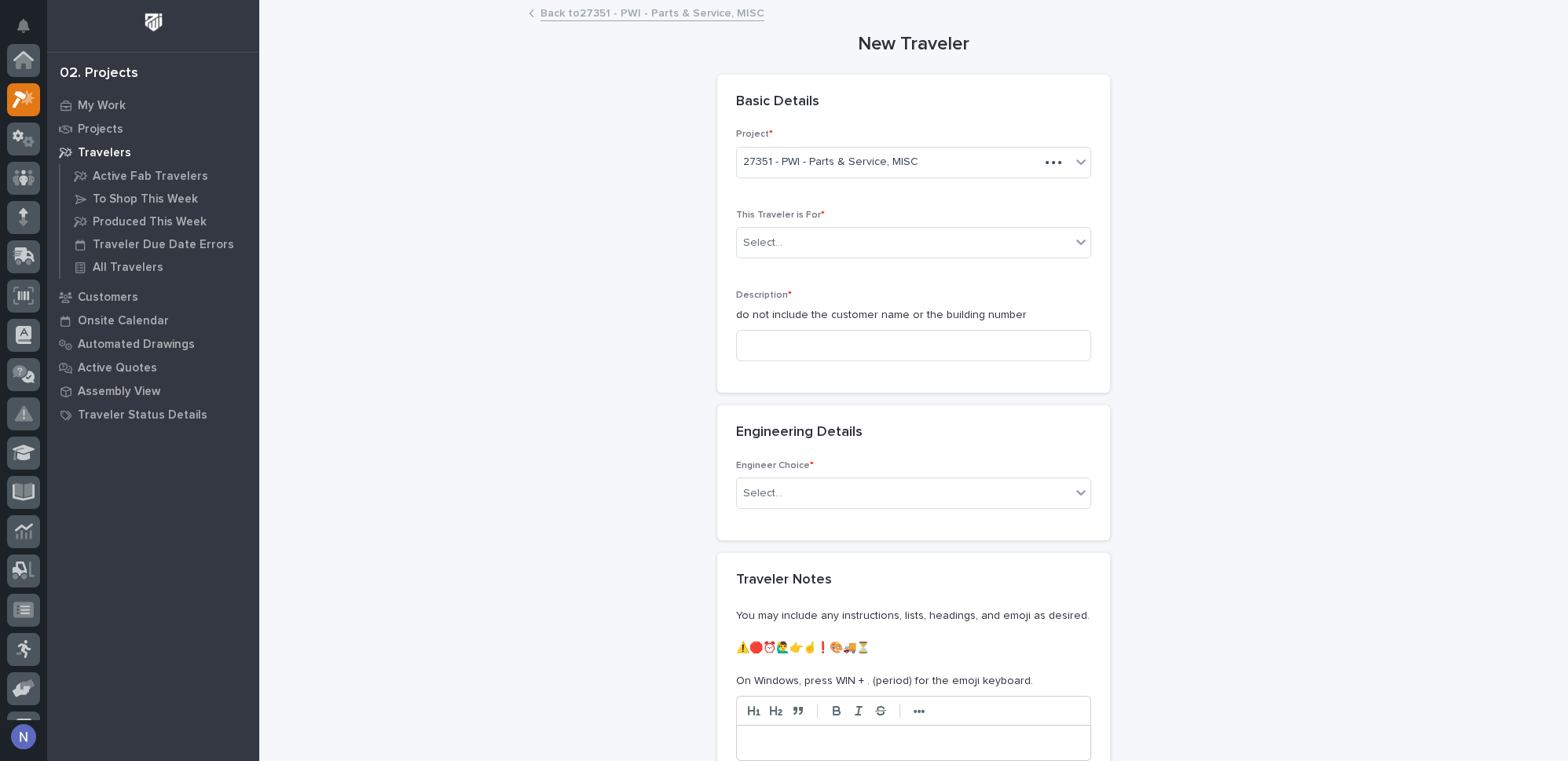
scroll to position [39, 0]
click at [976, 240] on div "Select..." at bounding box center [904, 243] width 334 height 26
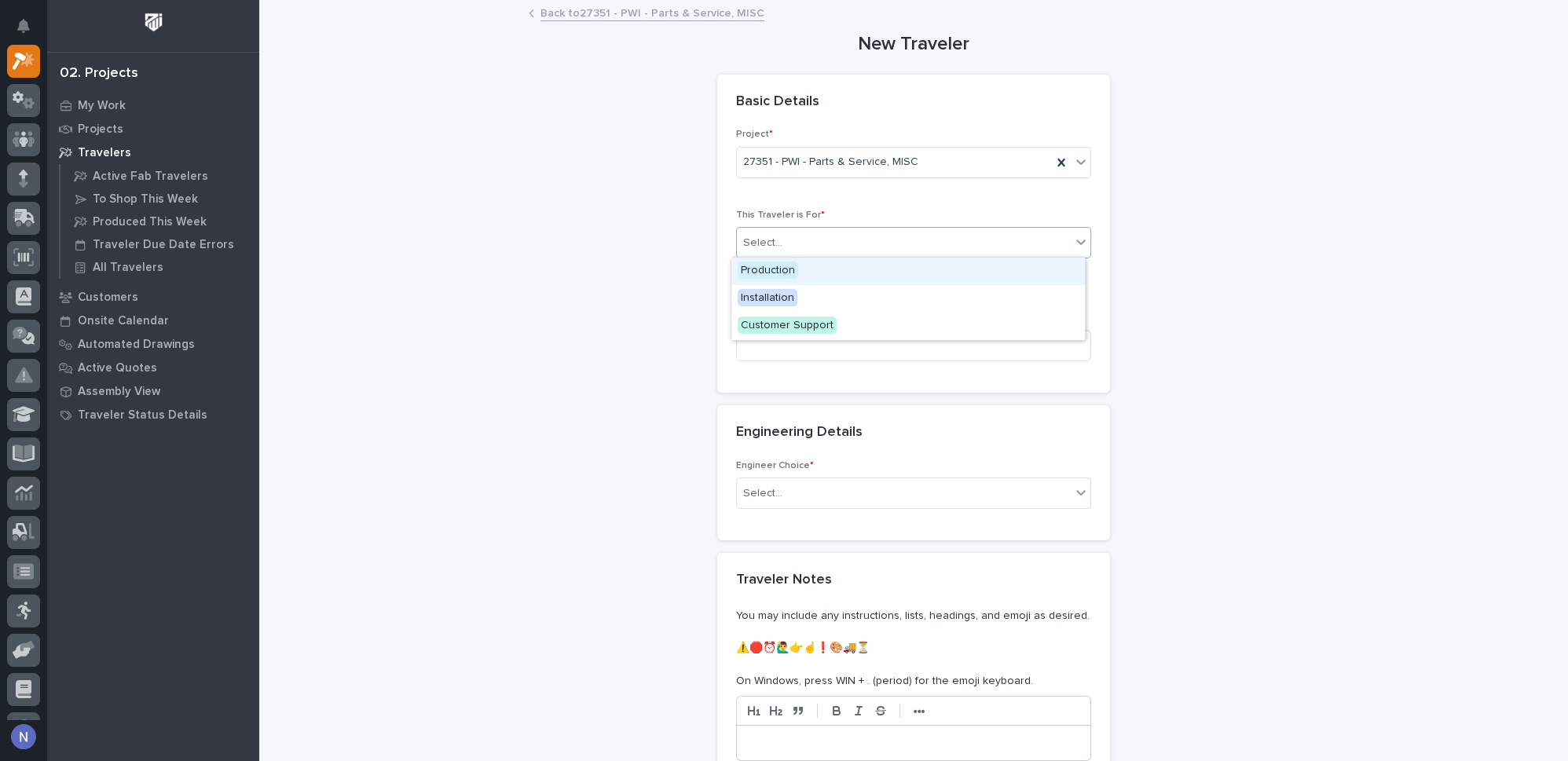
click at [830, 270] on div "Production" at bounding box center [908, 271] width 354 height 28
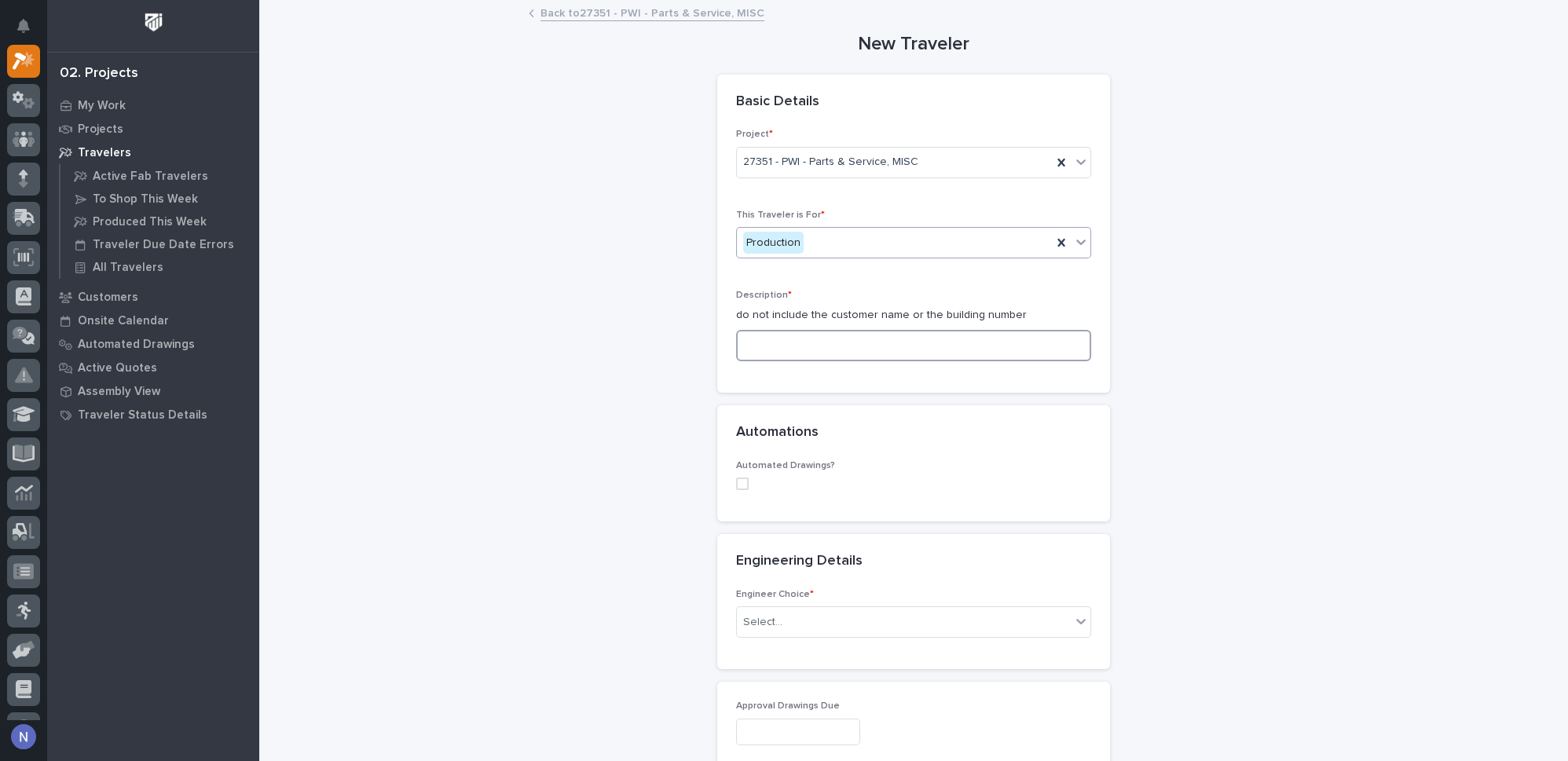
click at [799, 342] on input at bounding box center [913, 345] width 355 height 31
click at [769, 346] on input at bounding box center [913, 345] width 355 height 31
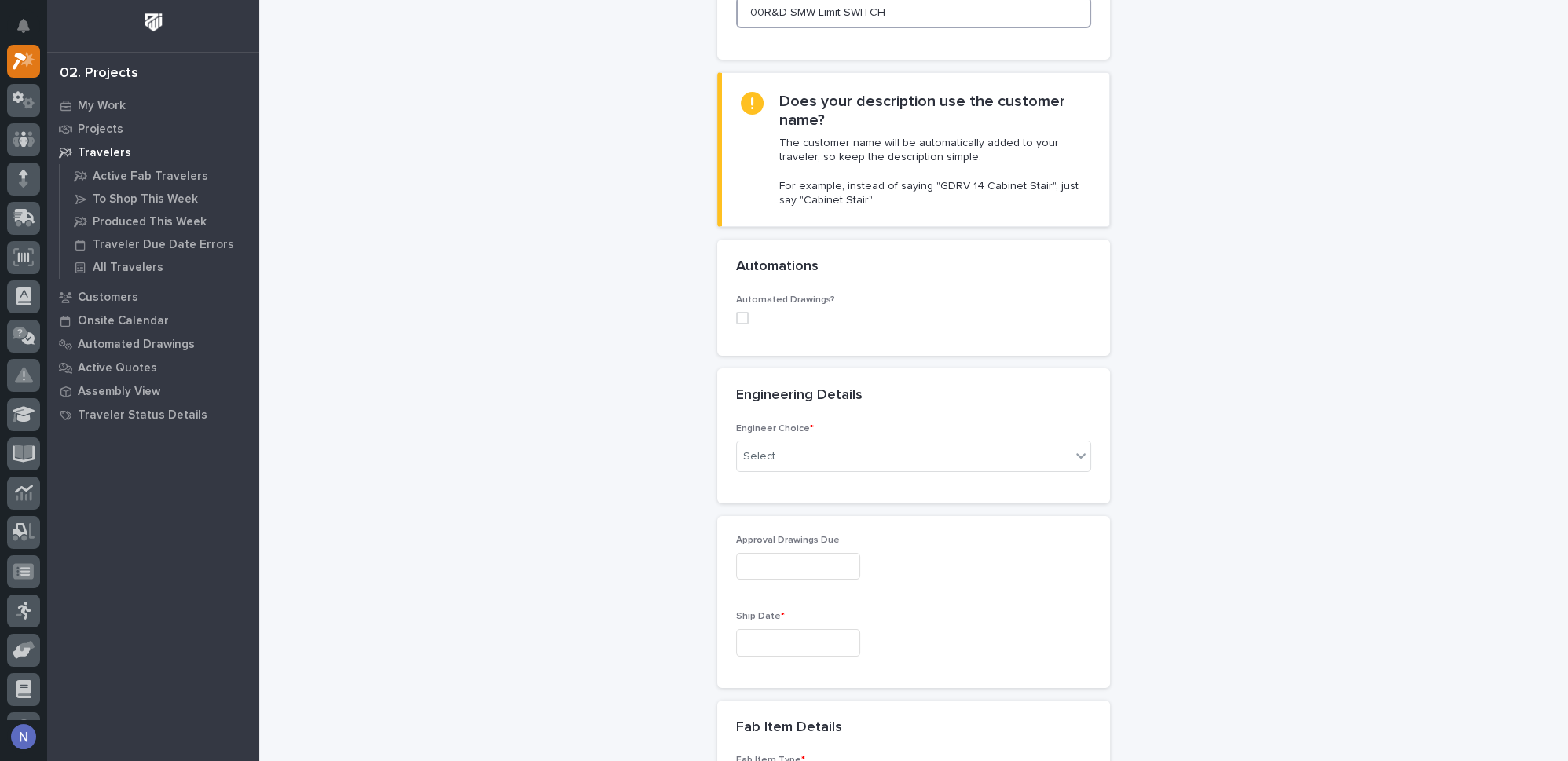
scroll to position [476, 0]
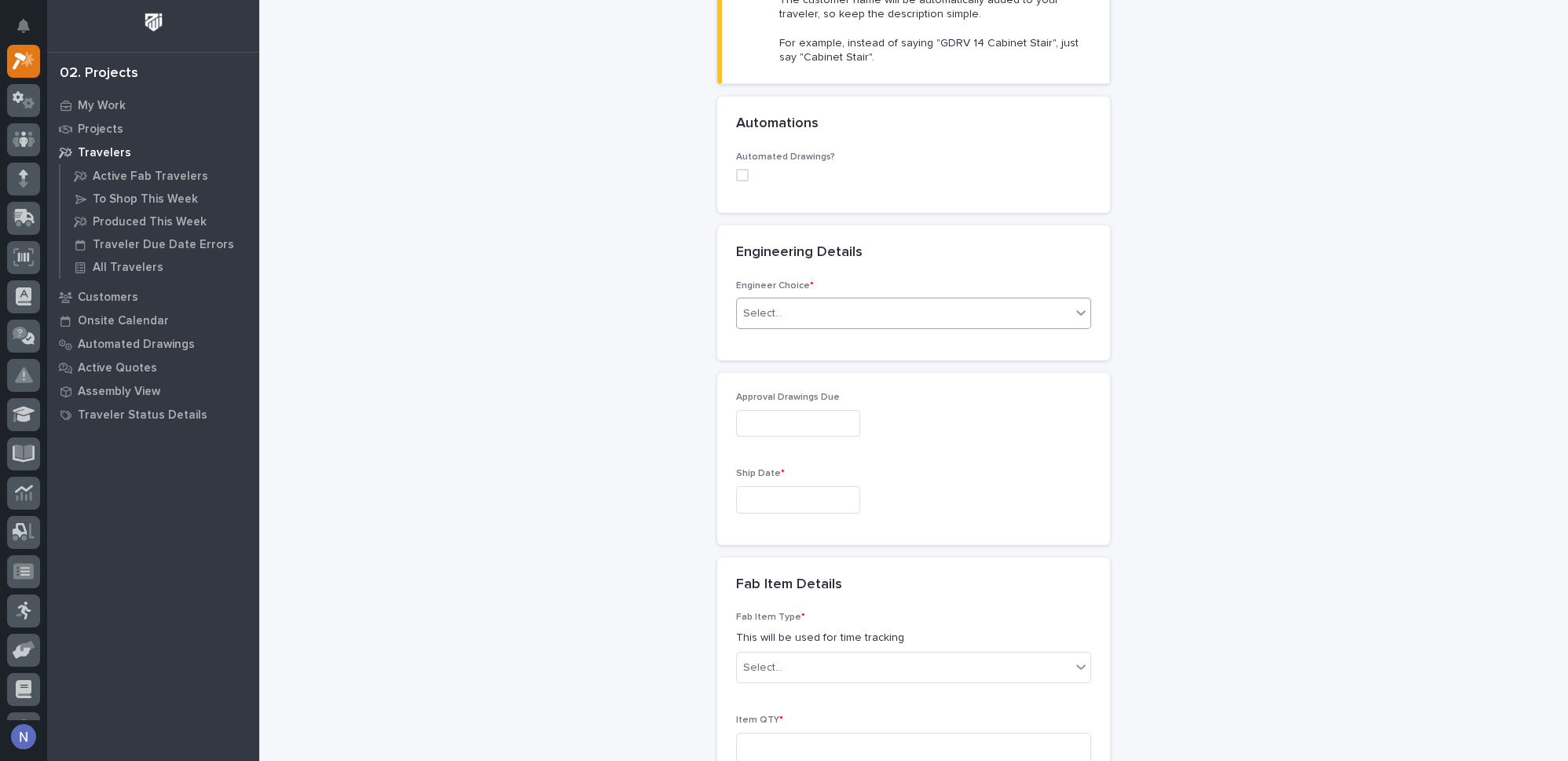
type input "00R&D SMW Limit SWITCH"
click at [809, 304] on div "Select..." at bounding box center [904, 313] width 334 height 26
type input "*"
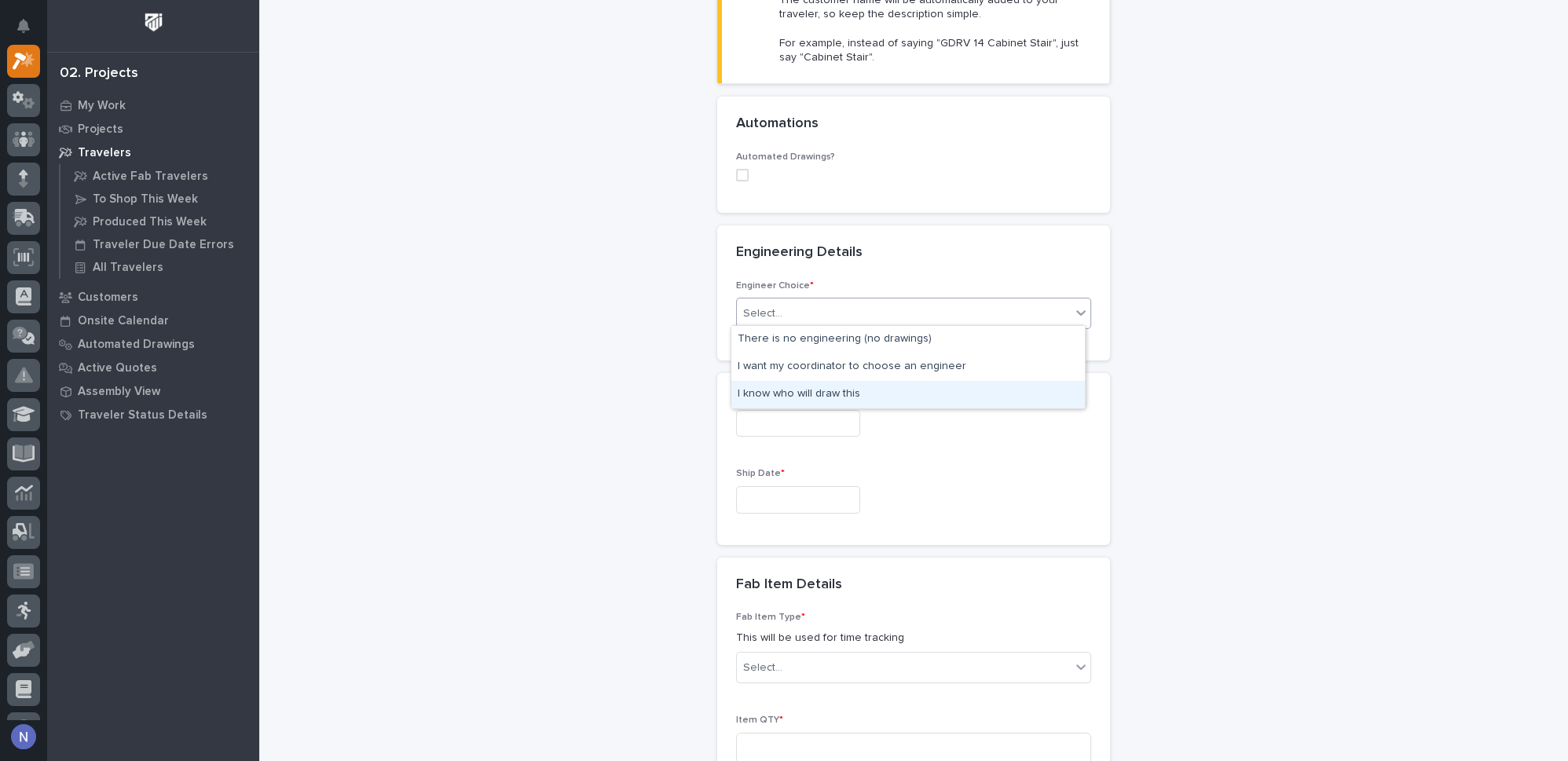
click at [814, 391] on div "I know who will draw this" at bounding box center [908, 394] width 354 height 28
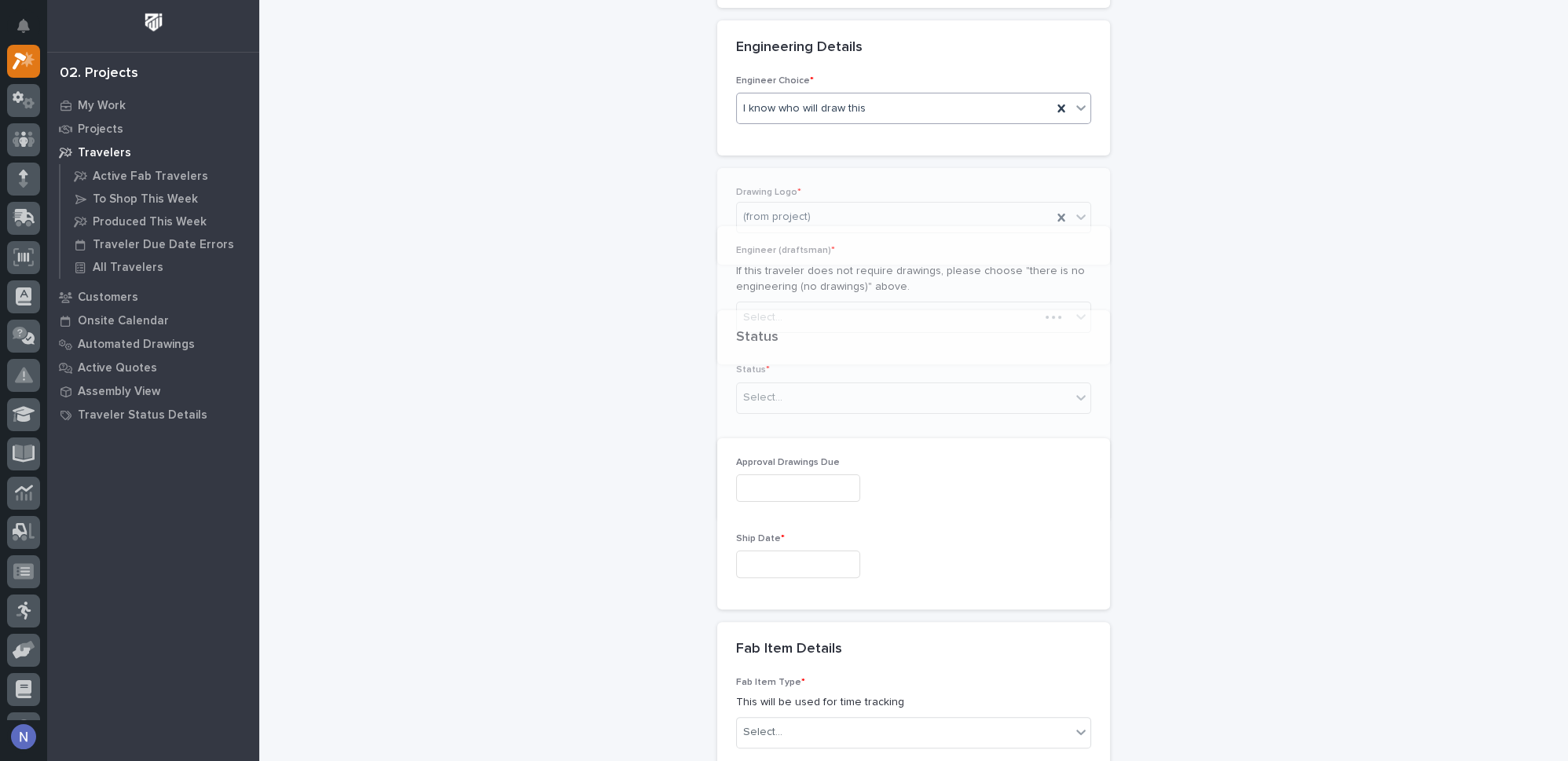
scroll to position [716, 0]
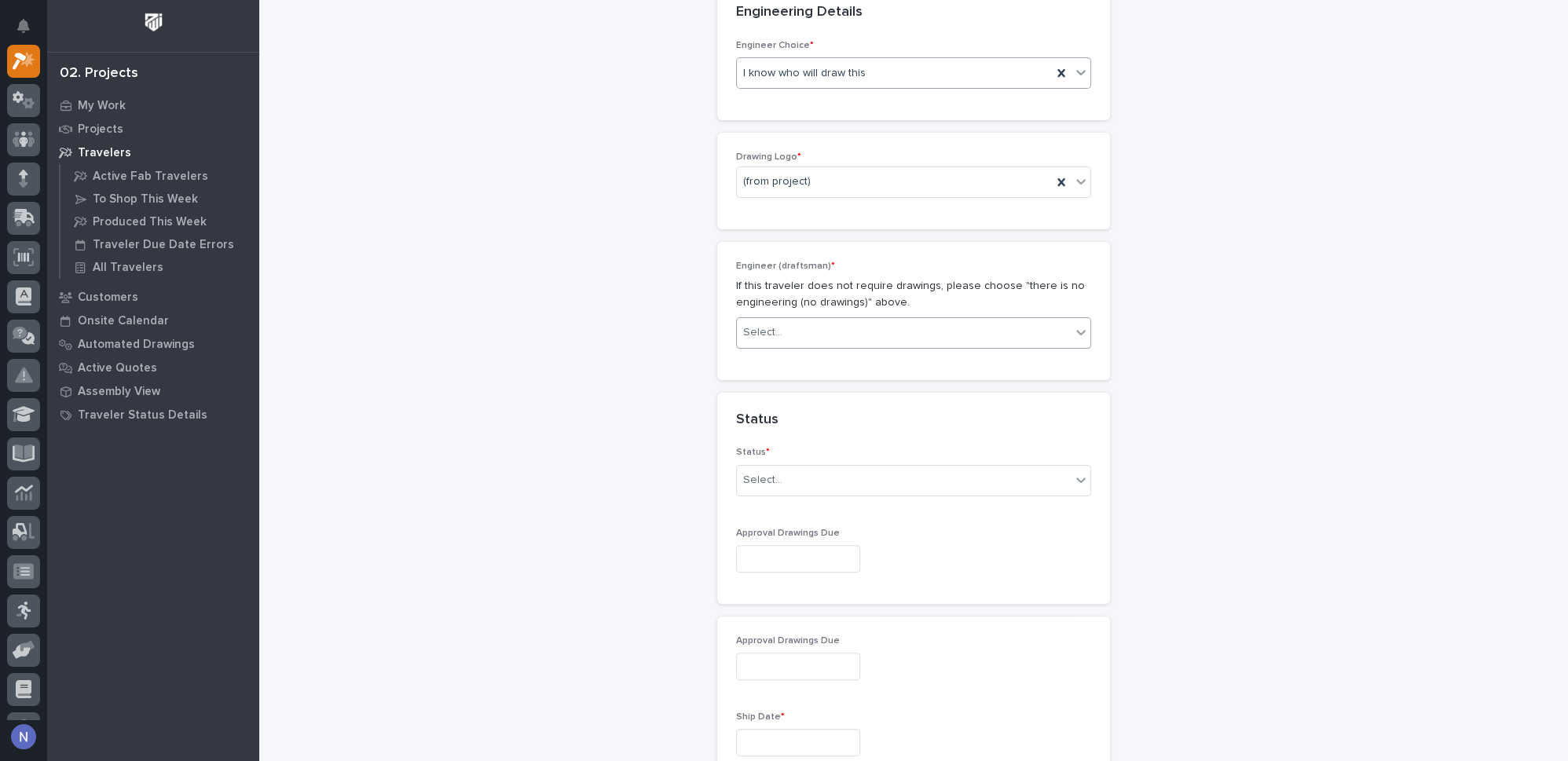
click at [795, 339] on div "Select..." at bounding box center [904, 332] width 334 height 26
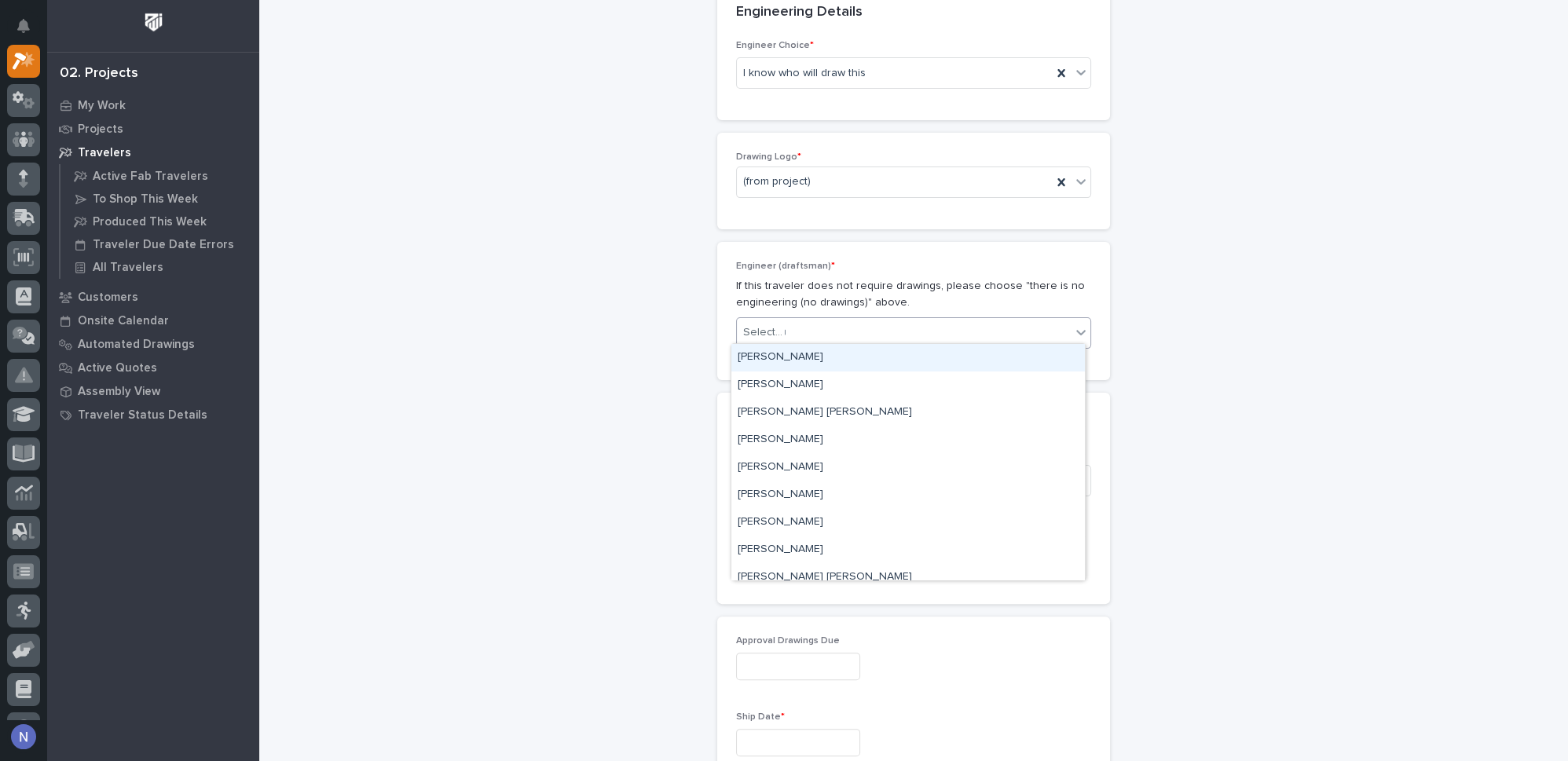
type input "**"
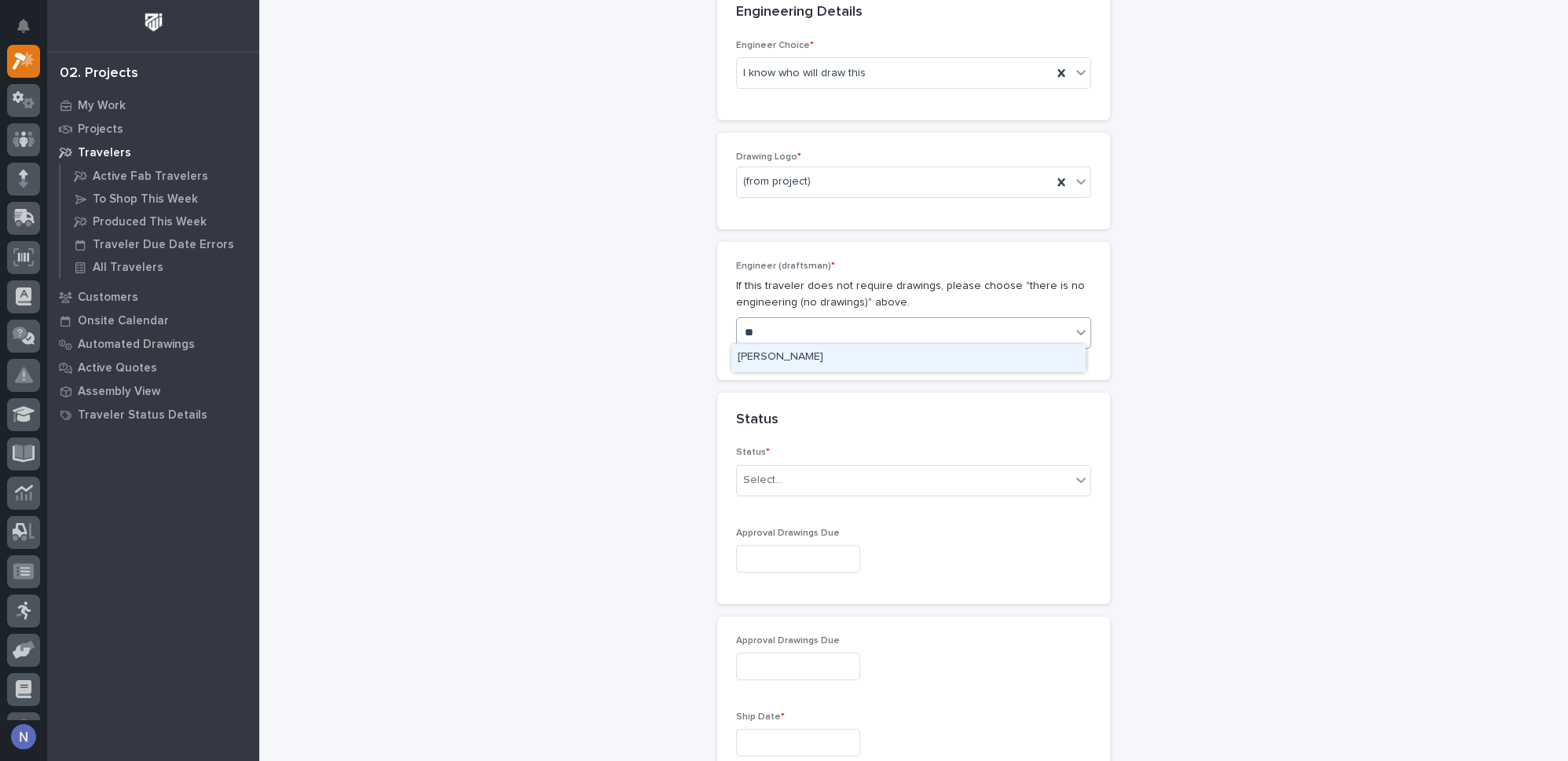
click at [794, 357] on div "[PERSON_NAME]" at bounding box center [908, 358] width 354 height 28
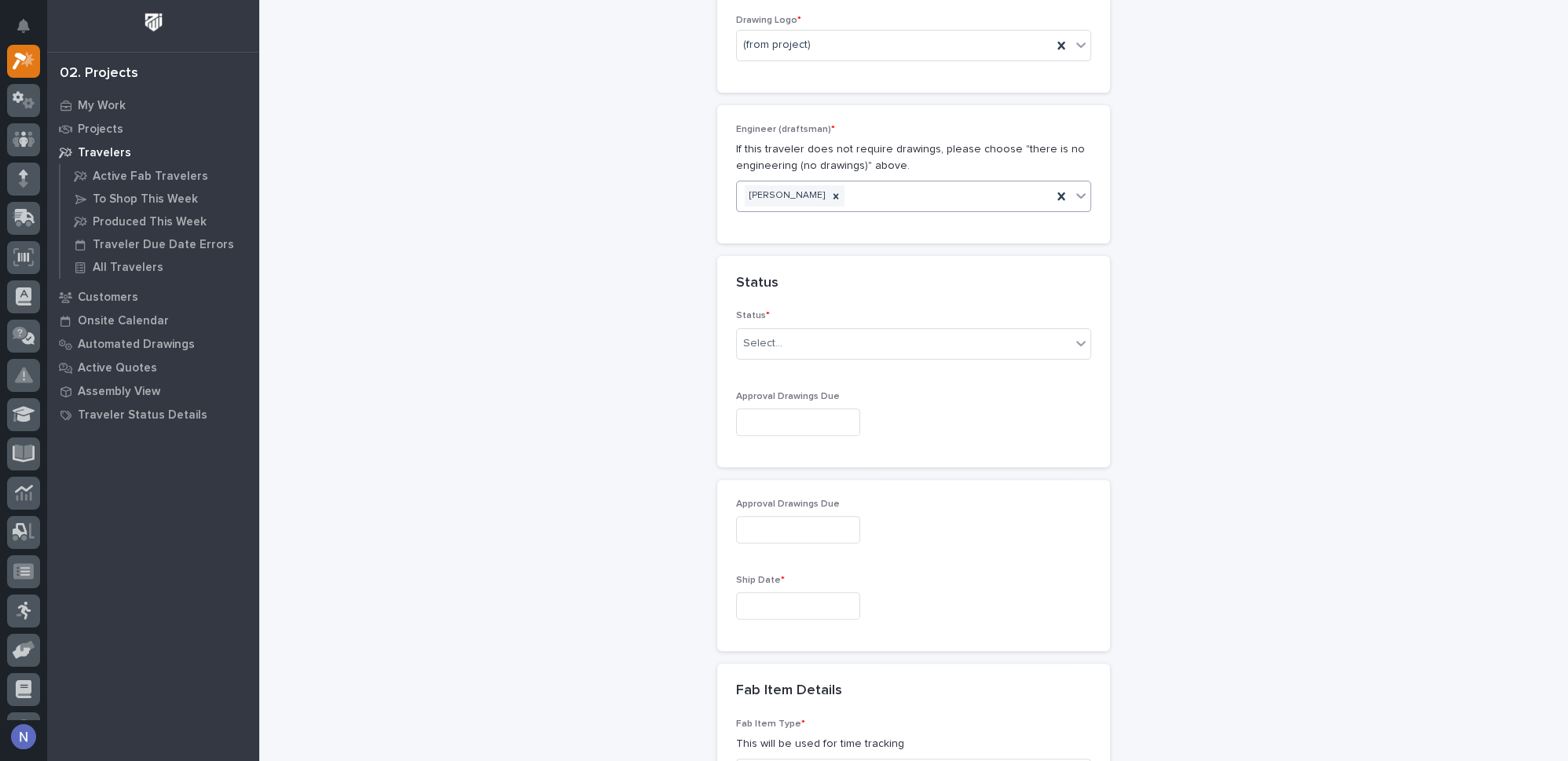
scroll to position [859, 0]
click at [802, 332] on div "Select..." at bounding box center [904, 337] width 334 height 26
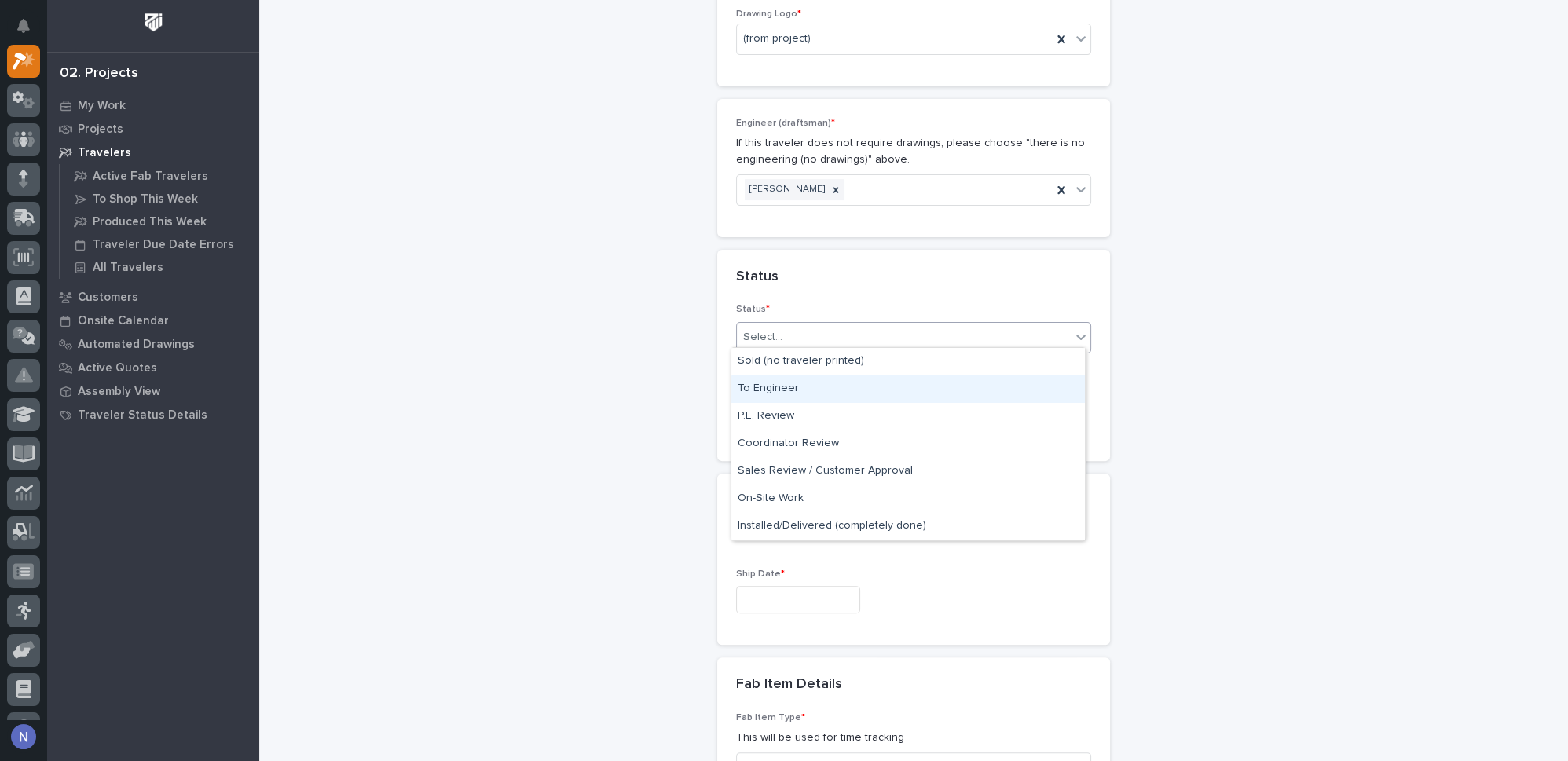
click at [805, 382] on div "To Engineer" at bounding box center [908, 389] width 354 height 28
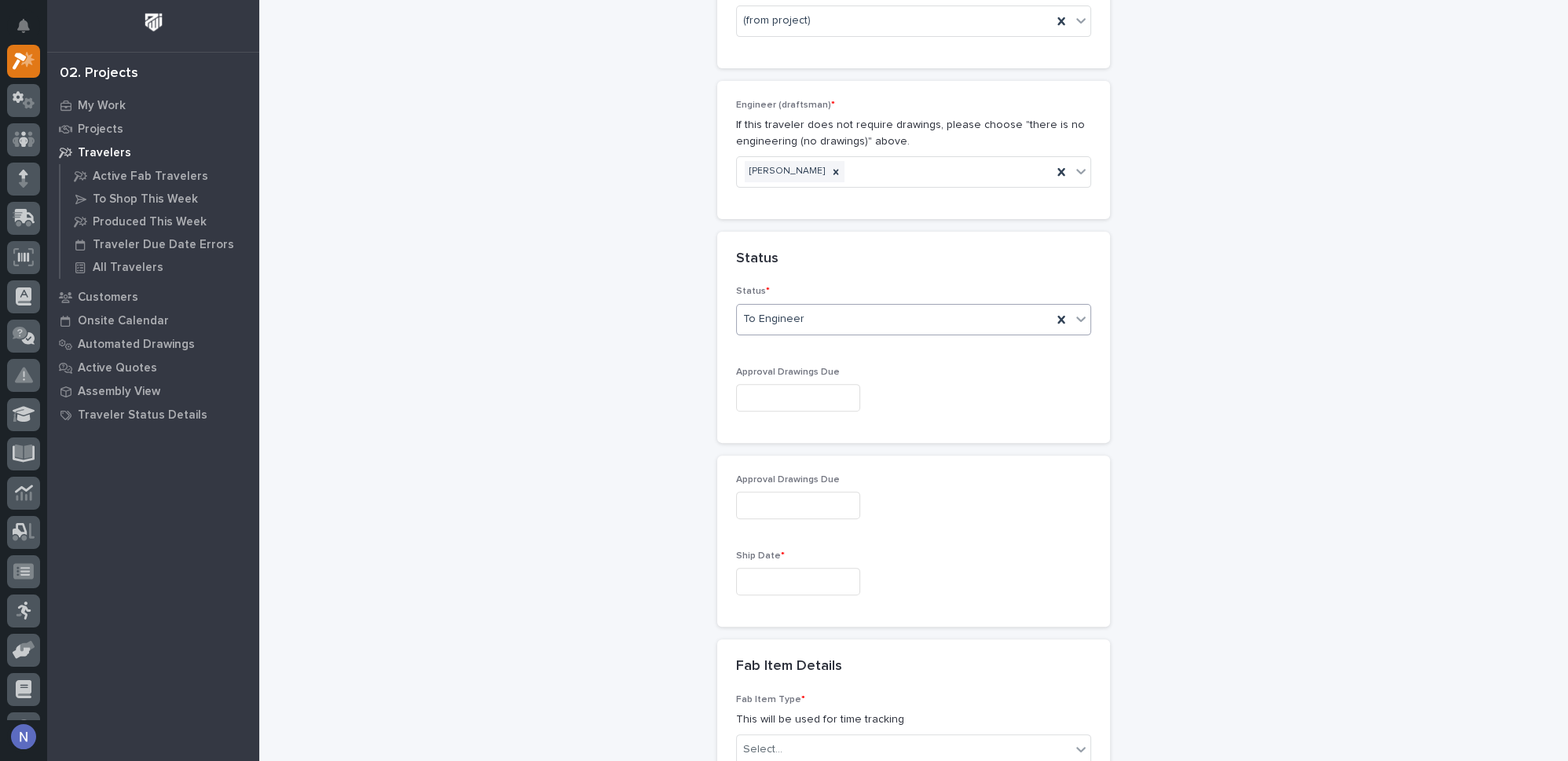
scroll to position [882, 0]
click at [806, 381] on input "text" at bounding box center [798, 392] width 124 height 28
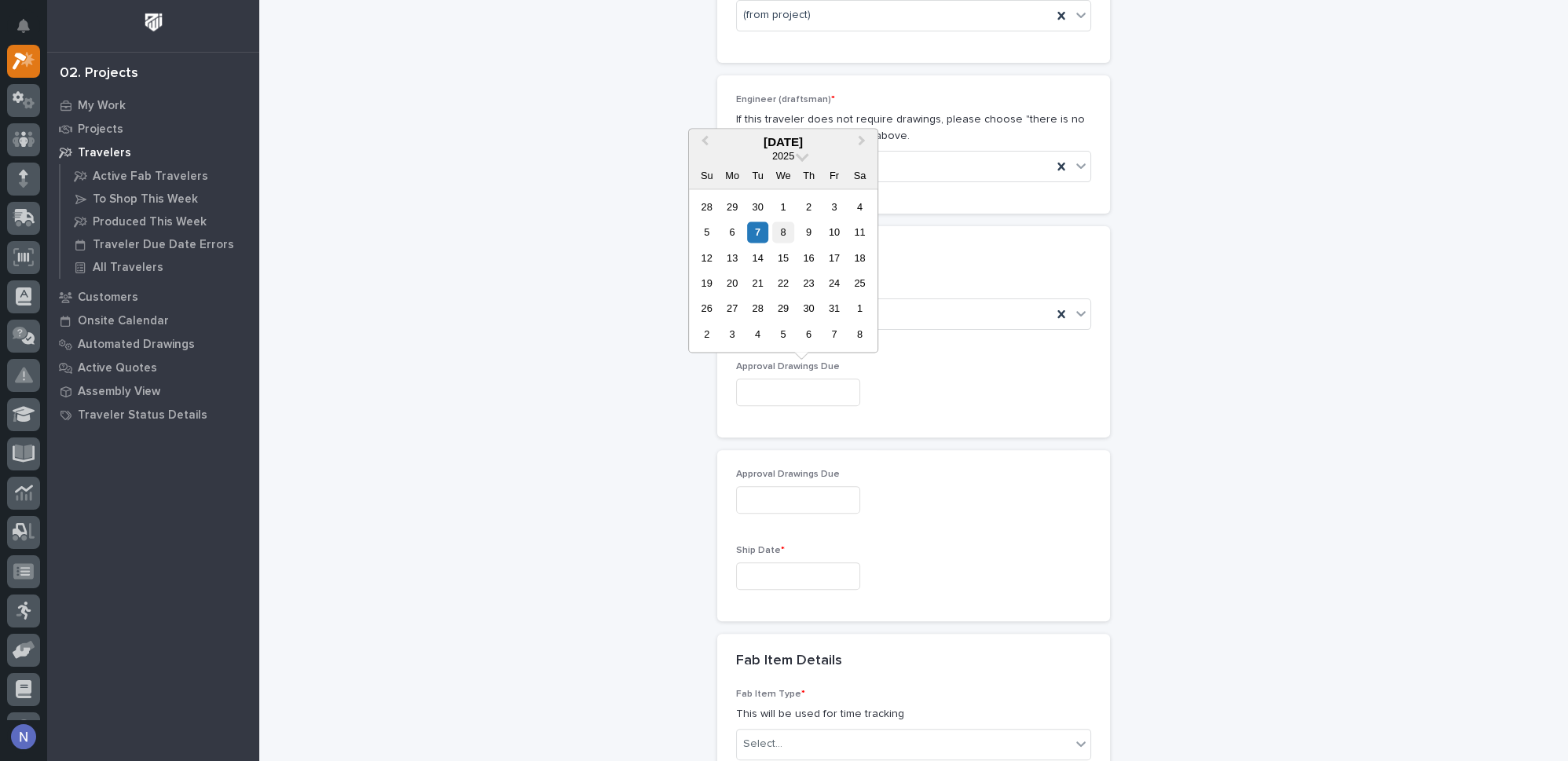
click at [781, 233] on div "8" at bounding box center [782, 231] width 21 height 21
type input "**********"
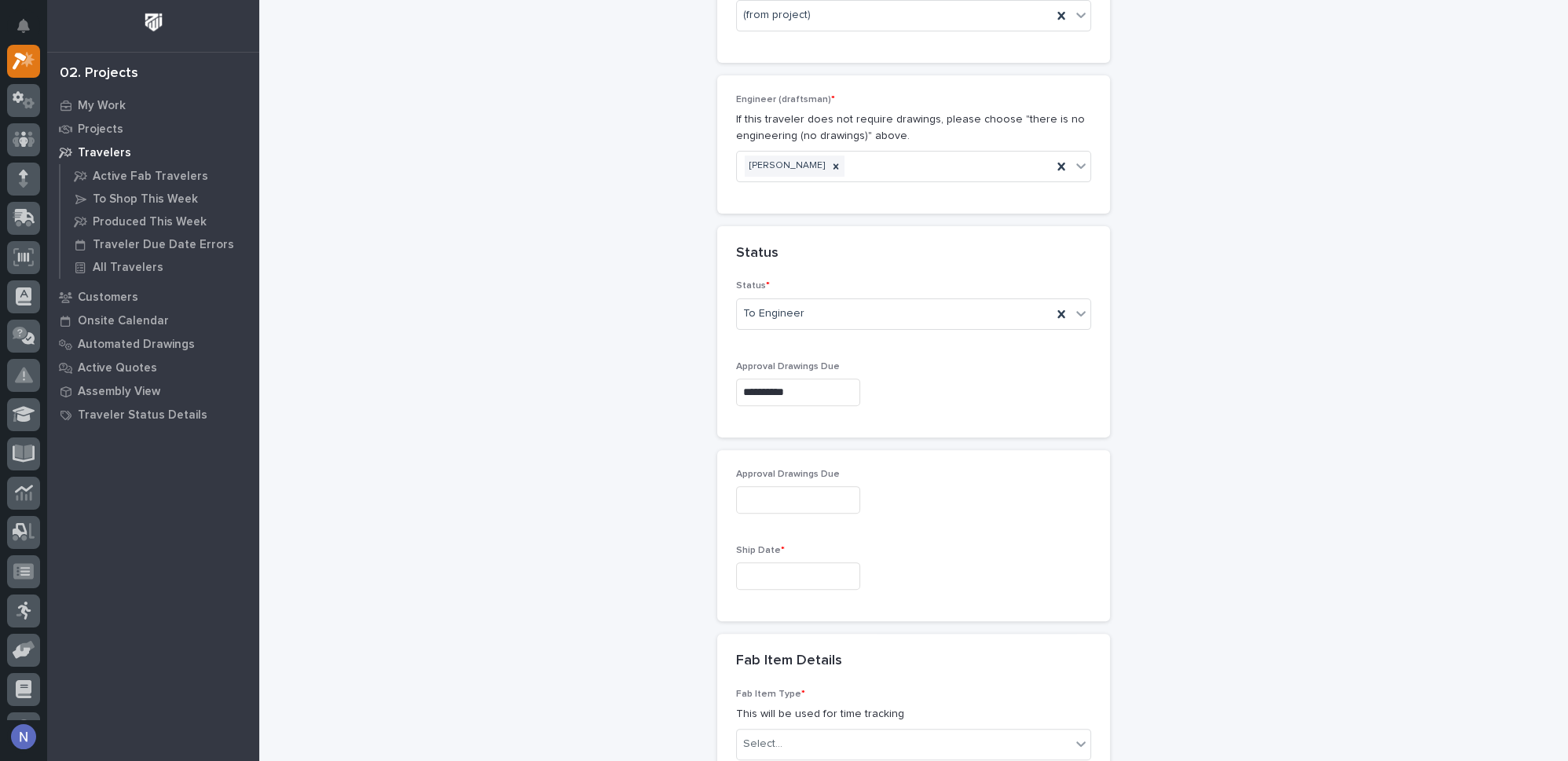
type input "**********"
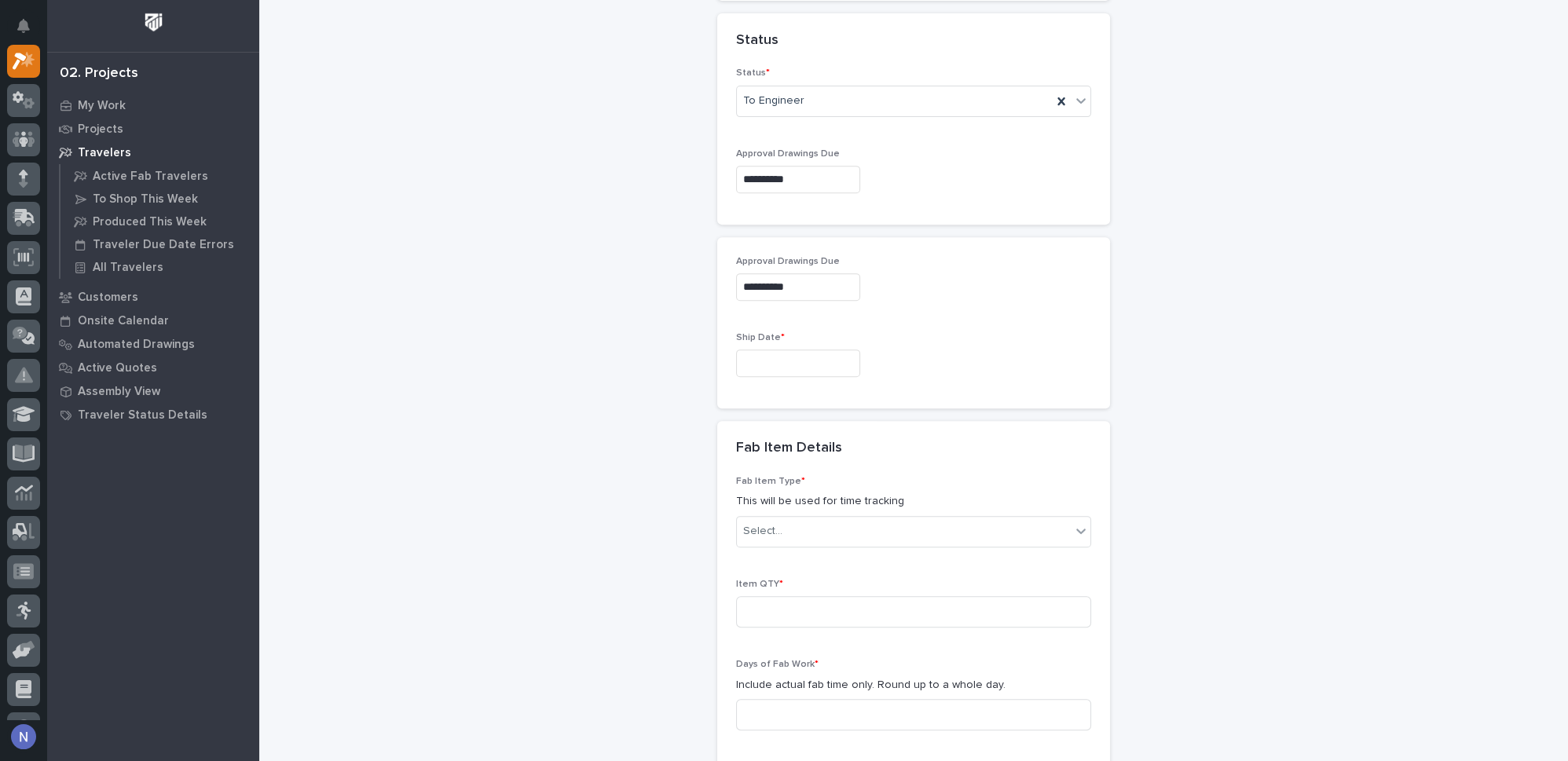
scroll to position [1096, 0]
click at [792, 348] on input "text" at bounding box center [798, 362] width 124 height 28
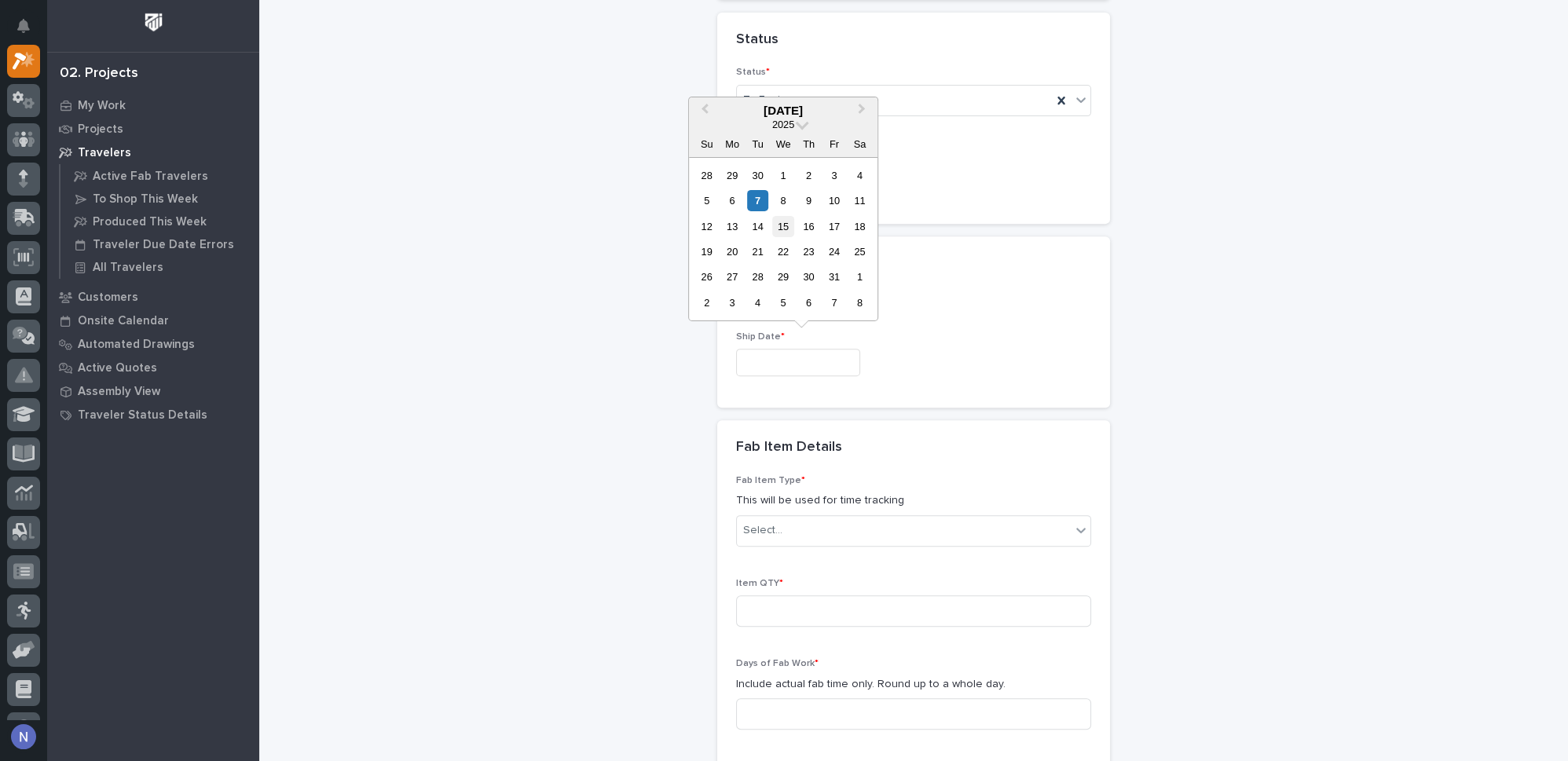
click at [788, 234] on div "15" at bounding box center [782, 225] width 21 height 21
type input "**********"
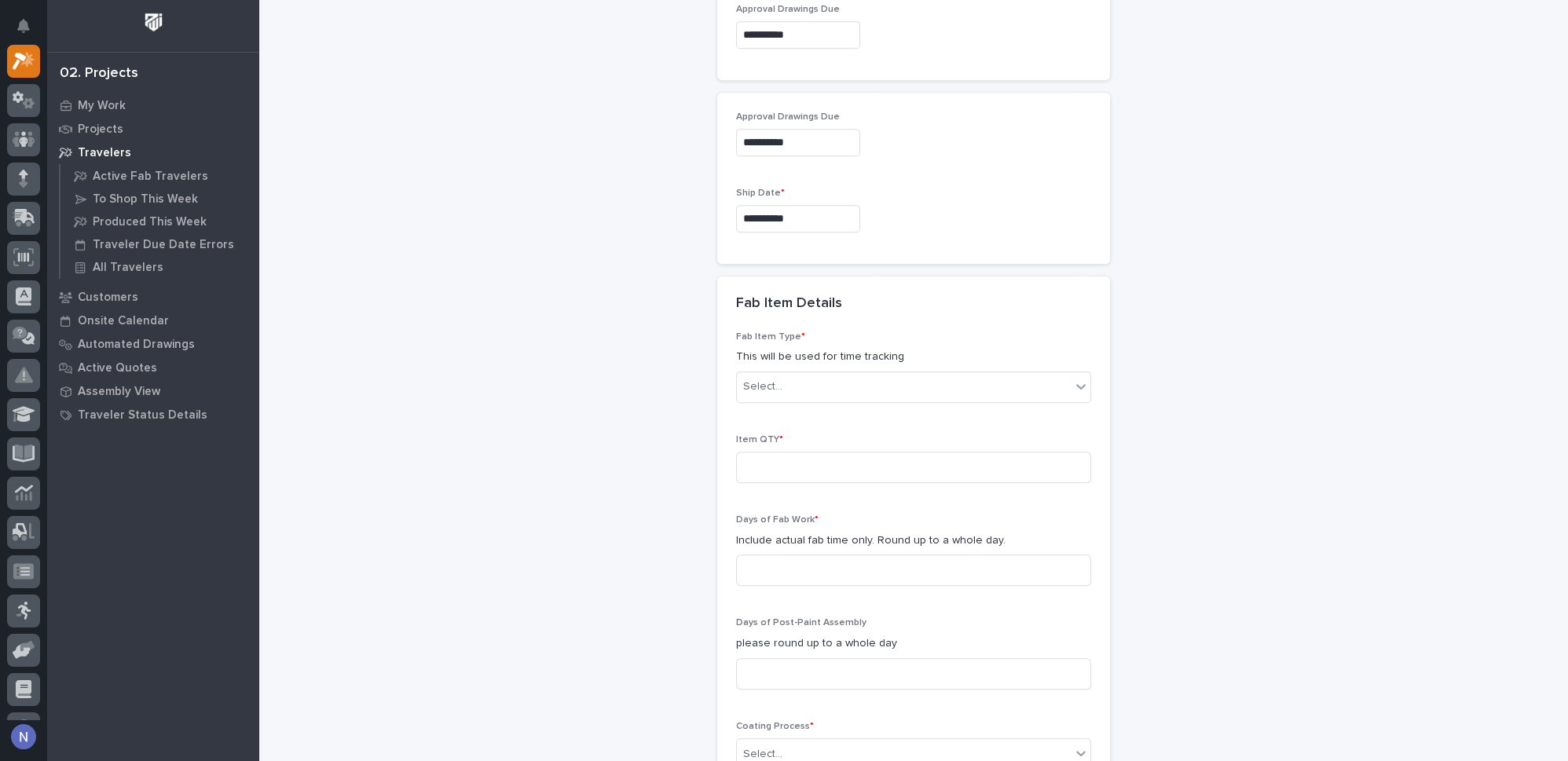
scroll to position [1263, 0]
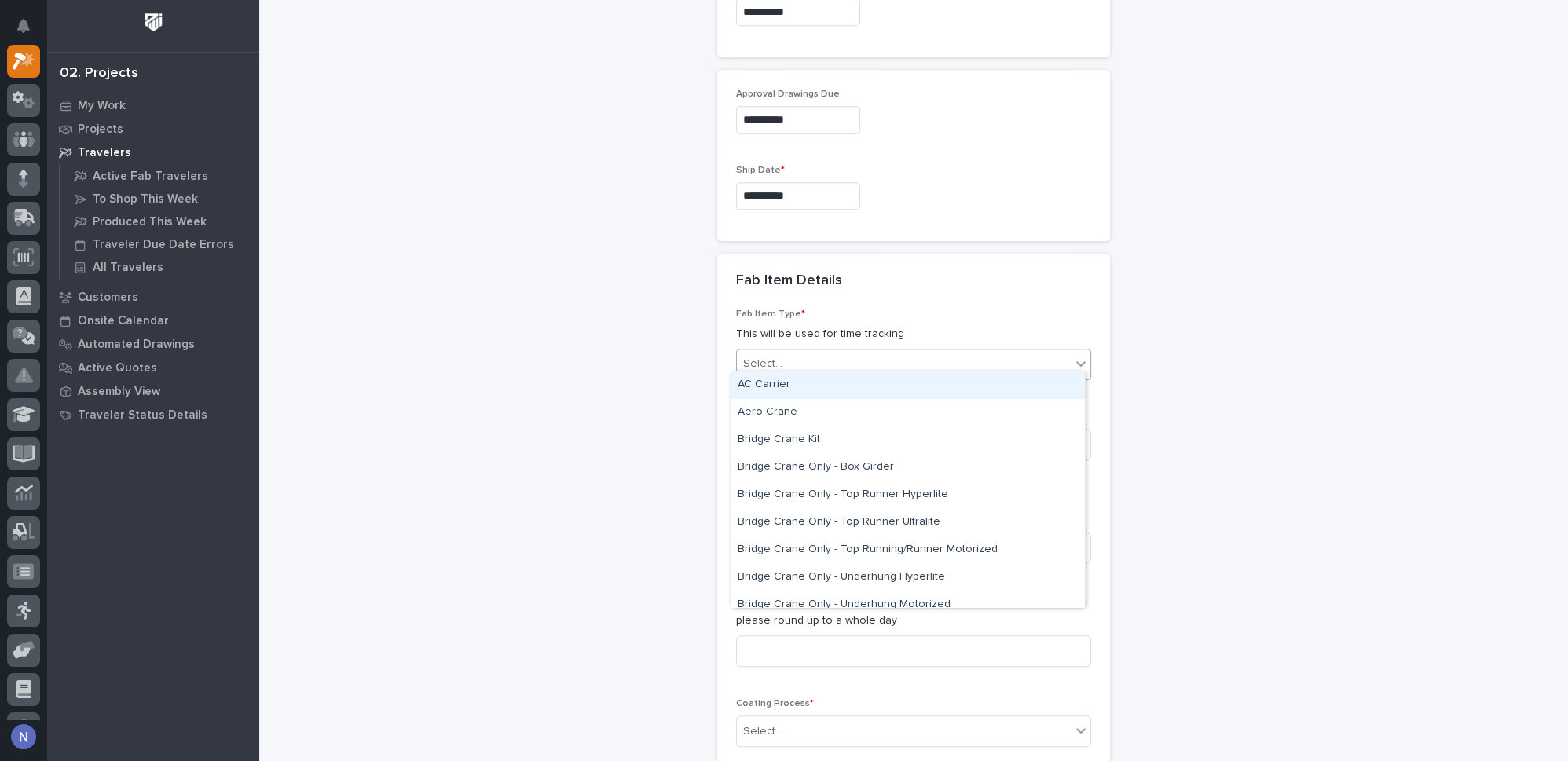
click at [977, 354] on div "Select..." at bounding box center [904, 364] width 334 height 26
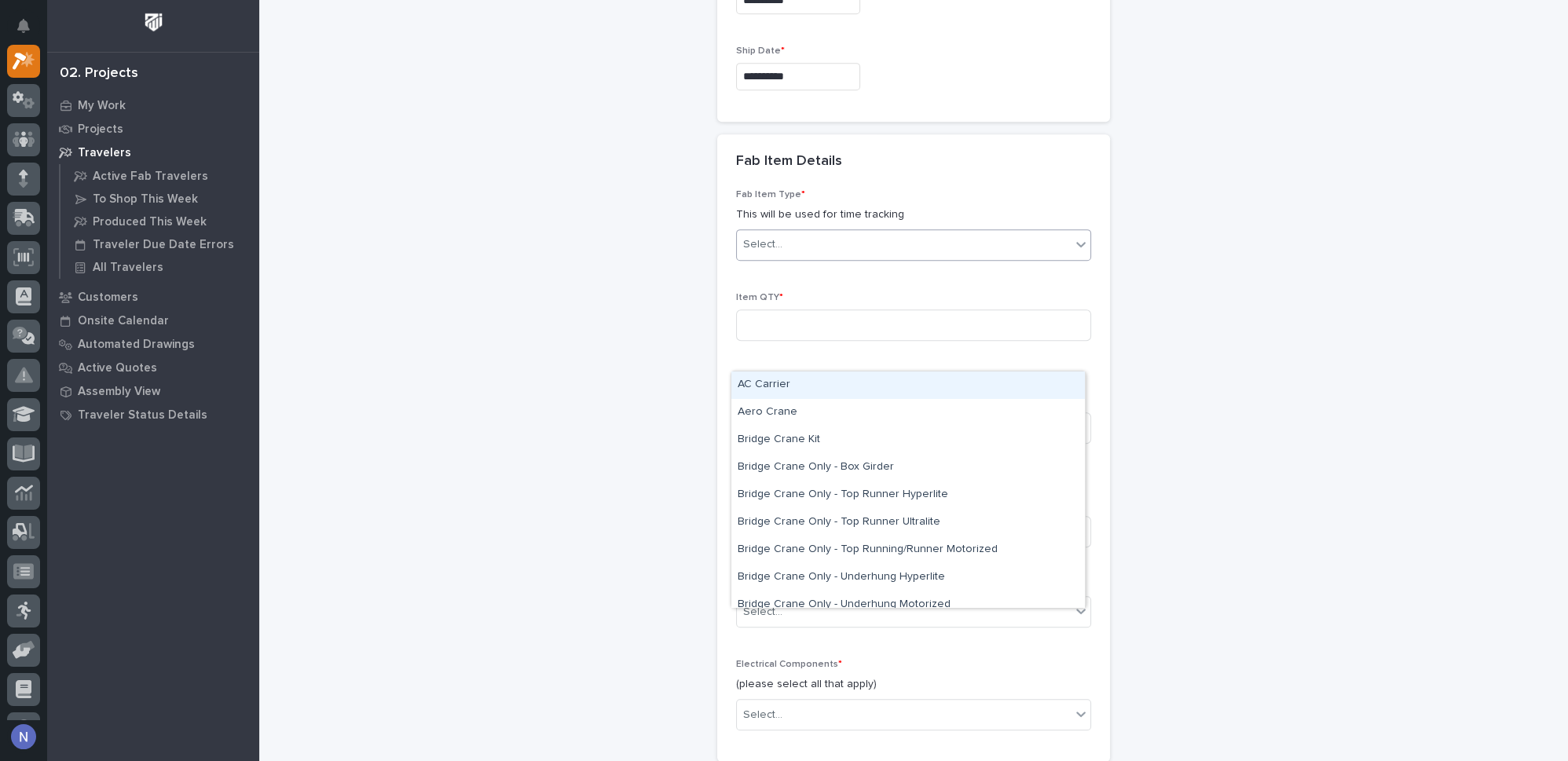
scroll to position [1358, 0]
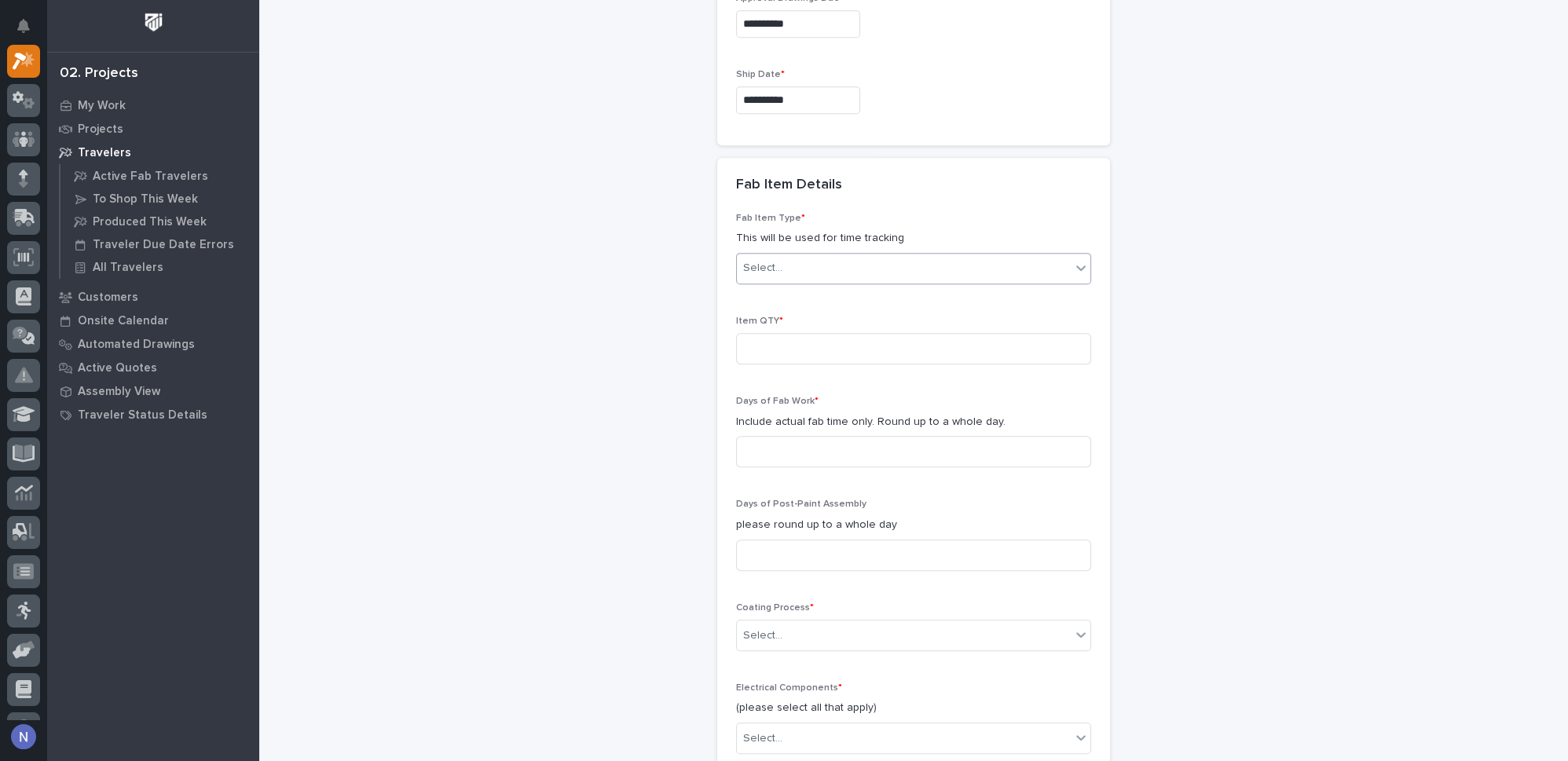
click at [1051, 262] on div "Select..." at bounding box center [904, 267] width 334 height 26
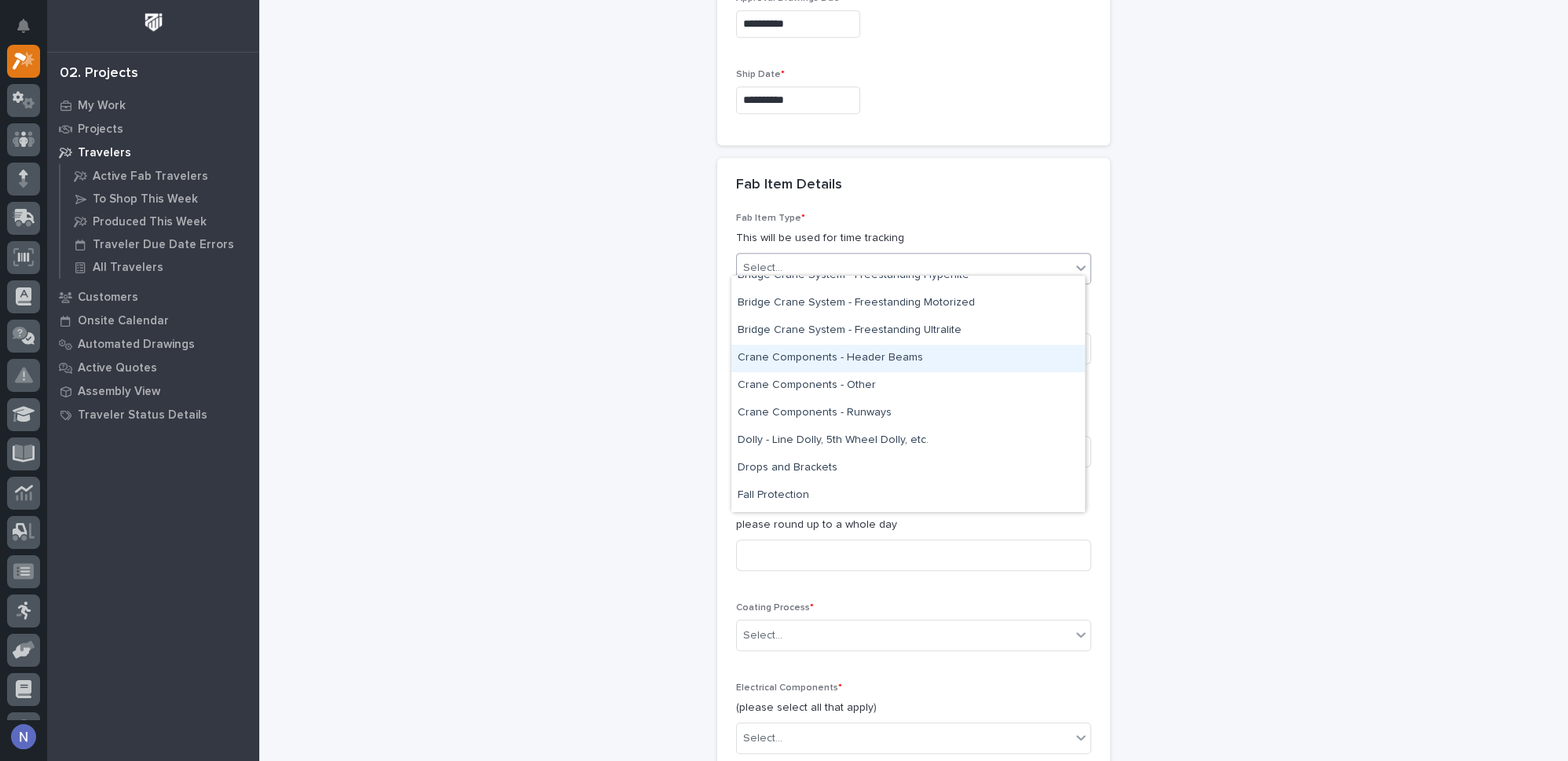
scroll to position [307, 0]
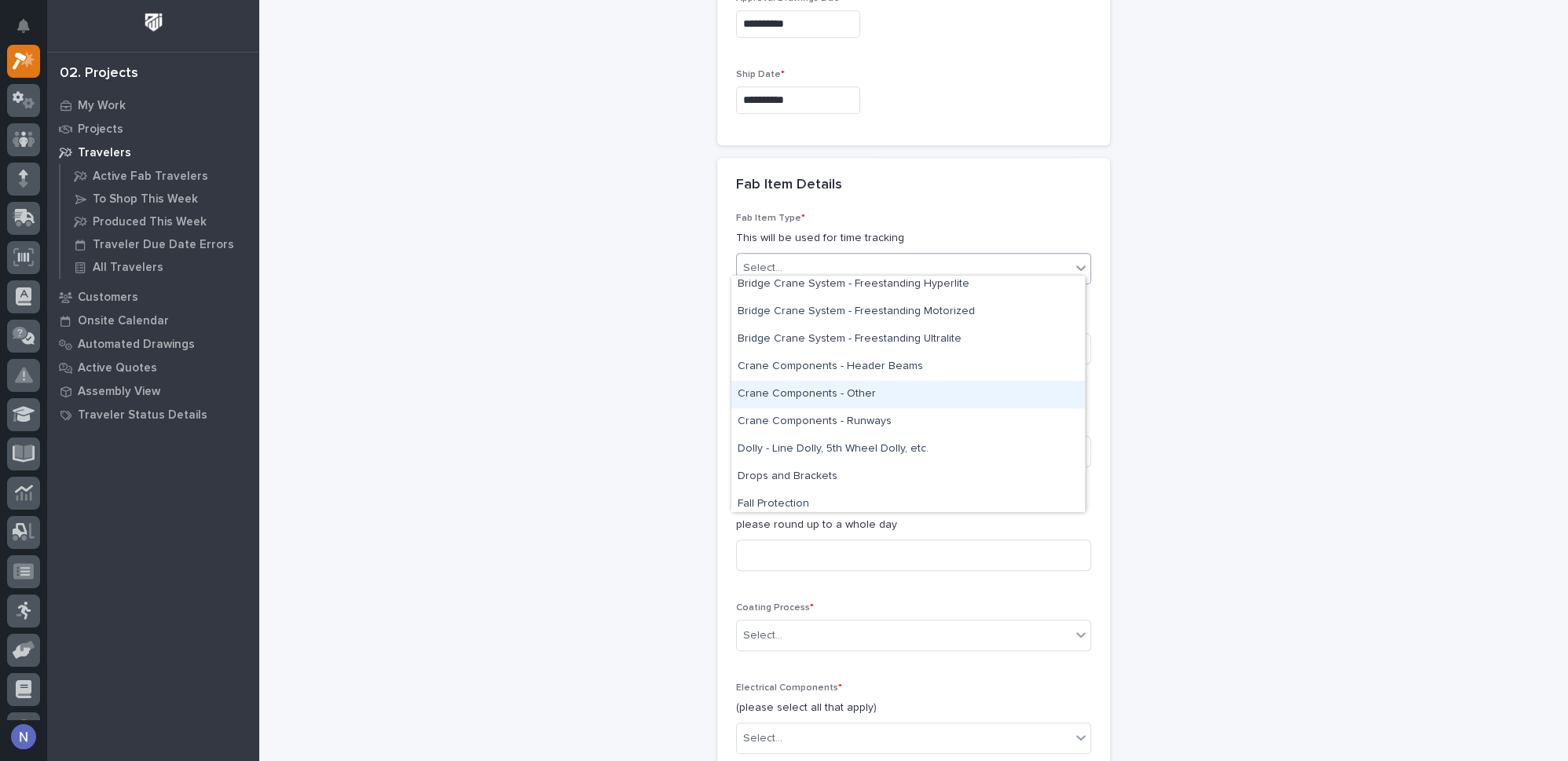
click at [933, 386] on div "Crane Components - Other" at bounding box center [908, 394] width 354 height 28
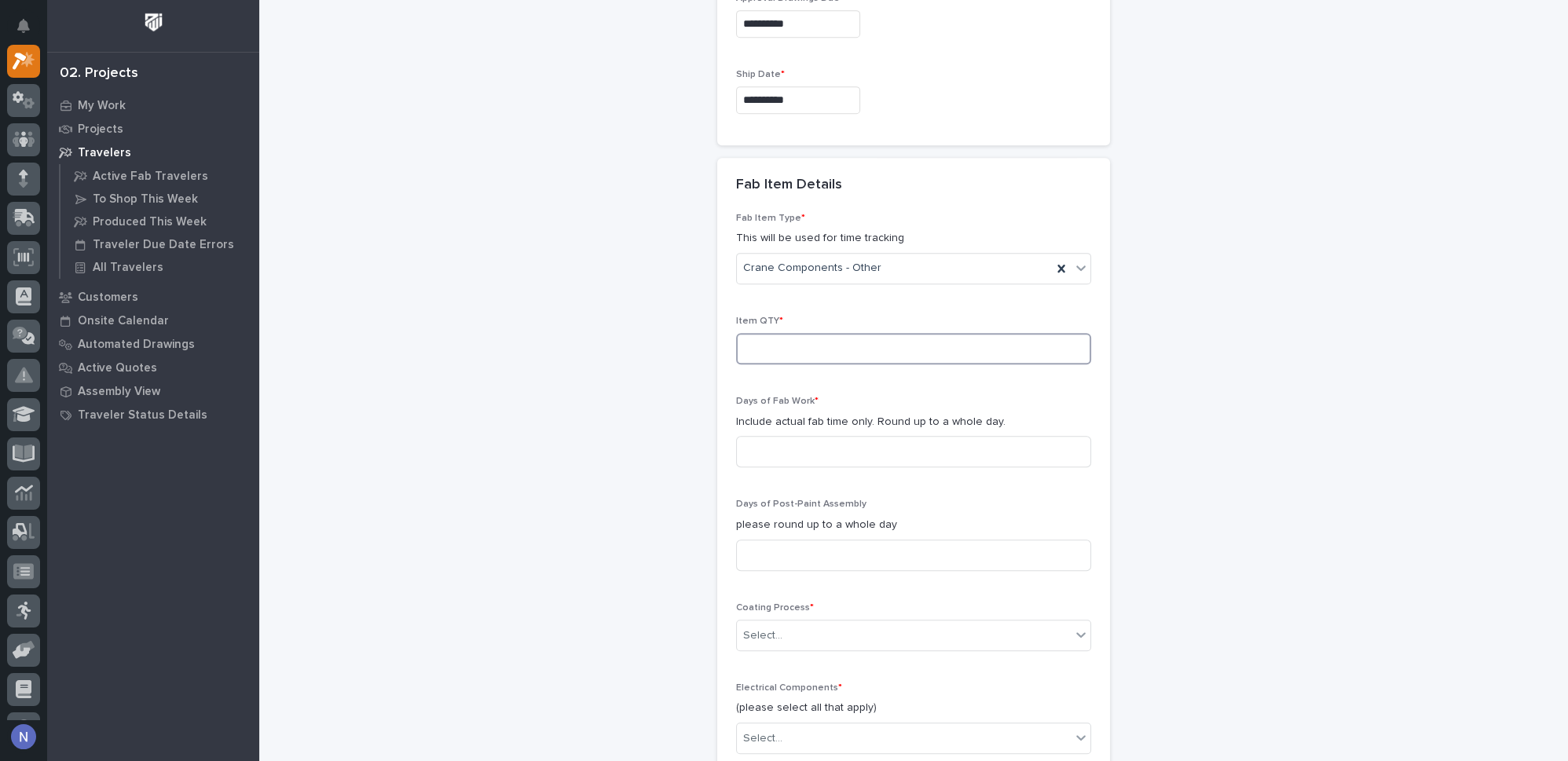
click at [948, 342] on input at bounding box center [913, 348] width 355 height 31
type input "1"
click at [944, 448] on input at bounding box center [913, 451] width 355 height 31
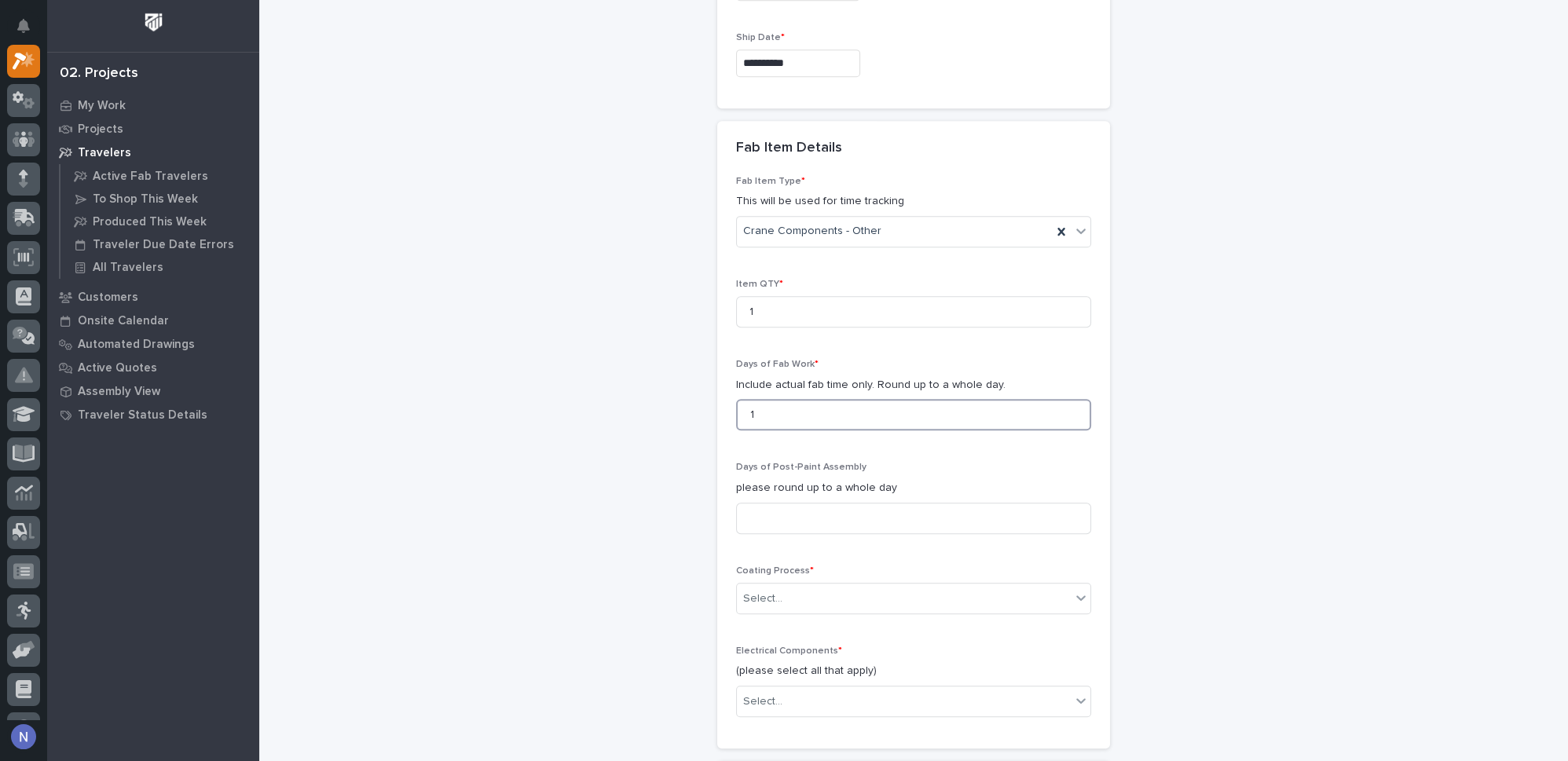
scroll to position [1548, 0]
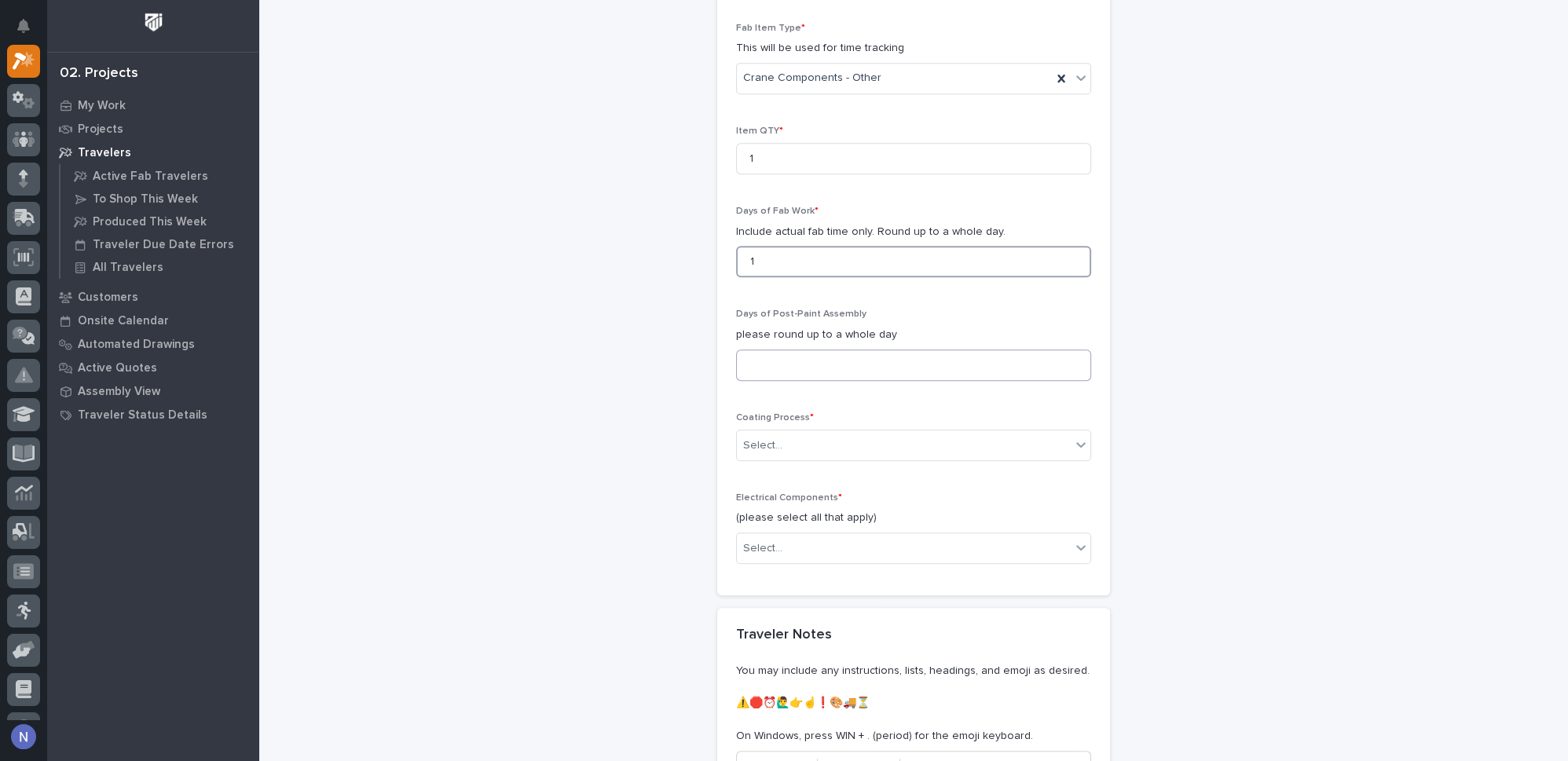
type input "1"
click at [903, 349] on input at bounding box center [913, 364] width 355 height 31
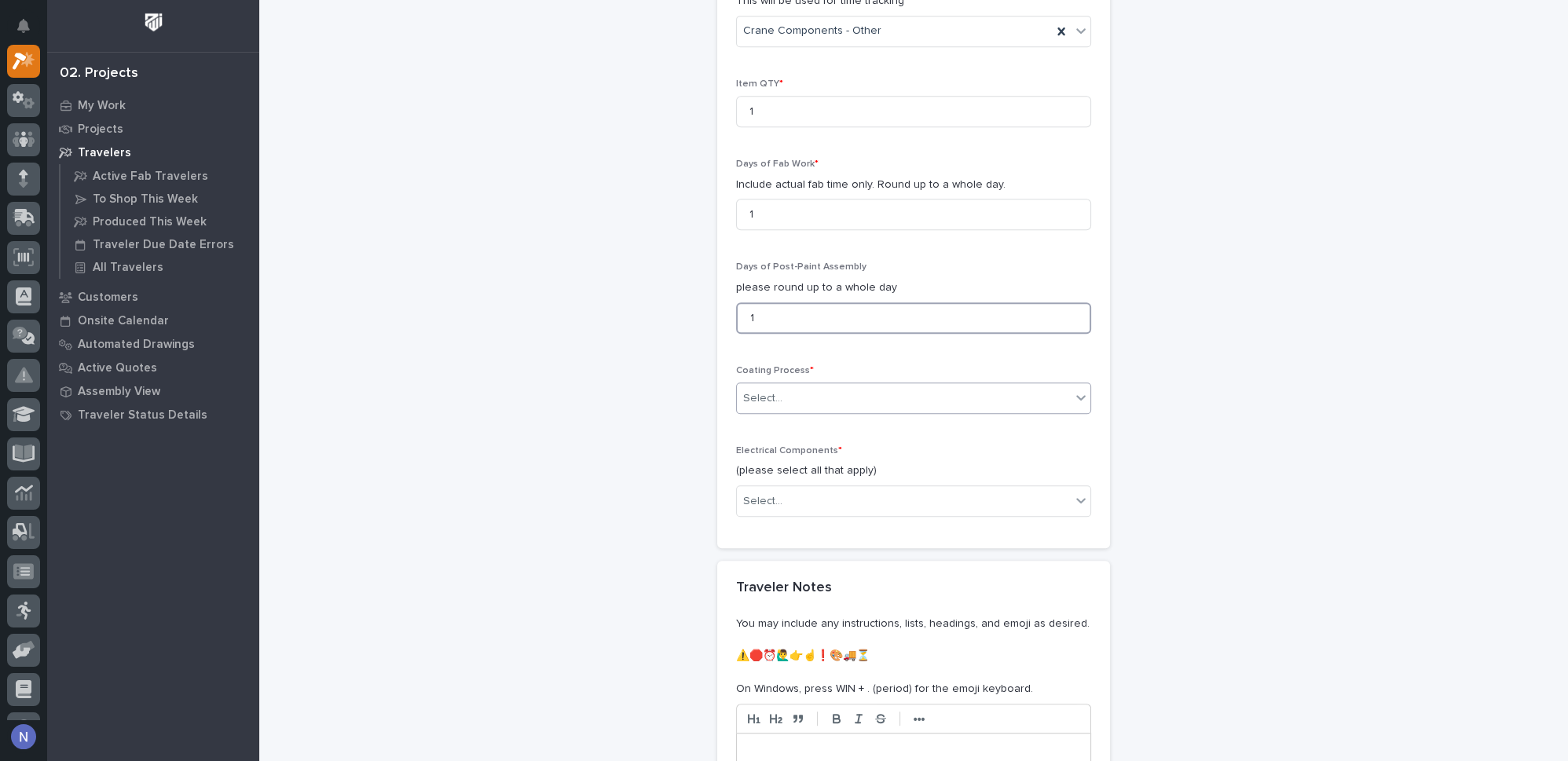
scroll to position [1596, 0]
type input "1"
click at [854, 399] on div "Select..." at bounding box center [904, 397] width 334 height 26
click at [846, 445] on div "In-House Paint/Powder" at bounding box center [908, 445] width 354 height 28
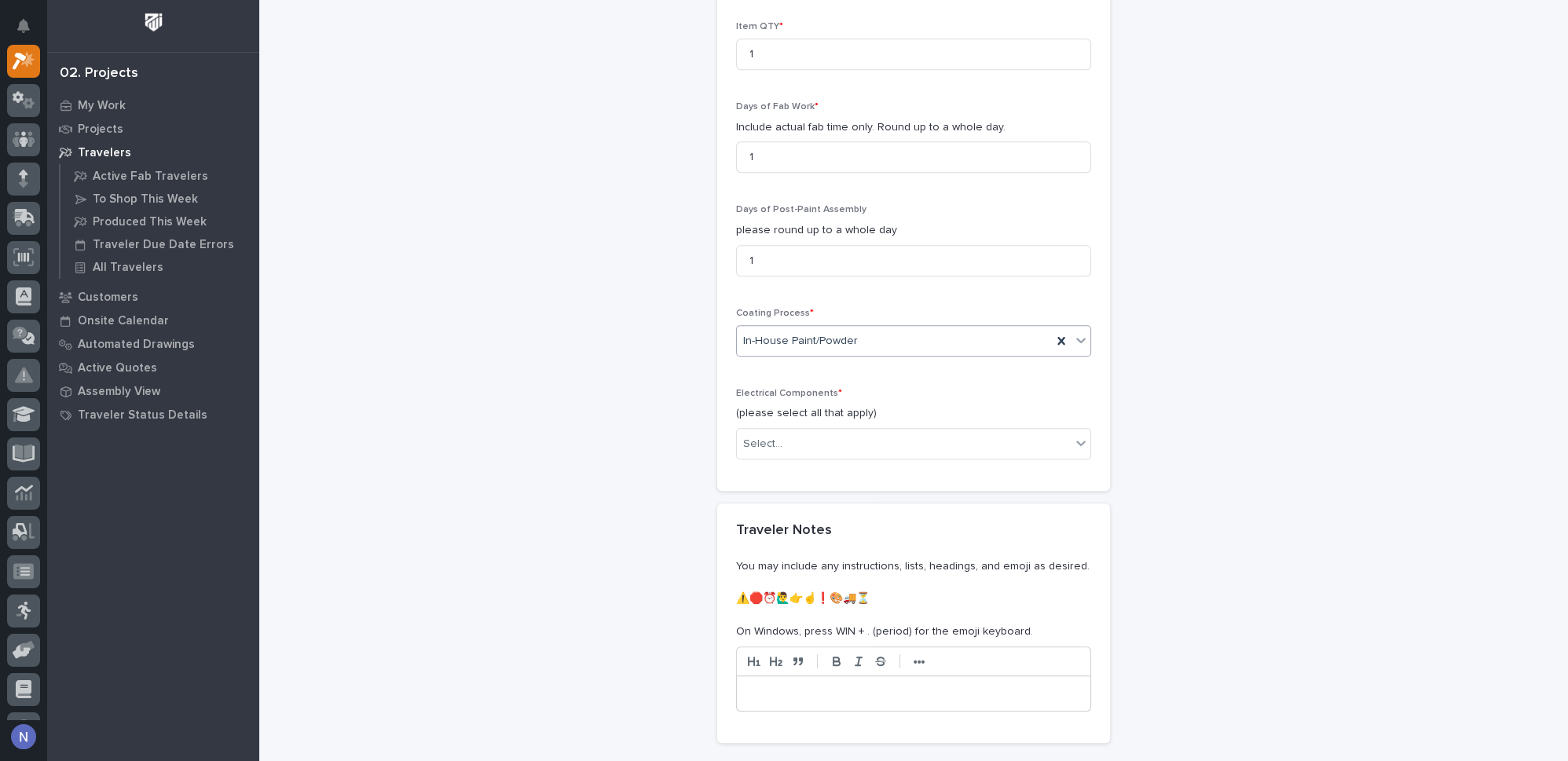
scroll to position [1668, 0]
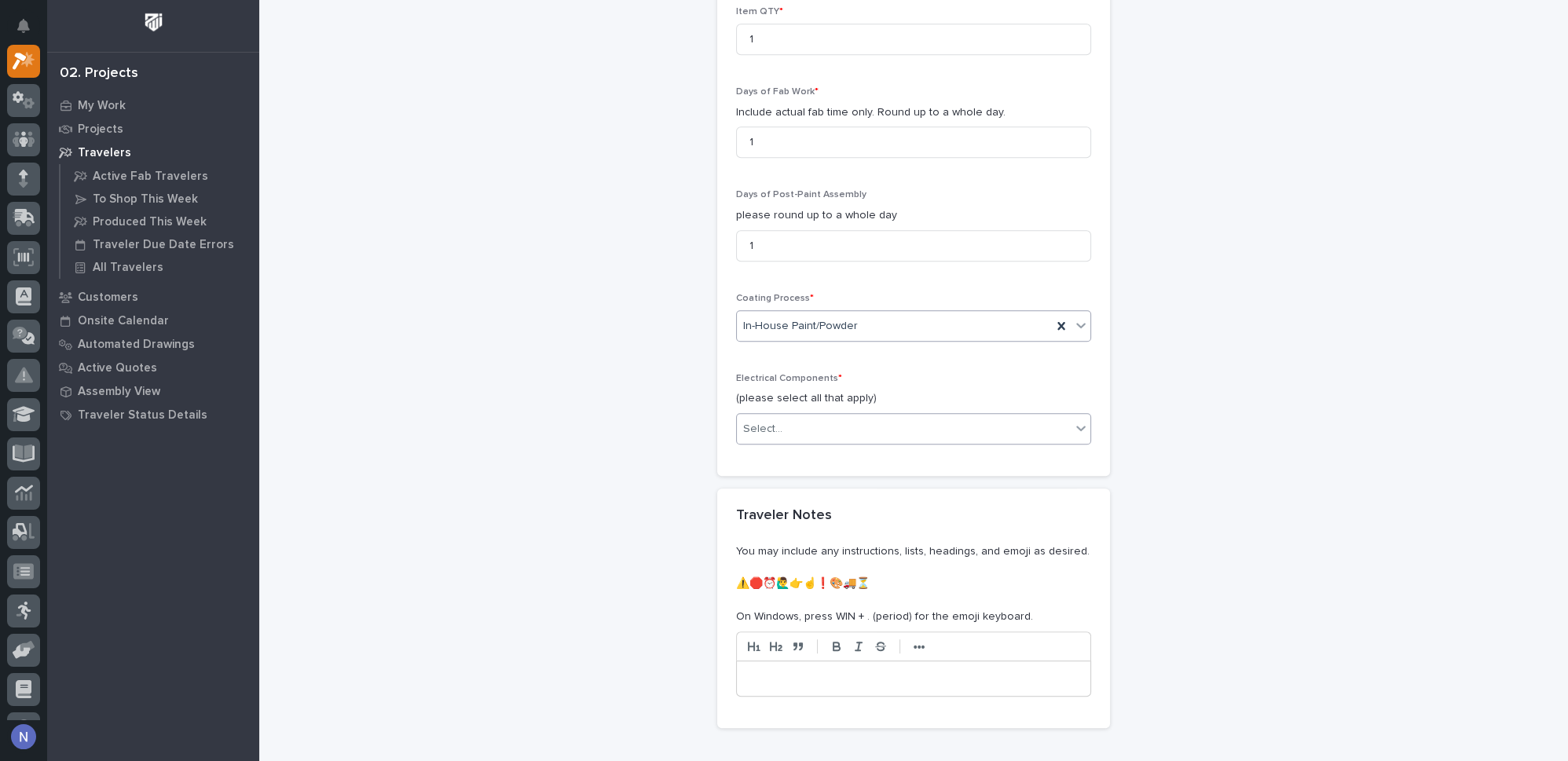
click at [830, 416] on div "Select..." at bounding box center [904, 429] width 334 height 26
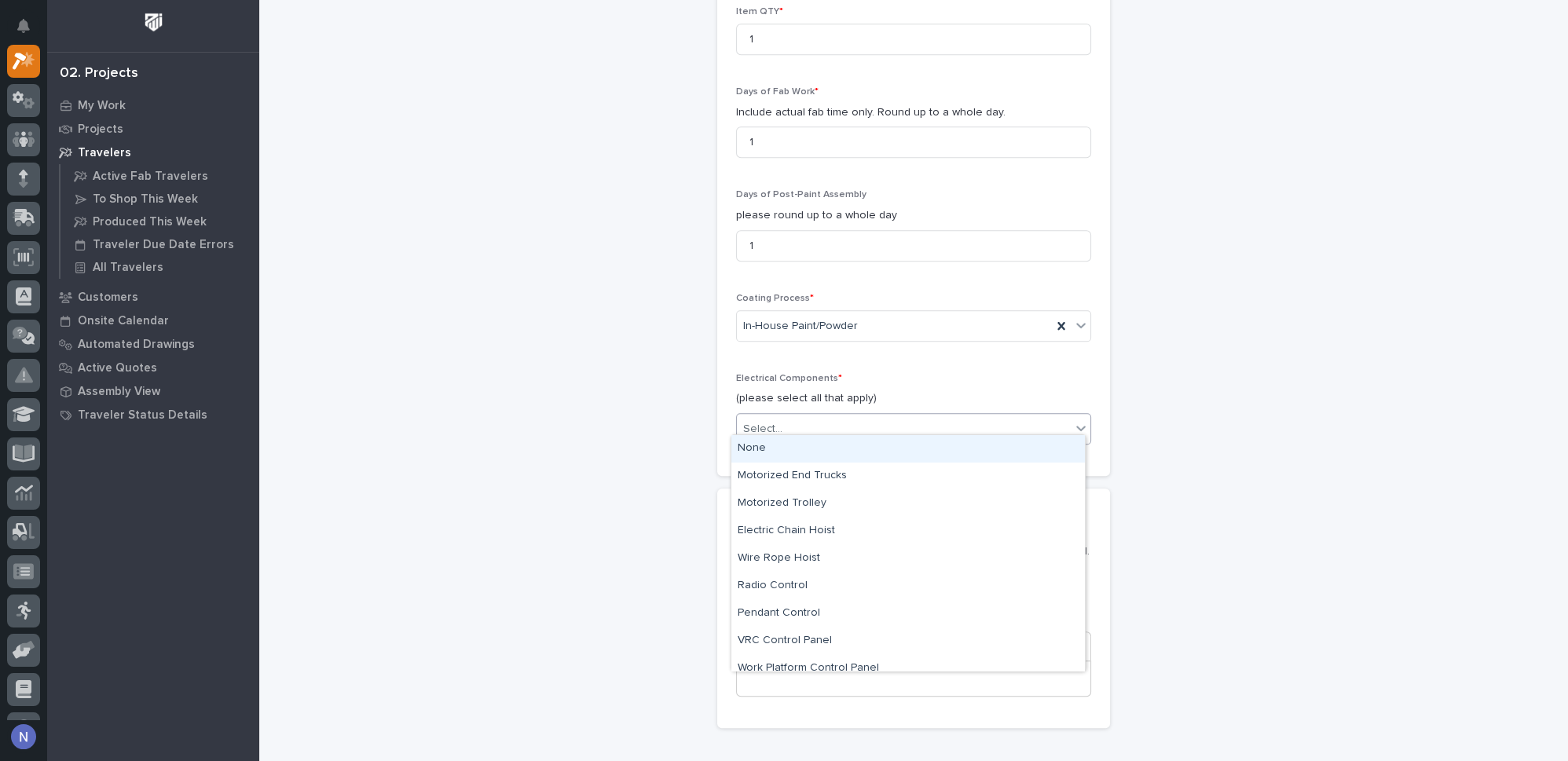
click at [826, 443] on div "None" at bounding box center [908, 449] width 354 height 28
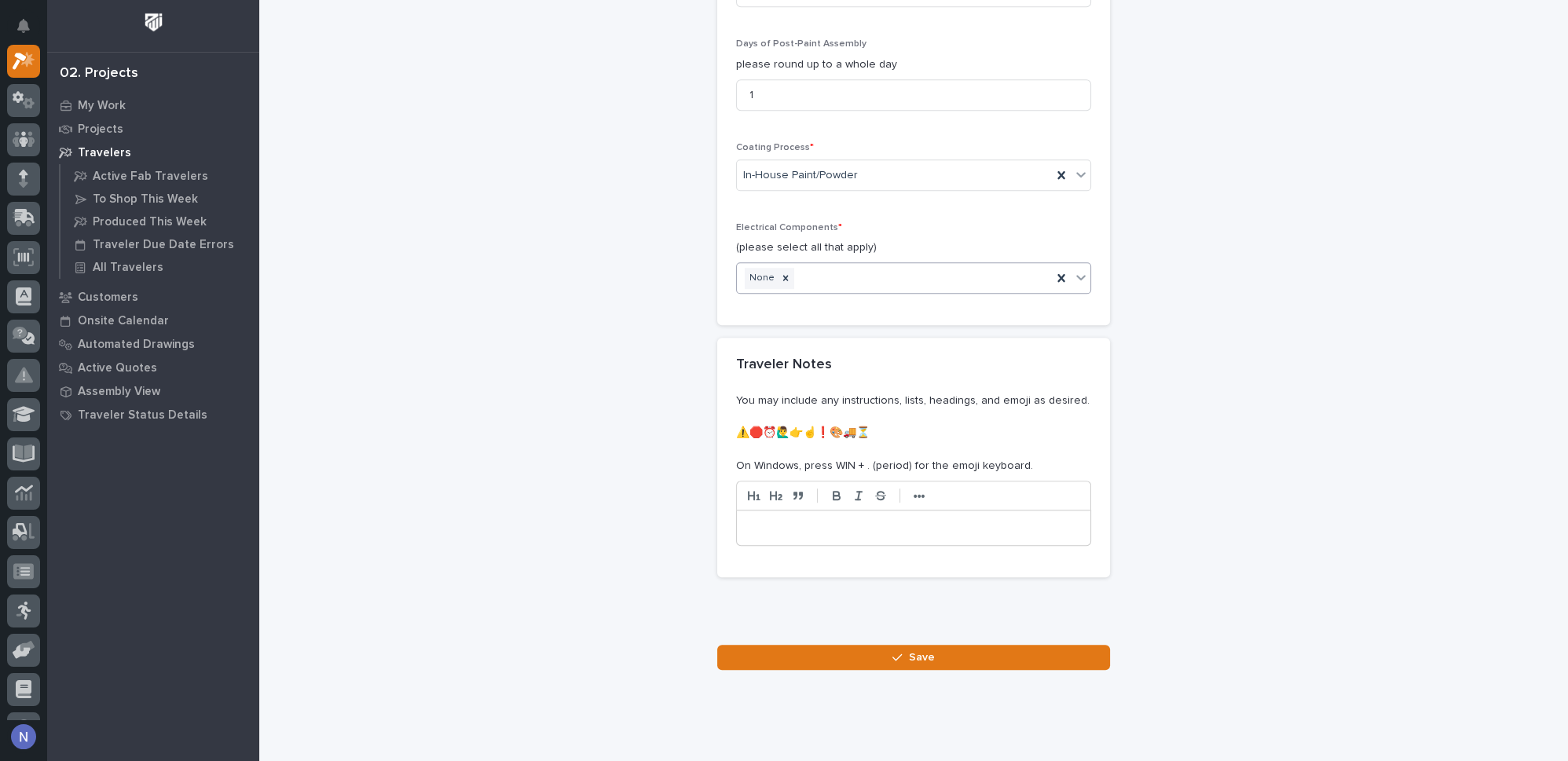
scroll to position [1838, 0]
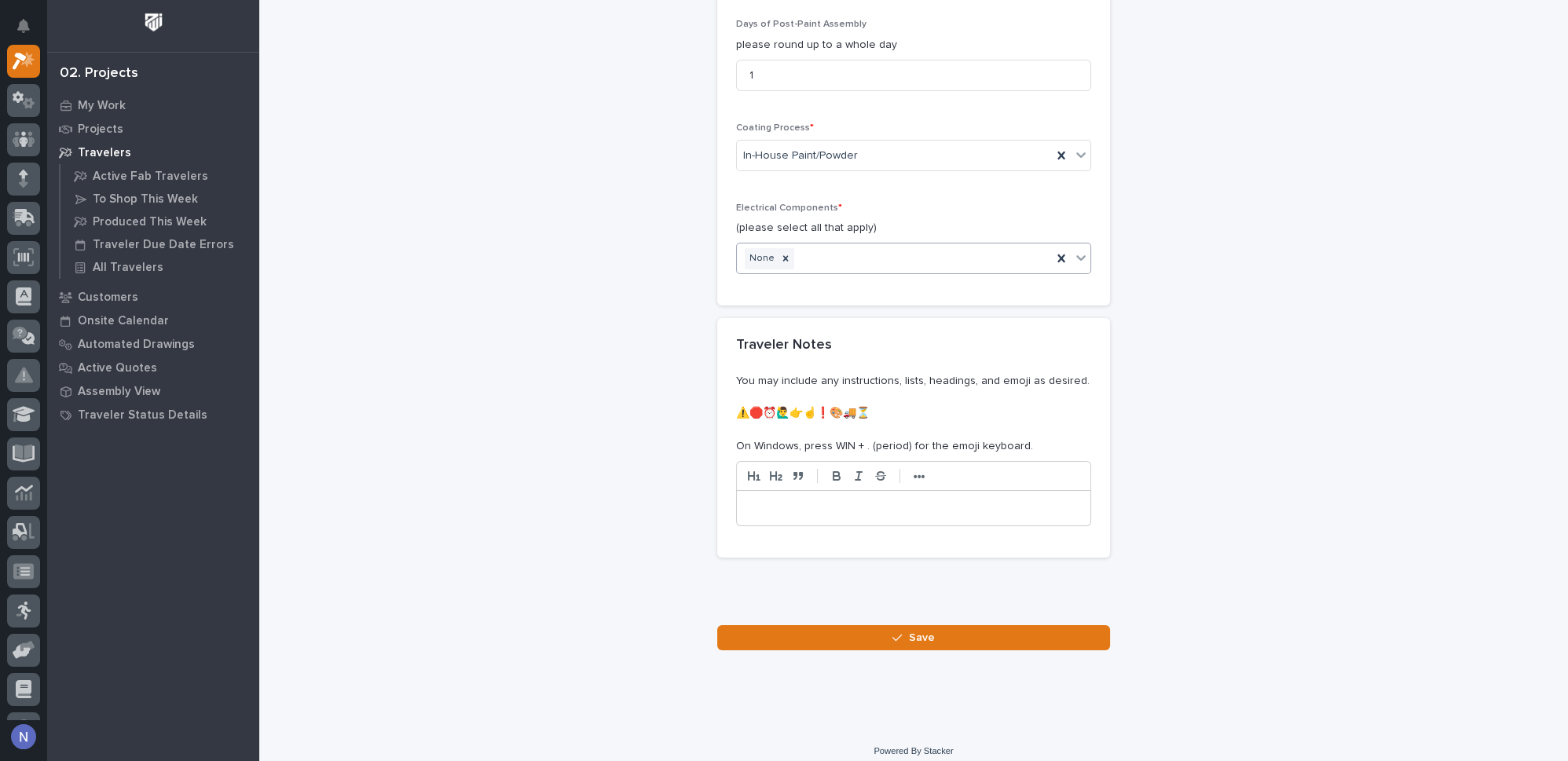
click at [806, 500] on p at bounding box center [913, 508] width 330 height 16
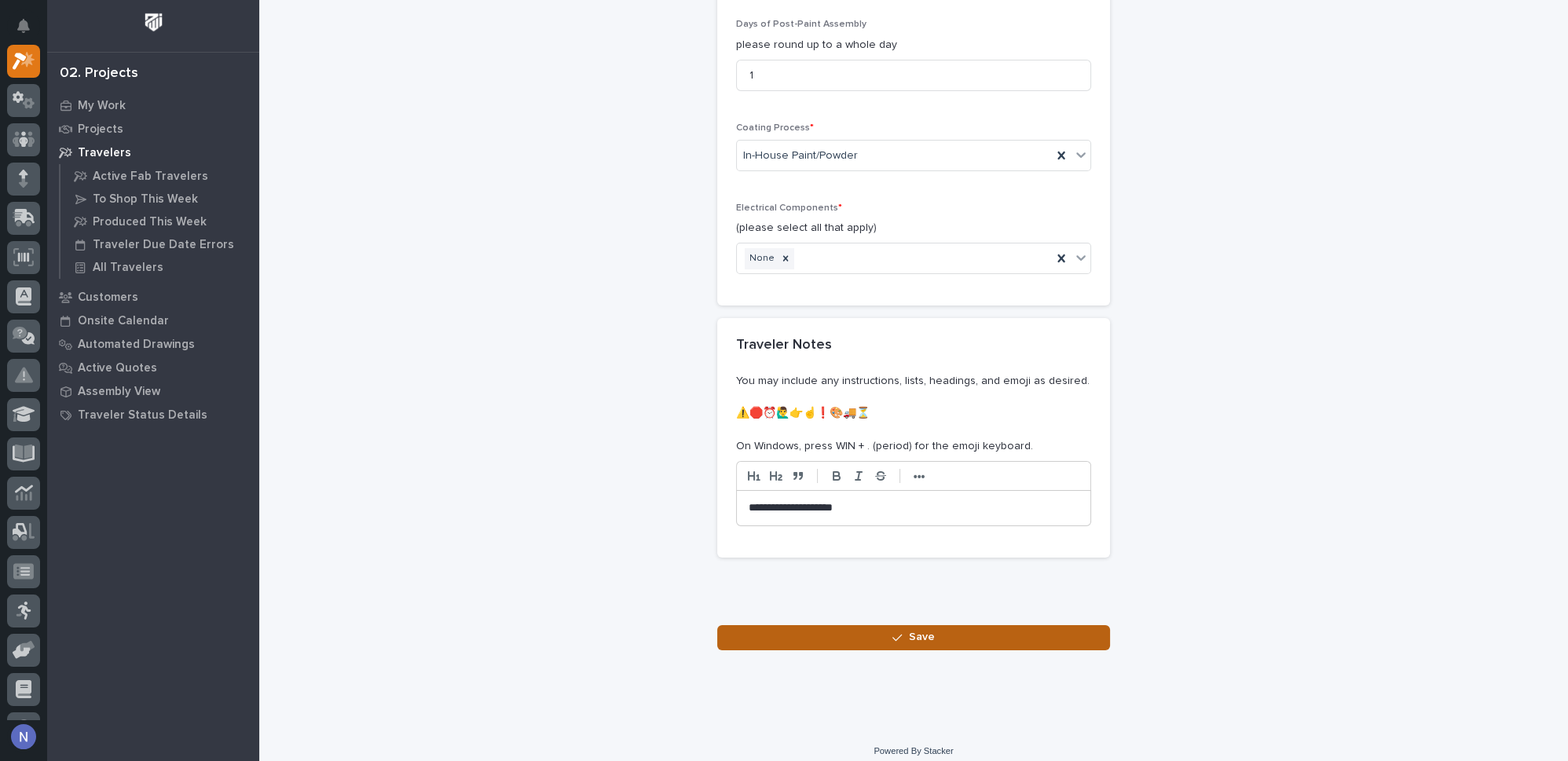
click at [923, 629] on span "Save" at bounding box center [922, 636] width 26 height 14
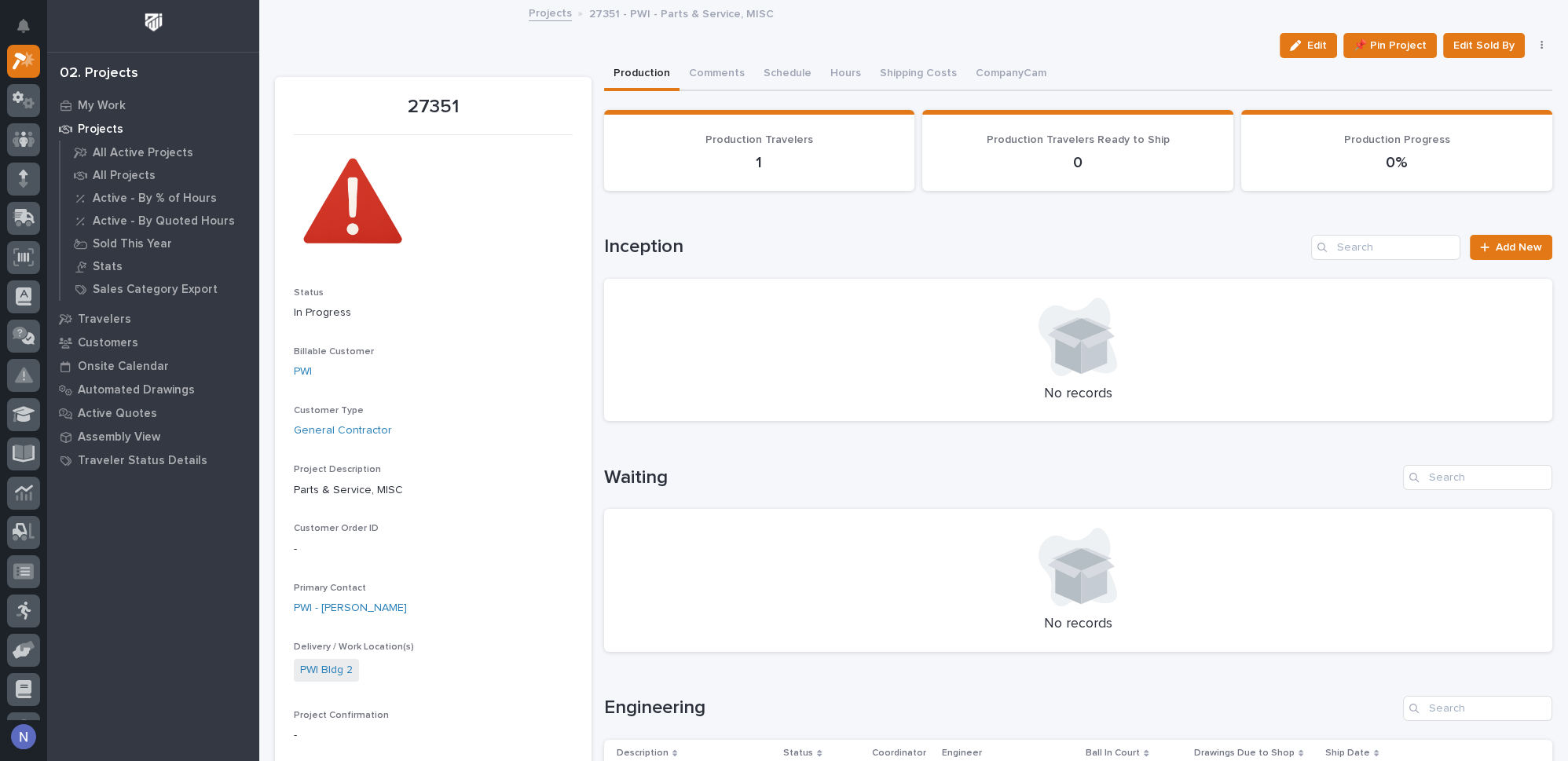
click at [674, 17] on p "27351 - PWI - Parts & Service, MISC" at bounding box center [681, 13] width 185 height 17
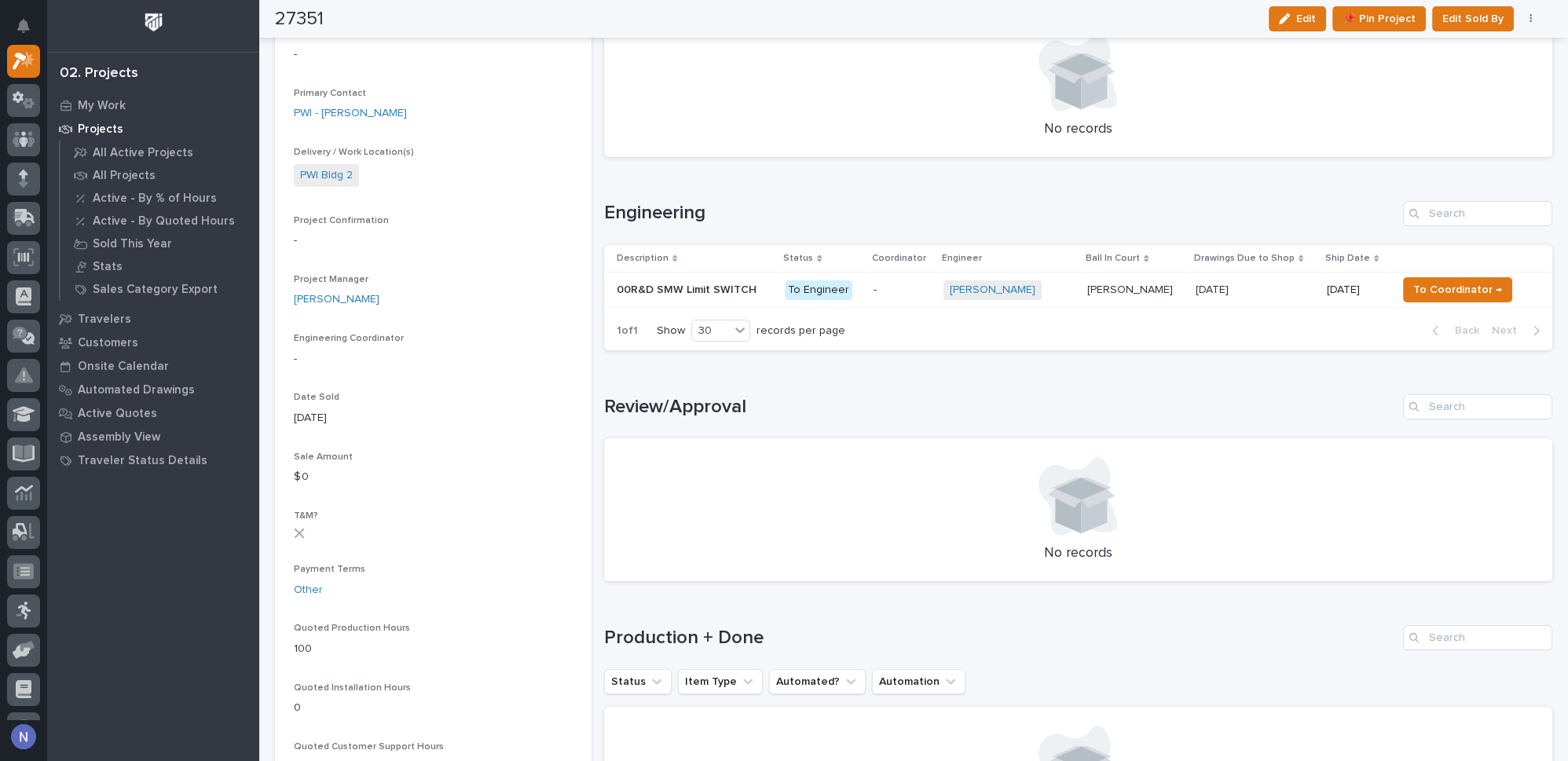
scroll to position [499, 0]
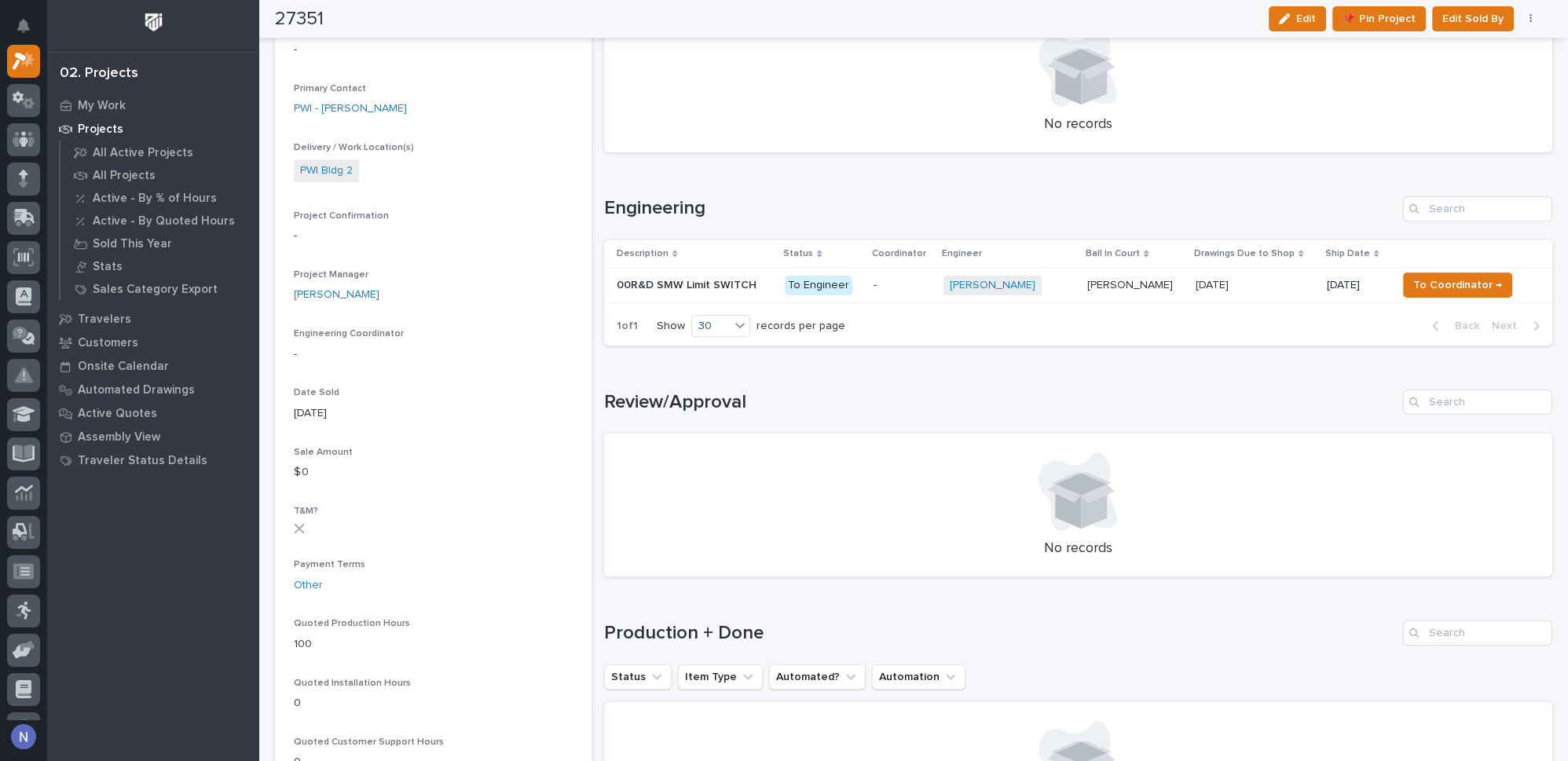
click at [769, 284] on p at bounding box center [695, 285] width 156 height 13
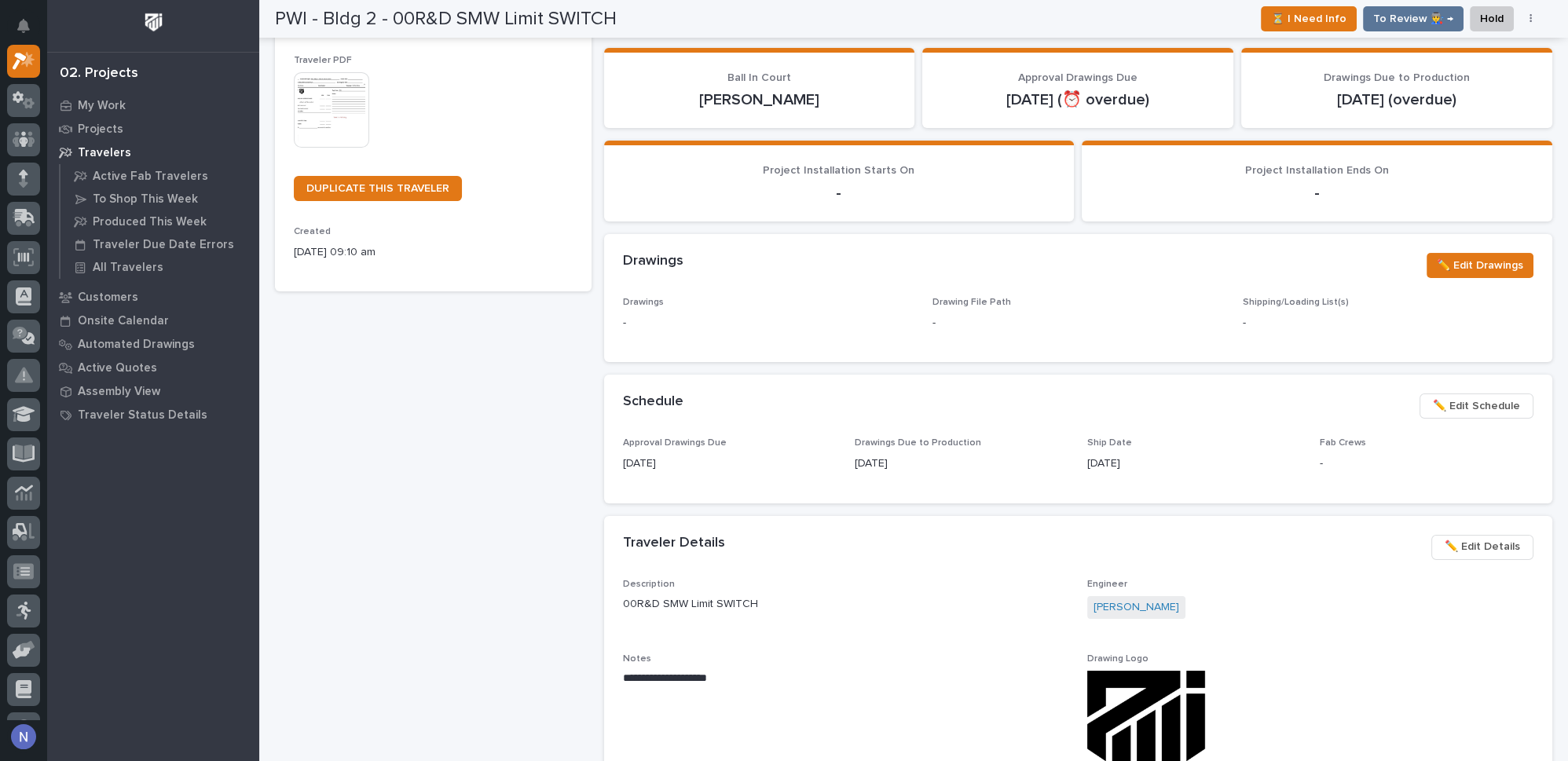
scroll to position [165, 0]
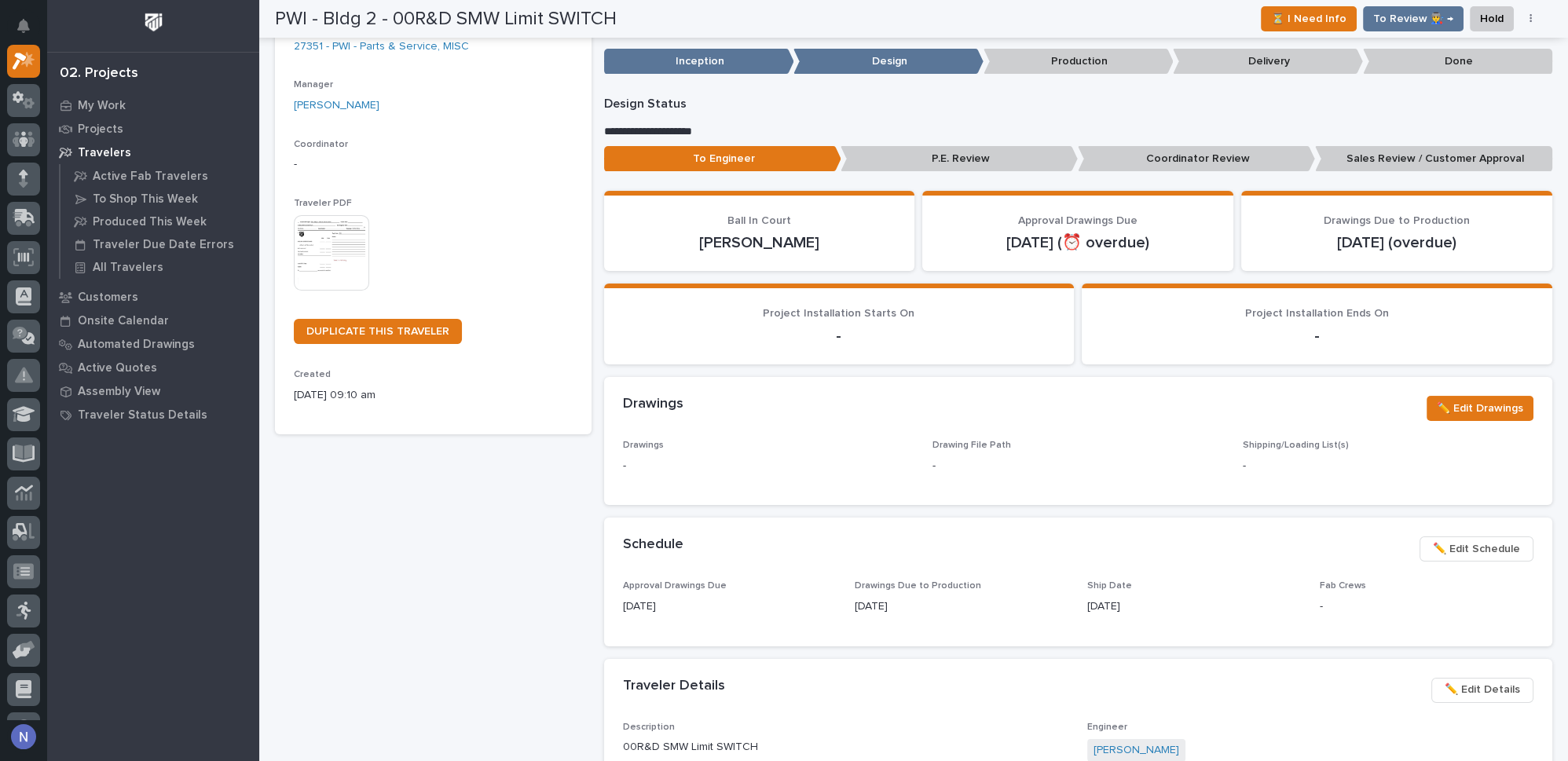
click at [334, 259] on img at bounding box center [331, 252] width 75 height 75
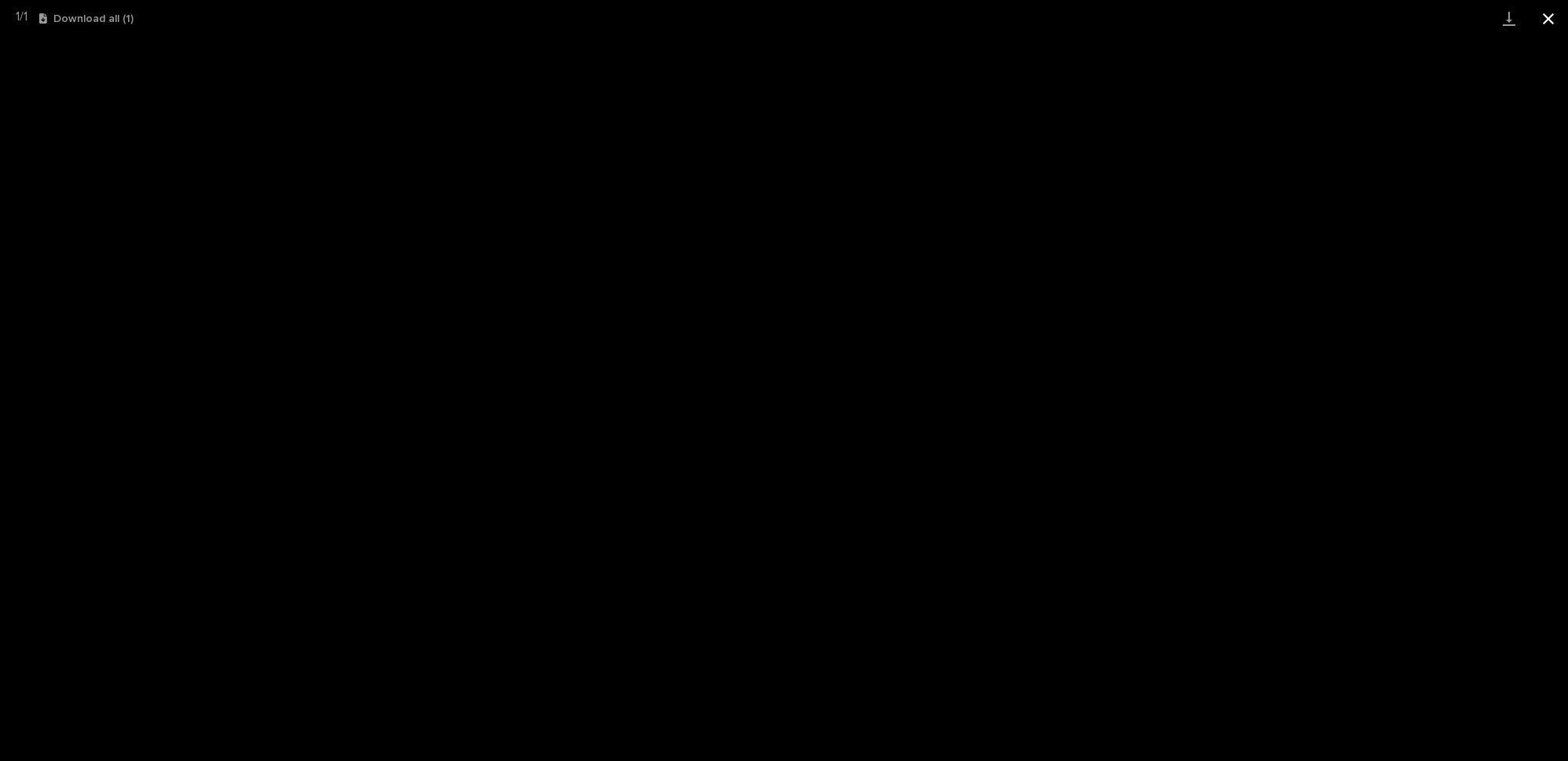
click at [1548, 19] on button "Close gallery" at bounding box center [1548, 19] width 40 height 37
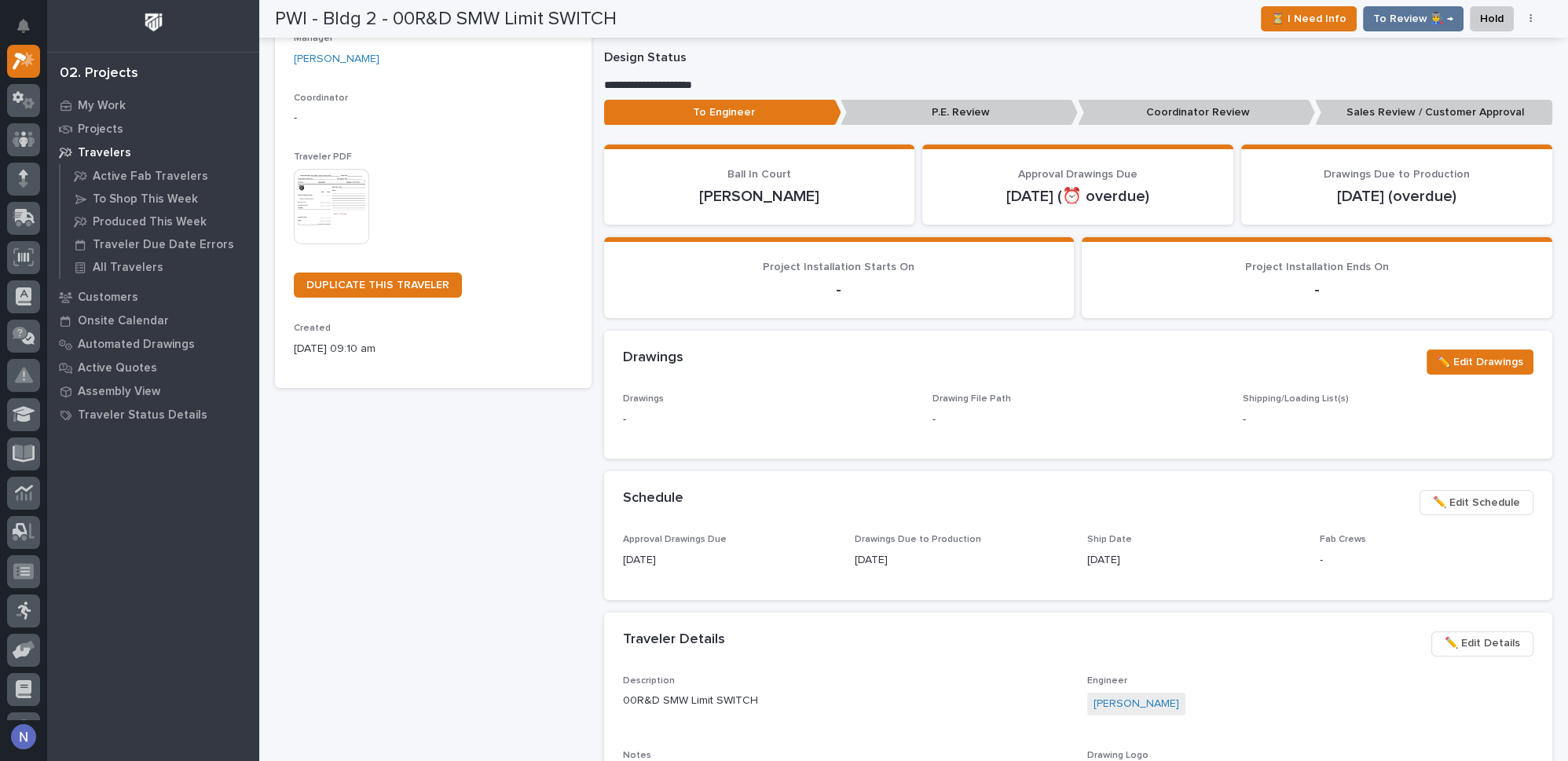
scroll to position [119, 0]
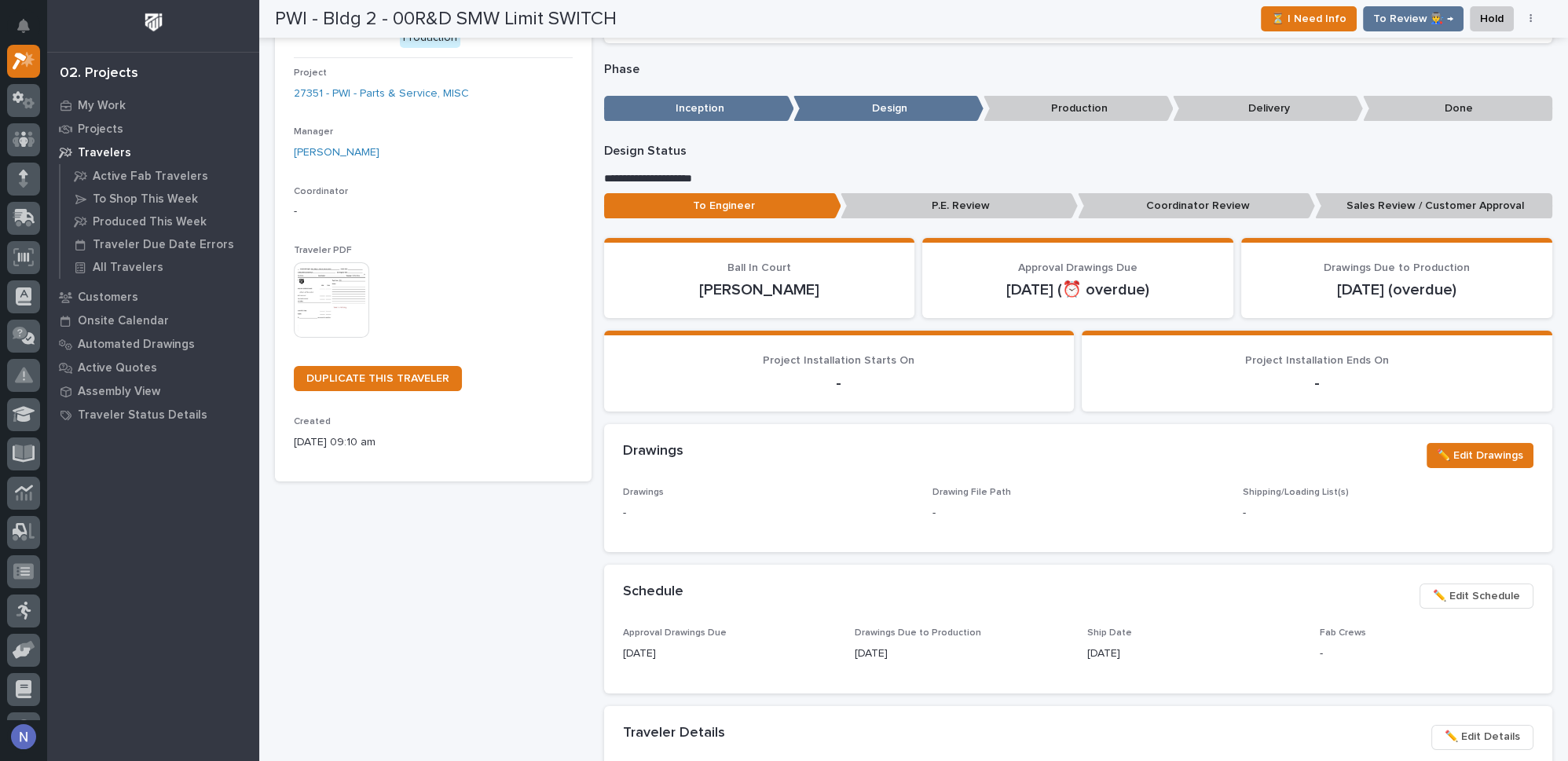
click at [319, 295] on img at bounding box center [331, 300] width 75 height 75
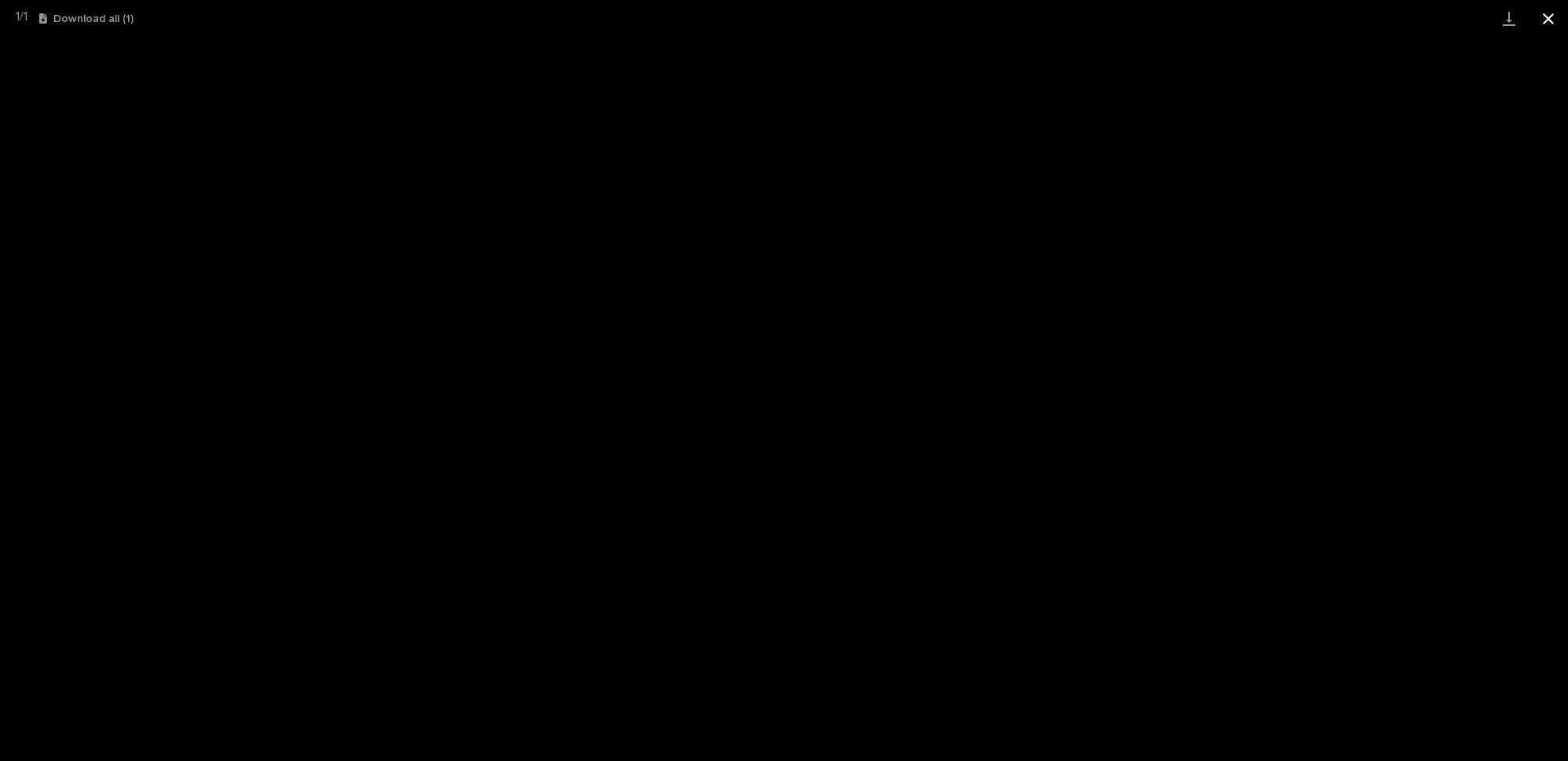
click at [1545, 26] on button "Close gallery" at bounding box center [1548, 19] width 40 height 37
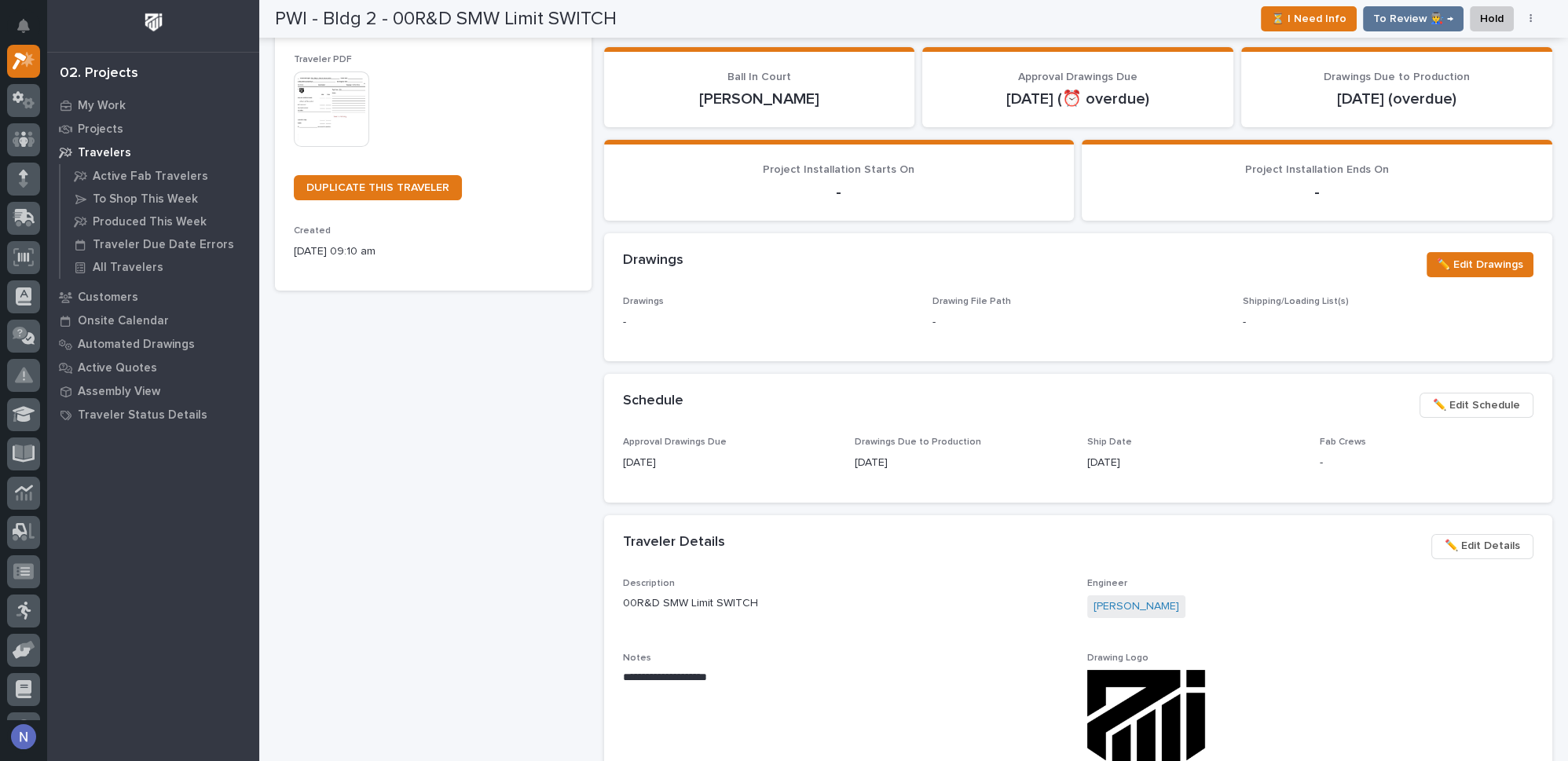
scroll to position [309, 0]
click at [1489, 263] on span "✏️ Edit Drawings" at bounding box center [1479, 265] width 86 height 19
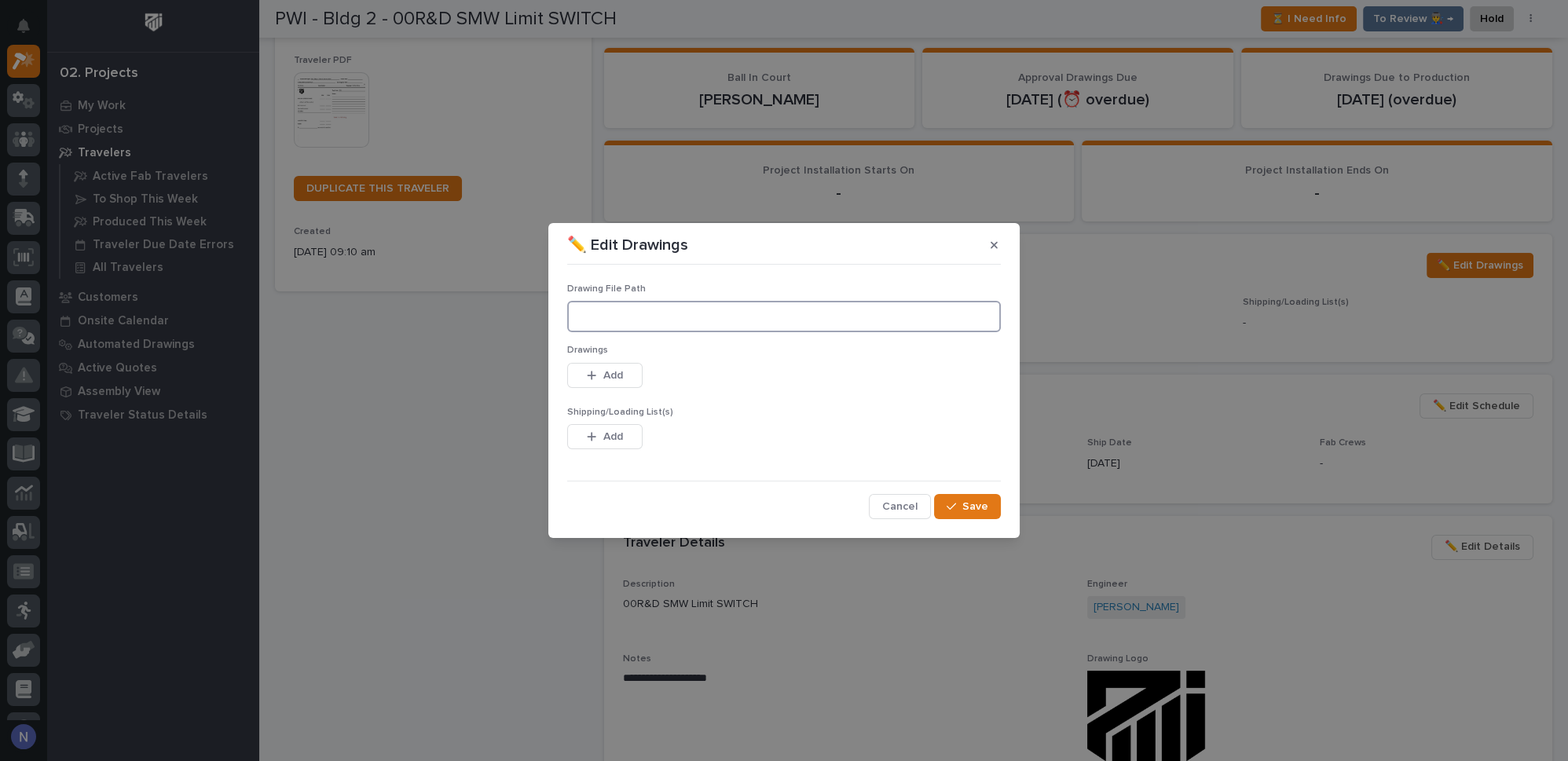
click at [691, 321] on input at bounding box center [784, 316] width 434 height 31
paste input "M:\PWI\27351 Parts & Service, MISC\00R&D SMW Limit Switch\01 Engineering\09 Fin…"
type input "M:\PWI\27351 Parts & Service, MISC\00R&D SMW Limit Switch\01 Engineering\09 Fin…"
click at [614, 369] on span "Add" at bounding box center [613, 375] width 19 height 14
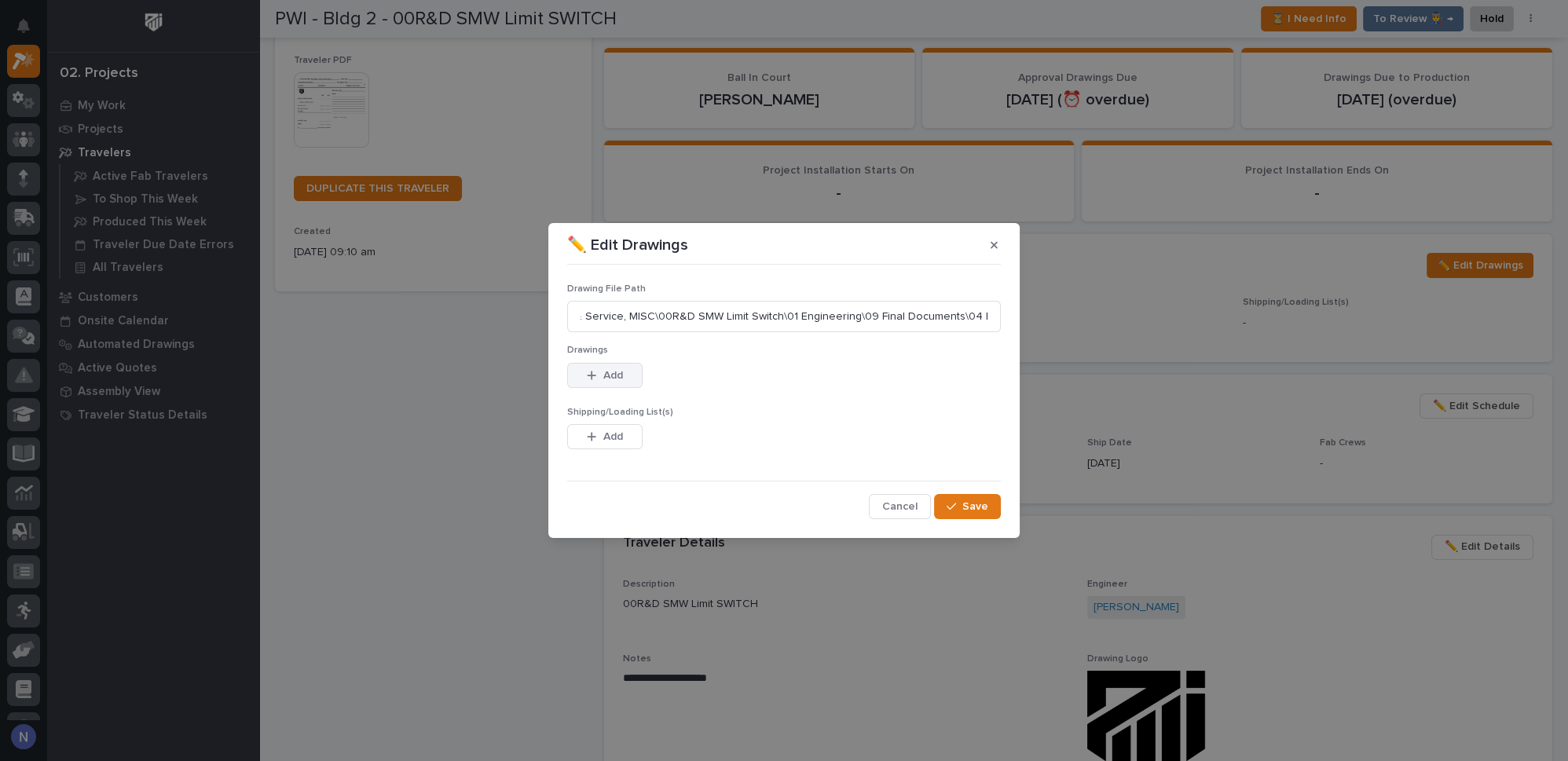
scroll to position [0, 0]
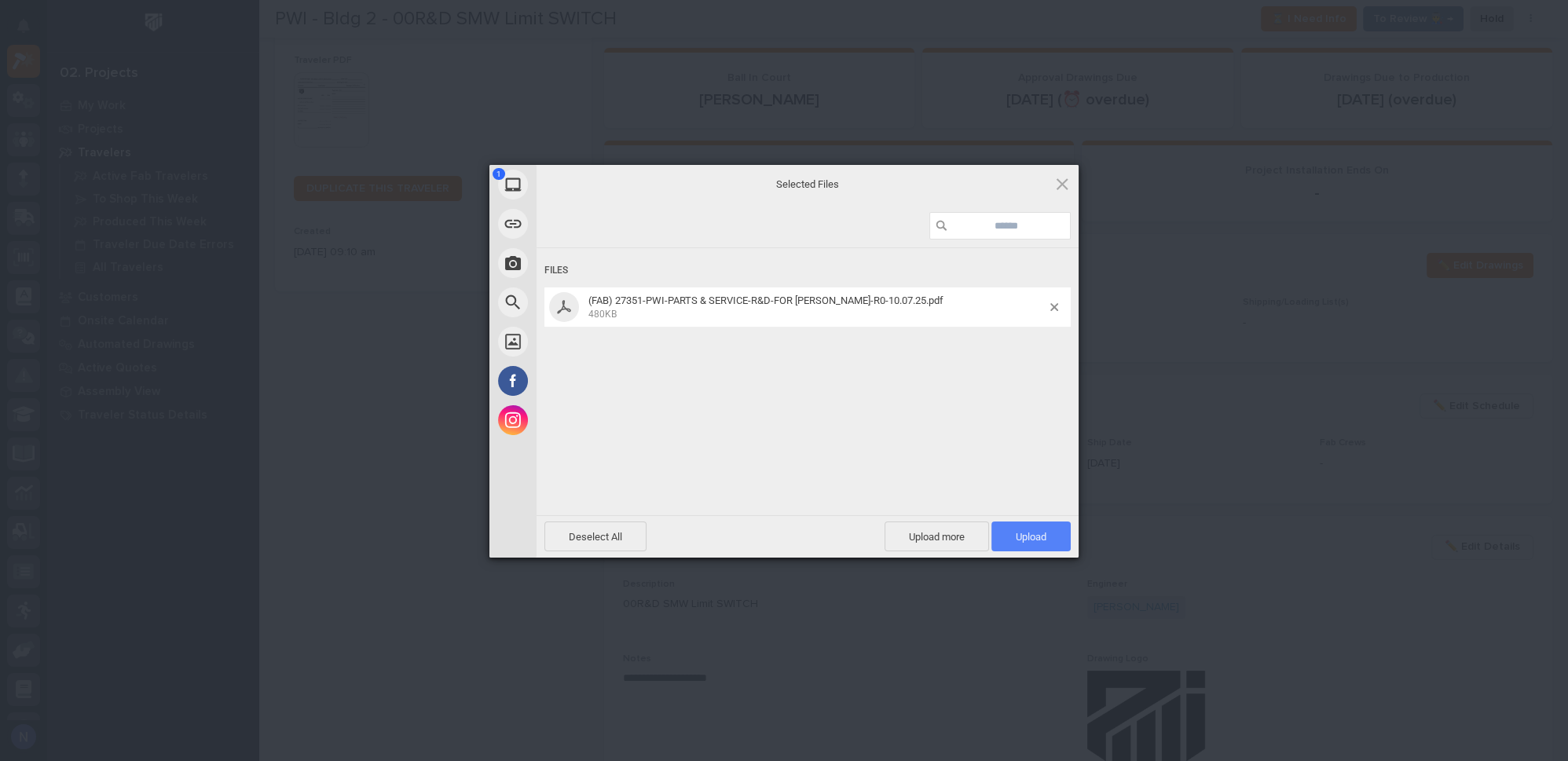
click at [1046, 535] on span "Upload 1" at bounding box center [1030, 537] width 30 height 12
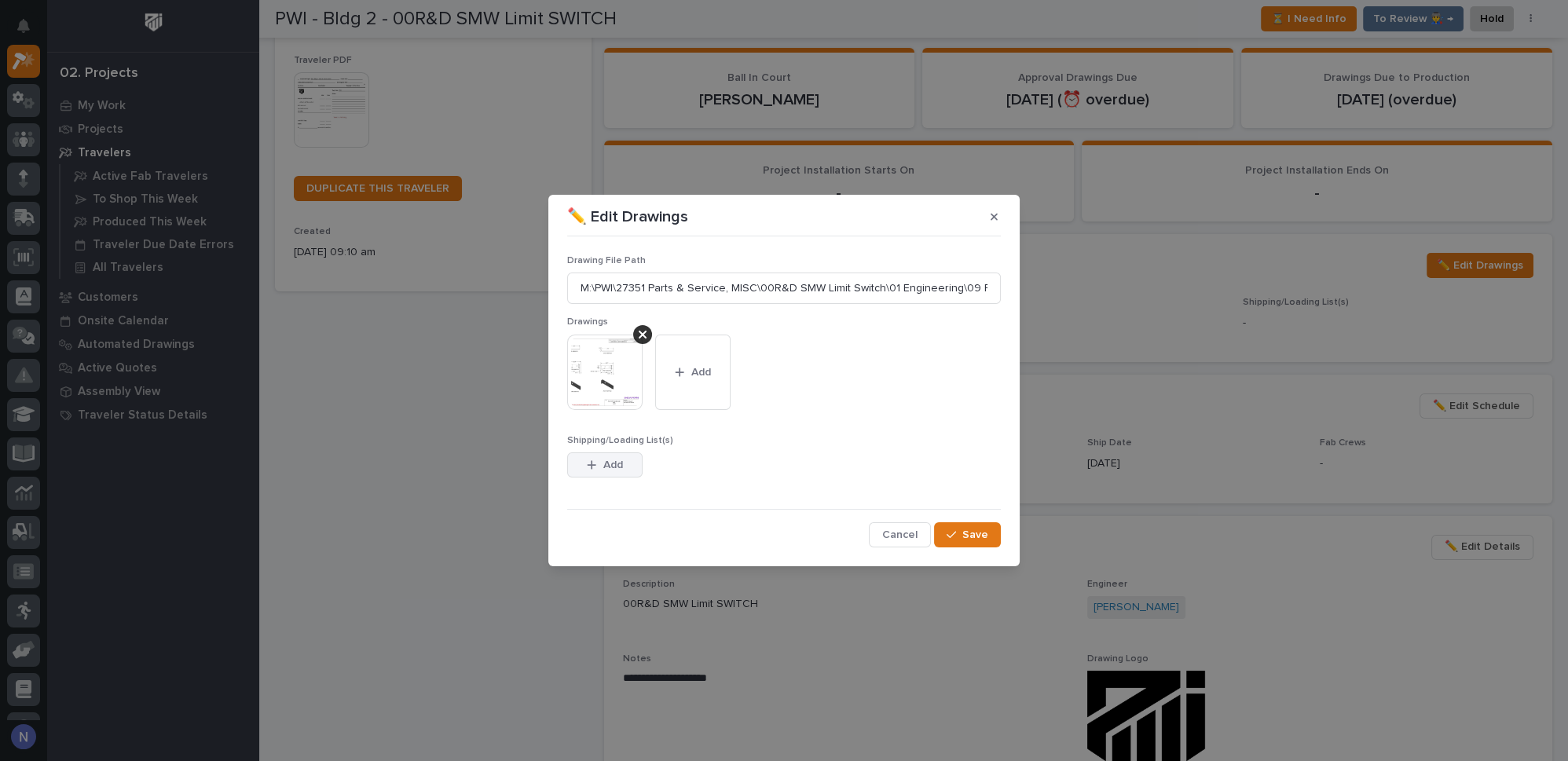
click at [612, 463] on span "Add" at bounding box center [613, 465] width 19 height 14
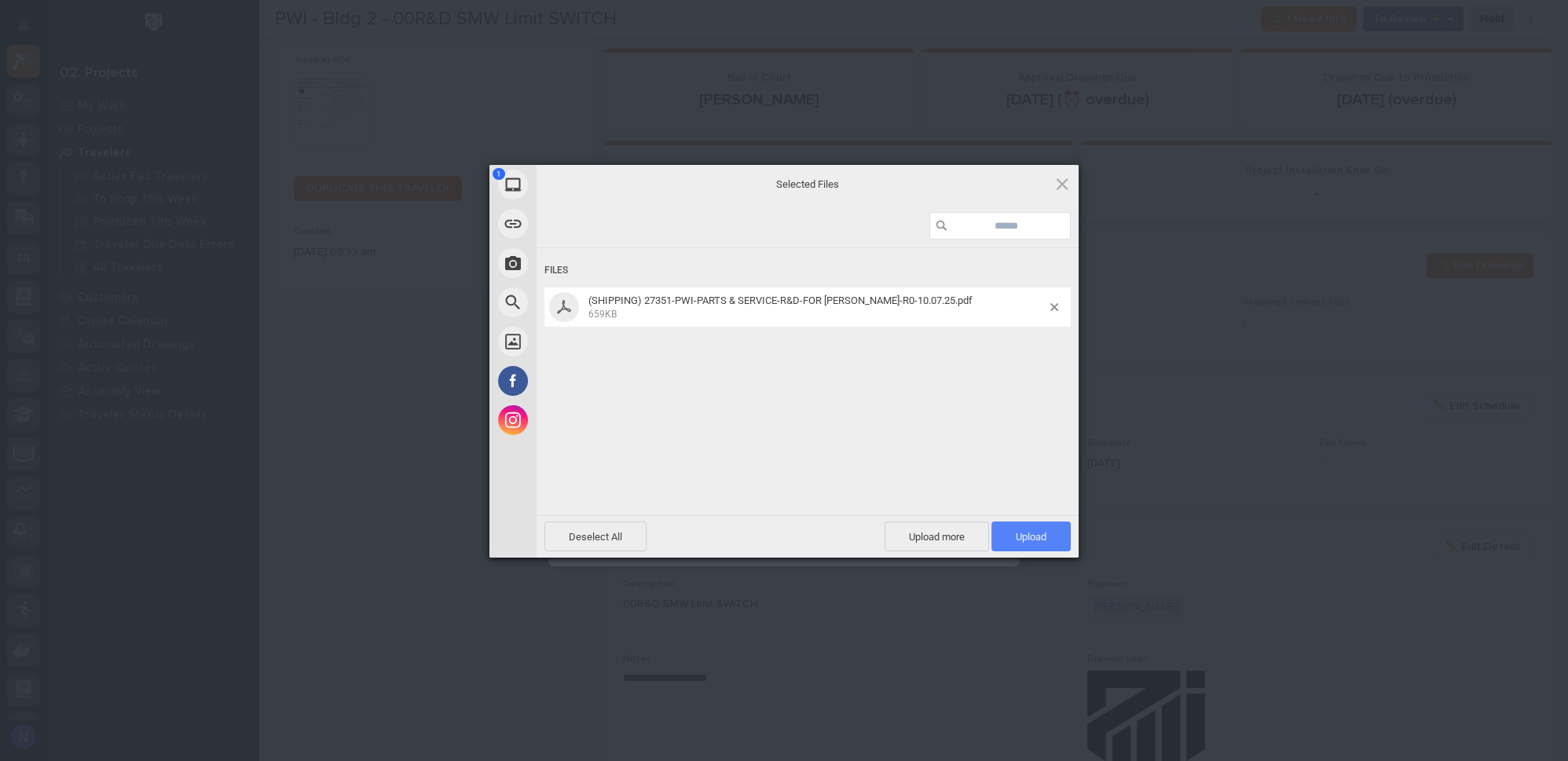
click at [1050, 534] on span "Upload 1" at bounding box center [1031, 536] width 79 height 30
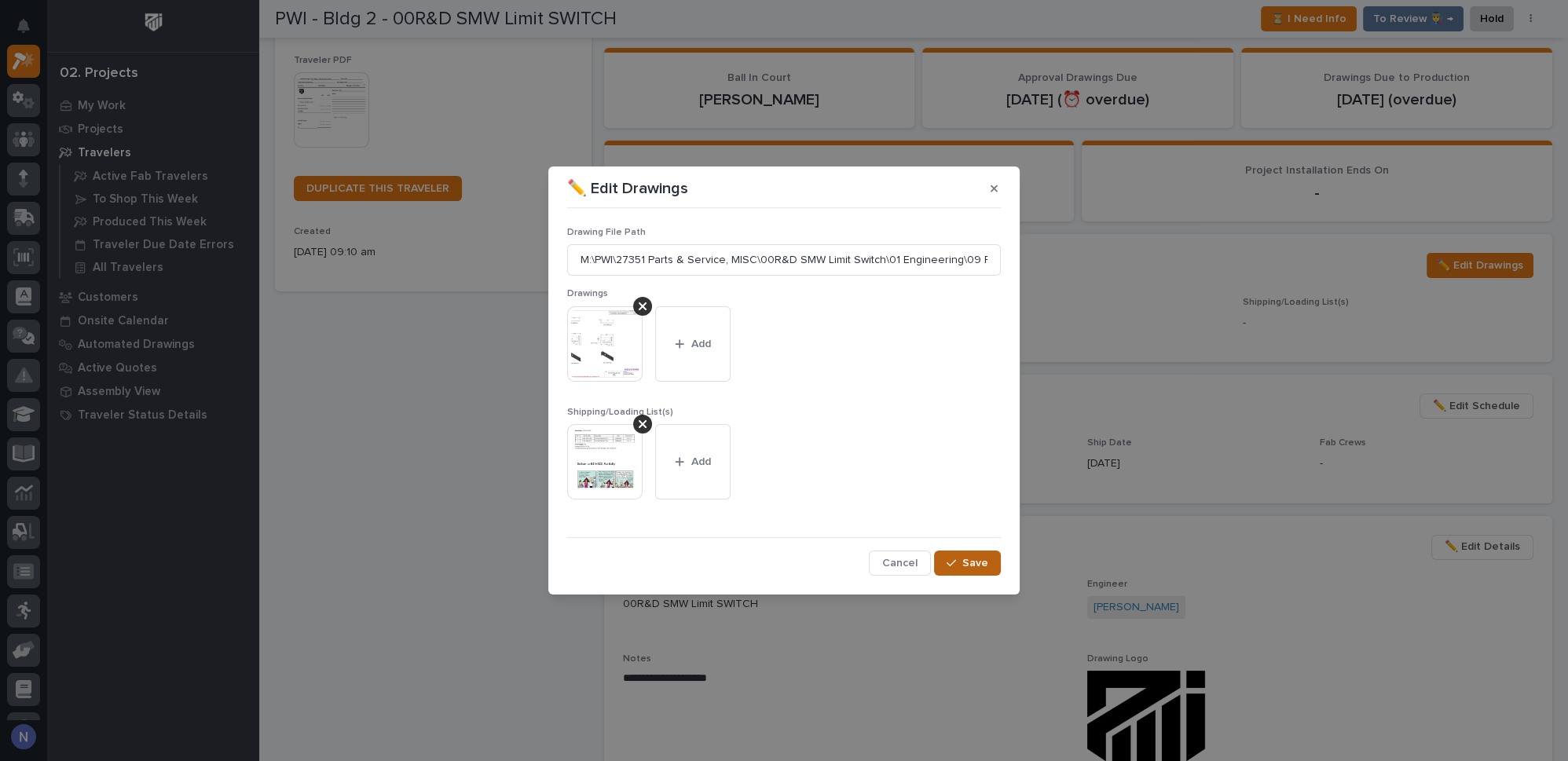
click at [976, 565] on span "Save" at bounding box center [975, 563] width 26 height 14
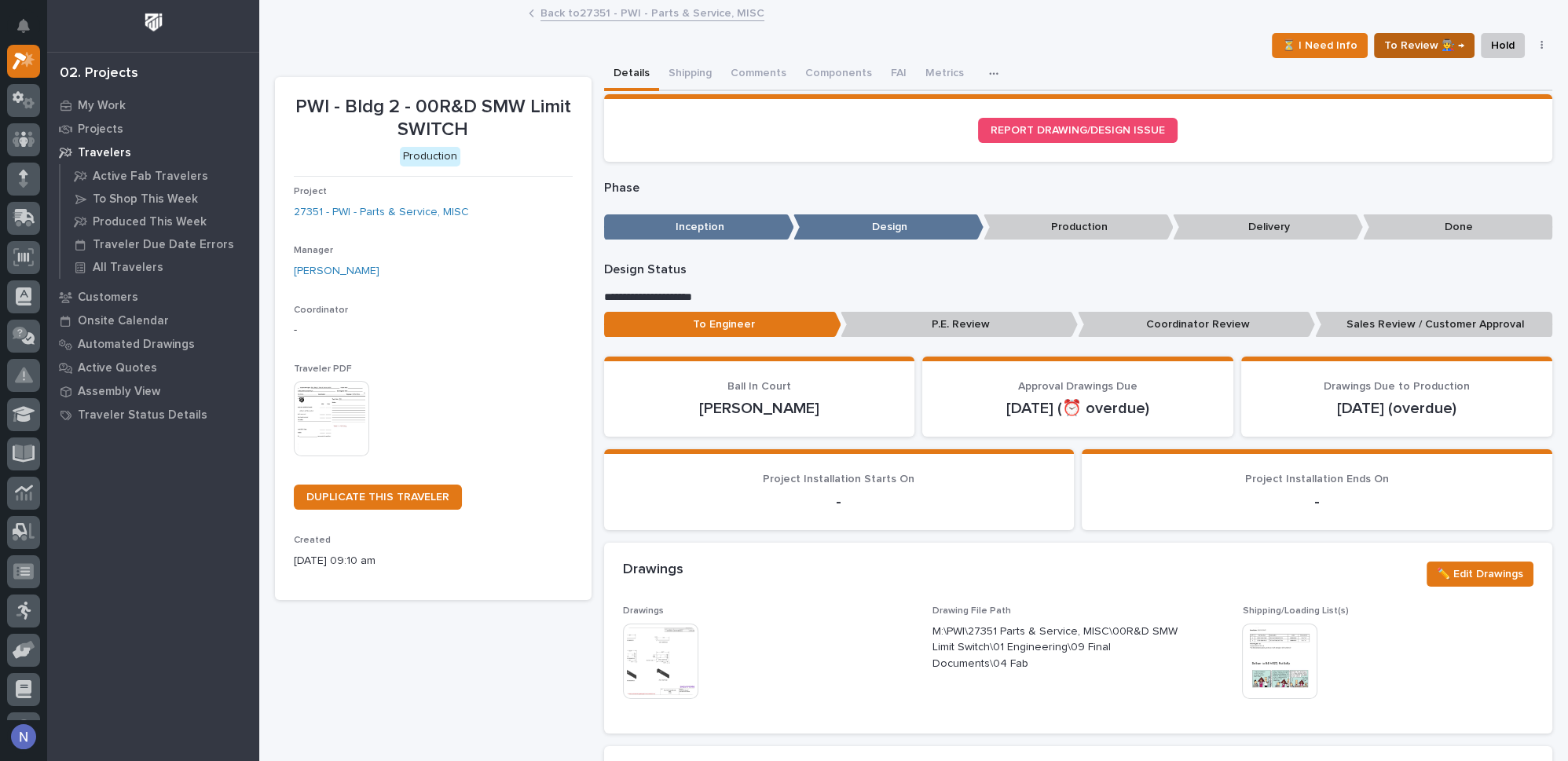
click at [1417, 42] on span "To Review 👨‍🏭 →" at bounding box center [1424, 46] width 80 height 19
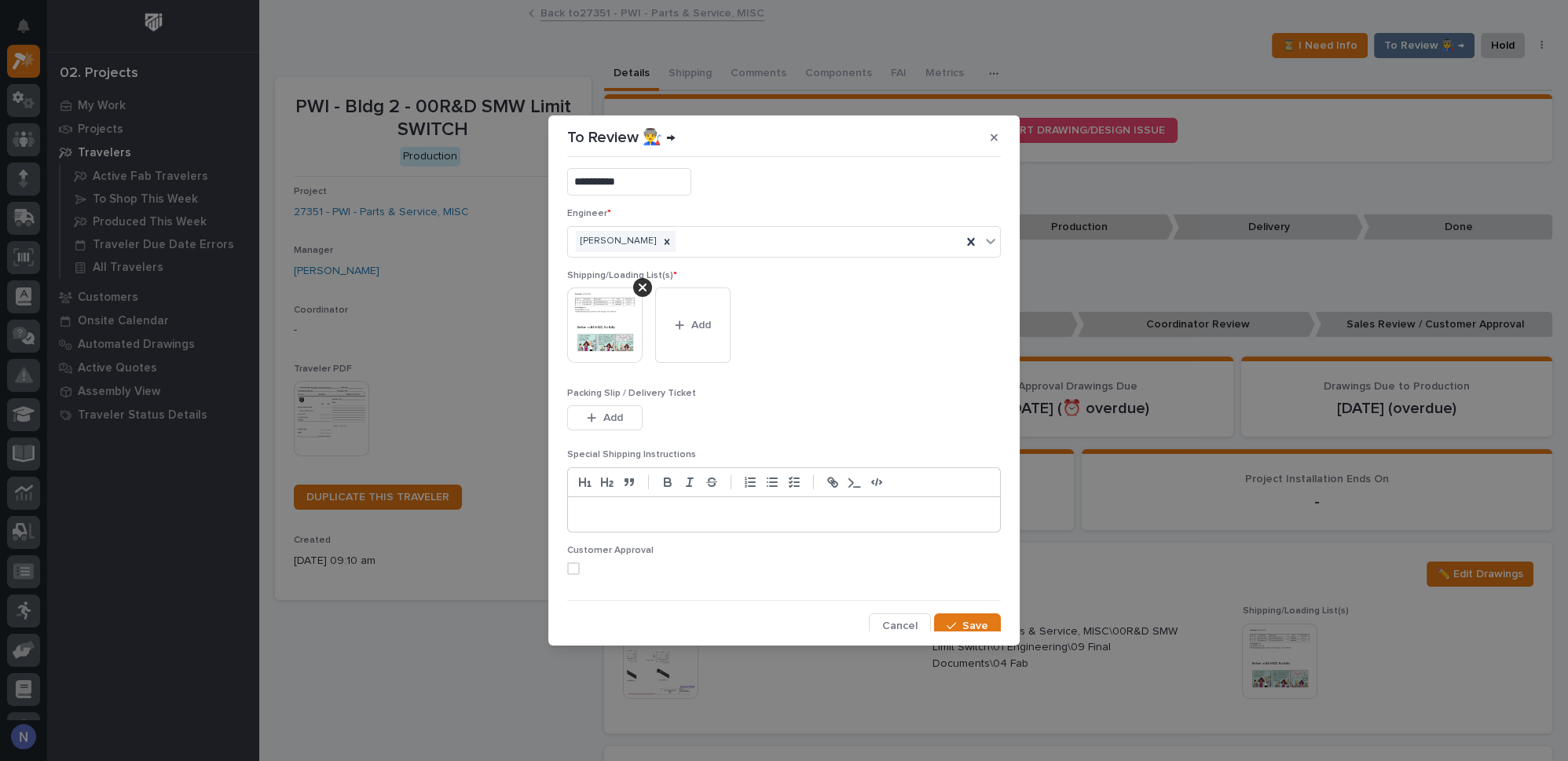
scroll to position [30, 0]
click at [861, 493] on div at bounding box center [784, 510] width 432 height 35
click at [986, 628] on button "Save" at bounding box center [967, 621] width 67 height 25
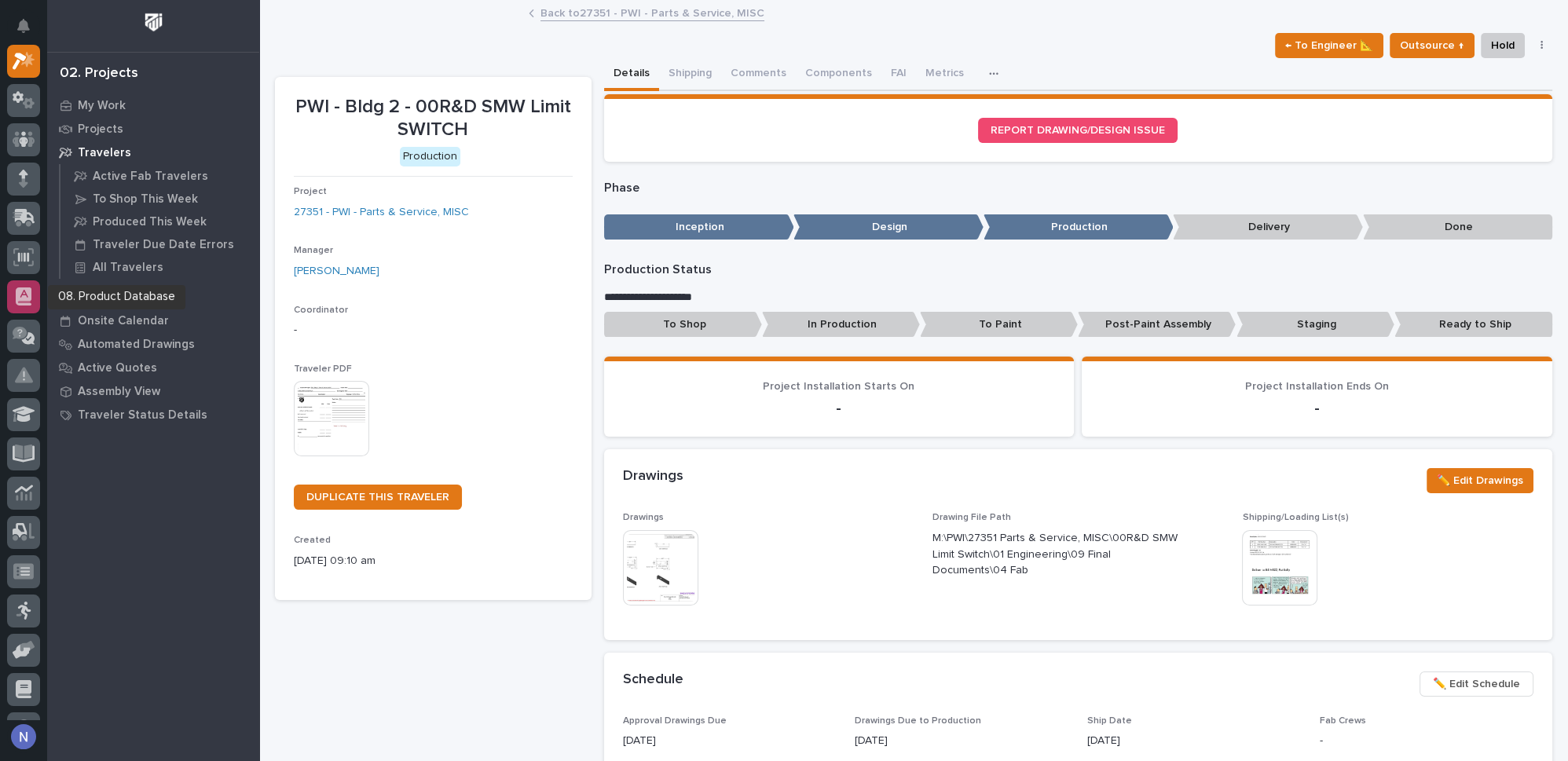
click at [26, 288] on icon at bounding box center [24, 296] width 16 height 18
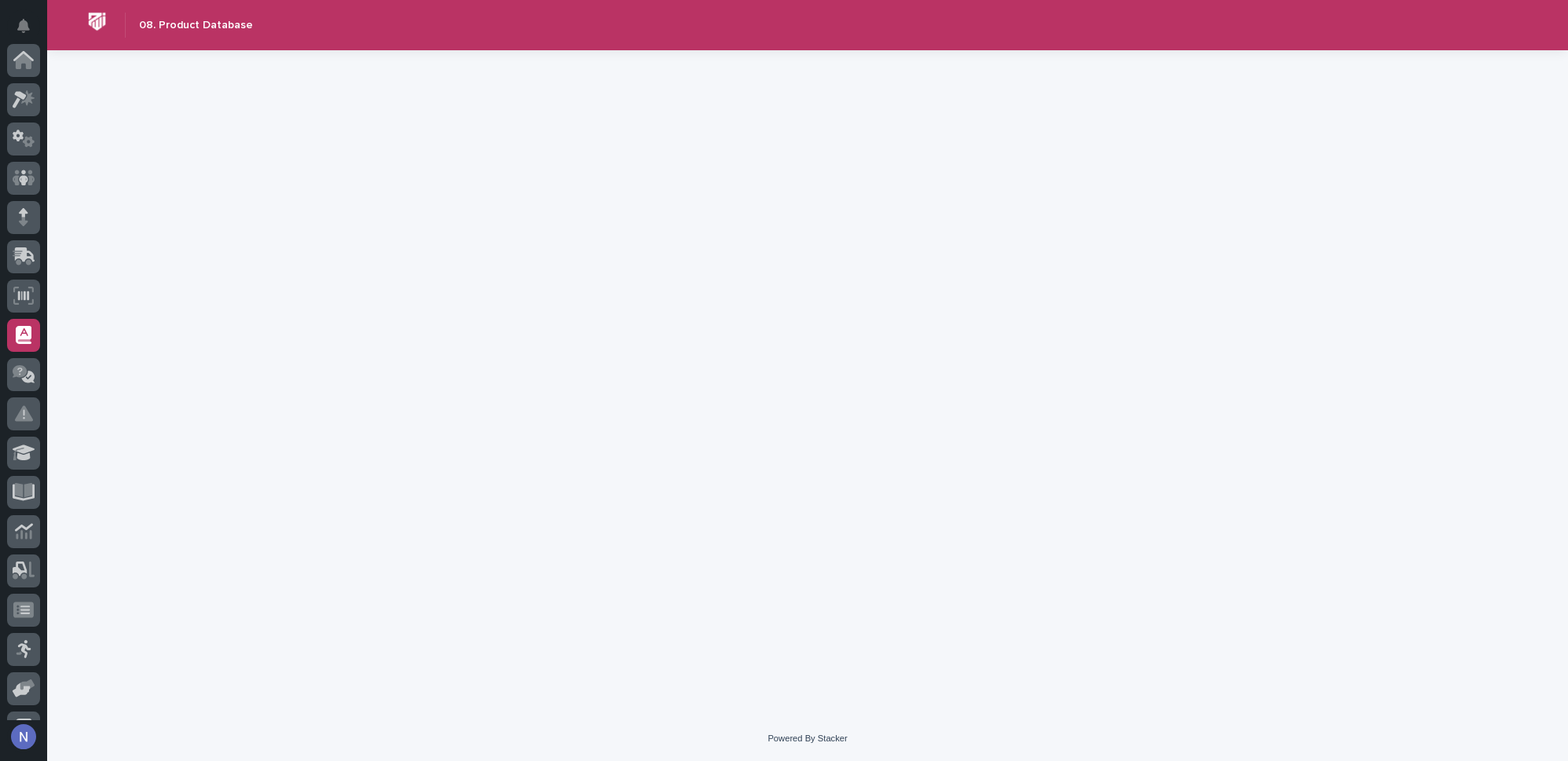
scroll to position [226, 0]
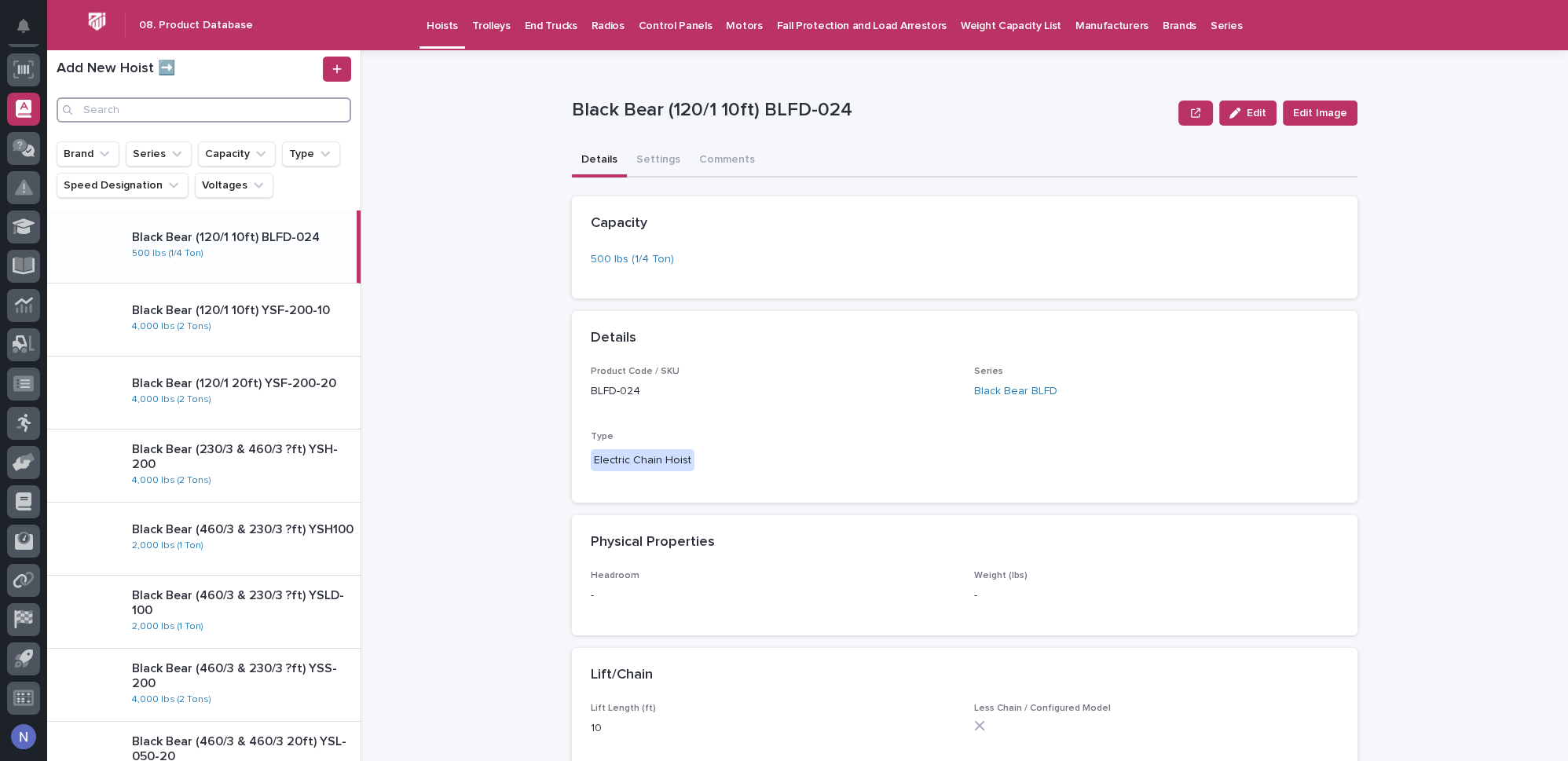
click at [198, 106] on input "Search" at bounding box center [203, 110] width 295 height 25
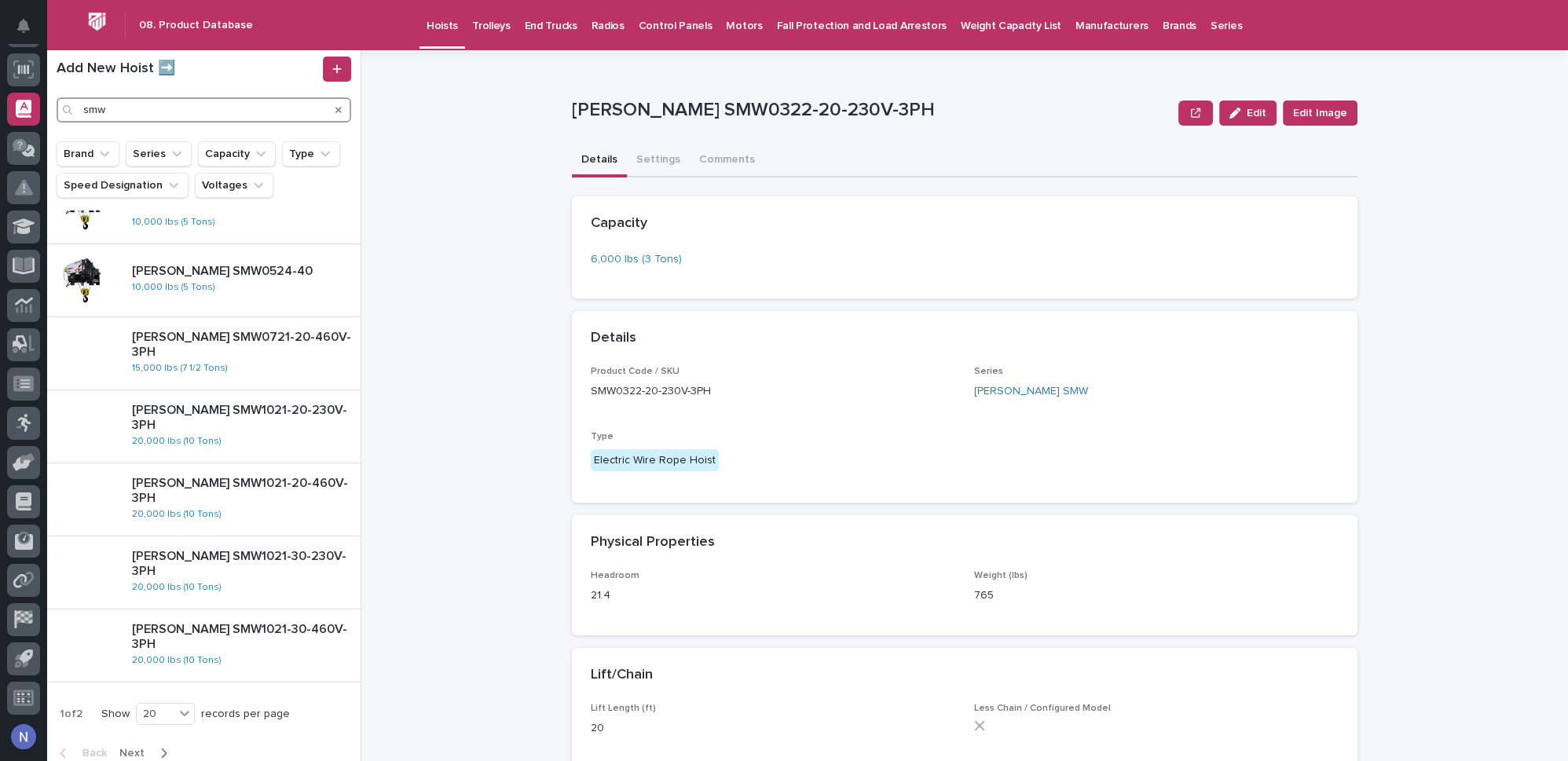
scroll to position [992, 0]
type input "smw"
click at [269, 640] on div "Starke SMW1021-30-460V-3PH 20,000 lbs (10 Tons)" at bounding box center [240, 643] width 241 height 61
click at [269, 640] on div "Starke SMW1021-30-460V-3PH 20,000 lbs (10 Tons)" at bounding box center [237, 643] width 237 height 61
click at [1382, 261] on div "**********" at bounding box center [973, 406] width 1187 height 710
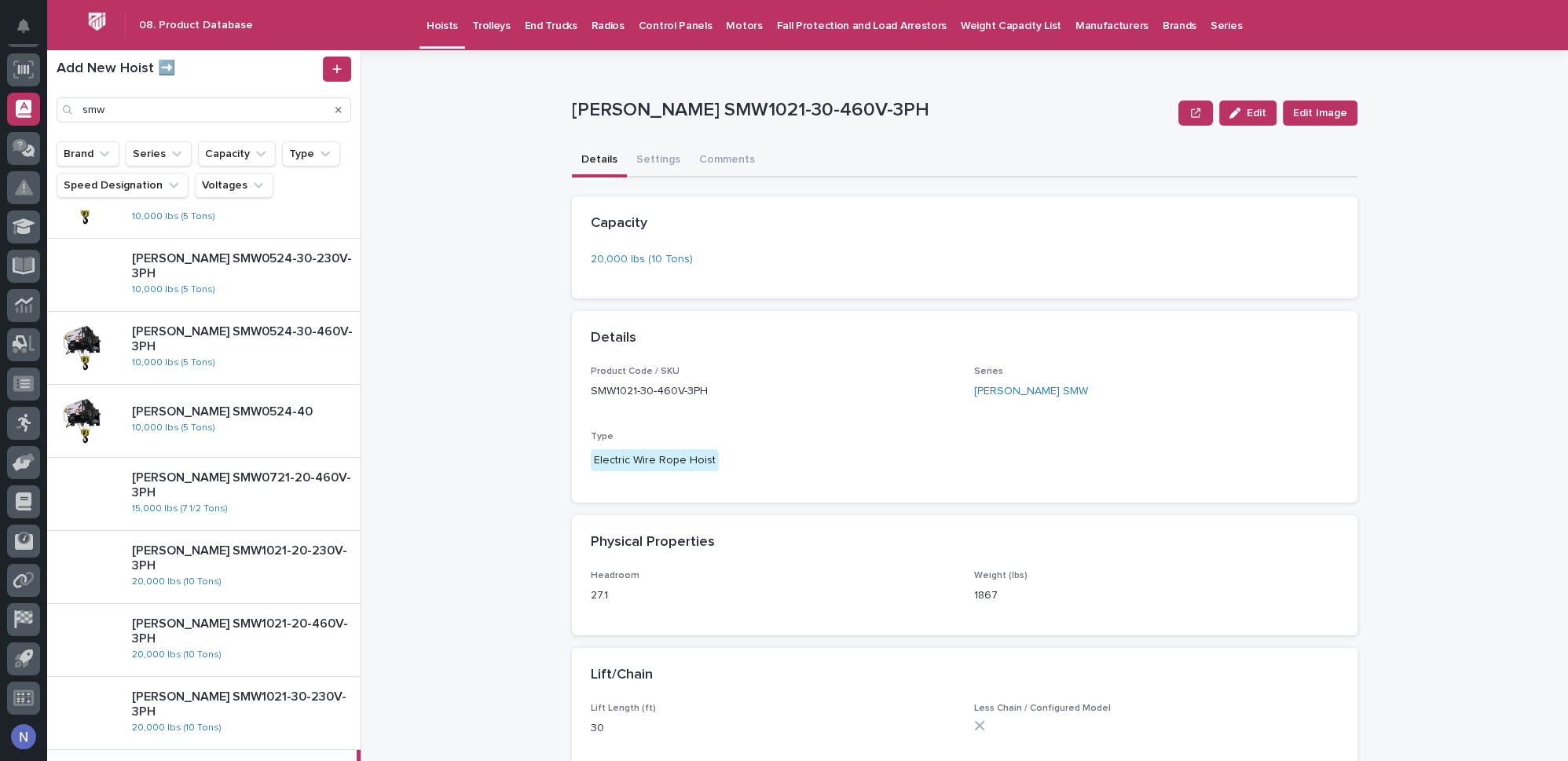
scroll to position [992, 0]
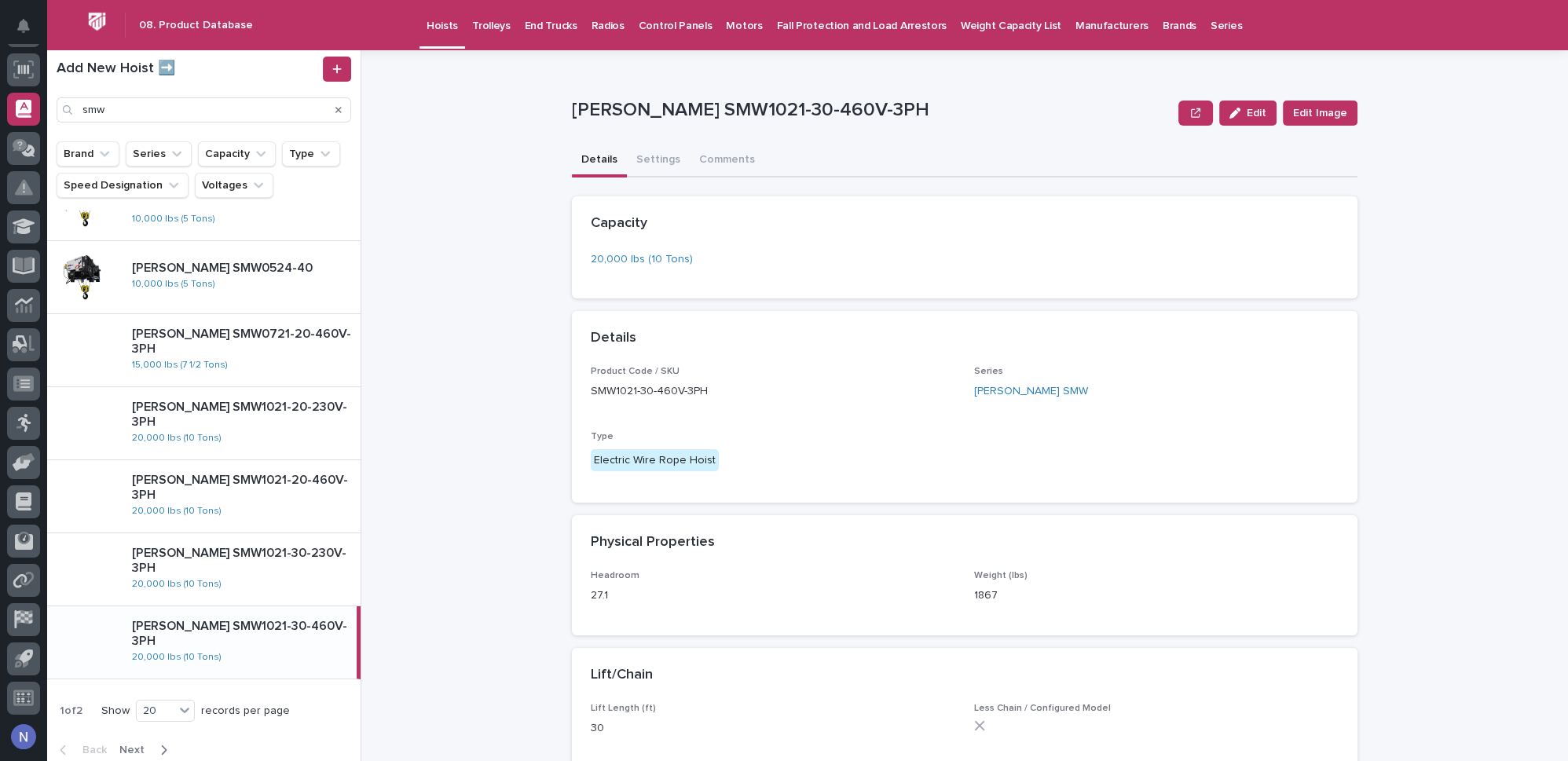
click at [489, 524] on div "**********" at bounding box center [973, 406] width 1187 height 710
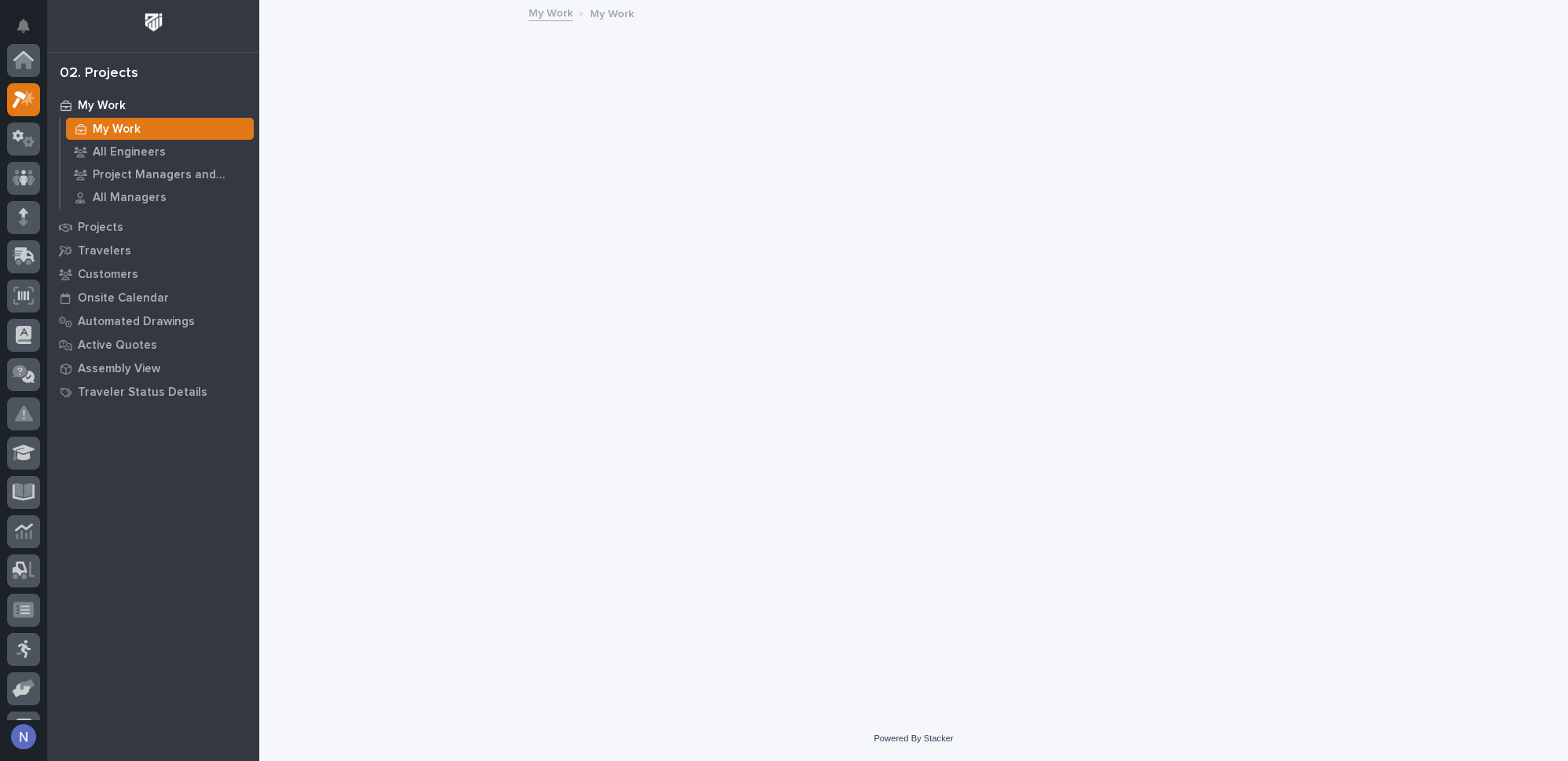
scroll to position [39, 0]
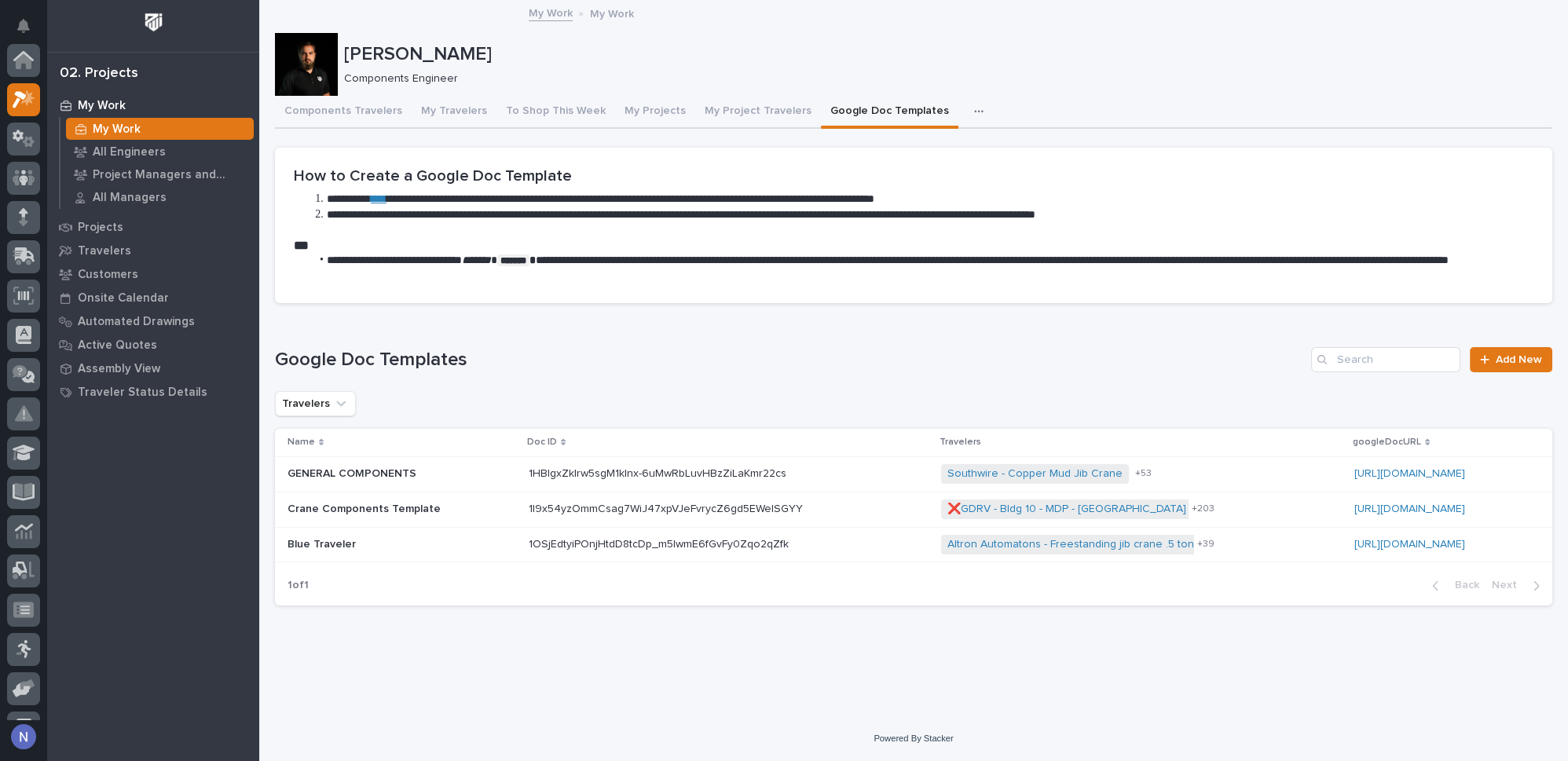
scroll to position [39, 0]
click at [20, 297] on icon at bounding box center [24, 296] width 16 height 18
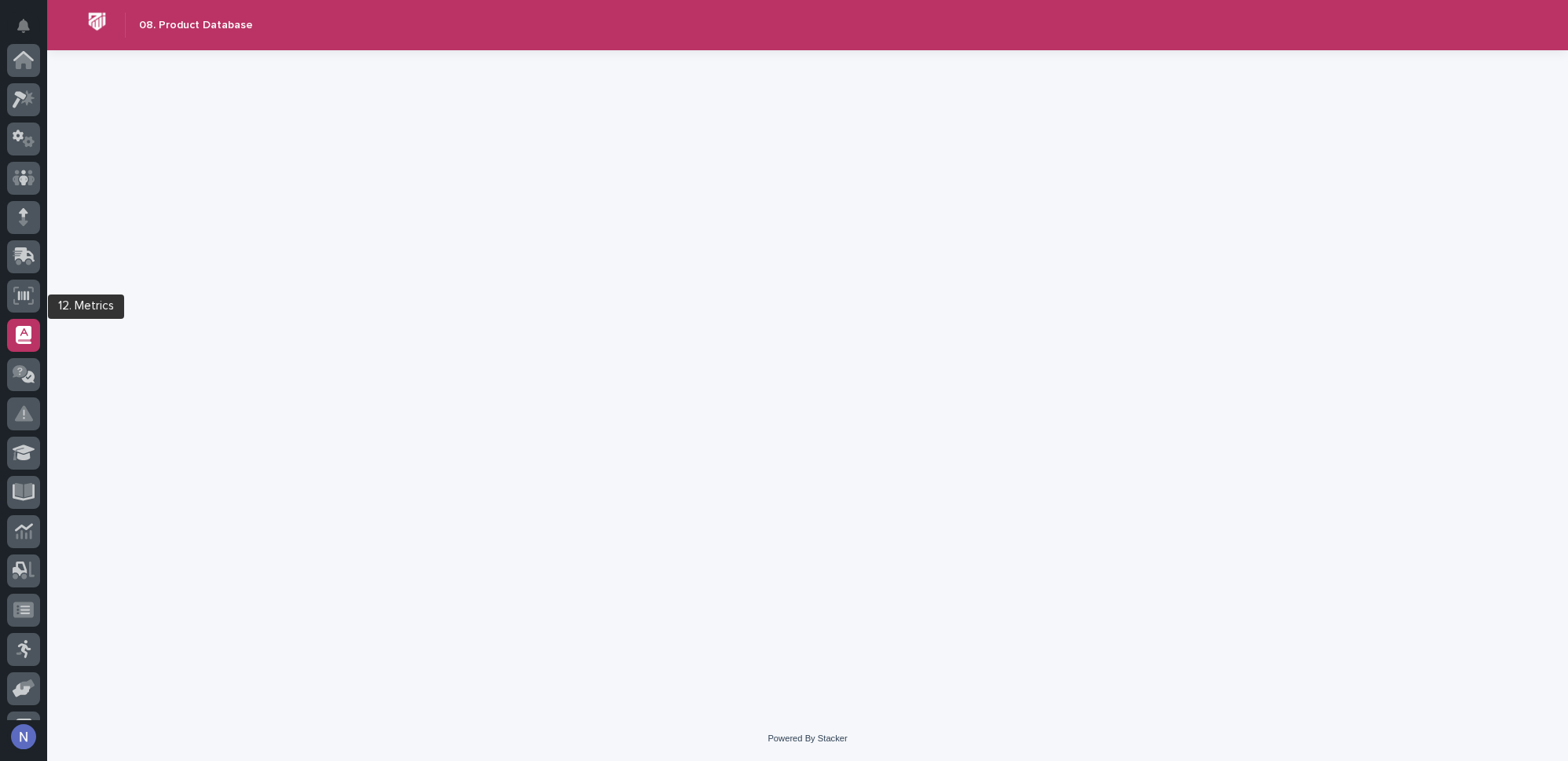
scroll to position [226, 0]
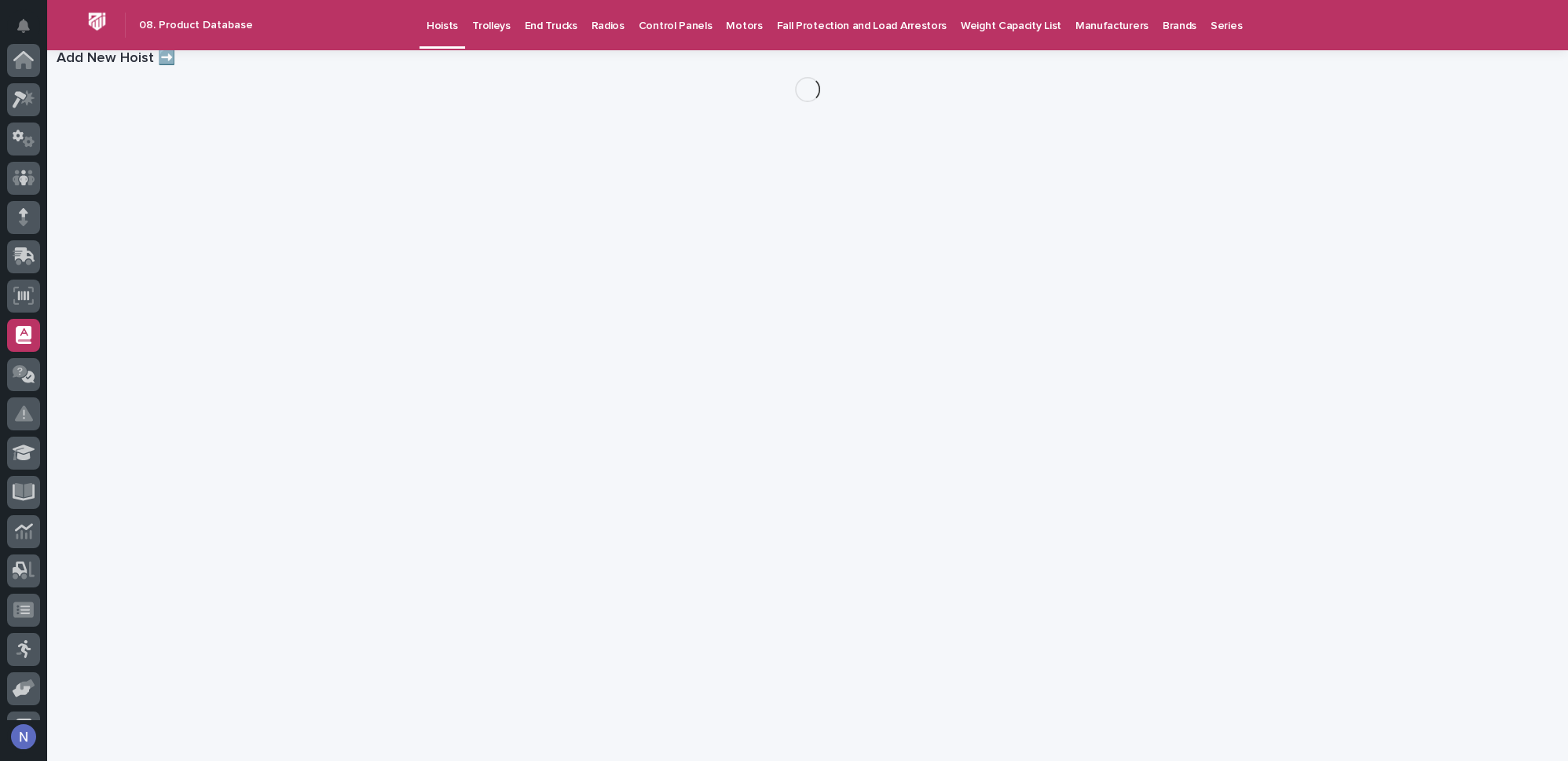
scroll to position [226, 0]
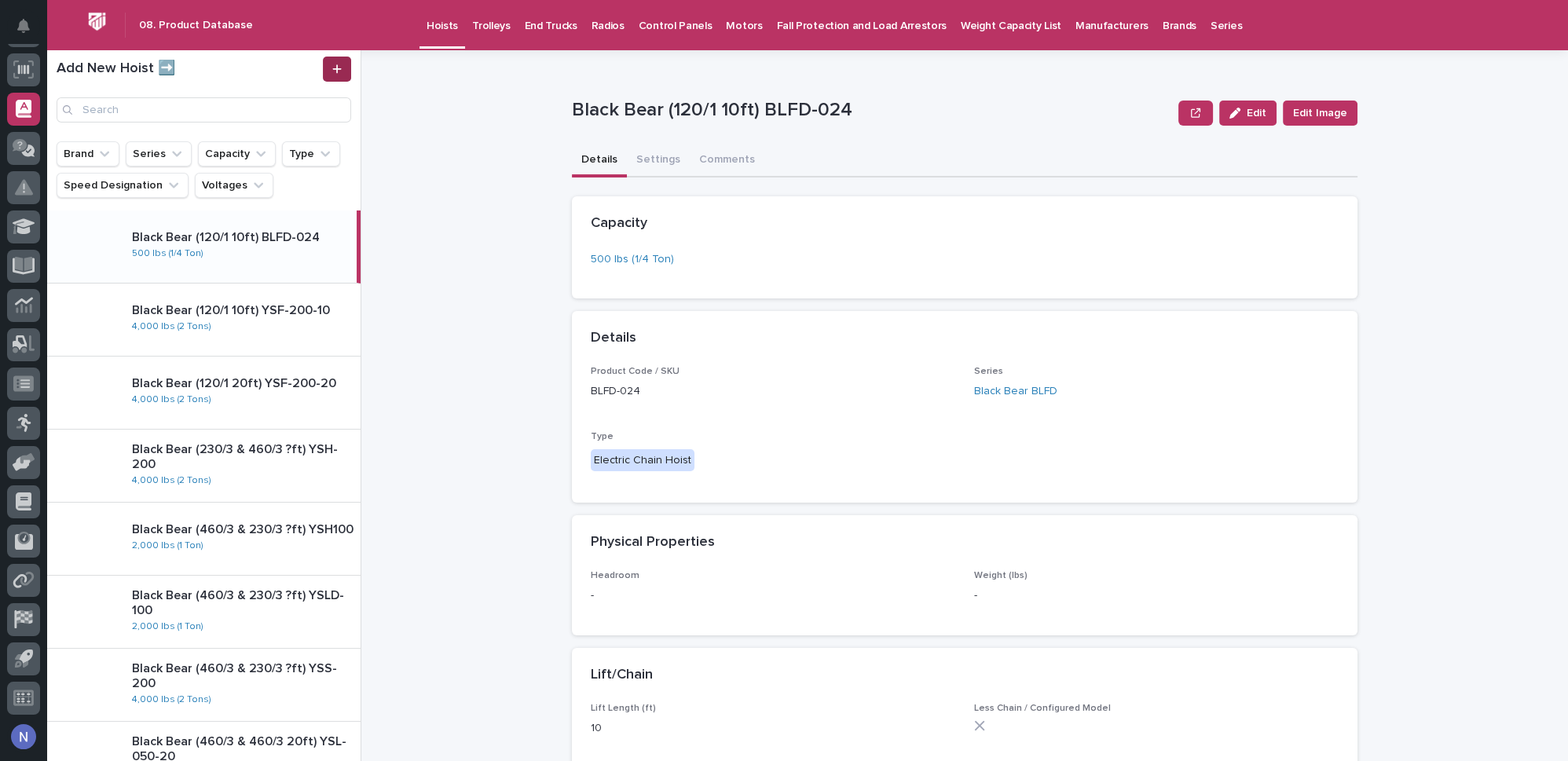
click at [344, 64] on link at bounding box center [338, 69] width 29 height 25
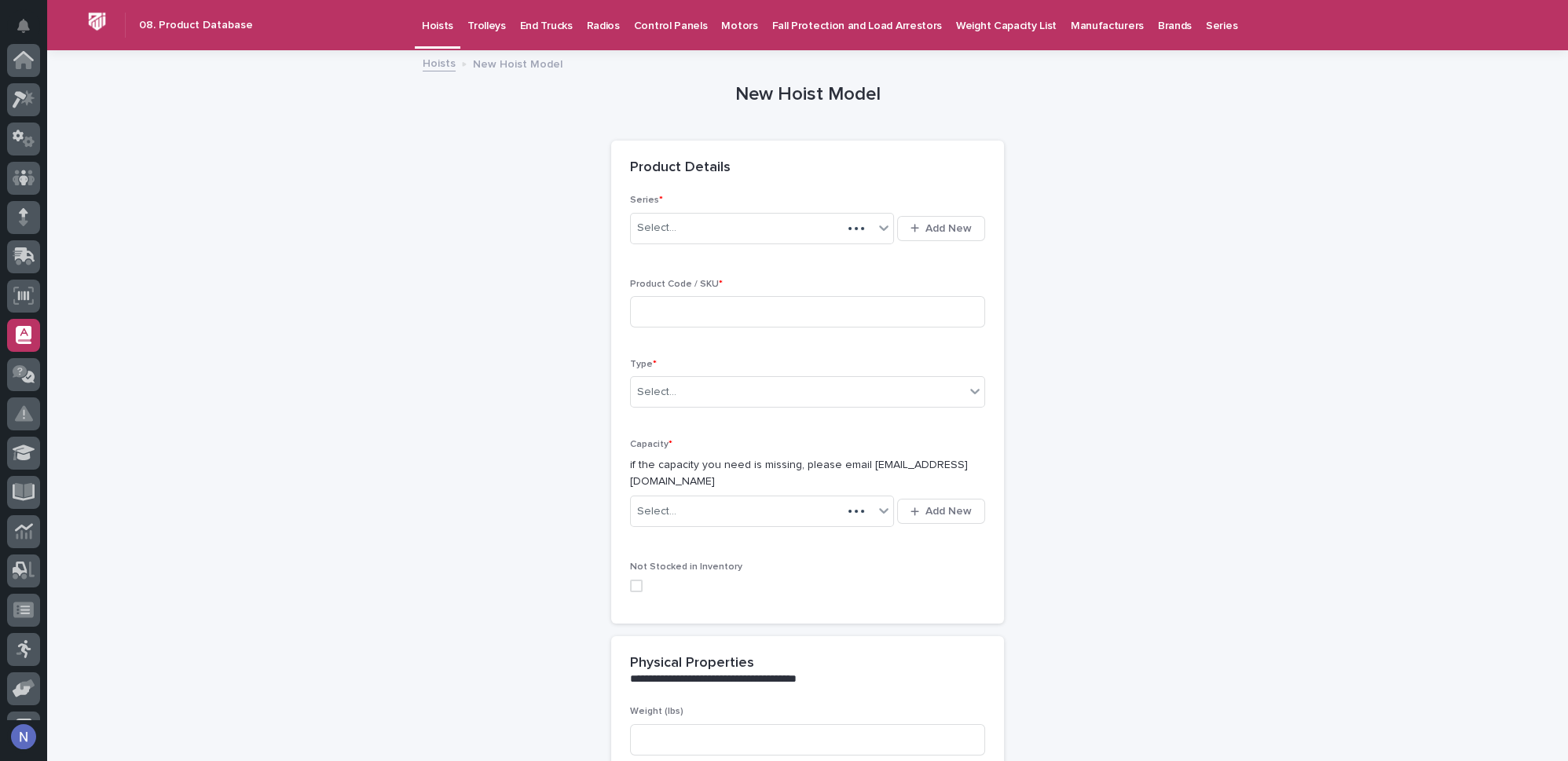
scroll to position [226, 0]
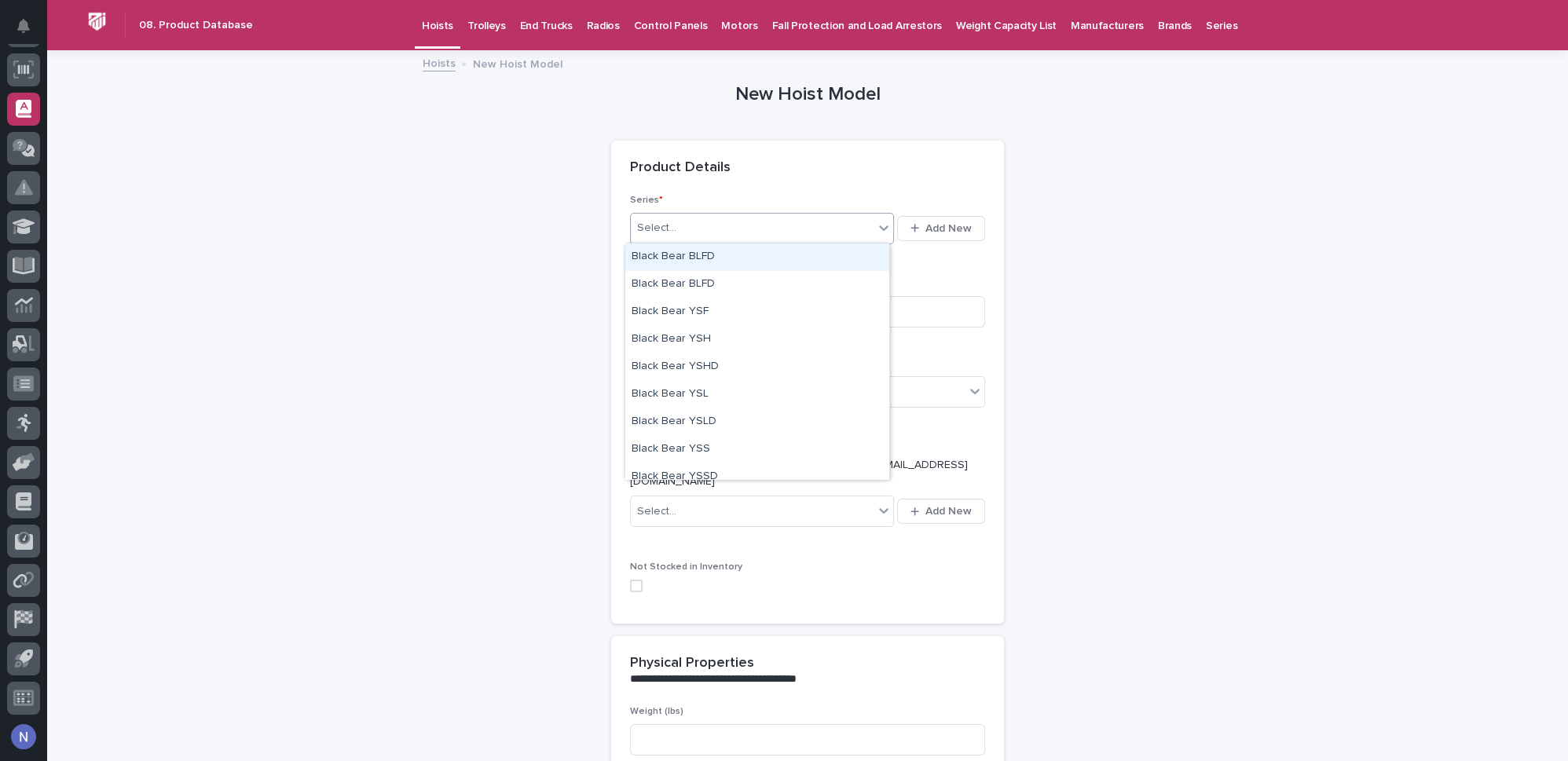
click at [722, 228] on div "Select..." at bounding box center [752, 228] width 243 height 26
type input "***"
click at [738, 252] on div "[PERSON_NAME] SMW" at bounding box center [757, 257] width 264 height 28
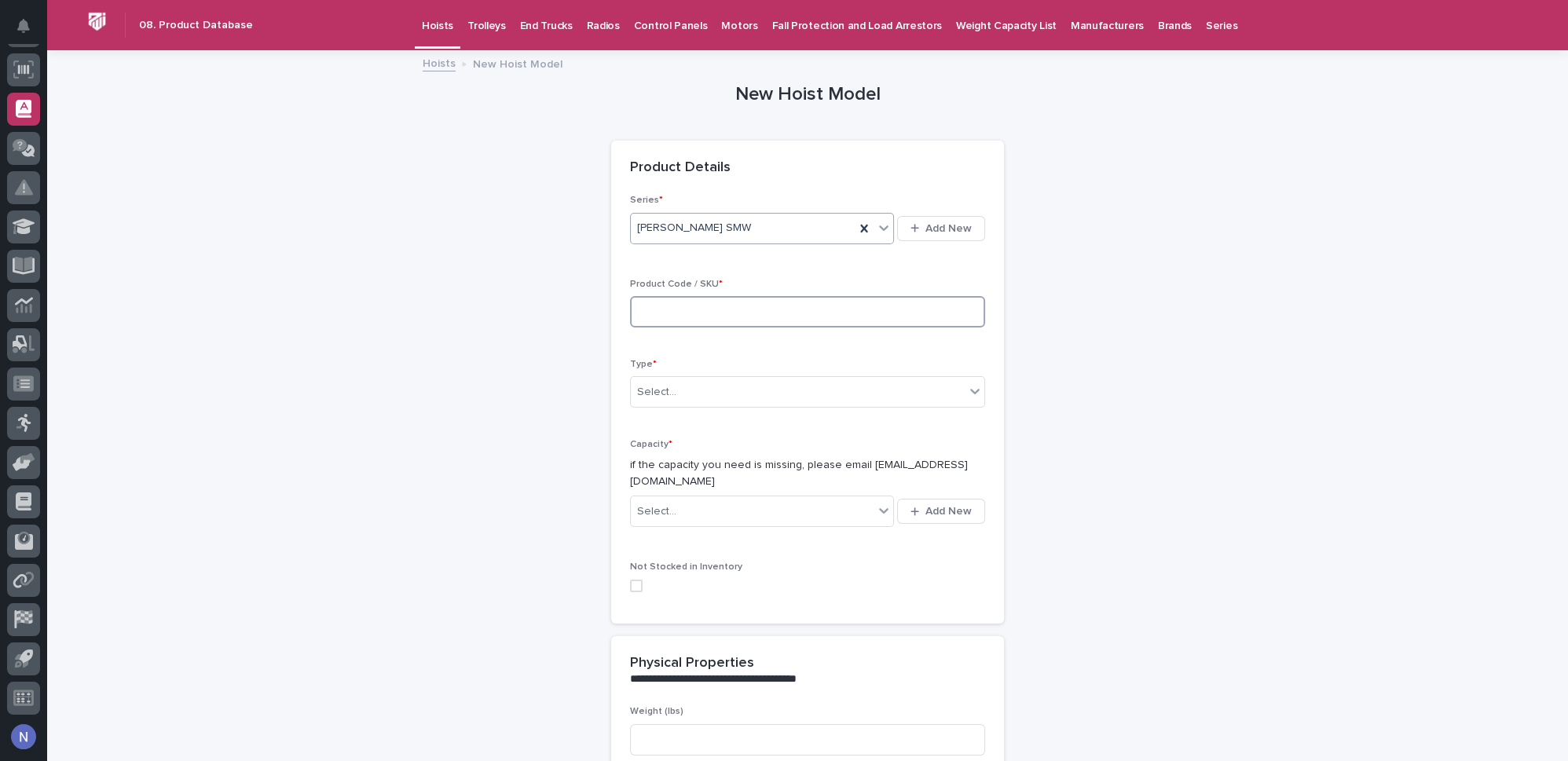
click at [697, 323] on input at bounding box center [807, 311] width 355 height 31
type input "SMW-10"
click at [709, 389] on div "Select..." at bounding box center [798, 392] width 334 height 26
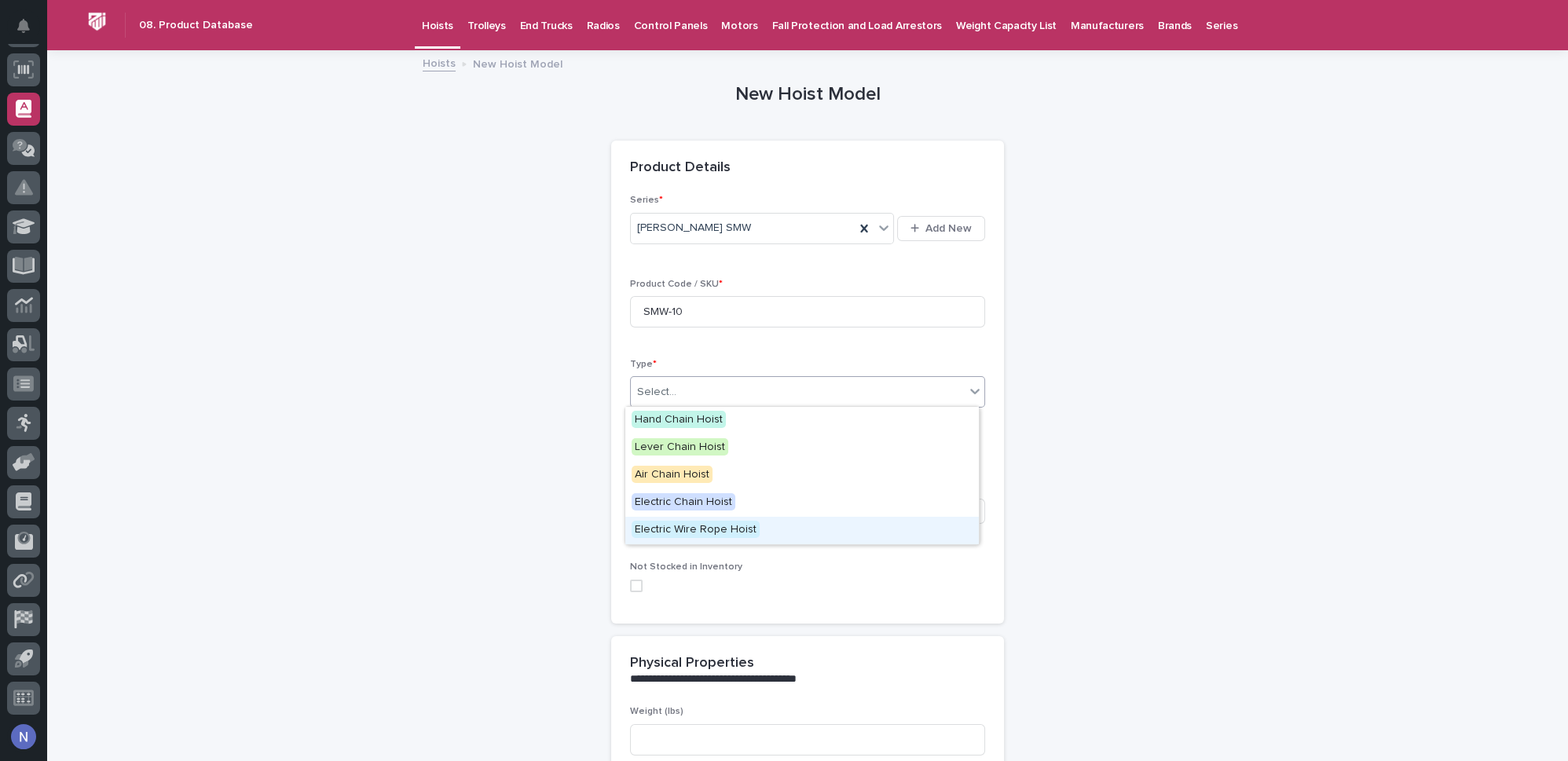
click at [720, 528] on span "Electric Wire Rope Hoist" at bounding box center [695, 529] width 128 height 17
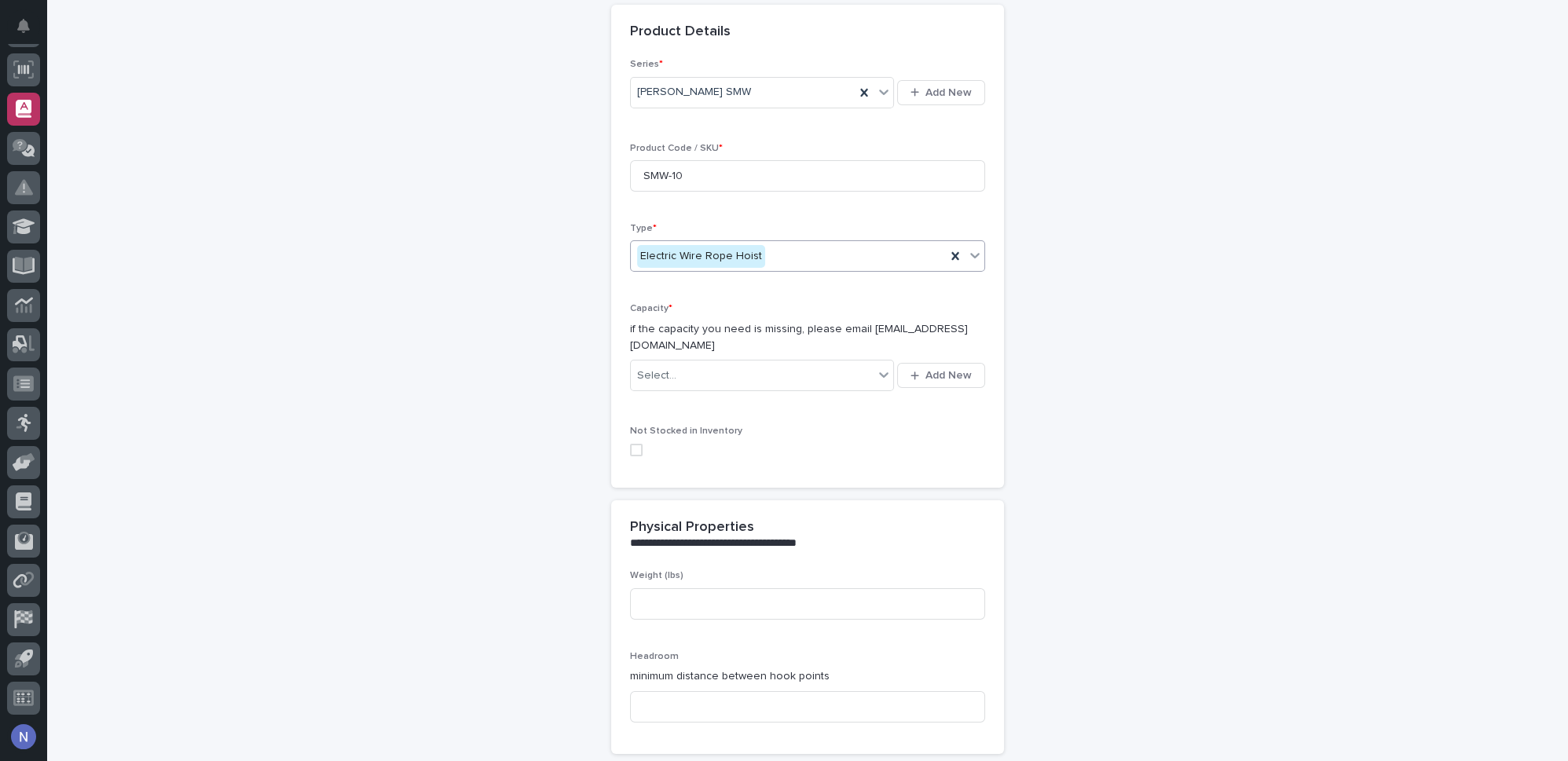
scroll to position [142, 0]
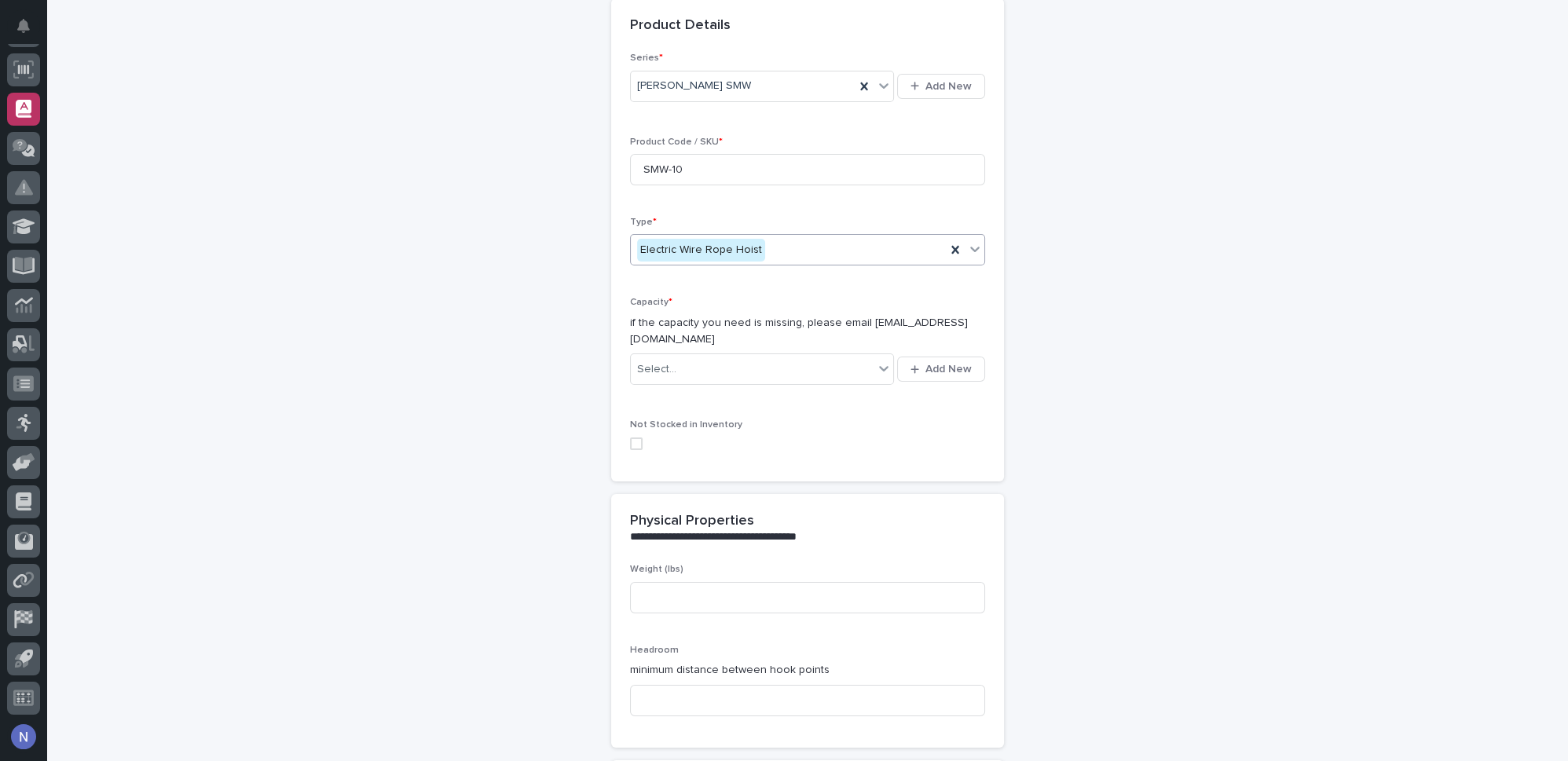
click at [768, 350] on div "Select... Add New" at bounding box center [807, 369] width 355 height 38
click at [761, 357] on div "Select..." at bounding box center [752, 370] width 243 height 26
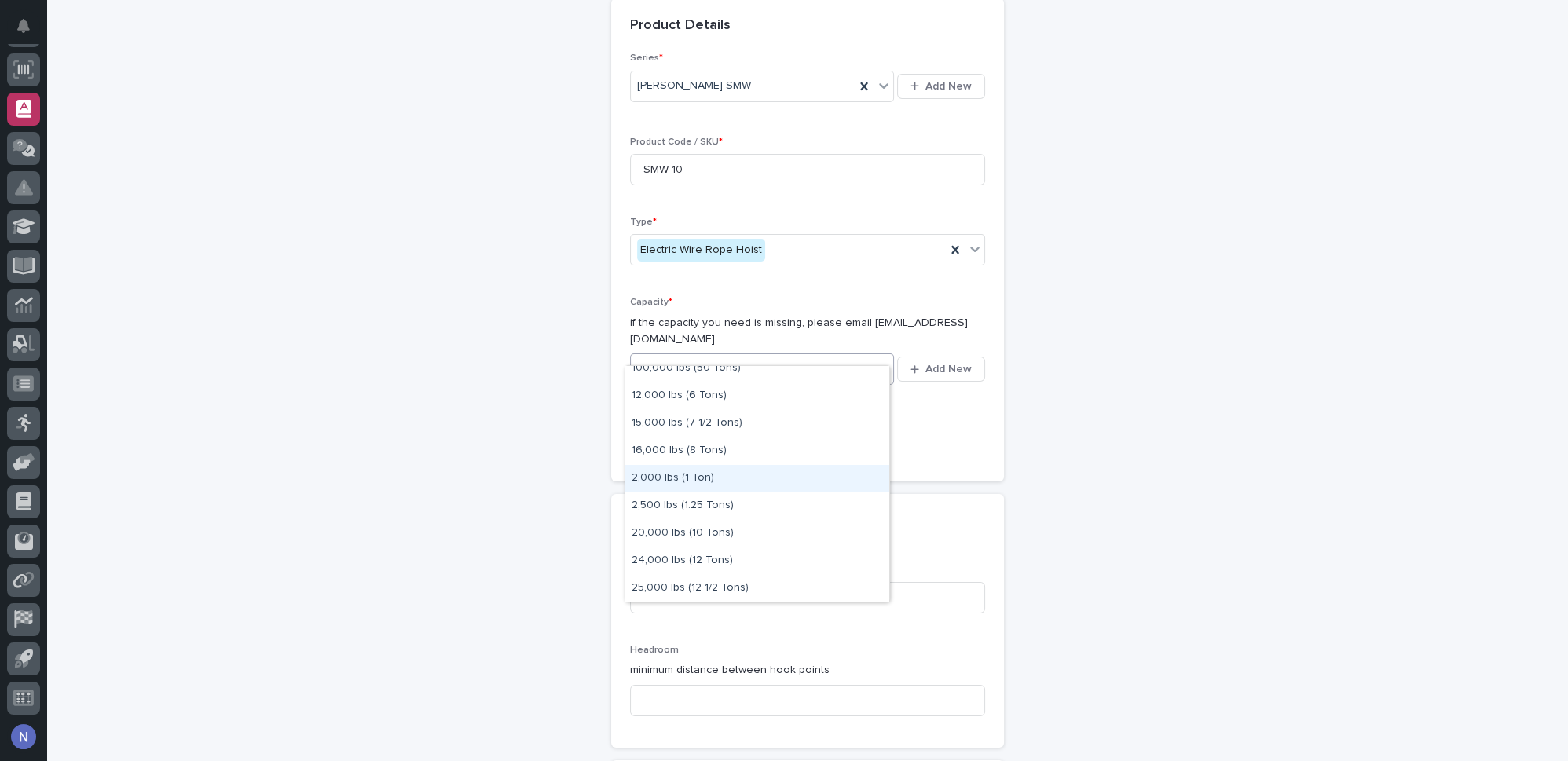
scroll to position [95, 0]
click at [676, 531] on div "20,000 lbs (10 Tons)" at bounding box center [757, 532] width 264 height 28
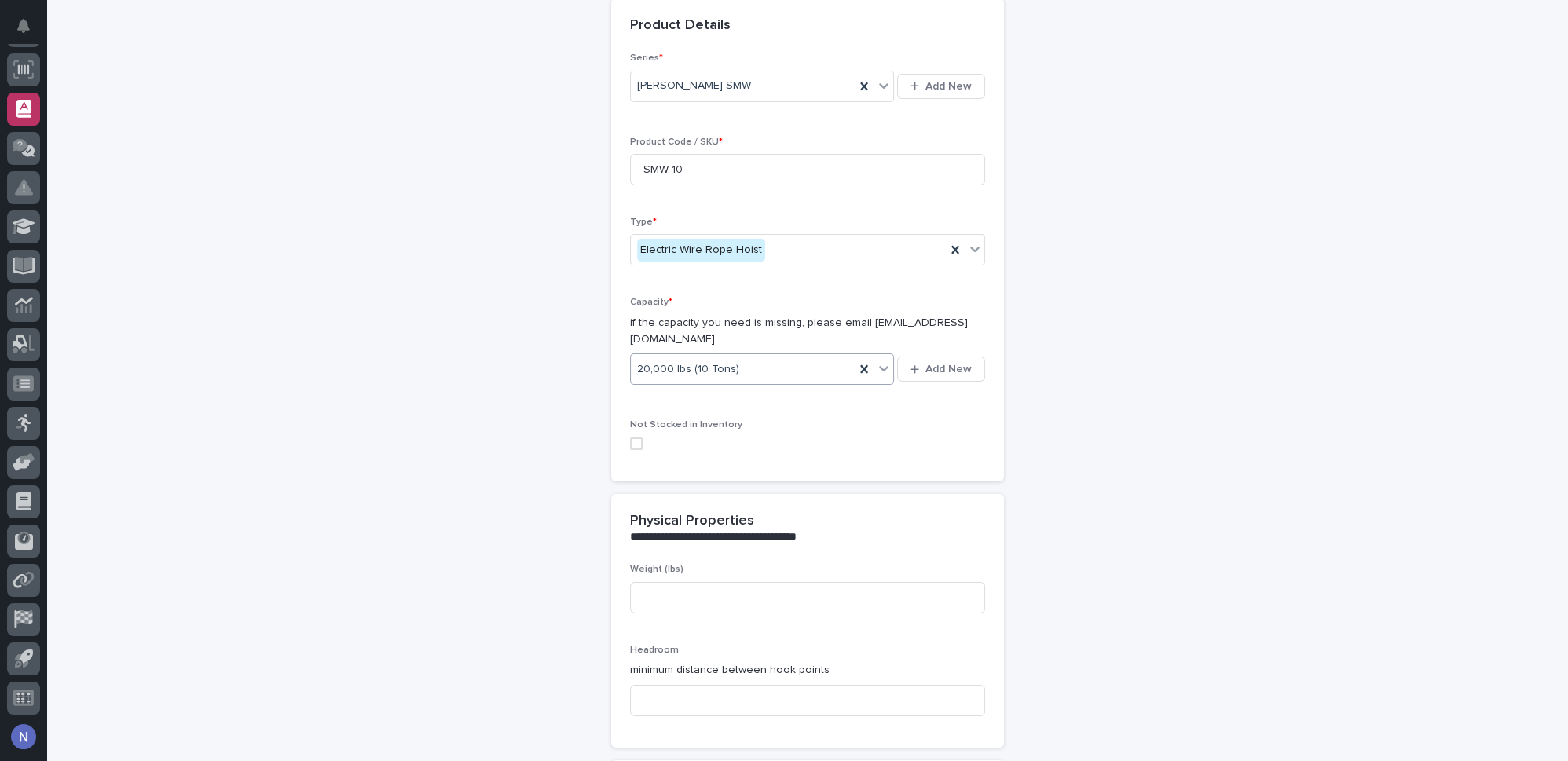
click at [630, 437] on span at bounding box center [635, 443] width 13 height 13
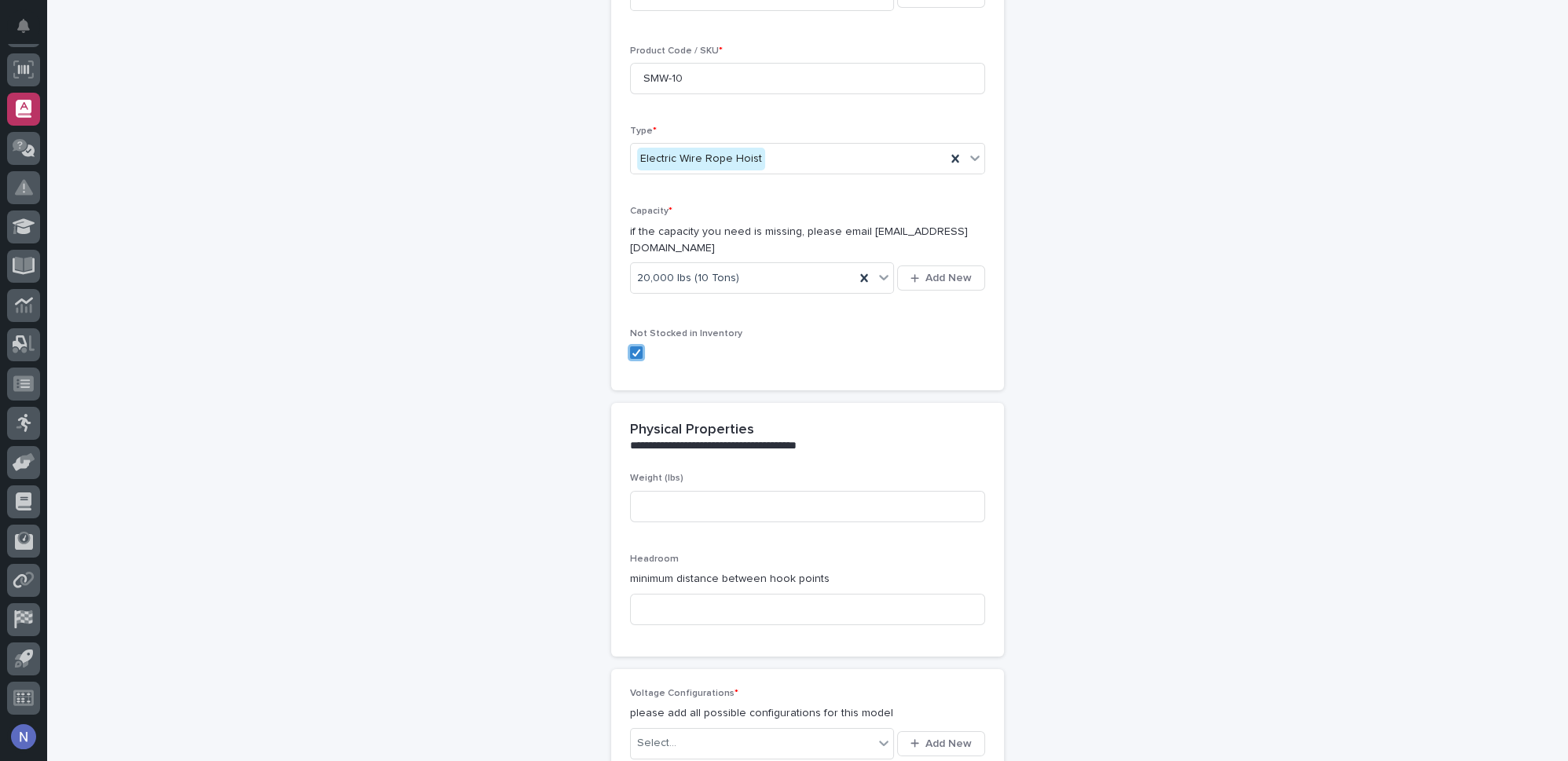
scroll to position [237, 0]
click at [712, 489] on input at bounding box center [807, 502] width 355 height 31
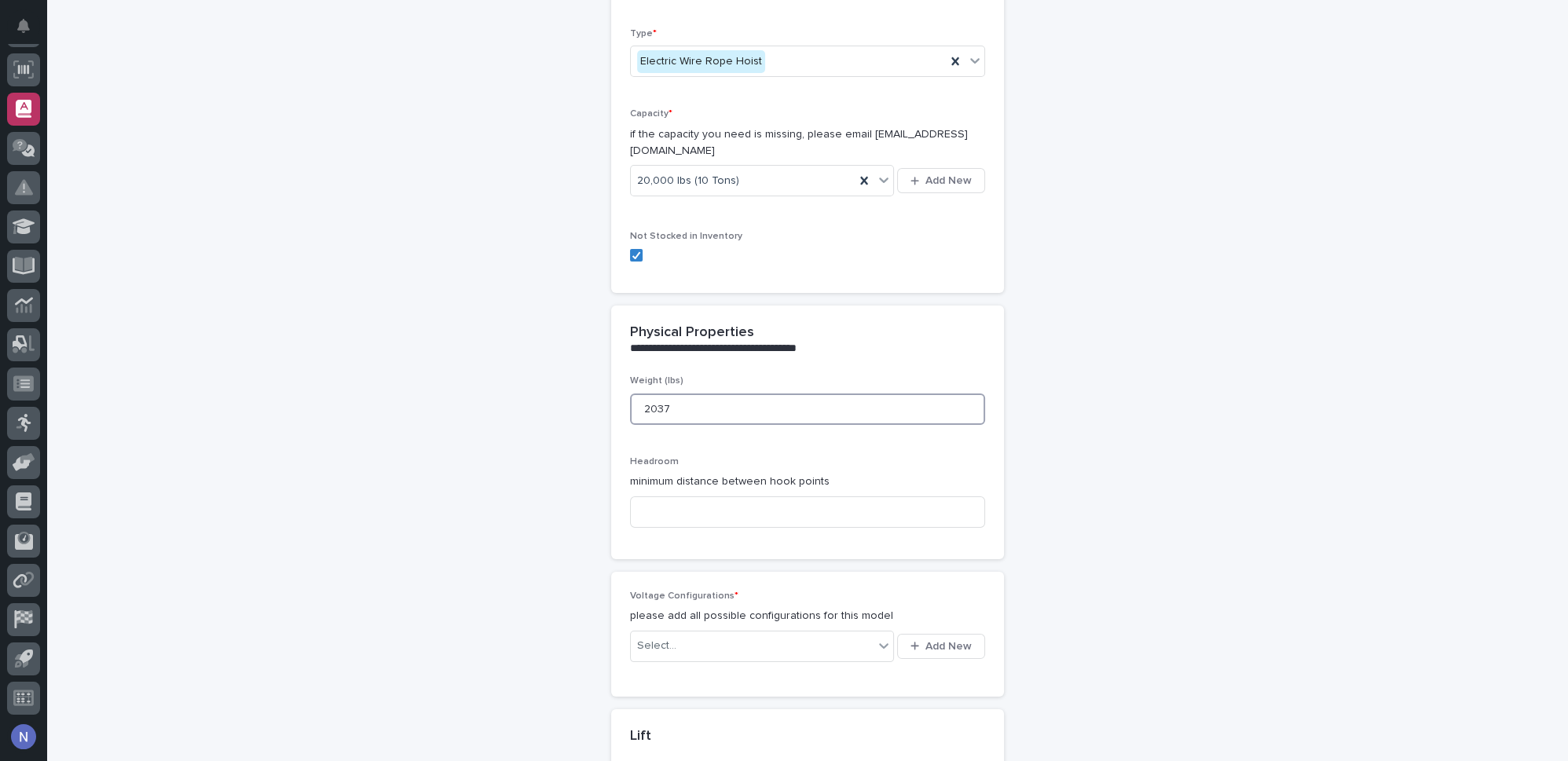
scroll to position [333, 0]
type input "2037"
click at [715, 494] on input at bounding box center [807, 509] width 355 height 31
click at [695, 494] on input at bounding box center [807, 509] width 355 height 31
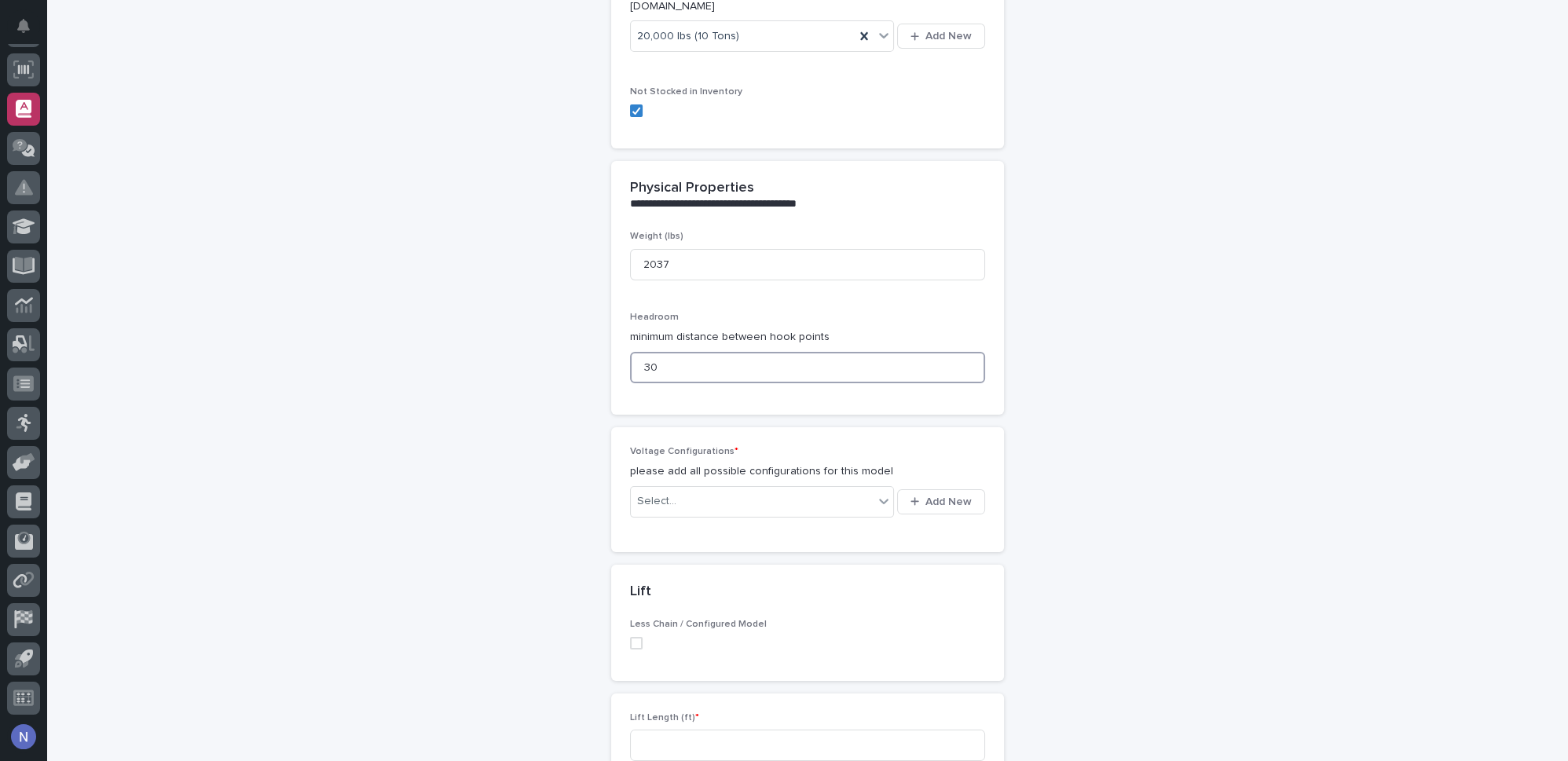
scroll to position [476, 0]
type input "30"
click at [813, 488] on div "Select..." at bounding box center [752, 500] width 243 height 26
click at [868, 488] on div "Select..." at bounding box center [752, 500] width 243 height 26
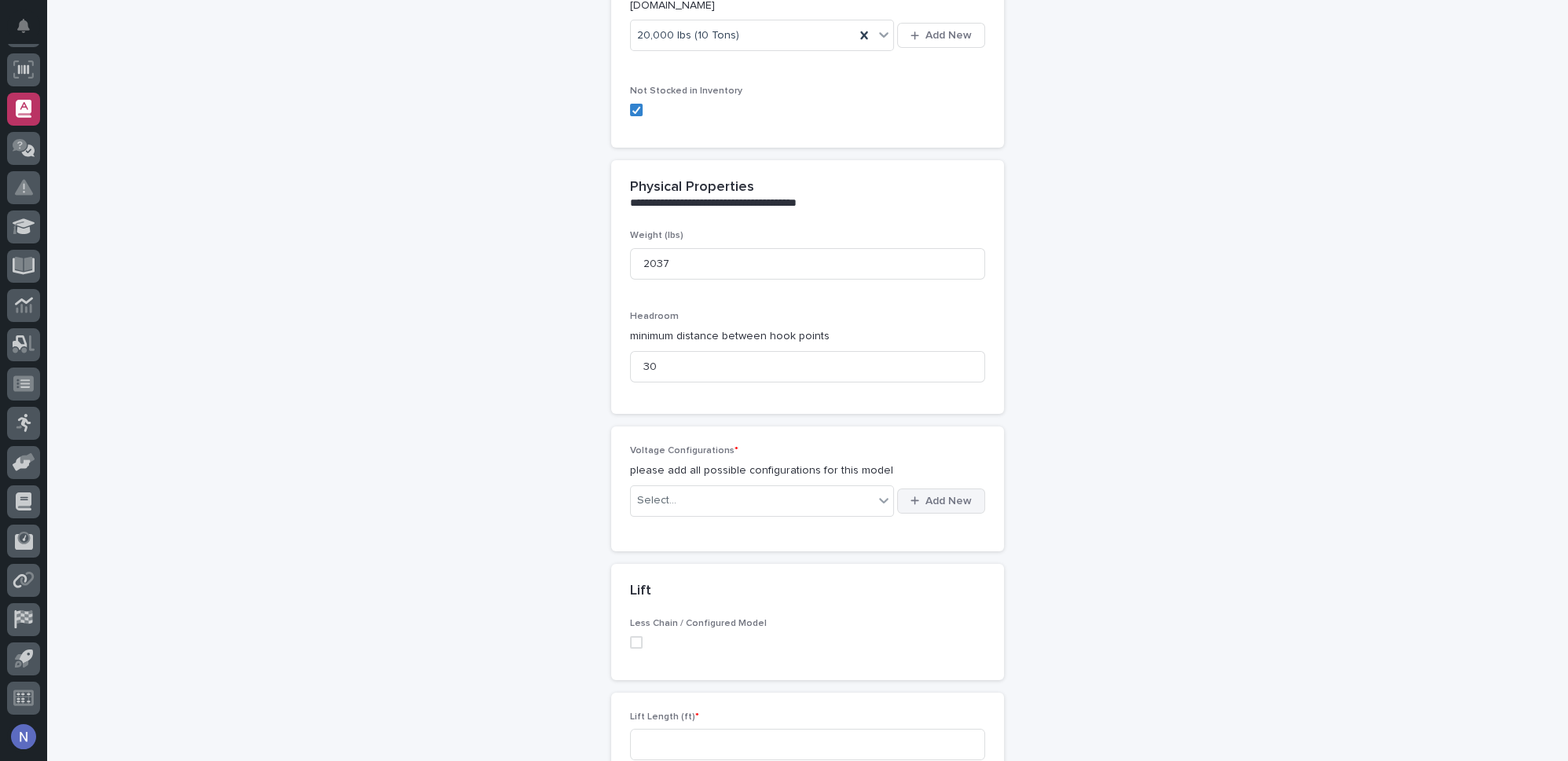
click at [942, 495] on span "Add New" at bounding box center [948, 500] width 46 height 11
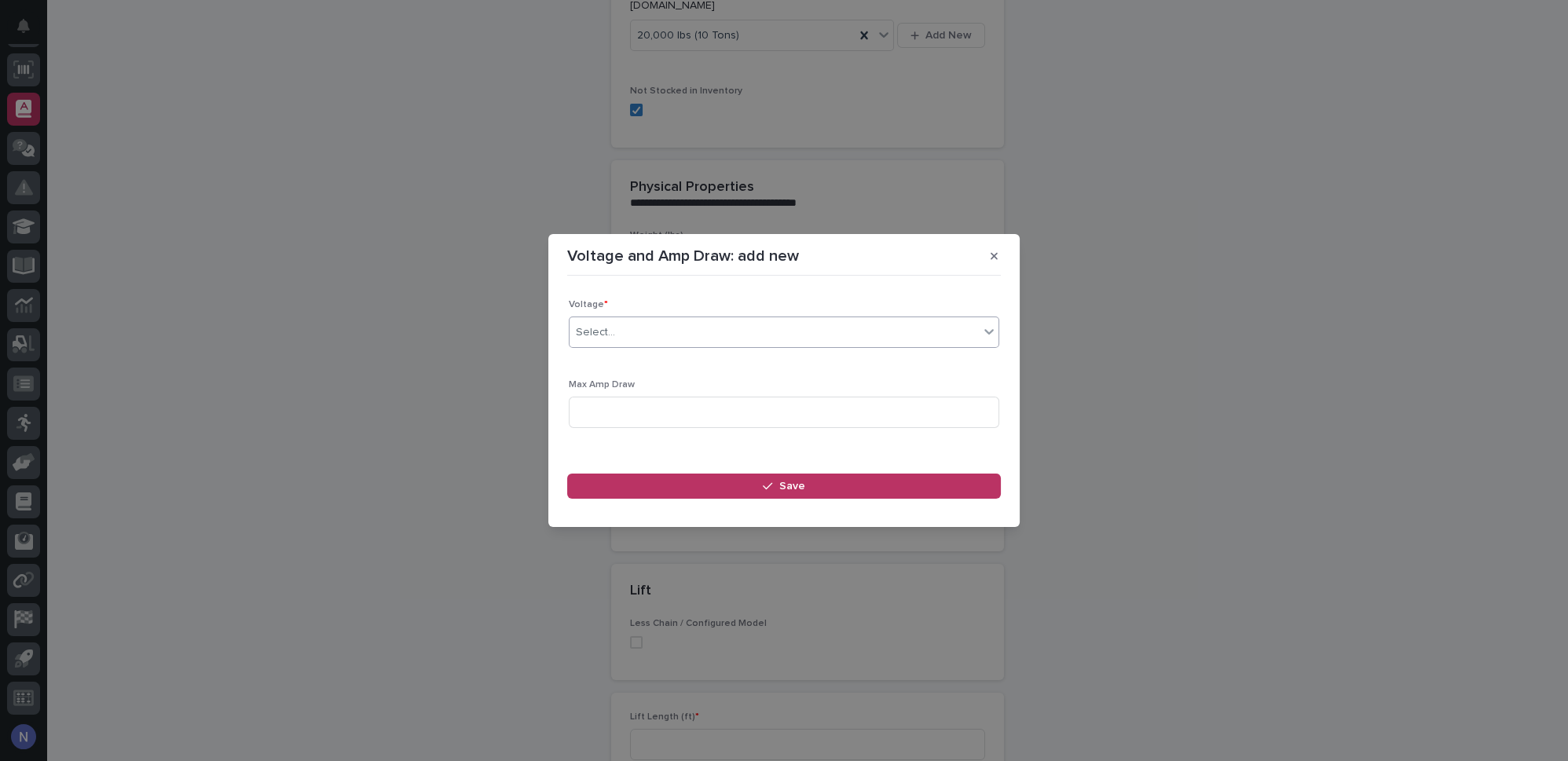
click at [728, 322] on div "Select..." at bounding box center [774, 332] width 409 height 26
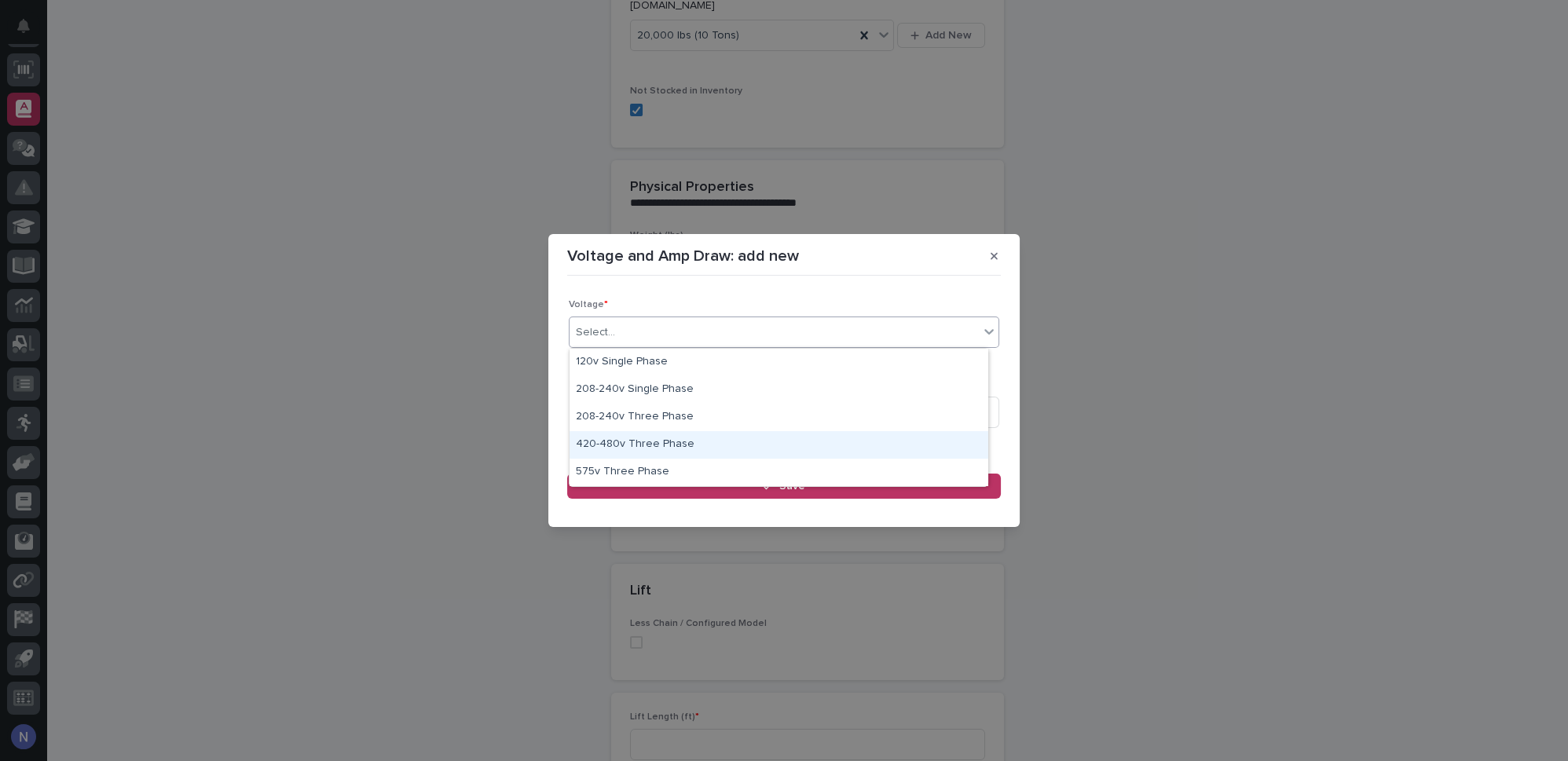
click at [652, 448] on div "420-480v Three Phase" at bounding box center [779, 445] width 419 height 28
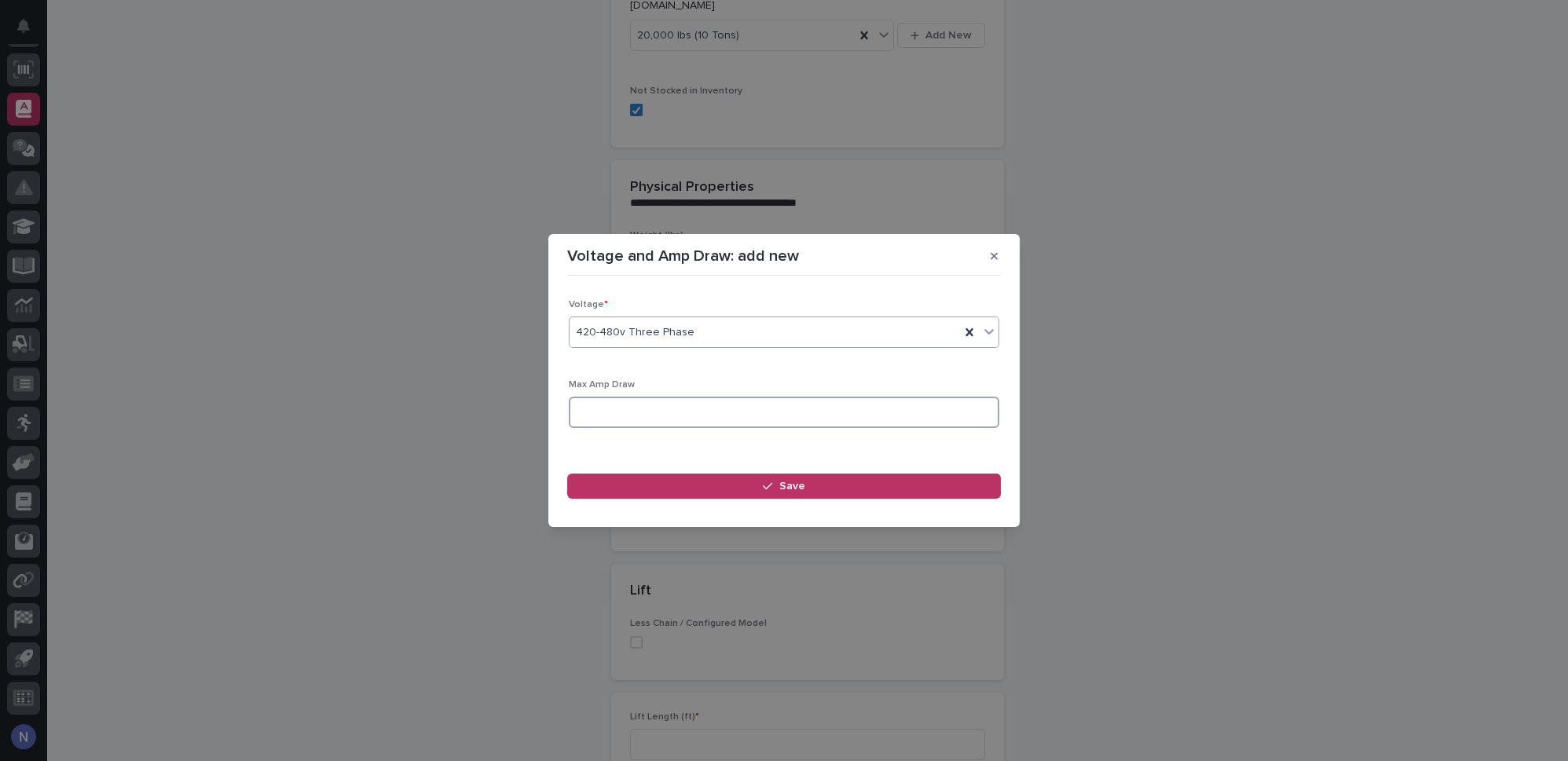
click at [652, 406] on input at bounding box center [784, 412] width 430 height 31
click at [642, 413] on input "22.11" at bounding box center [784, 412] width 430 height 31
type input "22.1"
click at [768, 482] on icon "button" at bounding box center [767, 486] width 9 height 11
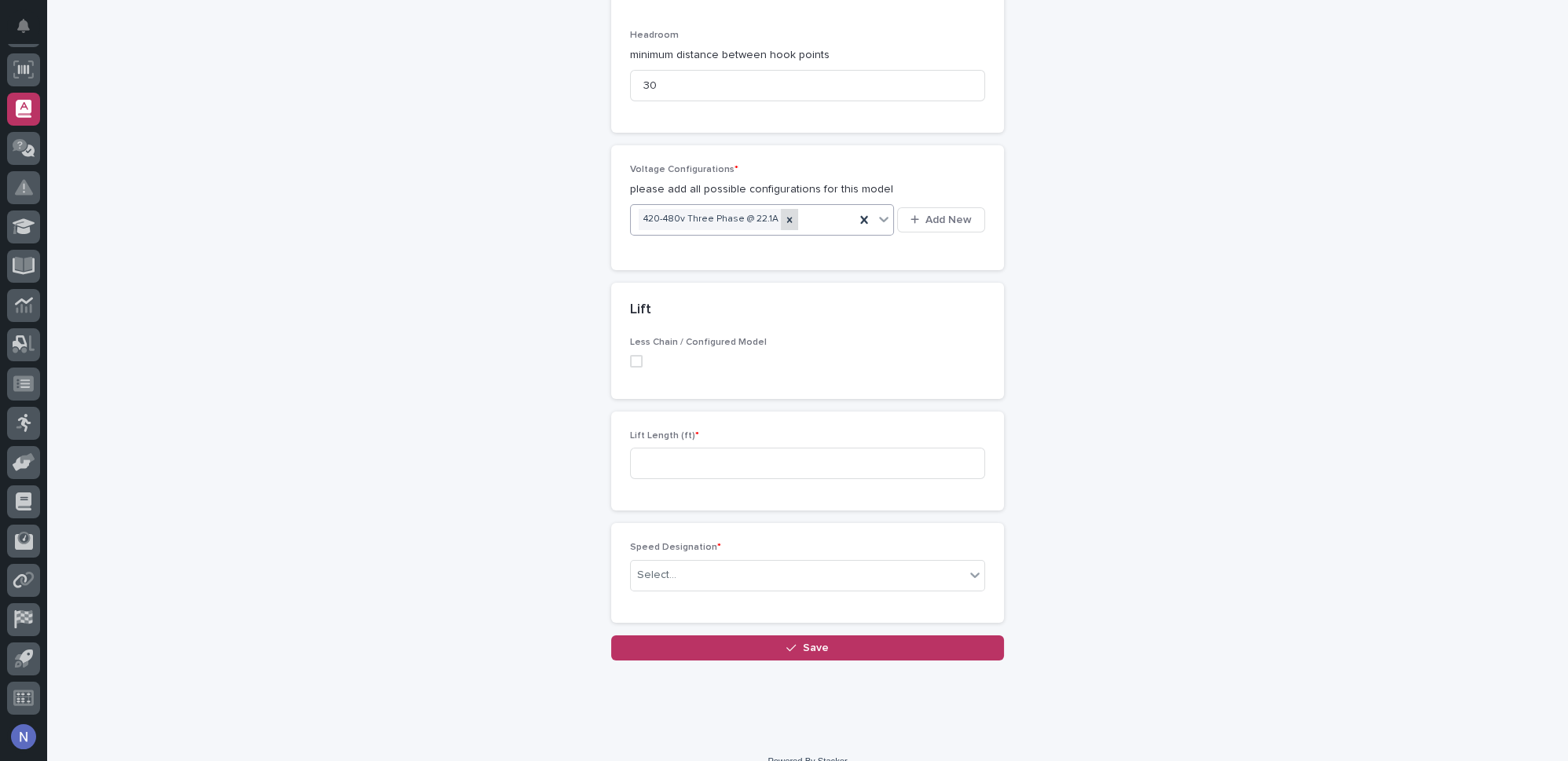
scroll to position [758, 0]
click at [764, 455] on input at bounding box center [807, 462] width 355 height 31
type input "50"
click at [719, 561] on div "Select..." at bounding box center [798, 574] width 334 height 26
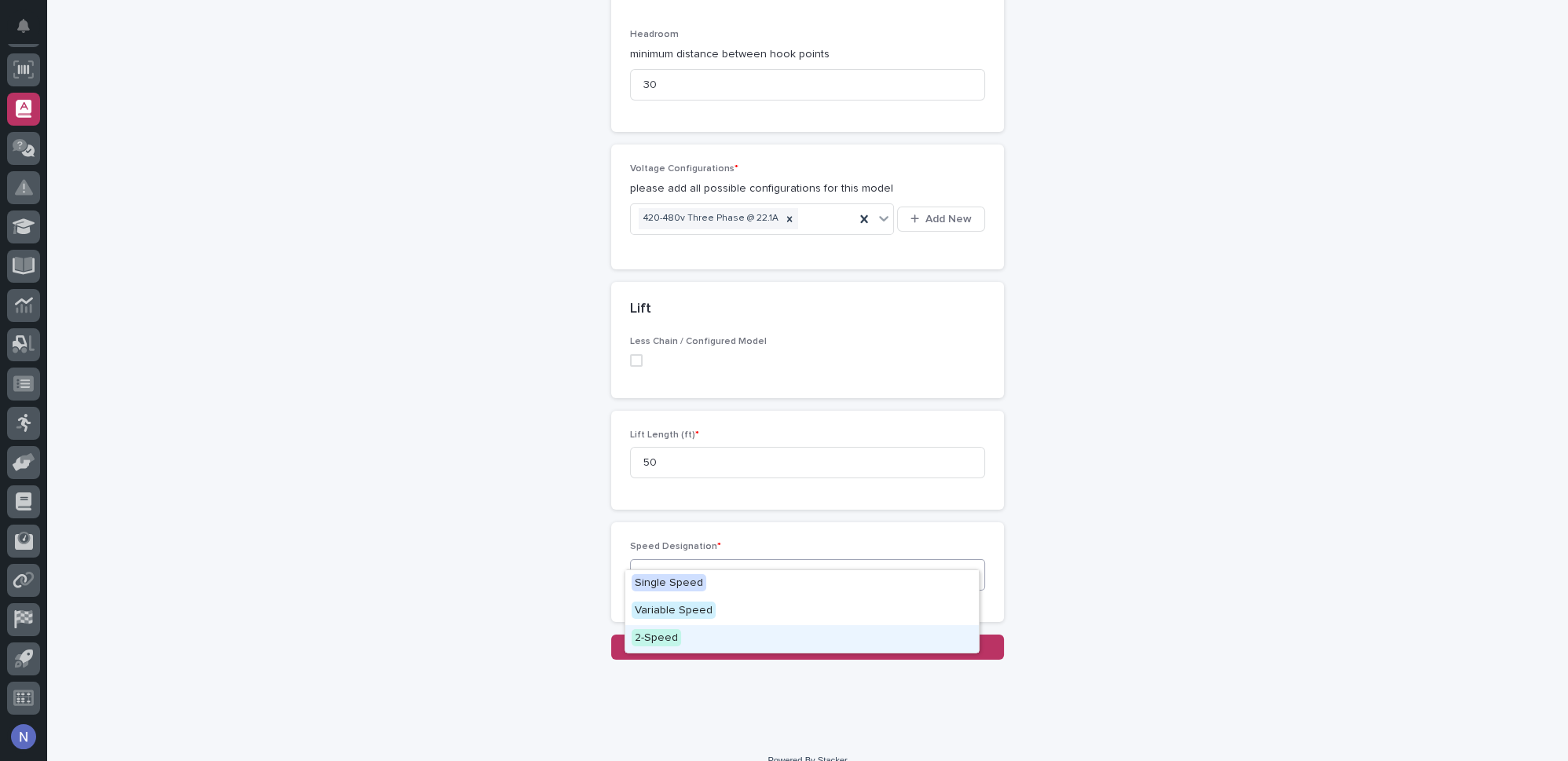
drag, startPoint x: 693, startPoint y: 623, endPoint x: 689, endPoint y: 639, distance: 16.5
click at [689, 639] on div "2-Speed" at bounding box center [802, 639] width 354 height 28
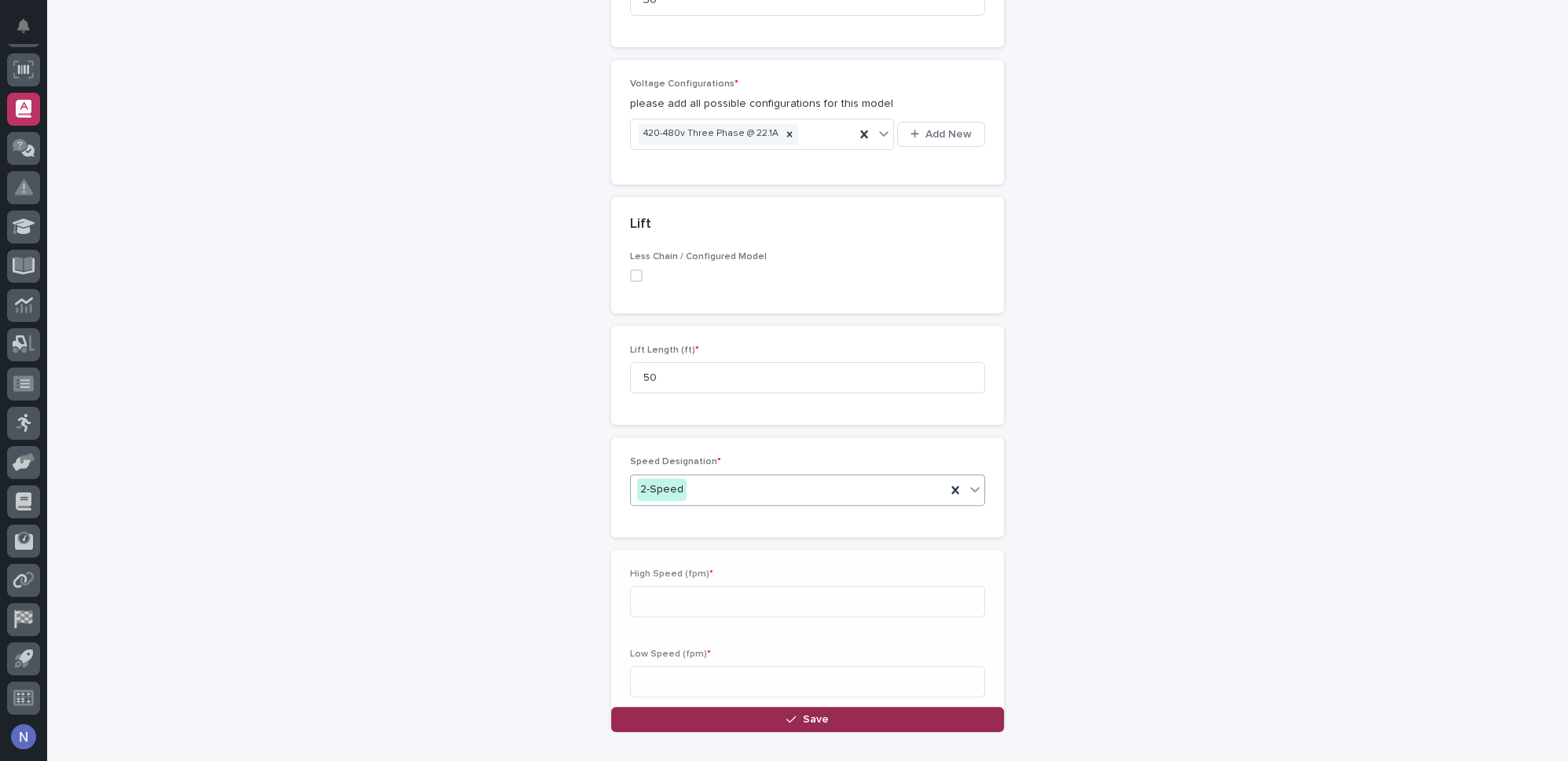
scroll to position [854, 0]
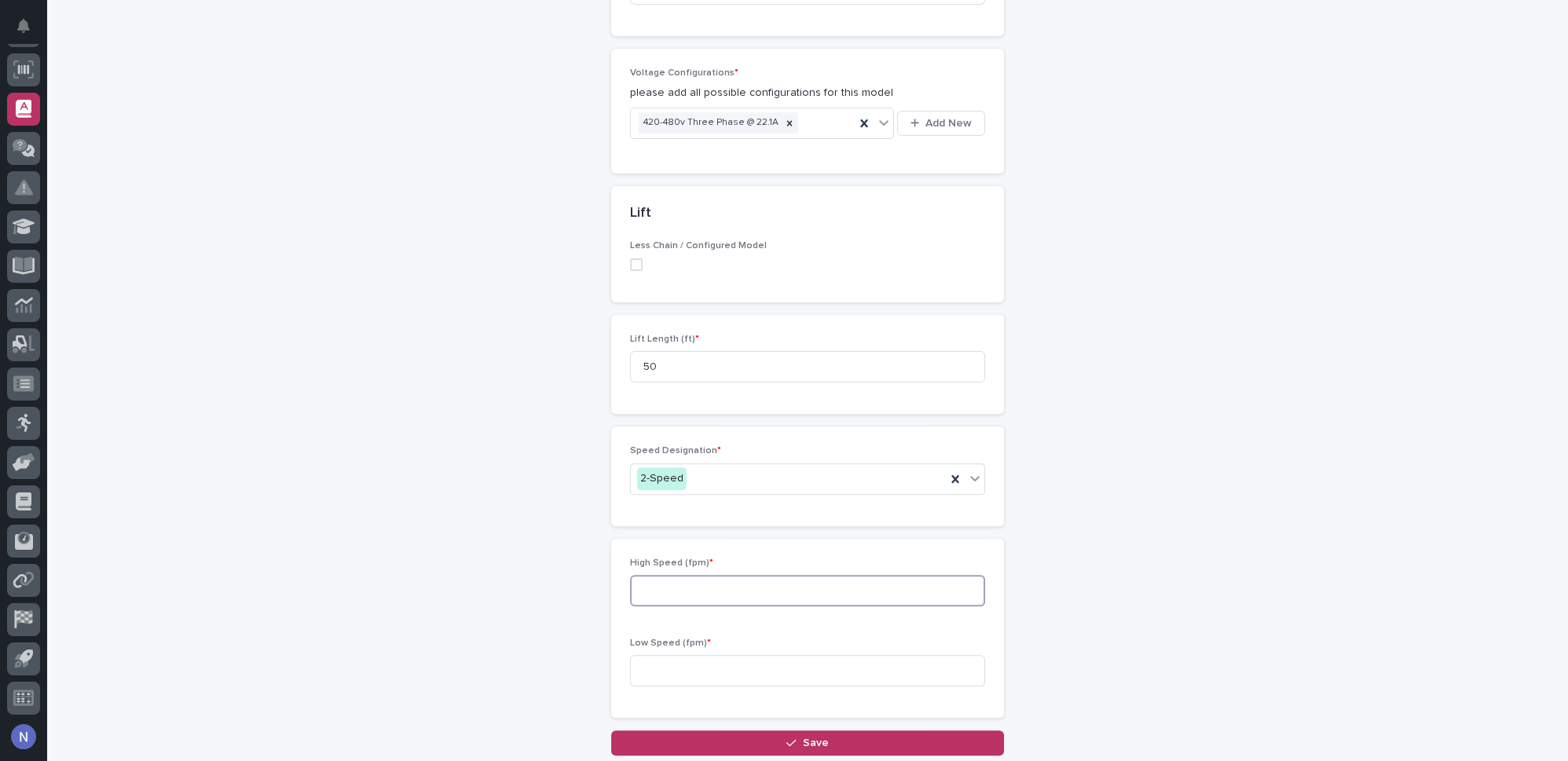
click at [707, 575] on input at bounding box center [807, 590] width 355 height 31
type input "21"
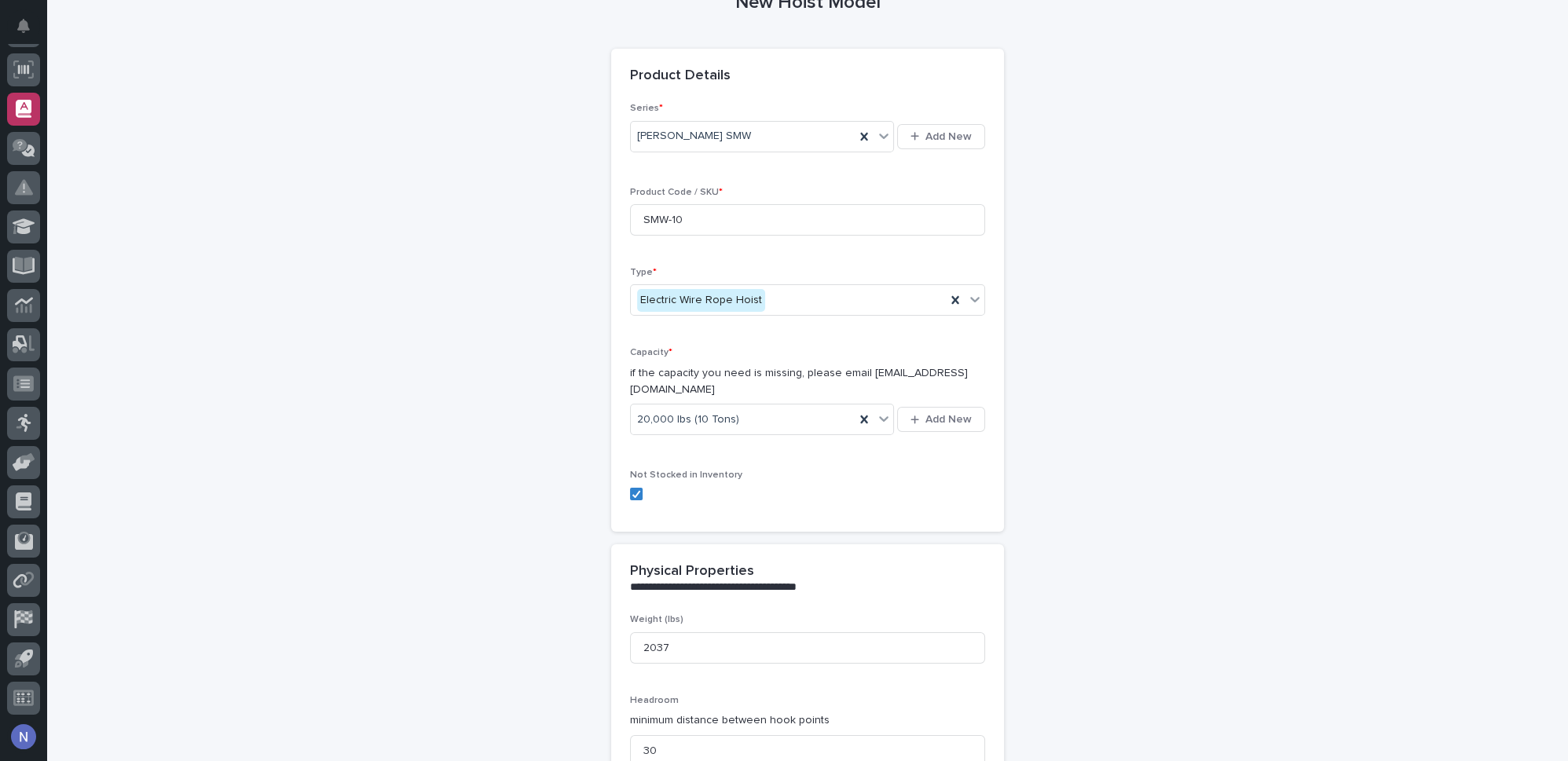
scroll to position [0, 0]
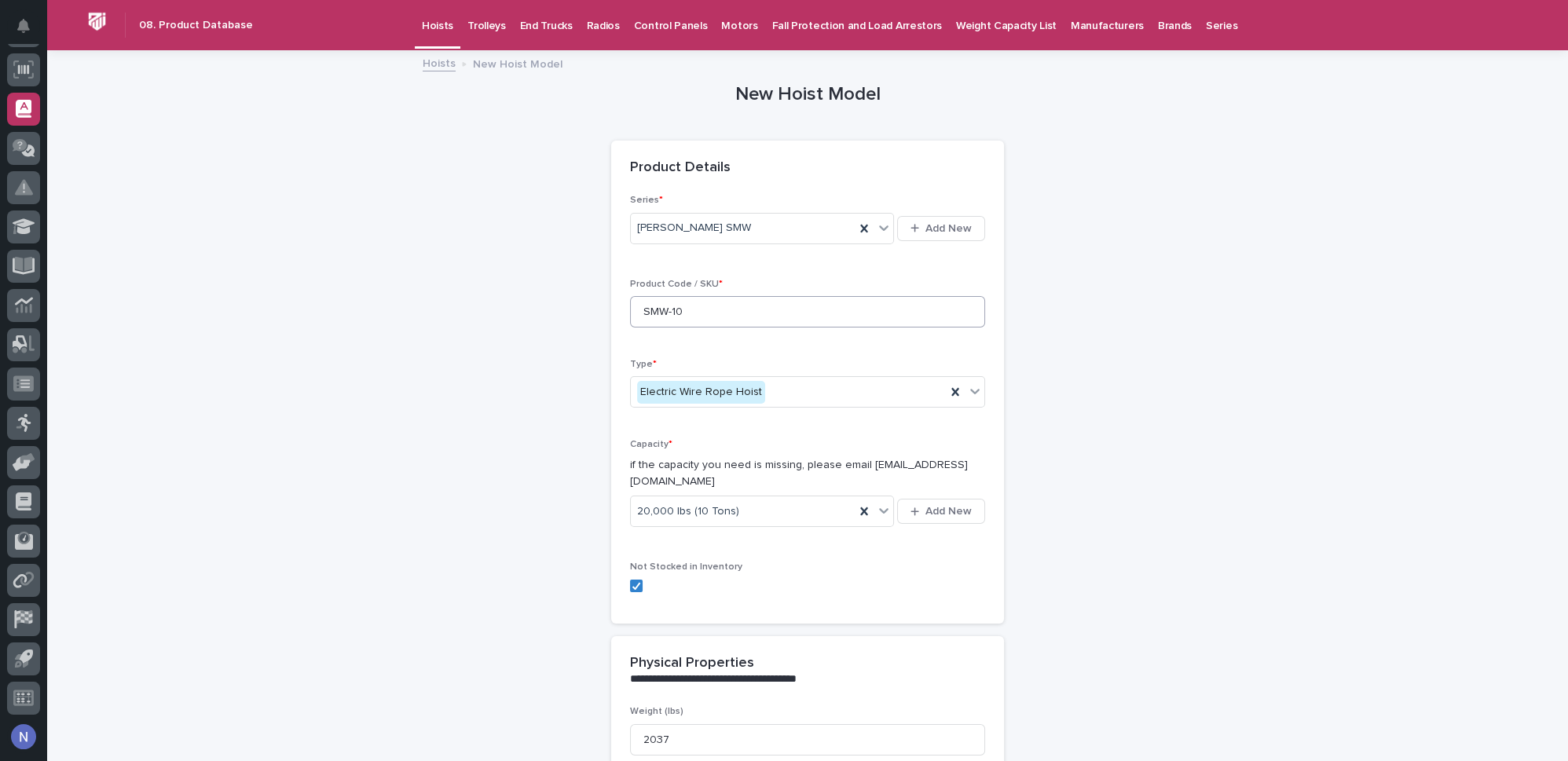
type input "4"
click at [712, 322] on input "SMW-10" at bounding box center [807, 311] width 355 height 31
click at [754, 311] on input "SMW-1021-50" at bounding box center [807, 311] width 355 height 31
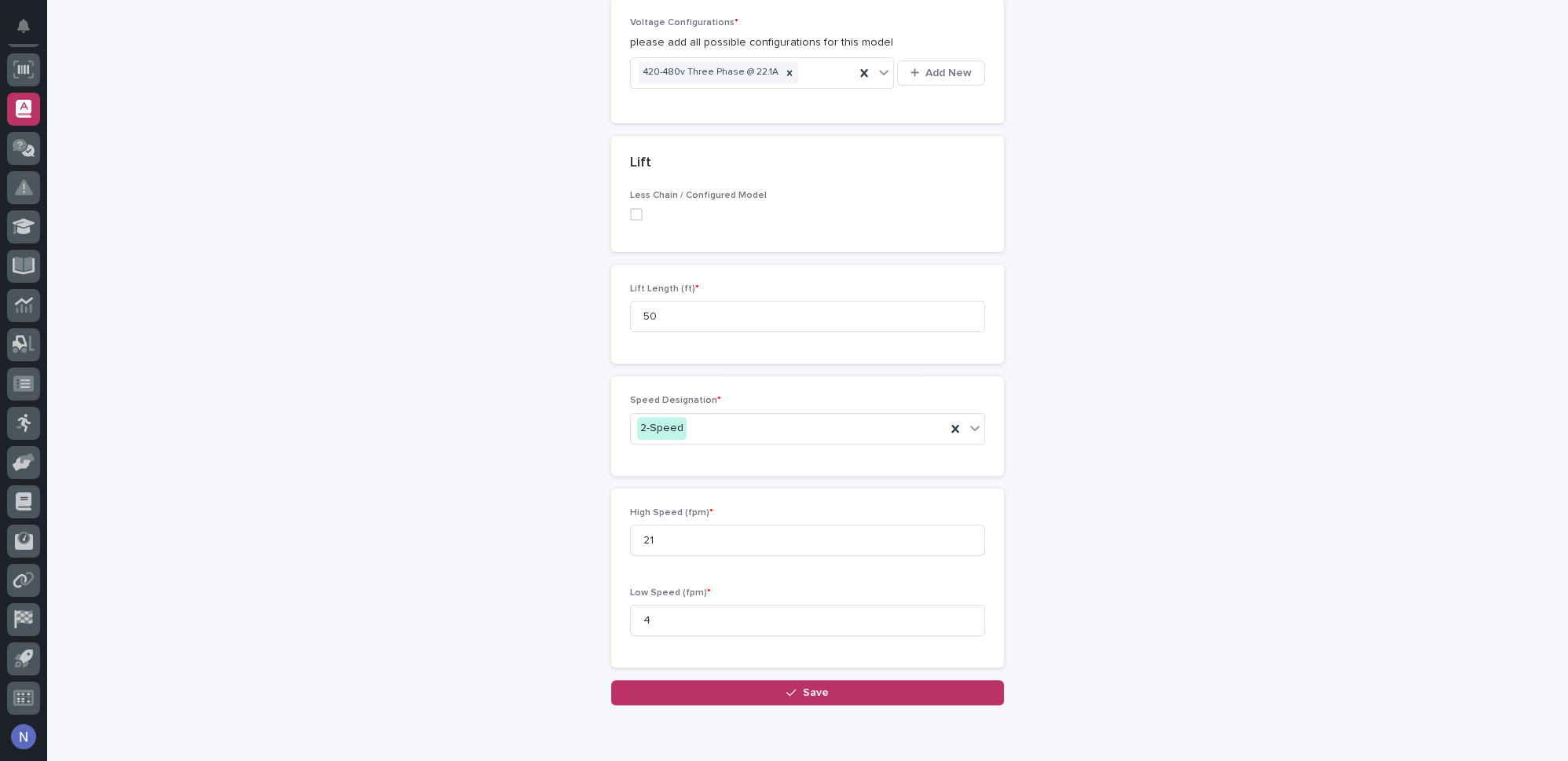
scroll to position [950, 0]
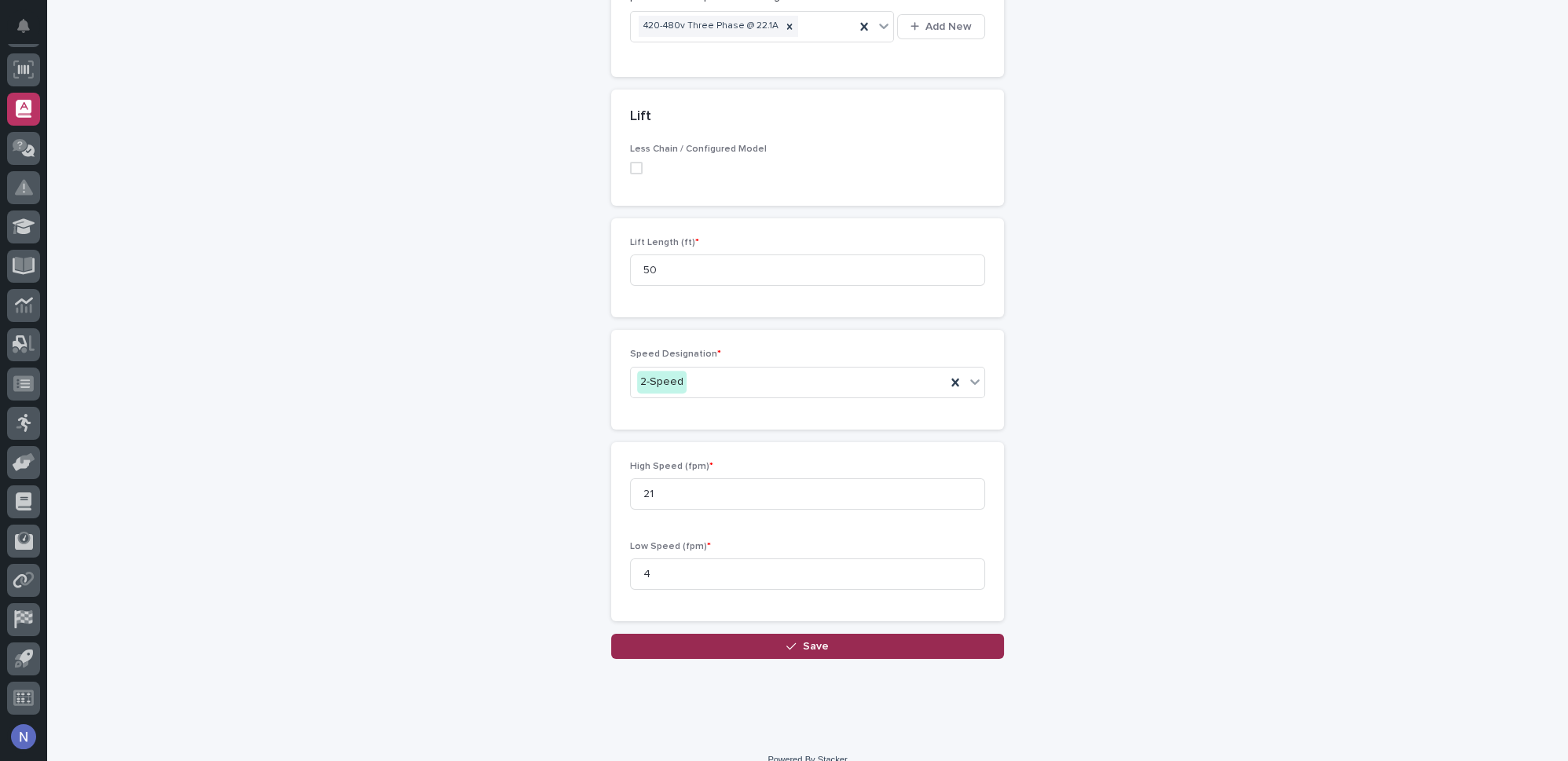
type input "SMW-1021-50-460V-3PH"
click at [814, 640] on span "Save" at bounding box center [815, 645] width 26 height 11
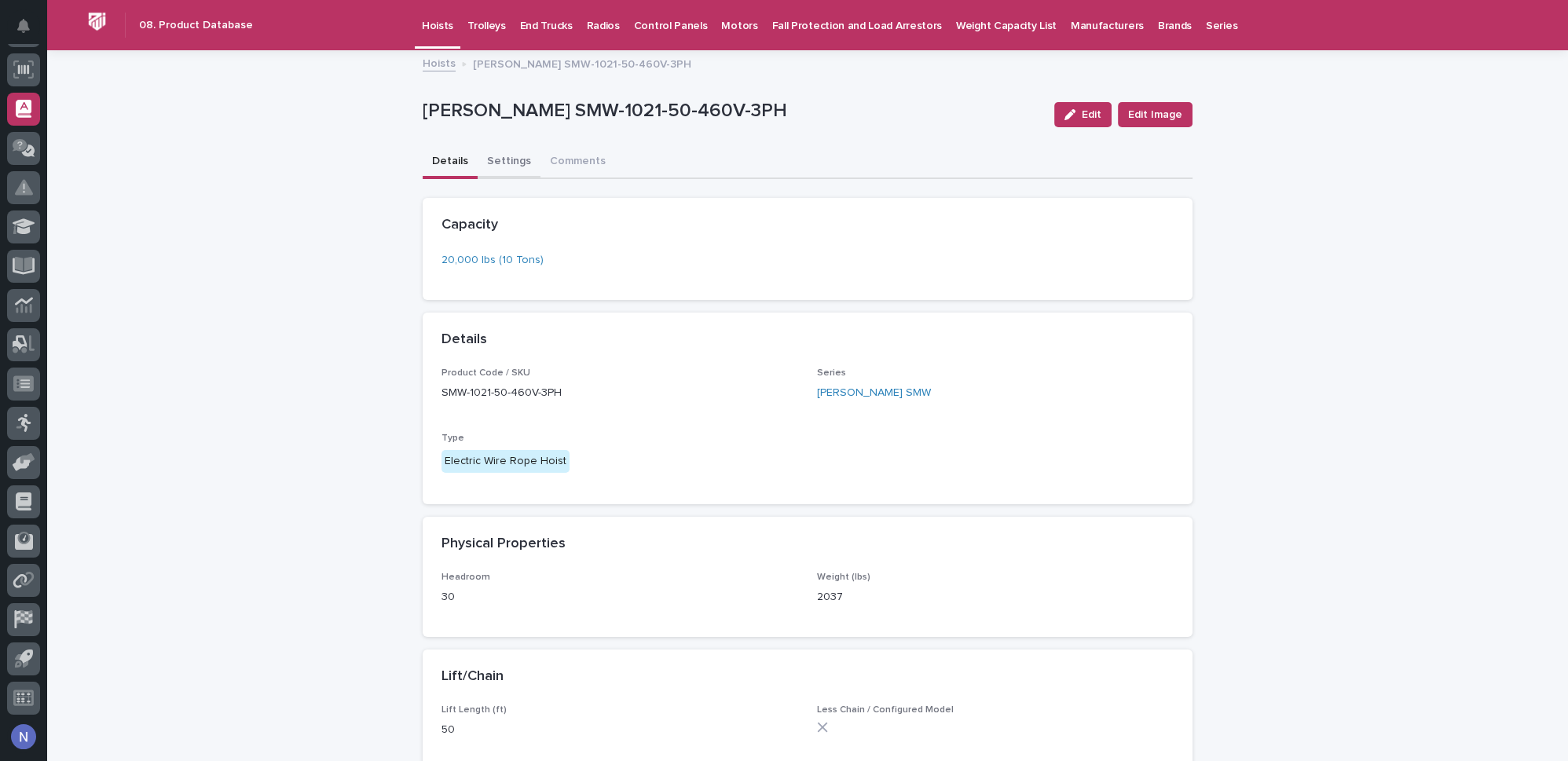
click at [499, 165] on button "Settings" at bounding box center [509, 162] width 62 height 33
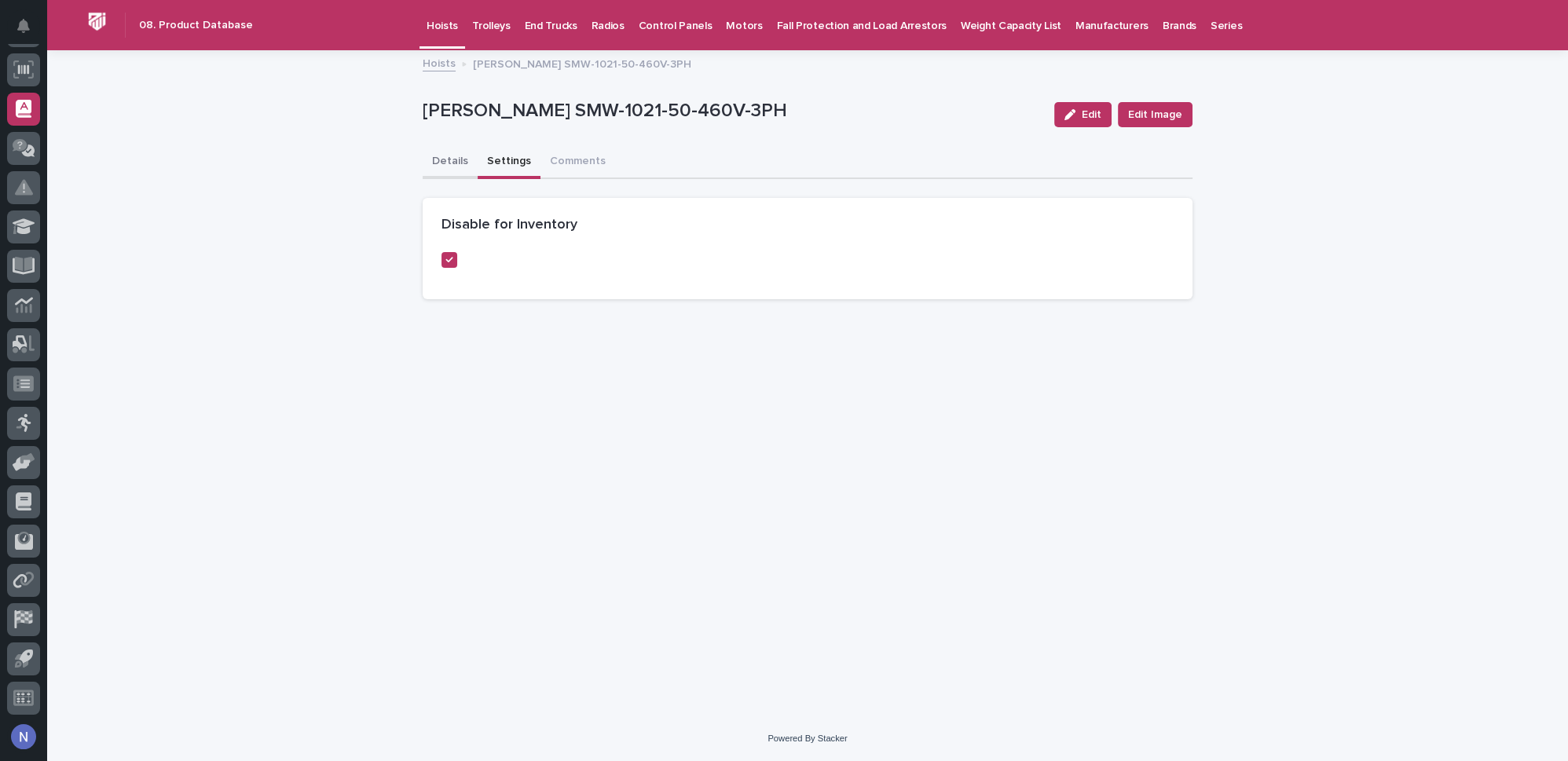
click at [468, 165] on button "Details" at bounding box center [450, 162] width 55 height 33
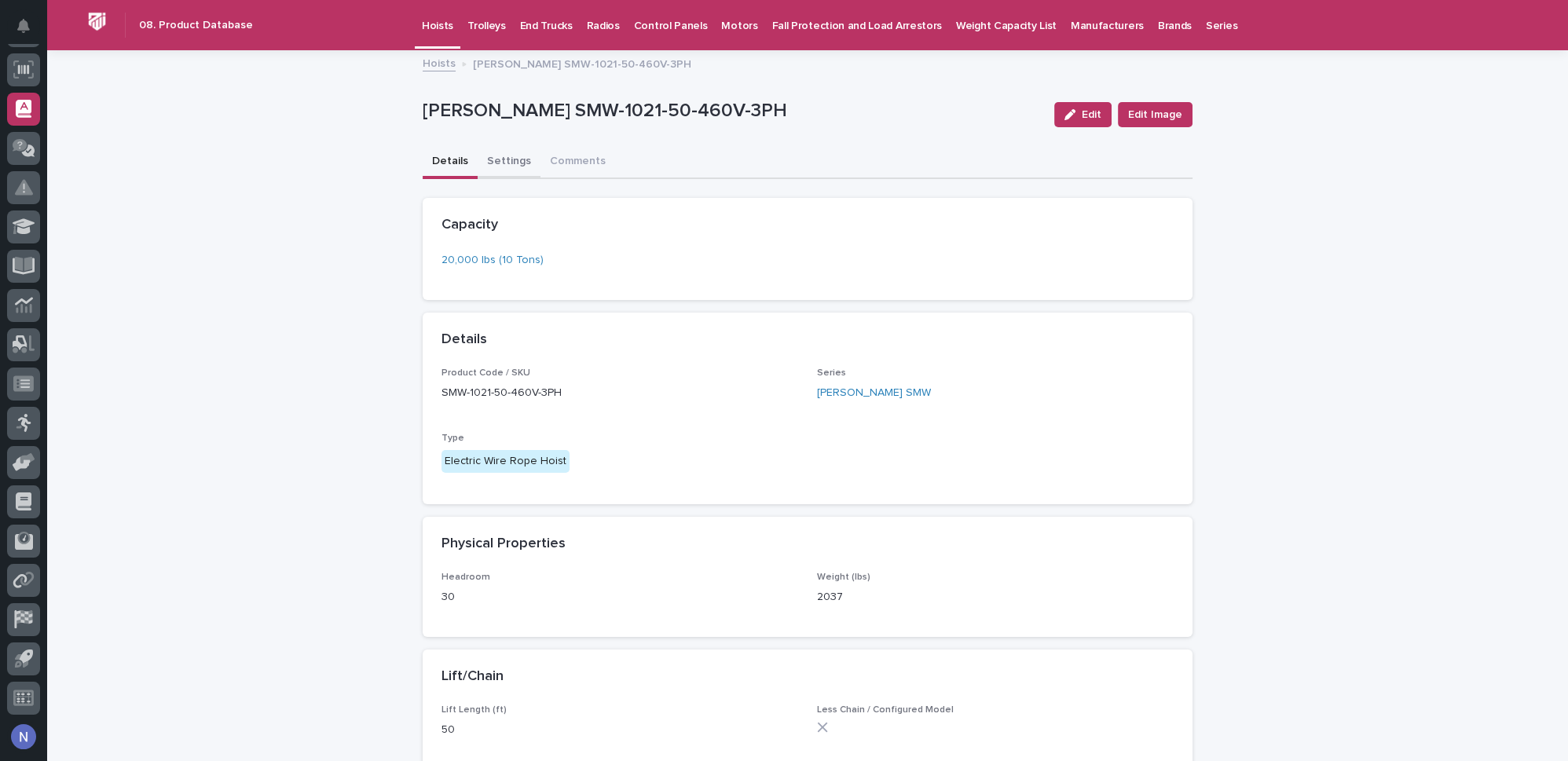
click at [493, 157] on button "Settings" at bounding box center [509, 162] width 62 height 33
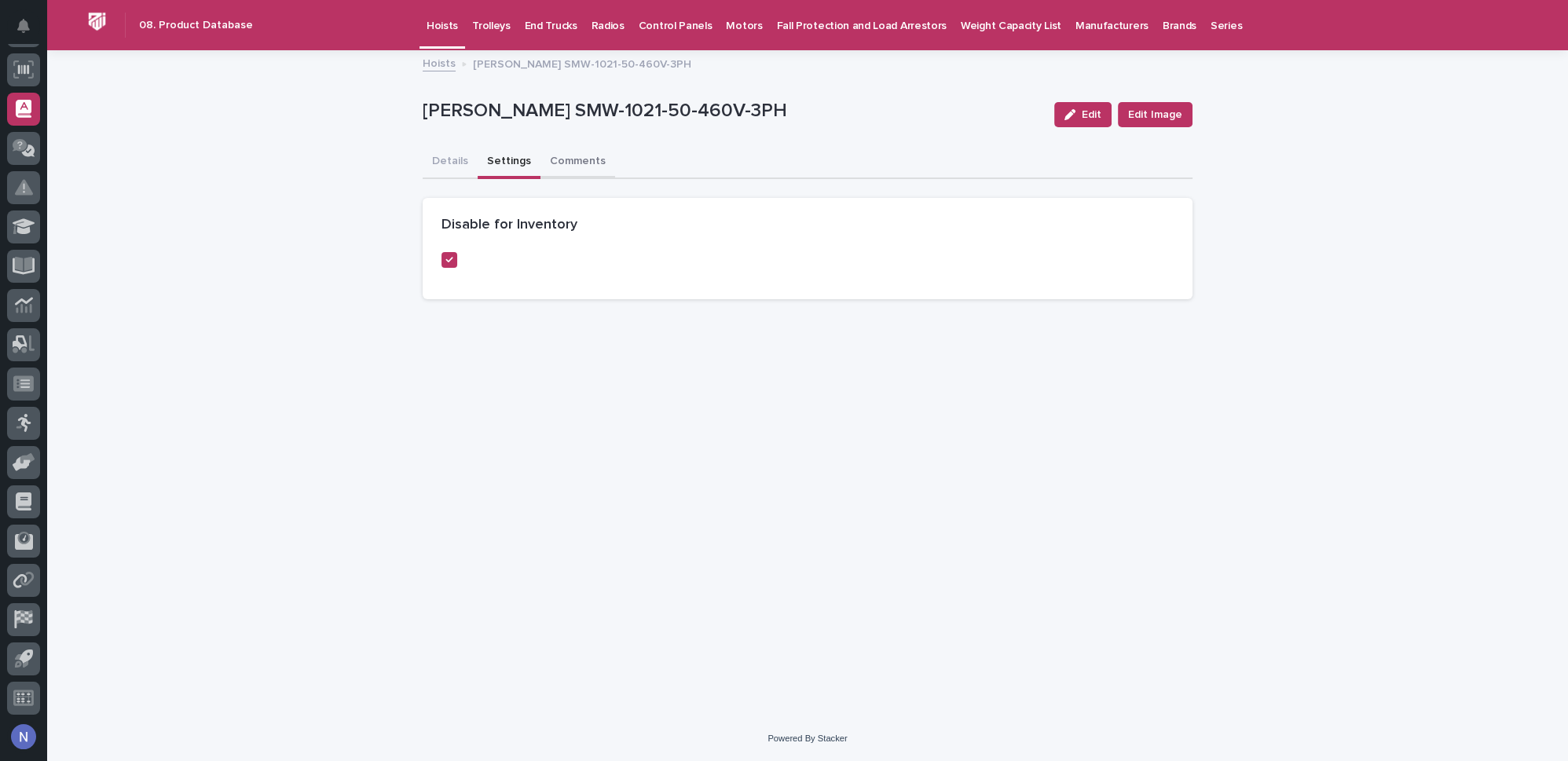
click at [583, 158] on button "Comments" at bounding box center [577, 162] width 74 height 33
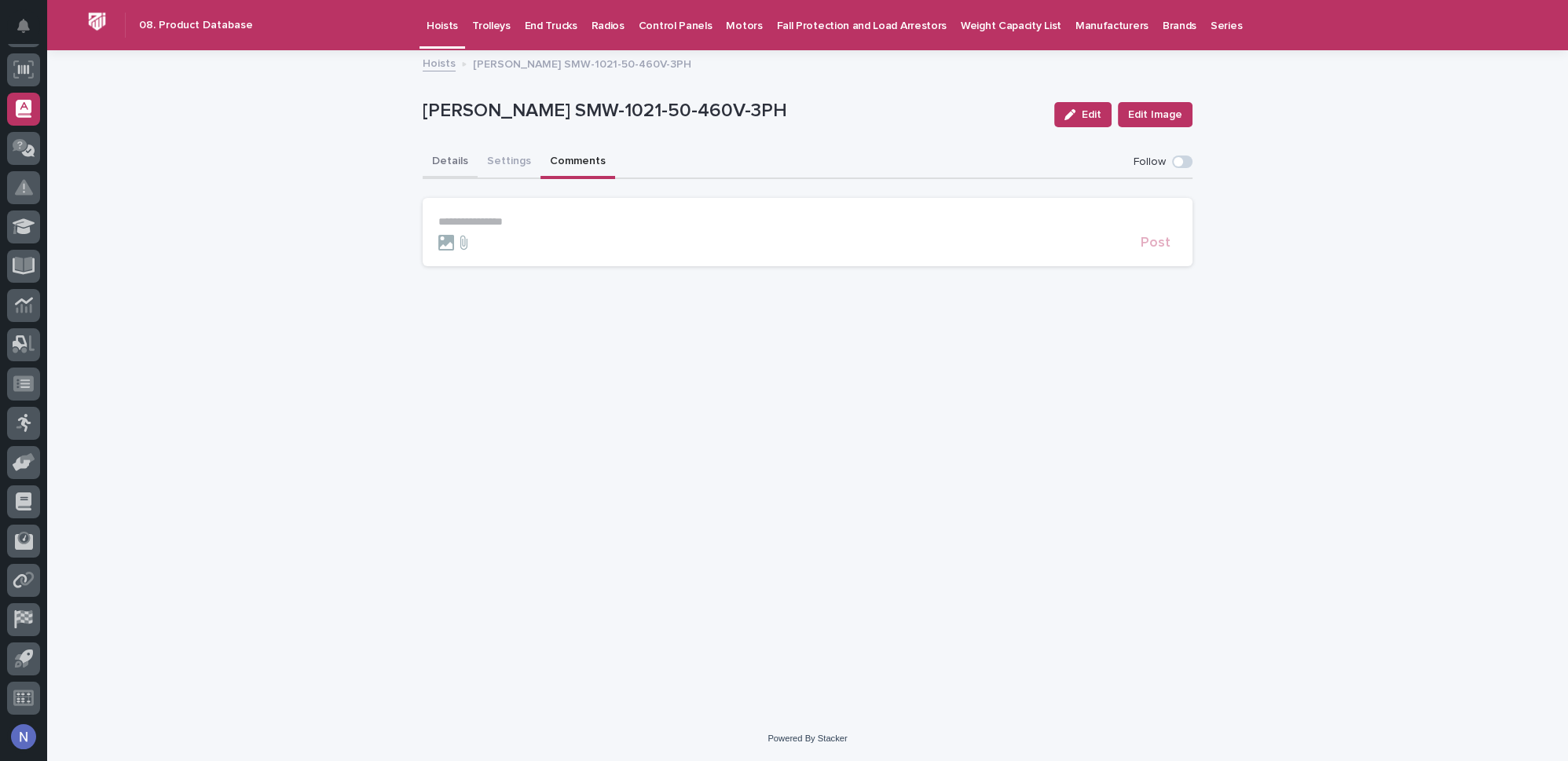
click at [466, 161] on button "Details" at bounding box center [450, 162] width 55 height 33
